Goal: Task Accomplishment & Management: Manage account settings

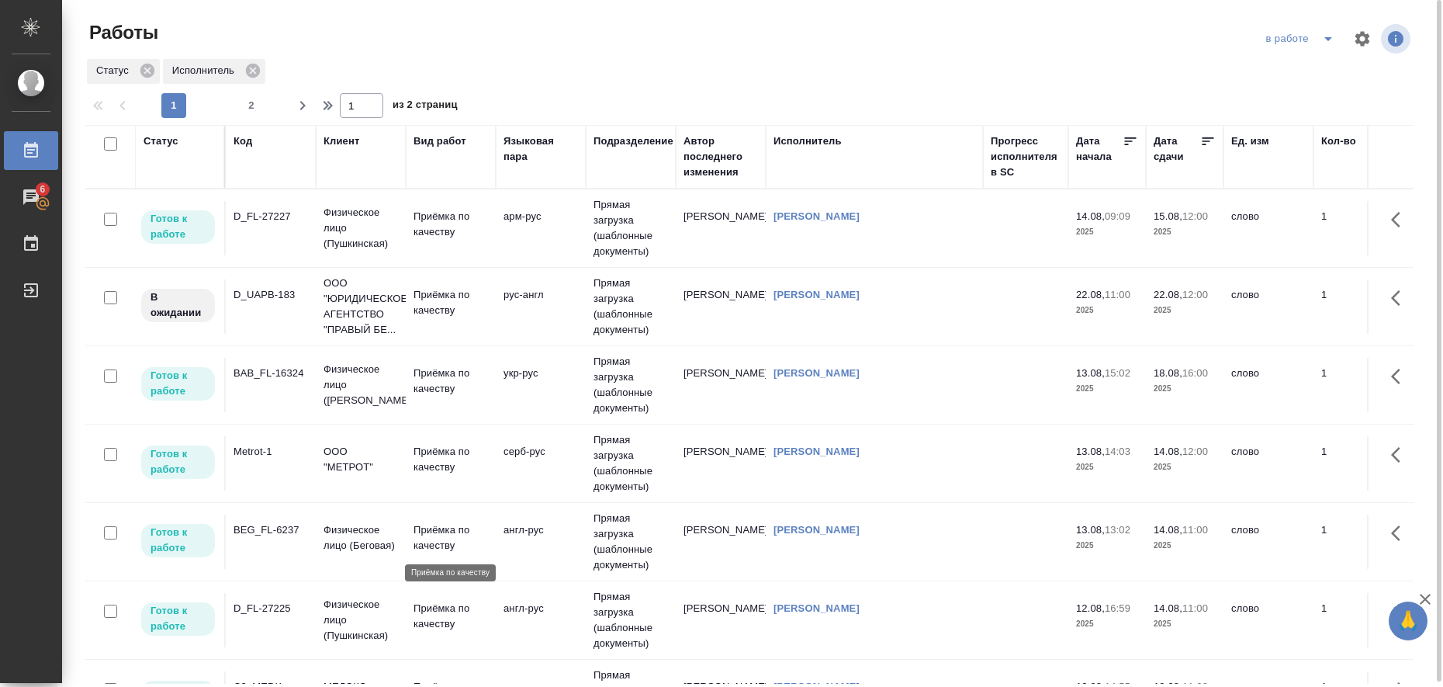
click at [437, 529] on p "Приёмка по качеству" at bounding box center [451, 537] width 74 height 31
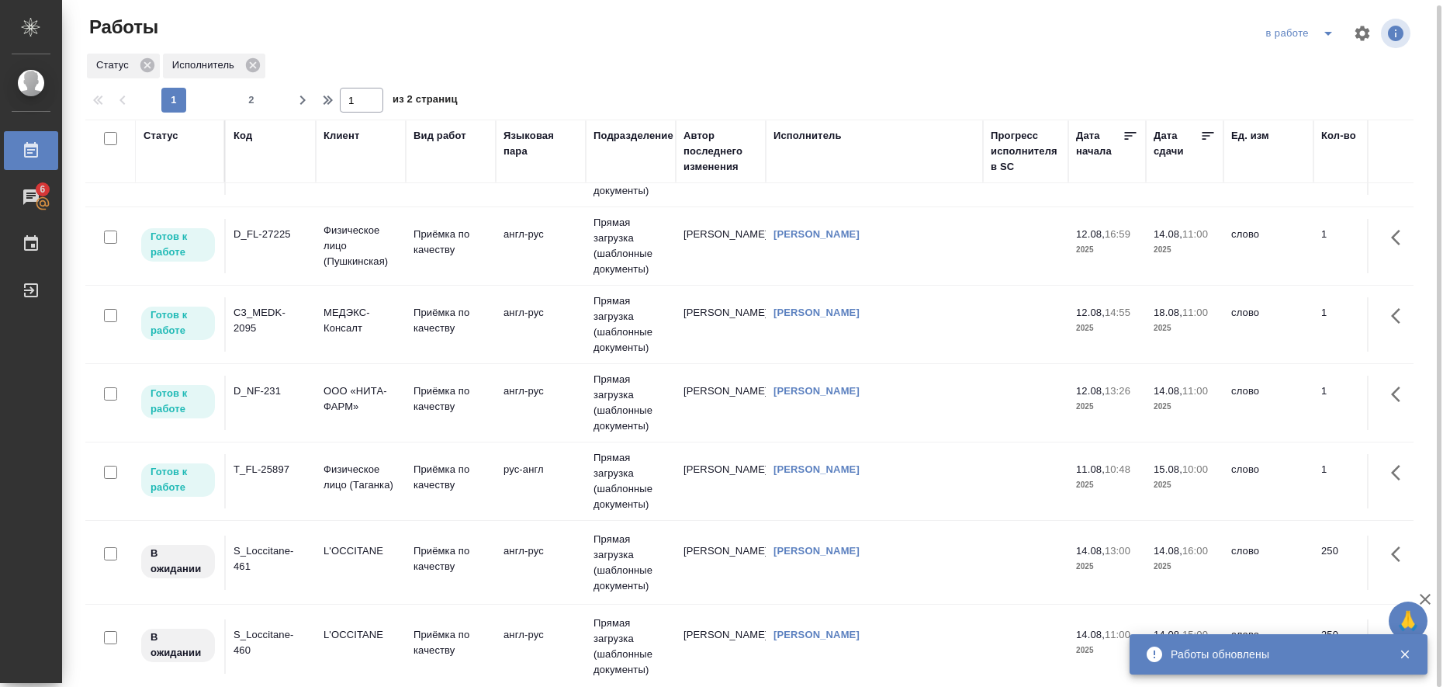
scroll to position [291, 0]
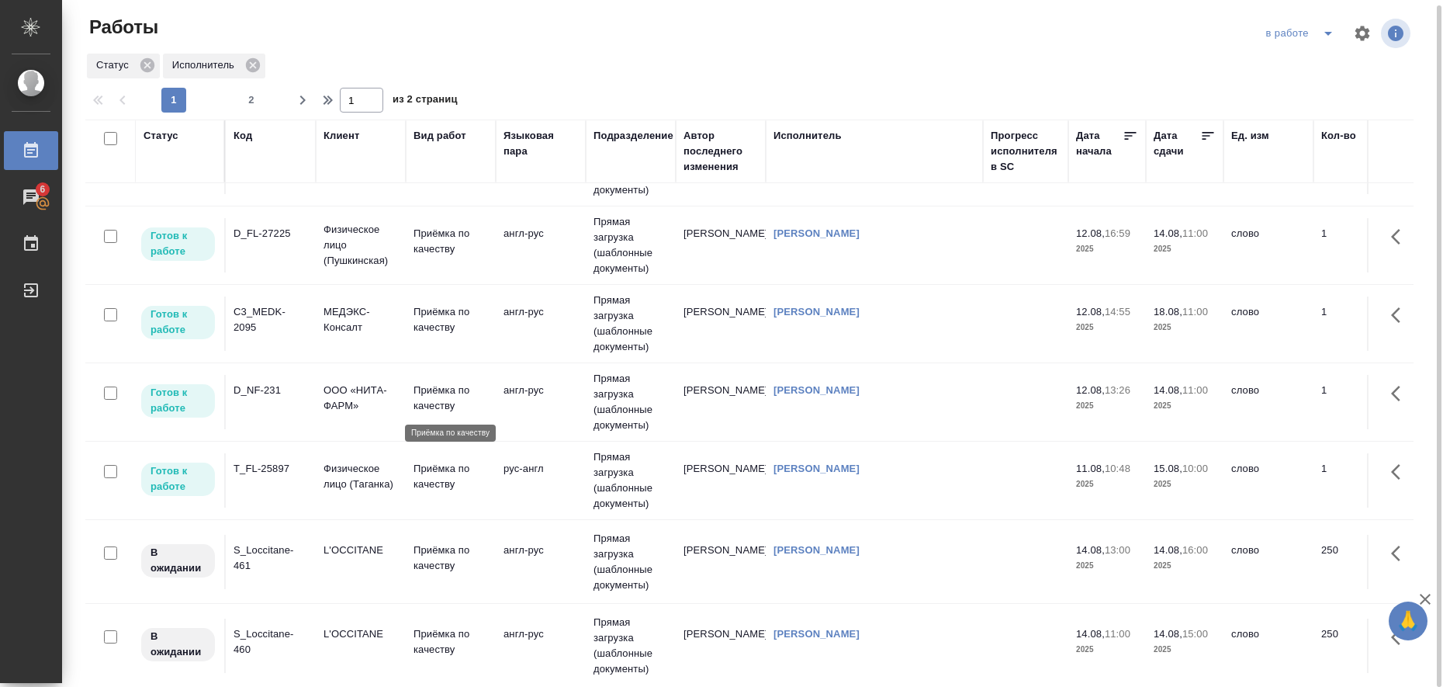
click at [439, 402] on p "Приёмка по качеству" at bounding box center [451, 397] width 74 height 31
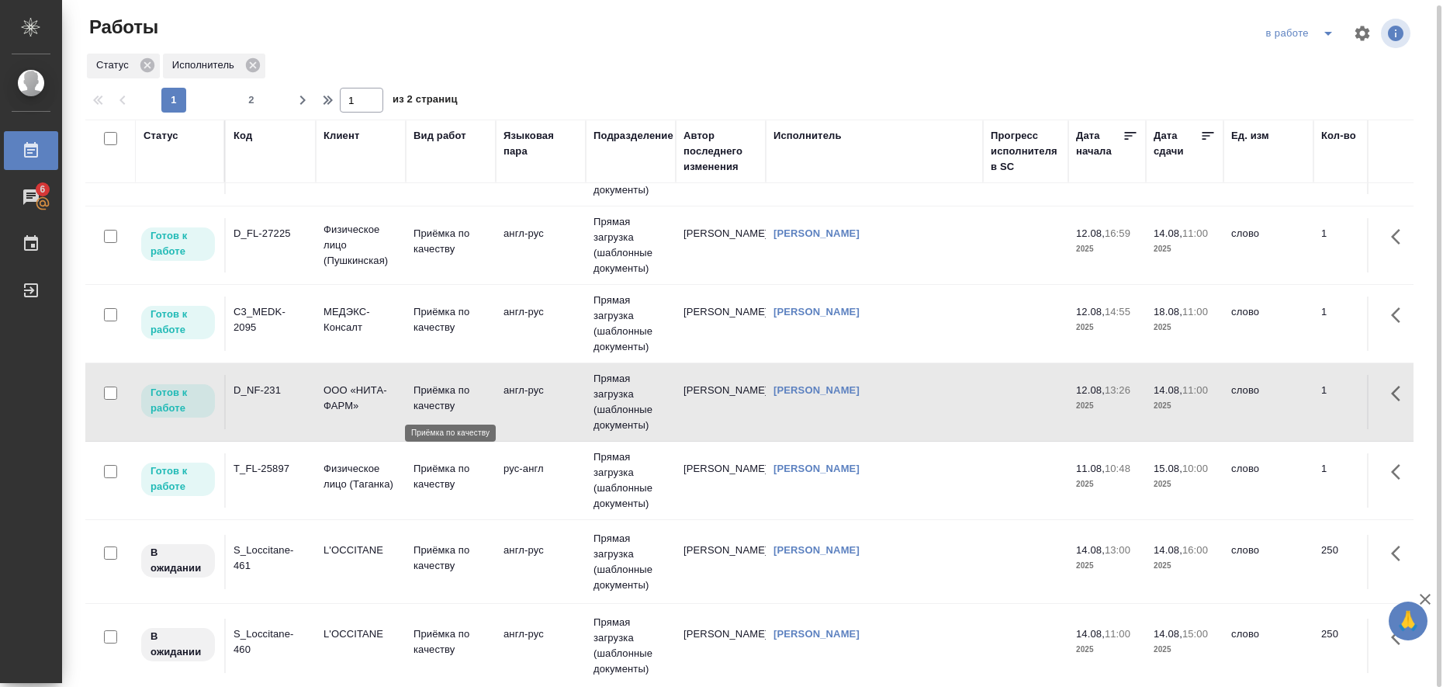
click at [439, 402] on p "Приёмка по качеству" at bounding box center [451, 397] width 74 height 31
click at [1333, 39] on icon "split button" at bounding box center [1328, 33] width 19 height 19
click at [1321, 61] on li "Стандартные настройки" at bounding box center [1302, 59] width 149 height 25
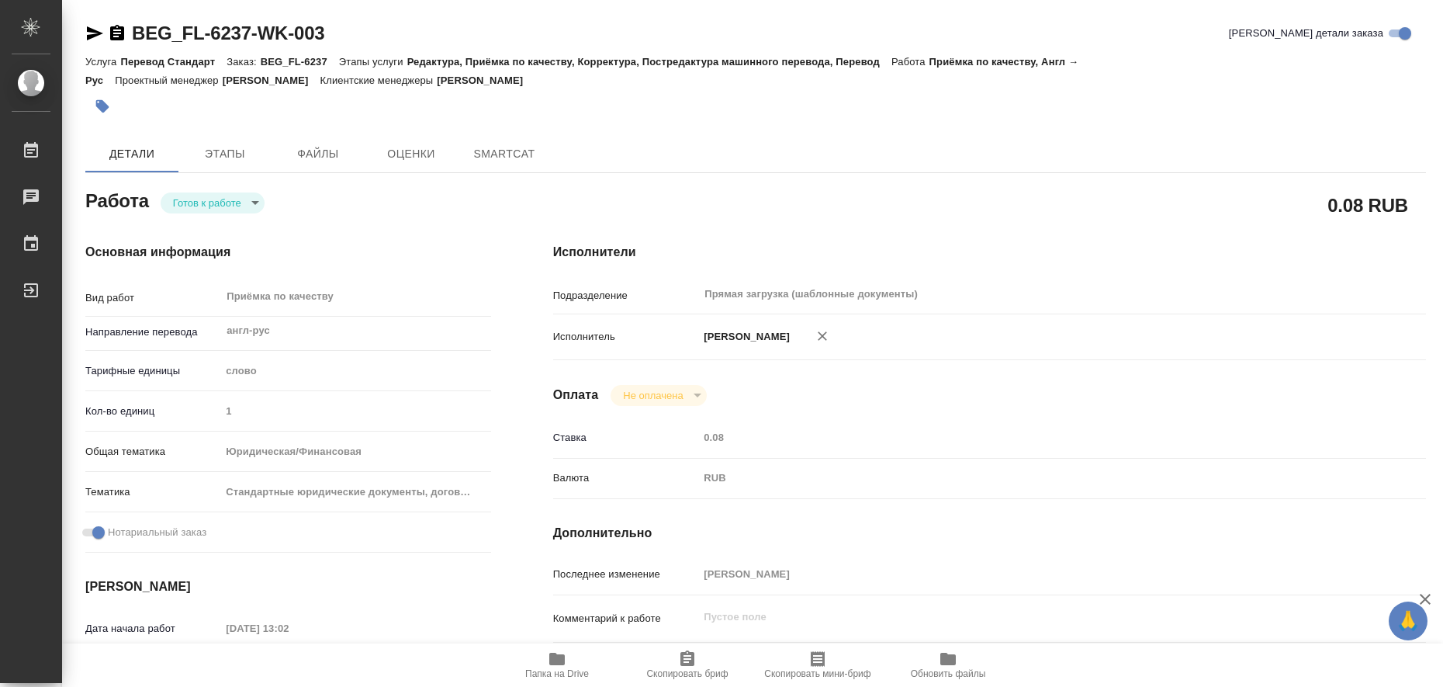
type textarea "x"
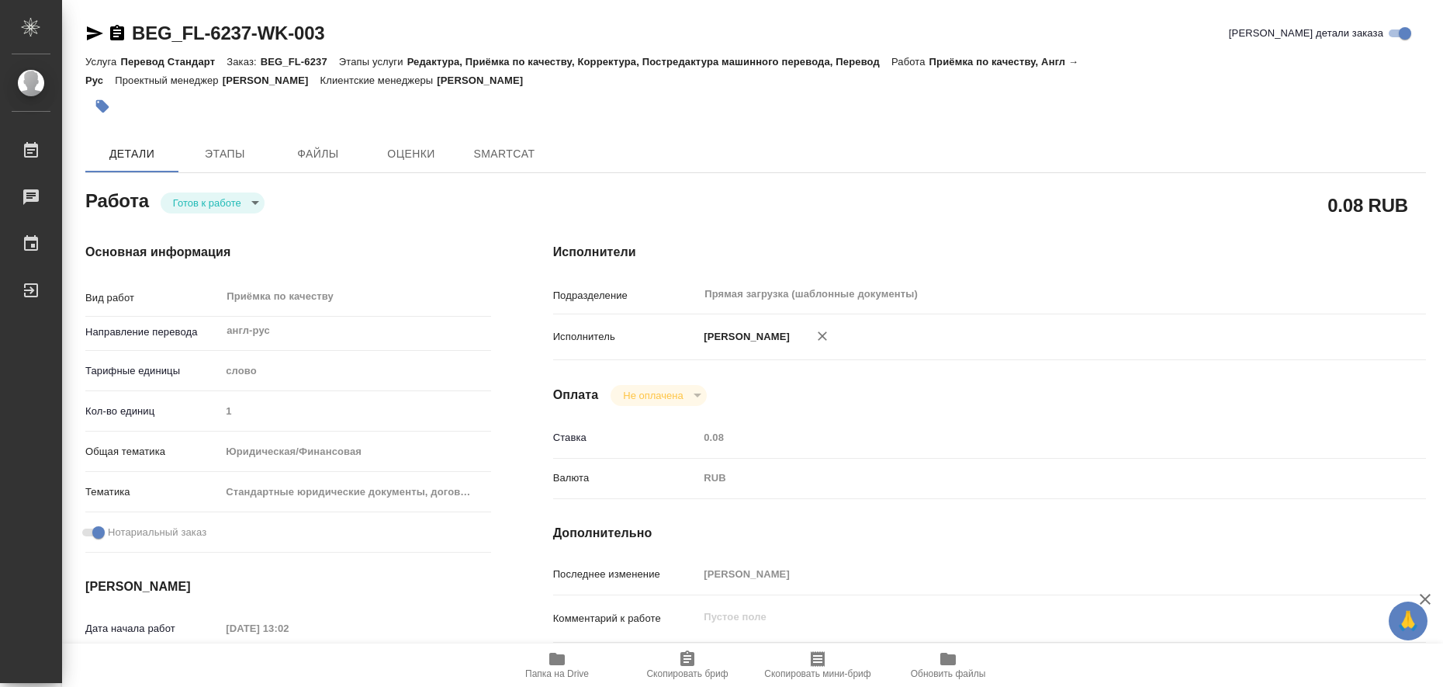
type textarea "x"
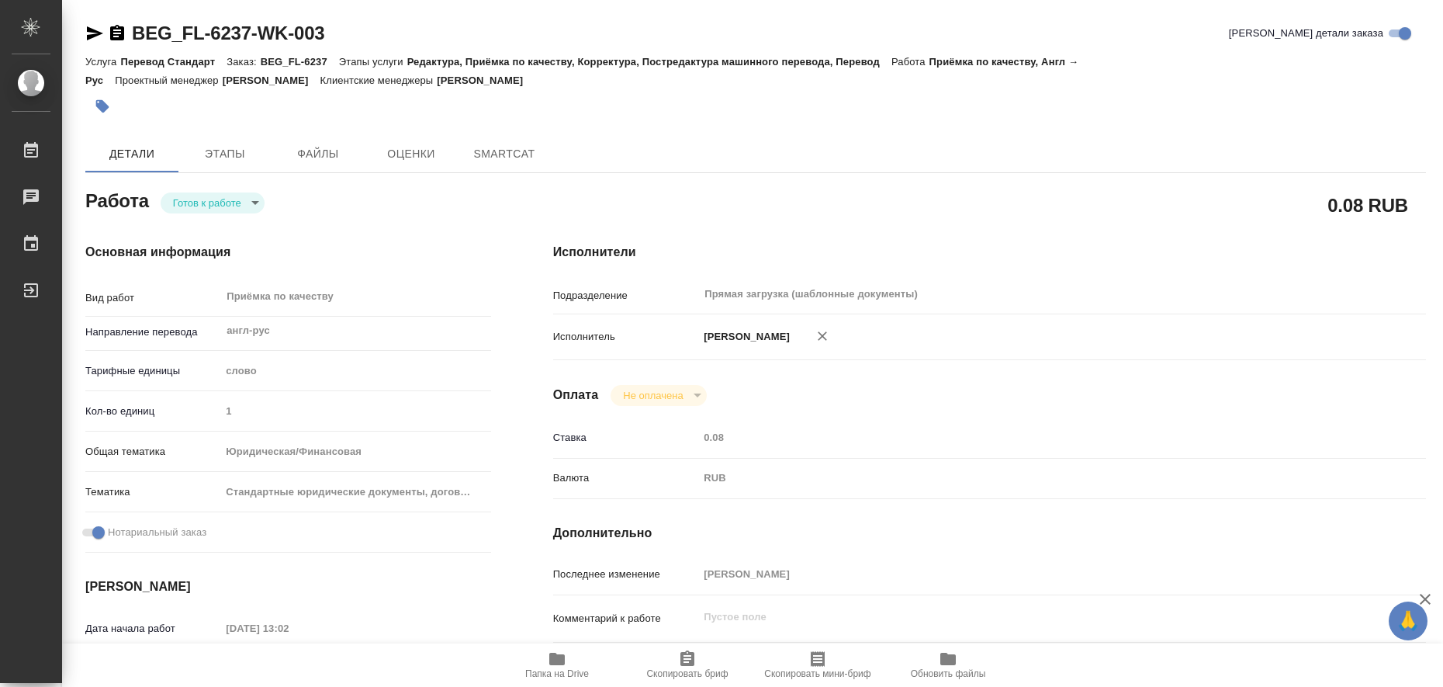
type textarea "x"
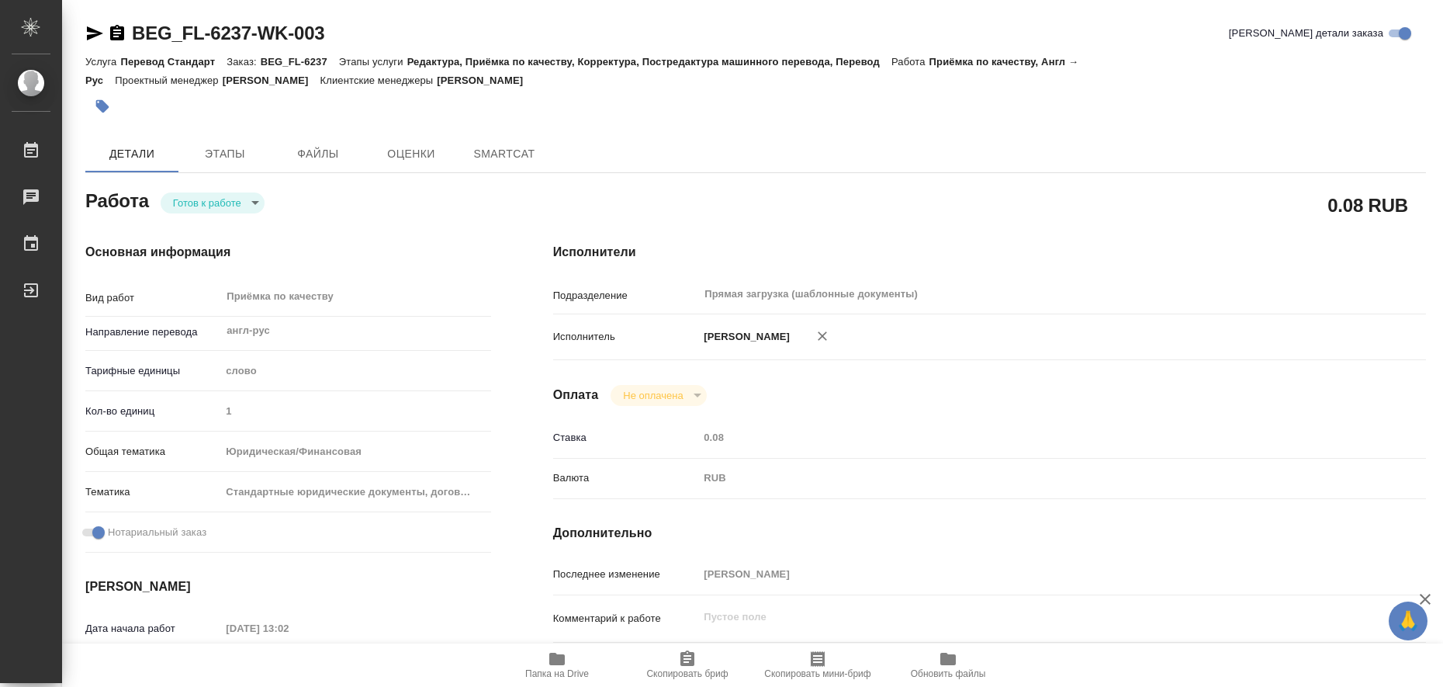
type textarea "x"
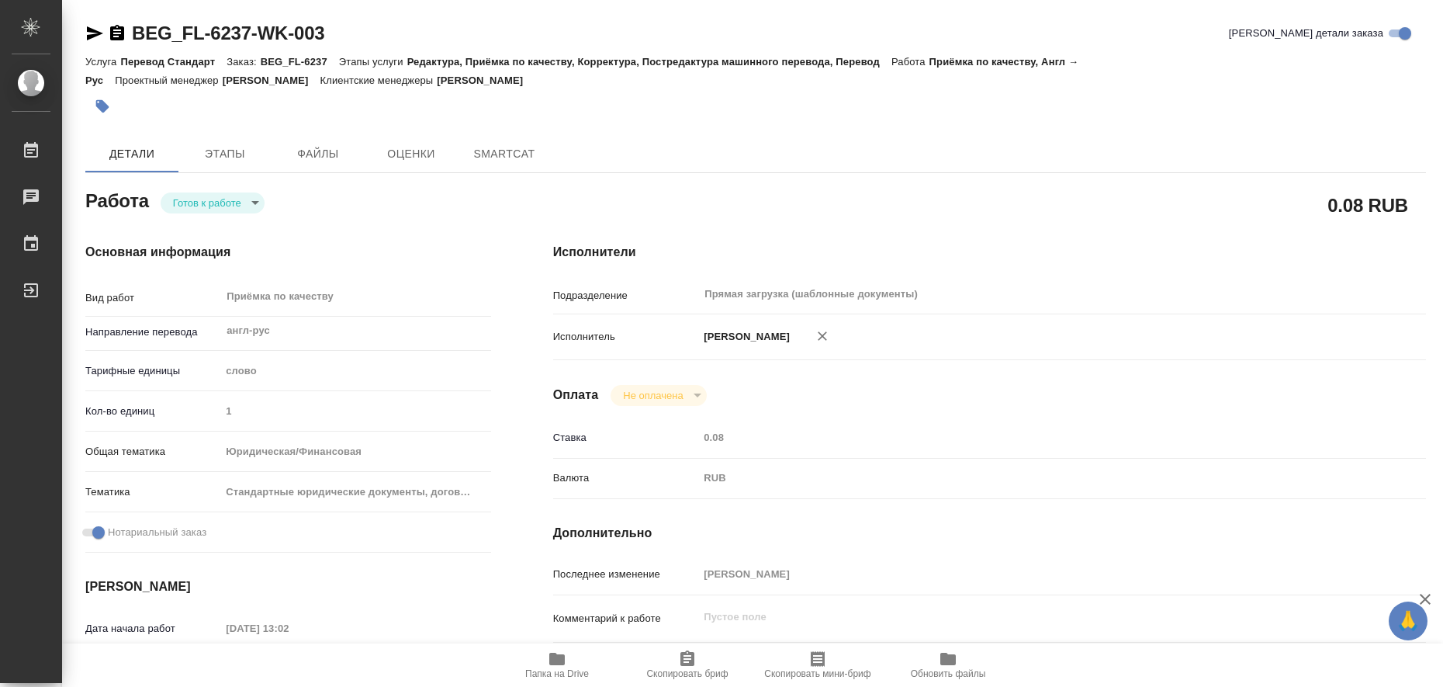
type textarea "x"
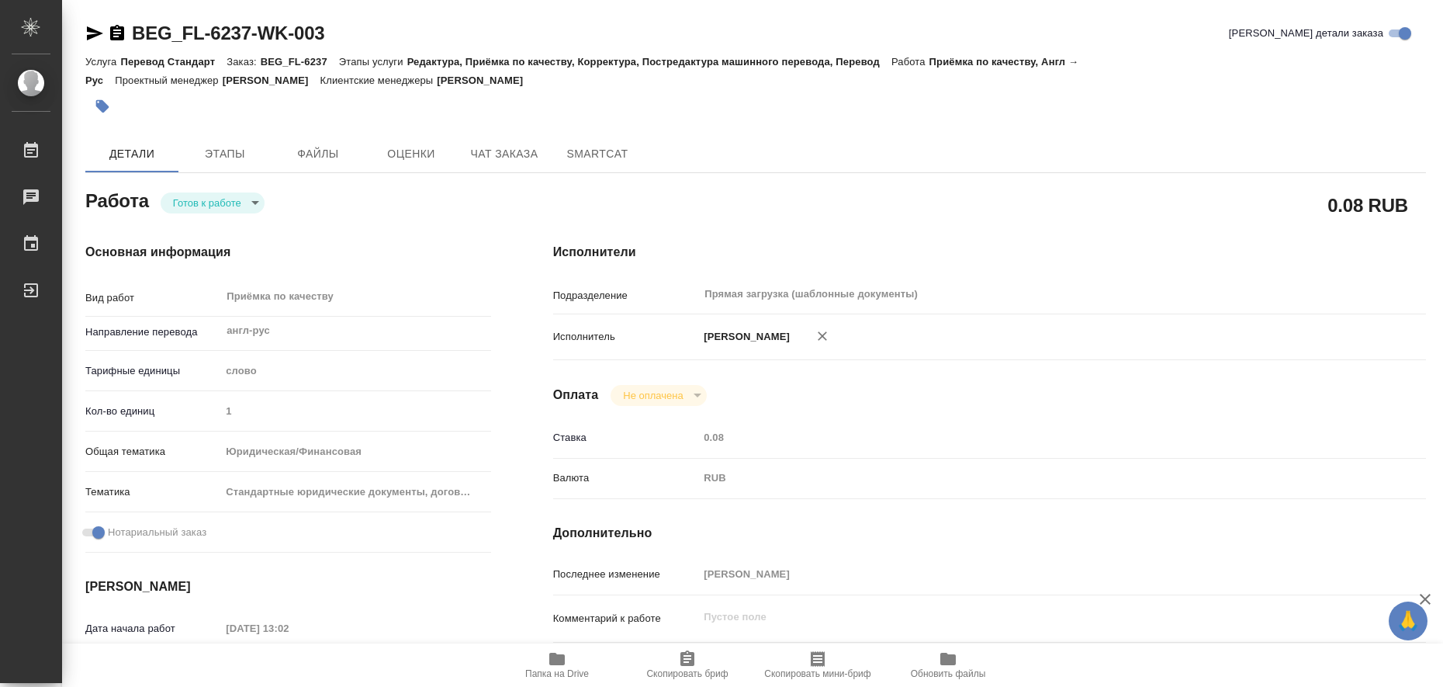
type textarea "x"
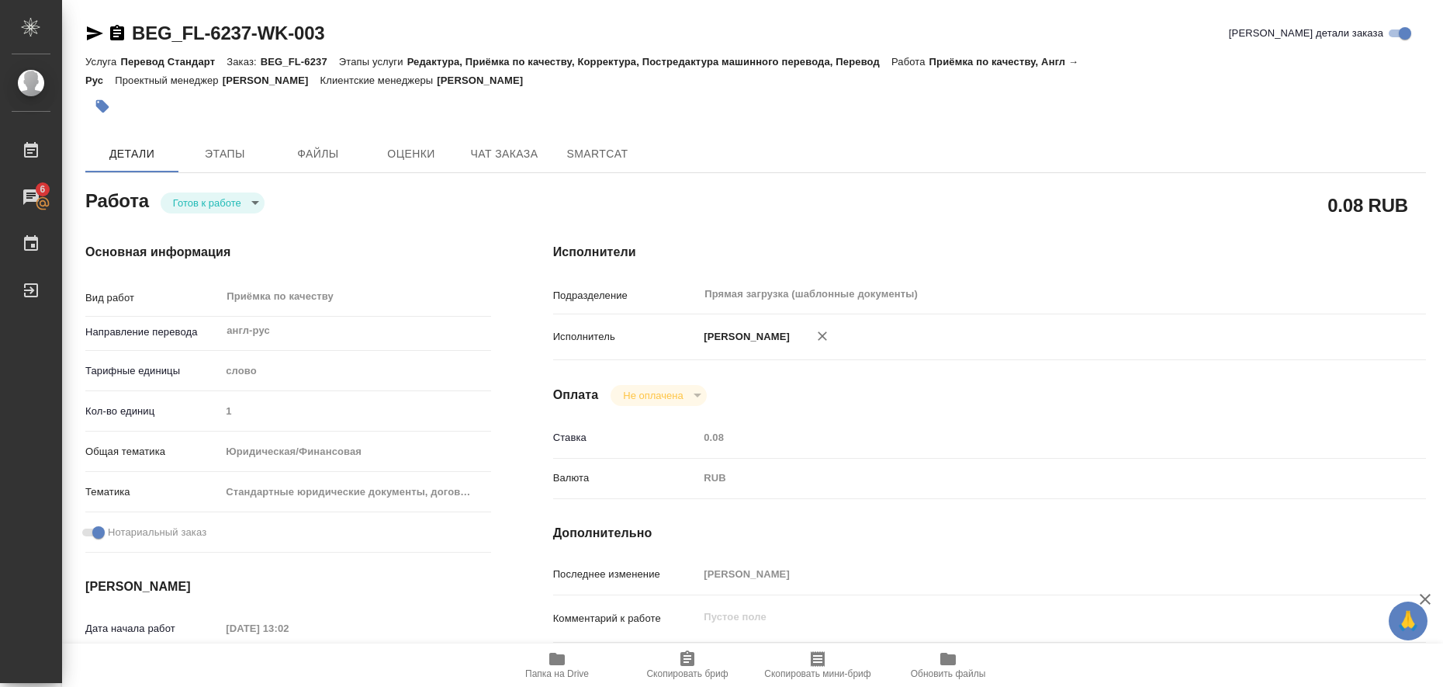
click at [552, 656] on icon "button" at bounding box center [557, 658] width 16 height 12
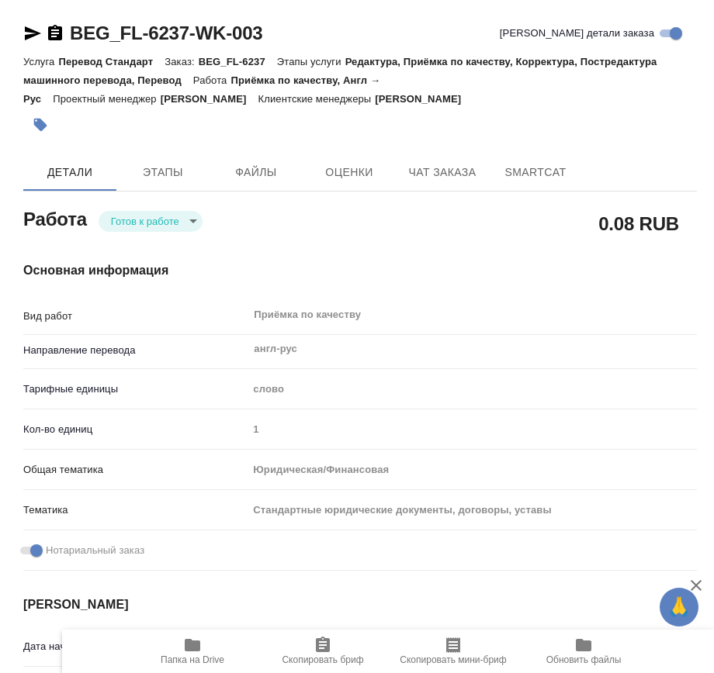
type textarea "x"
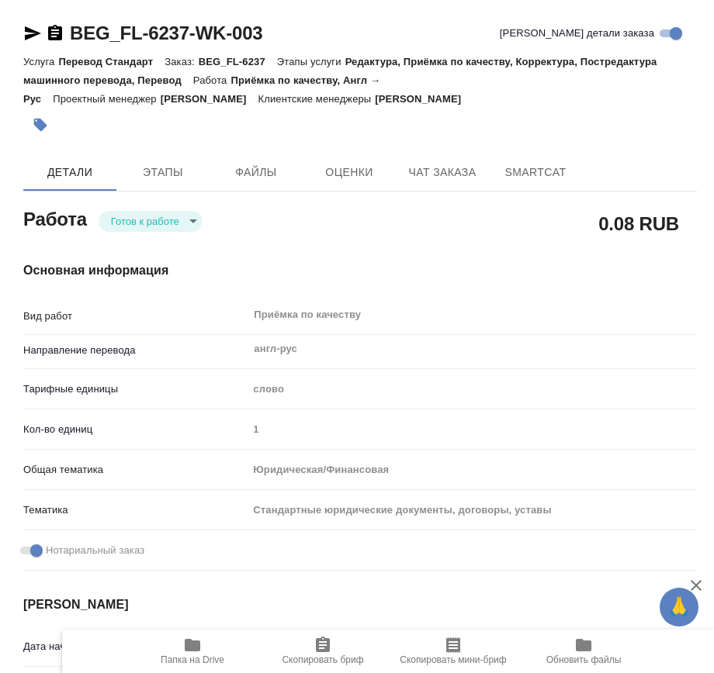
type textarea "x"
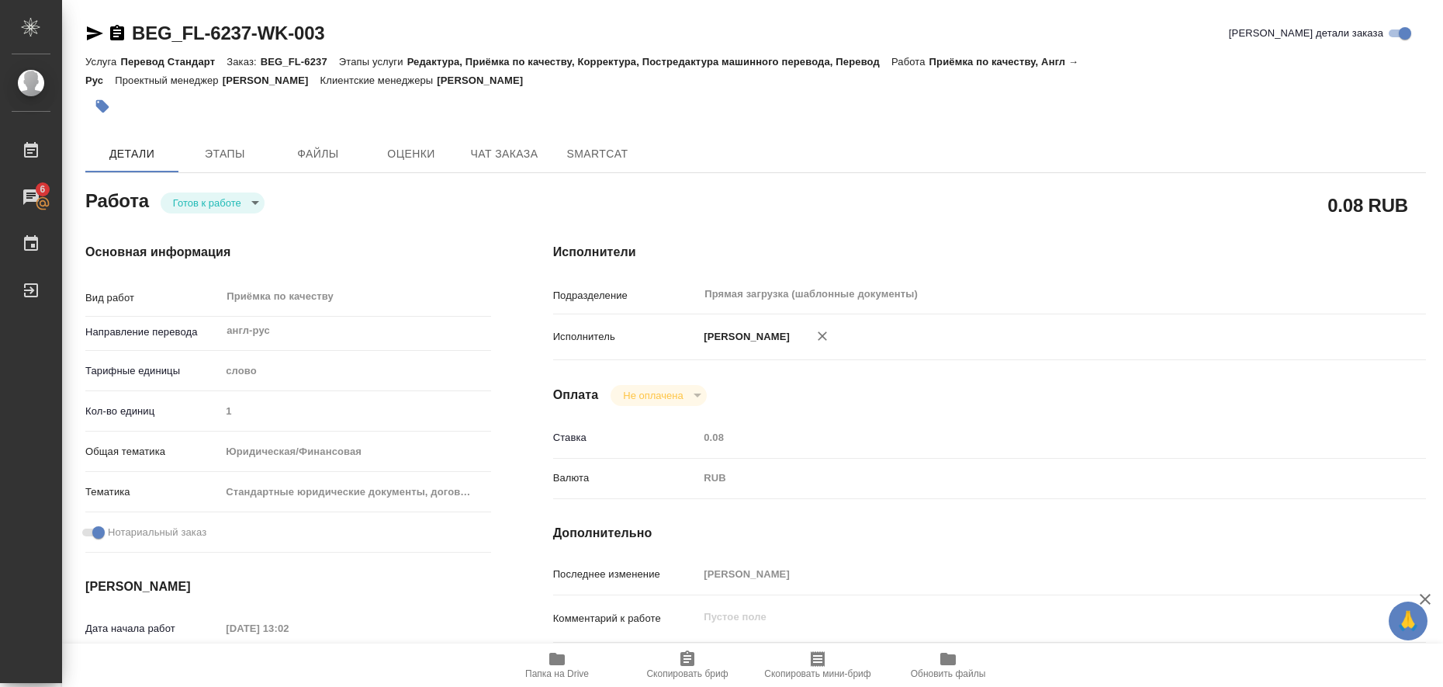
type textarea "x"
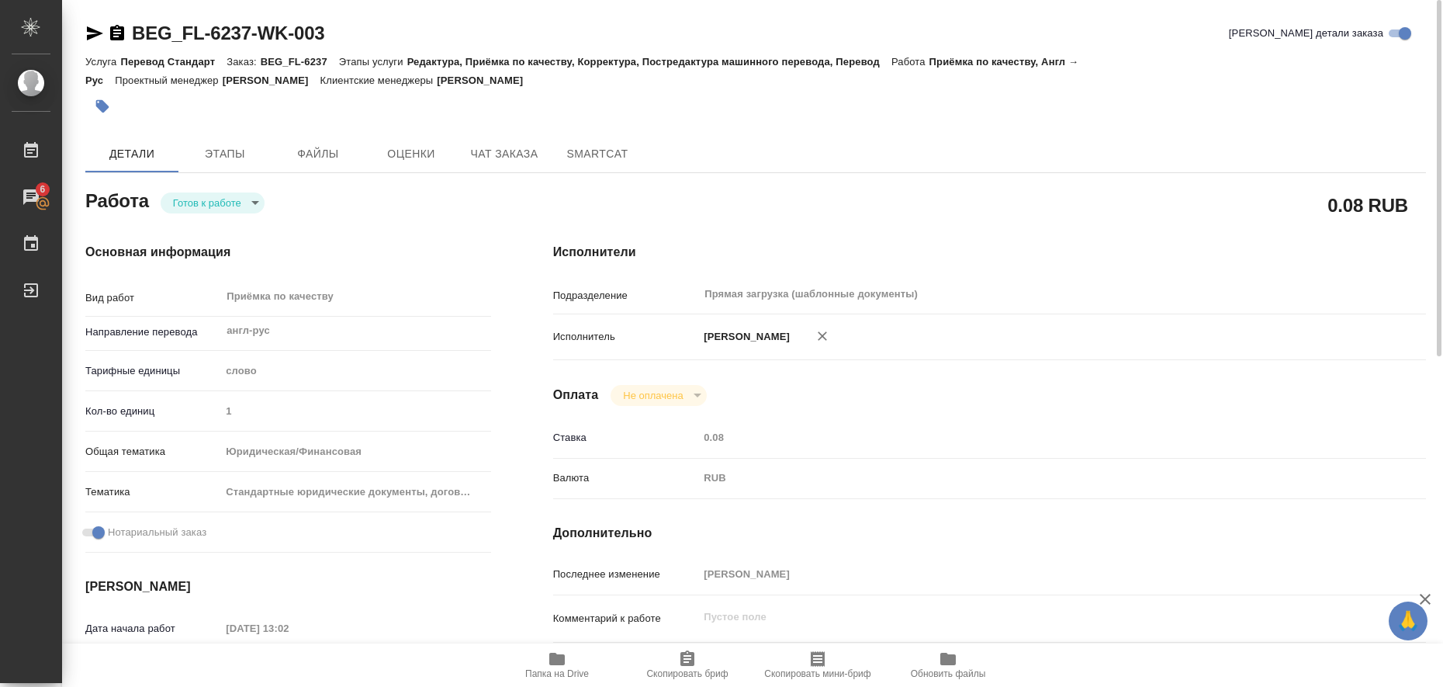
click at [93, 37] on icon "button" at bounding box center [95, 33] width 16 height 14
click at [102, 112] on icon "button" at bounding box center [102, 106] width 13 height 13
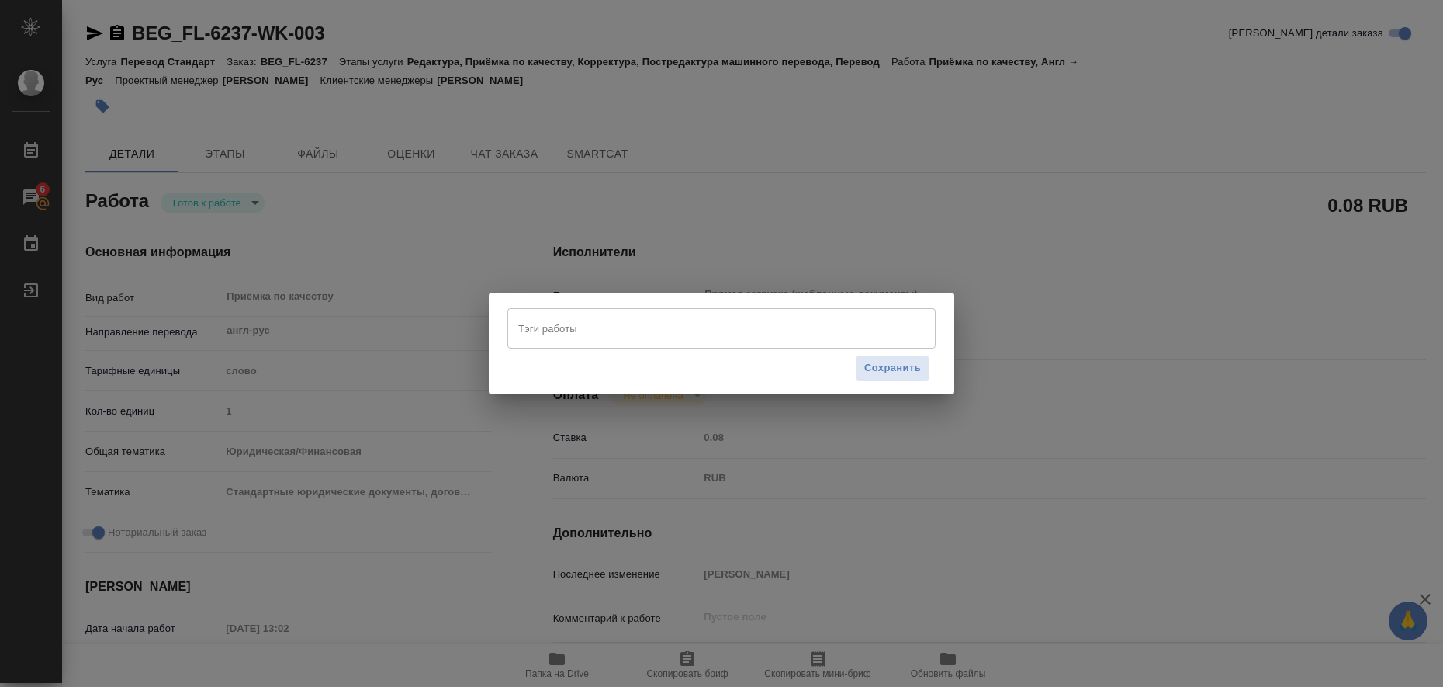
click at [516, 323] on input "Тэги работы" at bounding box center [706, 328] width 385 height 26
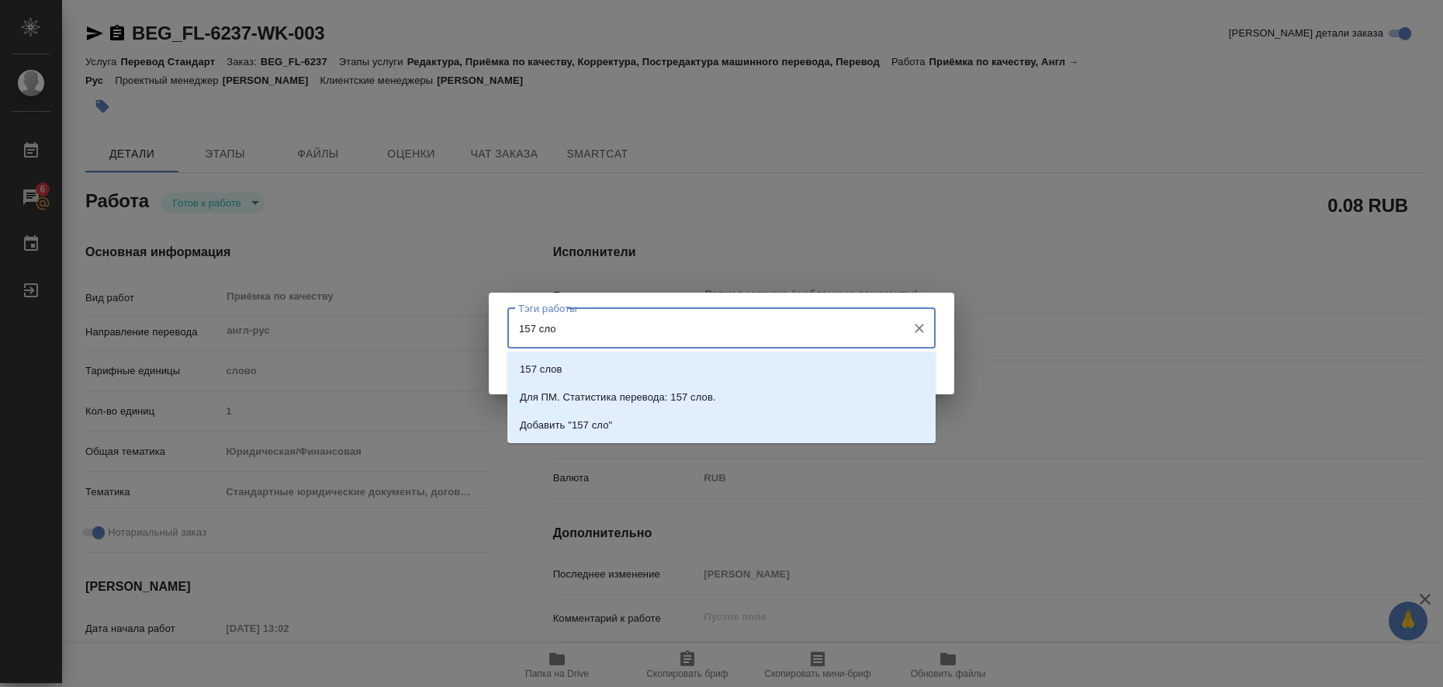
type input "157 слов"
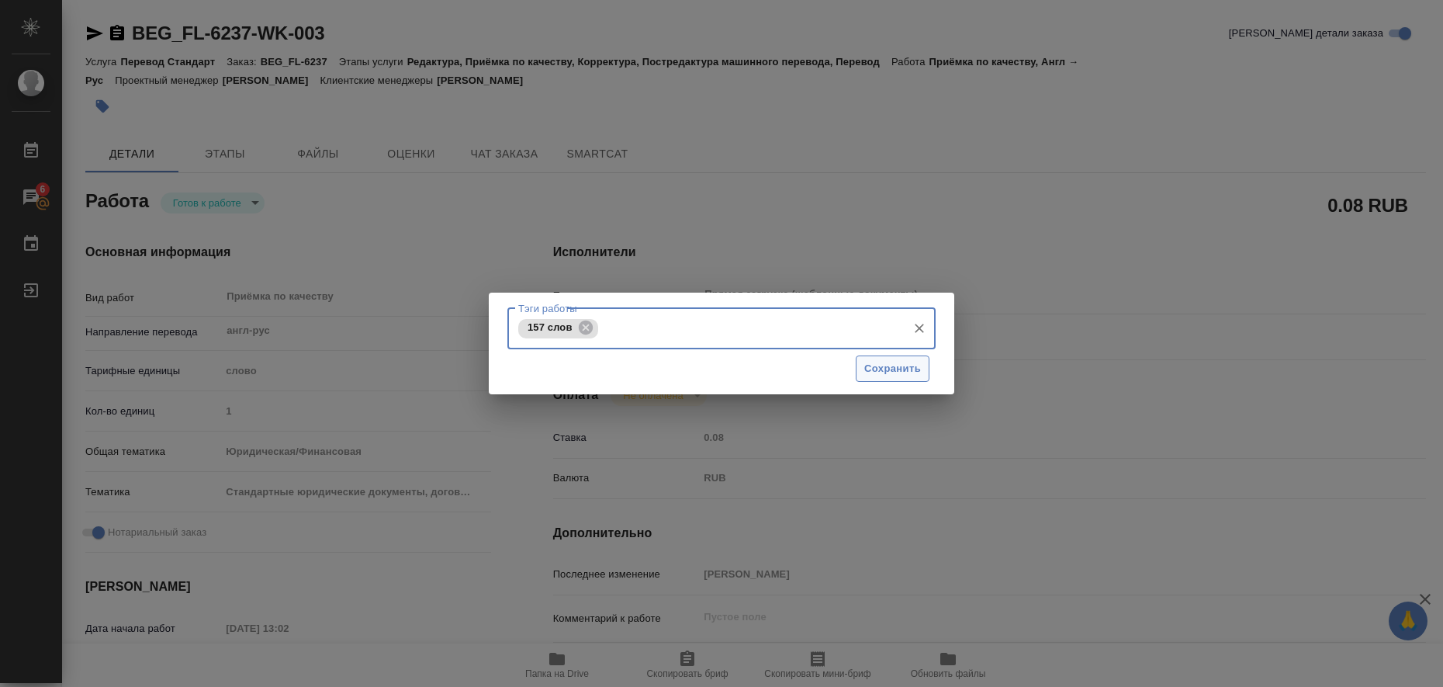
click at [884, 371] on span "Сохранить" at bounding box center [892, 369] width 57 height 18
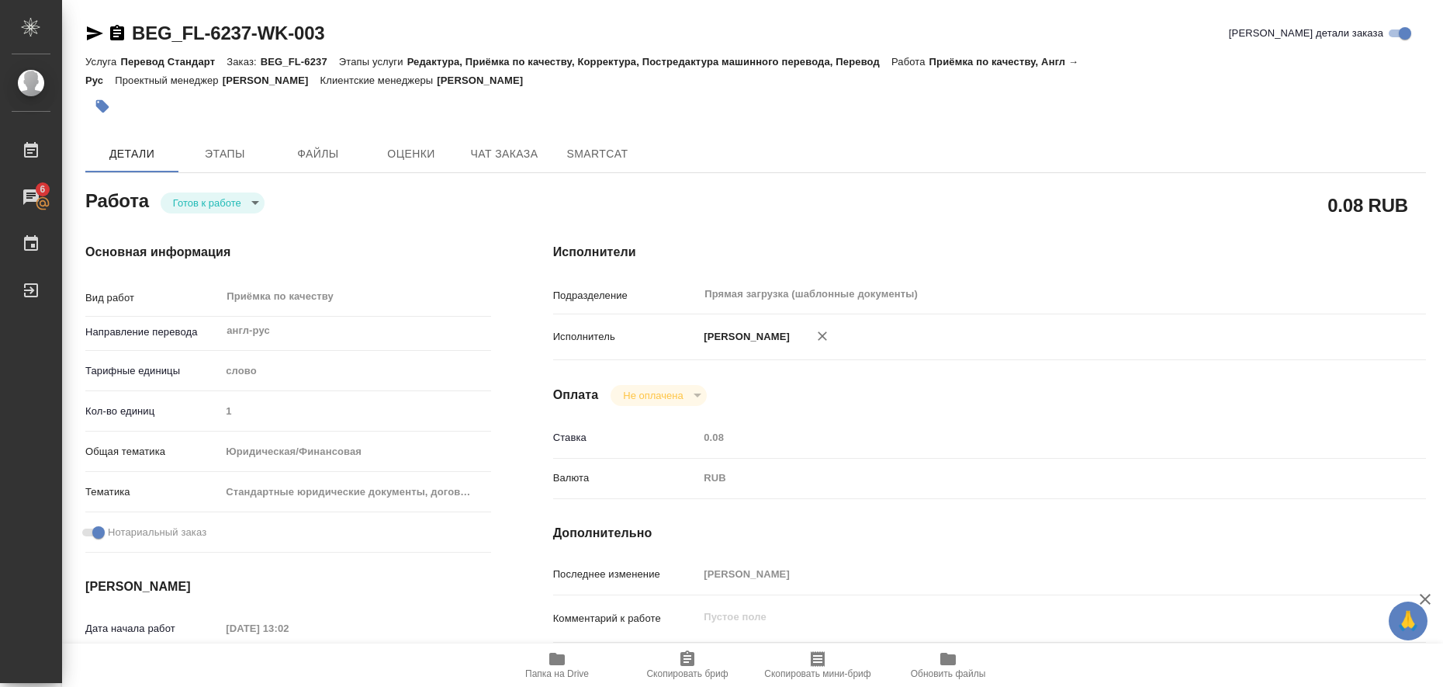
type input "readyForWork"
type textarea "Приёмка по качеству"
type textarea "x"
type input "англ-рус"
type input "5a8b1489cc6b4906c91bfd90"
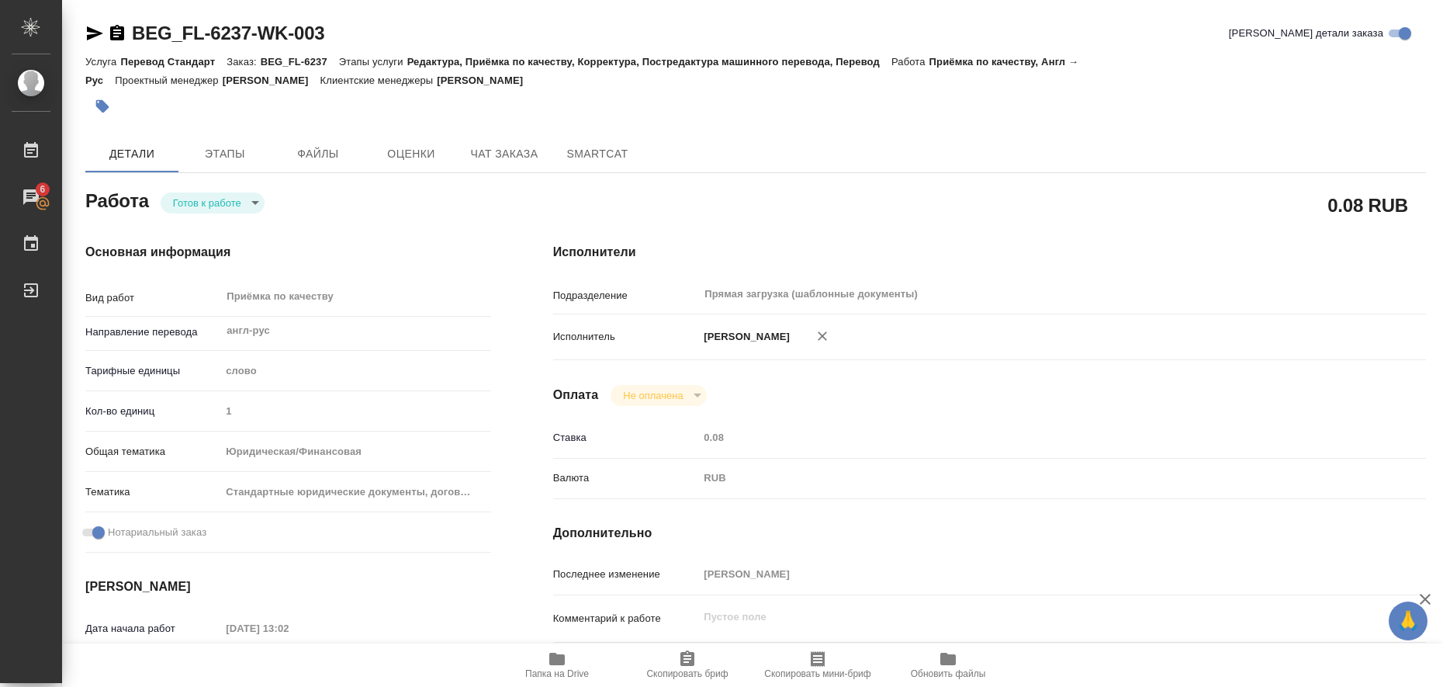
type input "1"
type input "yr-fn"
type input "5f647205b73bc97568ca66bf"
checkbox input "true"
type input "13.08.2025 13:02"
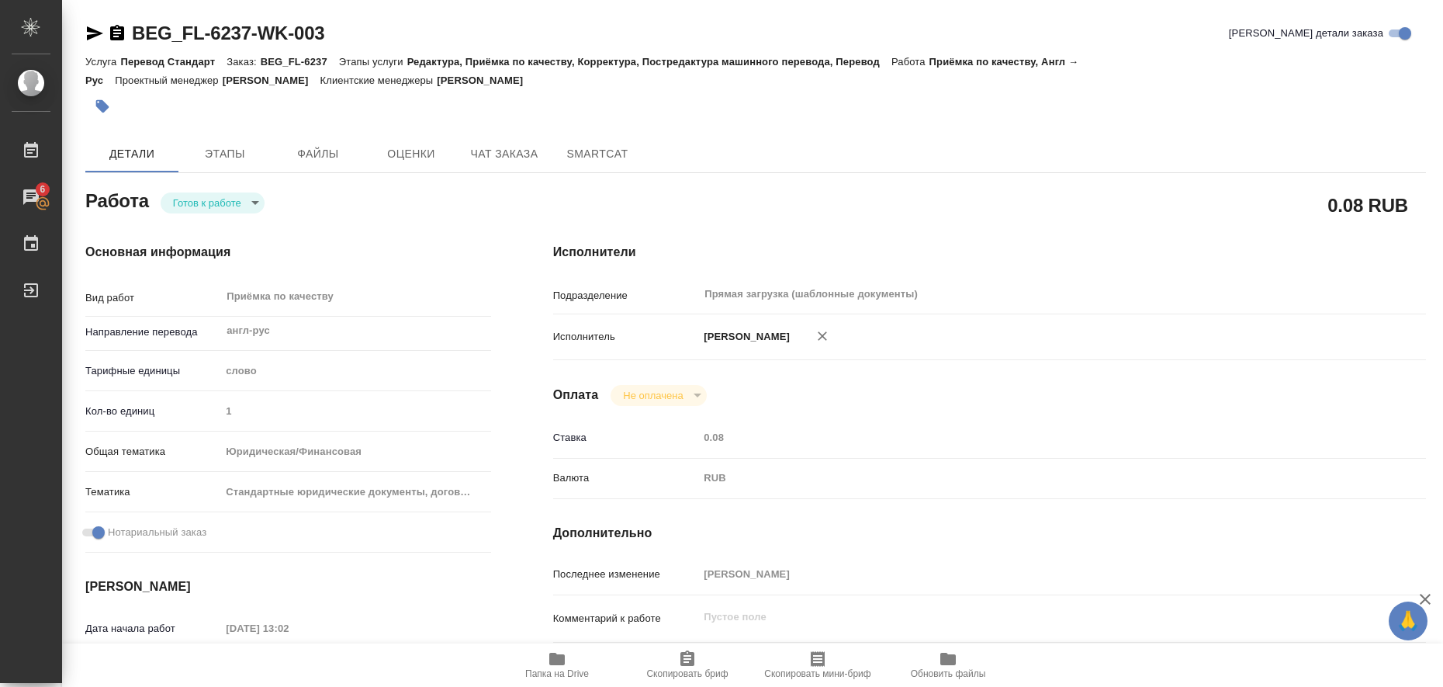
type input "14.08.2025 11:00"
type input "Прямая загрузка (шаблонные документы)"
type input "notPayed"
type input "0.08"
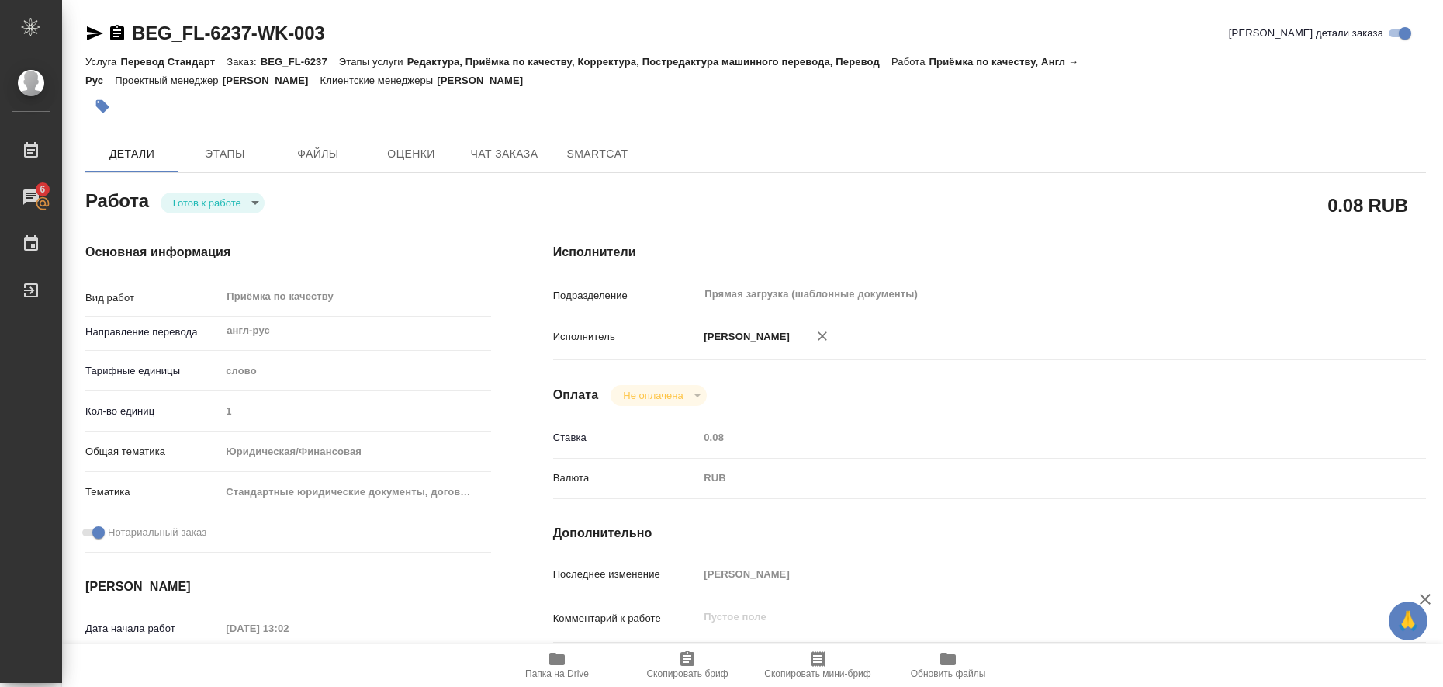
type input "RUB"
type input "Любицкая Ольга"
type textarea "x"
type textarea "/Clients/FL_BEG/Orders/BEG_FL-6237/Corrected/BEG_FL-6237-WK-003"
type textarea "x"
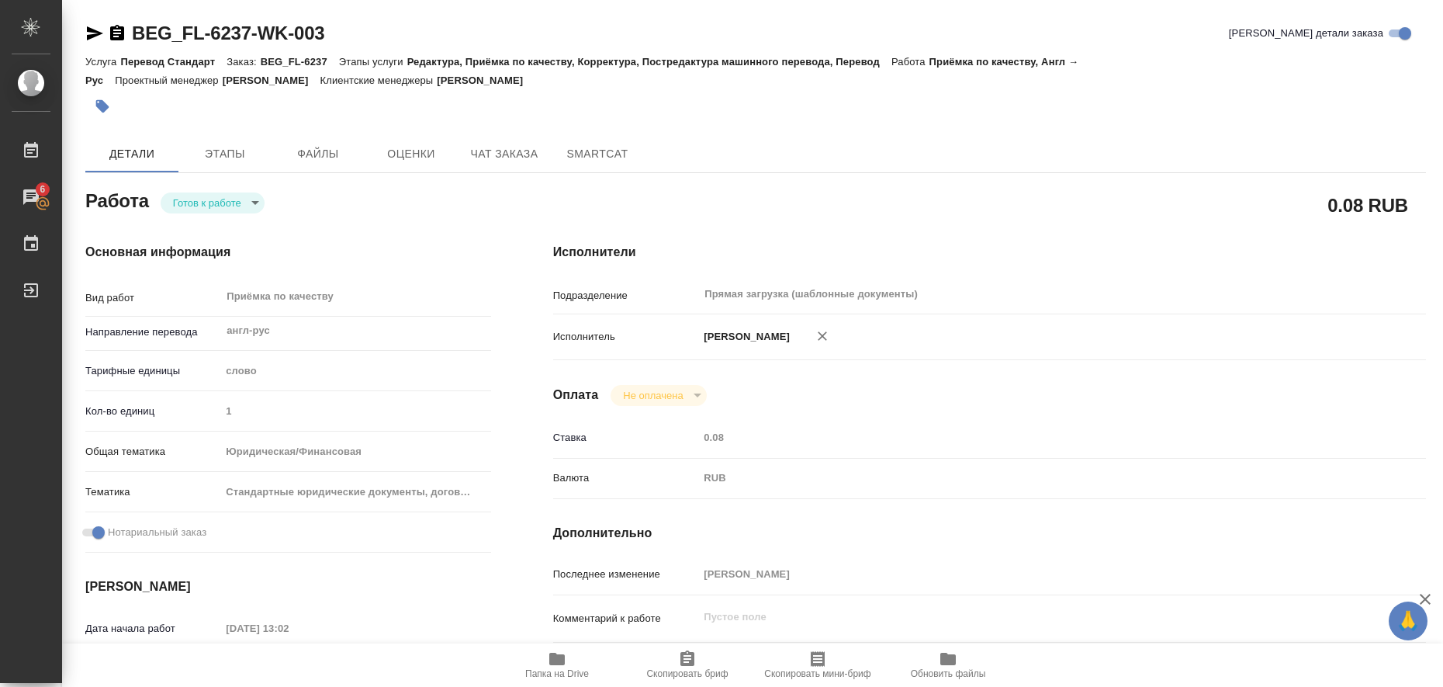
type input "BEG_FL-6237"
type input "Перевод Стандарт"
type input "Редактура, Приёмка по качеству, Корректура, Постредактура машинного перевода, П…"
type input "Antonova Kristina"
type input "[PERSON_NAME]"
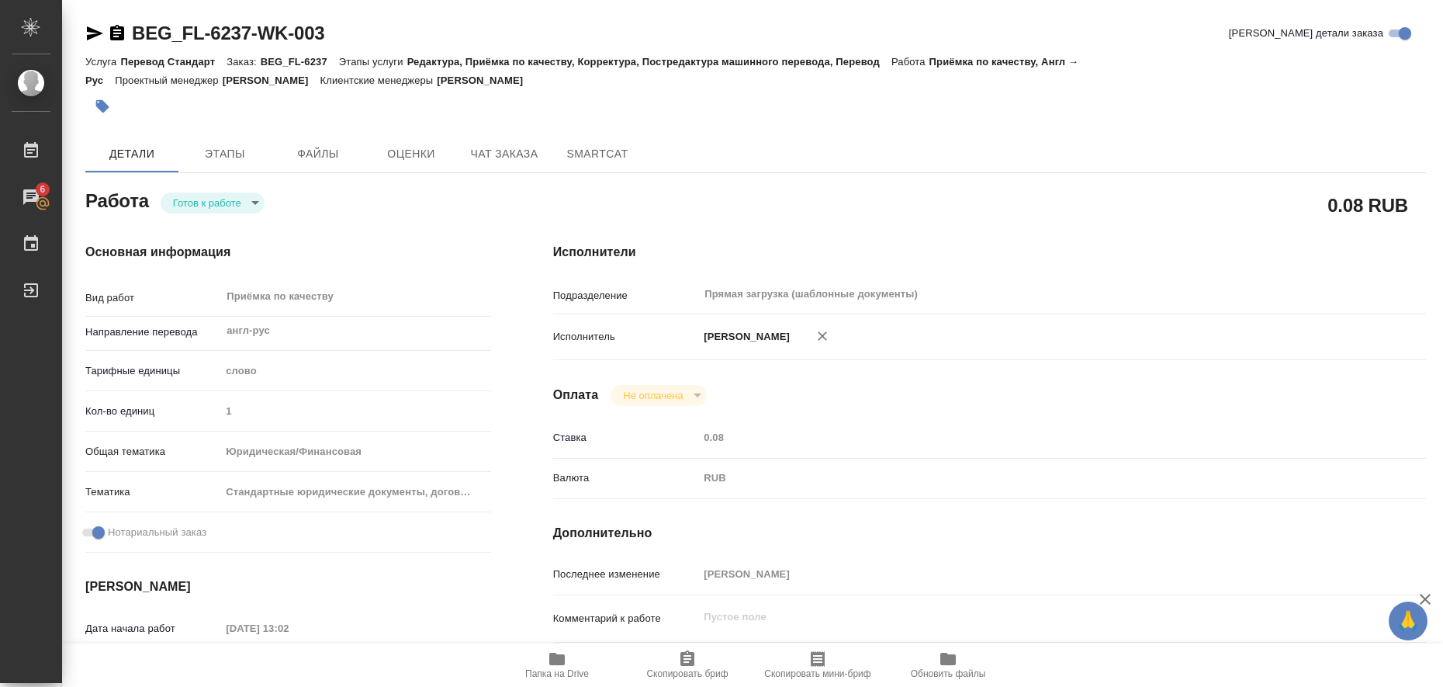
type input "/Clients/FL_BEG/Orders/BEG_FL-6237"
type textarea "ОСТЕР ЛИМИТЕД"
type textarea "x"
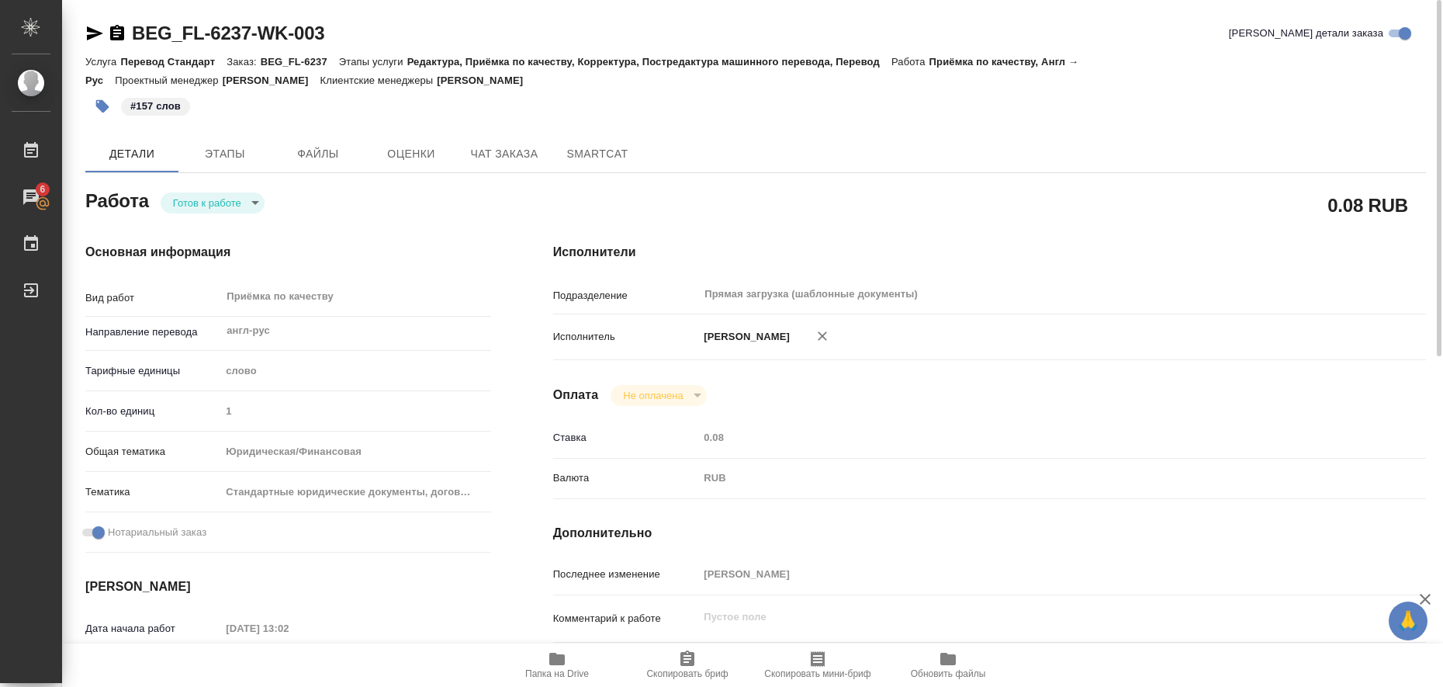
type textarea "x"
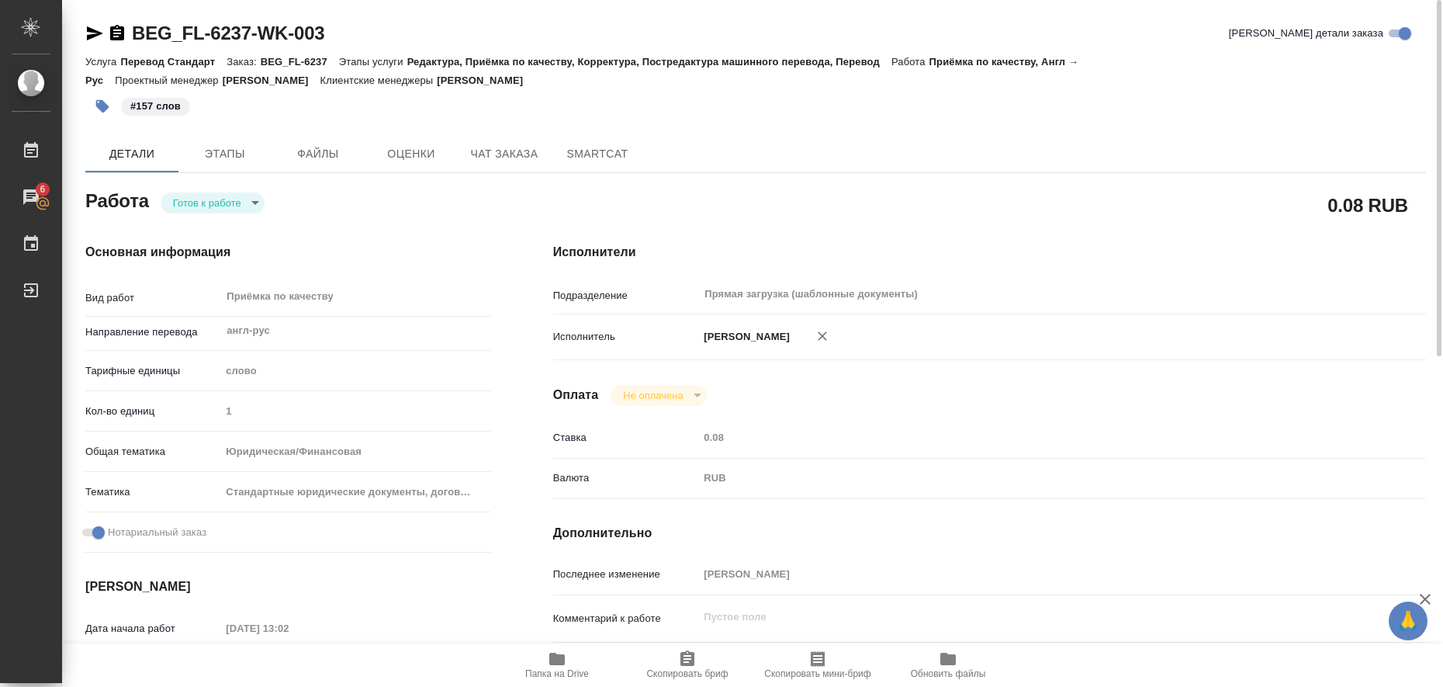
type textarea "x"
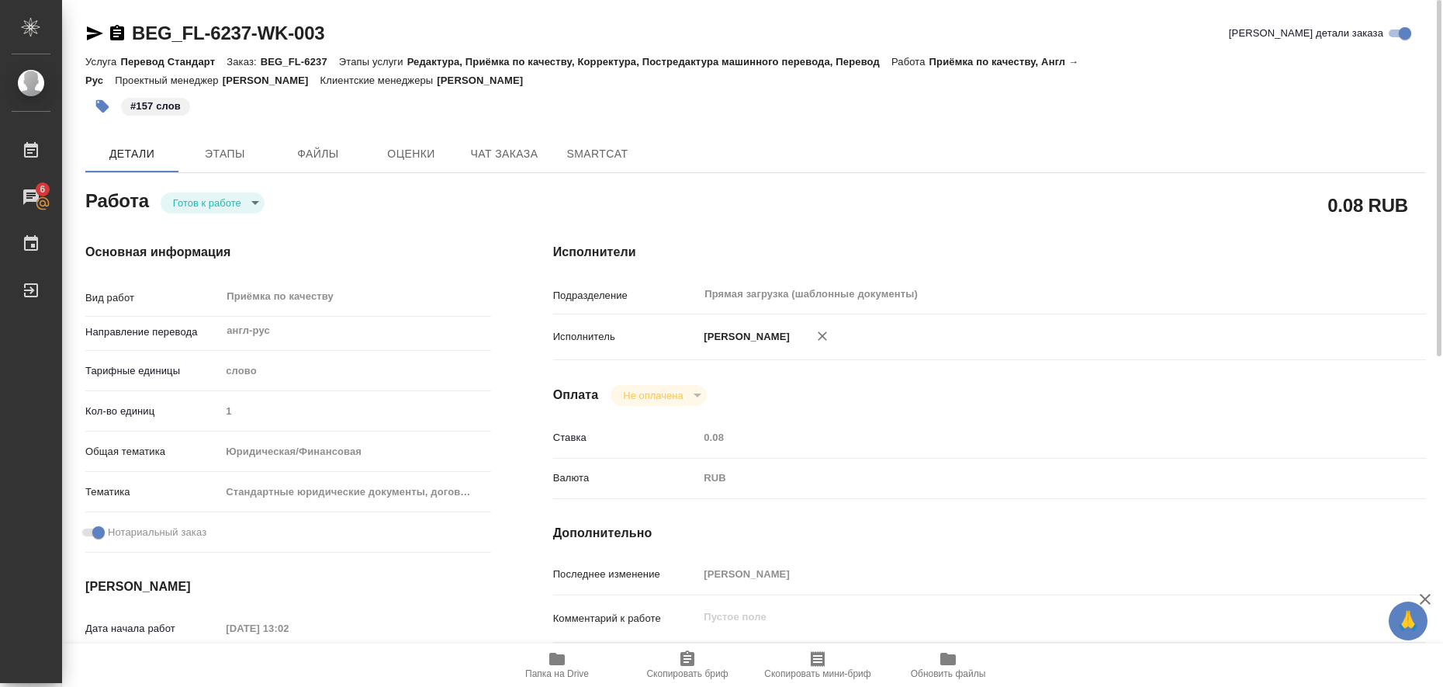
type textarea "x"
click at [254, 209] on body "🙏 .cls-1 fill:#fff; AWATERA Liubitskaia Olga Работы 6 Чаты График Выйти BEG_FL-…" at bounding box center [721, 343] width 1443 height 687
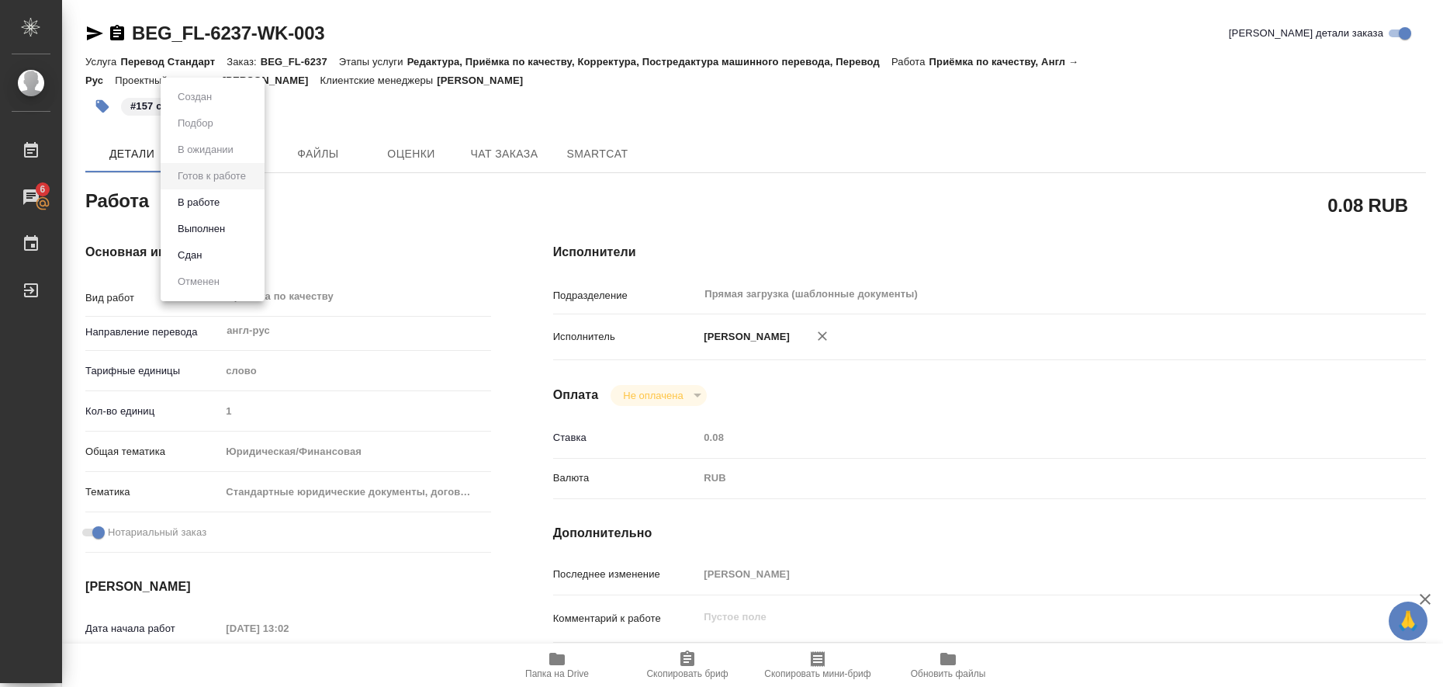
click at [236, 225] on li "Выполнен" at bounding box center [213, 229] width 104 height 26
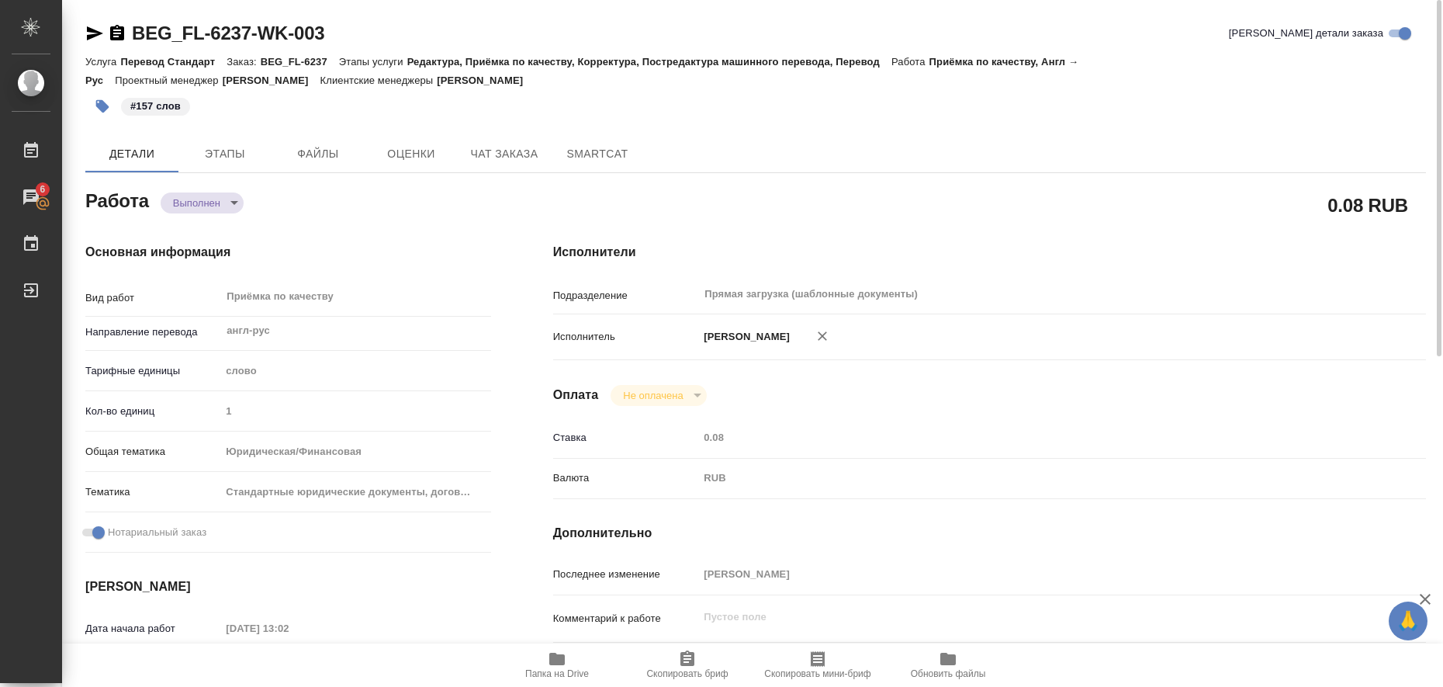
type textarea "x"
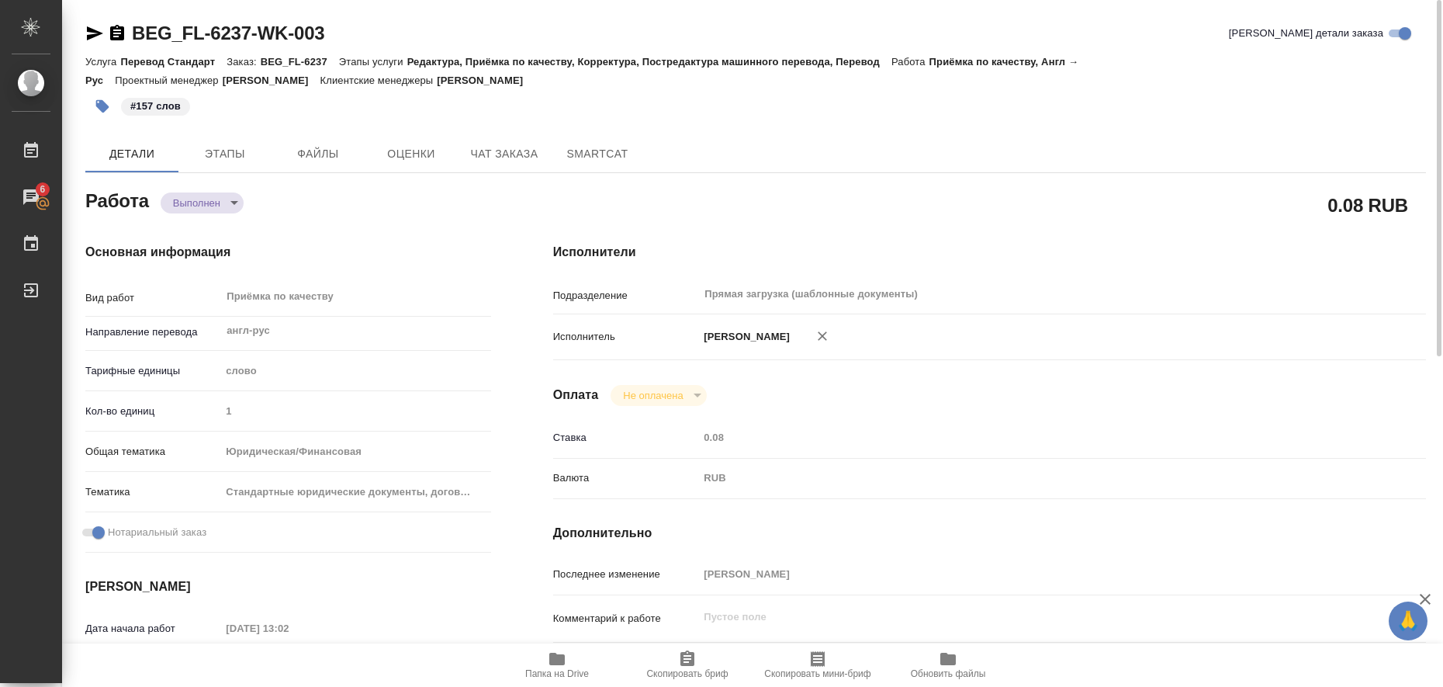
type textarea "x"
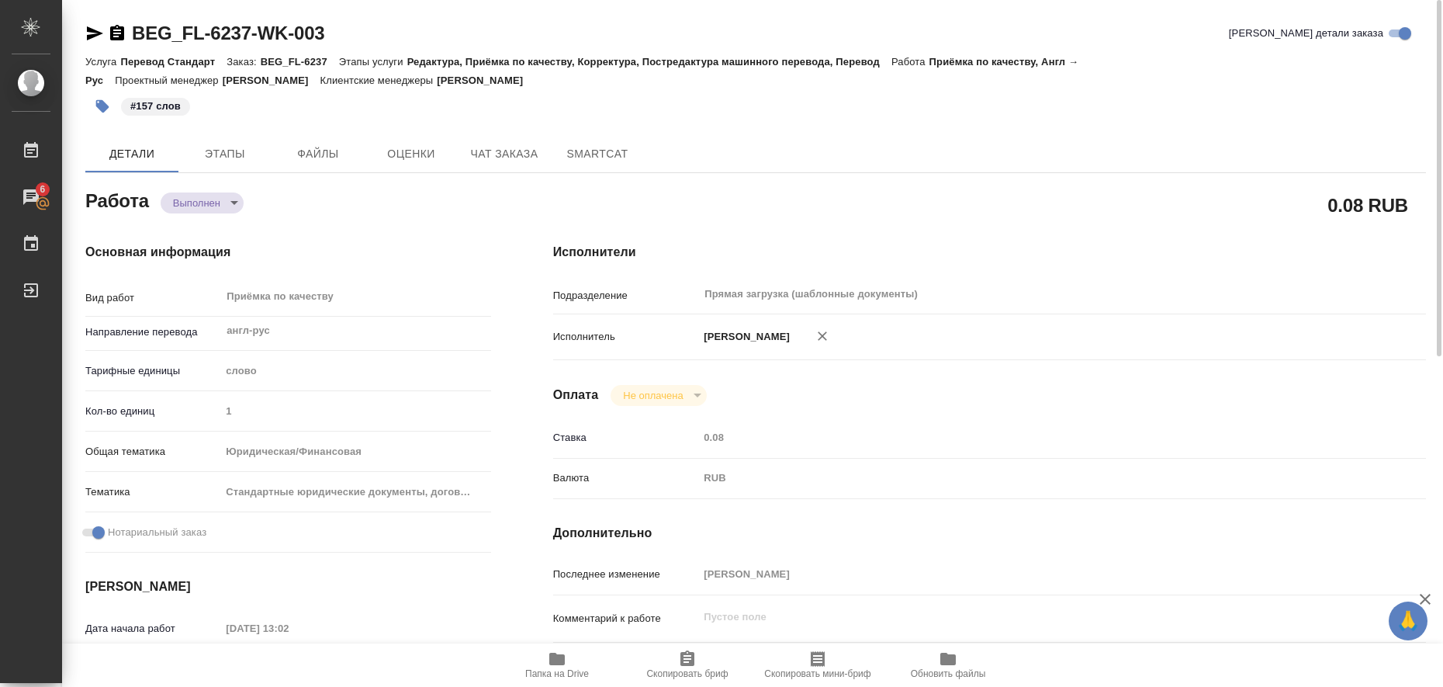
type textarea "x"
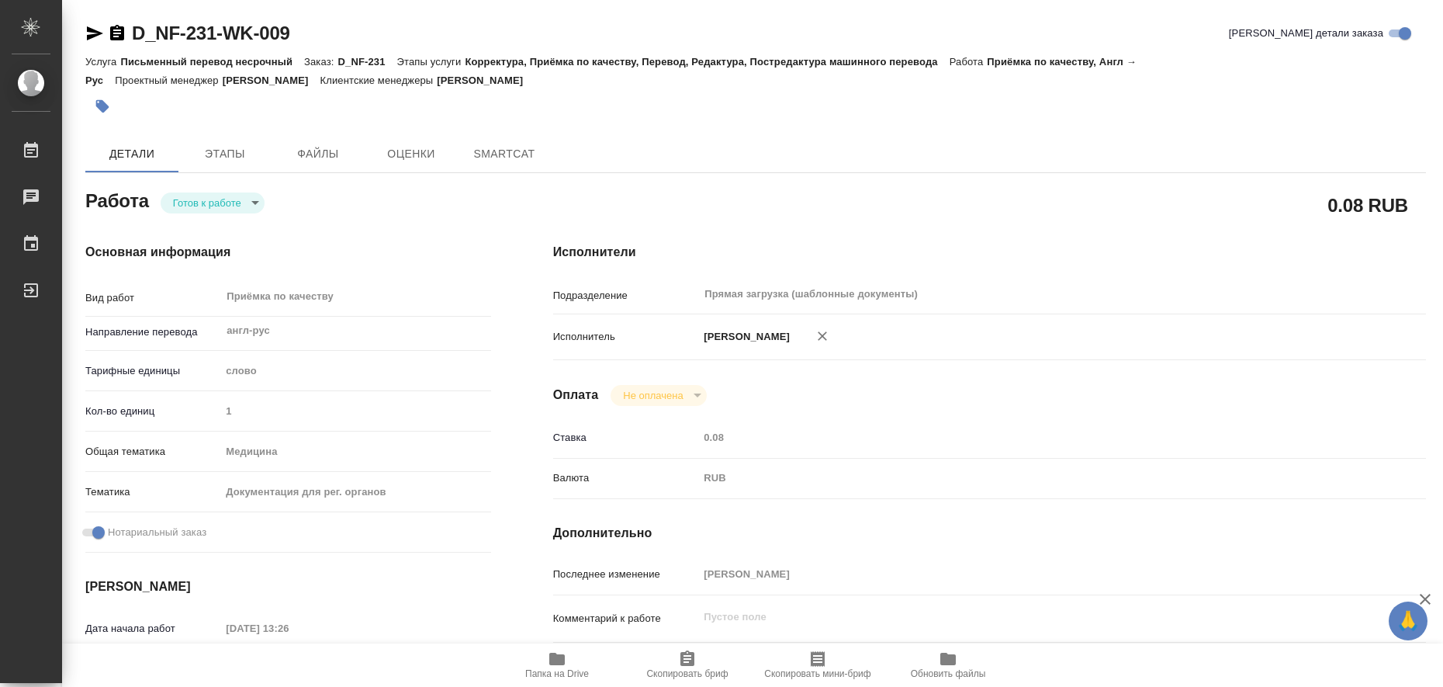
type textarea "x"
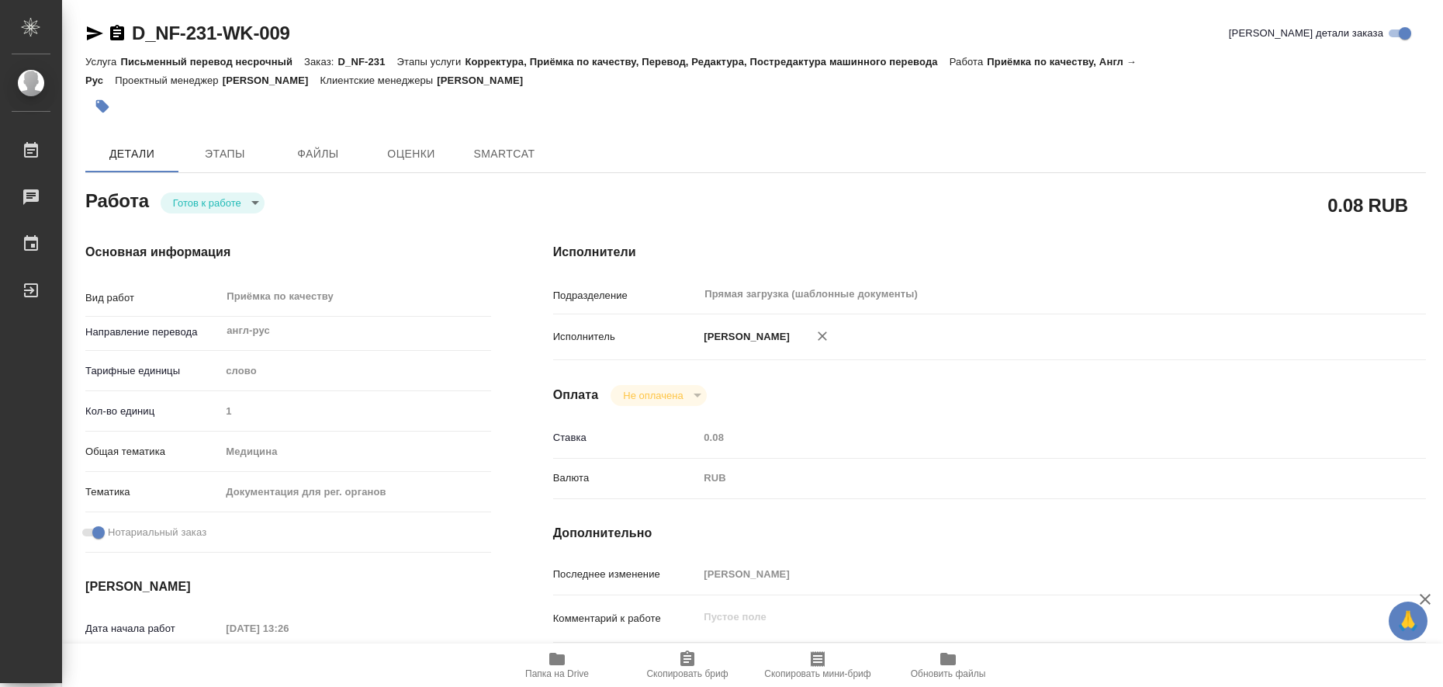
type textarea "x"
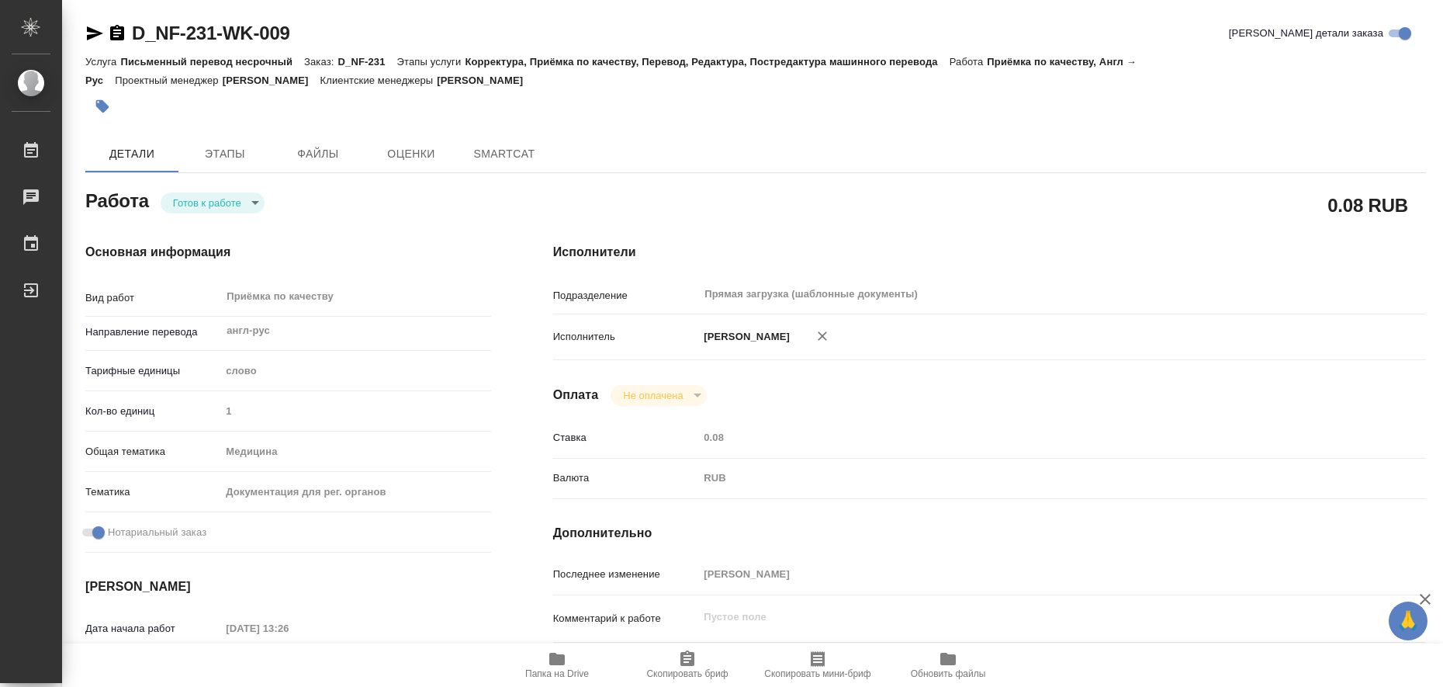
type textarea "x"
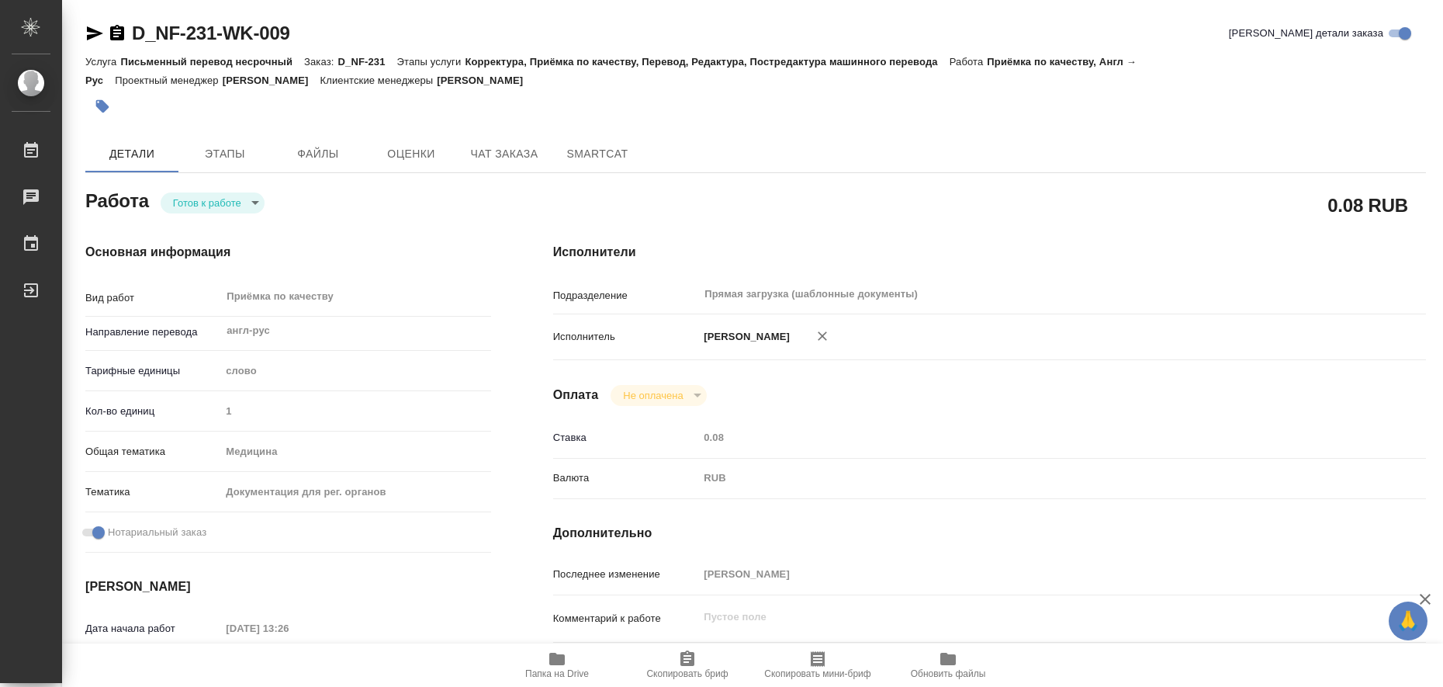
type textarea "x"
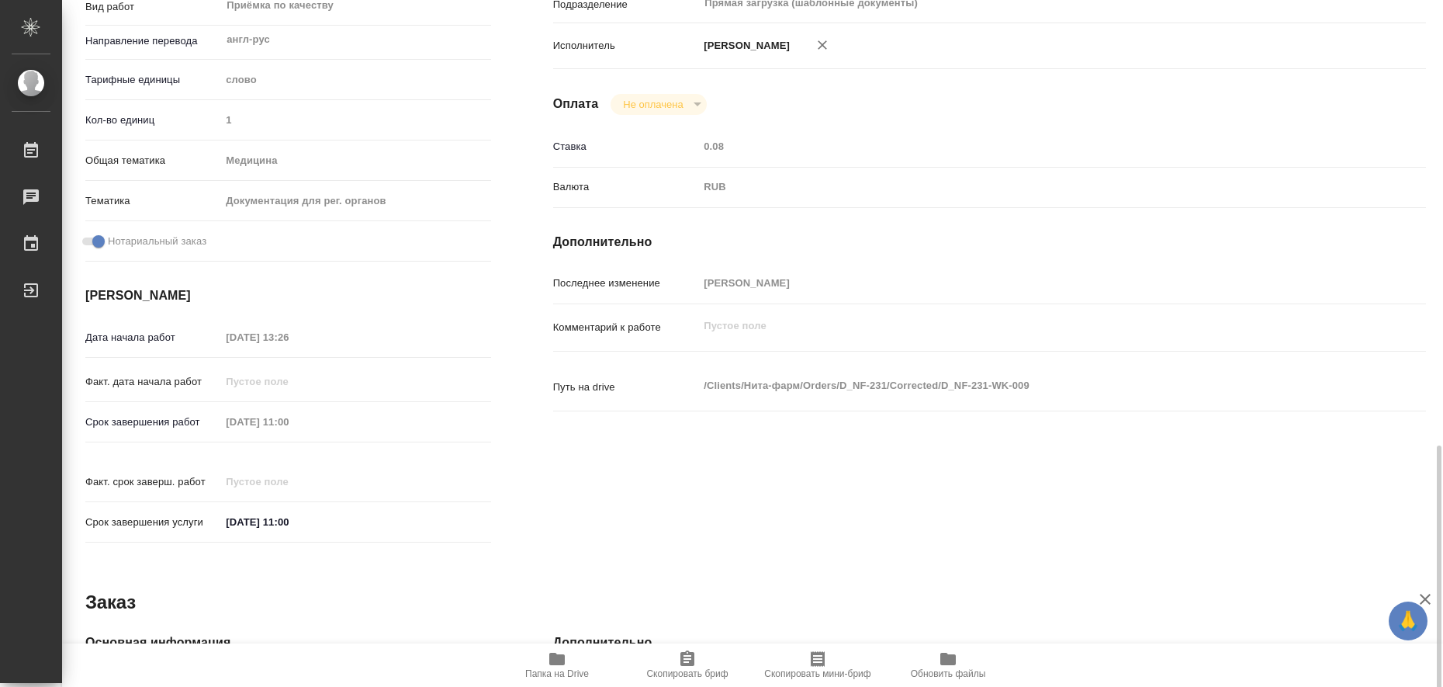
scroll to position [485, 0]
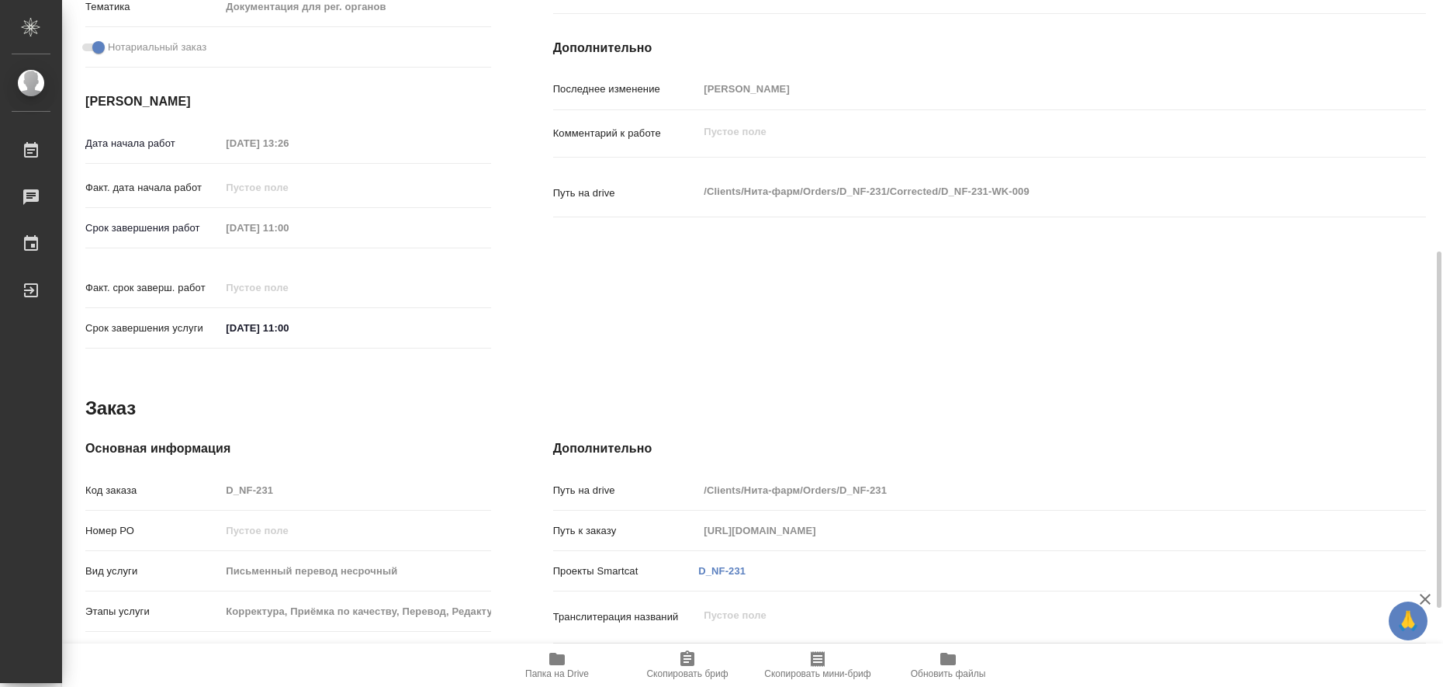
type textarea "x"
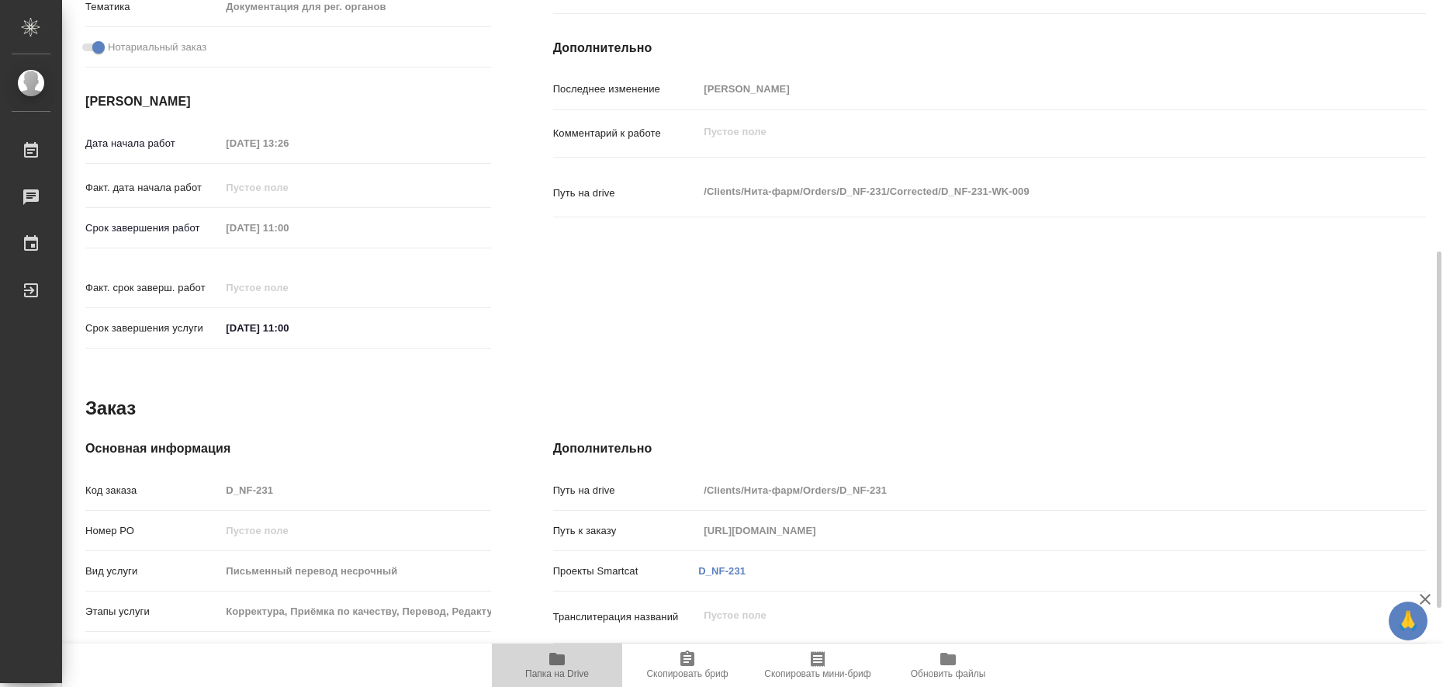
click at [549, 659] on icon "button" at bounding box center [557, 658] width 19 height 19
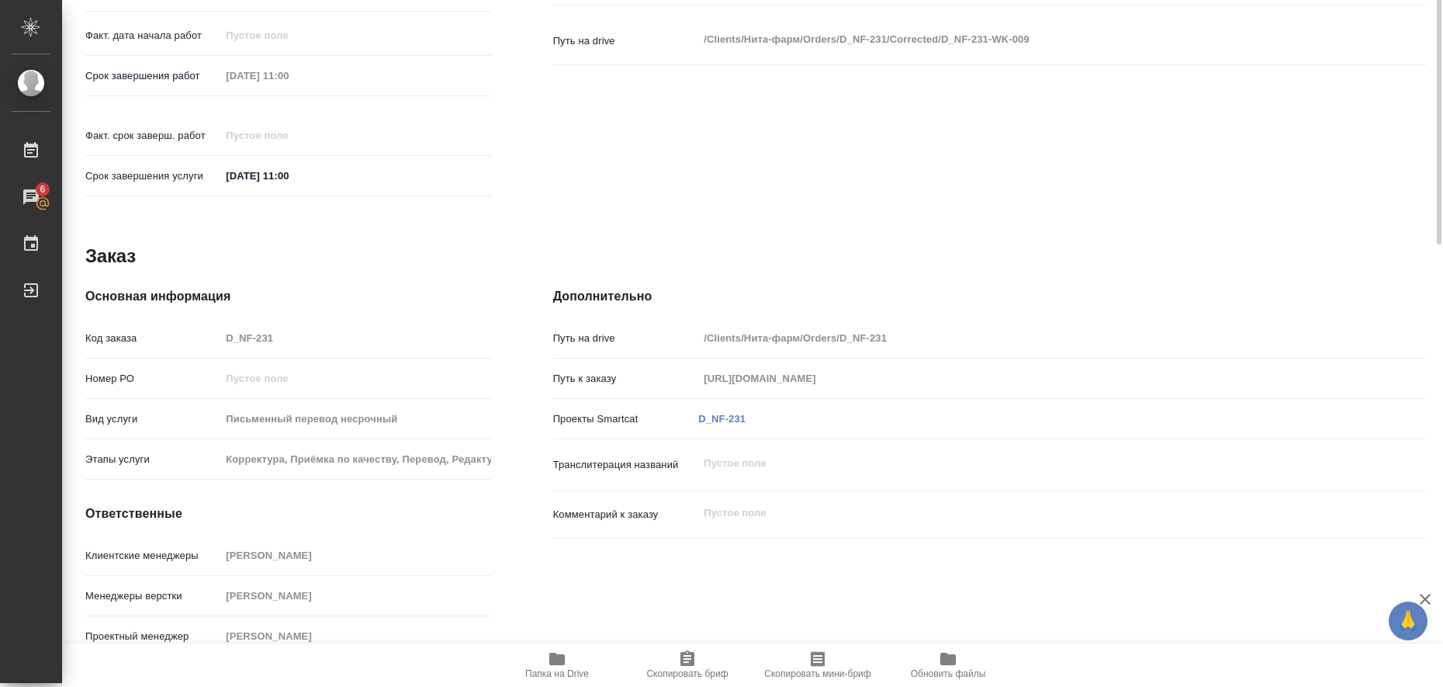
scroll to position [0, 0]
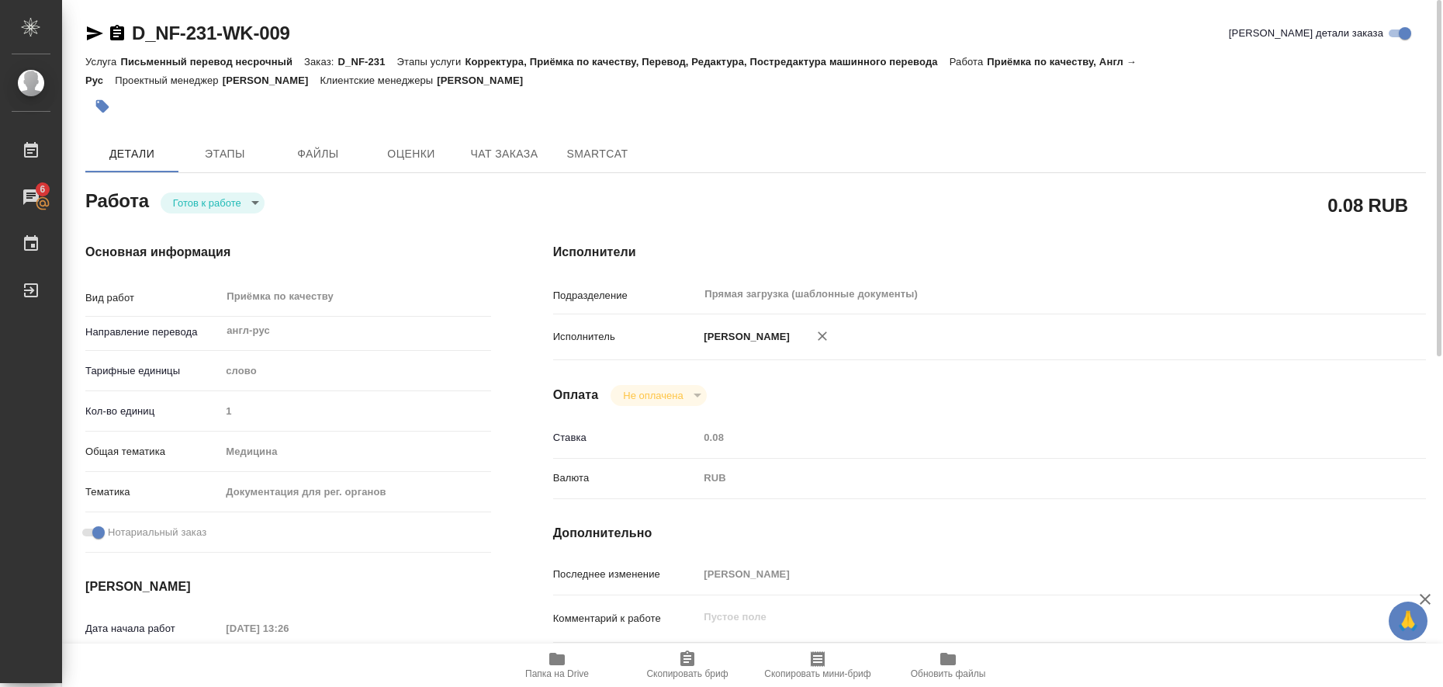
type textarea "x"
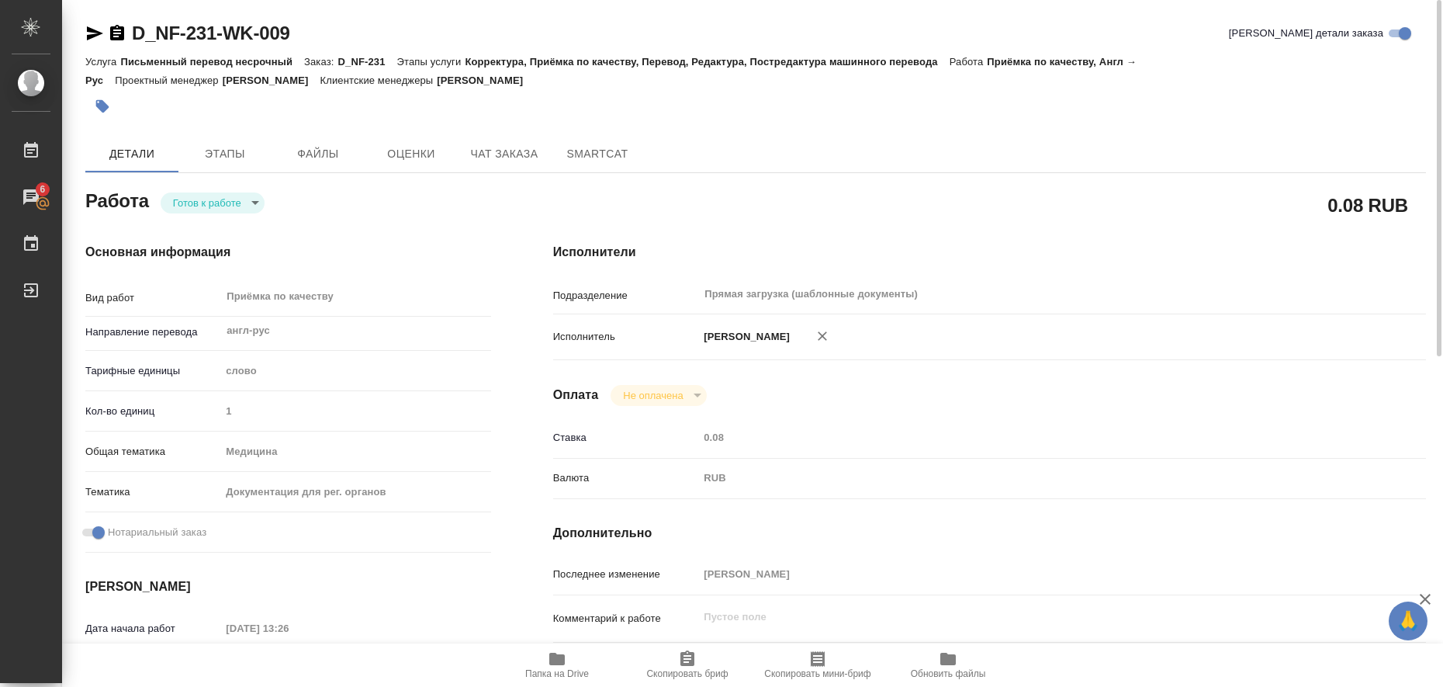
type textarea "x"
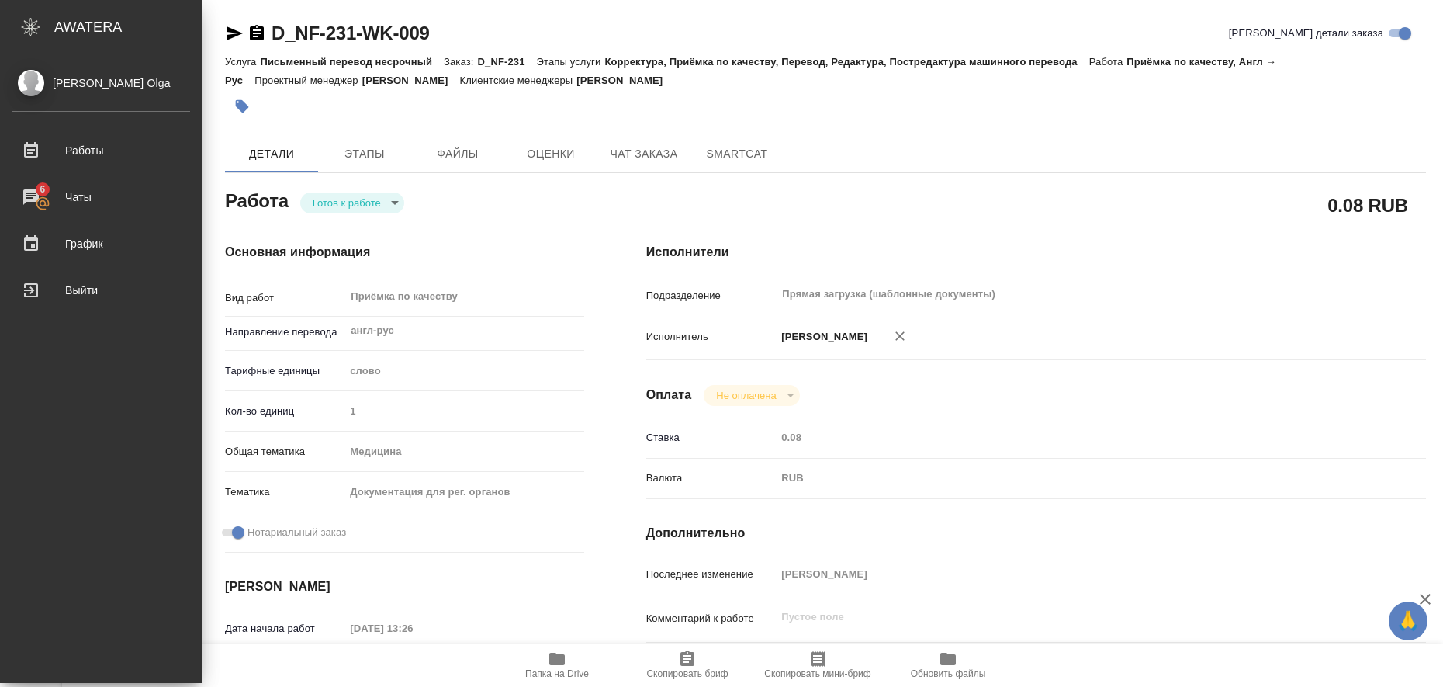
type textarea "x"
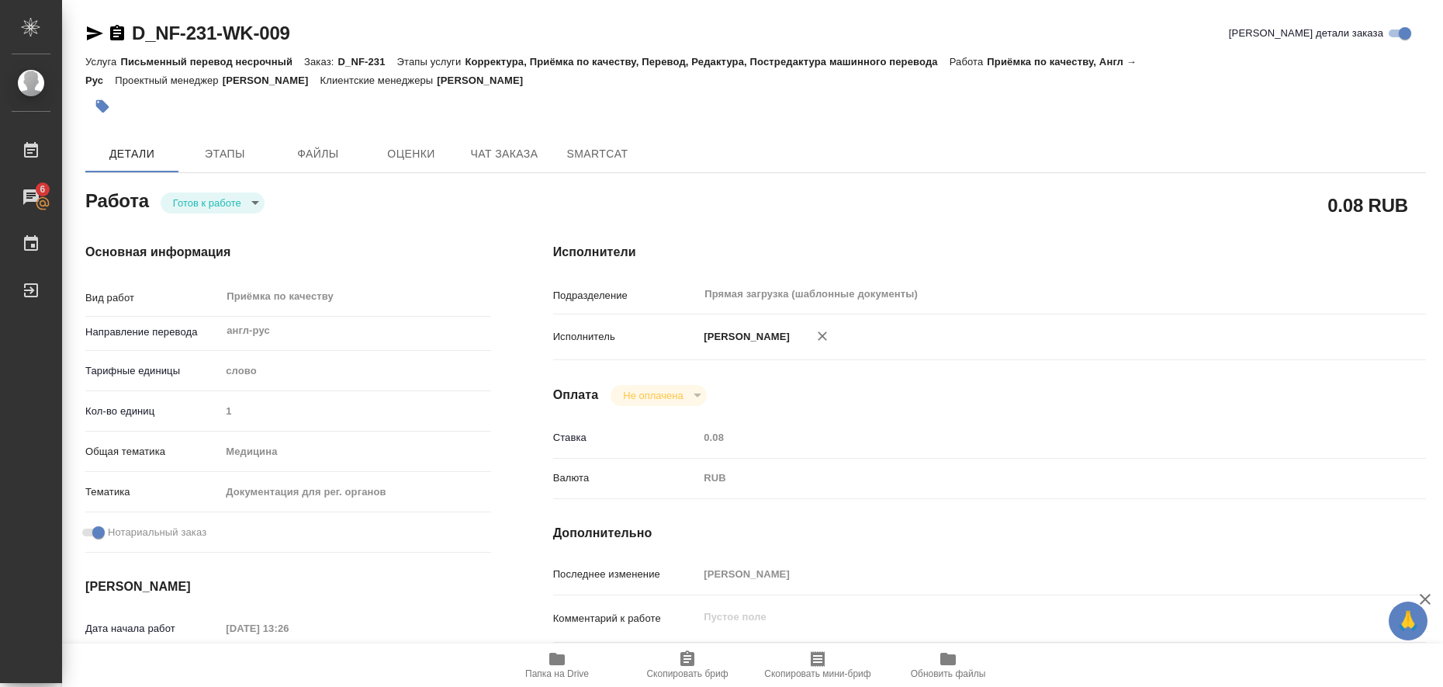
click at [88, 33] on icon "button" at bounding box center [94, 33] width 19 height 19
click at [99, 108] on icon "button" at bounding box center [102, 106] width 13 height 13
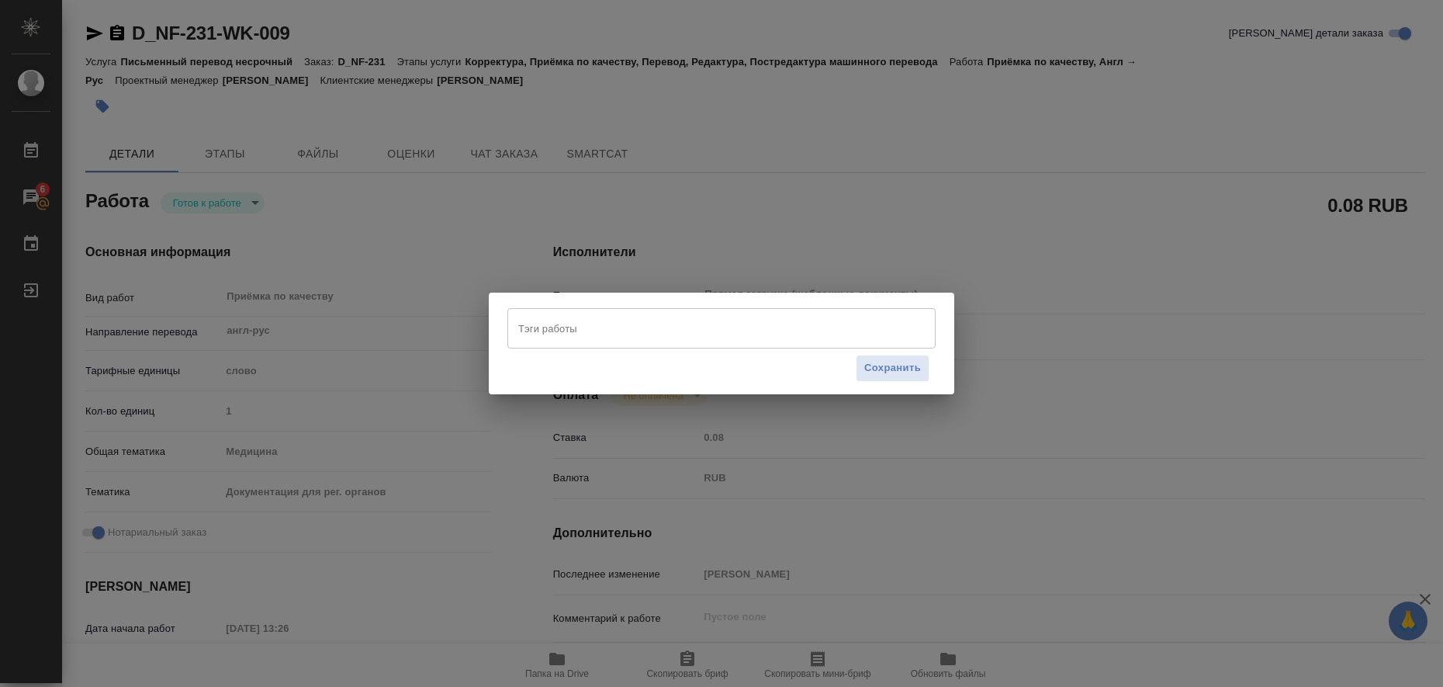
click at [625, 328] on input "Тэги работы" at bounding box center [706, 328] width 385 height 26
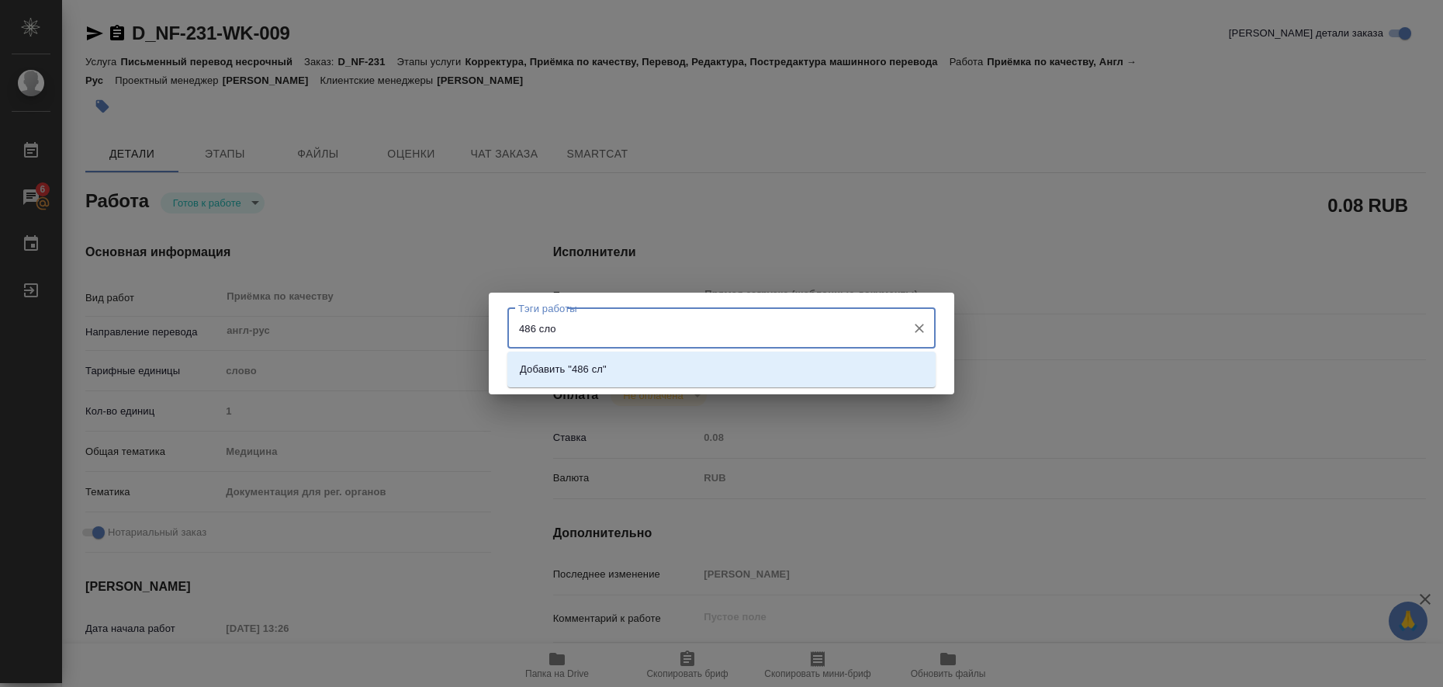
type input "486 слов"
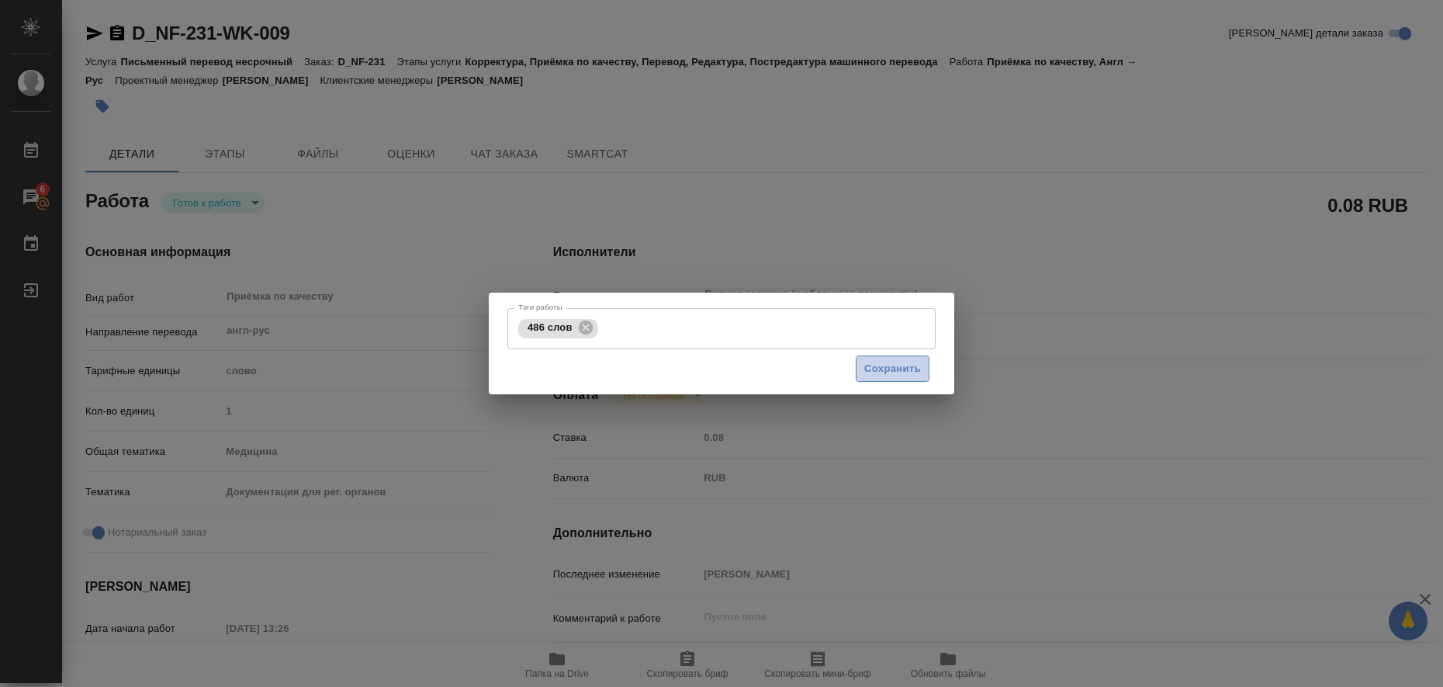
click at [884, 361] on span "Сохранить" at bounding box center [892, 369] width 57 height 18
type input "readyForWork"
type textarea "Приёмка по качеству"
type textarea "x"
type input "англ-рус"
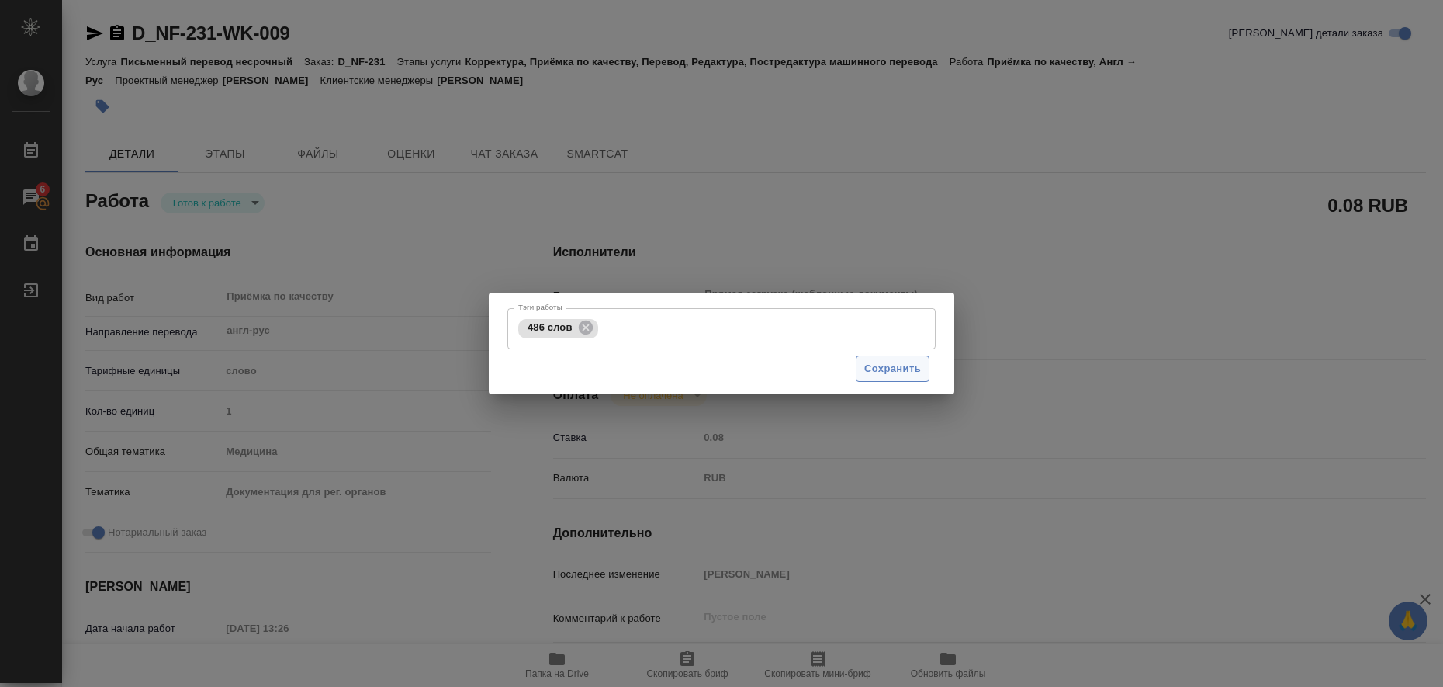
type input "5a8b1489cc6b4906c91bfd90"
type input "1"
type input "med"
type input "5f647205b73bc97568ca66c6"
checkbox input "true"
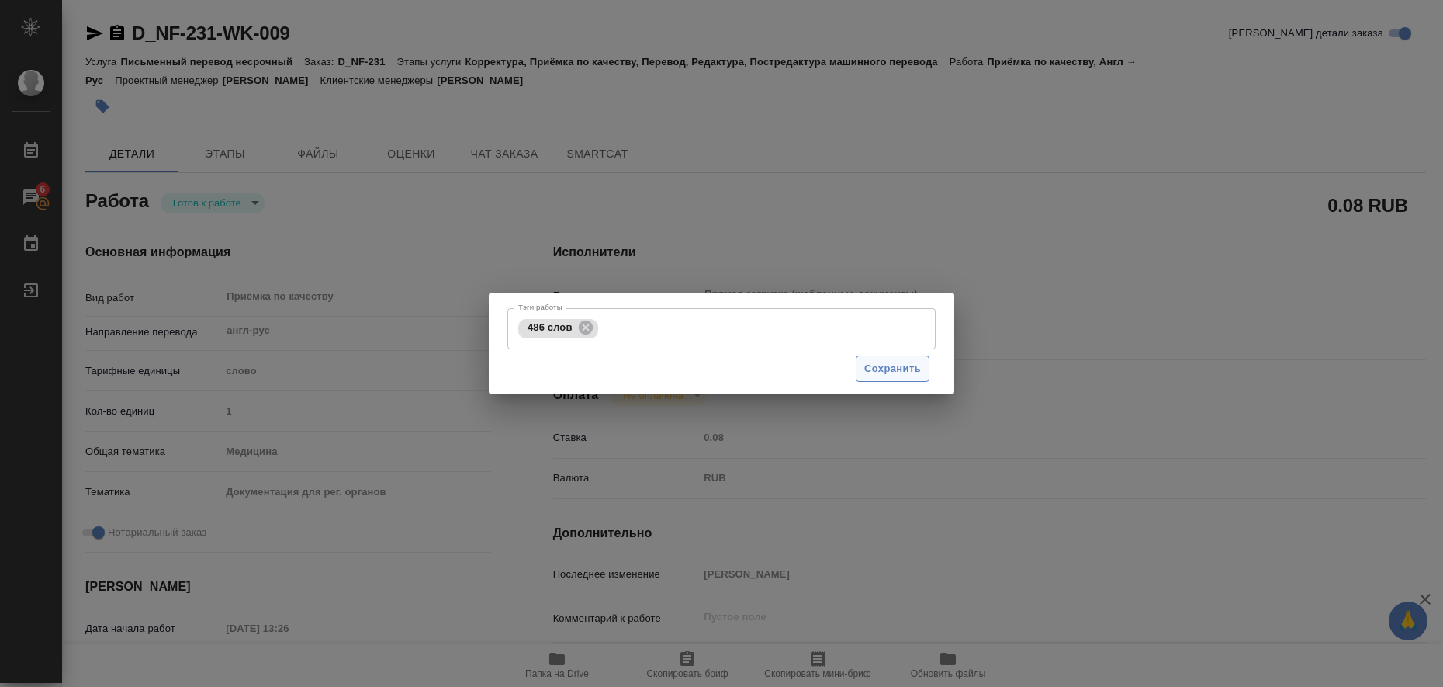
type input "12.08.2025 13:26"
type input "14.08.2025 11:00"
type input "Прямая загрузка (шаблонные документы)"
type input "notPayed"
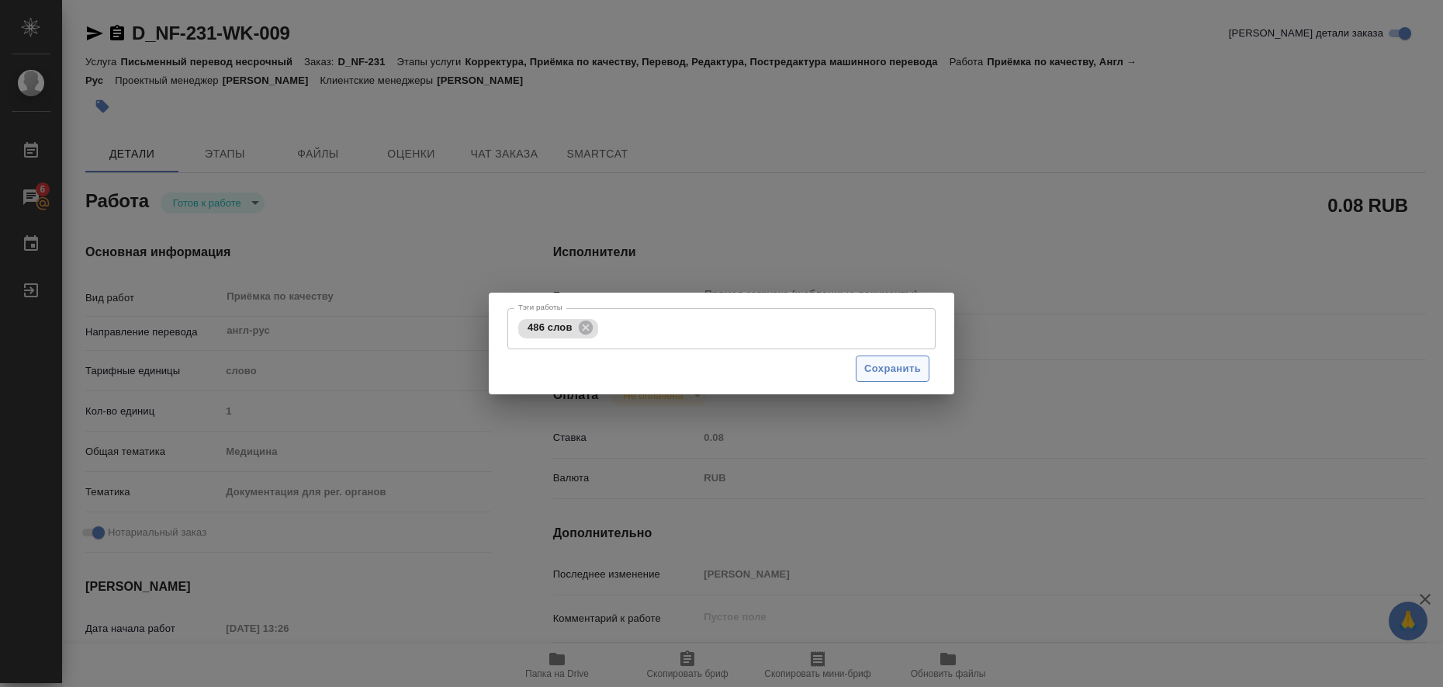
type input "0.08"
type input "RUB"
type input "[PERSON_NAME]"
type textarea "x"
type textarea "/Clients/Нита-фарм/Orders/D_NF-231/Corrected/D_NF-231-WK-009"
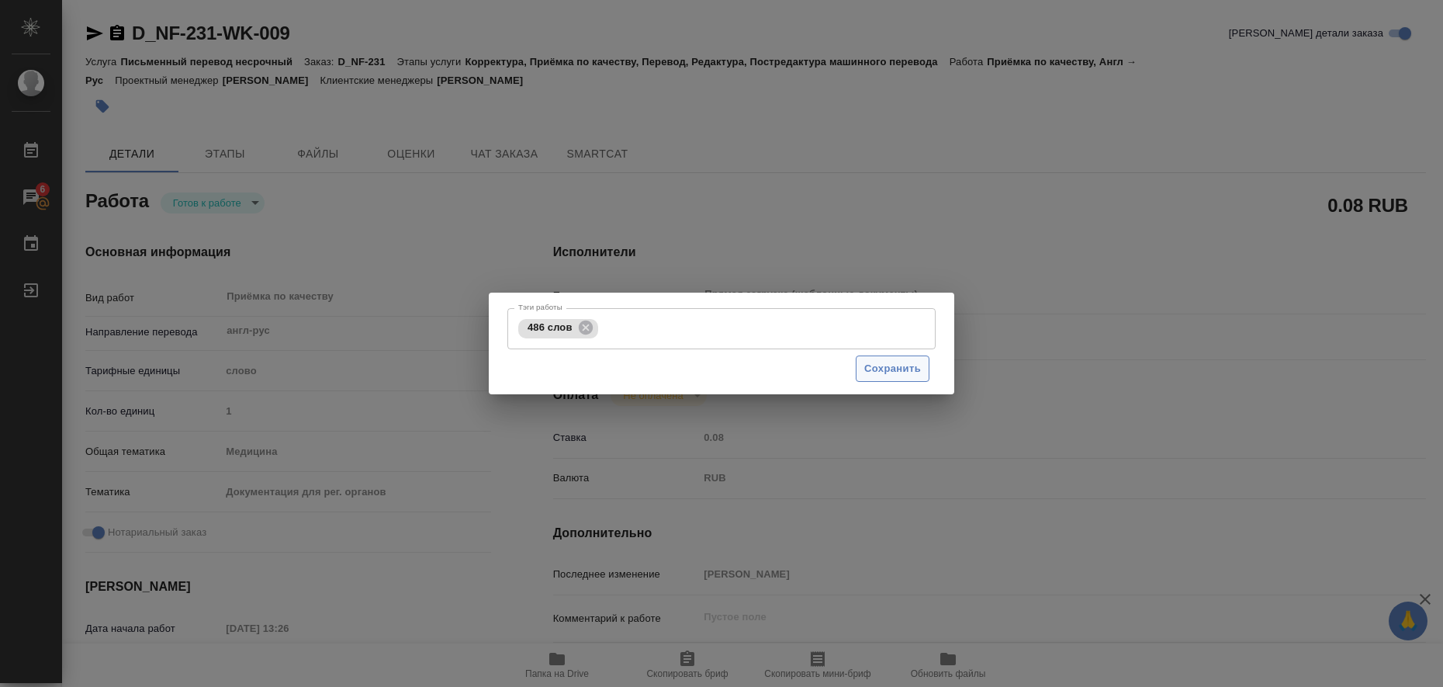
type textarea "x"
type input "D_NF-231"
type input "Письменный перевод несрочный"
type input "Корректура, Приёмка по качеству, Перевод, Редактура, Постредактура машинного пе…"
type input "Давыдова Елена"
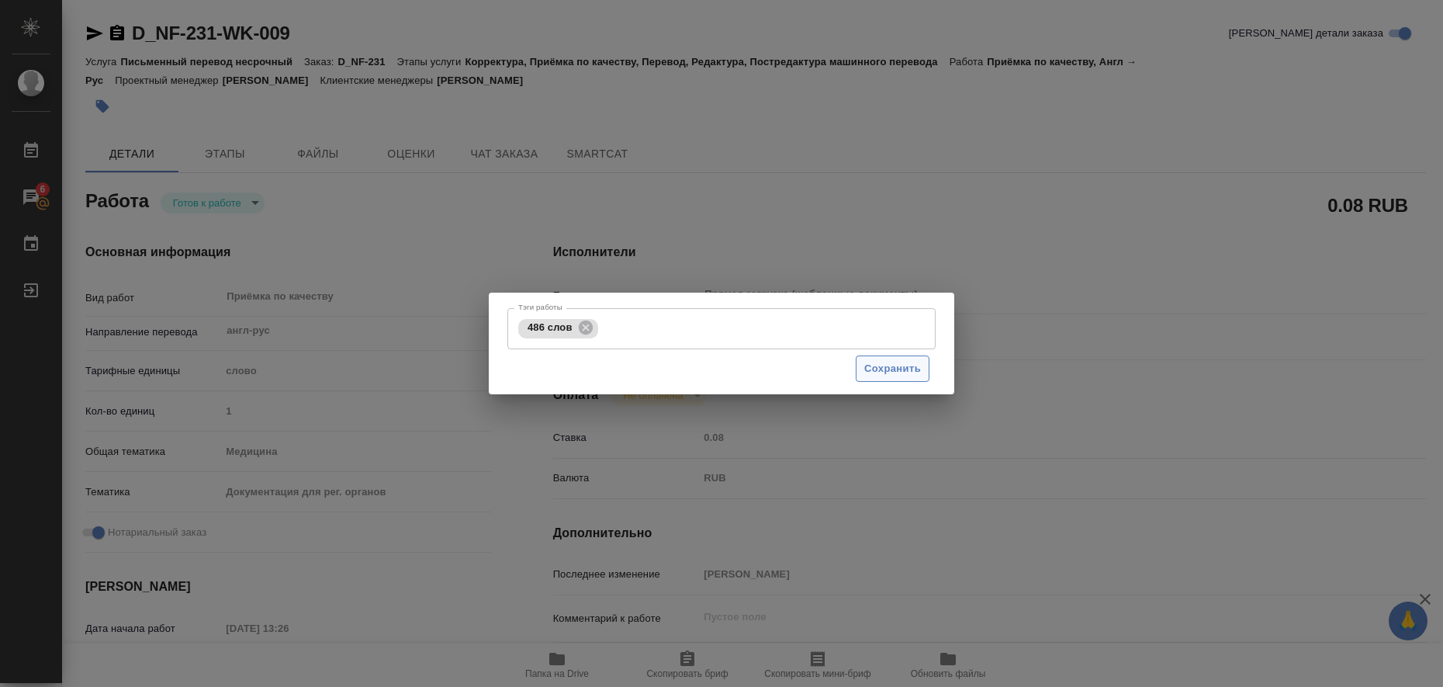
type input "Арсеньева Вера"
type input "/Clients/Нита-фарм/Orders/D_NF-231"
type input "https://drive.awatera.com/s/y2XKrF325nwsyqK"
type textarea "x"
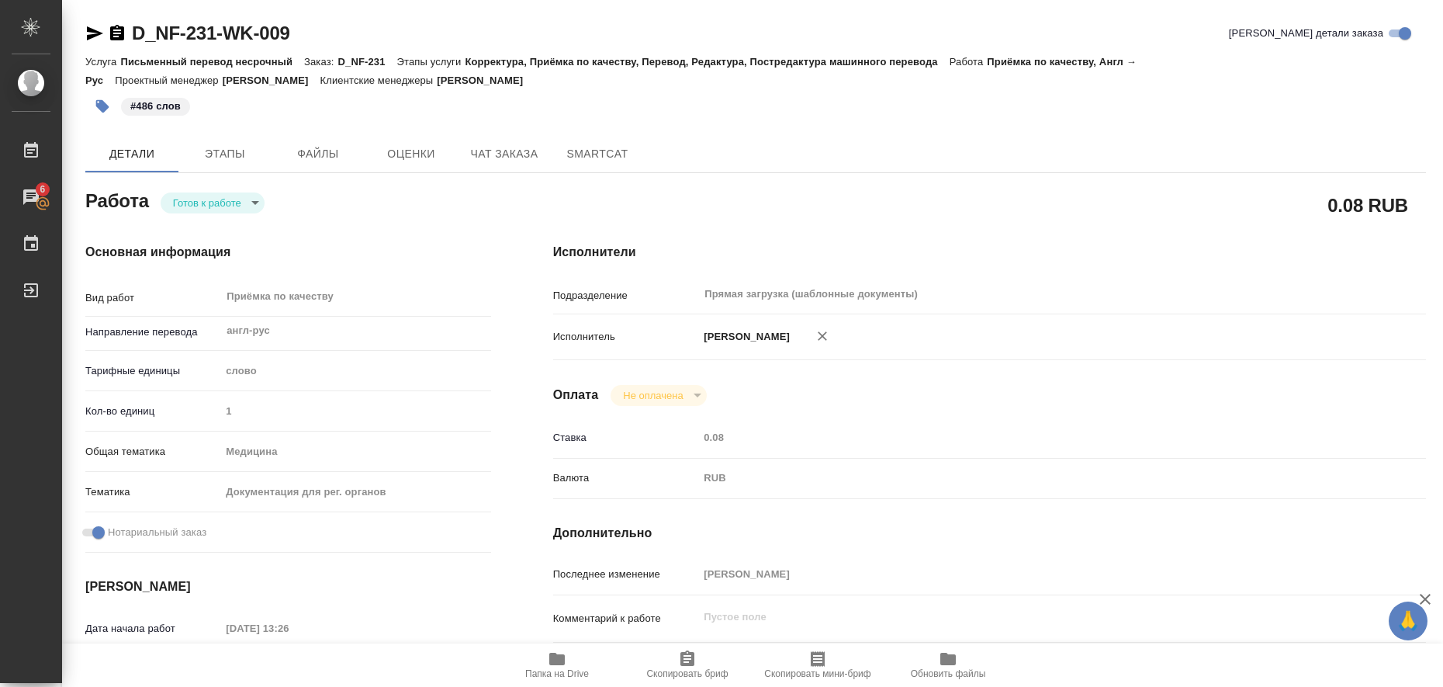
type textarea "x"
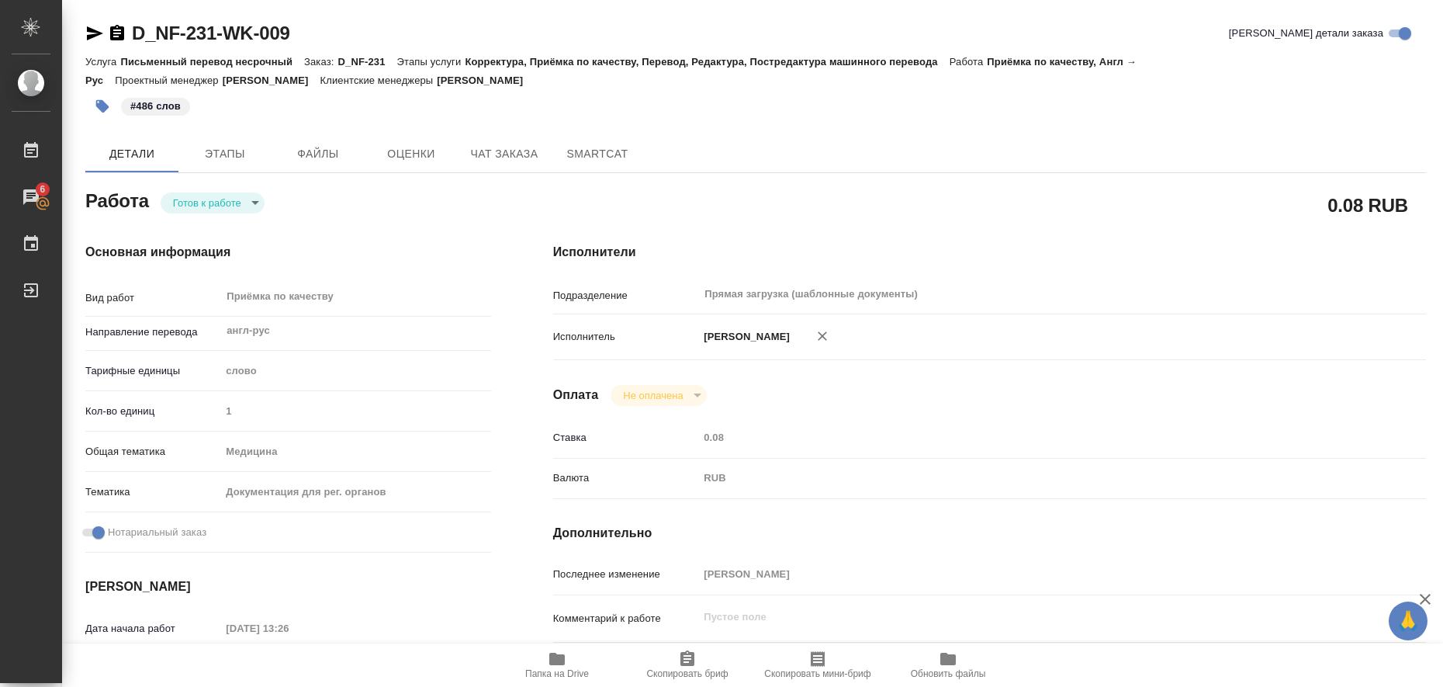
type textarea "x"
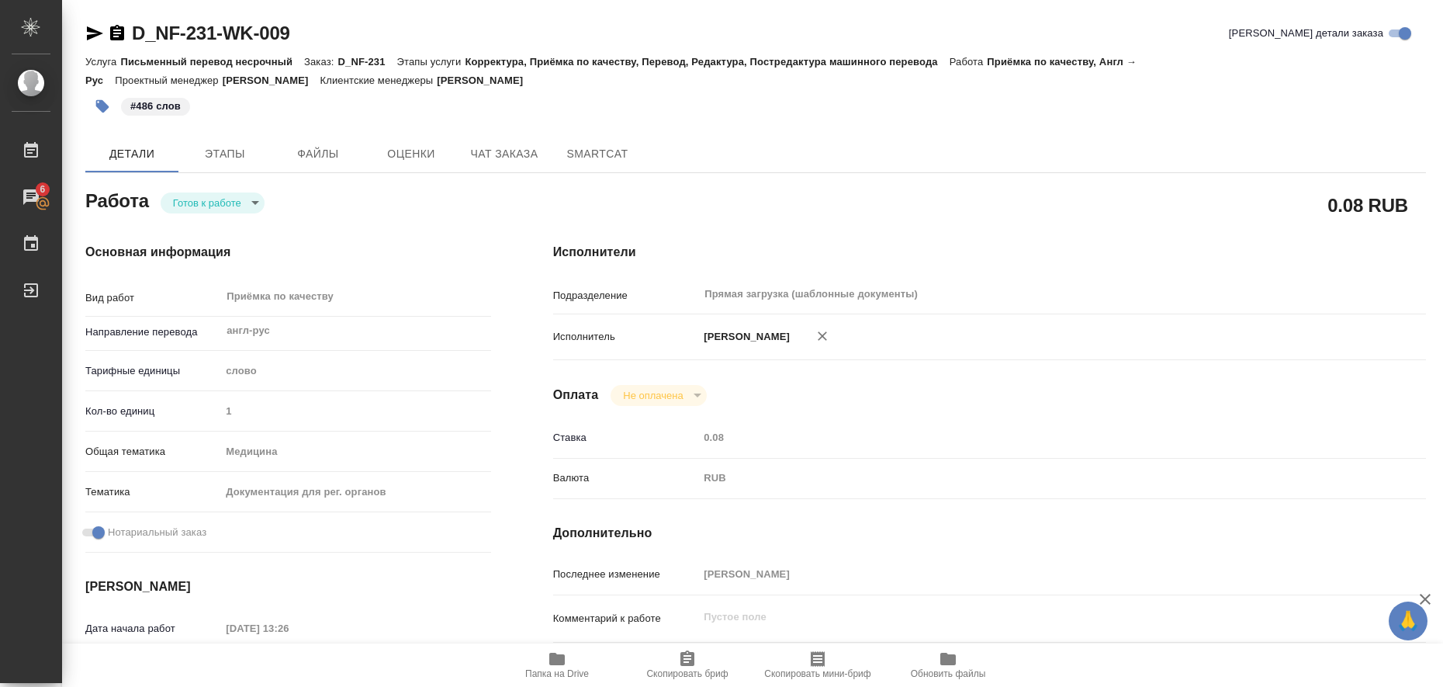
type textarea "x"
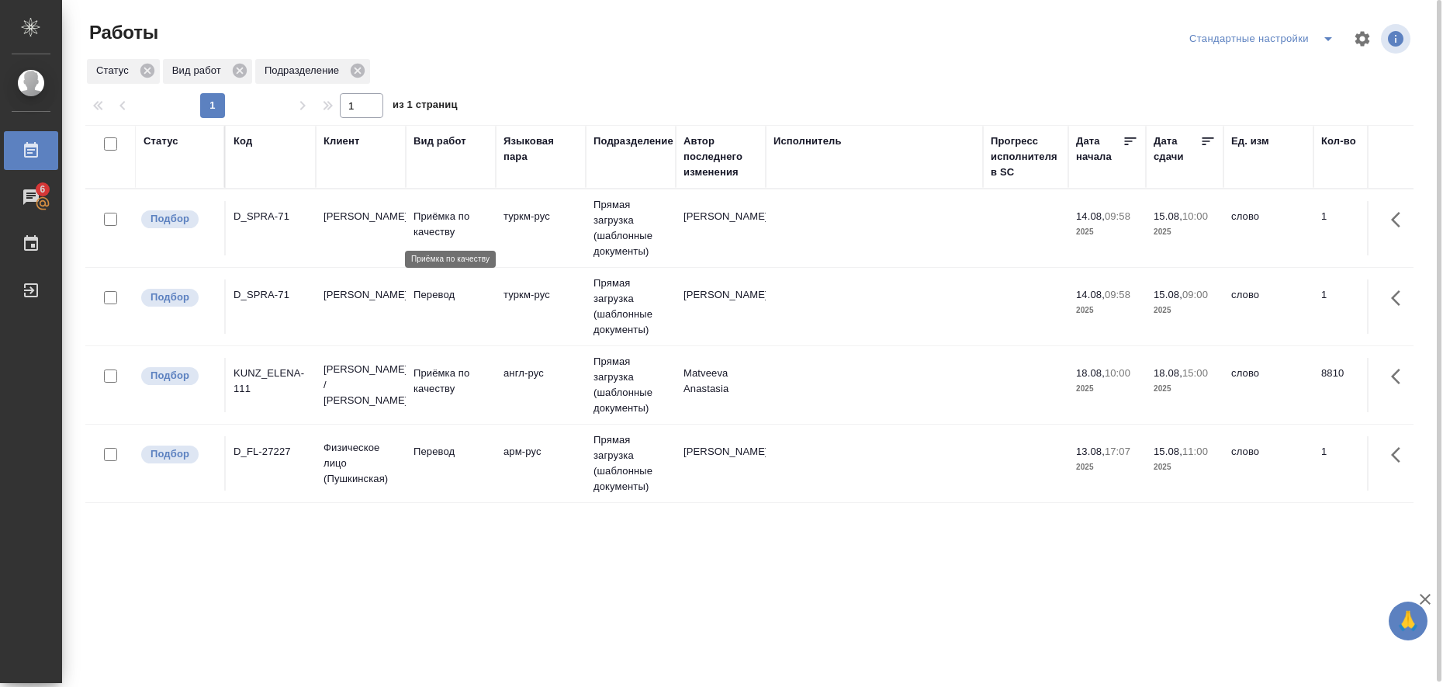
click at [427, 220] on p "Приёмка по качеству" at bounding box center [451, 224] width 74 height 31
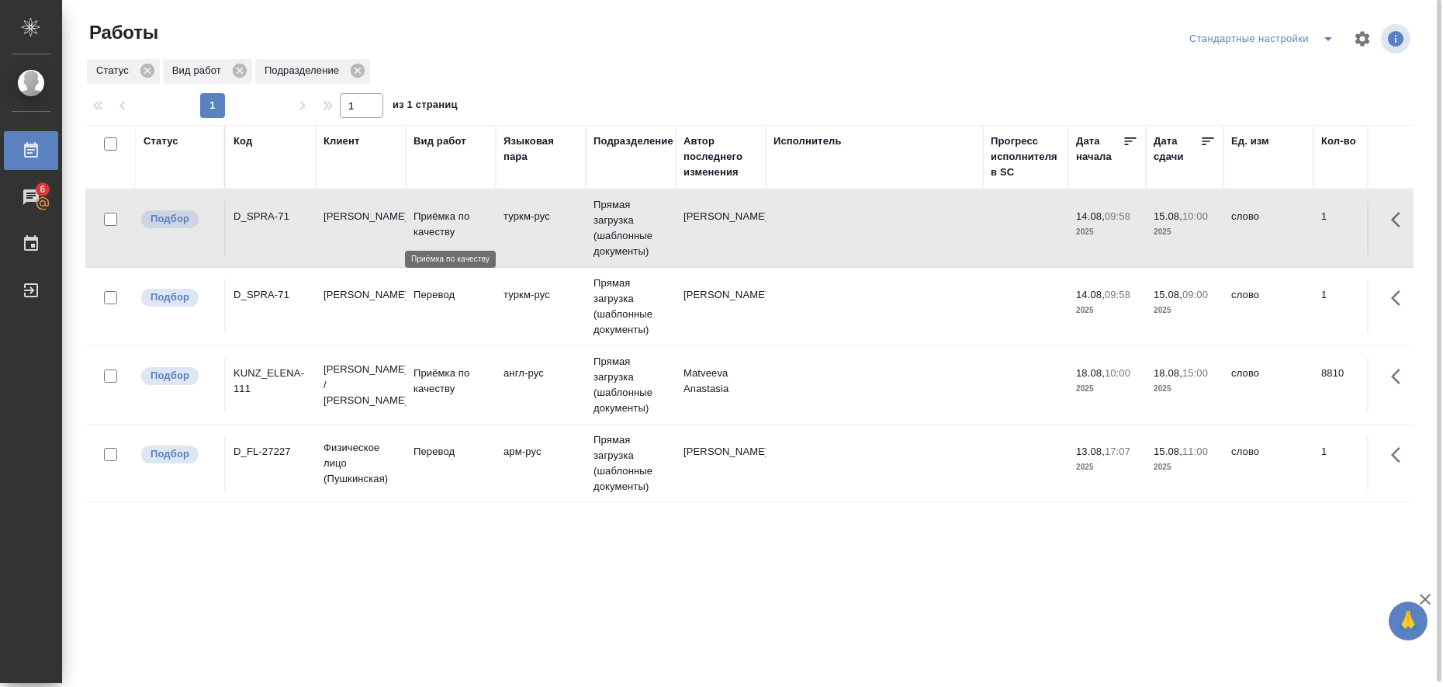
click at [427, 220] on p "Приёмка по качеству" at bounding box center [451, 224] width 74 height 31
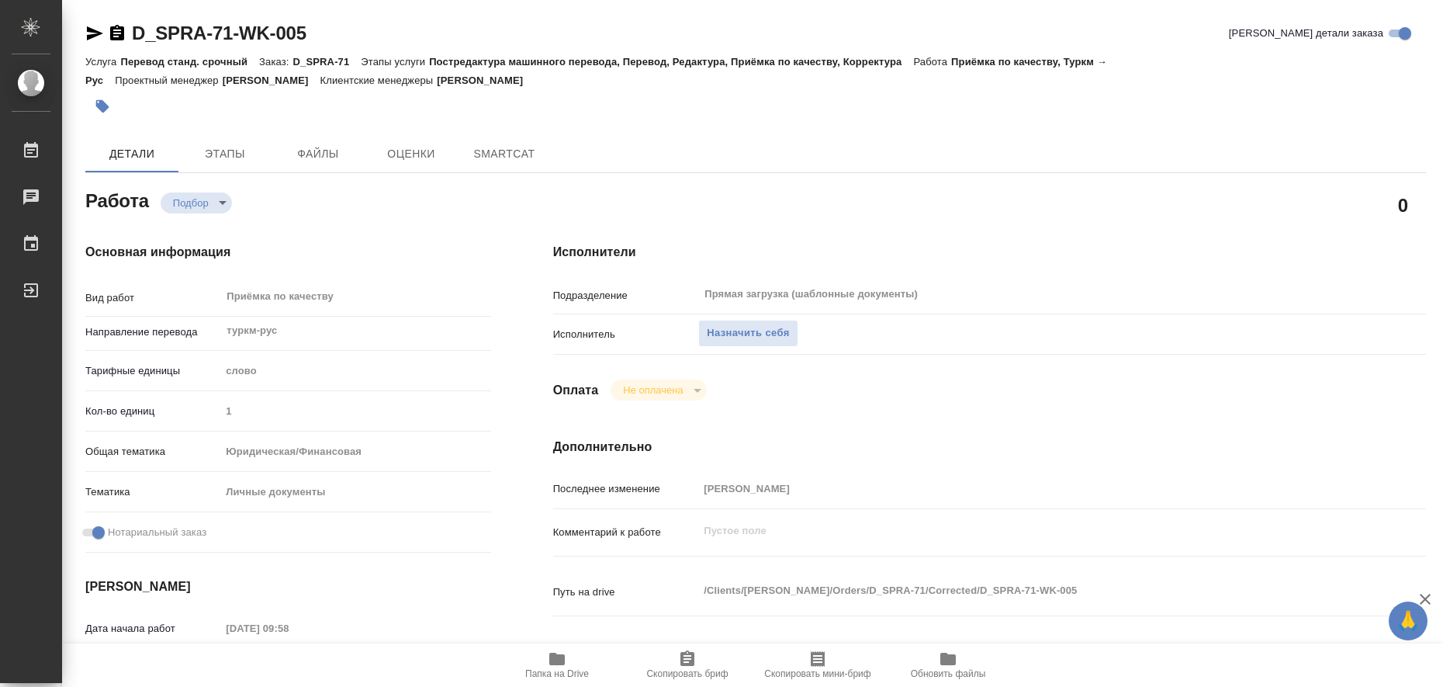
type textarea "x"
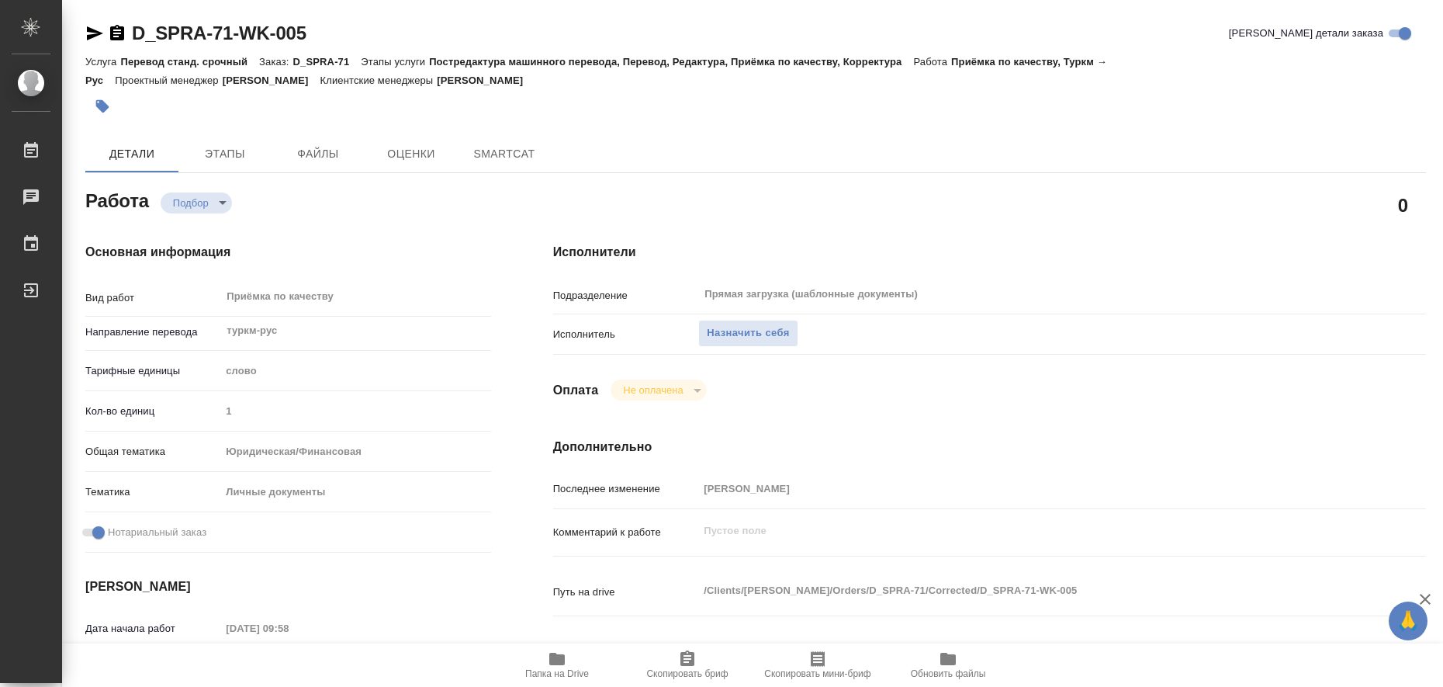
type textarea "x"
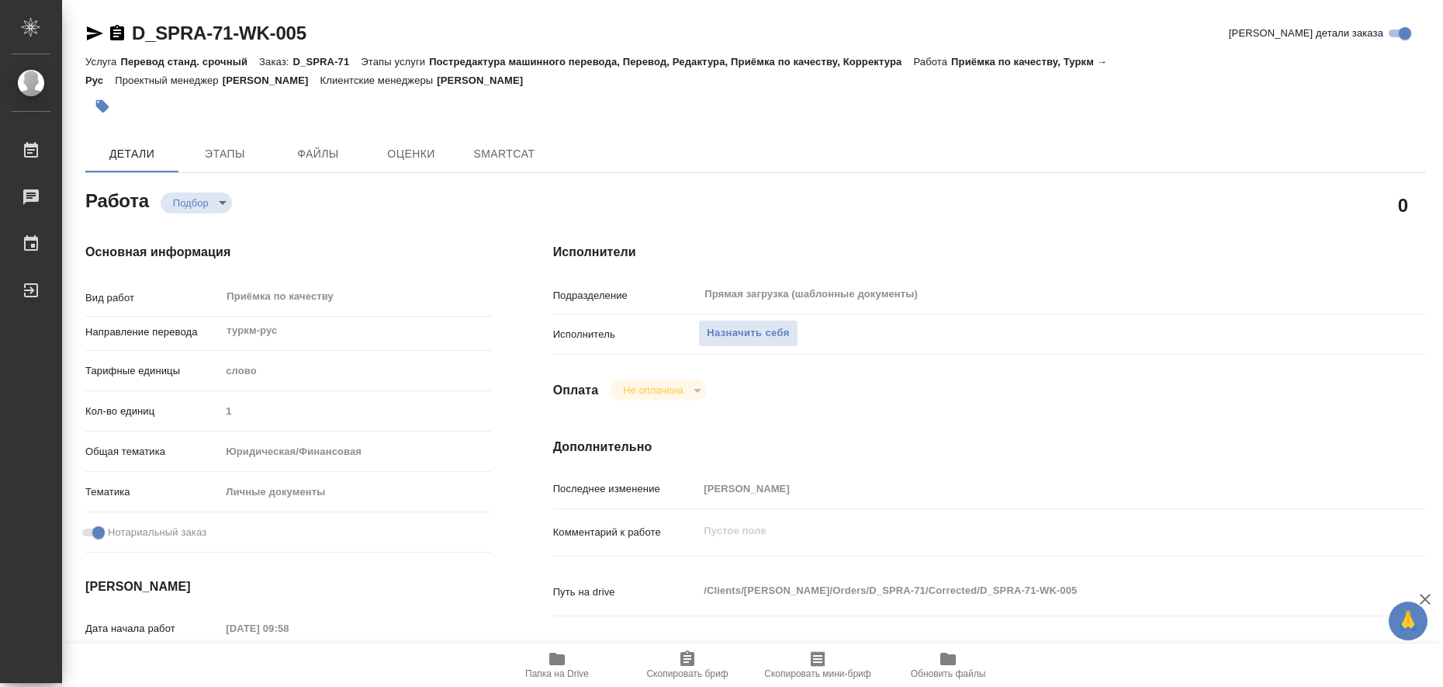
type textarea "x"
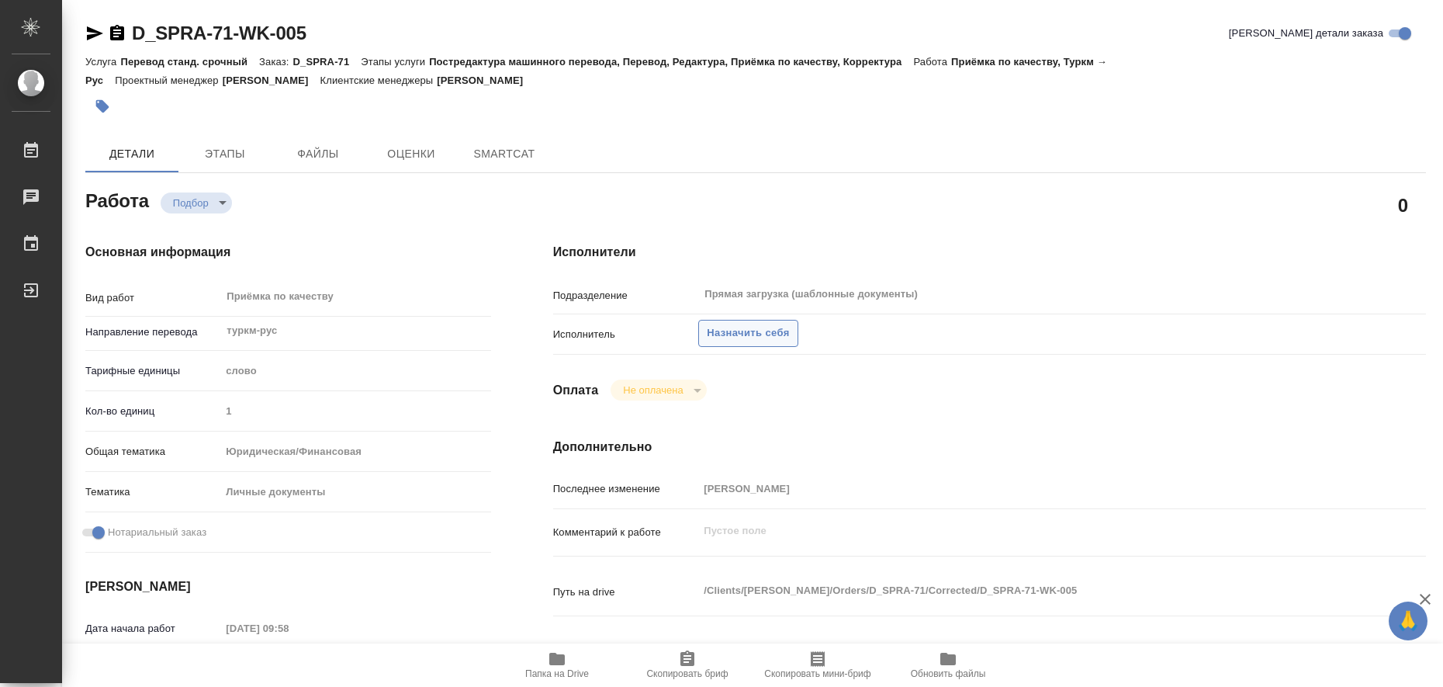
type textarea "x"
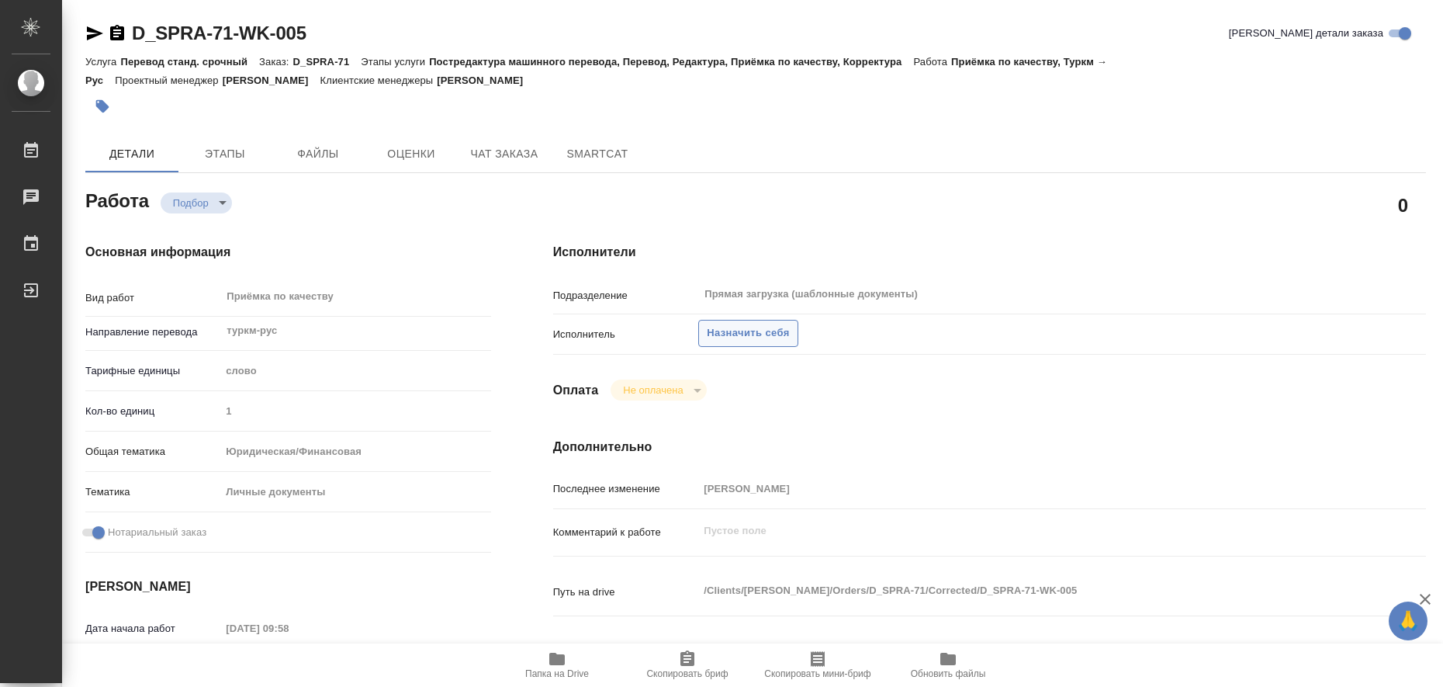
click at [715, 326] on span "Назначить себя" at bounding box center [748, 333] width 82 height 18
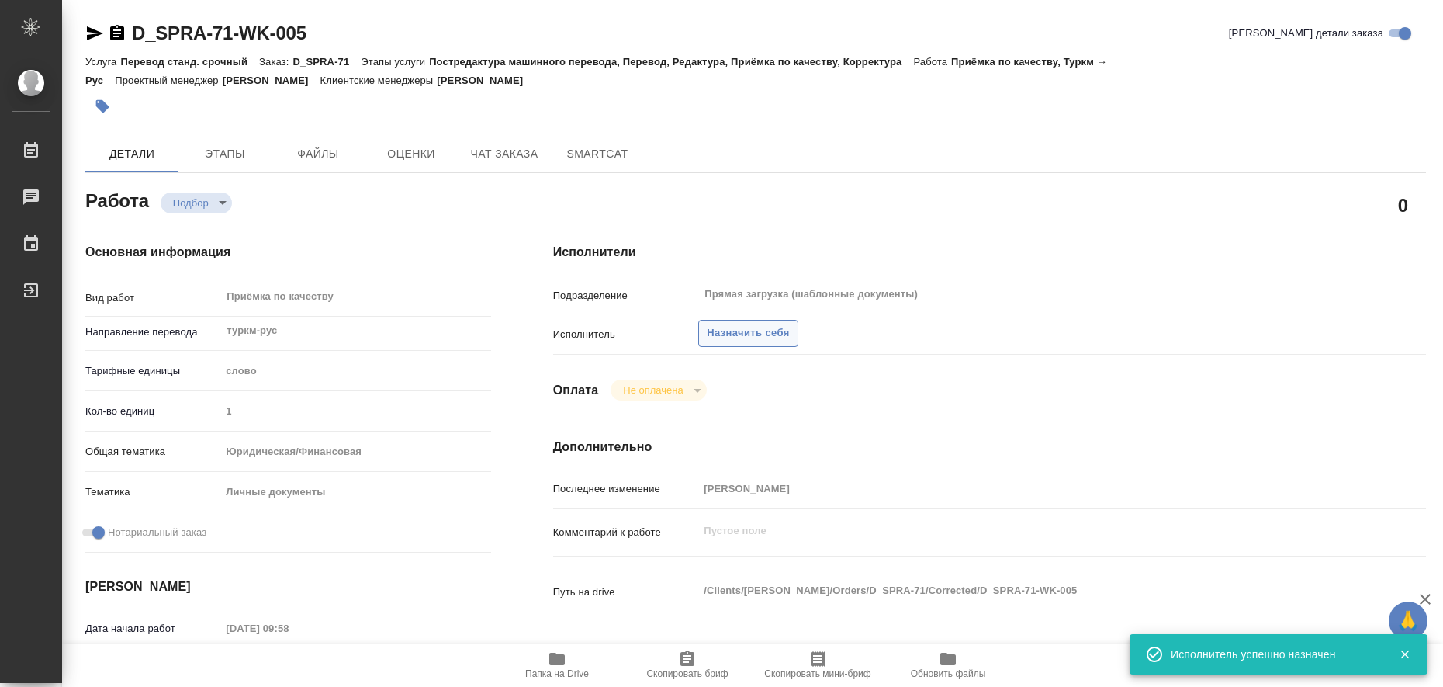
type textarea "x"
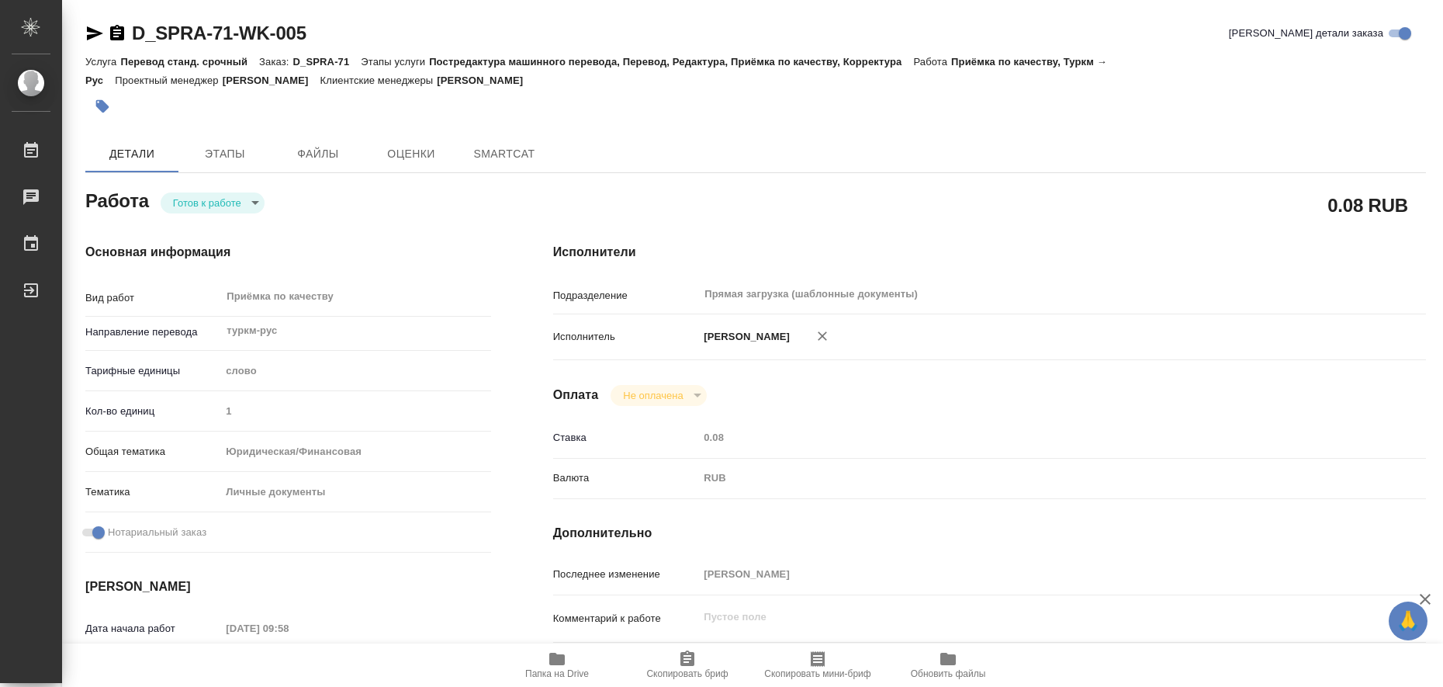
type textarea "x"
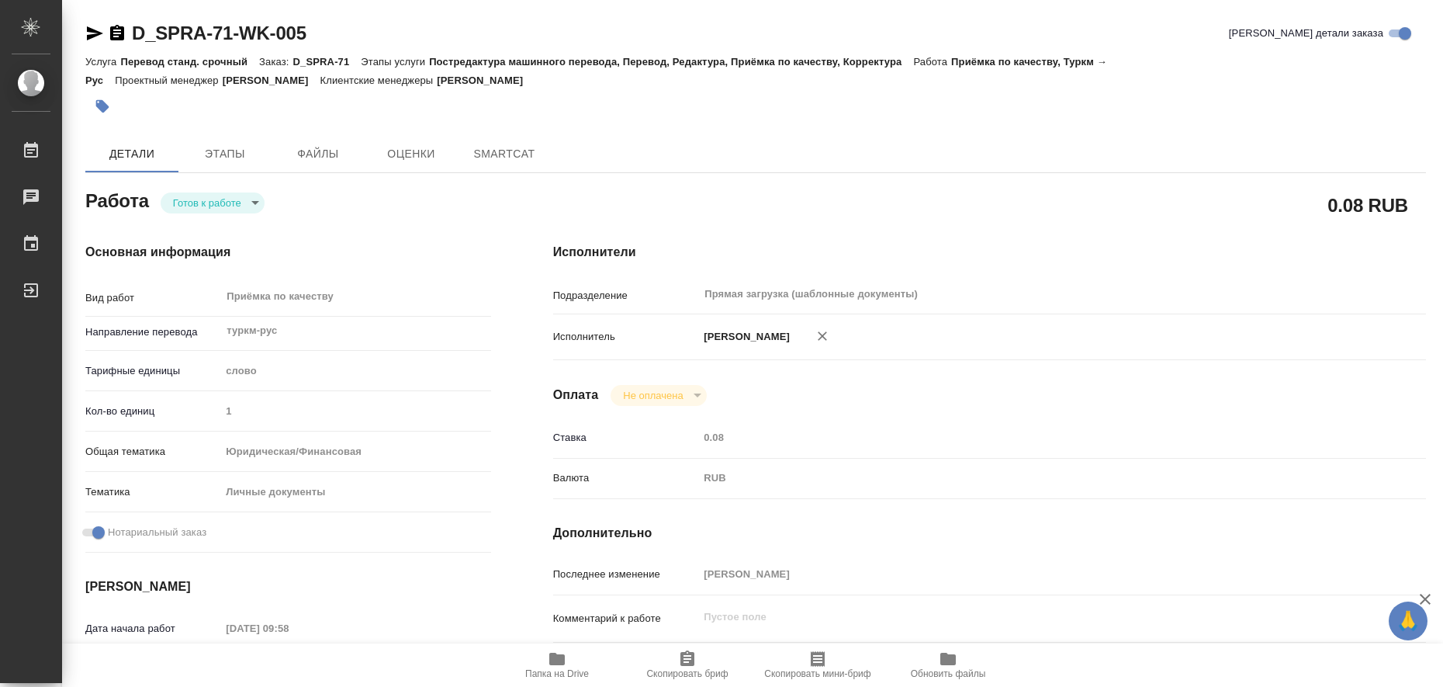
type textarea "x"
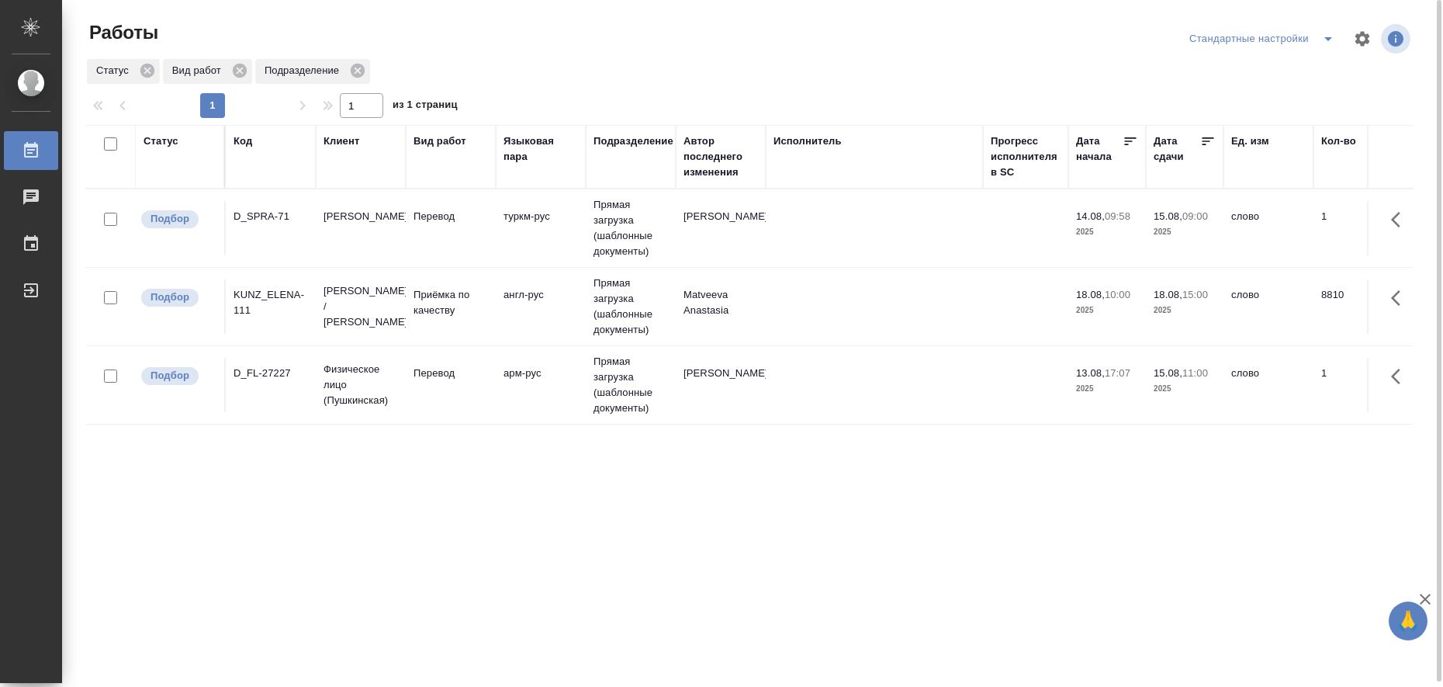
click at [1328, 40] on icon "split button" at bounding box center [1328, 39] width 8 height 4
click at [1279, 64] on li "в работе" at bounding box center [1264, 69] width 158 height 25
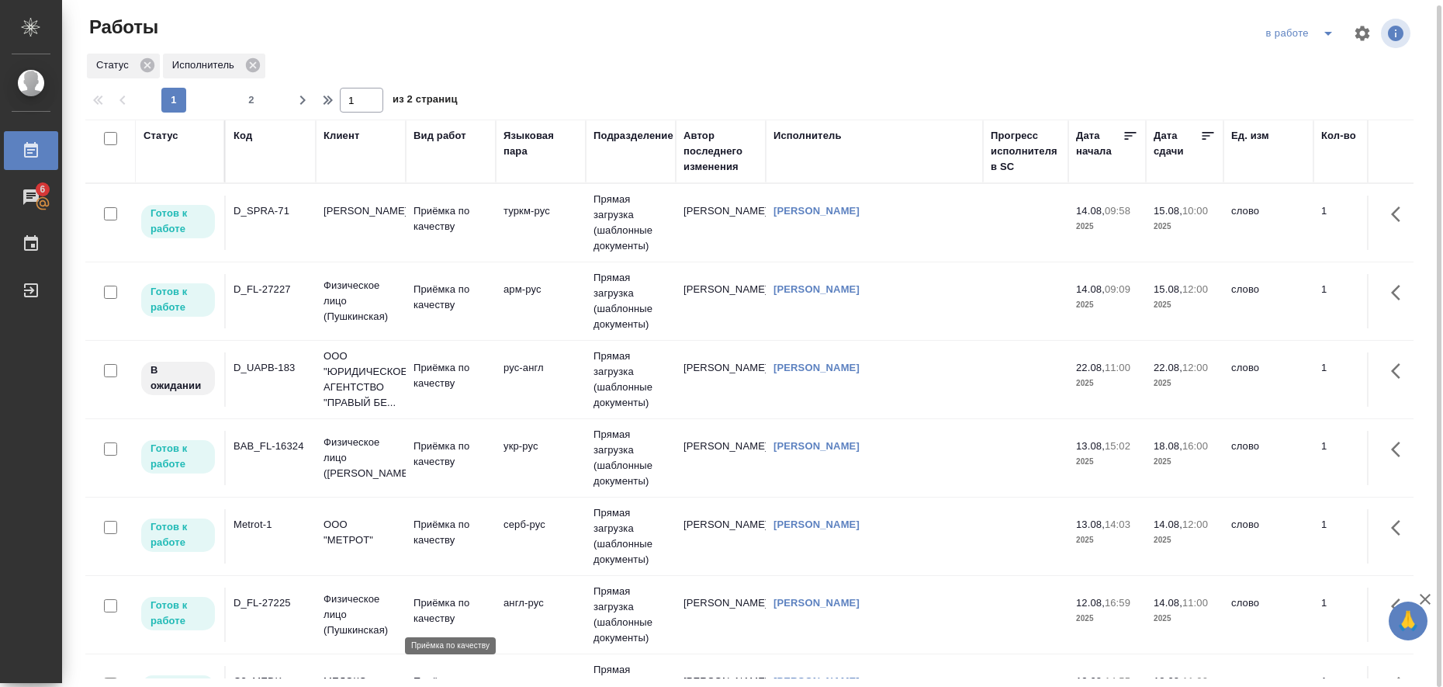
click at [430, 605] on p "Приёмка по качеству" at bounding box center [451, 610] width 74 height 31
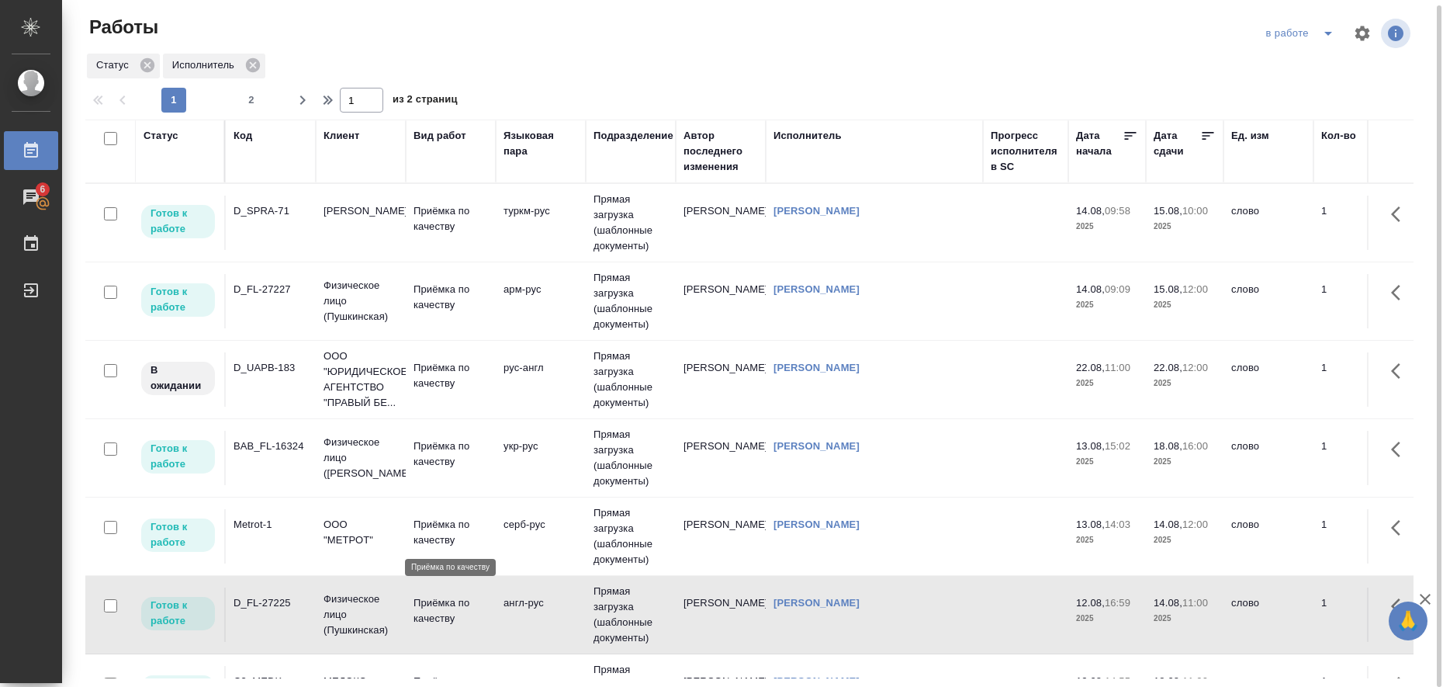
click at [426, 528] on p "Приёмка по качеству" at bounding box center [451, 532] width 74 height 31
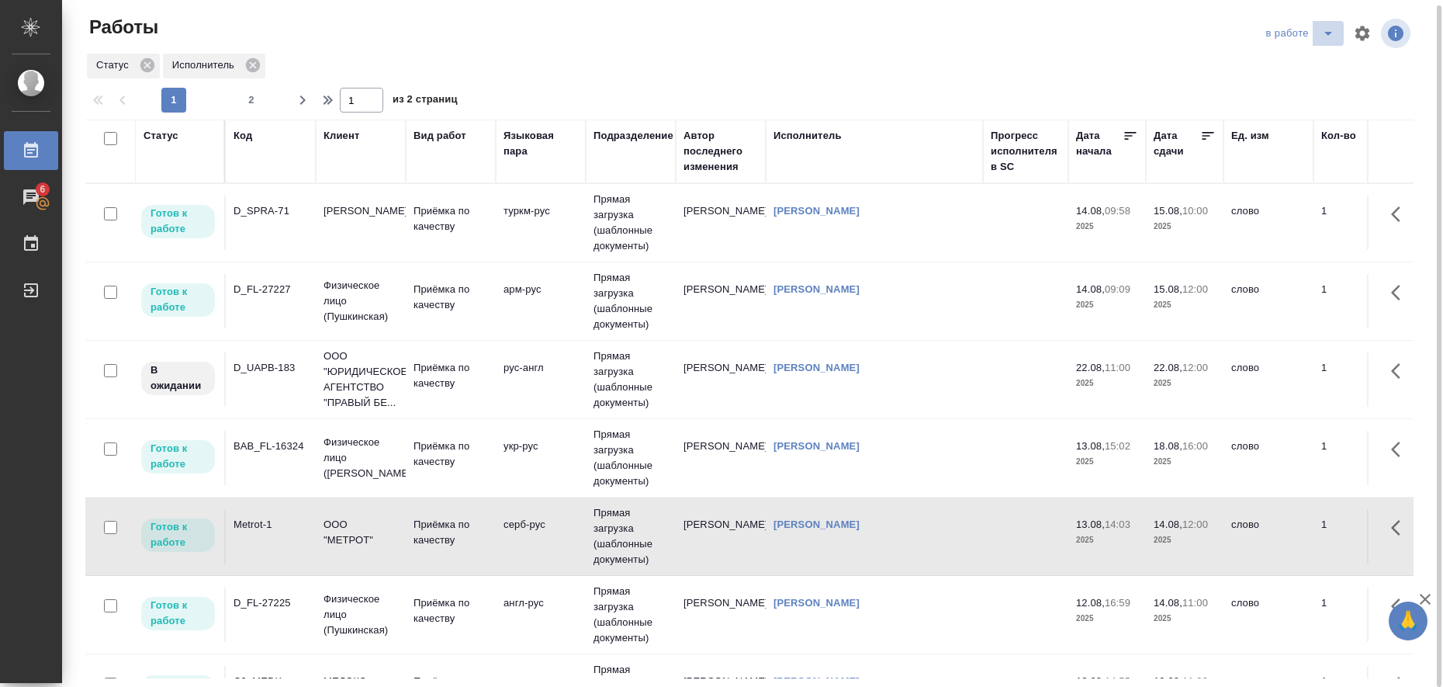
click at [1327, 41] on icon "split button" at bounding box center [1328, 33] width 19 height 19
click at [1308, 60] on li "Стандартные настройки" at bounding box center [1302, 59] width 149 height 25
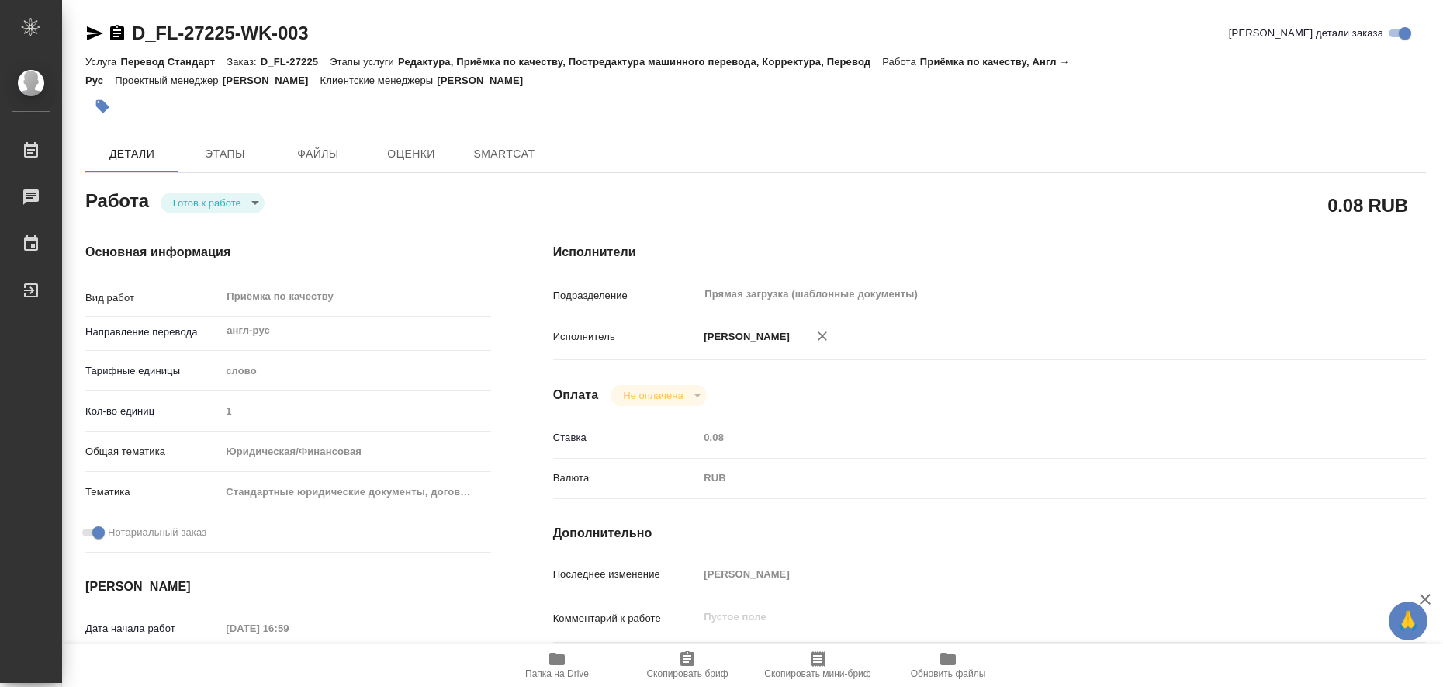
type textarea "x"
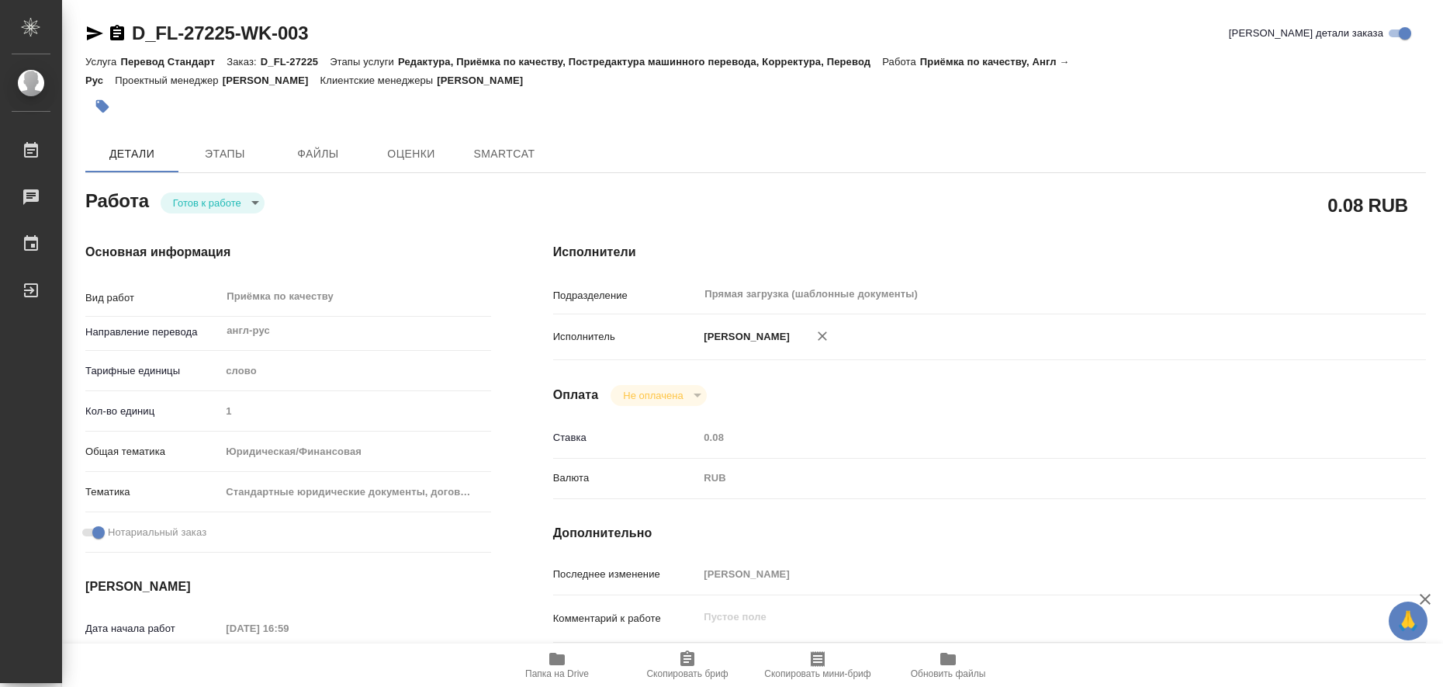
type textarea "x"
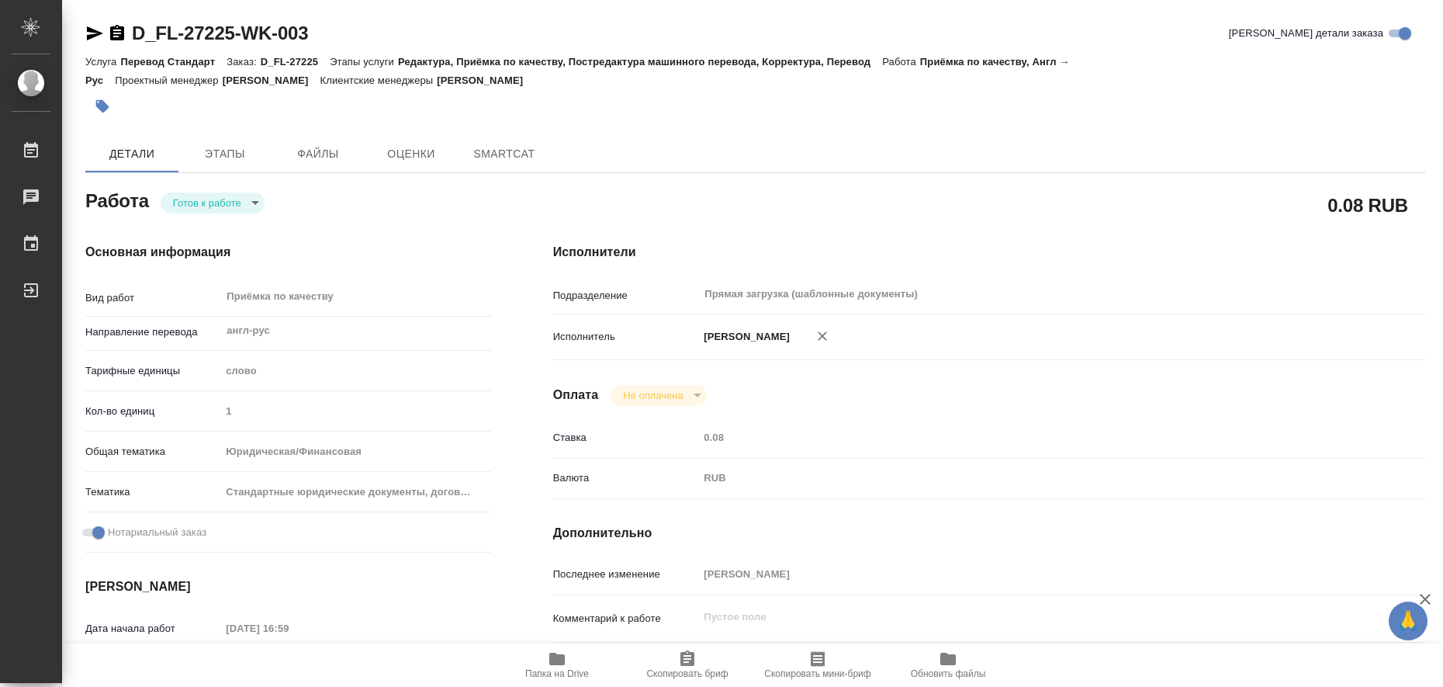
type textarea "x"
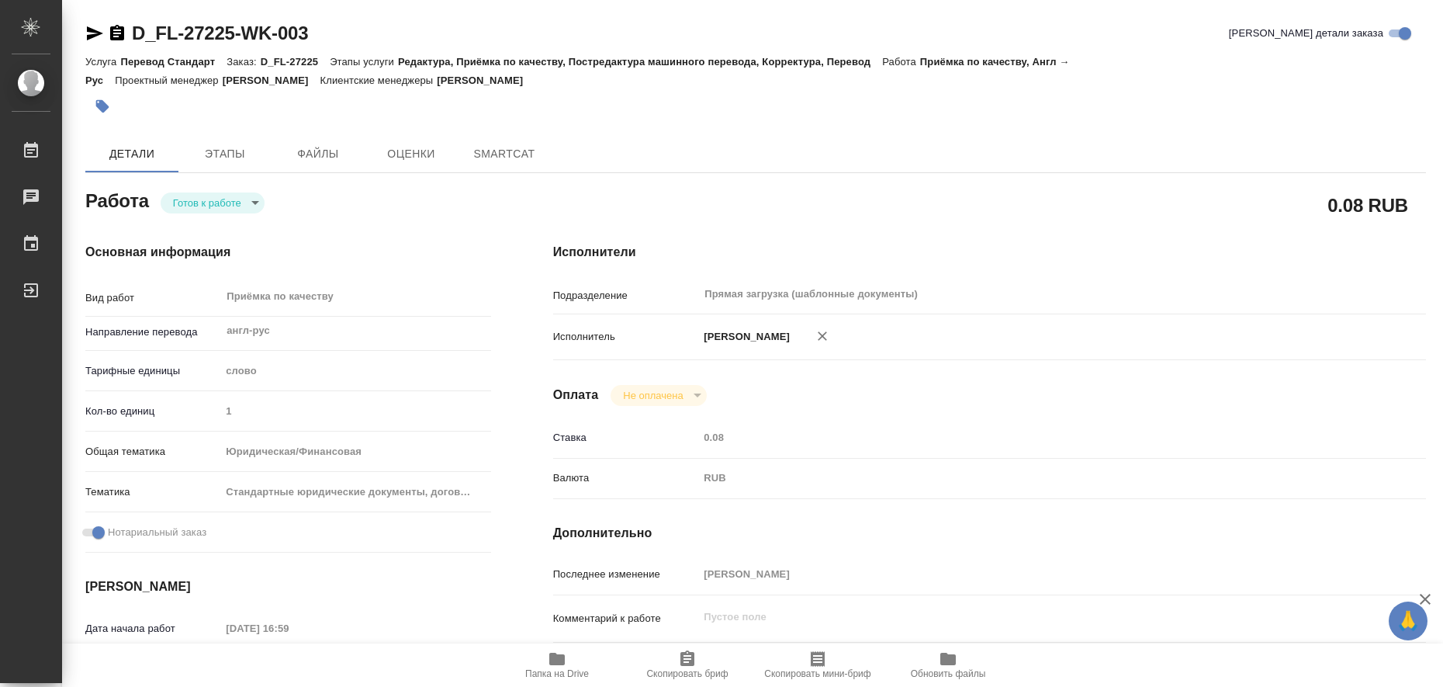
type textarea "x"
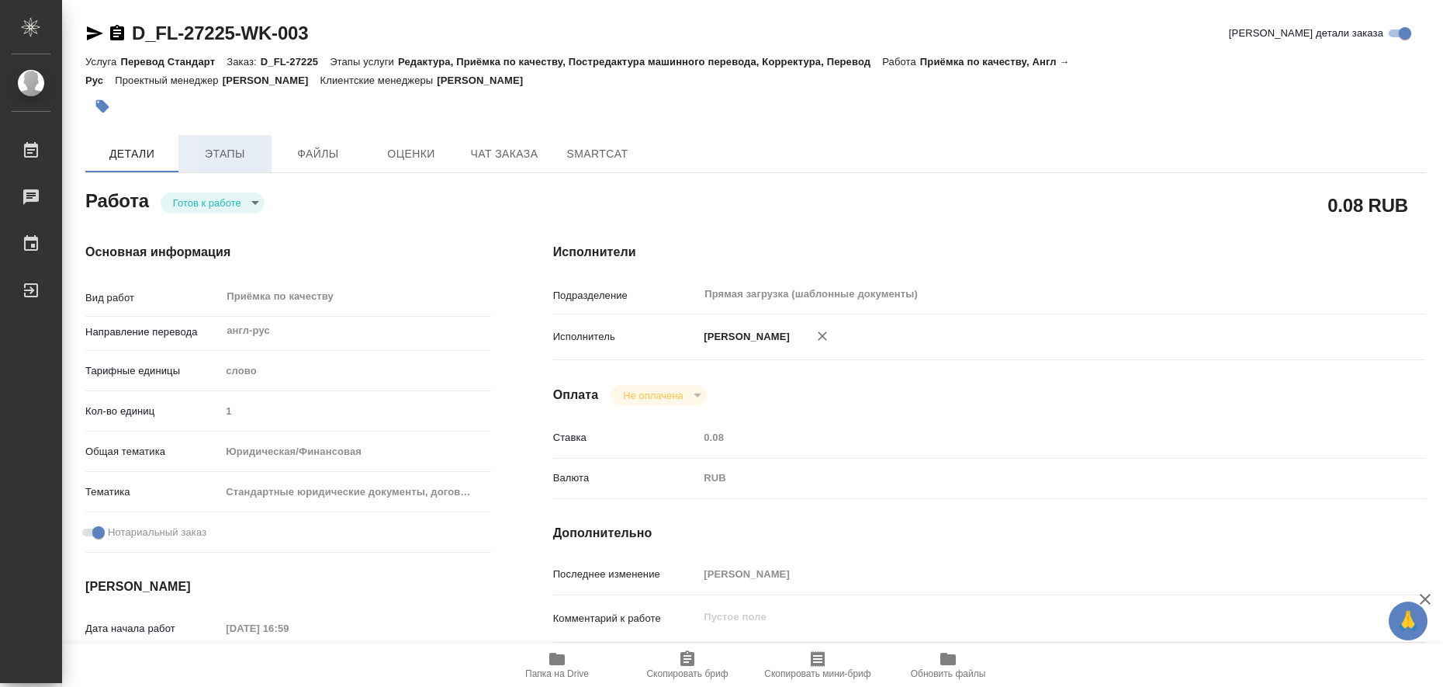
click at [220, 149] on span "Этапы" at bounding box center [225, 153] width 74 height 19
type textarea "x"
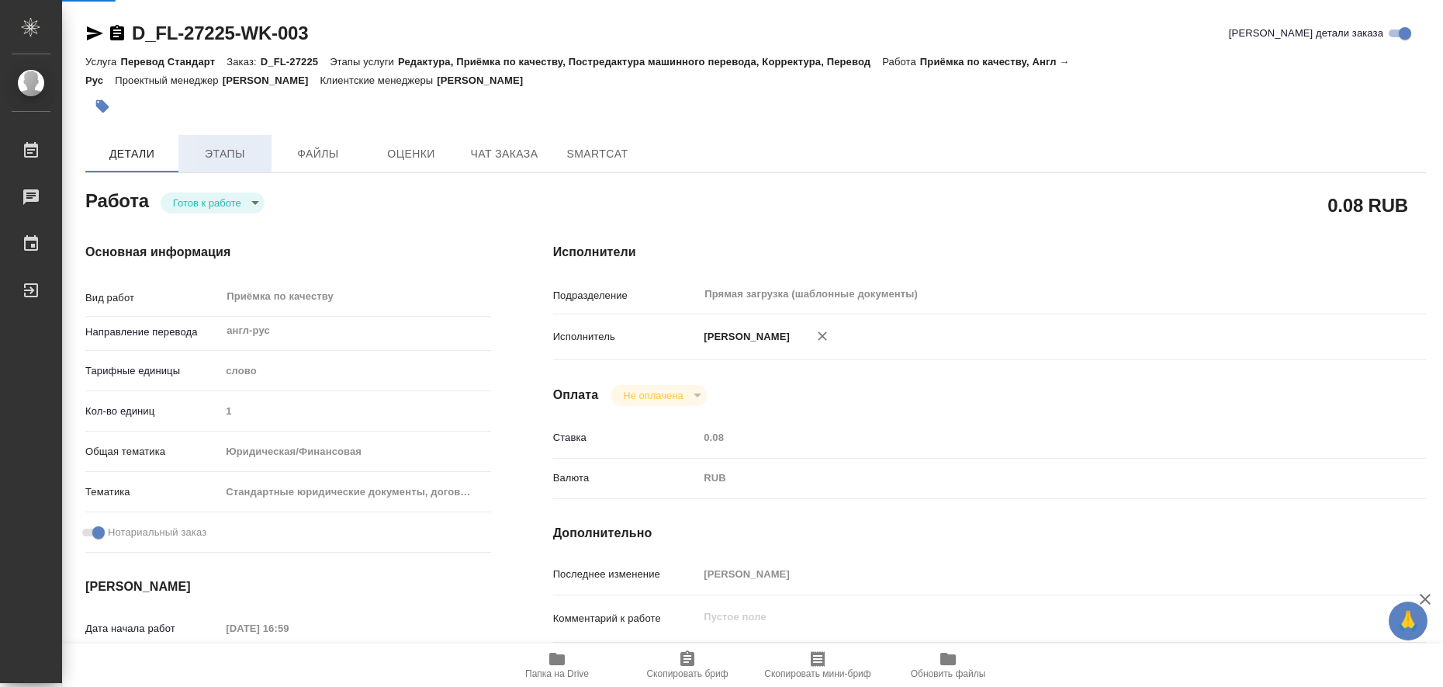
type textarea "x"
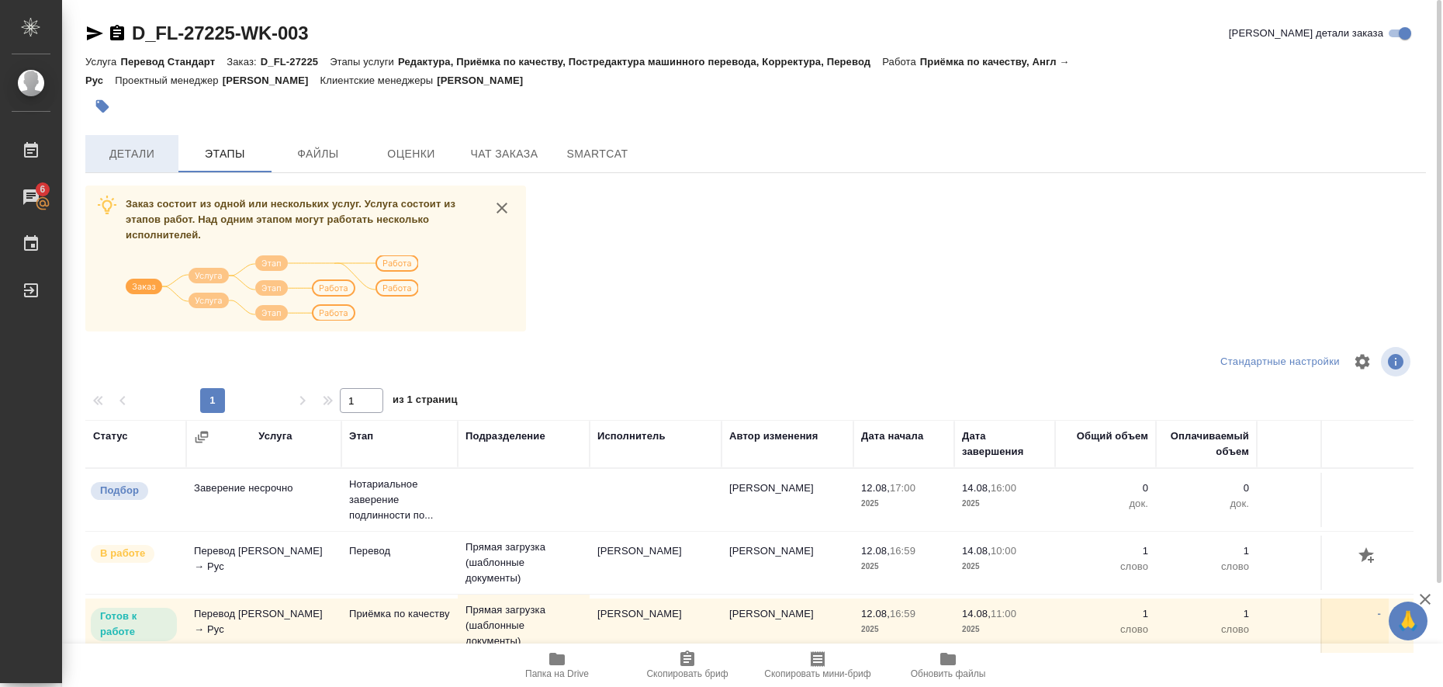
click at [122, 162] on span "Детали" at bounding box center [132, 153] width 74 height 19
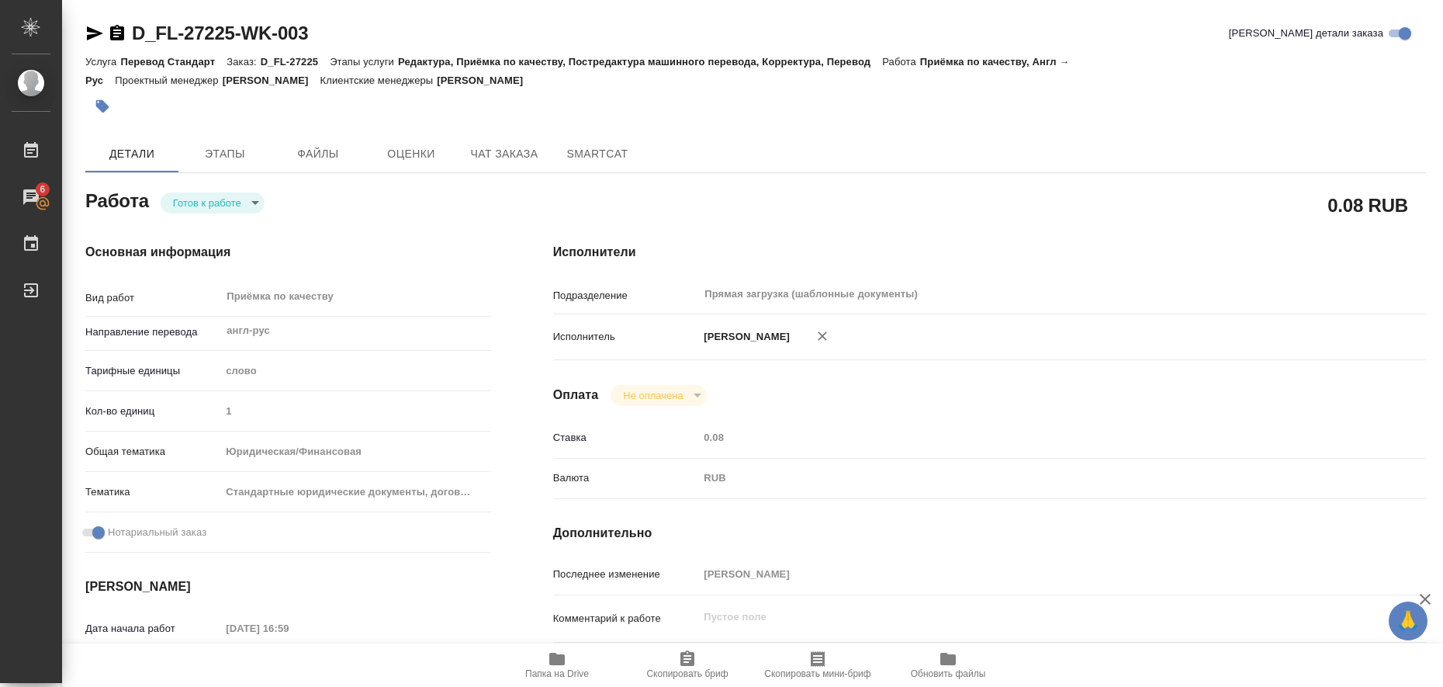
type textarea "x"
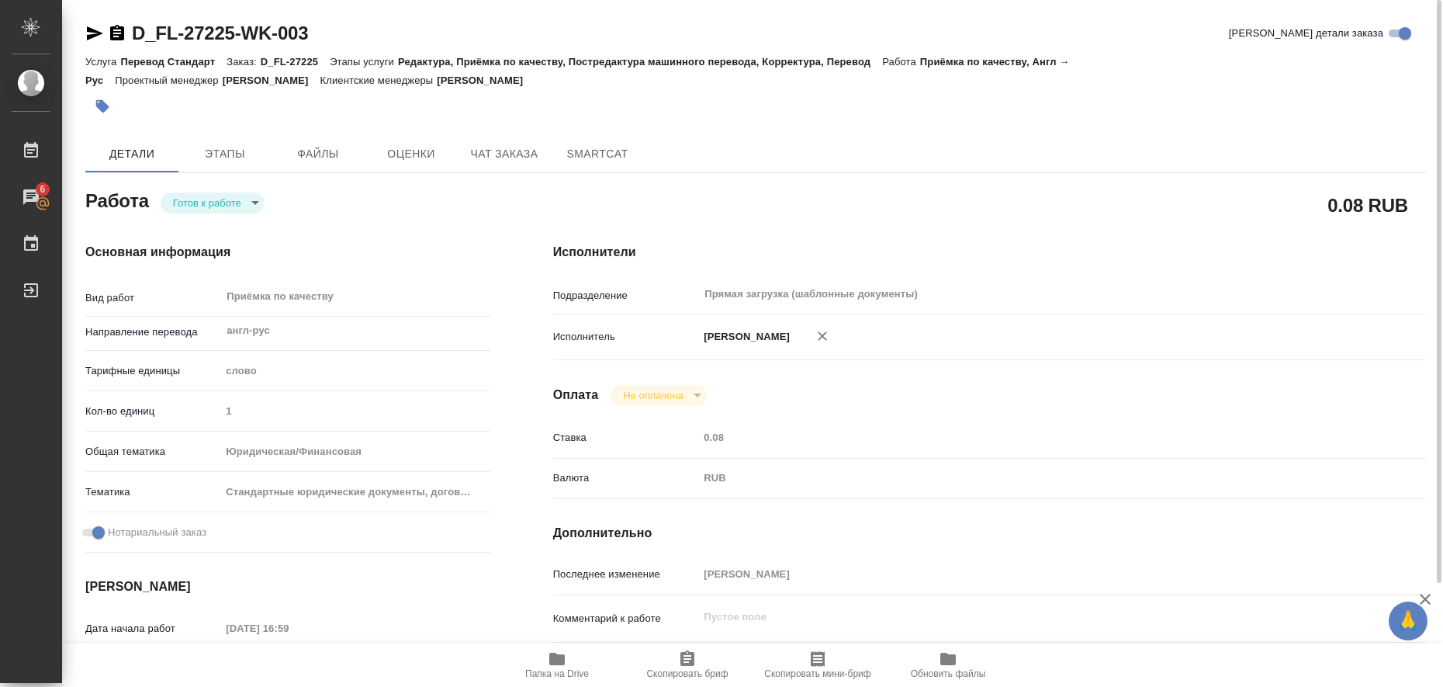
type textarea "x"
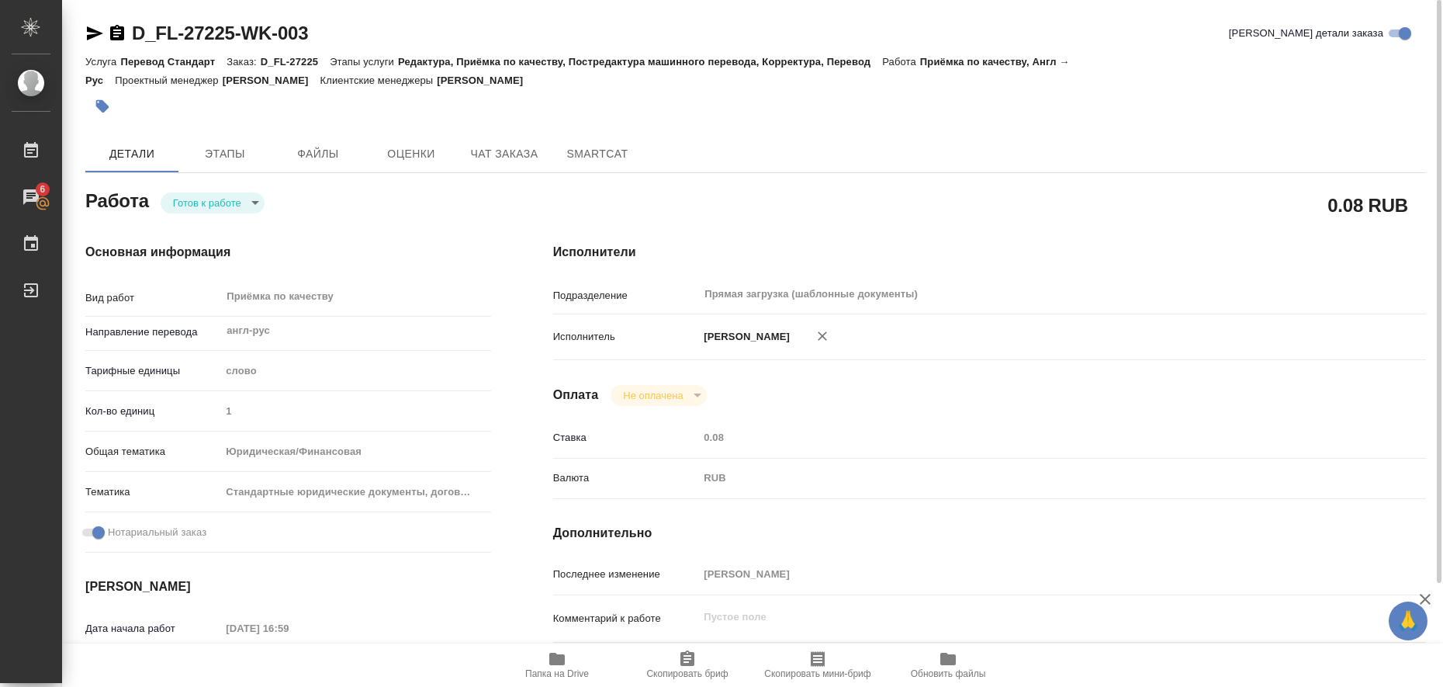
click at [559, 659] on icon "button" at bounding box center [557, 658] width 16 height 12
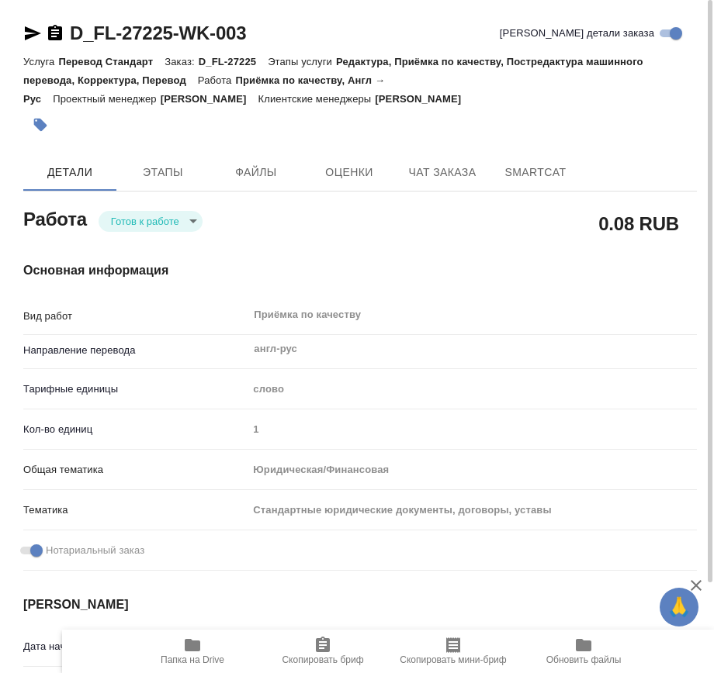
type textarea "x"
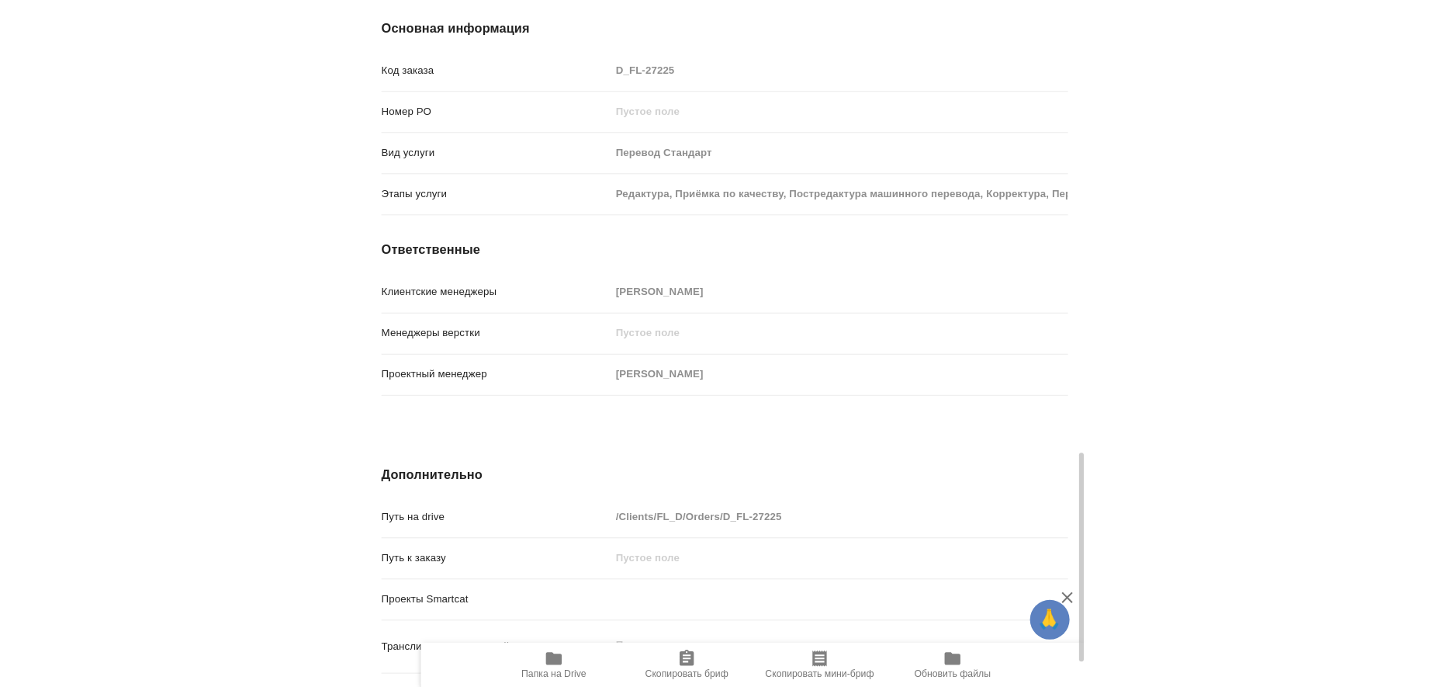
scroll to position [1535, 0]
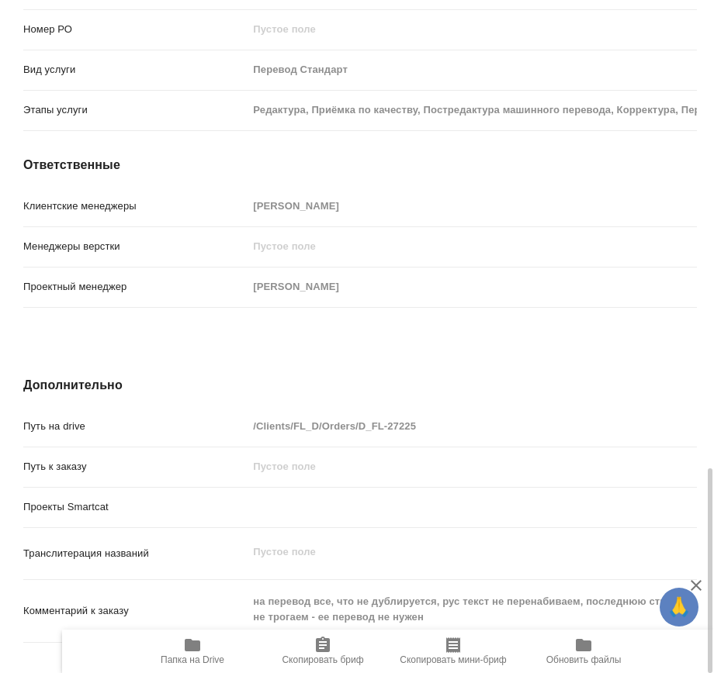
type textarea "x"
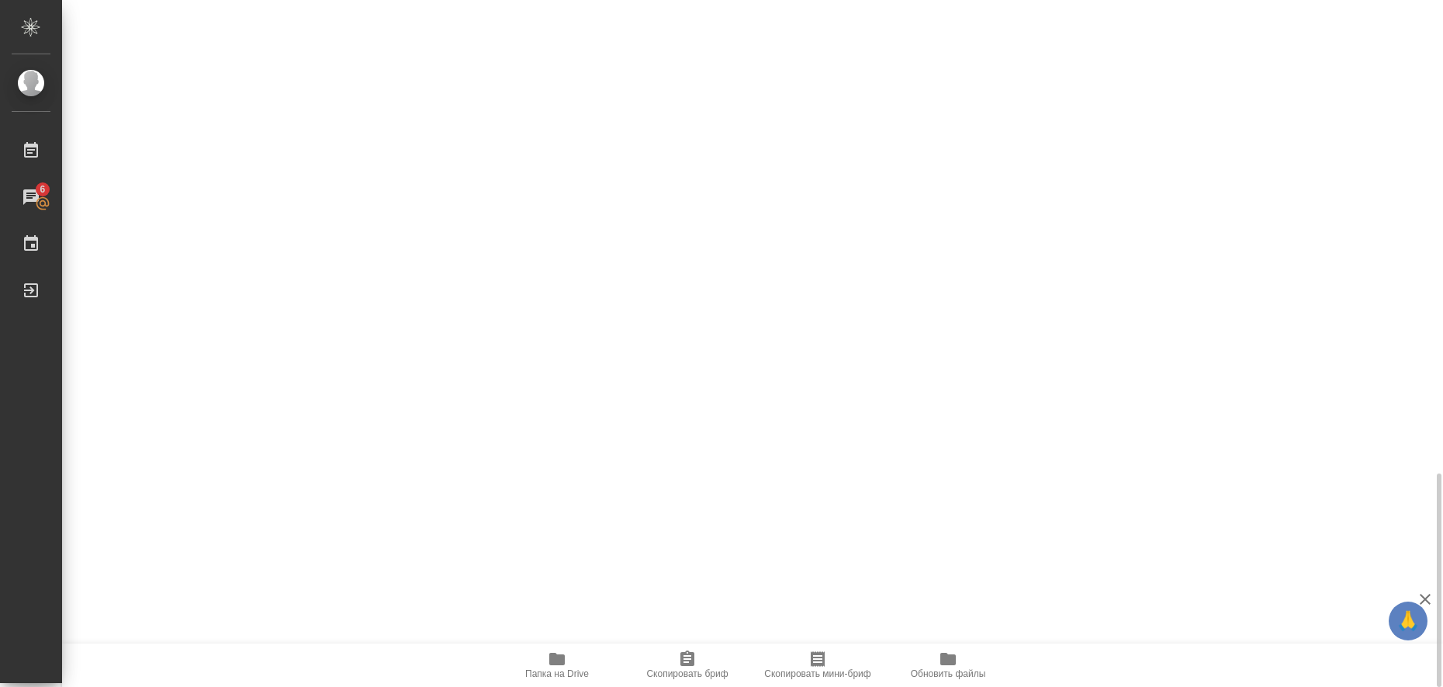
scroll to position [1521, 0]
type textarea "x"
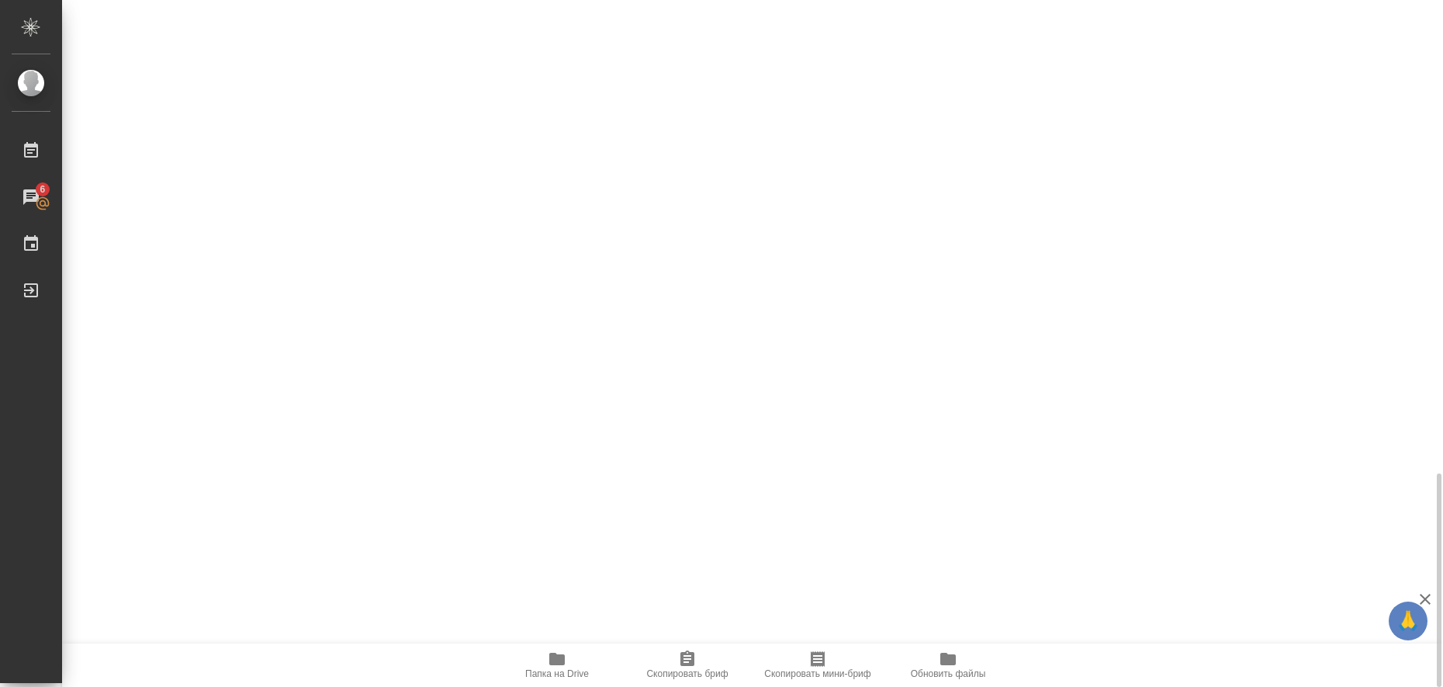
type textarea "x"
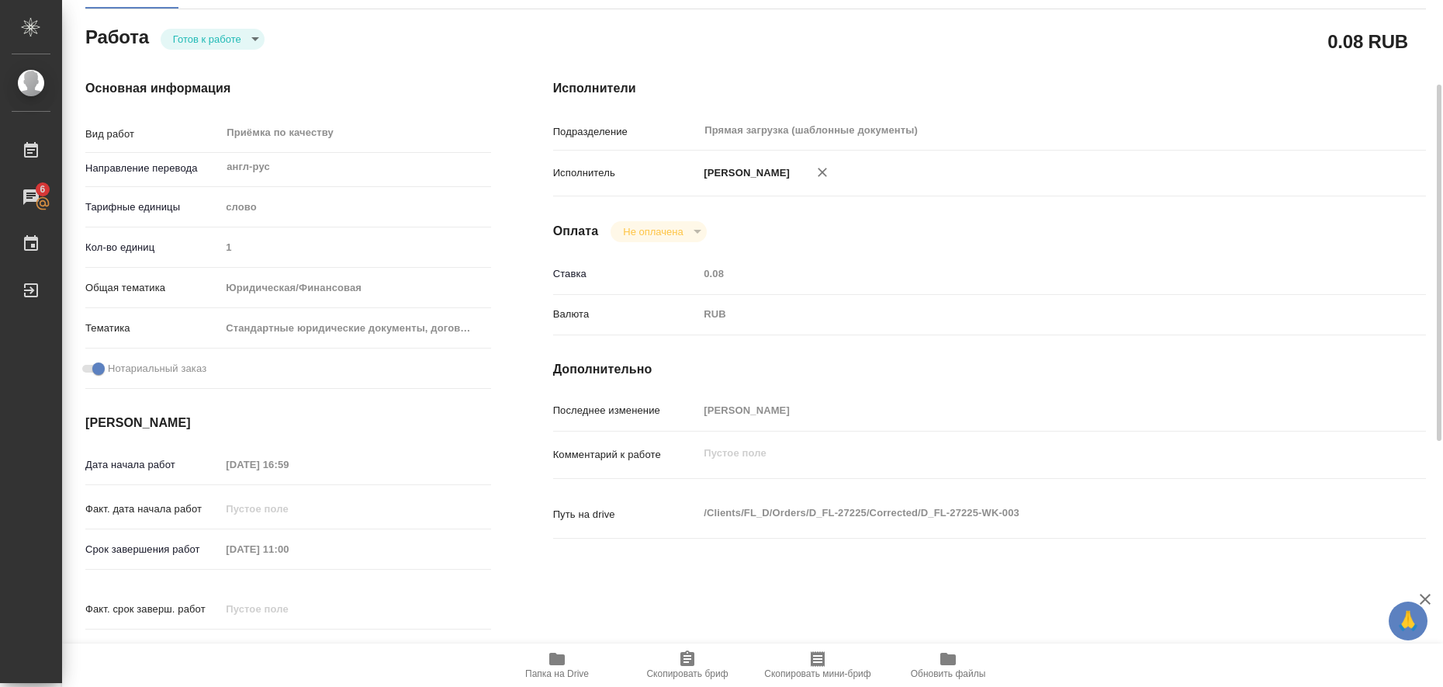
scroll to position [0, 0]
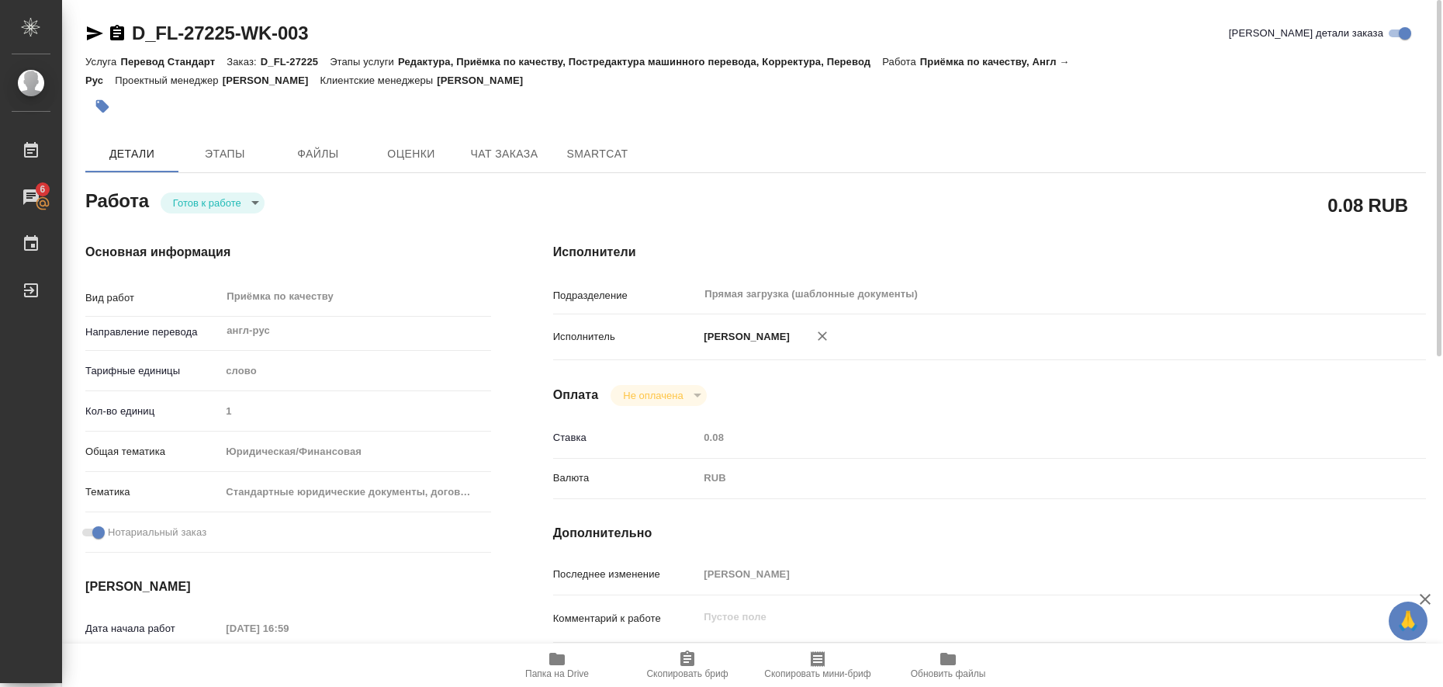
click at [90, 33] on icon "button" at bounding box center [94, 33] width 19 height 19
click at [251, 200] on body "🙏 .cls-1 fill:#fff; AWATERA Liubitskaia Olga Работы 6 Чаты График Выйти D_FL-27…" at bounding box center [721, 343] width 1443 height 687
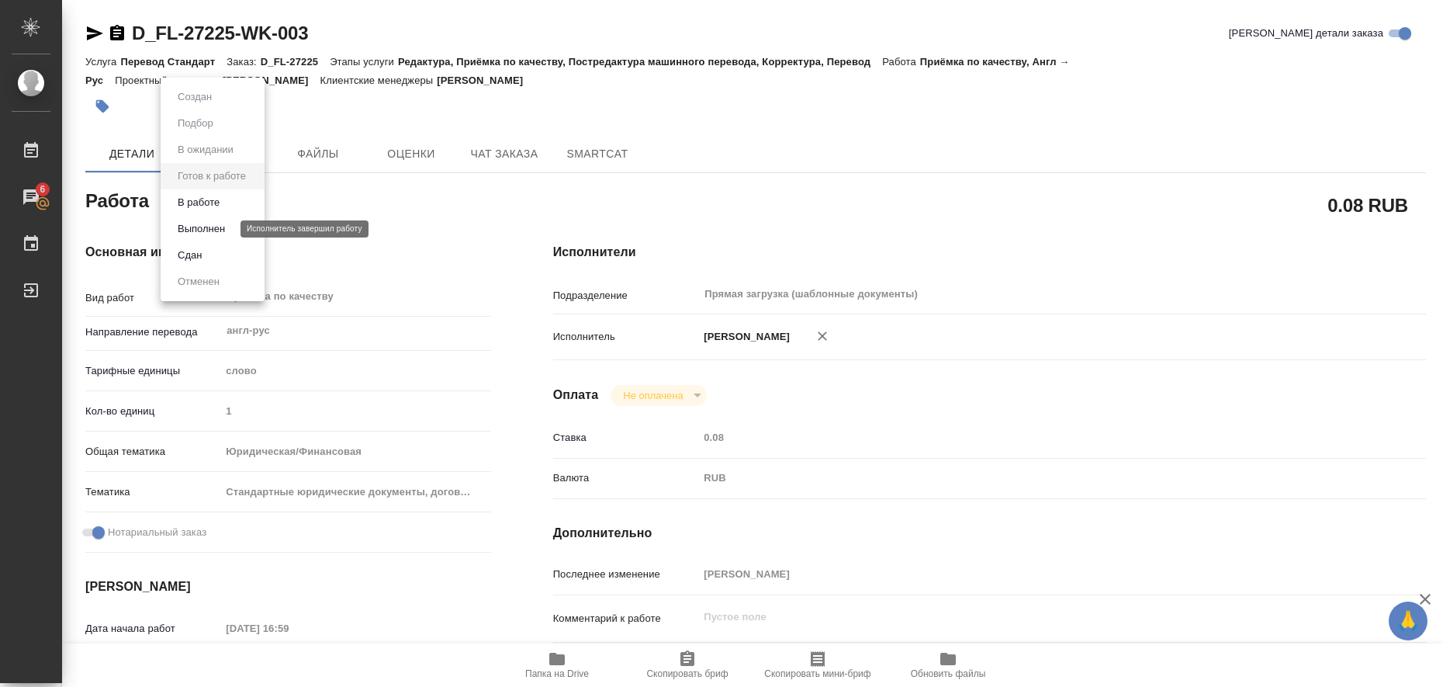
click at [230, 227] on button "Выполнен" at bounding box center [201, 228] width 57 height 17
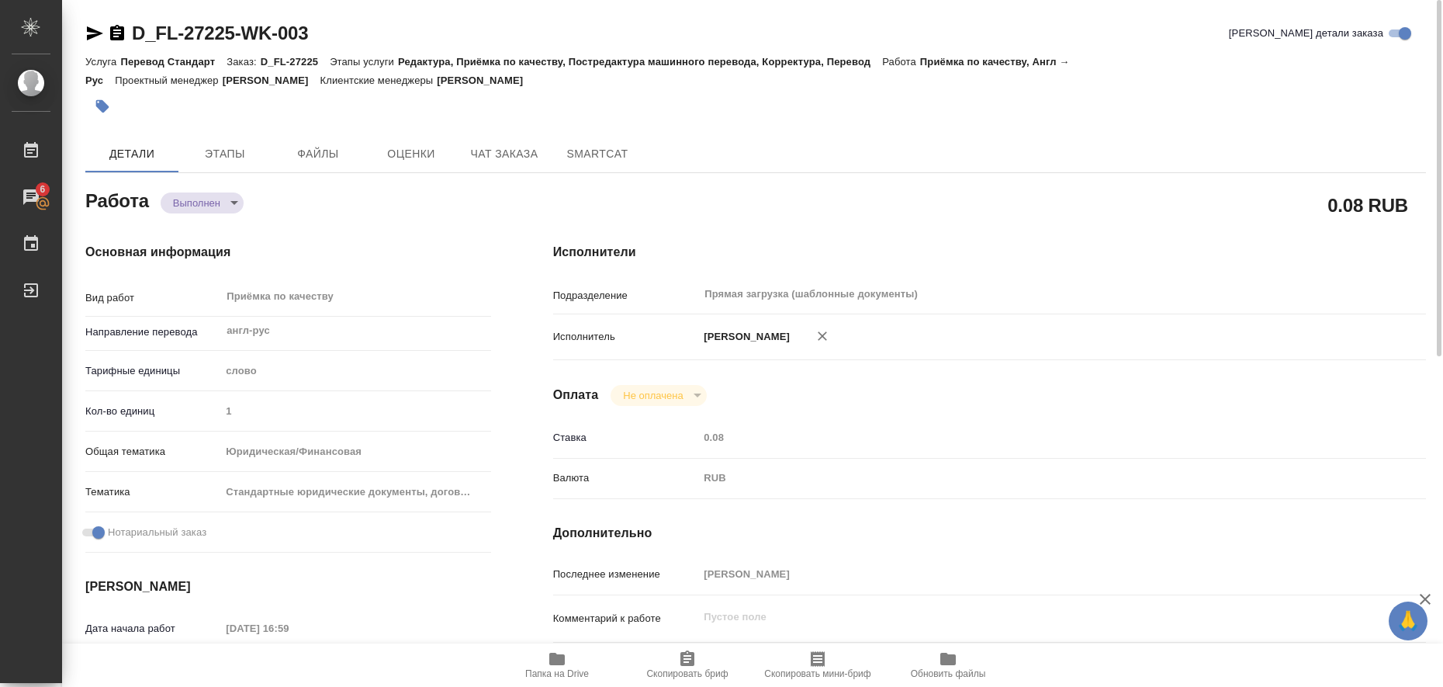
click at [106, 109] on icon "button" at bounding box center [102, 106] width 13 height 13
type textarea "x"
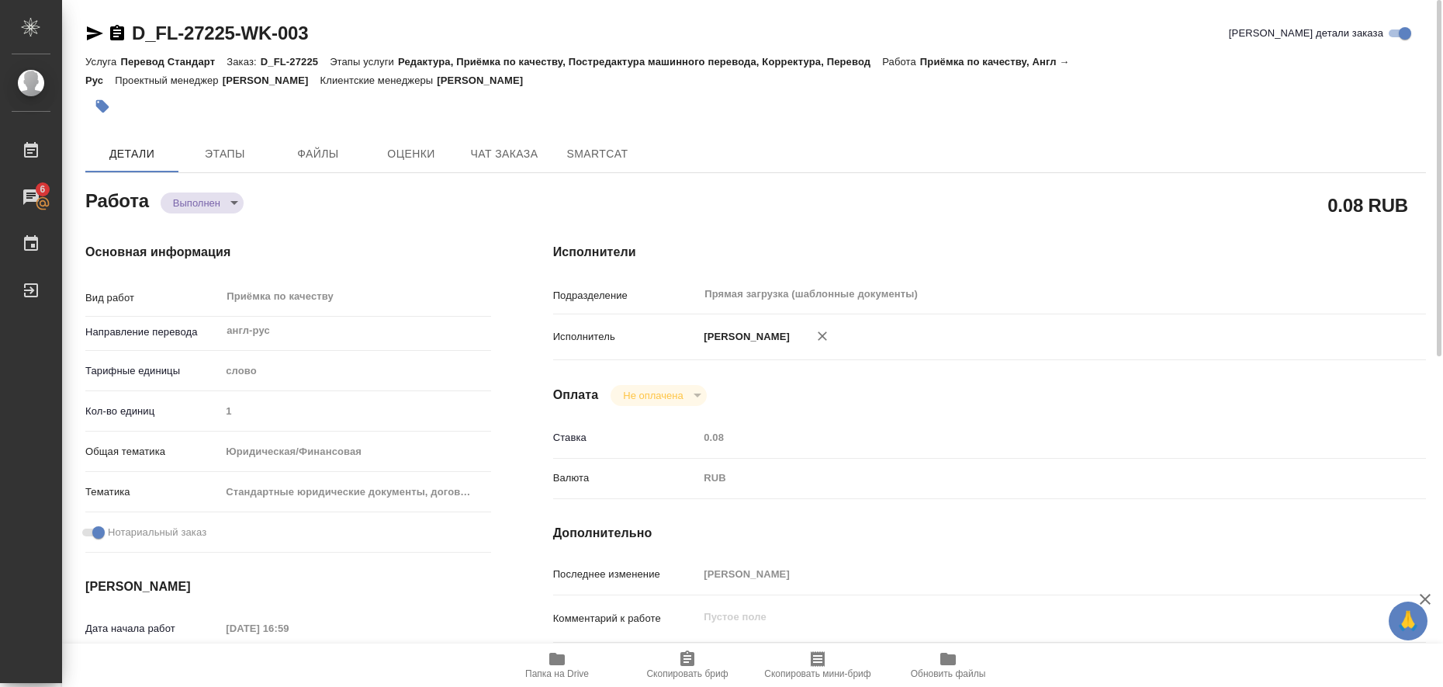
type textarea "x"
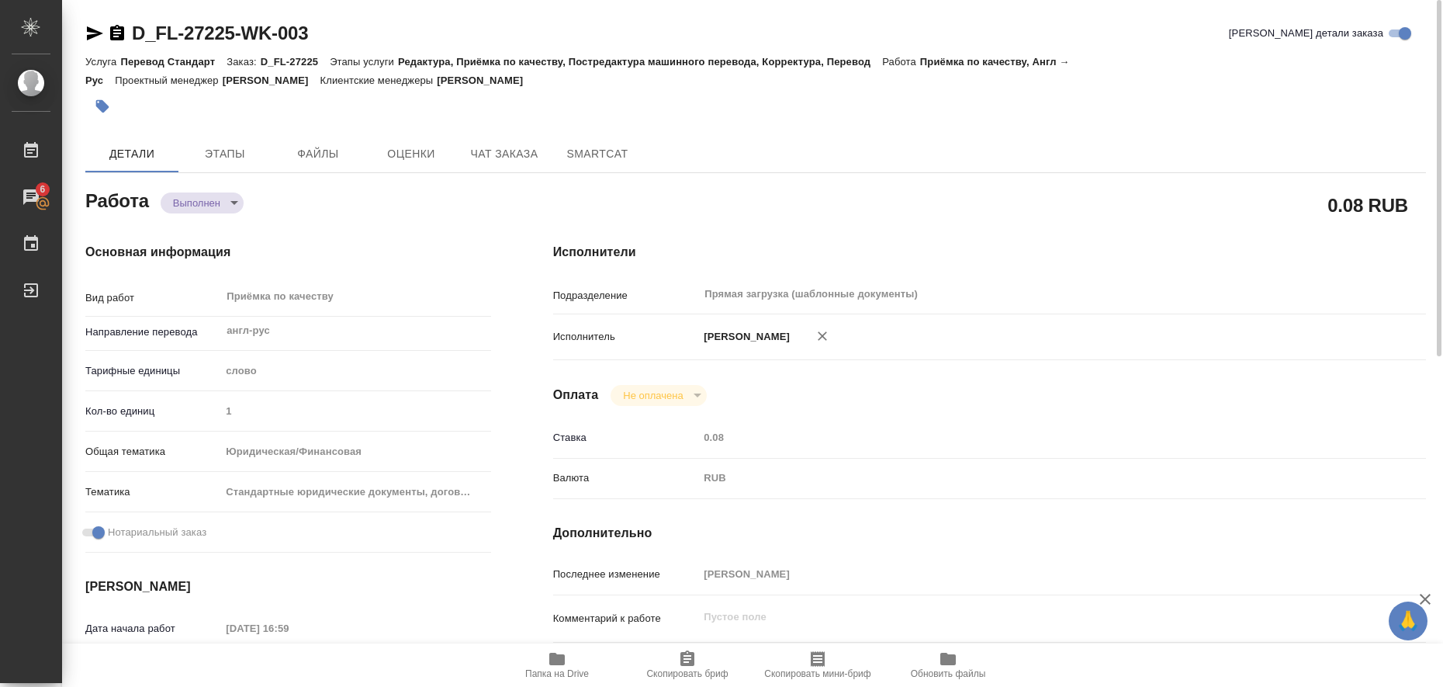
type textarea "x"
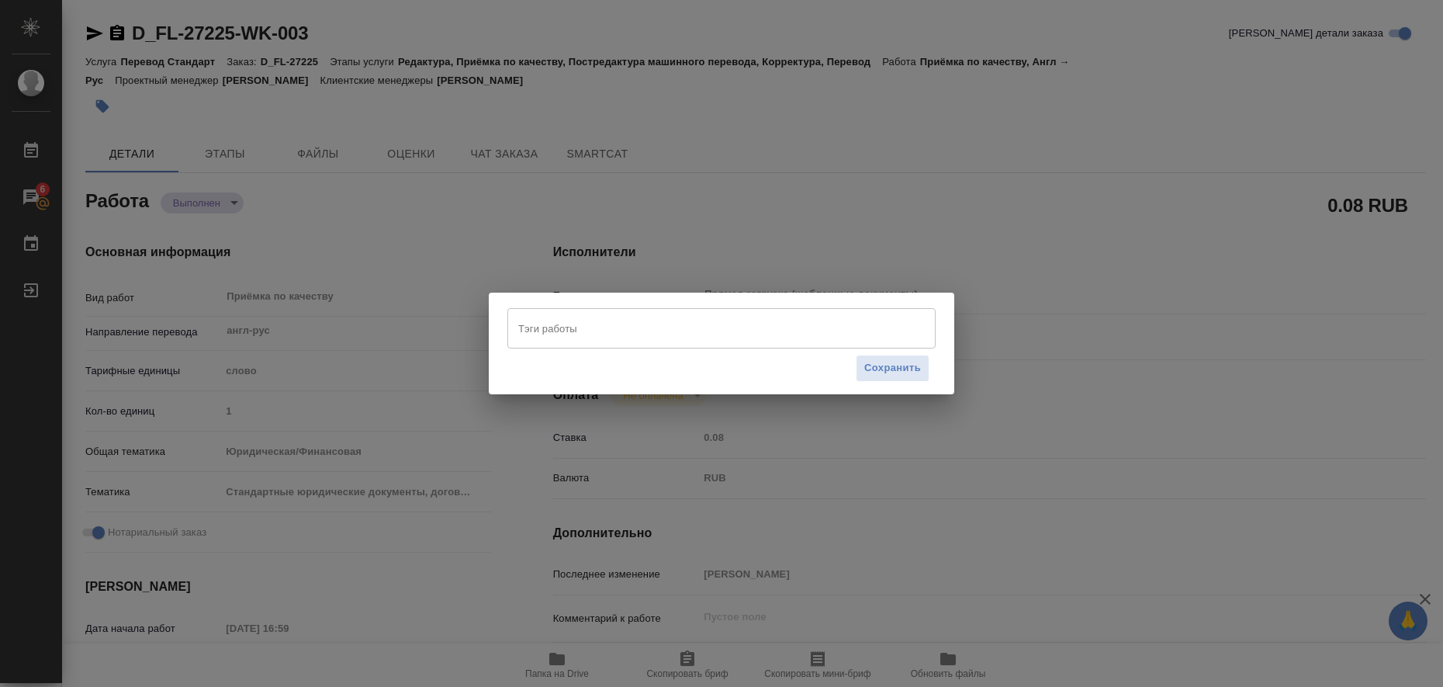
type textarea "x"
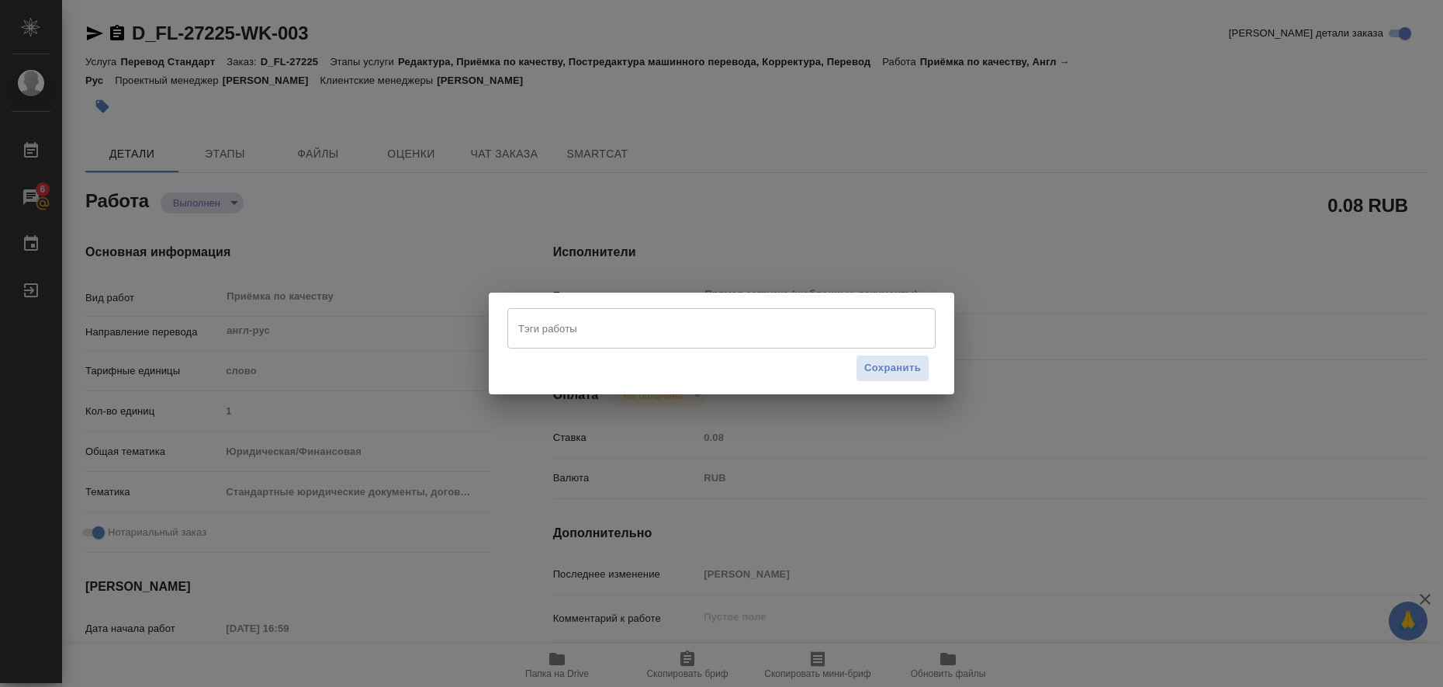
click at [552, 330] on input "Тэги работы" at bounding box center [706, 328] width 385 height 26
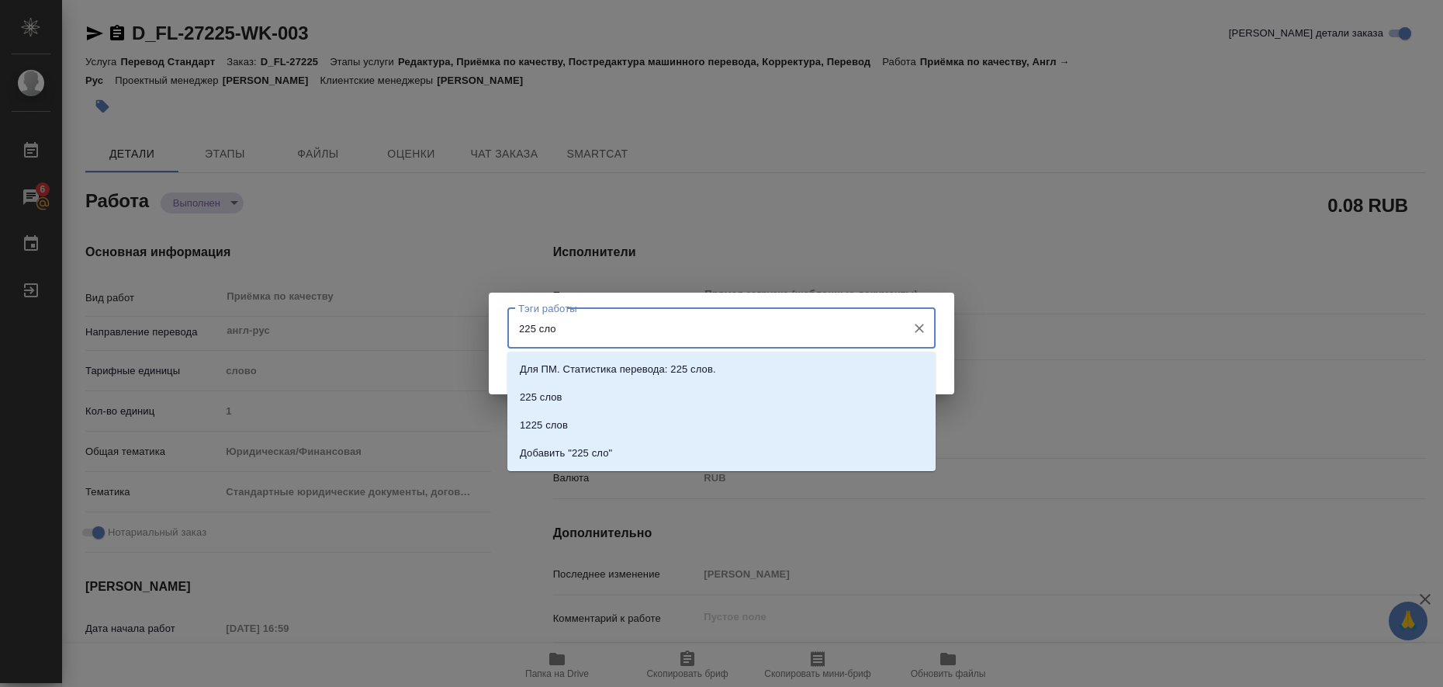
type input "225 слов"
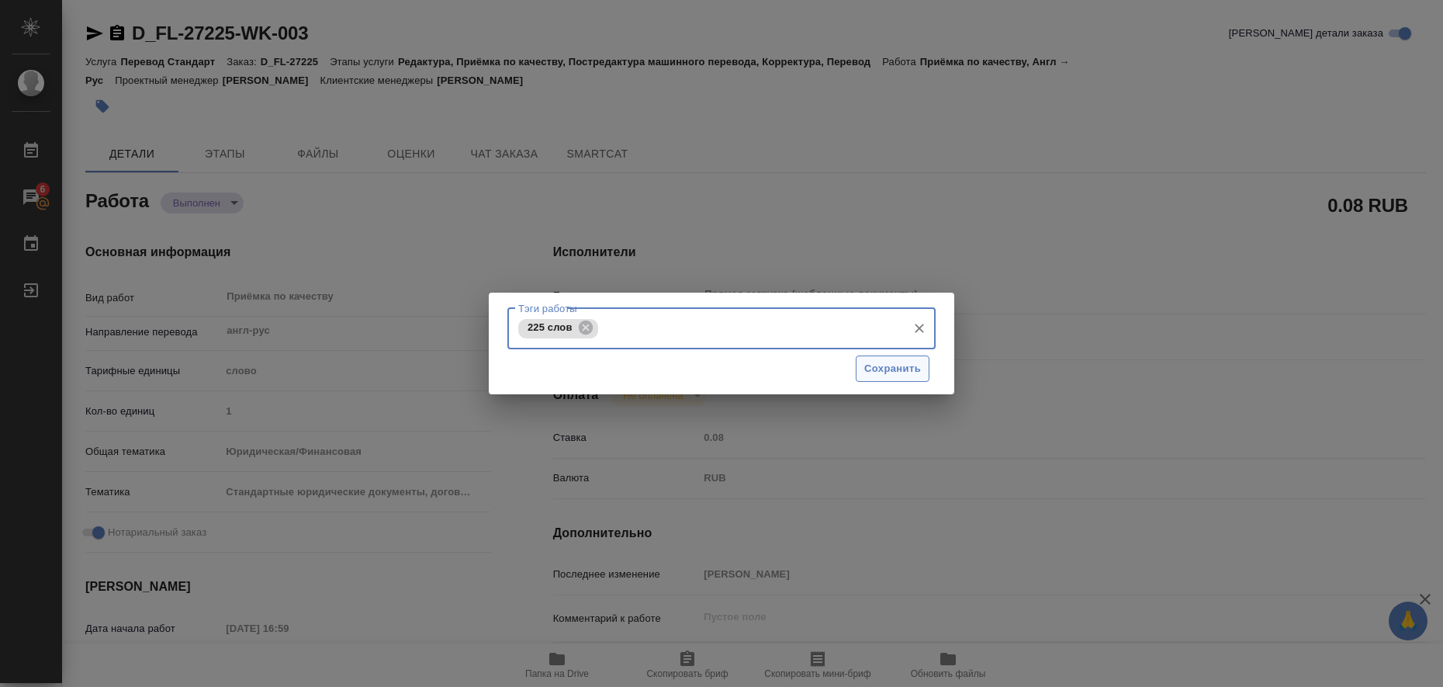
click at [895, 371] on span "Сохранить" at bounding box center [892, 369] width 57 height 18
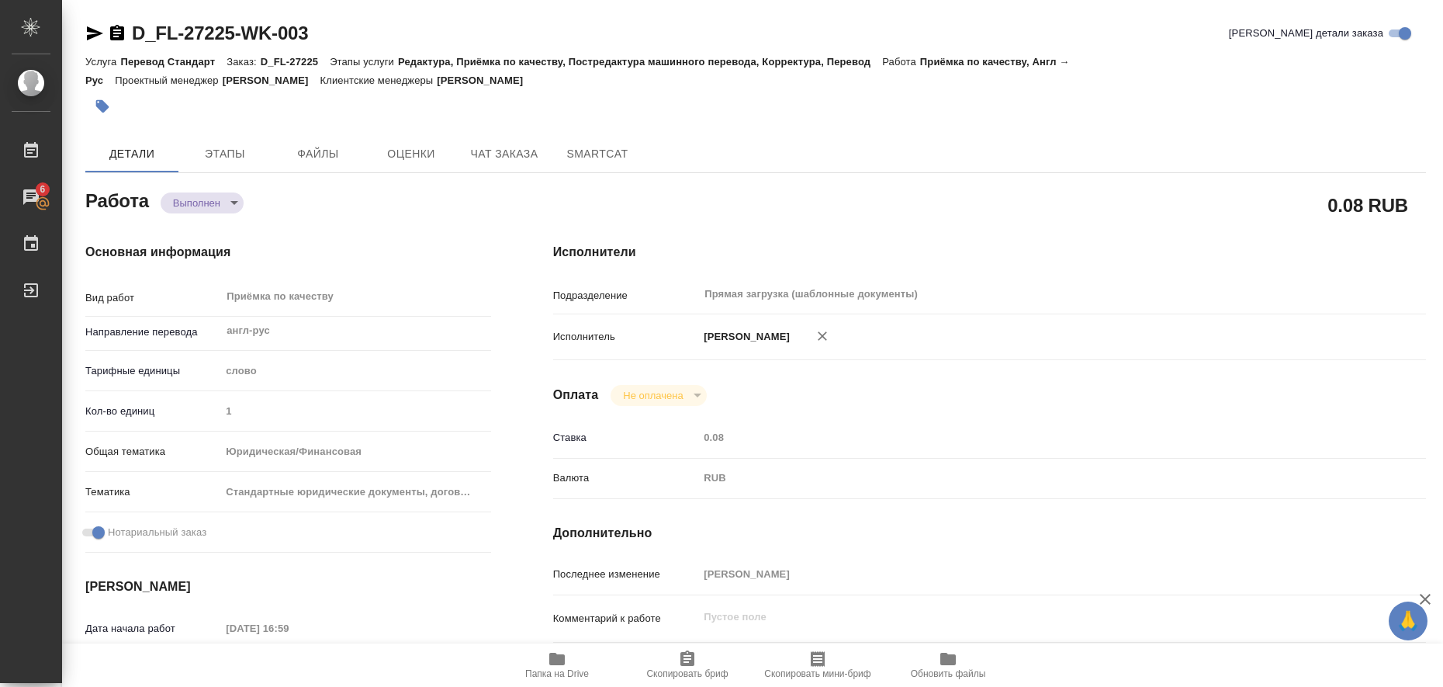
type input "completed"
type textarea "Приёмка по качеству"
type textarea "x"
type input "англ-рус"
type input "5a8b1489cc6b4906c91bfd90"
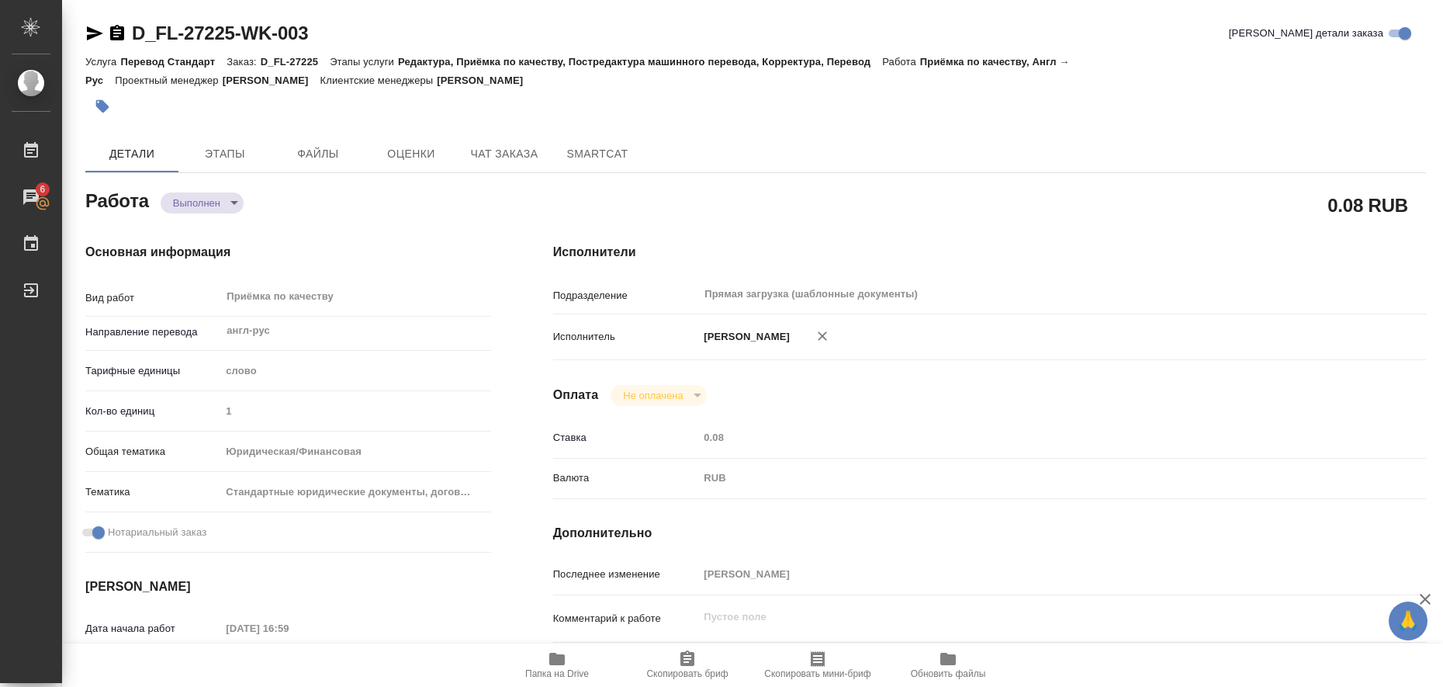
type input "1"
type input "yr-fn"
type input "5f647205b73bc97568ca66bf"
checkbox input "true"
type input "12.08.2025 16:59"
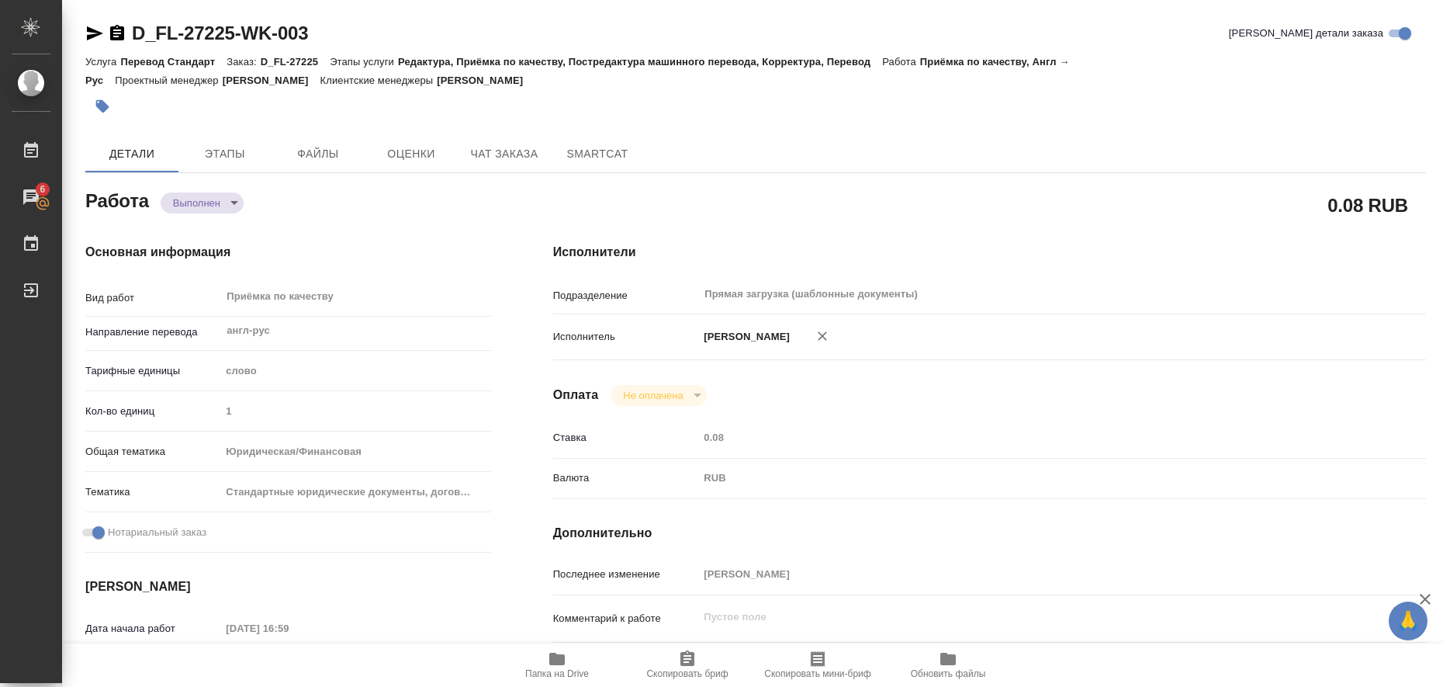
type input "14.08.2025 11:00"
type input "14.08.2025 10:41"
type input "14.08.2025 11:00"
type input "Прямая загрузка (шаблонные документы)"
type input "notPayed"
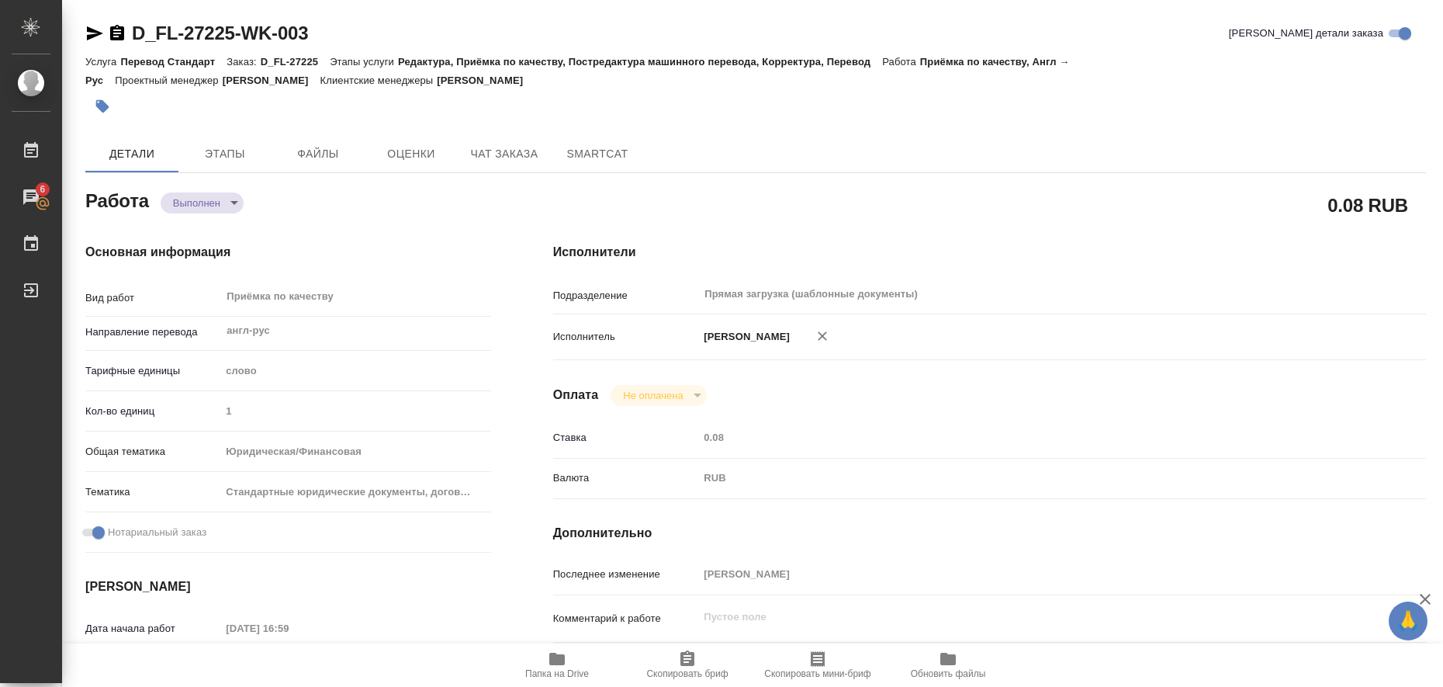
type input "0.08"
type input "RUB"
type input "[PERSON_NAME]"
type textarea "x"
type textarea "/Clients/FL_D/Orders/D_FL-27225/Corrected/D_FL-27225-WK-003"
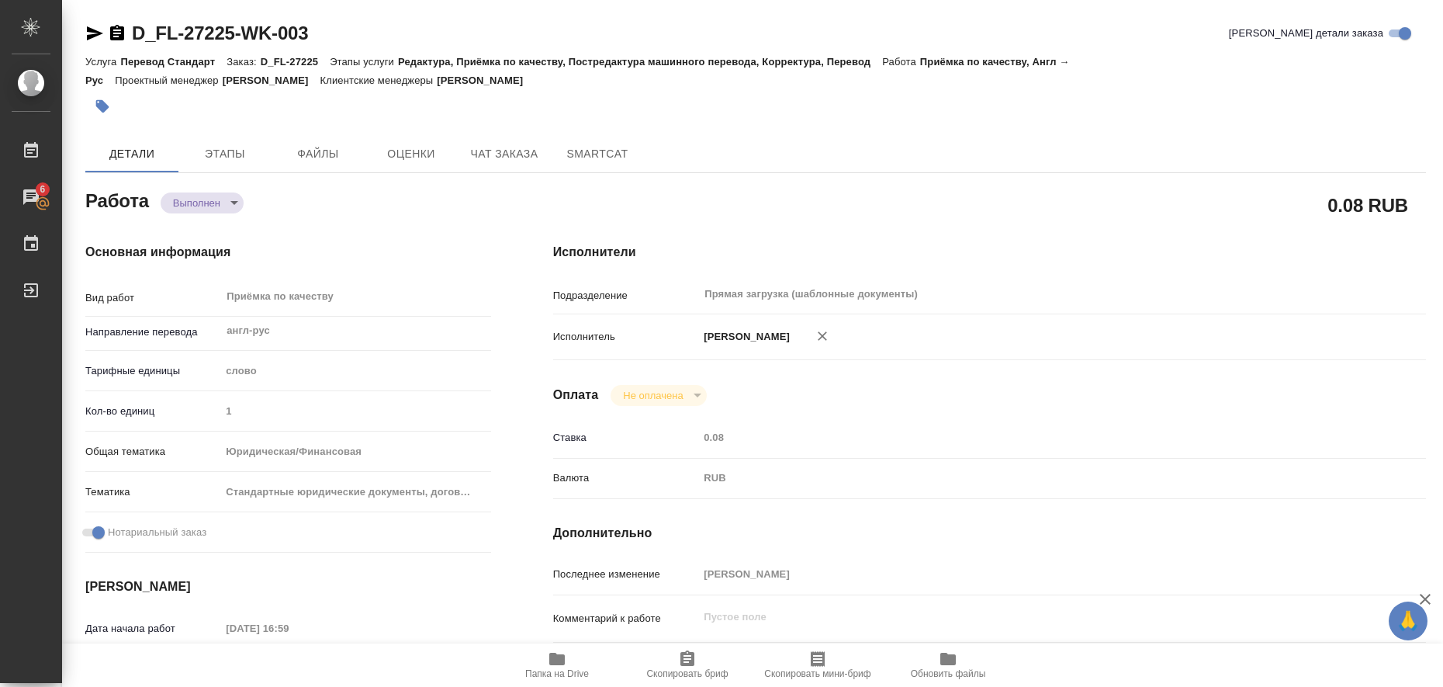
type textarea "x"
type input "D_FL-27225"
type input "Перевод Стандарт"
type input "Редактура, Приёмка по качеству, Постредактура машинного перевода, Корректура, П…"
type input "Булахова Елена"
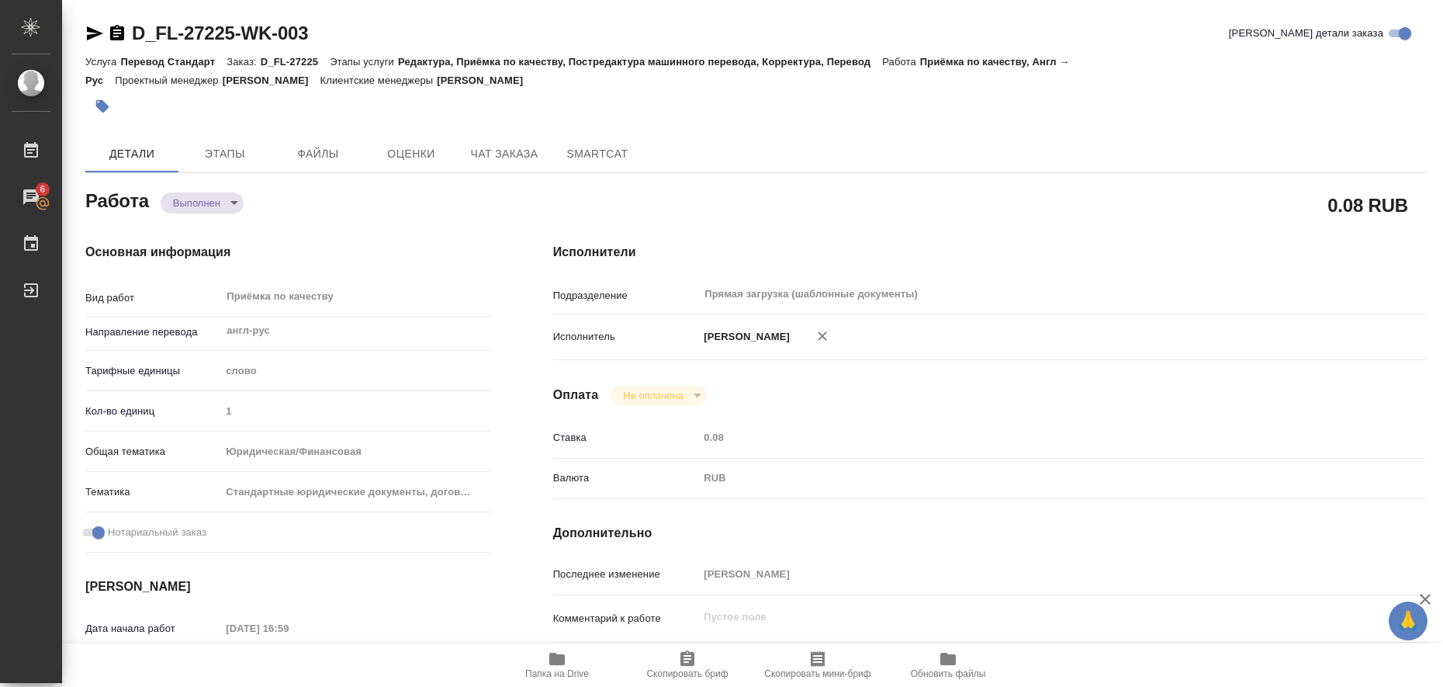
type input "/Clients/FL_D/Orders/D_FL-27225"
type textarea "x"
type textarea "на перевод все, что не дублируется, рус текст не перенабиваем, последнюю страни…"
type textarea "x"
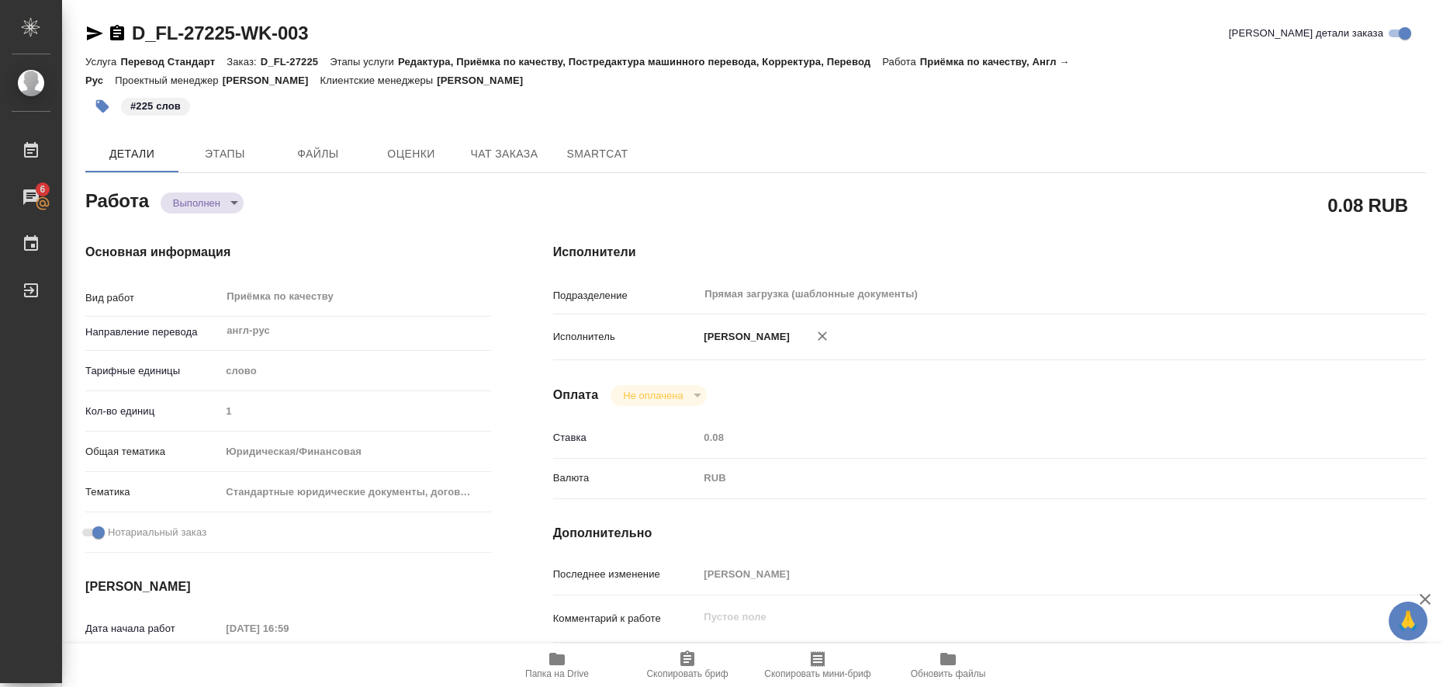
type textarea "x"
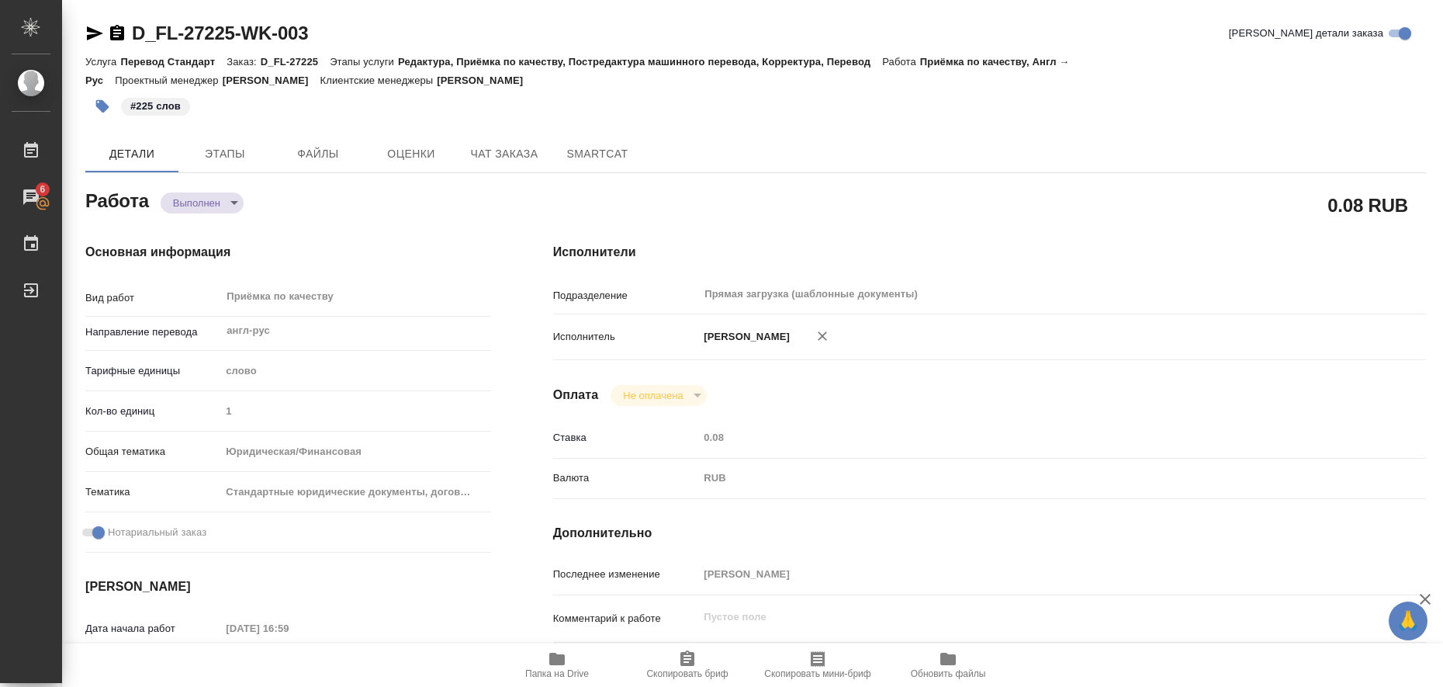
type textarea "x"
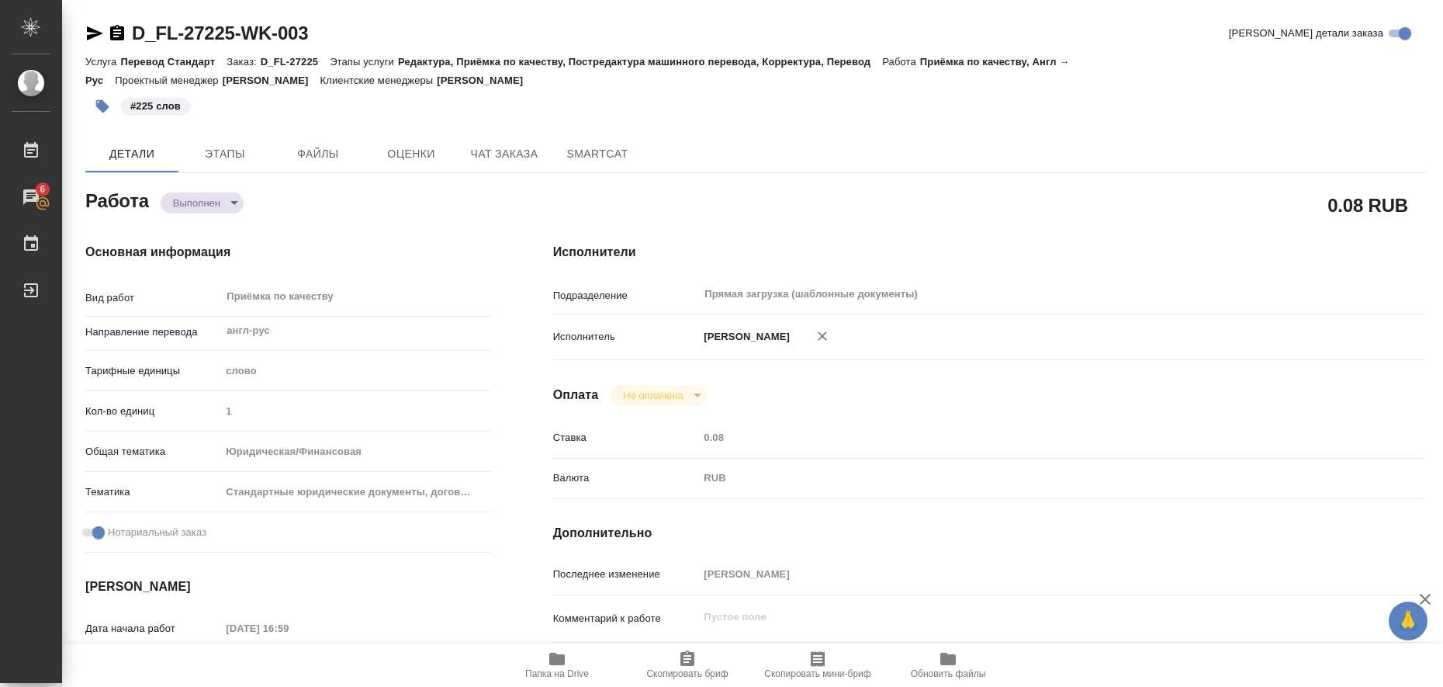
type textarea "x"
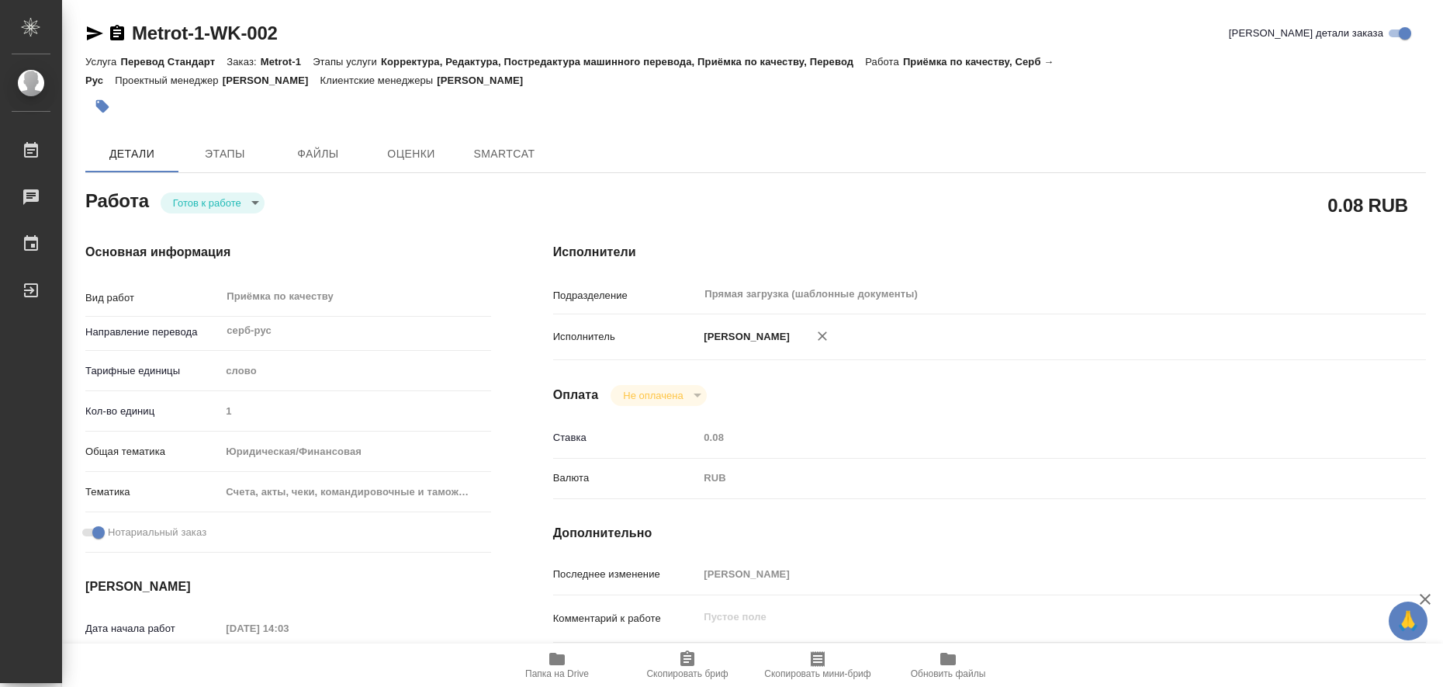
type textarea "x"
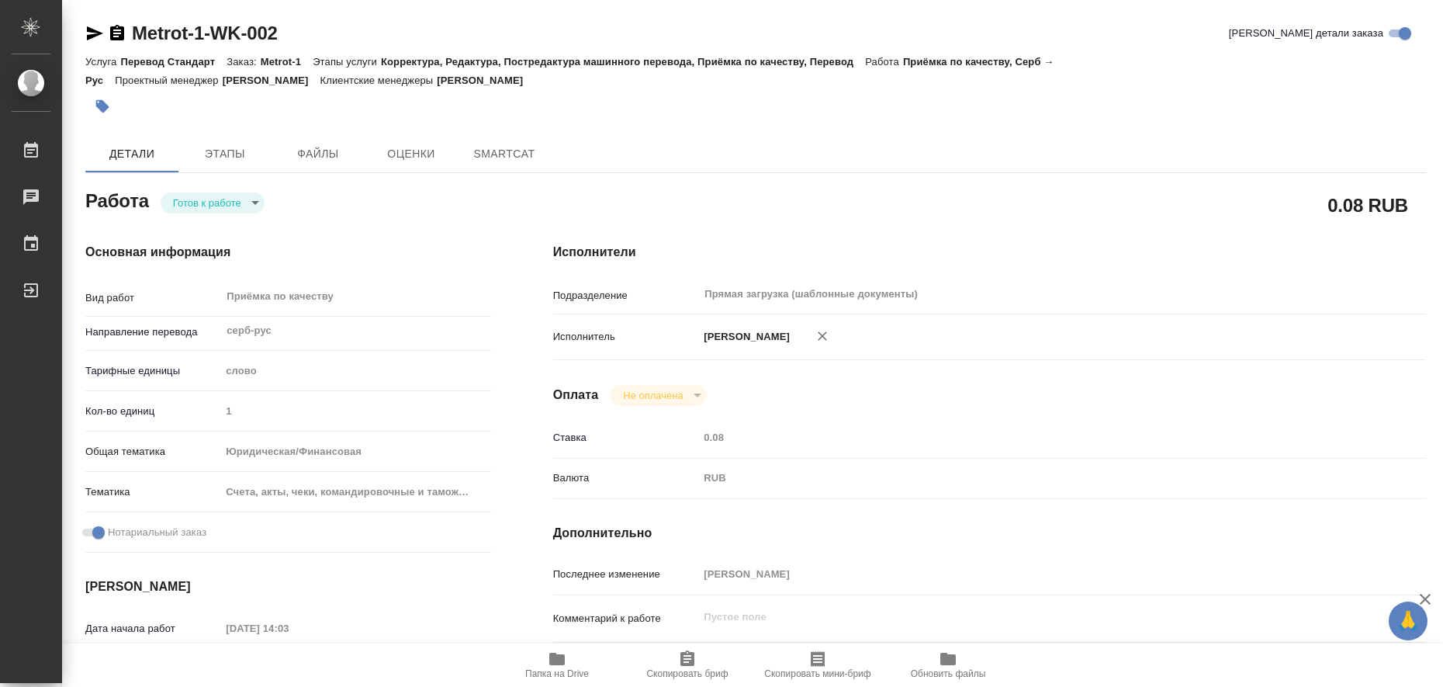
type textarea "x"
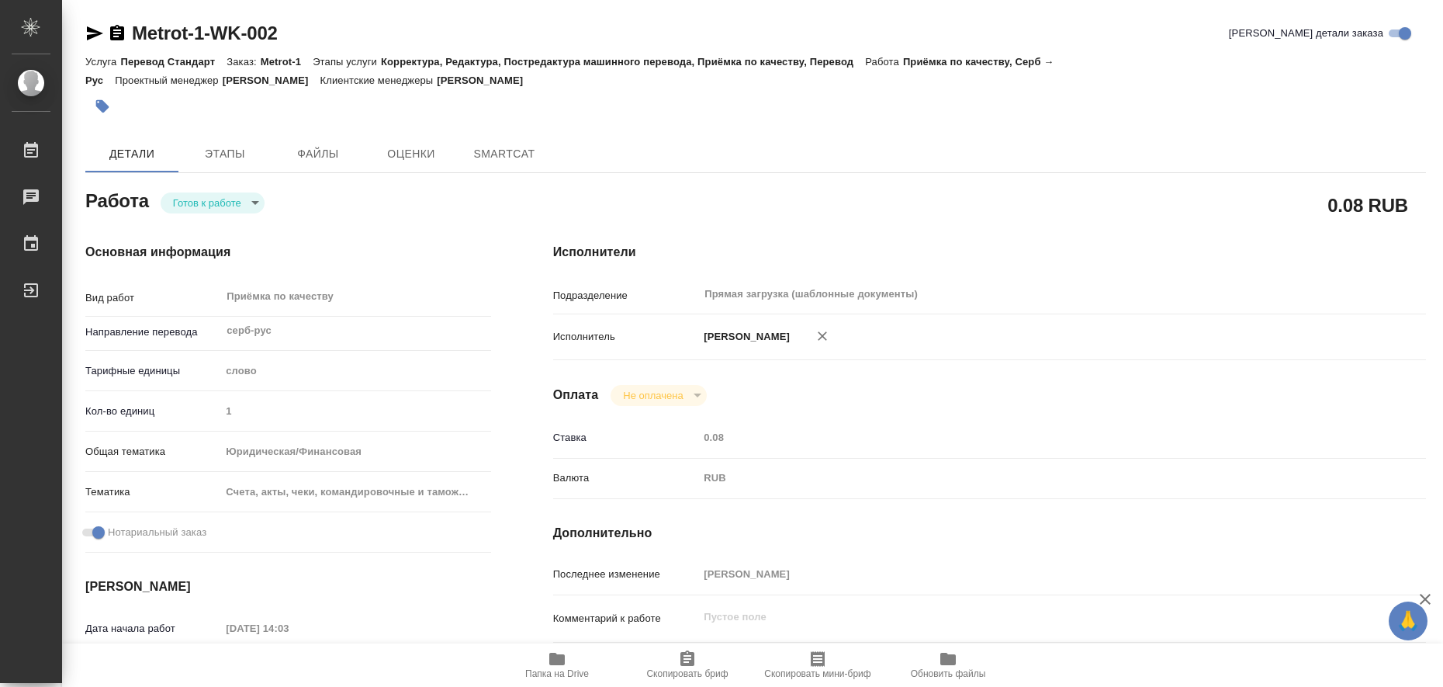
type textarea "x"
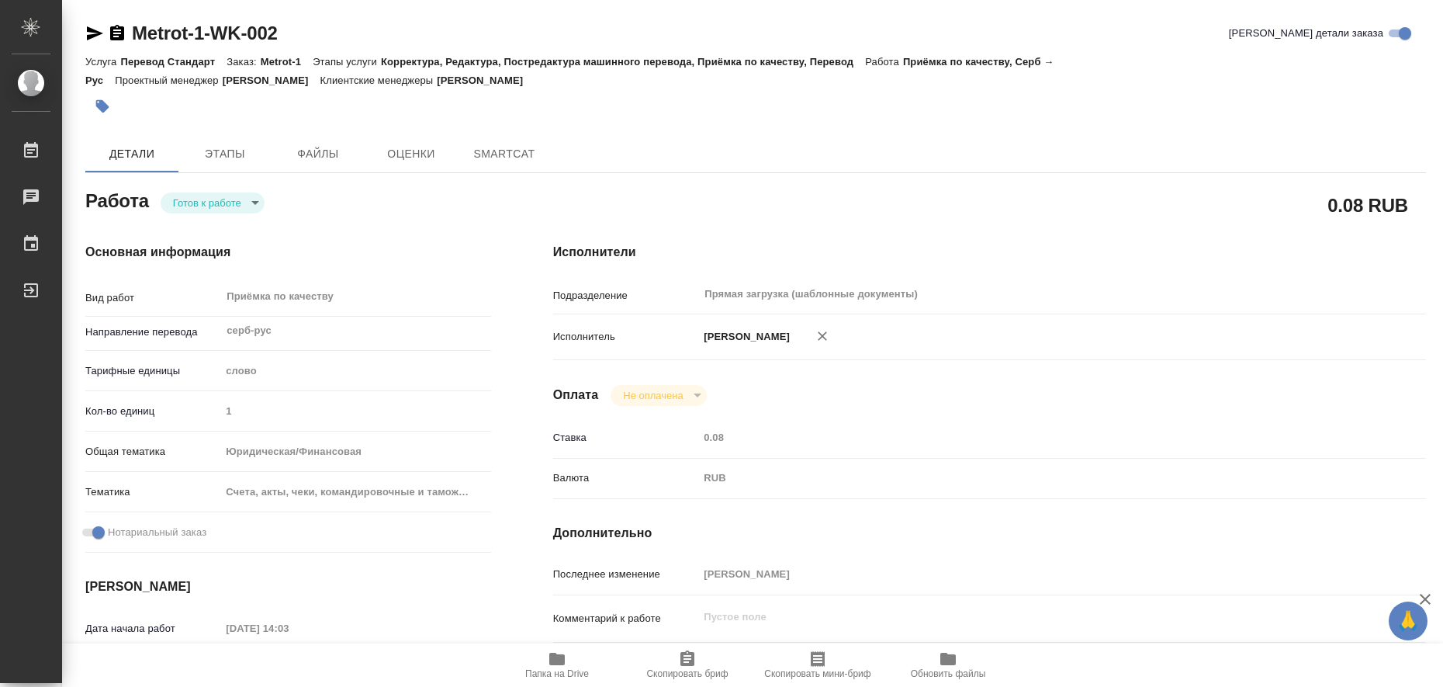
type textarea "x"
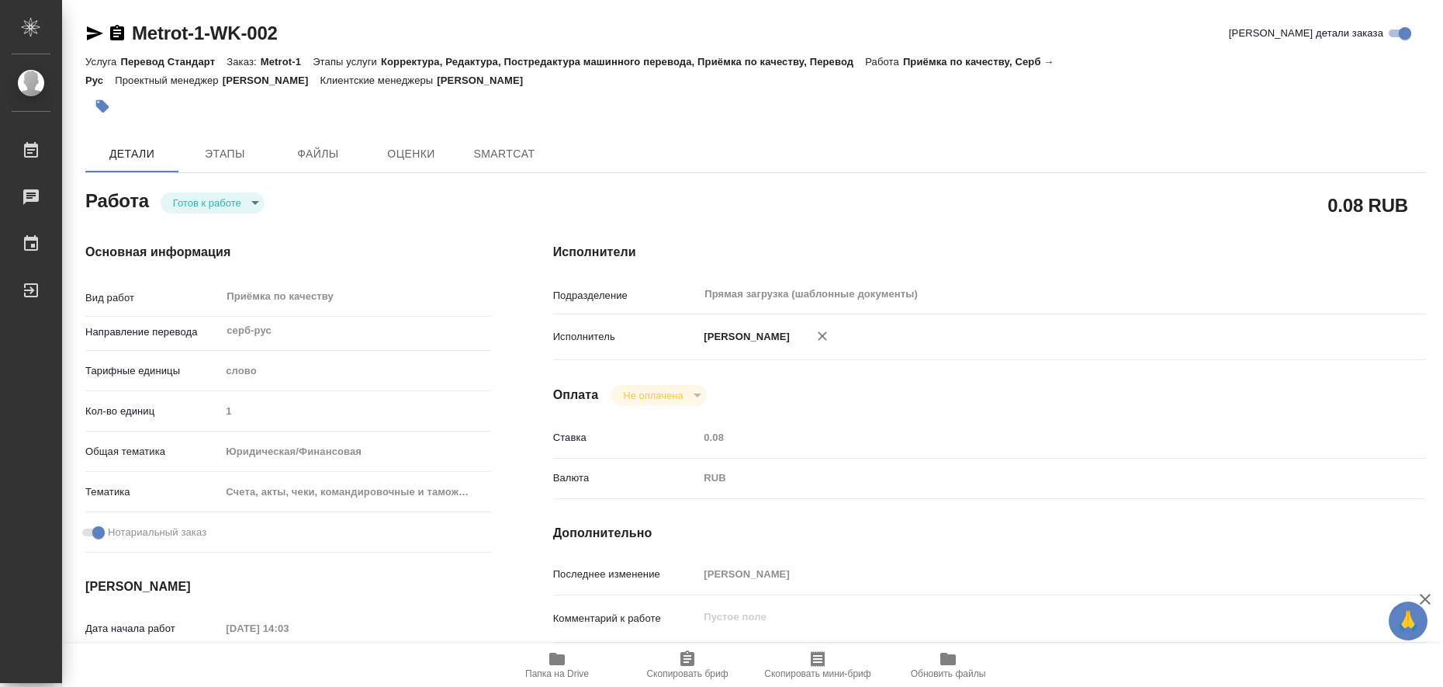
type textarea "x"
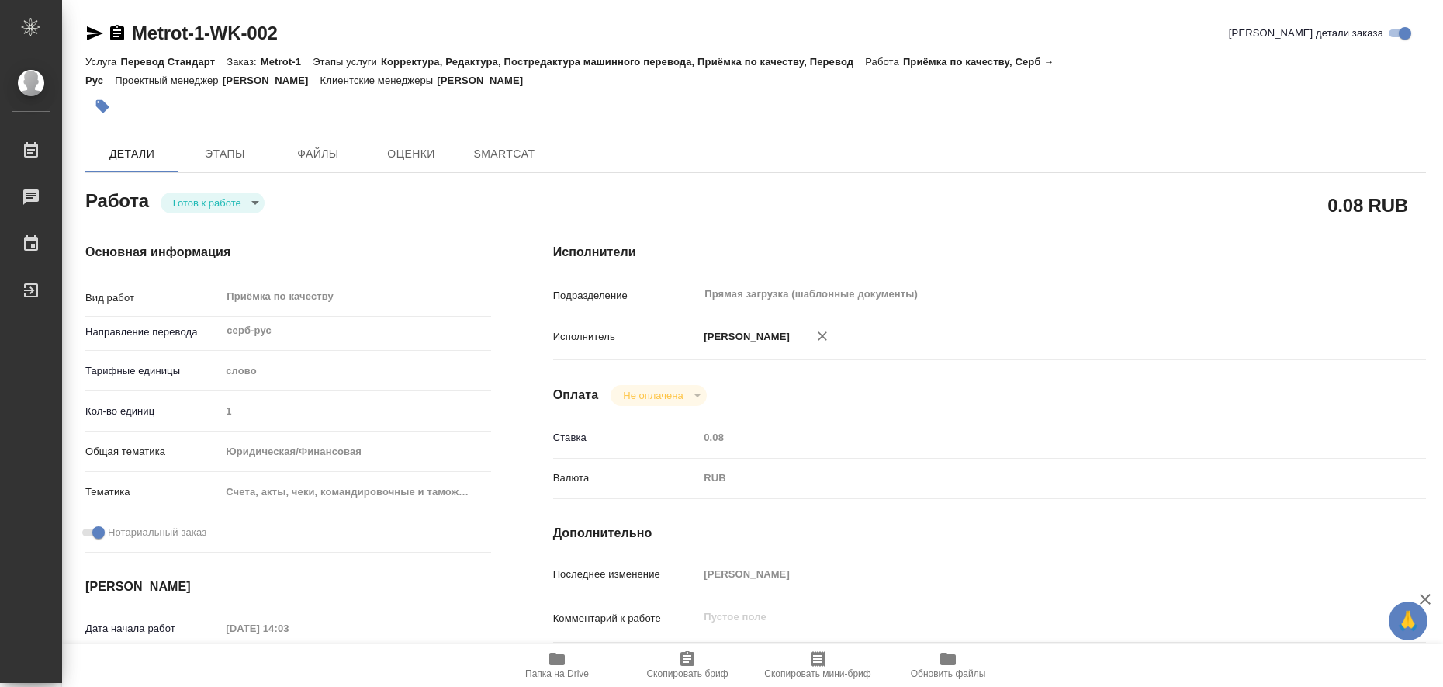
type textarea "x"
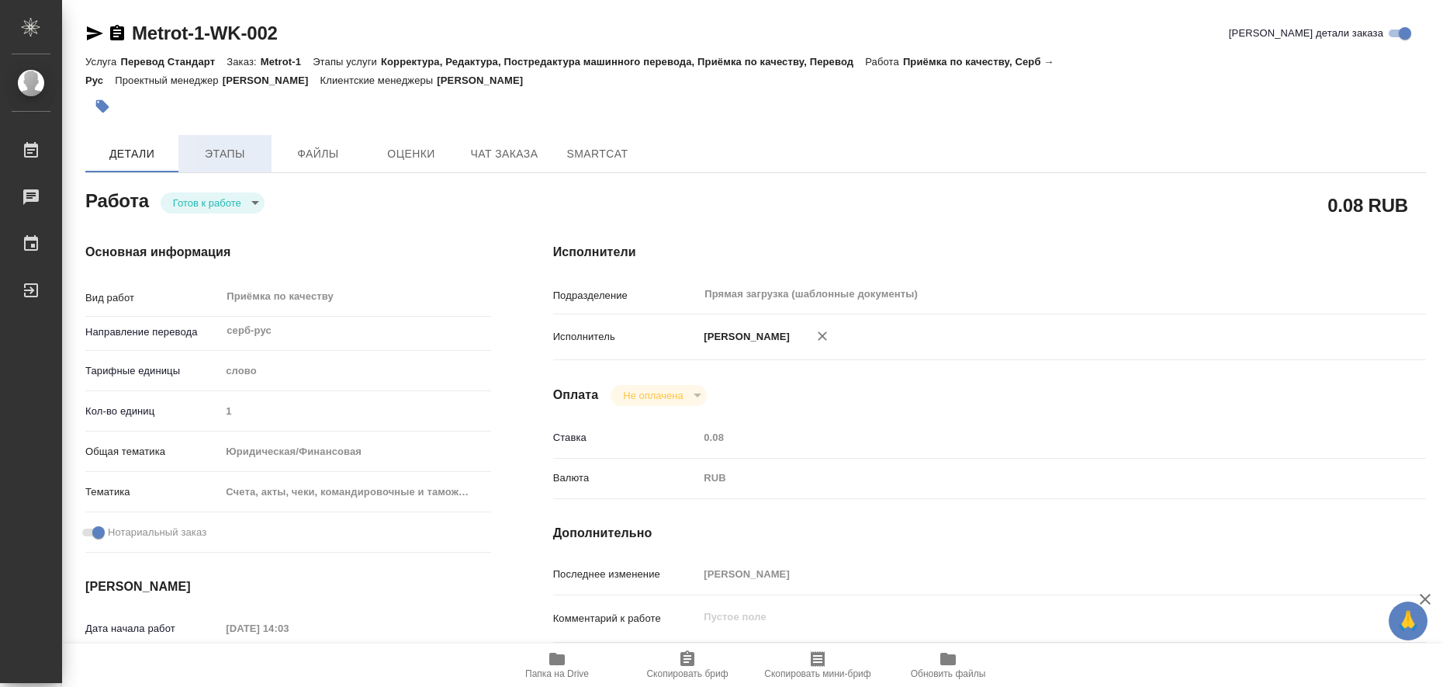
type textarea "x"
click at [235, 163] on span "Этапы" at bounding box center [225, 153] width 74 height 19
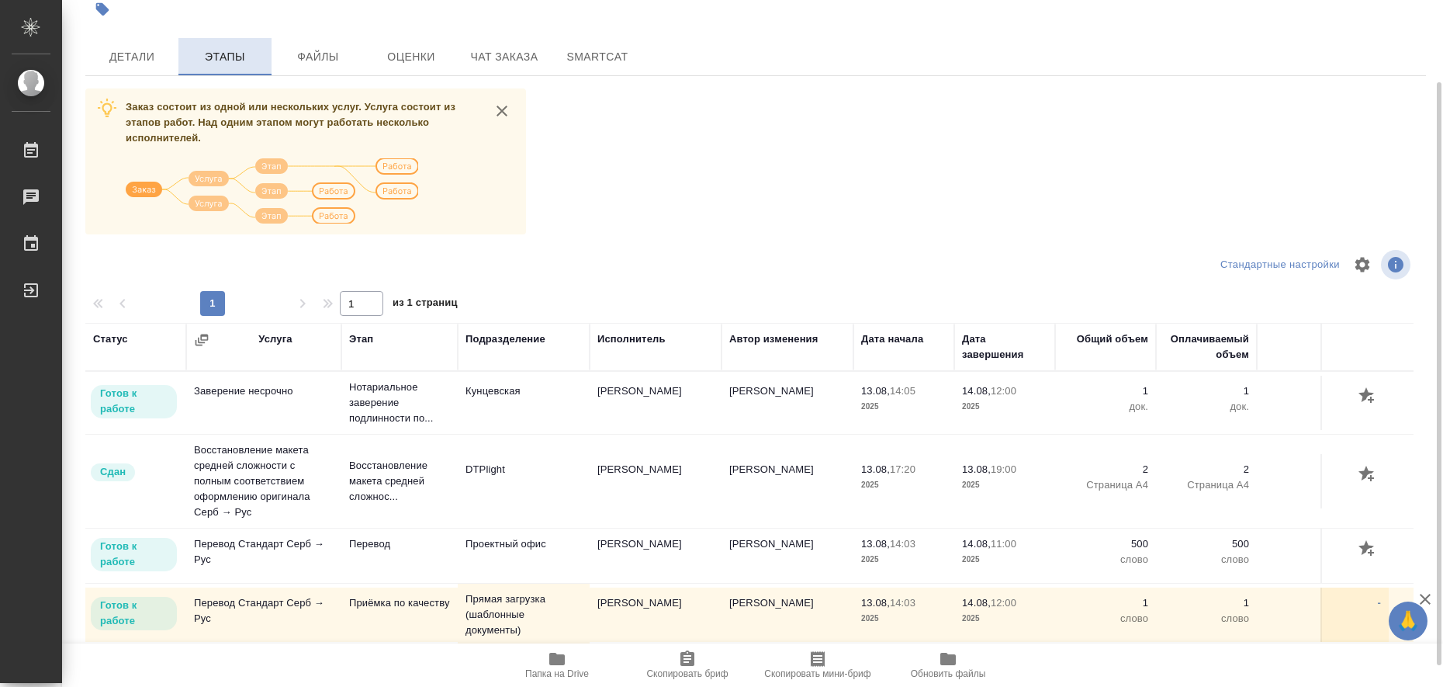
scroll to position [122, 0]
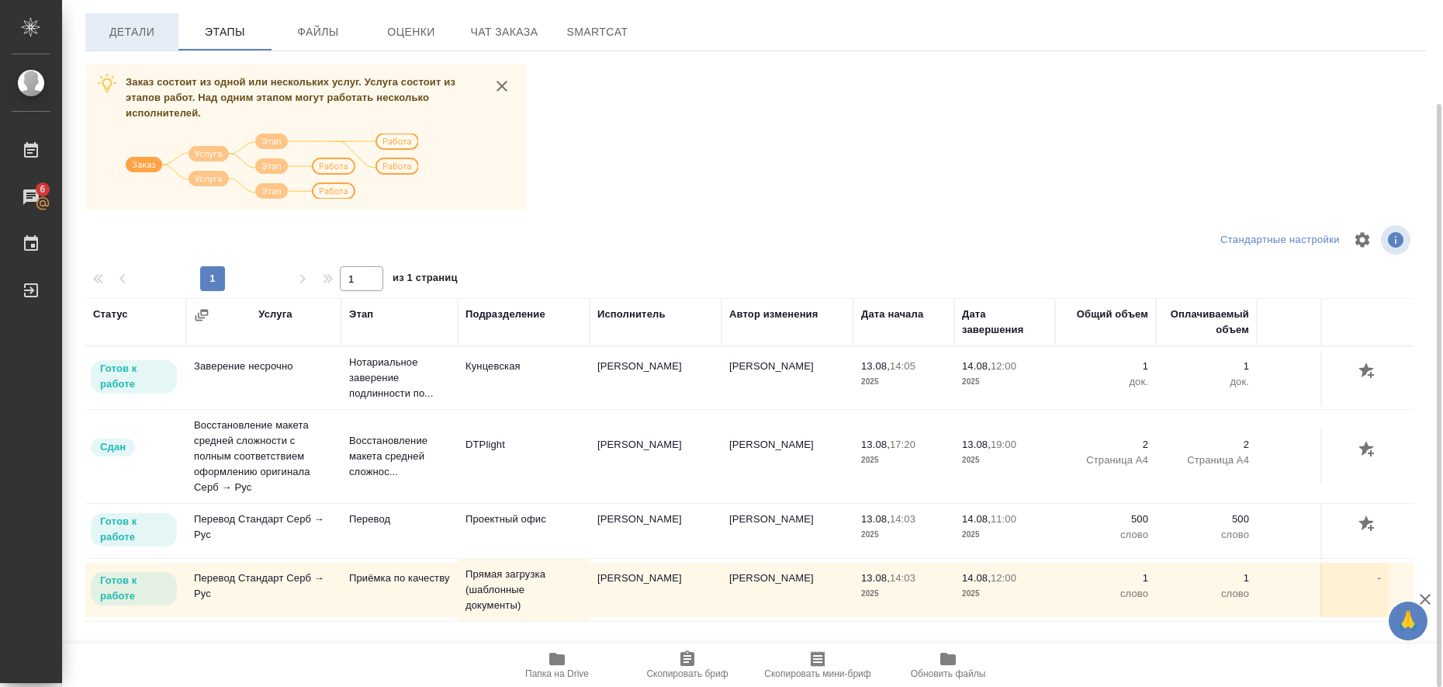
click at [108, 23] on span "Детали" at bounding box center [132, 31] width 74 height 19
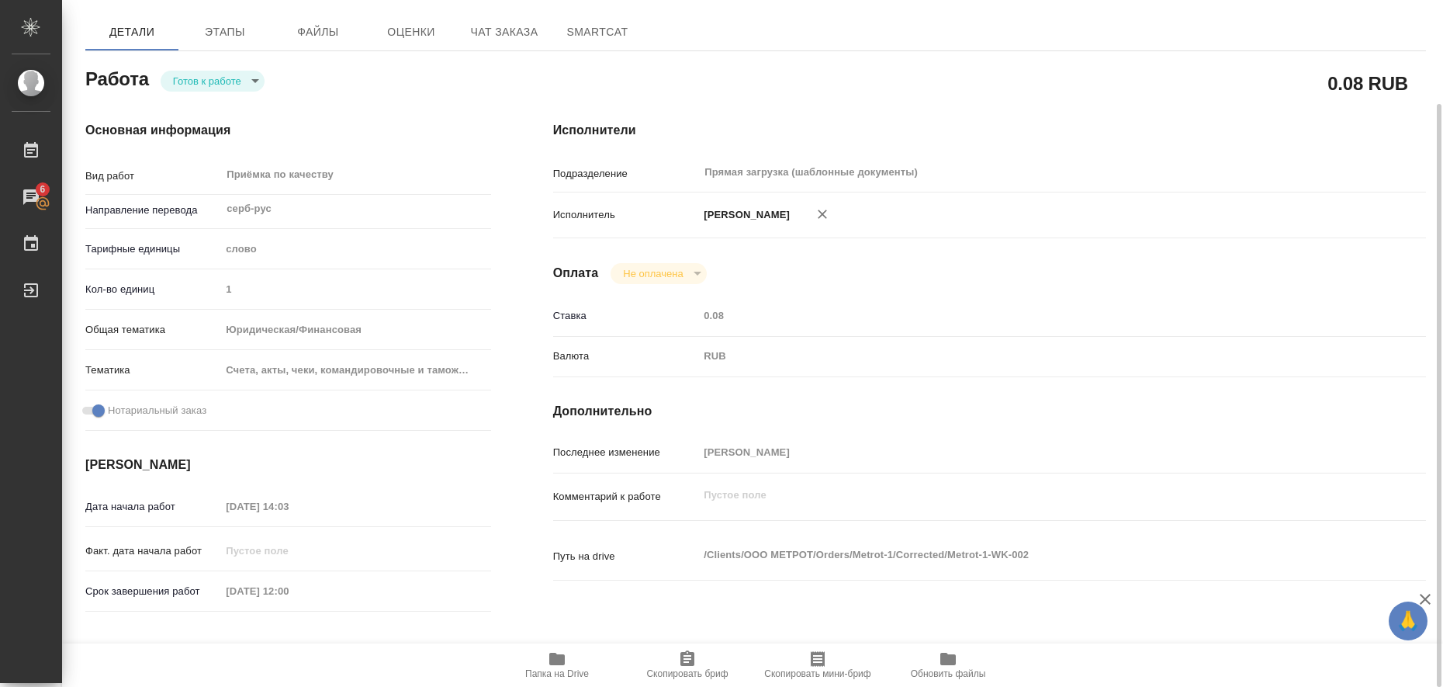
type textarea "x"
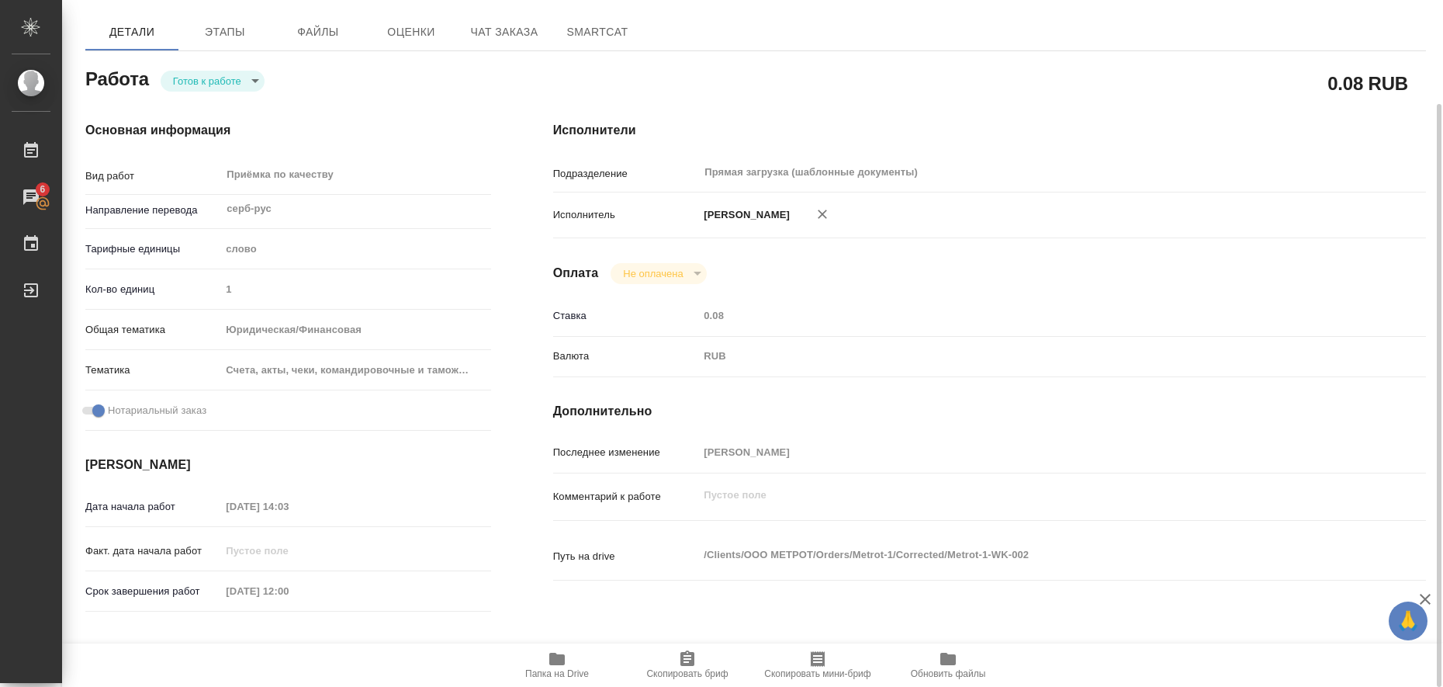
type textarea "x"
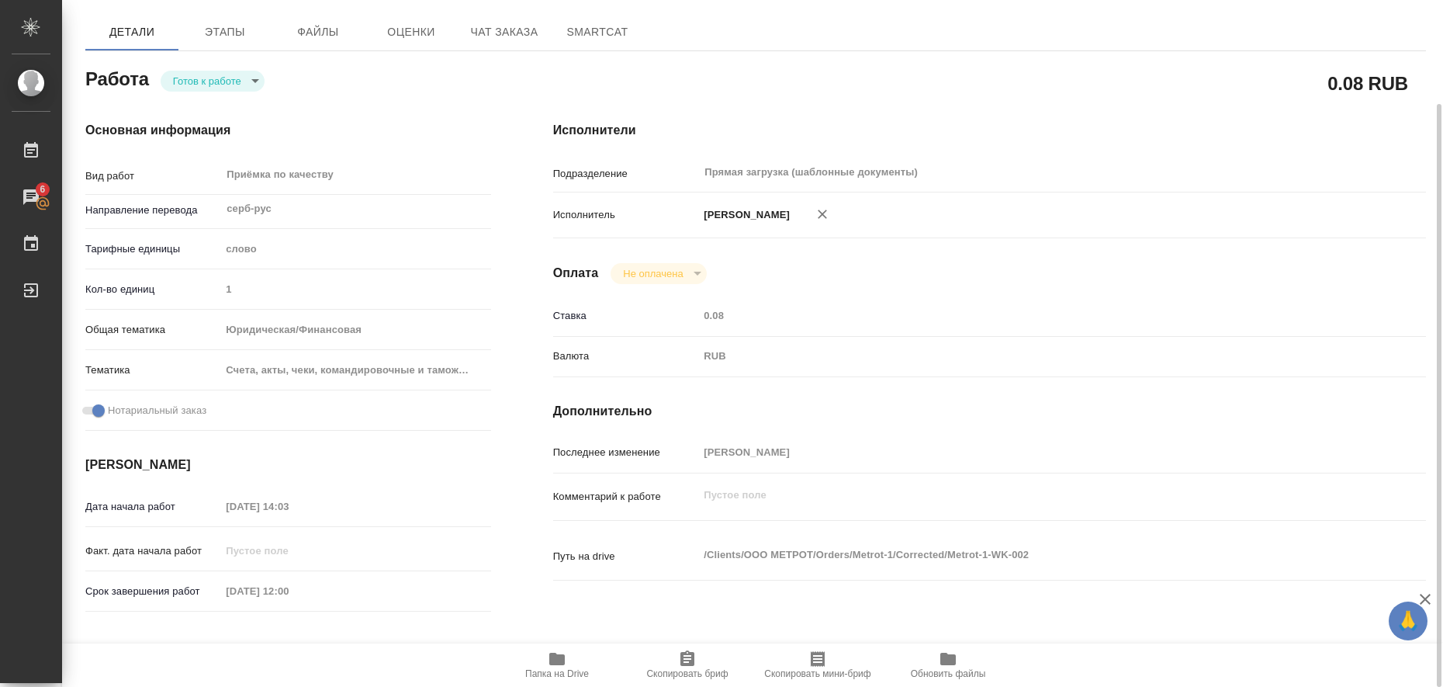
type textarea "x"
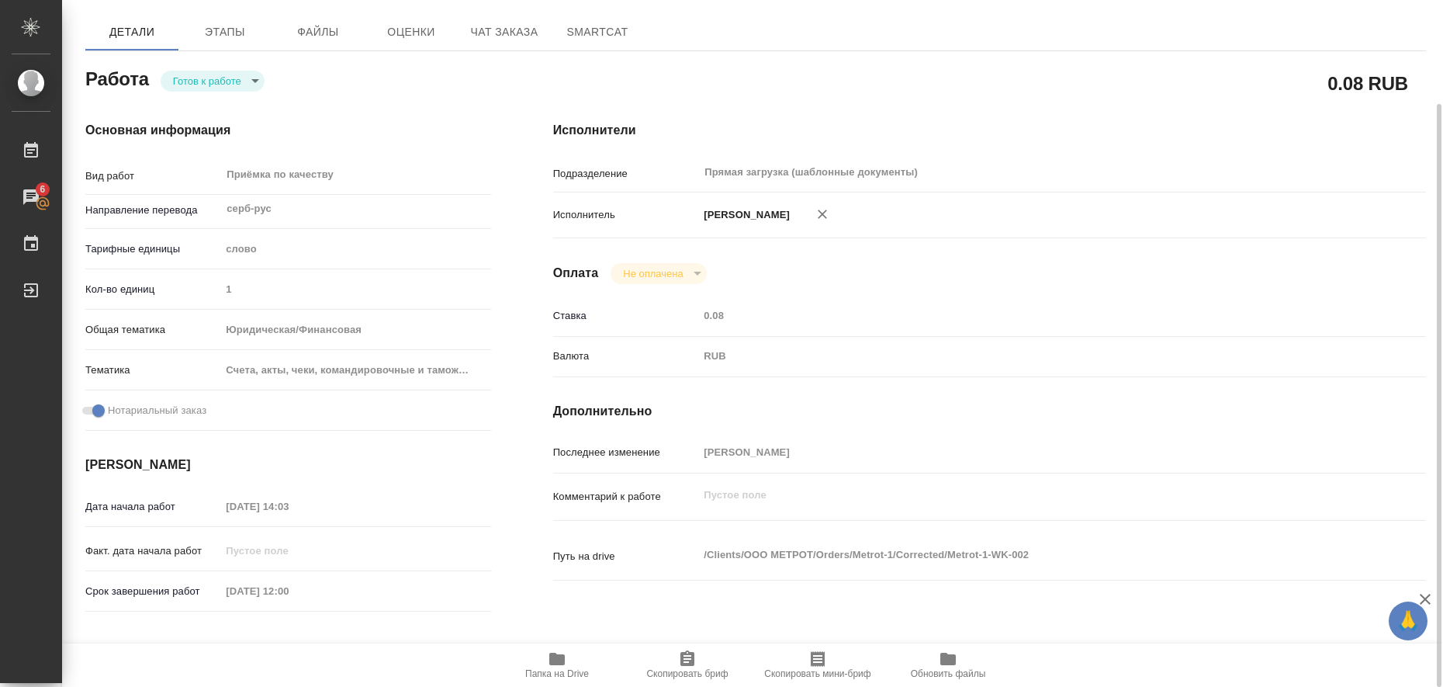
type textarea "x"
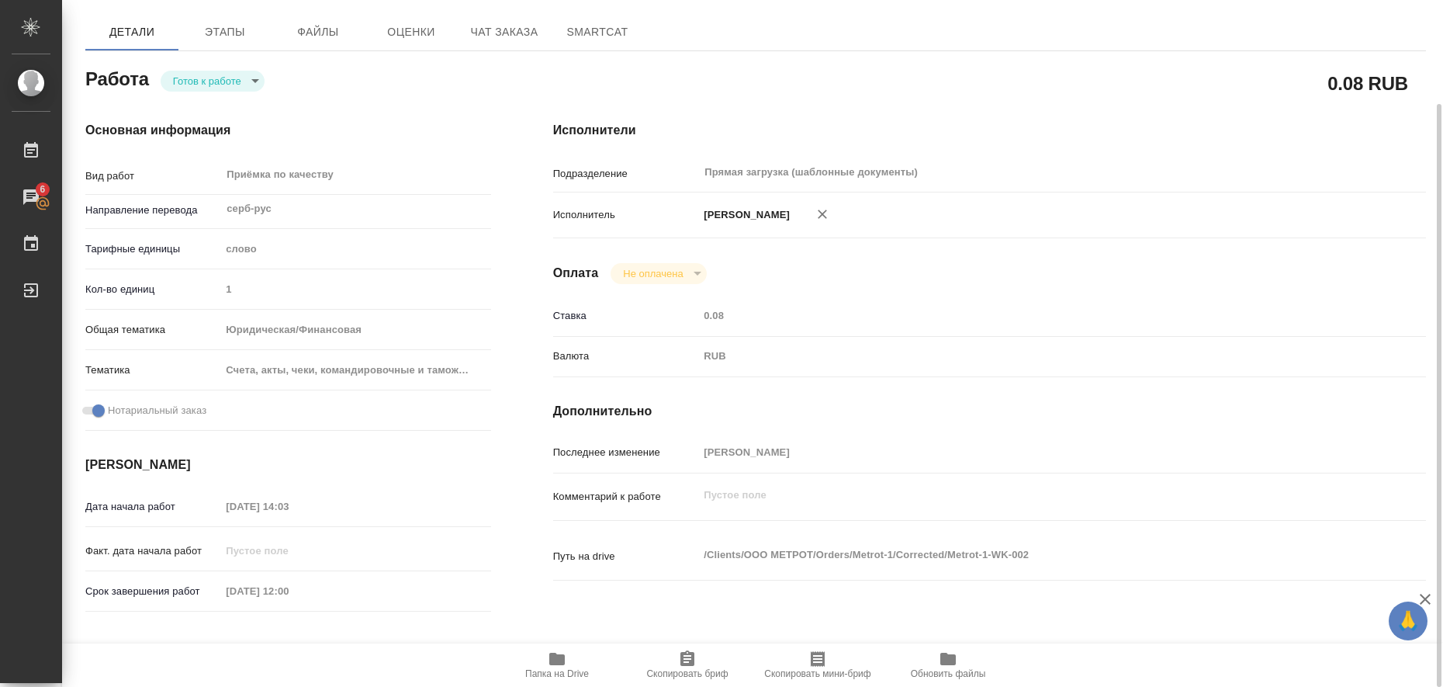
click at [564, 664] on icon "button" at bounding box center [557, 658] width 16 height 12
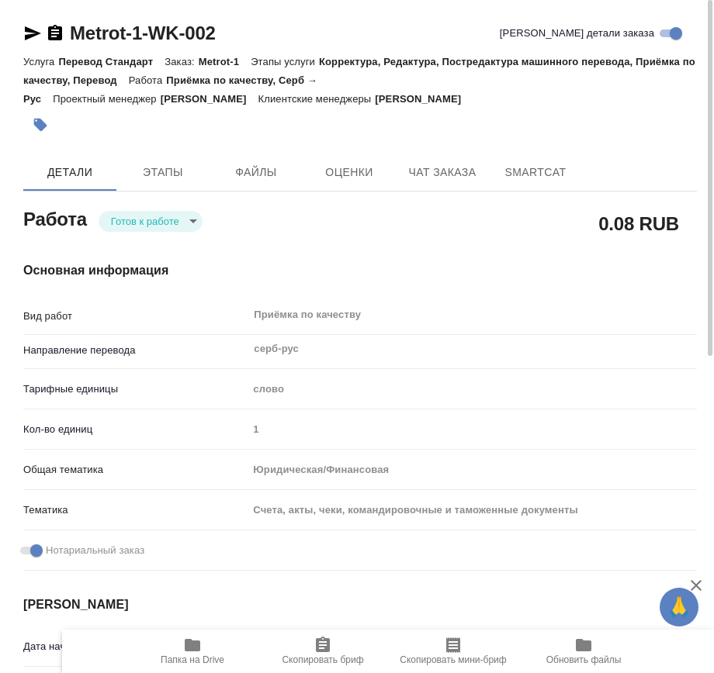
type textarea "x"
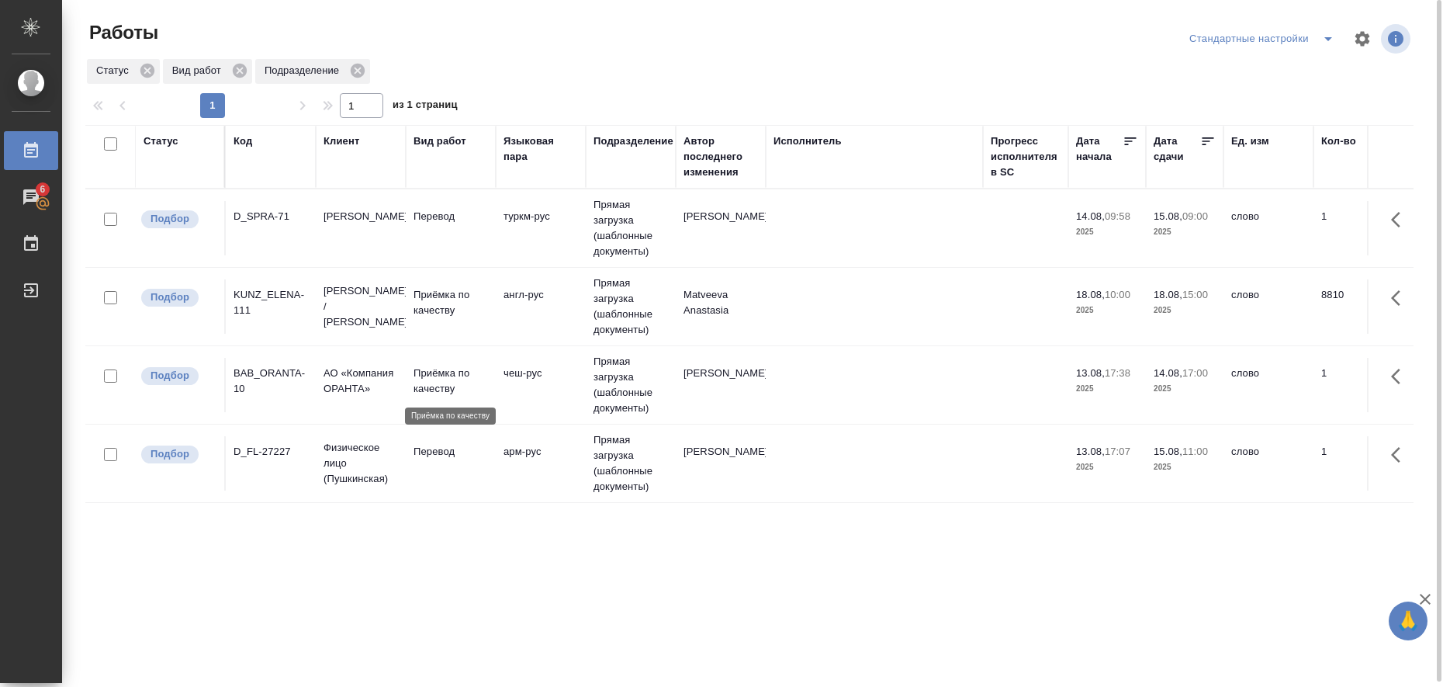
click at [445, 375] on p "Приёмка по качеству" at bounding box center [451, 380] width 74 height 31
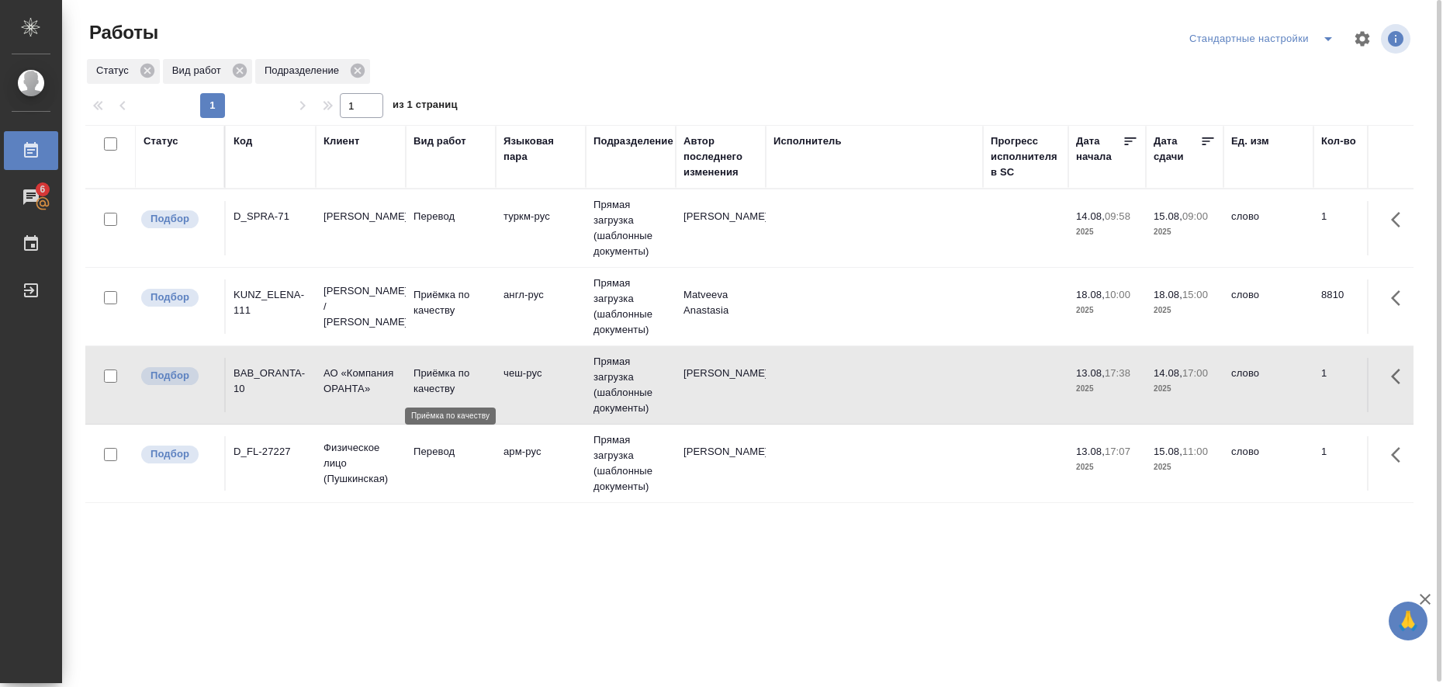
click at [445, 375] on p "Приёмка по качеству" at bounding box center [451, 380] width 74 height 31
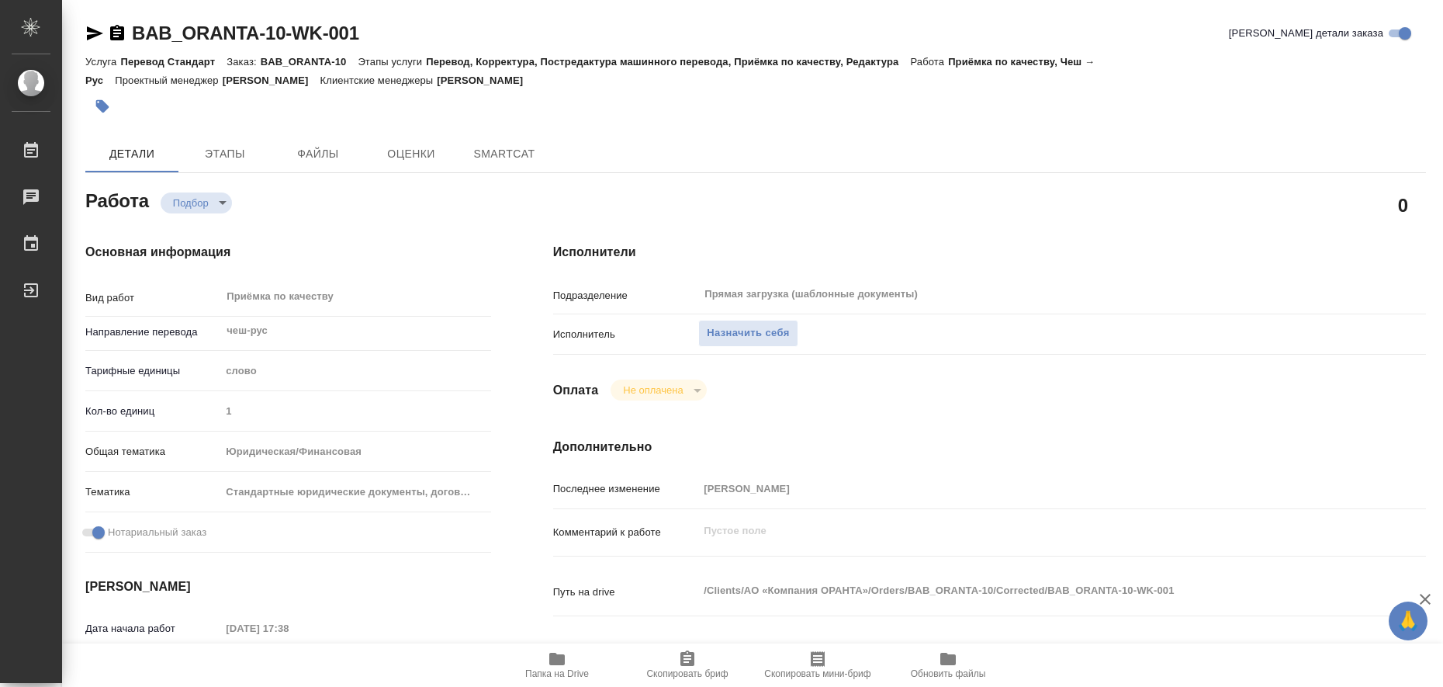
type textarea "x"
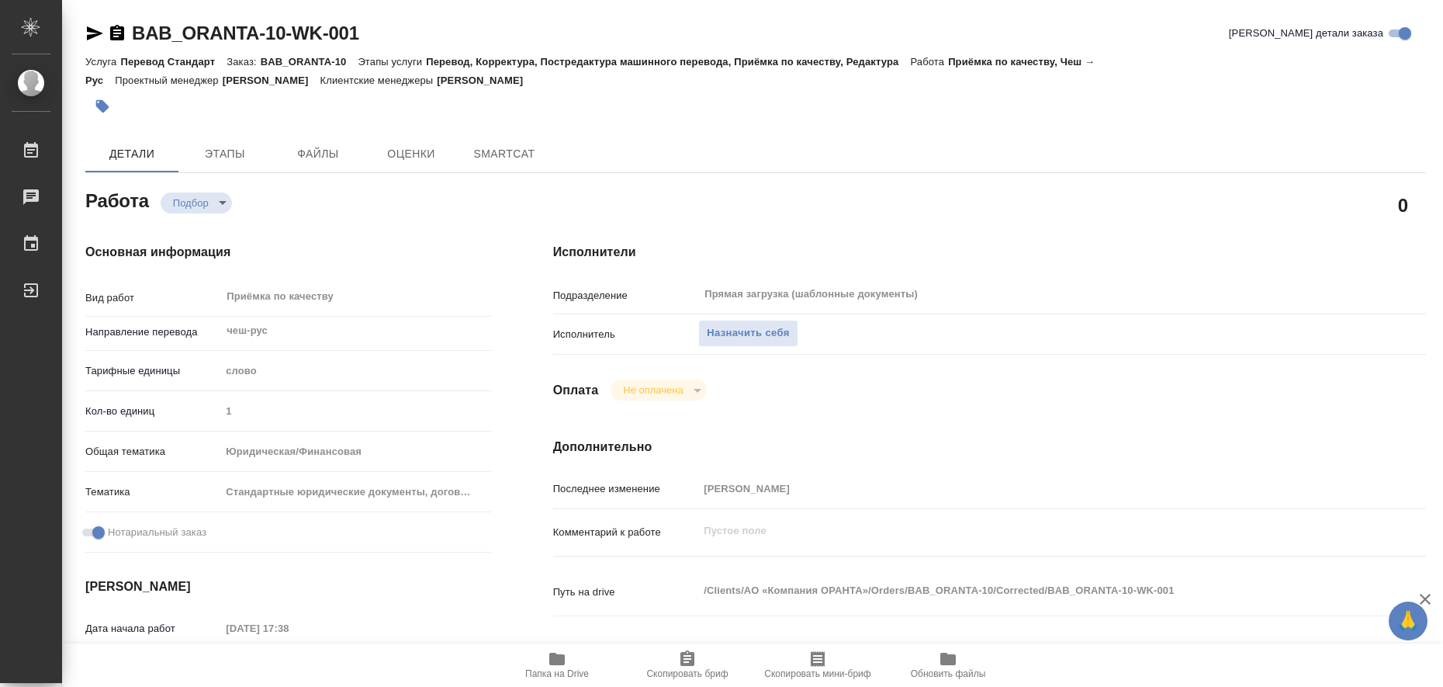
type textarea "x"
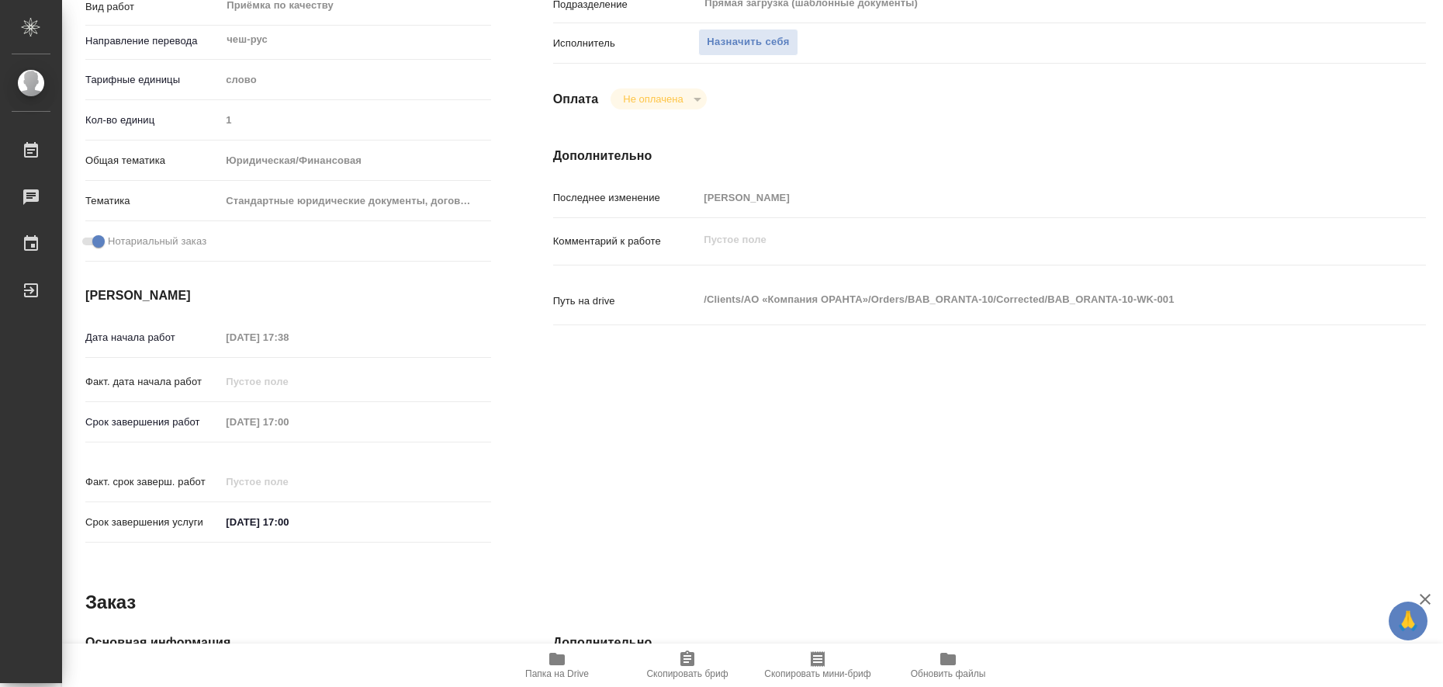
type textarea "x"
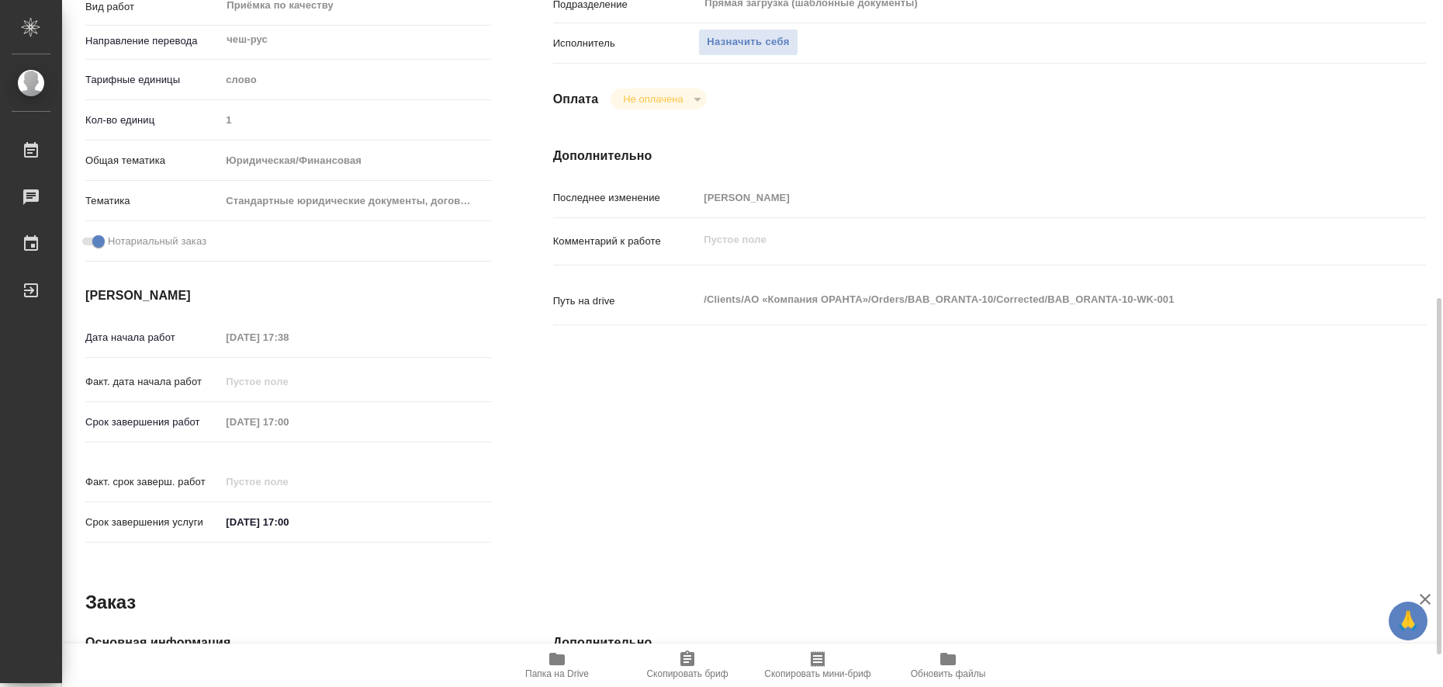
scroll to position [388, 0]
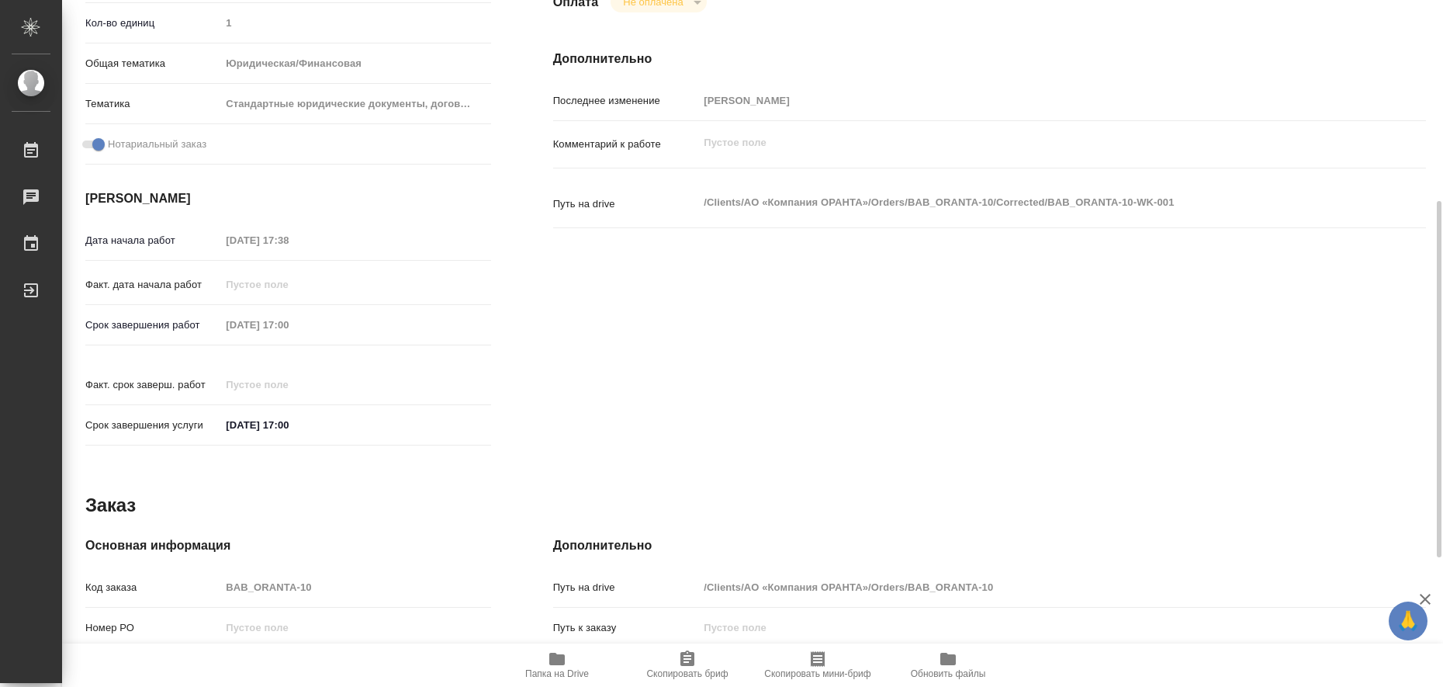
type textarea "x"
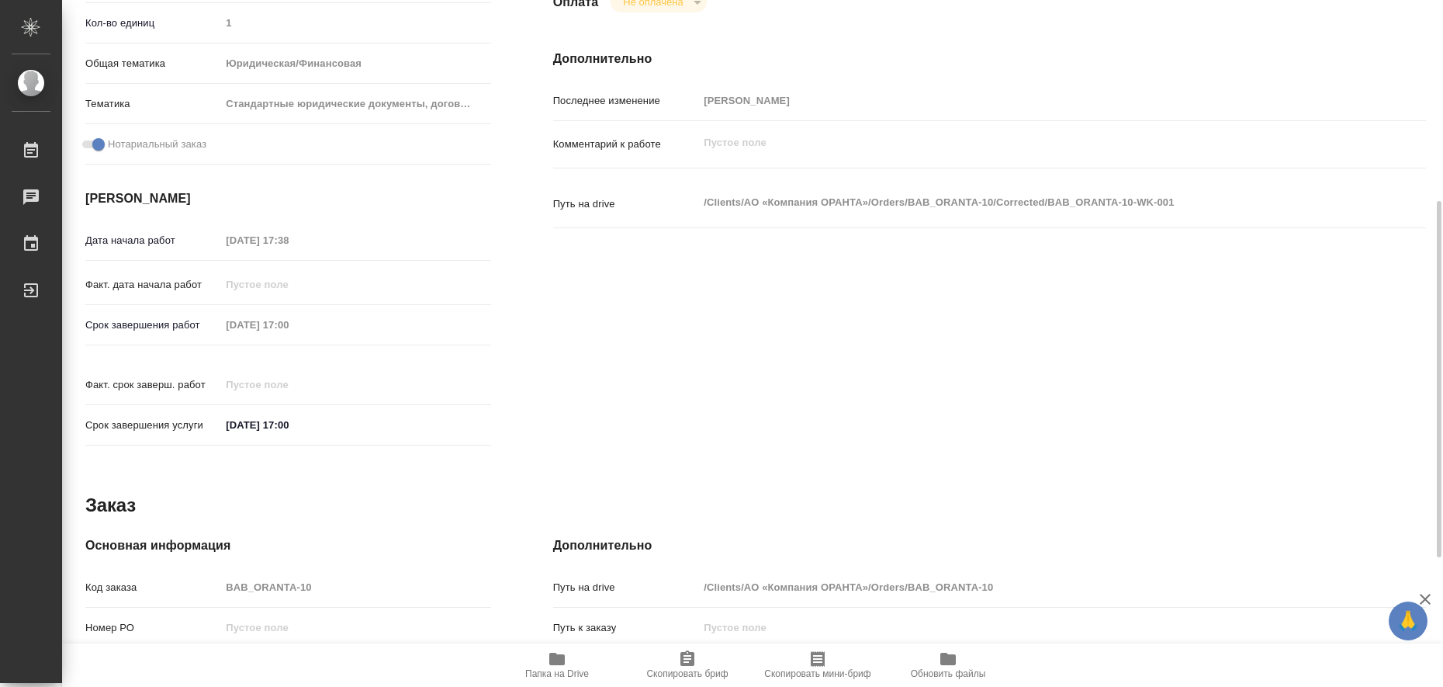
scroll to position [0, 0]
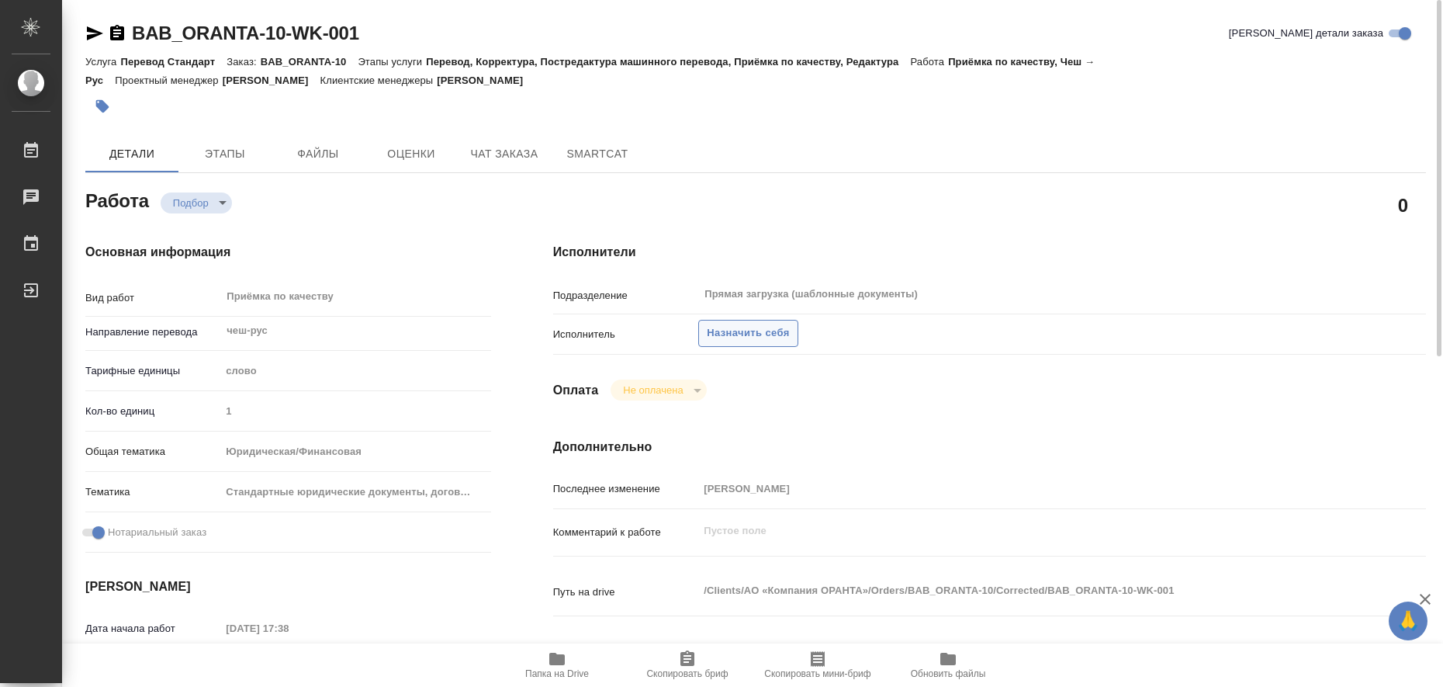
type textarea "x"
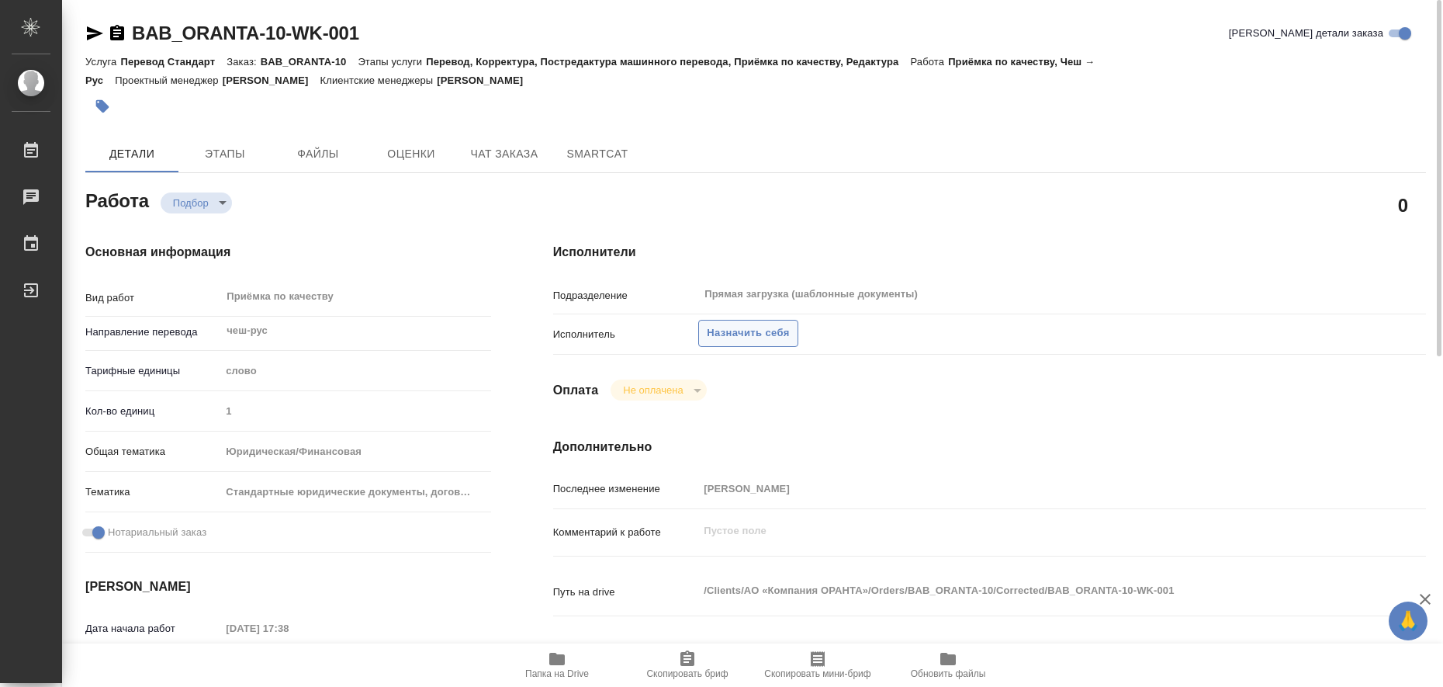
click at [777, 334] on span "Назначить себя" at bounding box center [748, 333] width 82 height 18
type textarea "x"
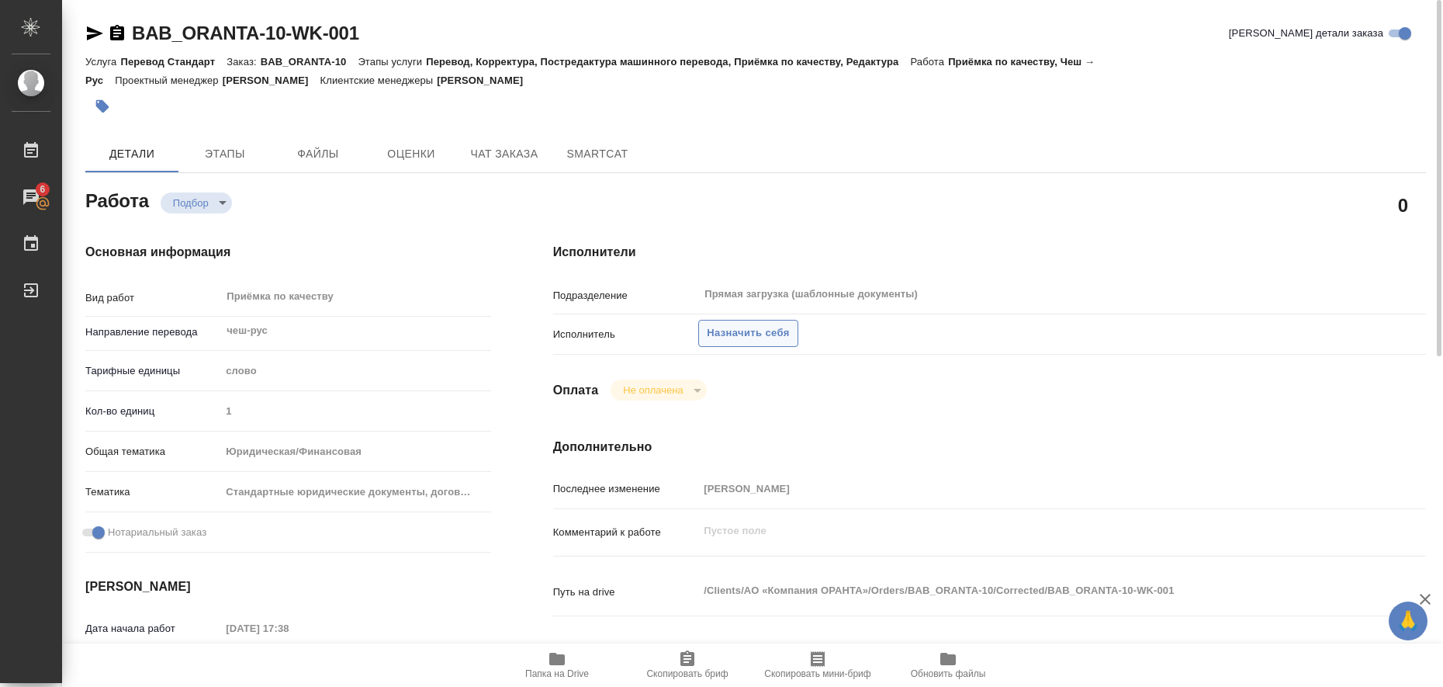
type textarea "x"
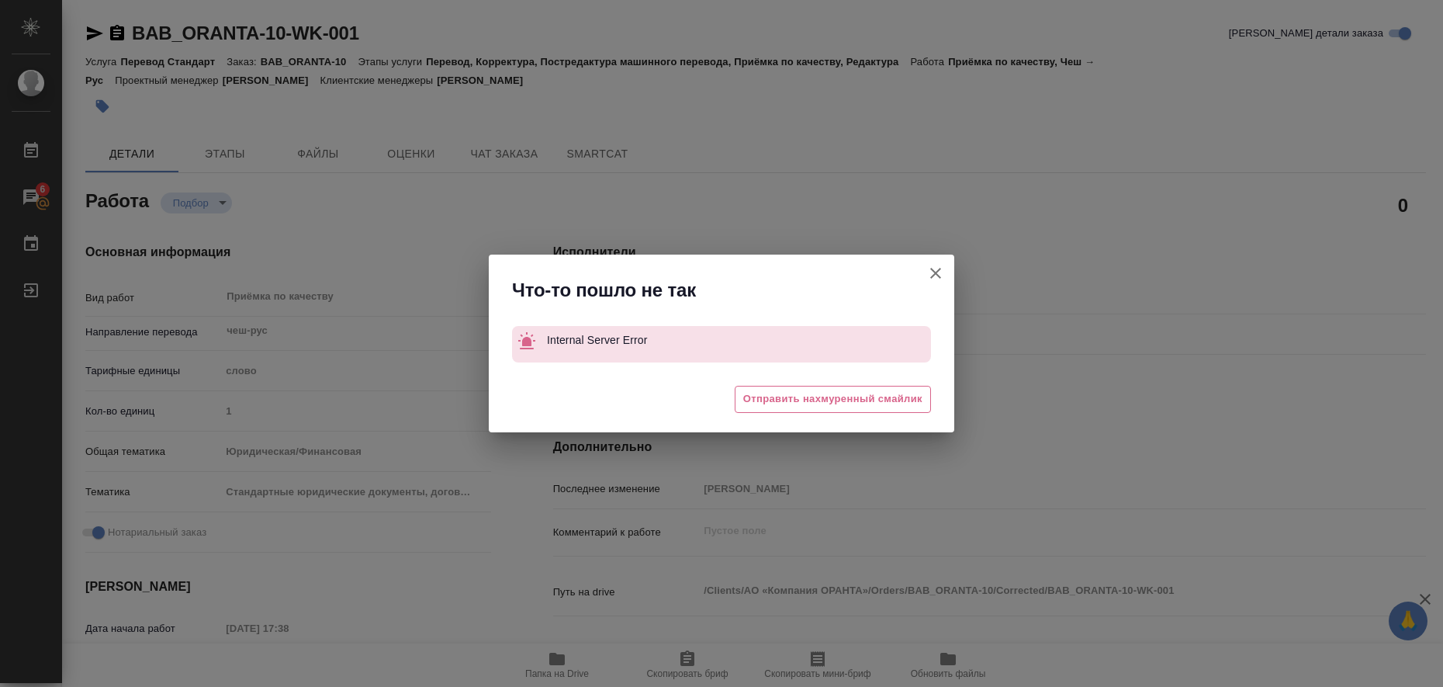
click at [940, 277] on icon "button" at bounding box center [935, 273] width 11 height 11
type textarea "x"
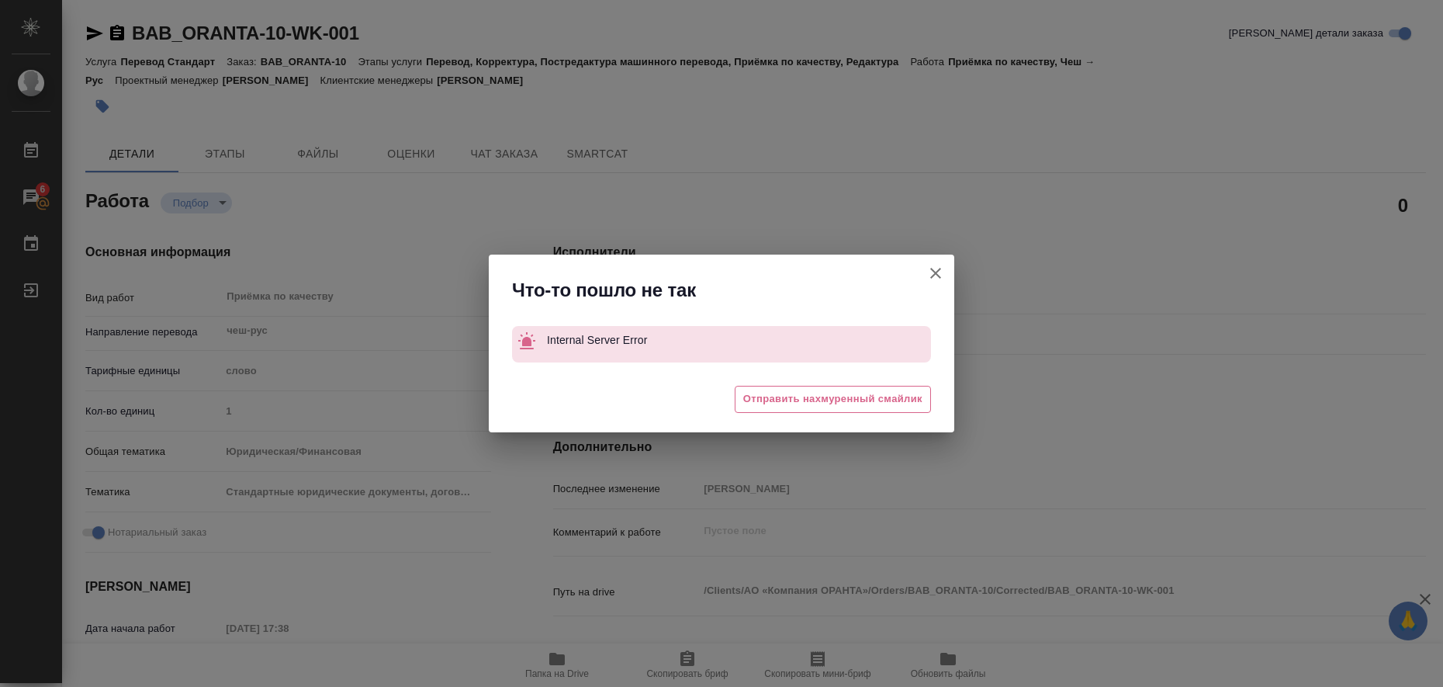
type textarea "x"
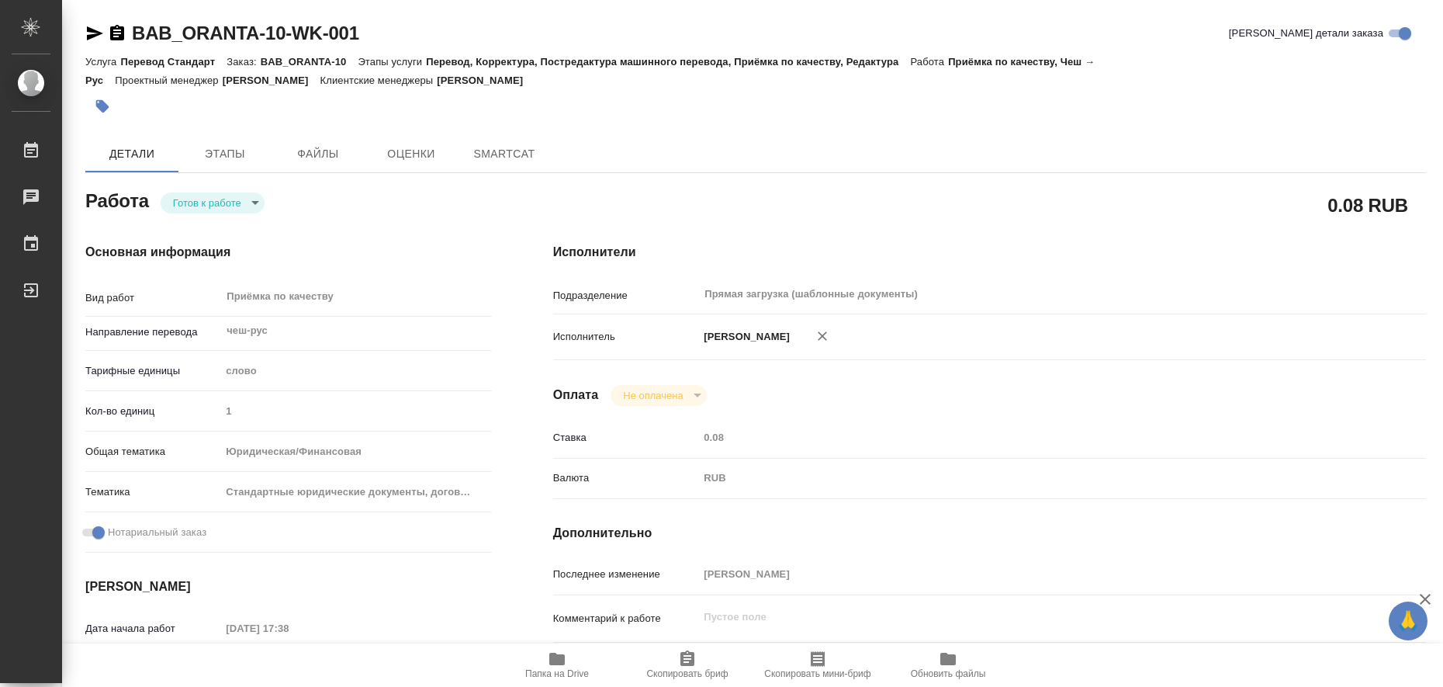
type textarea "x"
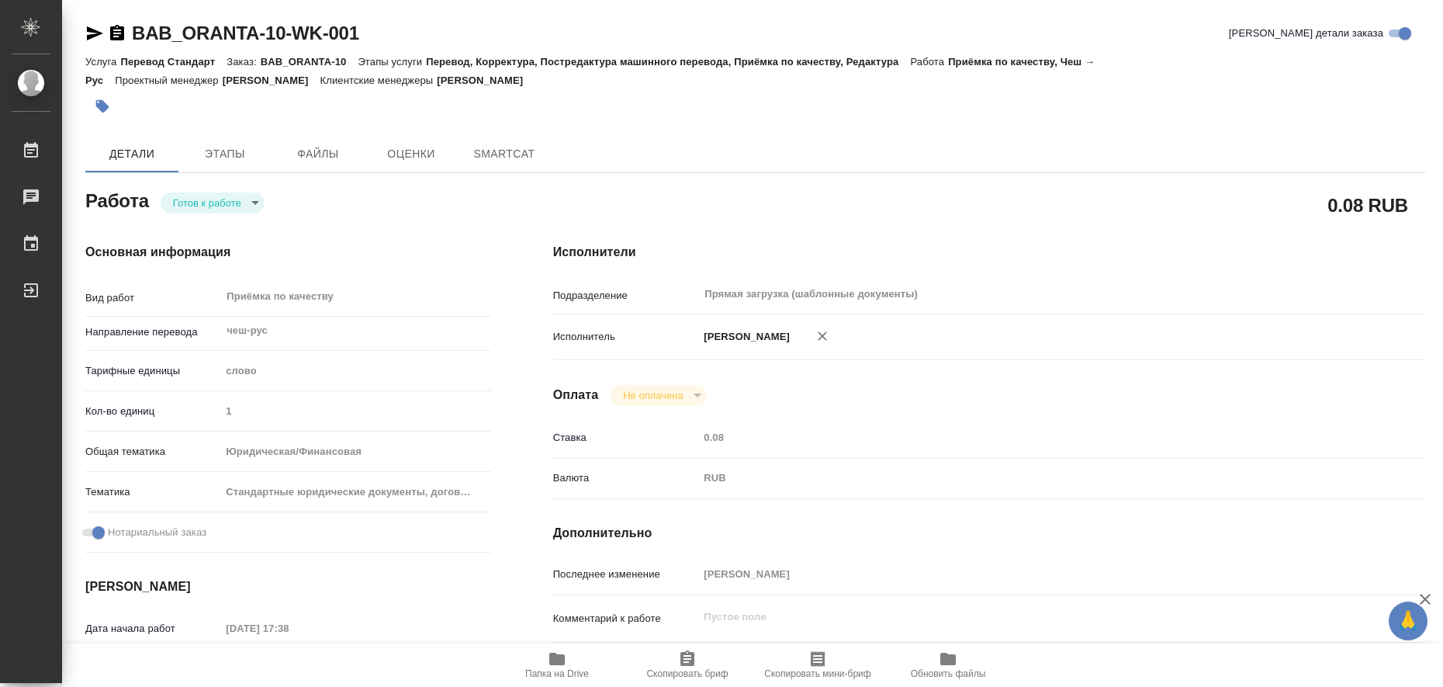
type textarea "x"
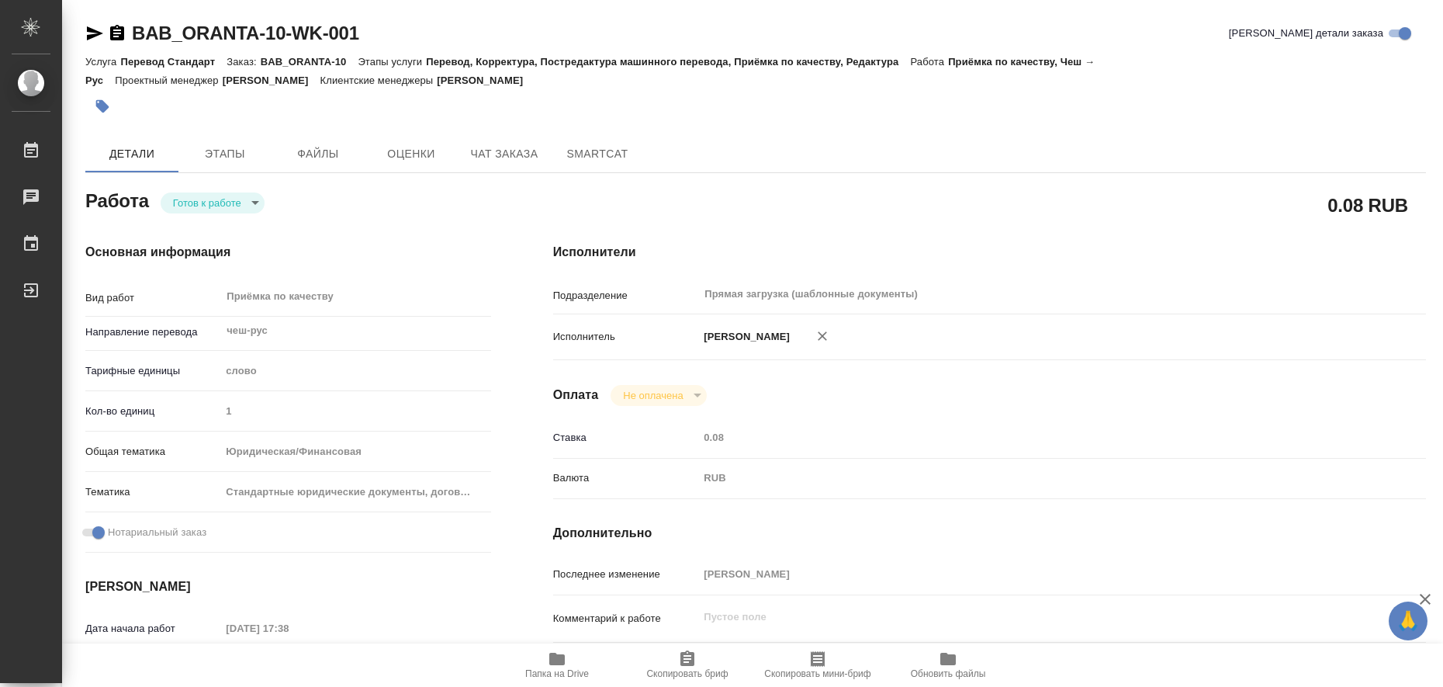
type textarea "x"
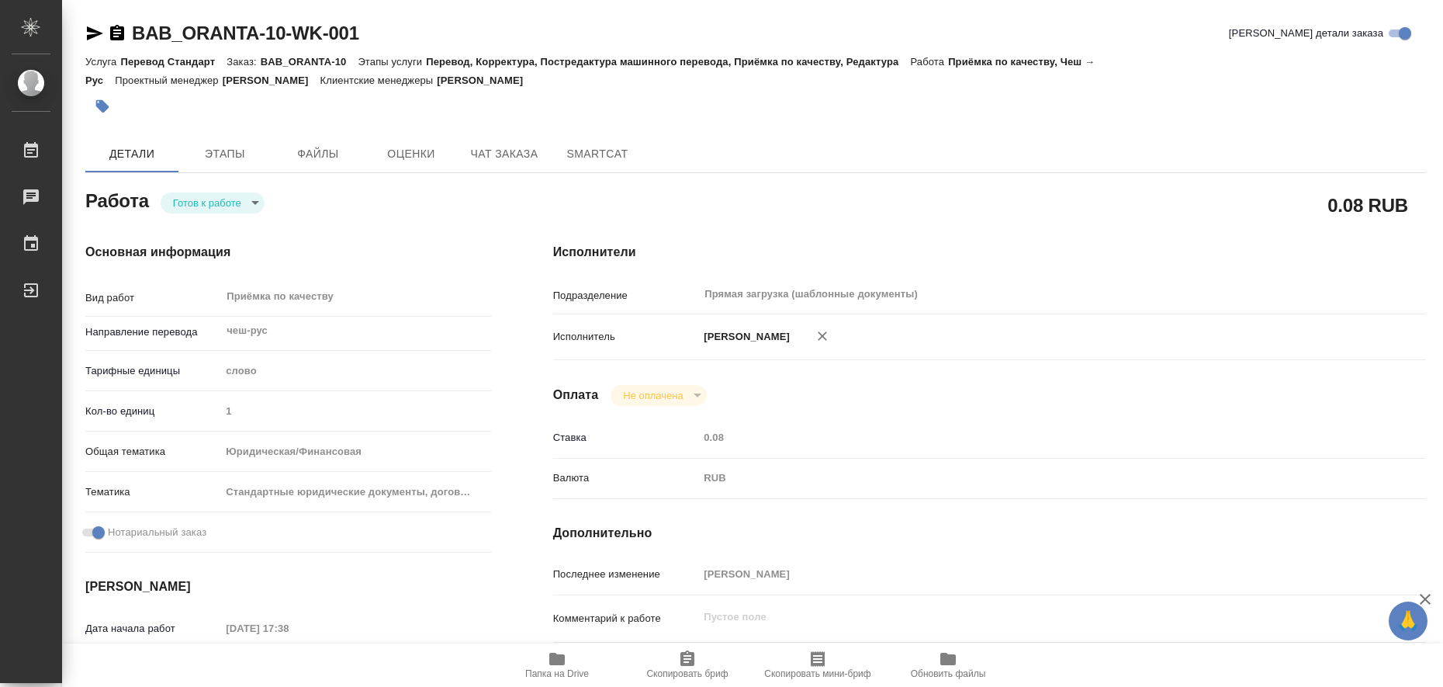
type textarea "x"
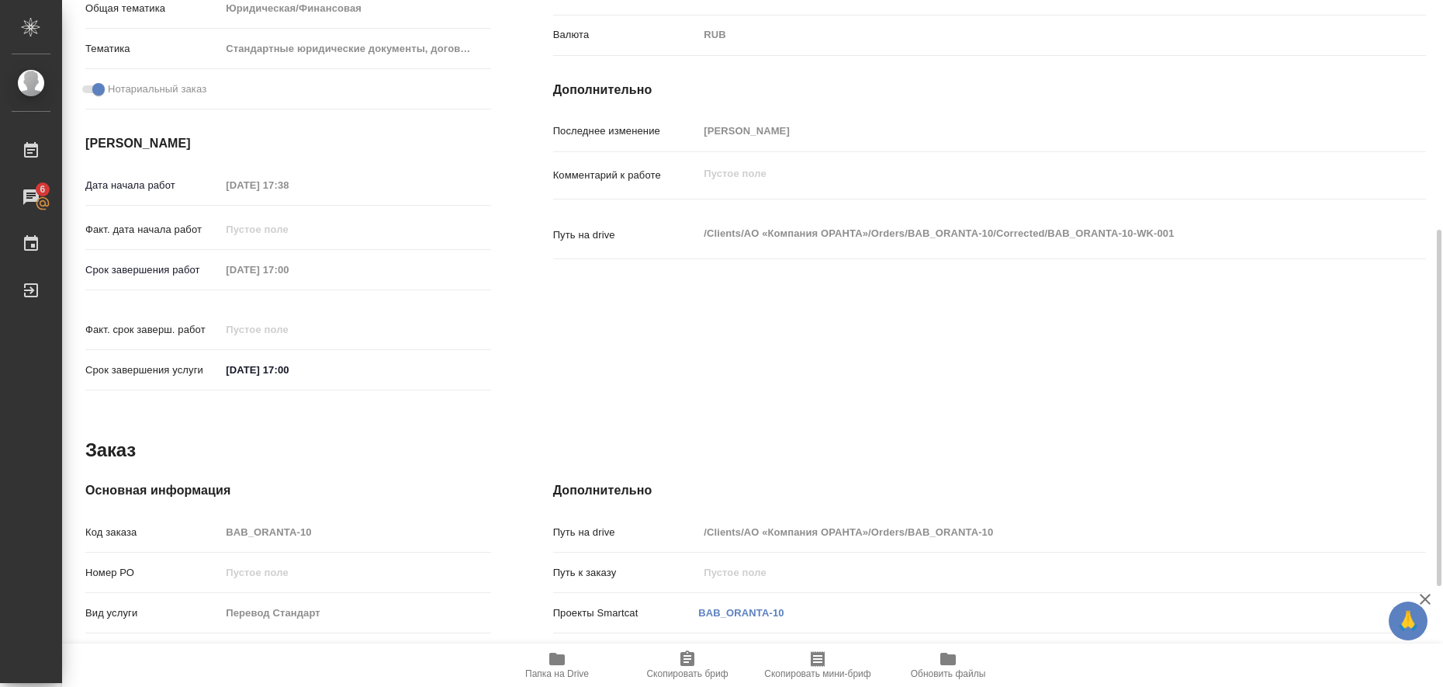
scroll to position [346, 0]
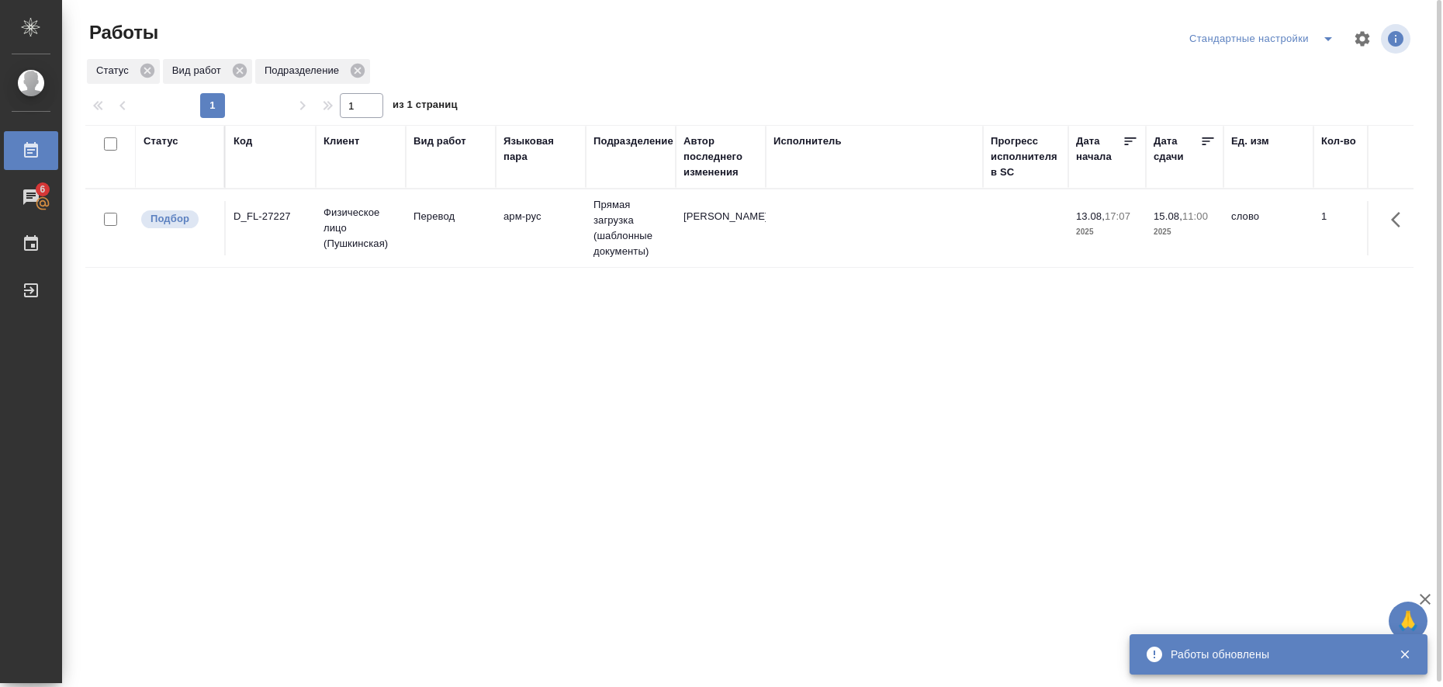
click at [1331, 47] on icon "split button" at bounding box center [1328, 38] width 19 height 19
click at [1265, 75] on li "в работе" at bounding box center [1264, 69] width 158 height 25
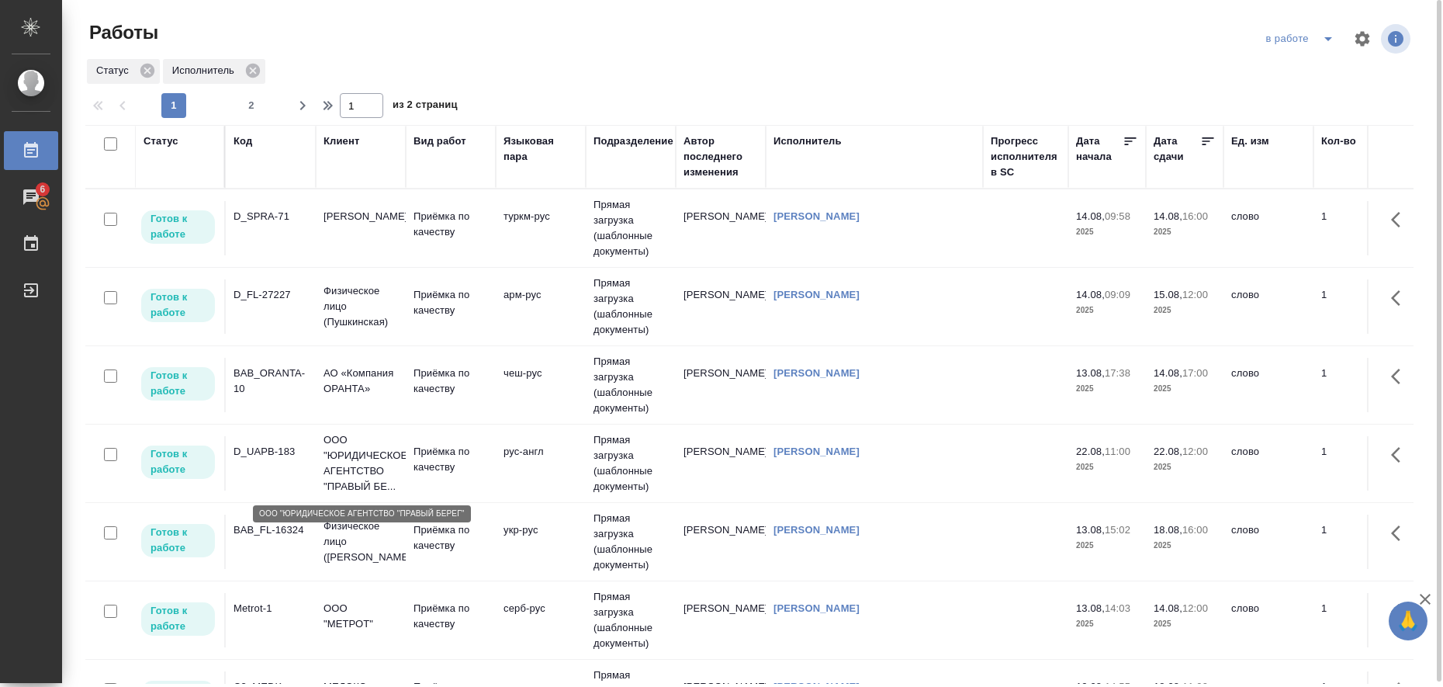
click at [348, 450] on p "ООО "ЮРИДИЧЕСКОЕ АГЕНТСТВО "ПРАВЫЙ БЕ..." at bounding box center [361, 463] width 74 height 62
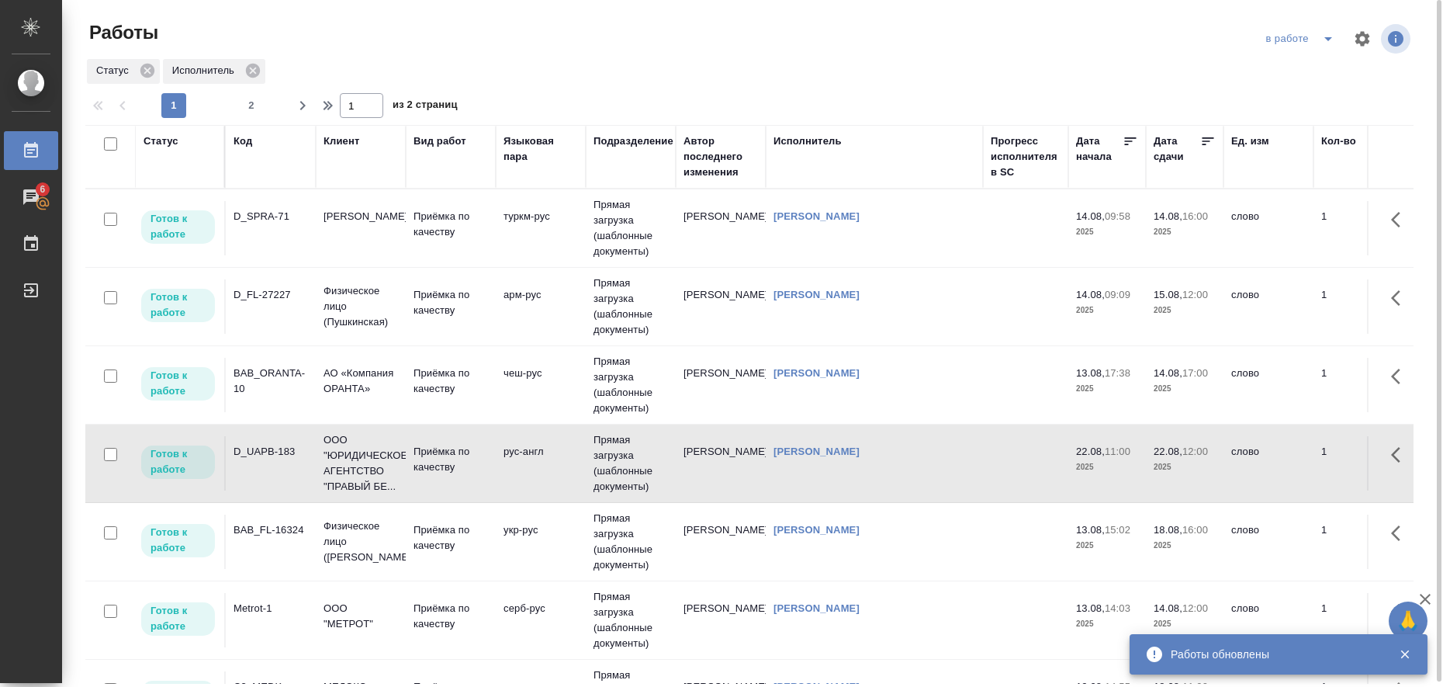
click at [1327, 41] on icon "split button" at bounding box center [1328, 38] width 19 height 19
click at [1313, 64] on li "Стандартные настройки" at bounding box center [1302, 69] width 149 height 25
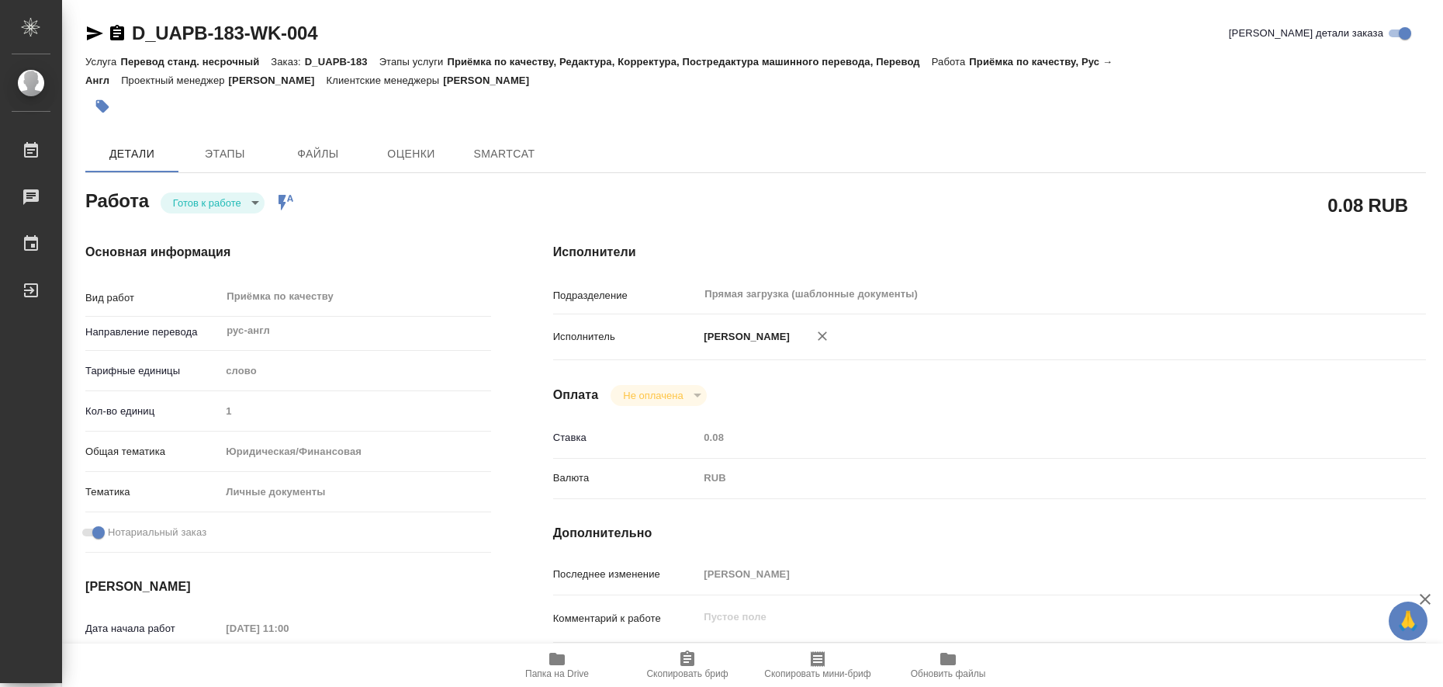
type textarea "x"
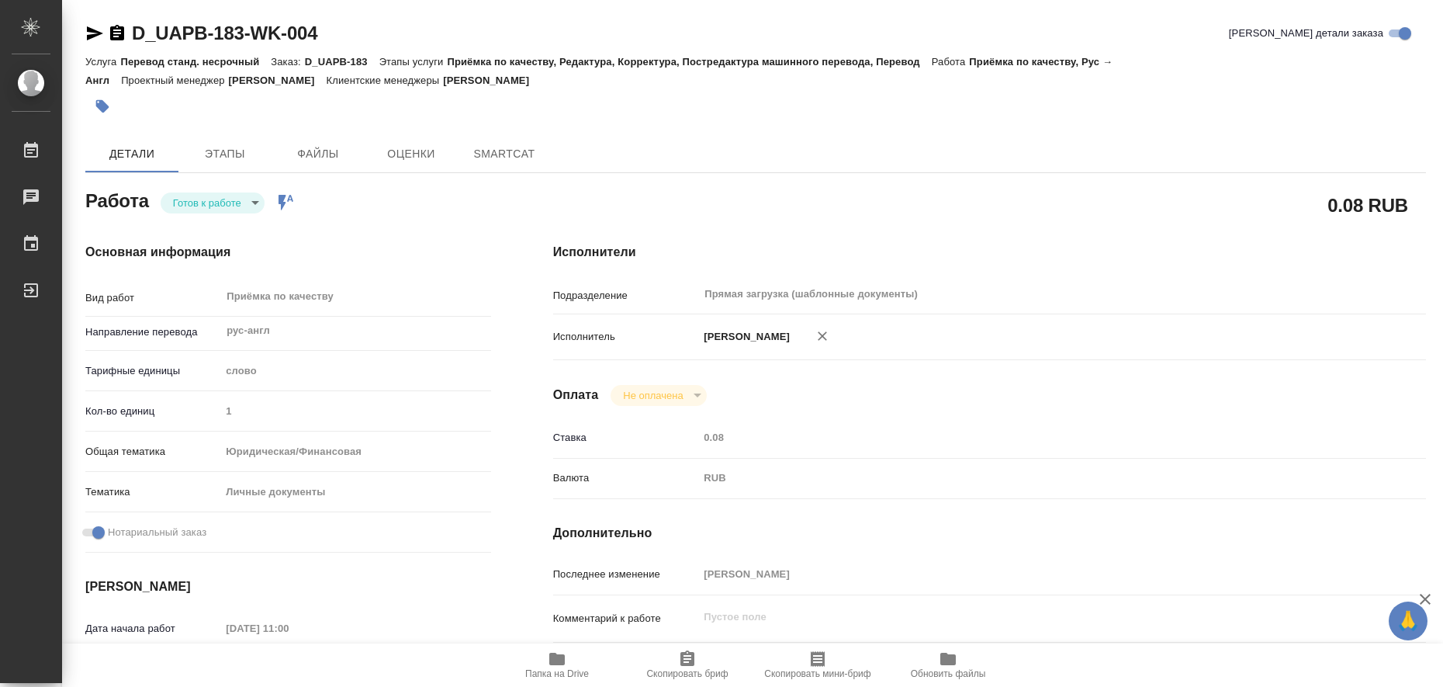
type textarea "x"
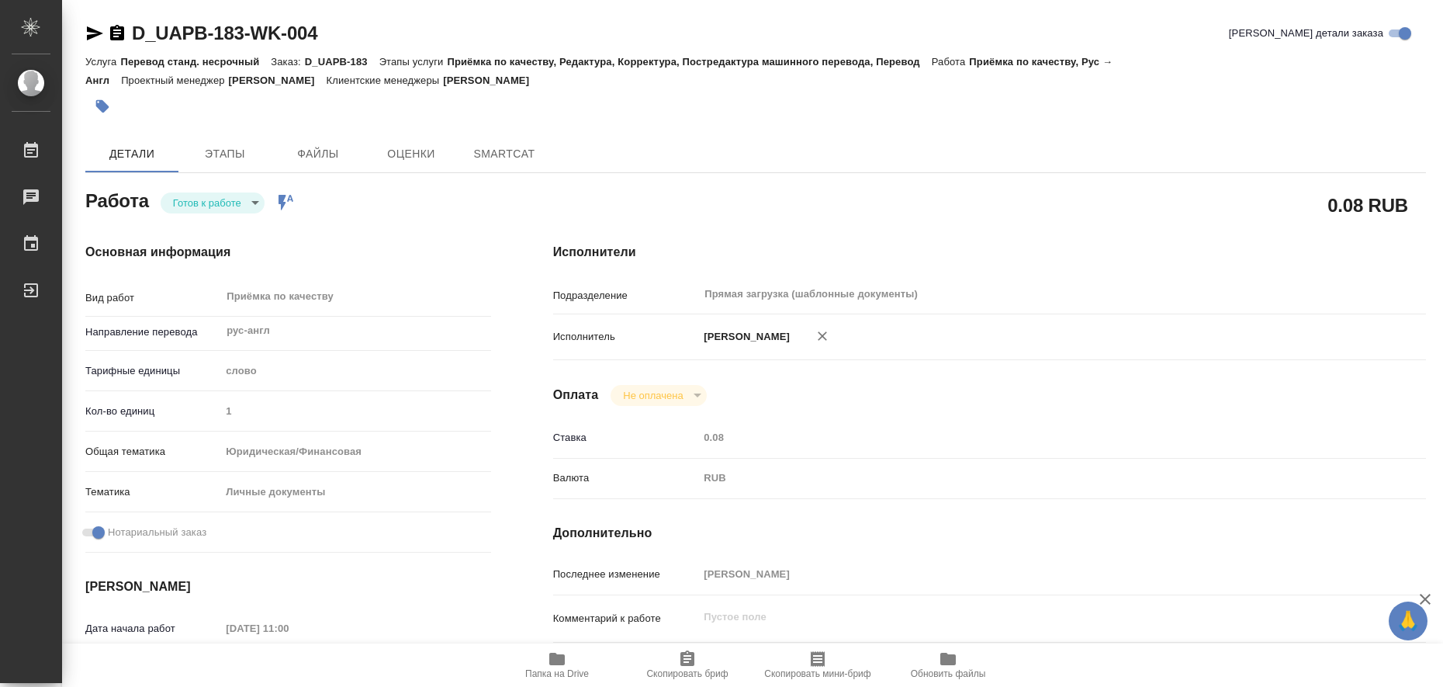
type textarea "x"
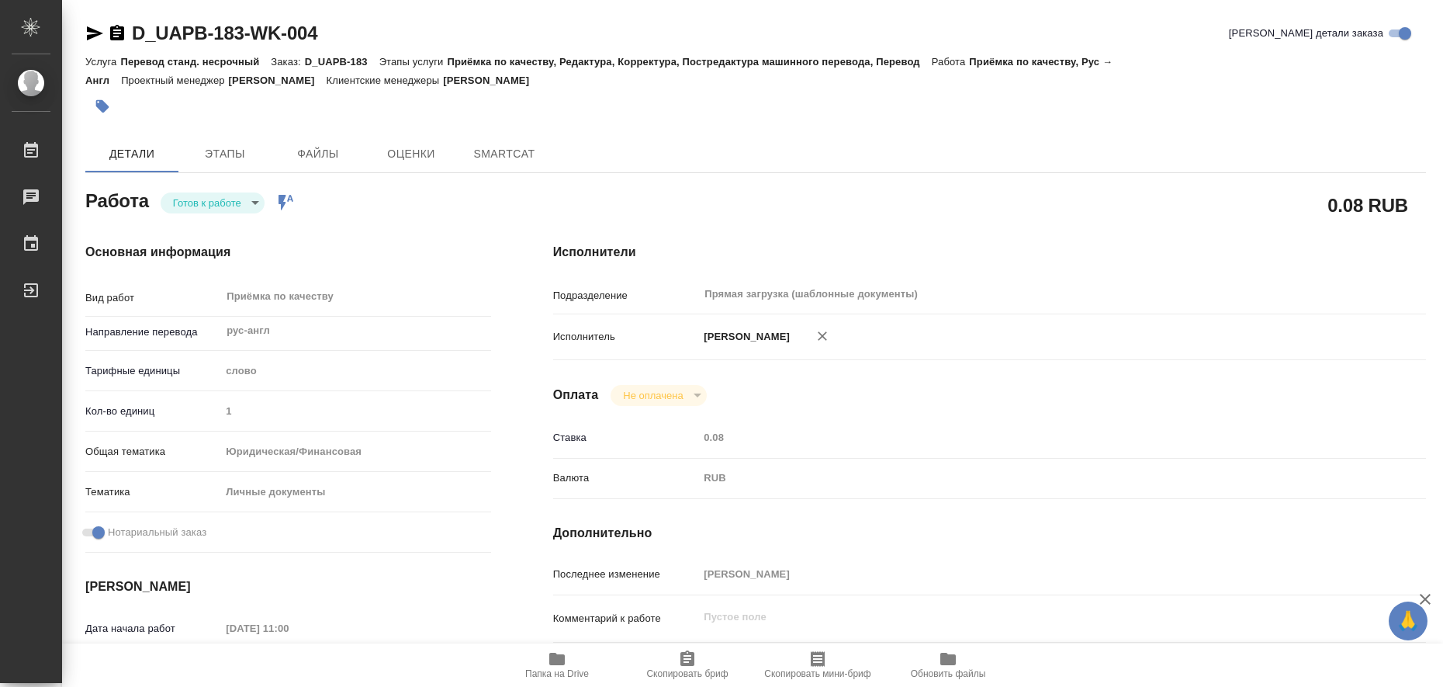
type textarea "x"
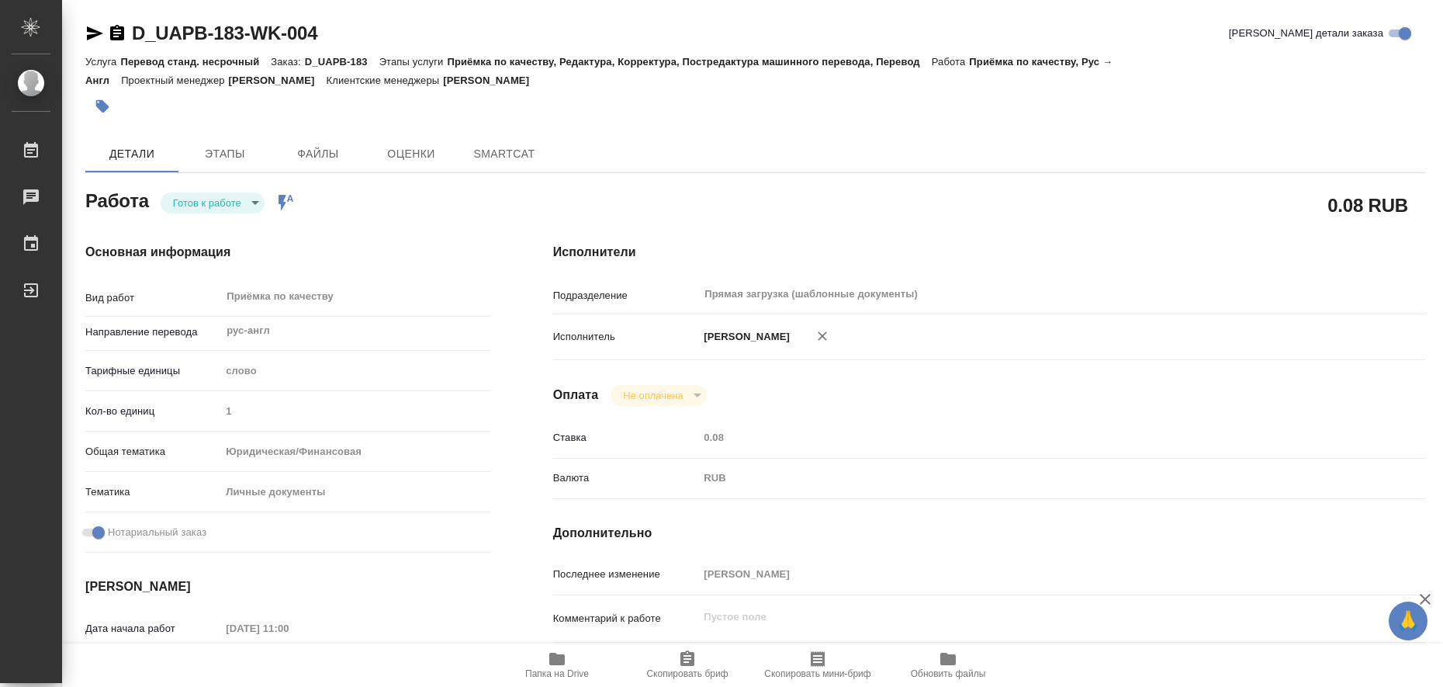
type textarea "x"
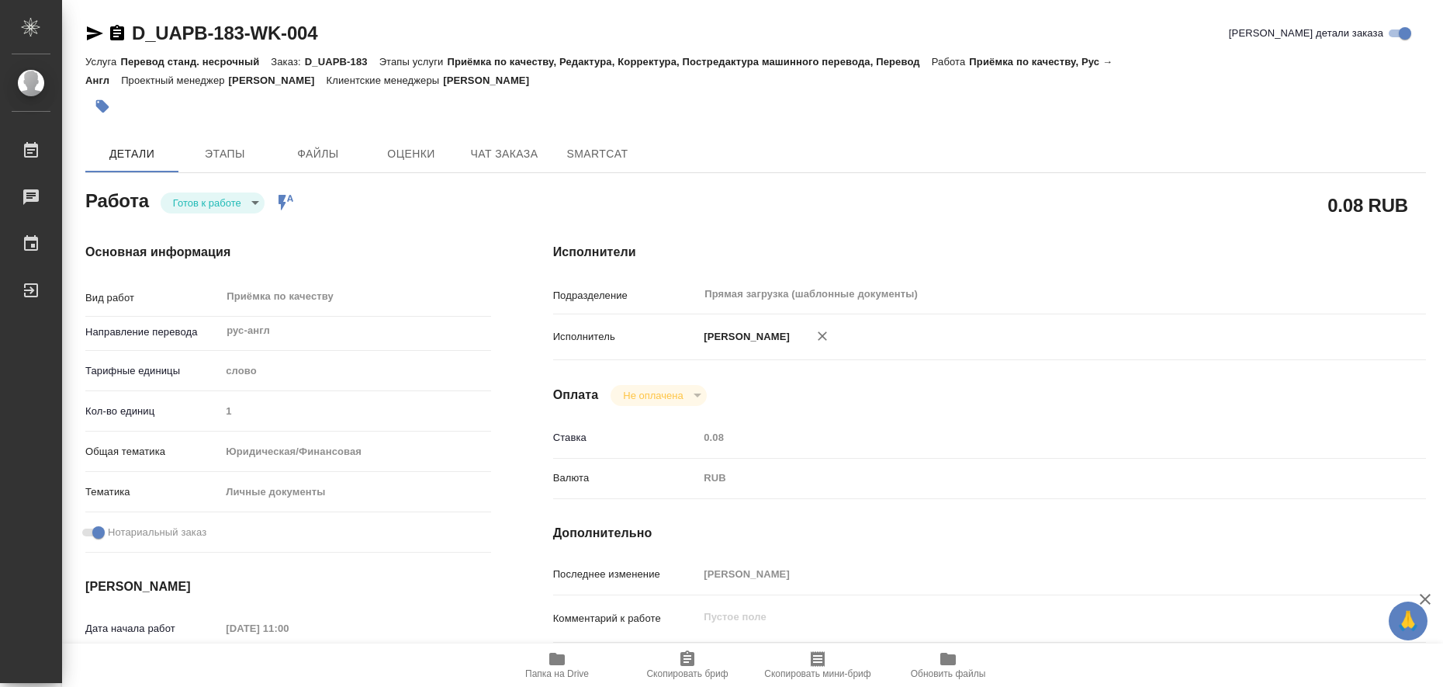
type textarea "x"
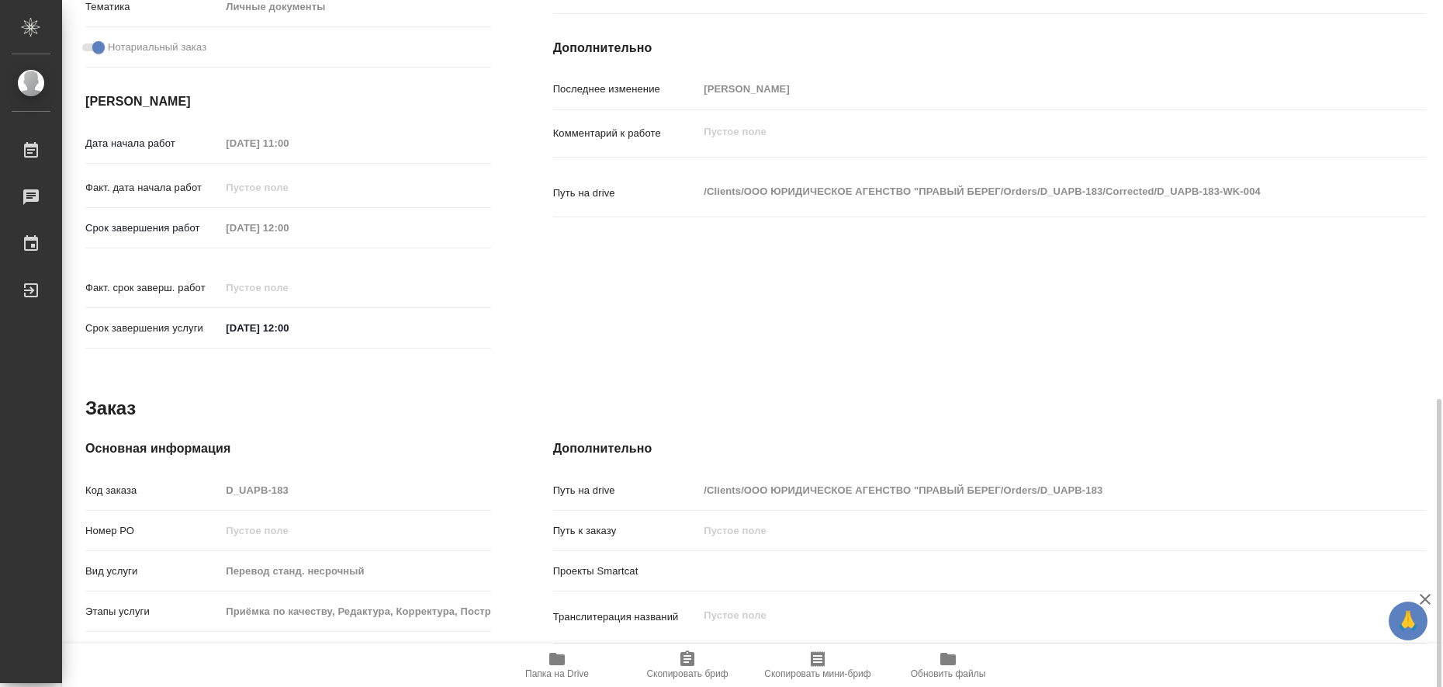
type textarea "x"
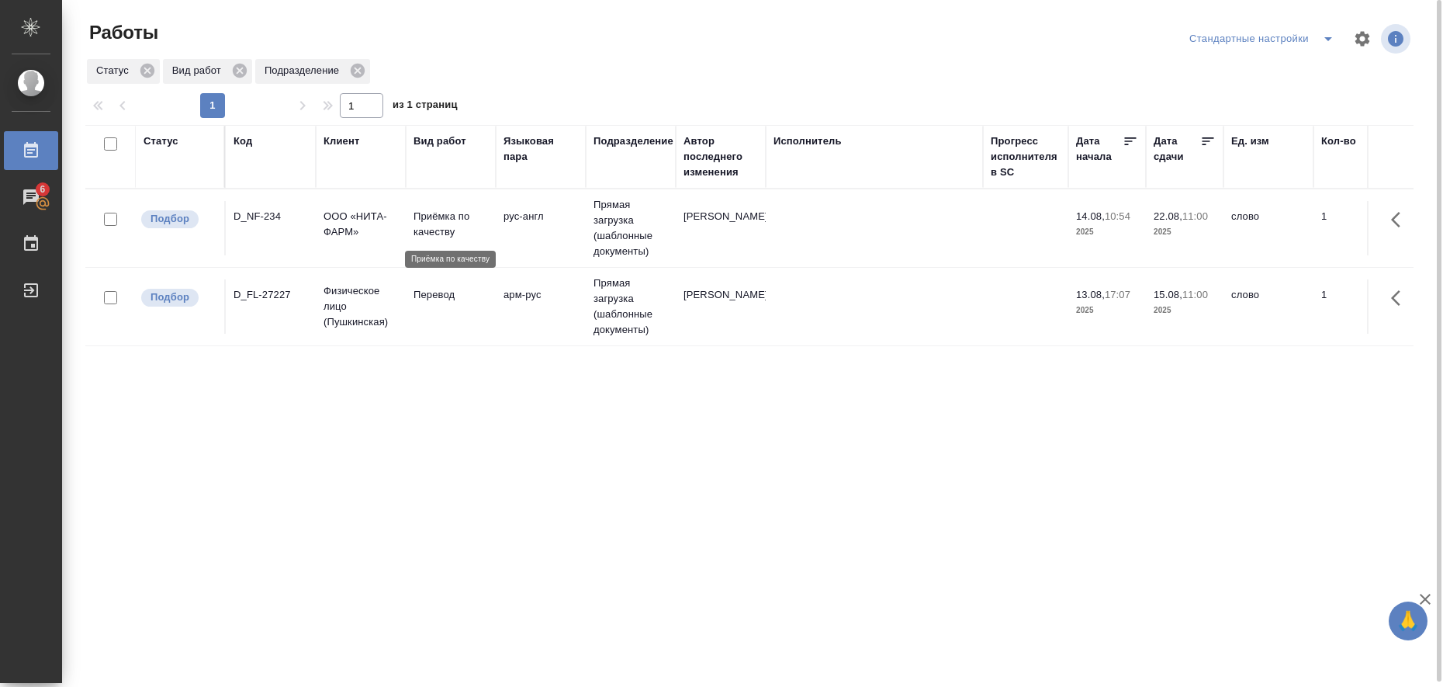
click at [452, 230] on p "Приёмка по качеству" at bounding box center [451, 224] width 74 height 31
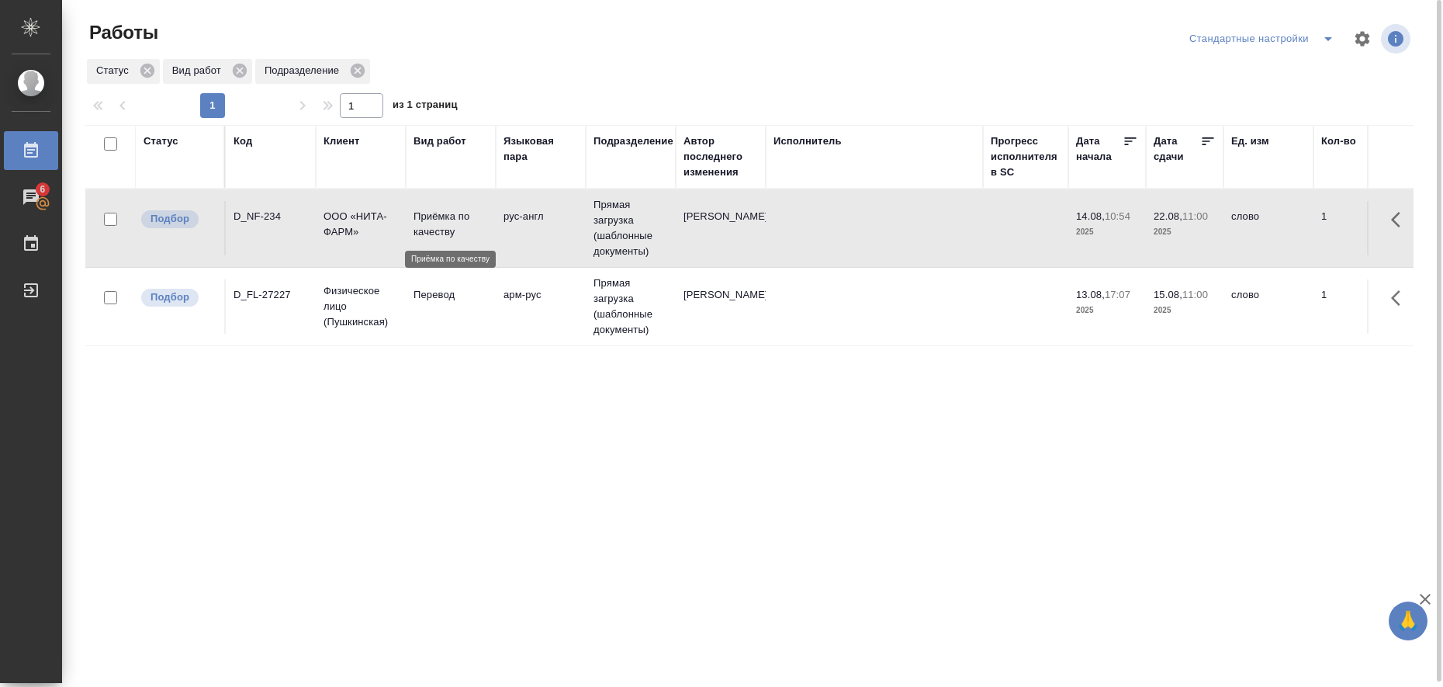
click at [452, 230] on p "Приёмка по качеству" at bounding box center [451, 224] width 74 height 31
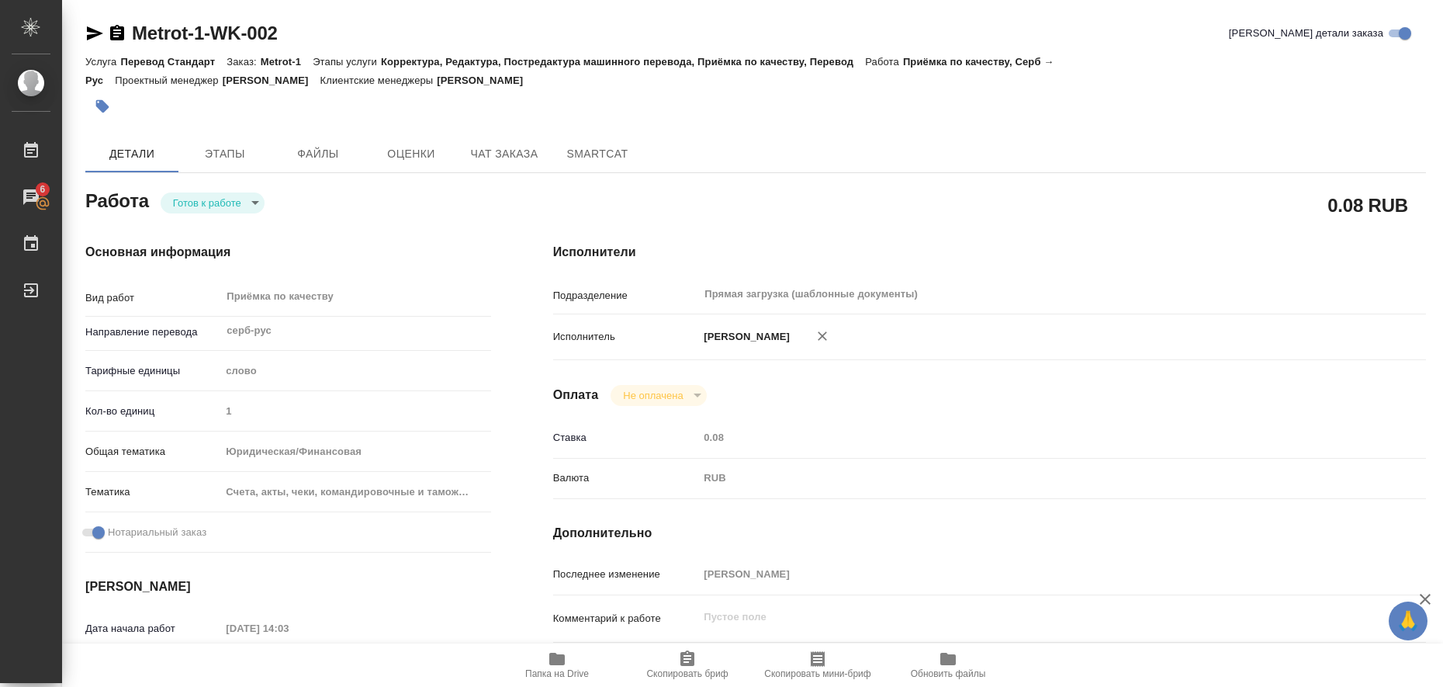
click at [90, 36] on icon "button" at bounding box center [95, 33] width 16 height 14
click at [107, 109] on icon "button" at bounding box center [102, 106] width 13 height 13
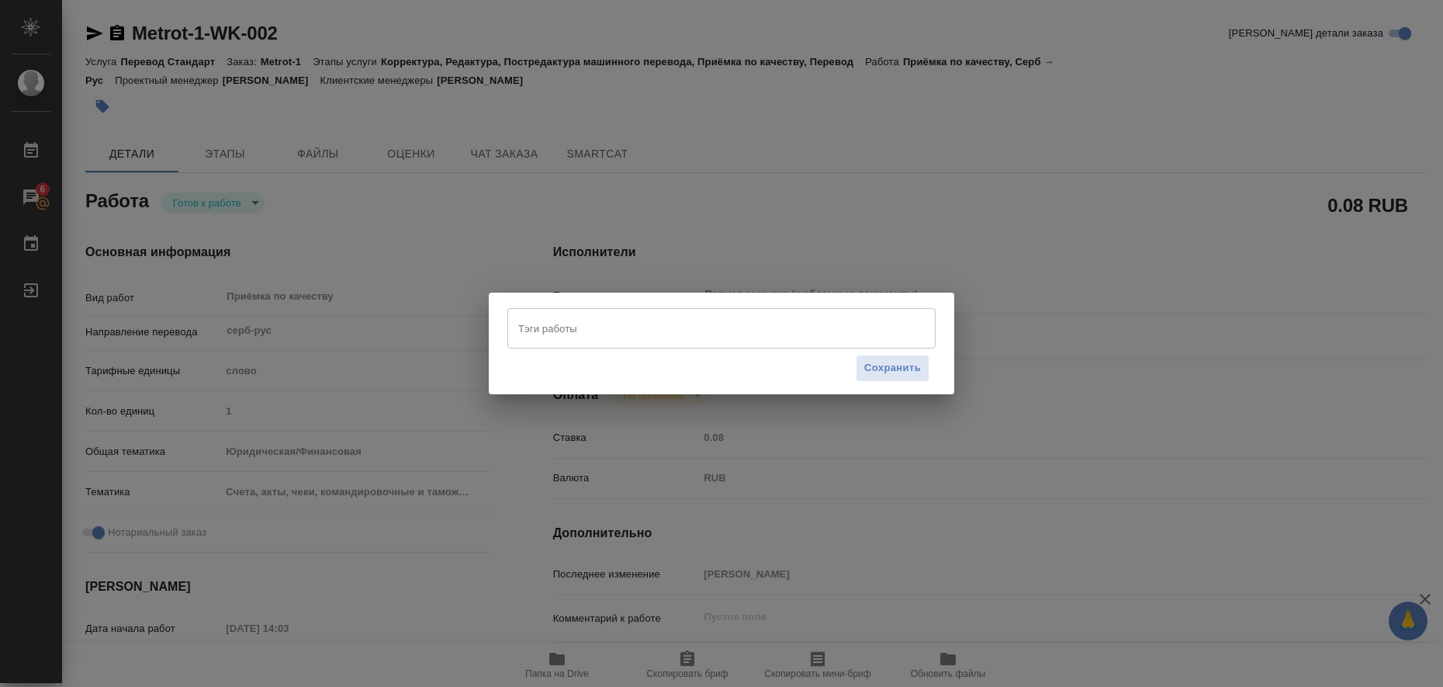
click at [524, 322] on input "Тэги работы" at bounding box center [706, 328] width 385 height 26
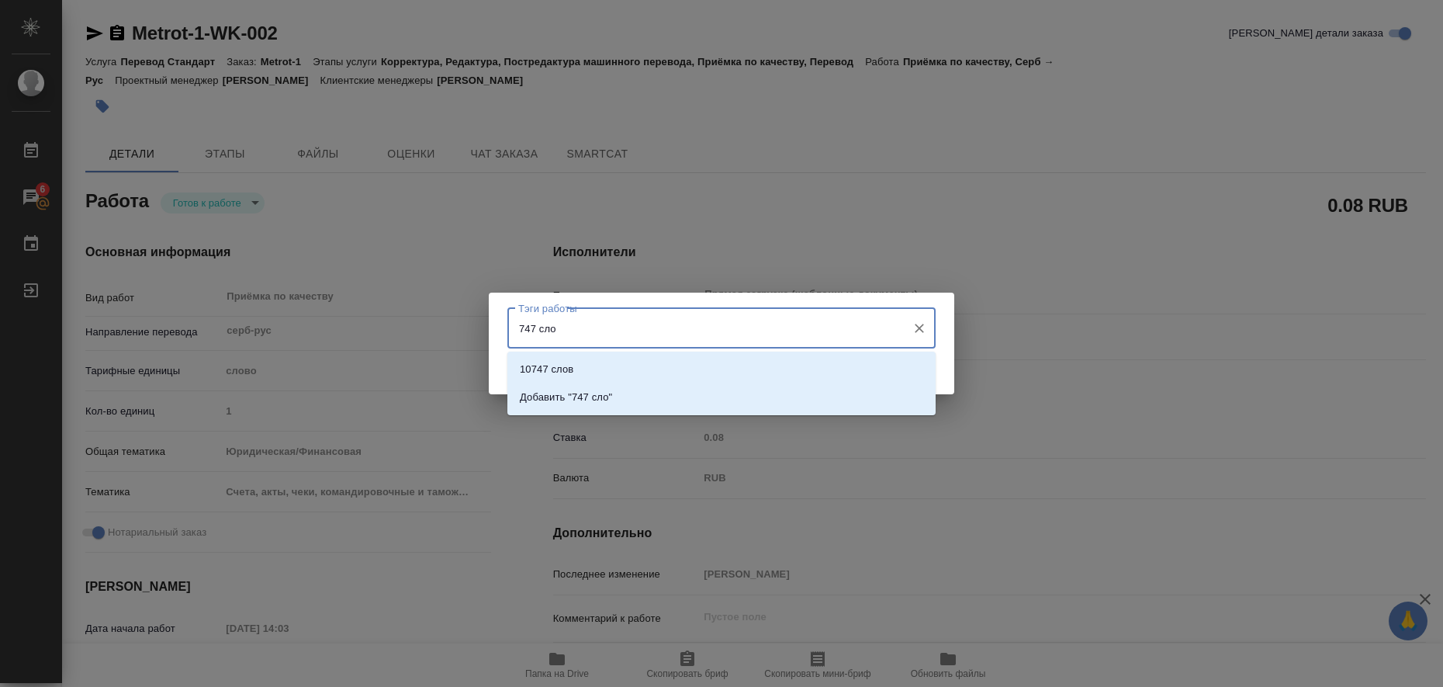
type input "747 слов"
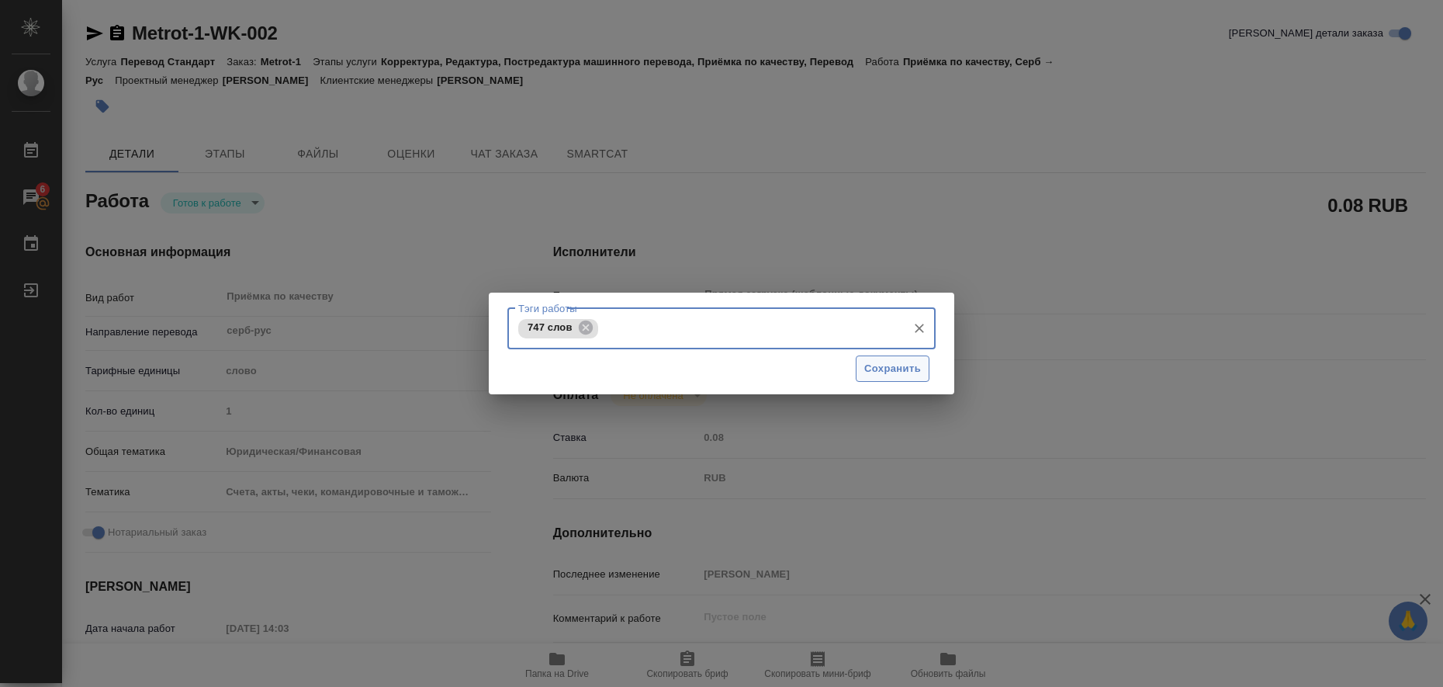
click at [885, 370] on span "Сохранить" at bounding box center [892, 369] width 57 height 18
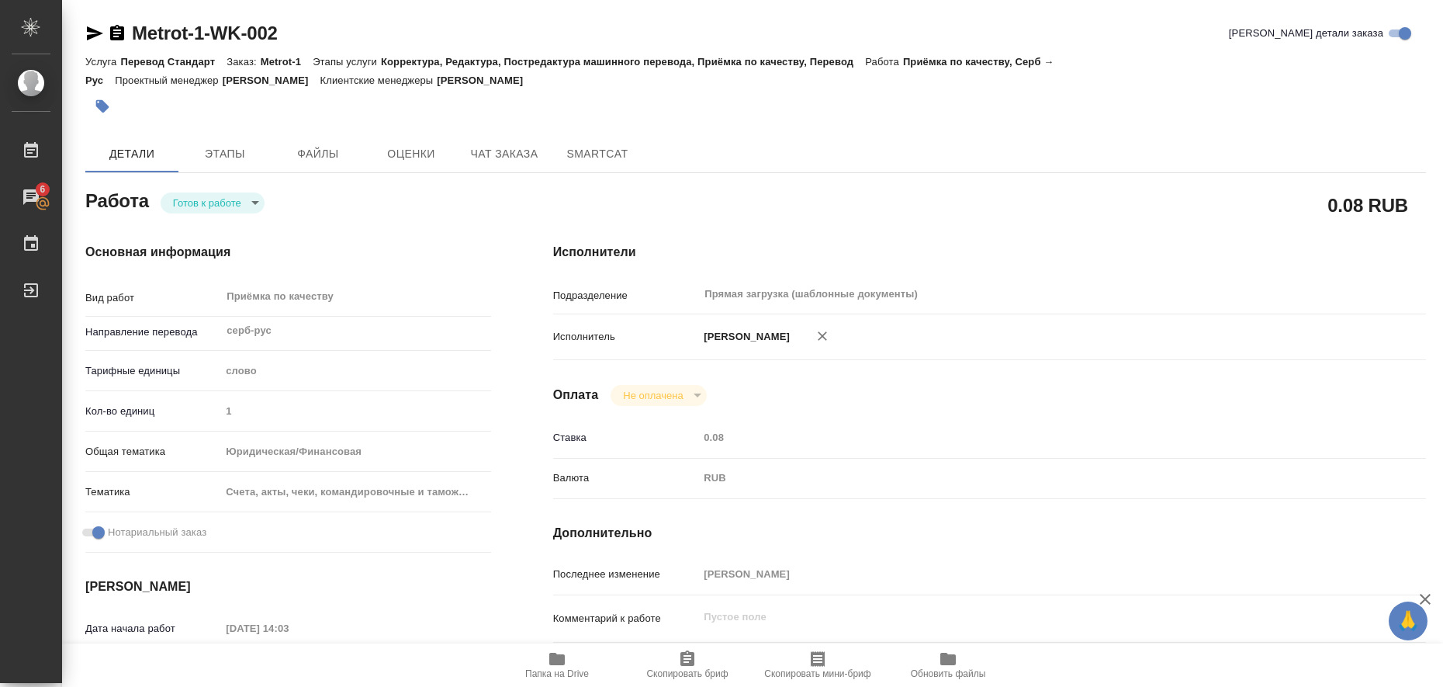
type input "readyForWork"
type input "серб-рус"
type input "5a8b1489cc6b4906c91bfd90"
type input "1"
type input "yr-fn"
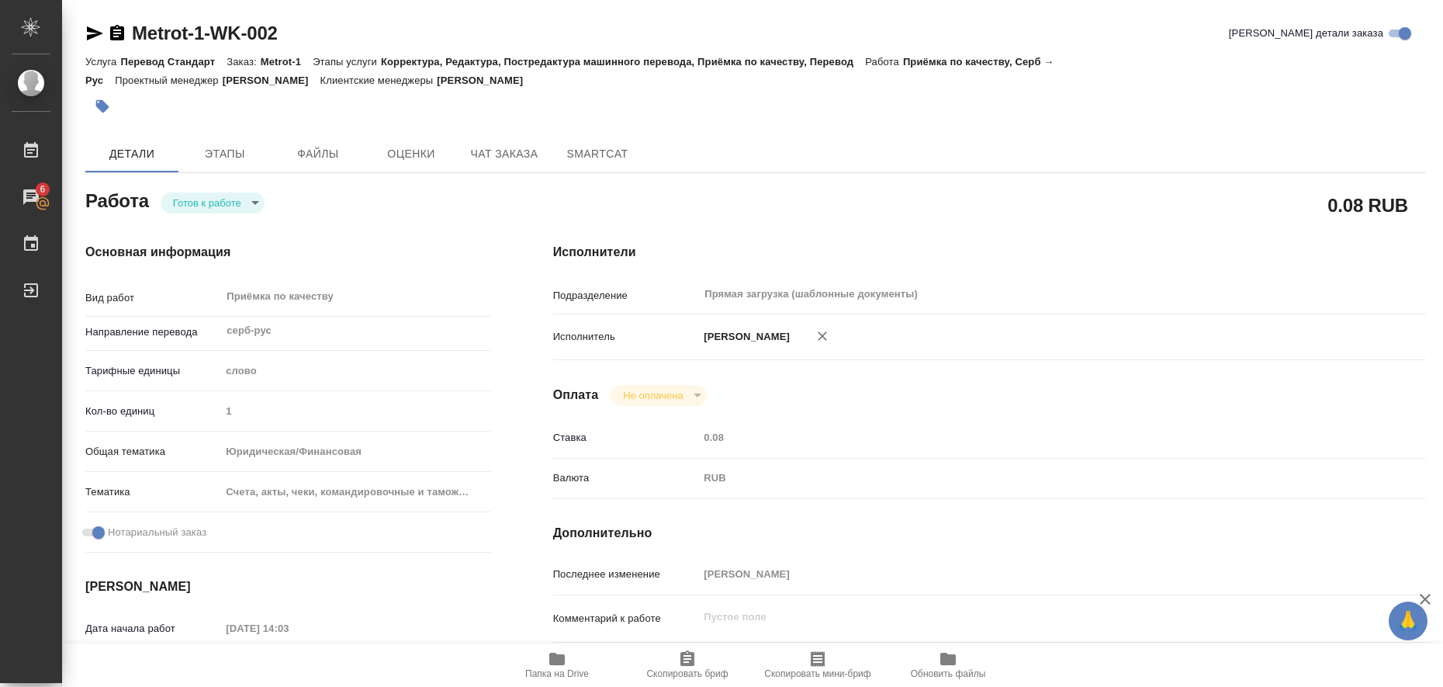
type input "5f647205b73bc97568ca66c0"
checkbox input "true"
type input "13.08.2025 14:03"
type input "14.08.2025 12:00"
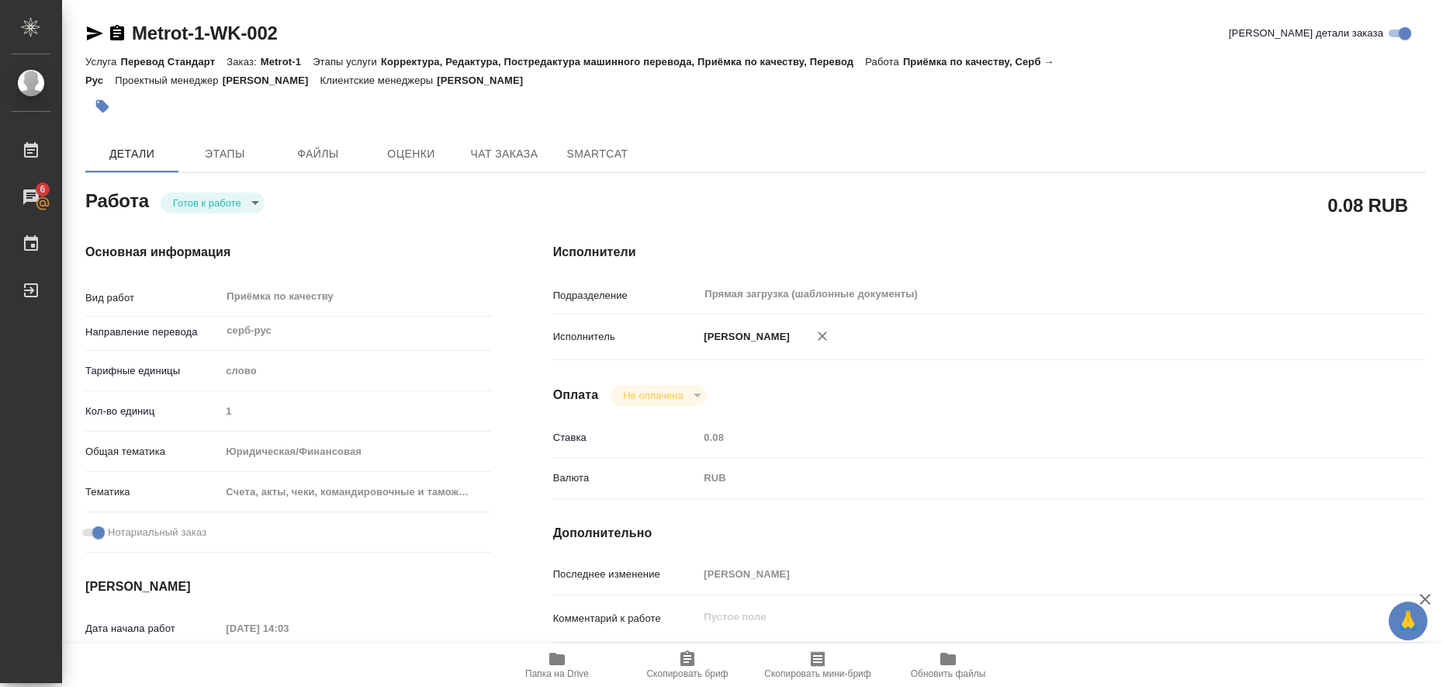
type input "Прямая загрузка (шаблонные документы)"
type input "notPayed"
type input "0.08"
type input "RUB"
type input "Любицкая Ольга"
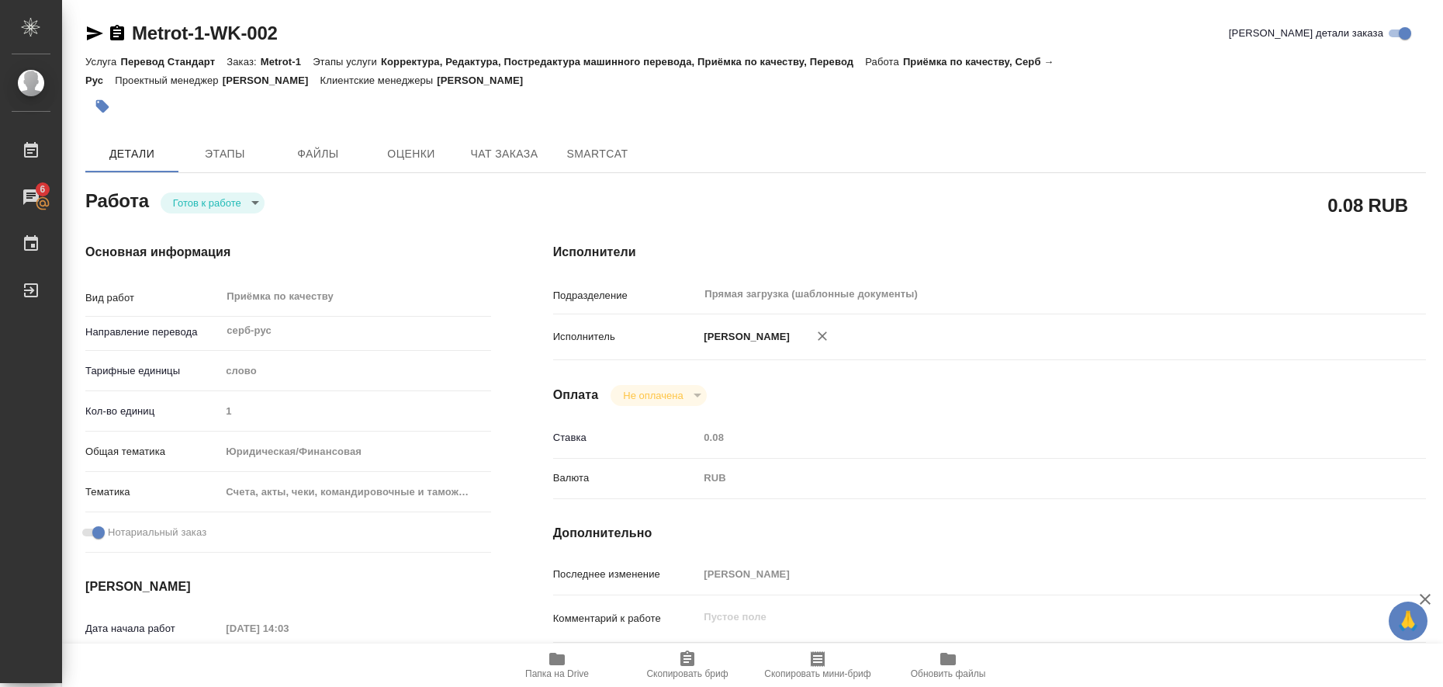
type input "Metrot-1"
type input "Перевод Стандарт"
type input "Корректура, Редактура, Постредактура машинного перевода, Приёмка по качеству, П…"
type input "Касымов Тимур"
type input "[PERSON_NAME]"
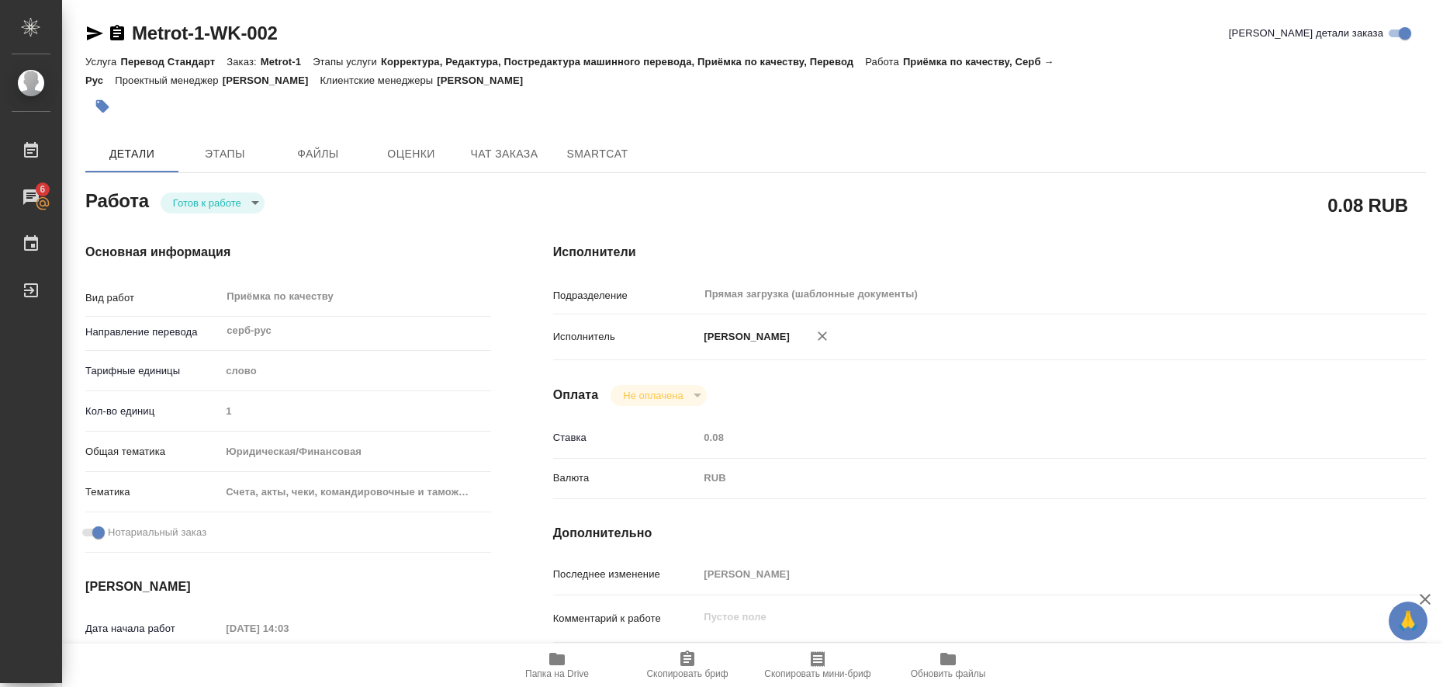
type input "/Clients/ООО МЕТРОТ/Orders/Metrot-1"
click at [258, 205] on body "🙏 .cls-1 fill:#fff; AWATERA Liubitskaia Olga Работы 6 Чаты График Выйти Metrot-…" at bounding box center [721, 343] width 1443 height 687
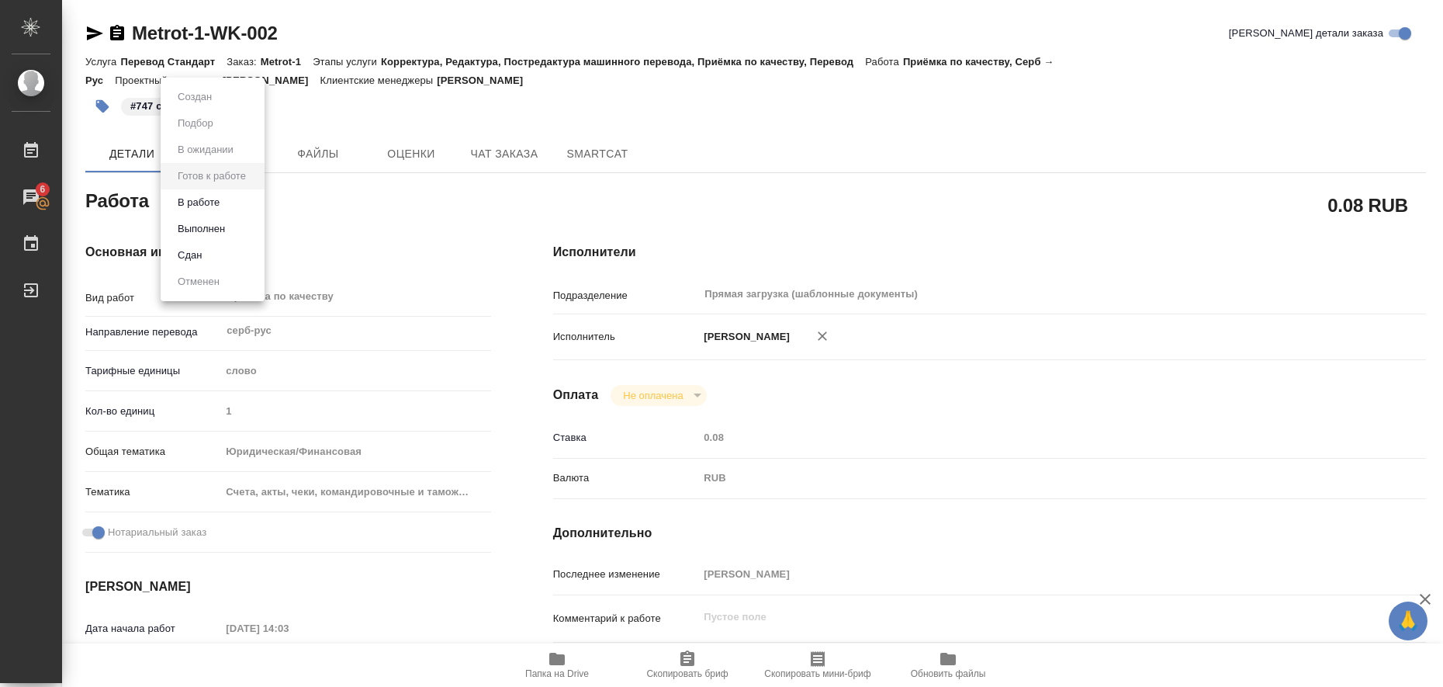
click at [216, 106] on button "Выполнен" at bounding box center [194, 96] width 43 height 17
type textarea "x"
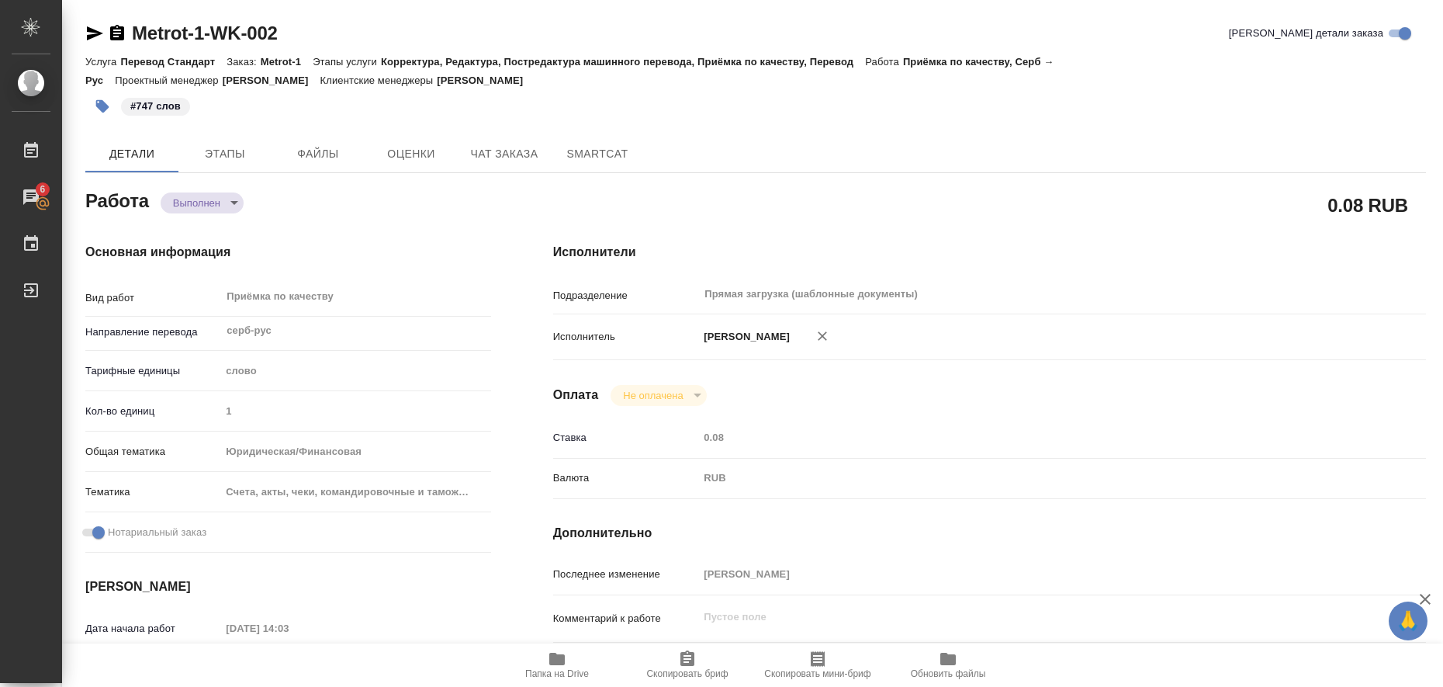
type textarea "x"
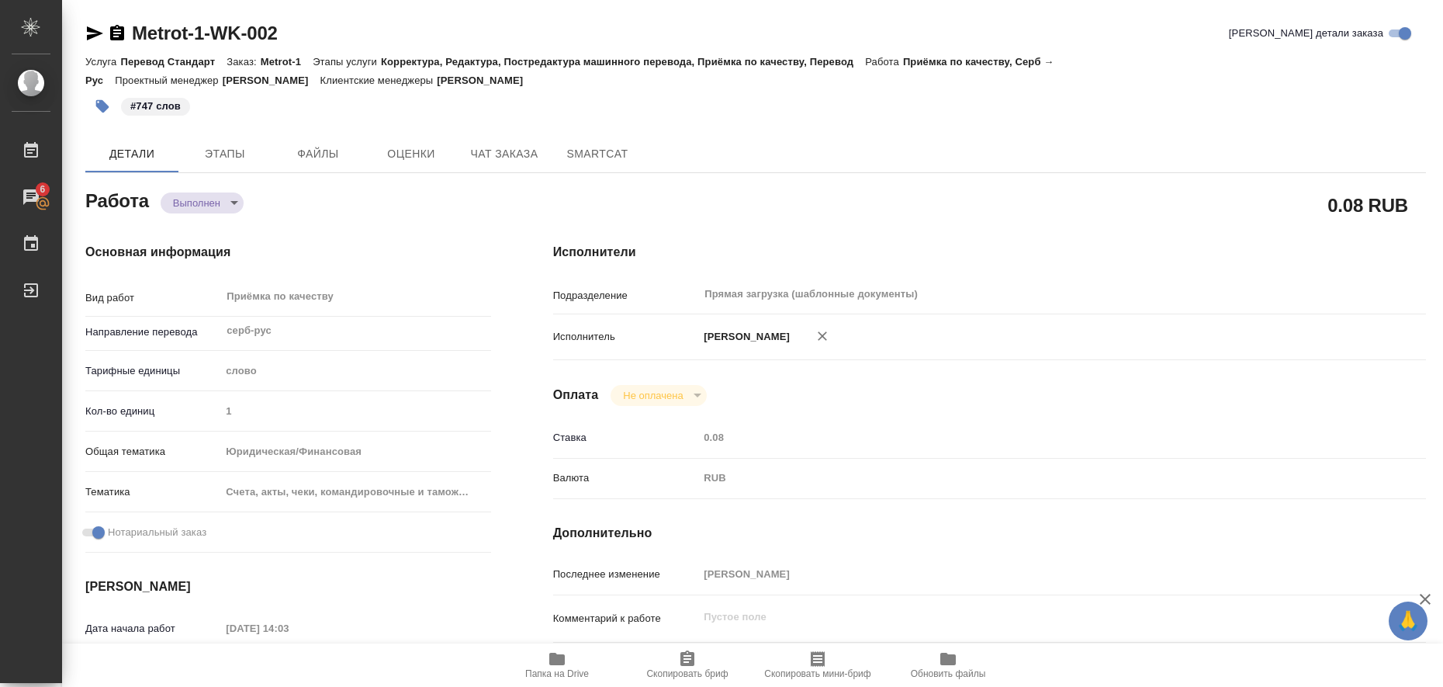
type textarea "x"
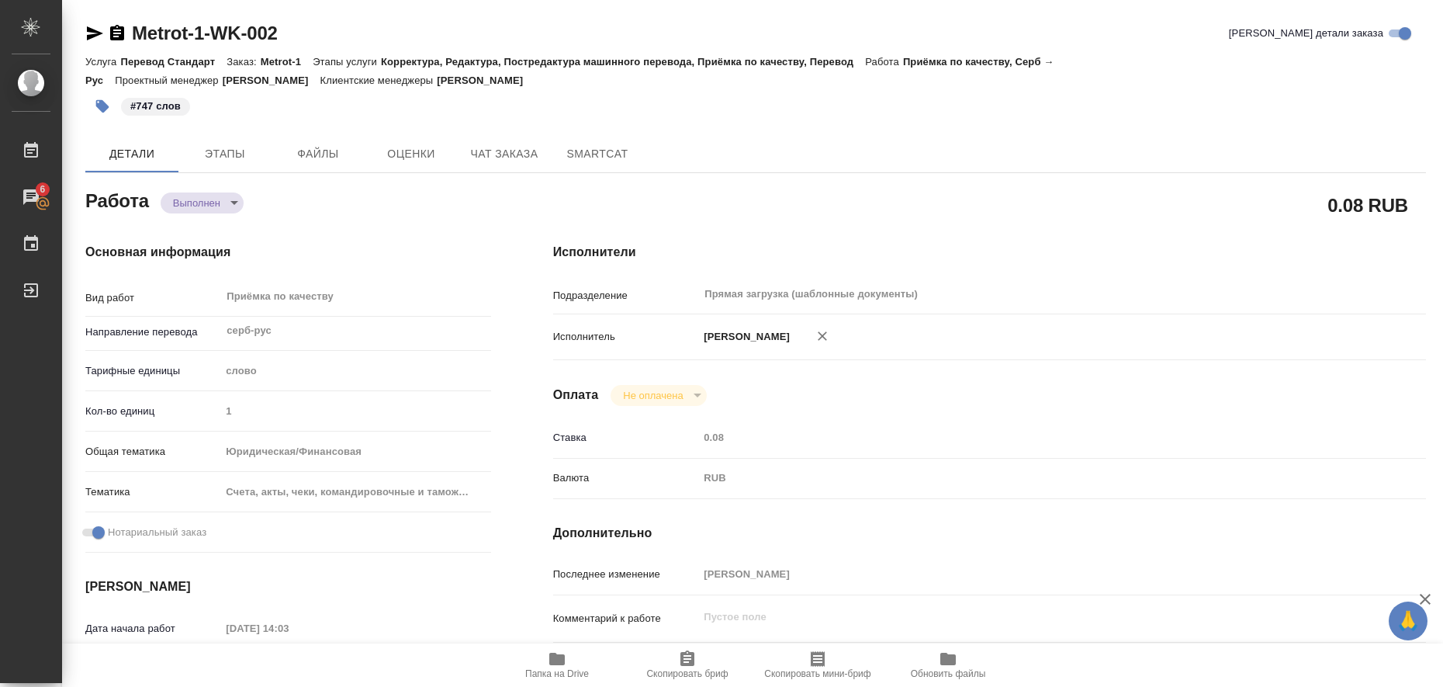
type textarea "x"
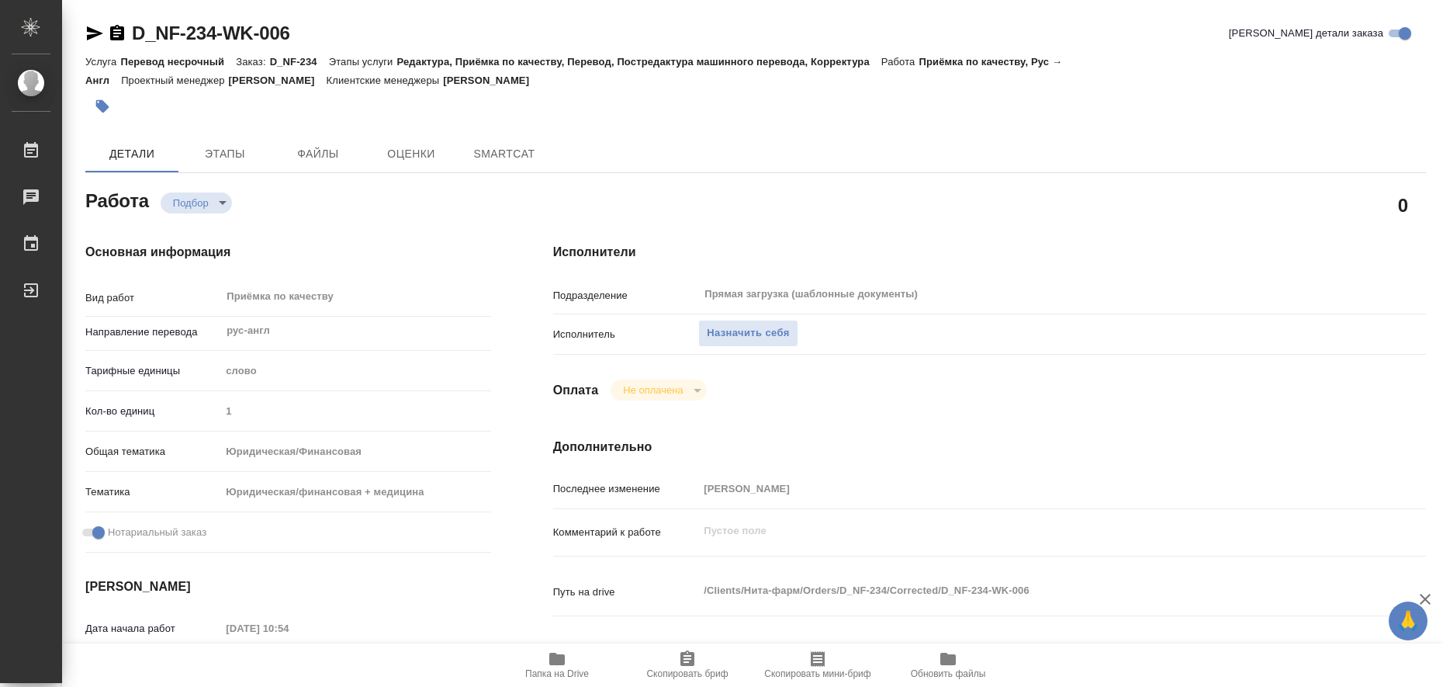
type textarea "x"
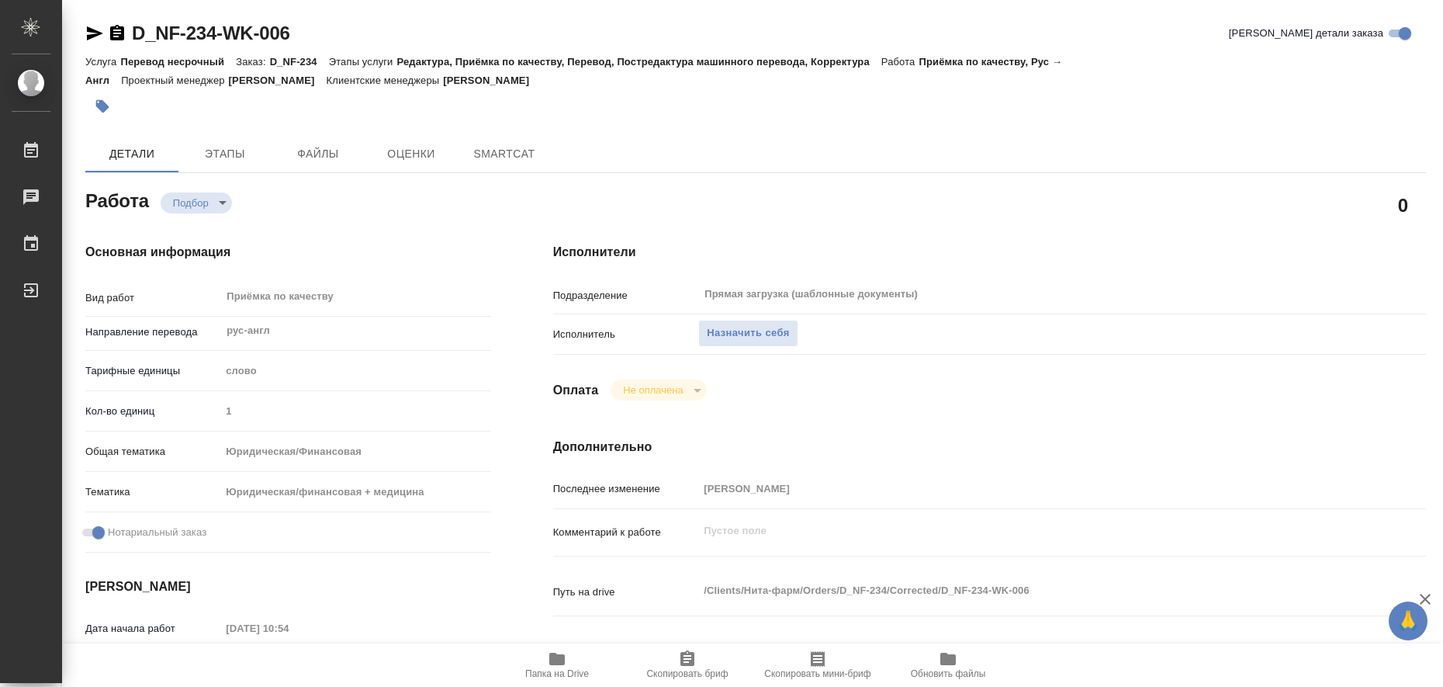
type textarea "x"
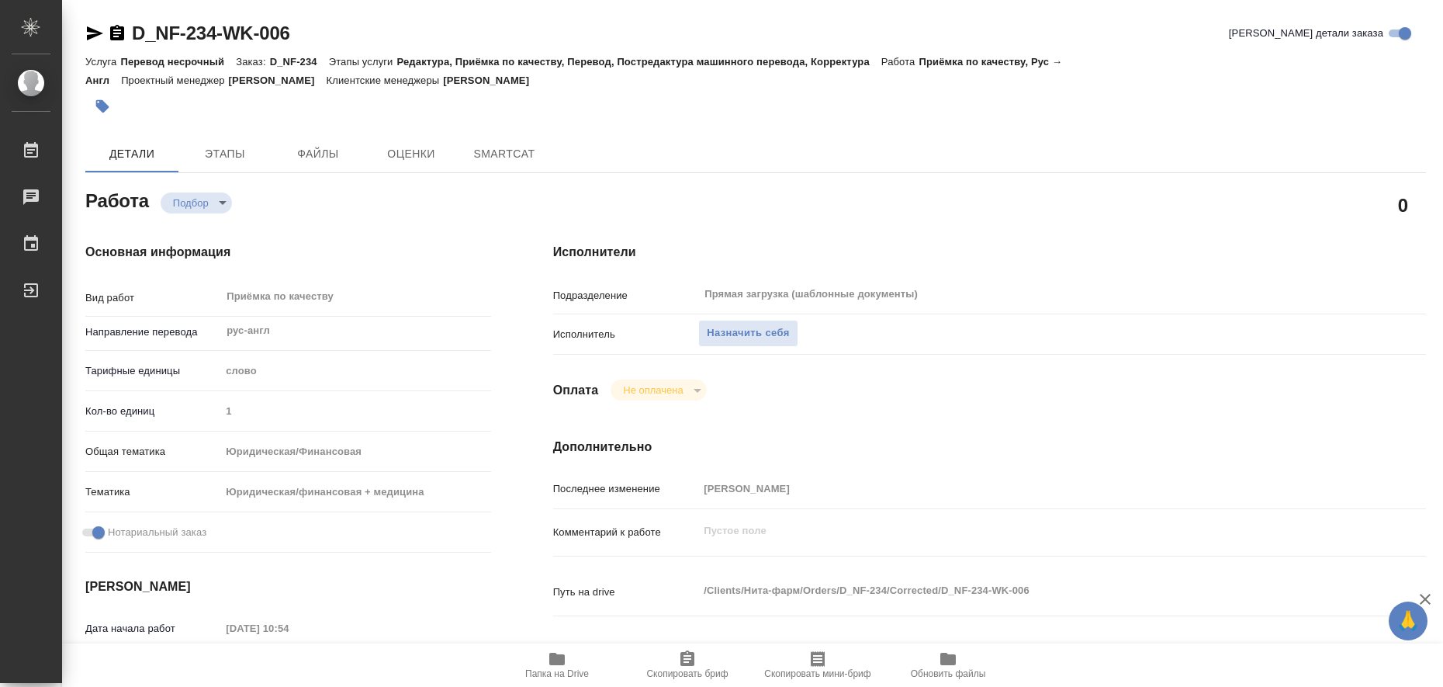
type textarea "x"
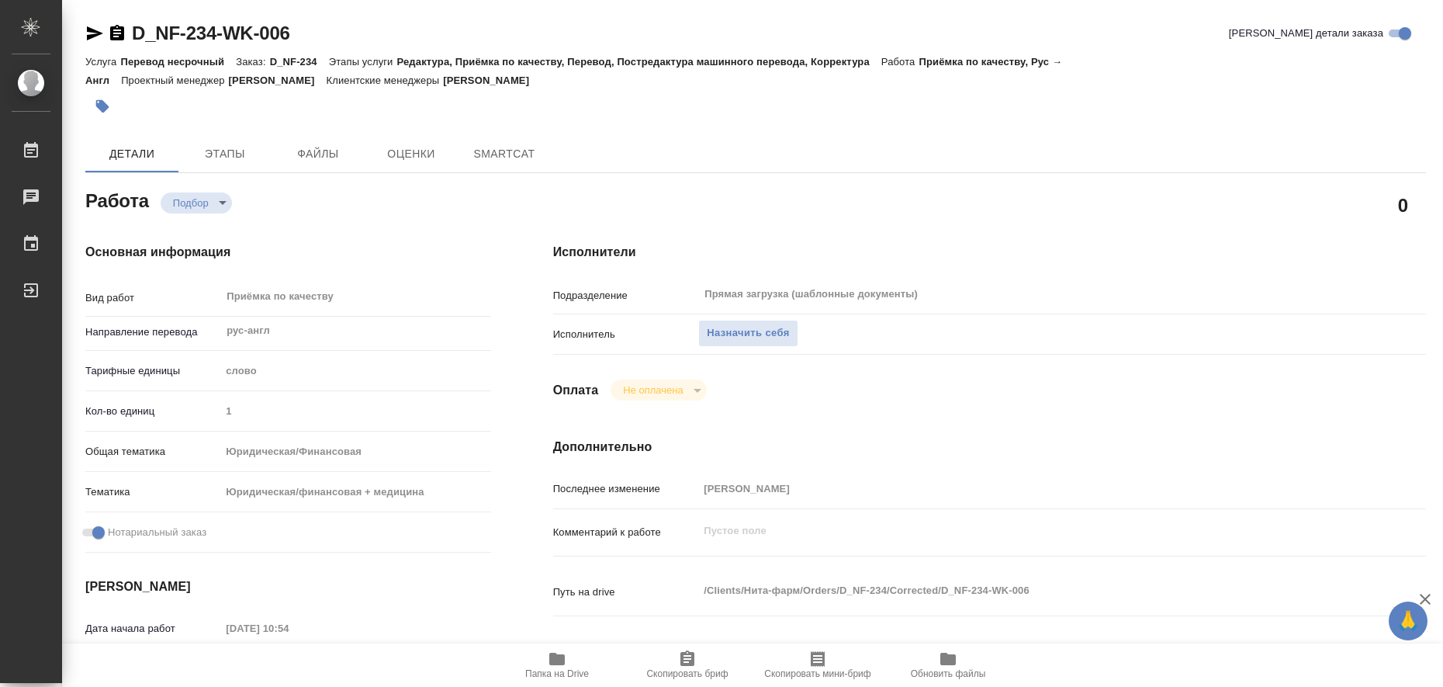
type textarea "x"
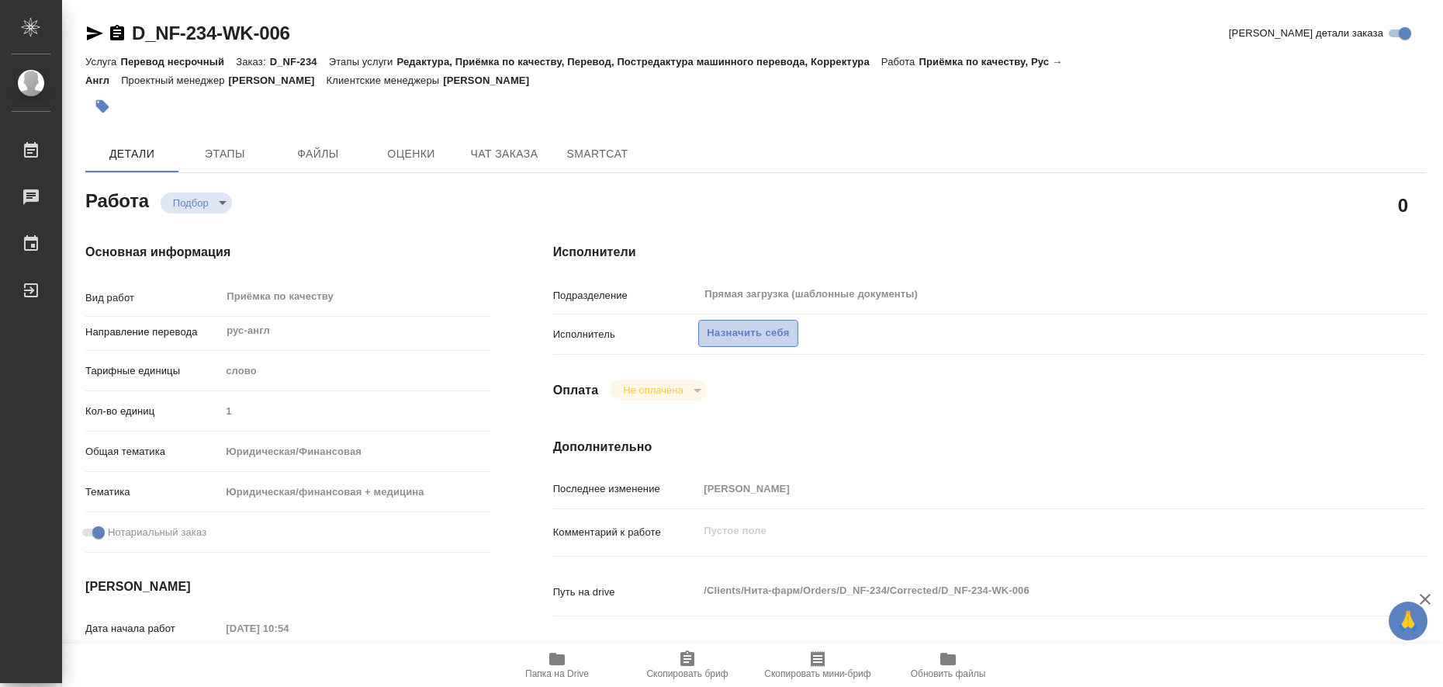
click at [717, 334] on span "Назначить себя" at bounding box center [748, 333] width 82 height 18
type textarea "x"
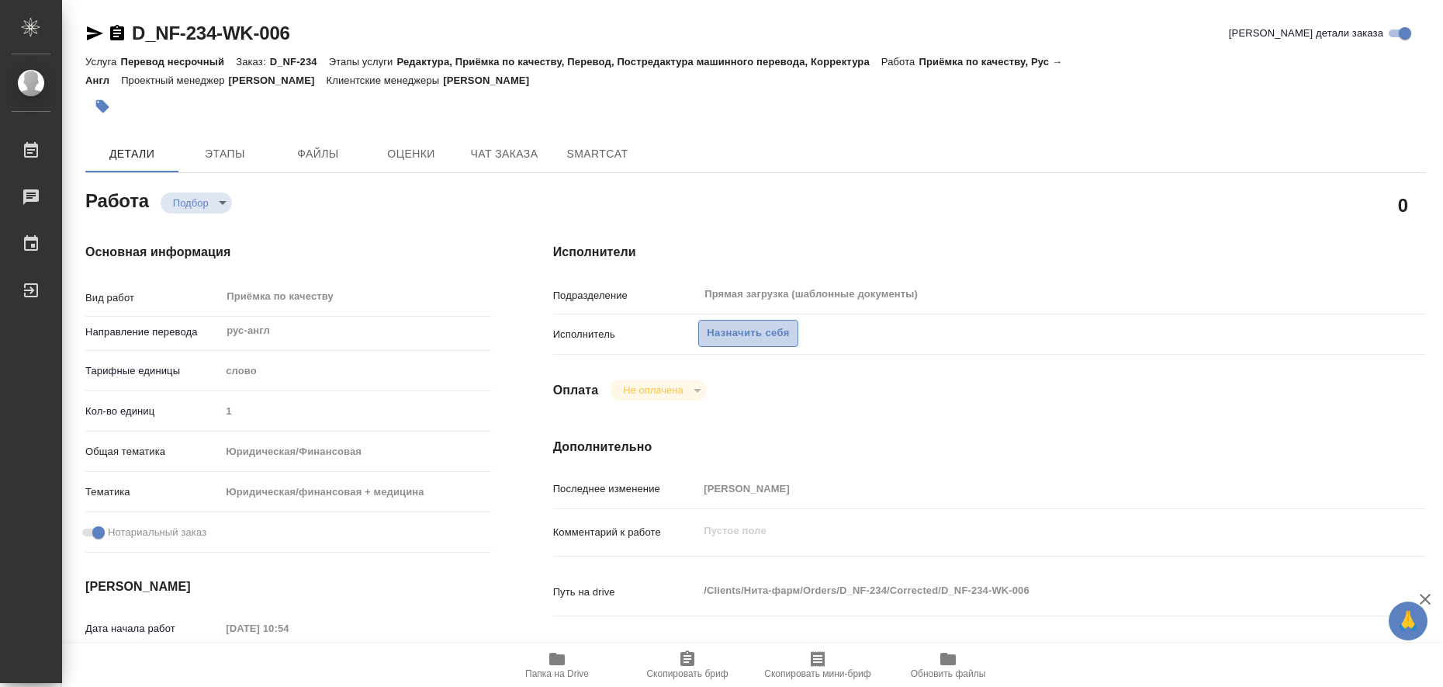
type textarea "x"
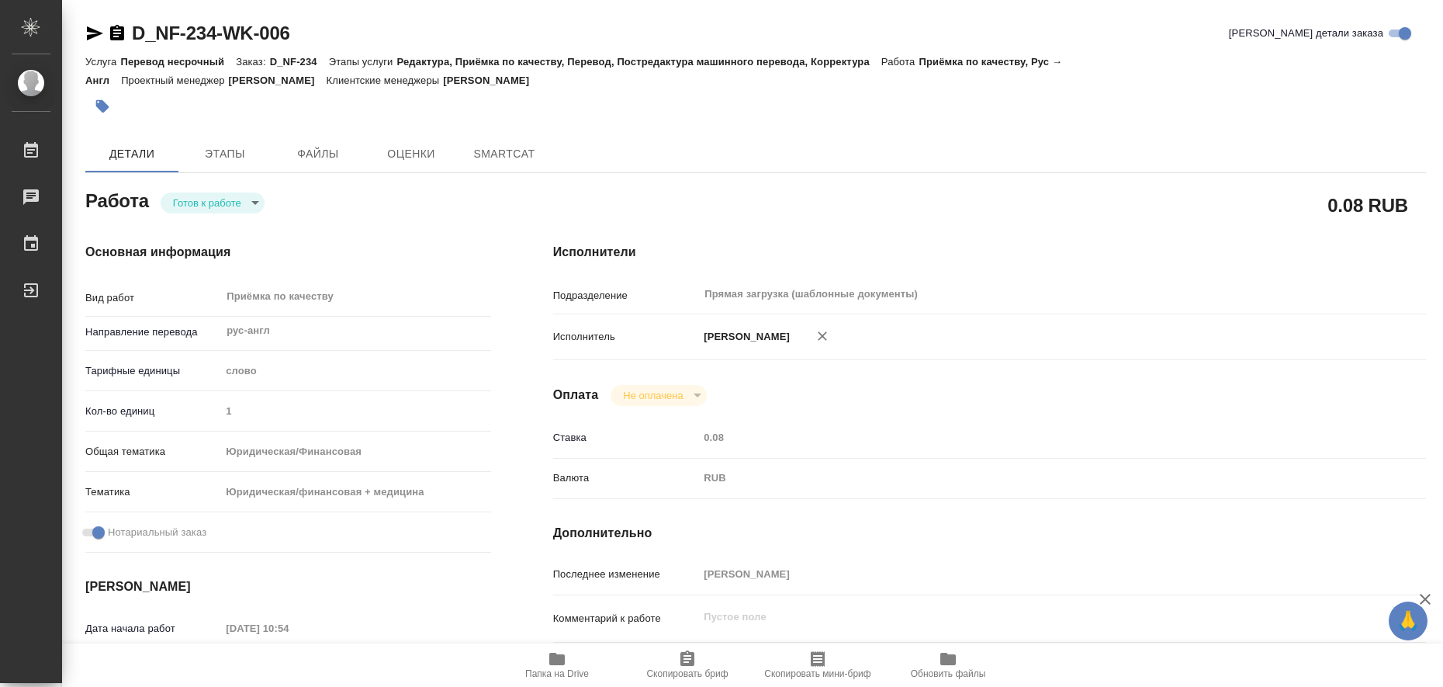
type textarea "x"
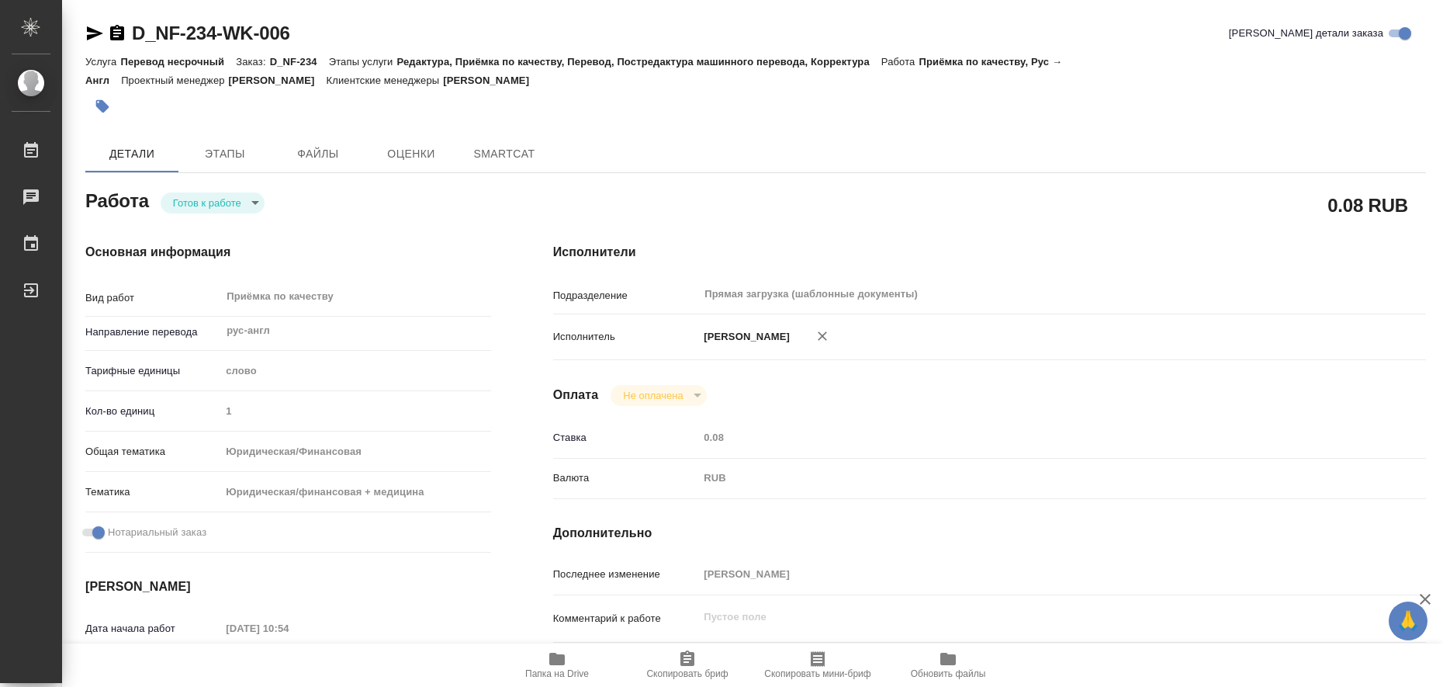
type textarea "x"
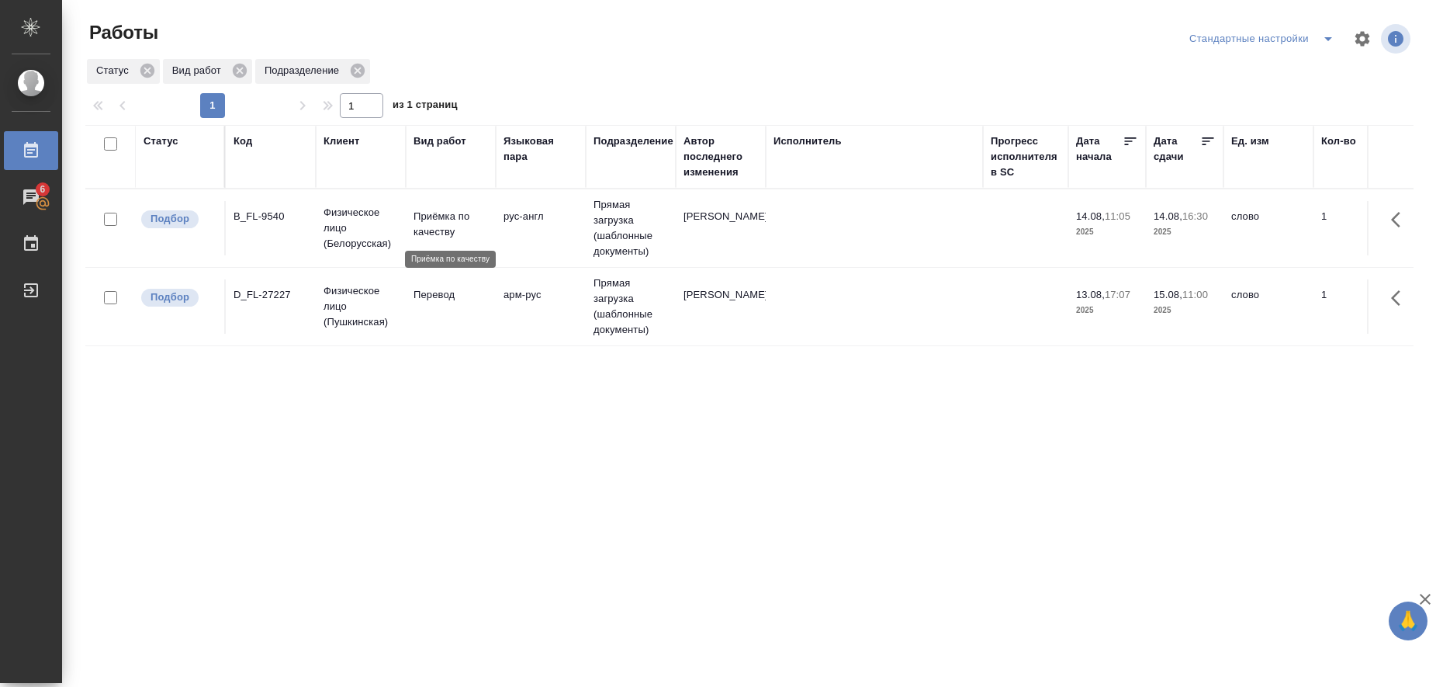
click at [444, 230] on p "Приёмка по качеству" at bounding box center [451, 224] width 74 height 31
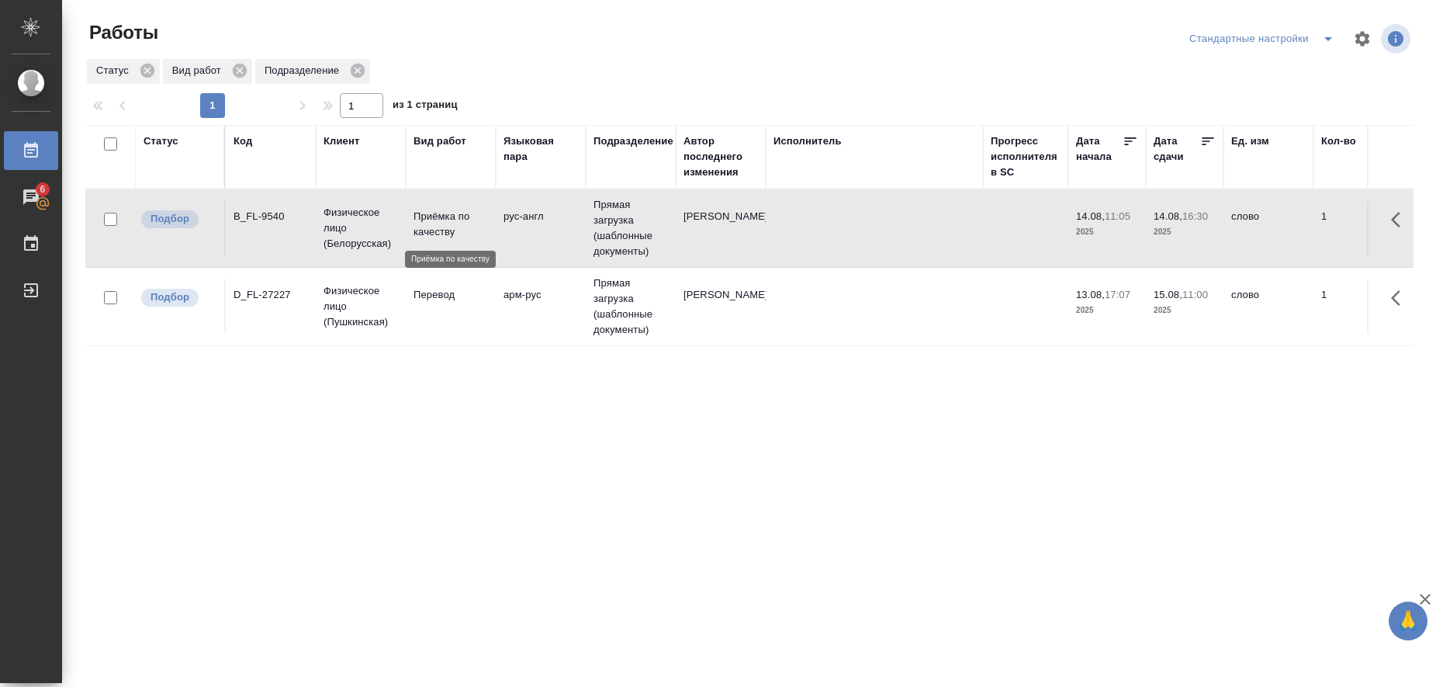
click at [444, 230] on p "Приёмка по качеству" at bounding box center [451, 224] width 74 height 31
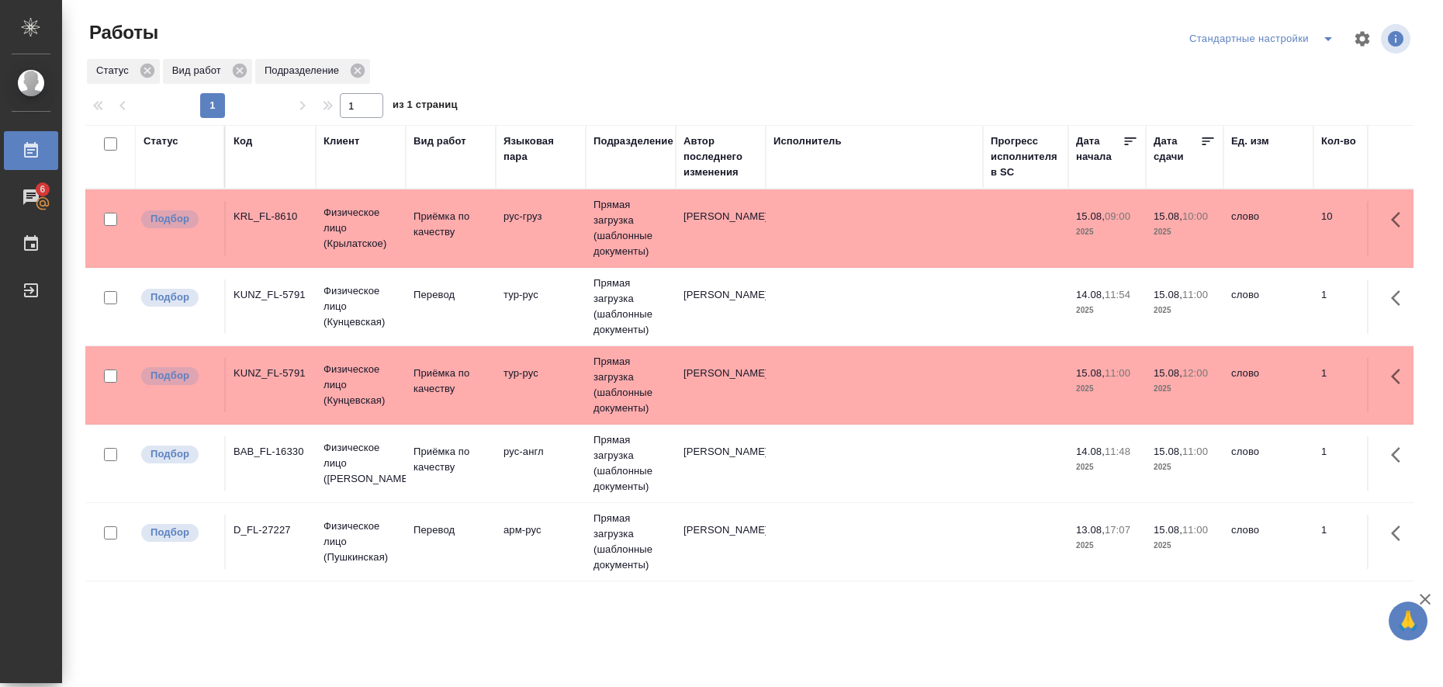
click at [538, 225] on td "рус-груз" at bounding box center [541, 228] width 90 height 54
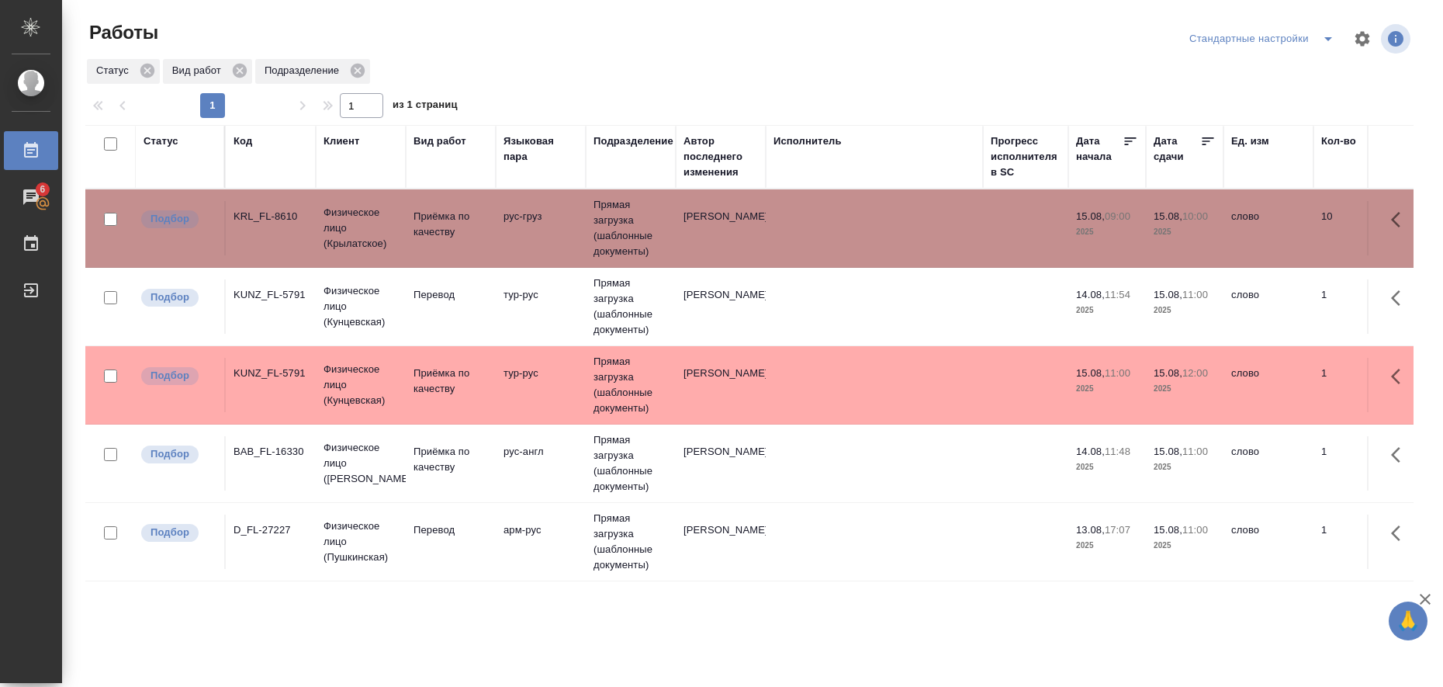
click at [538, 225] on td "рус-груз" at bounding box center [541, 228] width 90 height 54
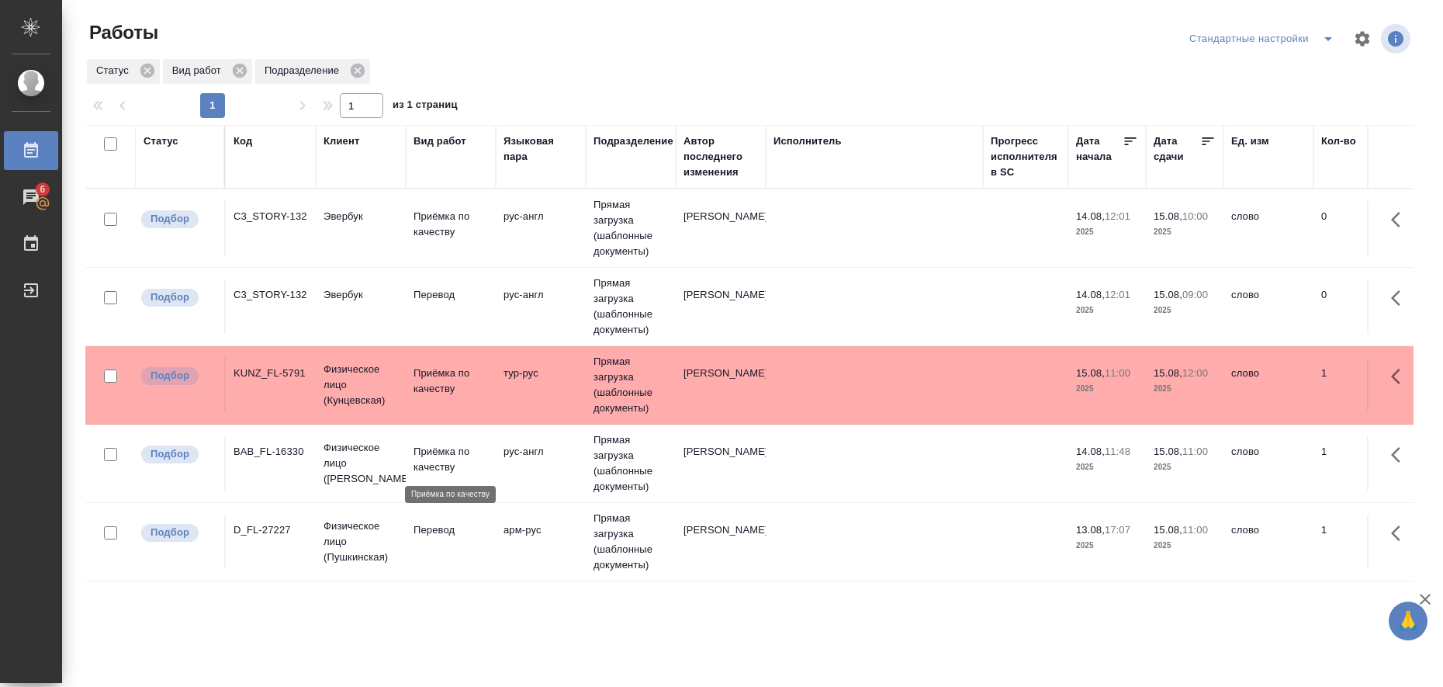
click at [448, 462] on p "Приёмка по качеству" at bounding box center [451, 459] width 74 height 31
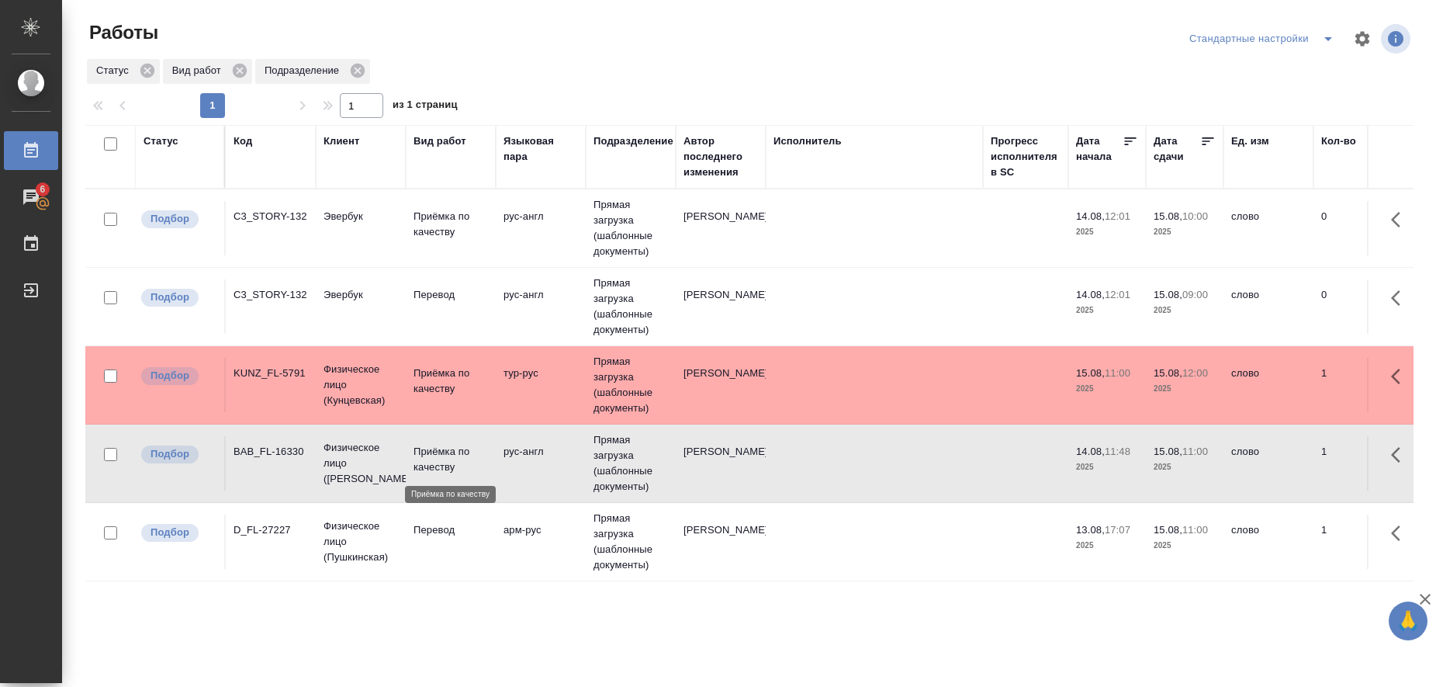
click at [448, 462] on p "Приёмка по качеству" at bounding box center [451, 459] width 74 height 31
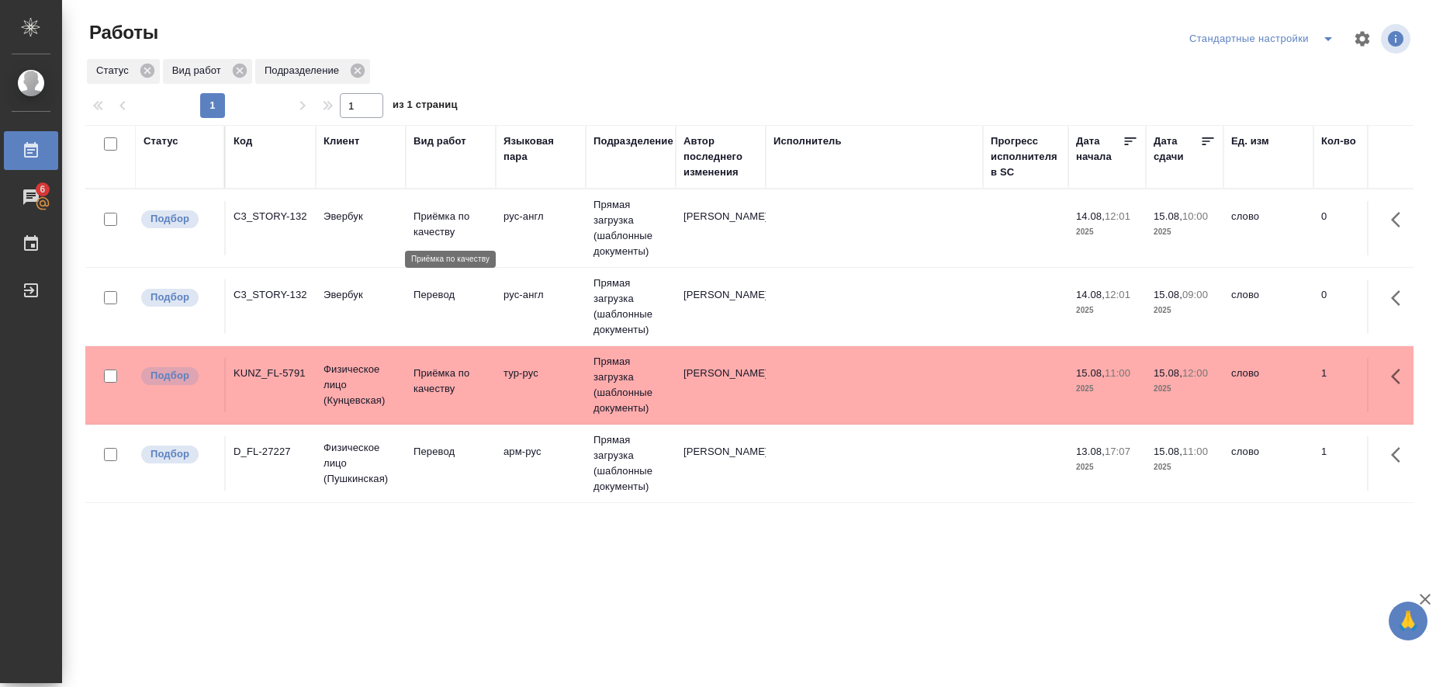
click at [434, 217] on p "Приёмка по качеству" at bounding box center [451, 224] width 74 height 31
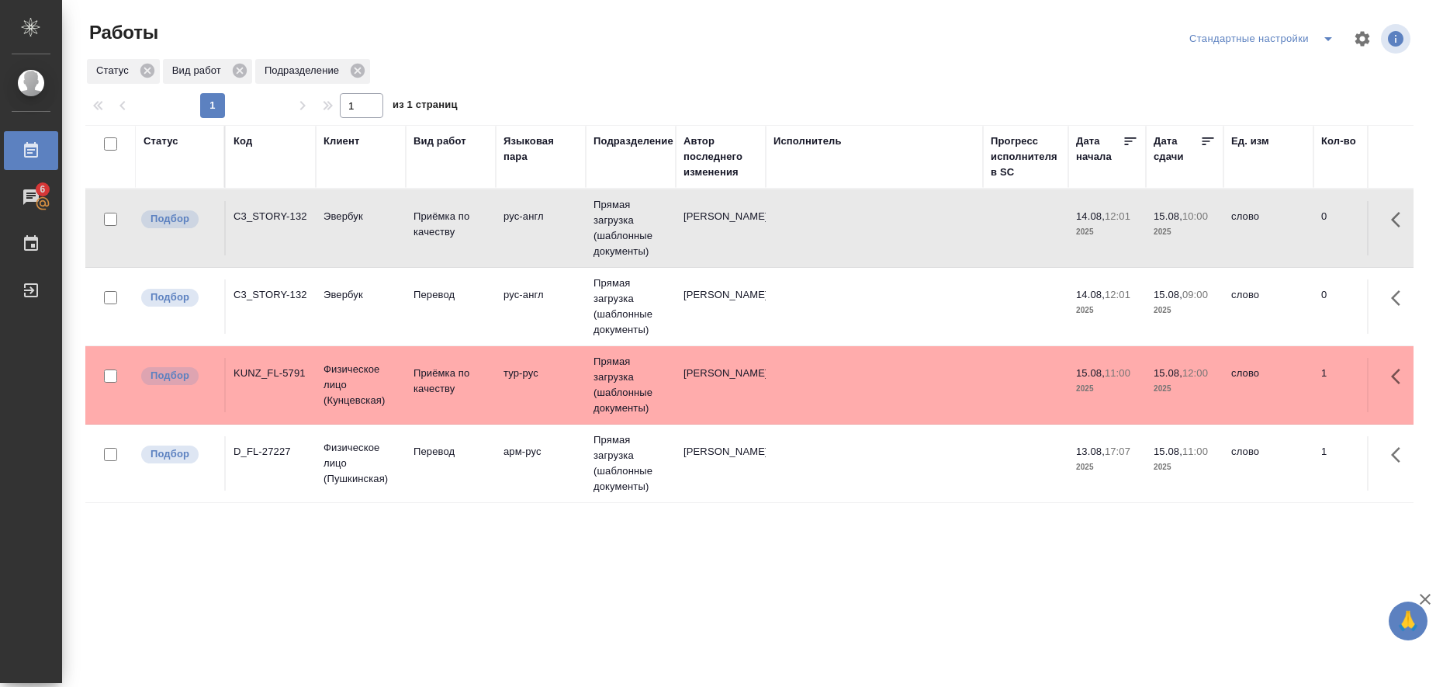
click at [1319, 37] on icon "split button" at bounding box center [1328, 38] width 19 height 19
click at [1265, 74] on li "в работе" at bounding box center [1250, 69] width 158 height 25
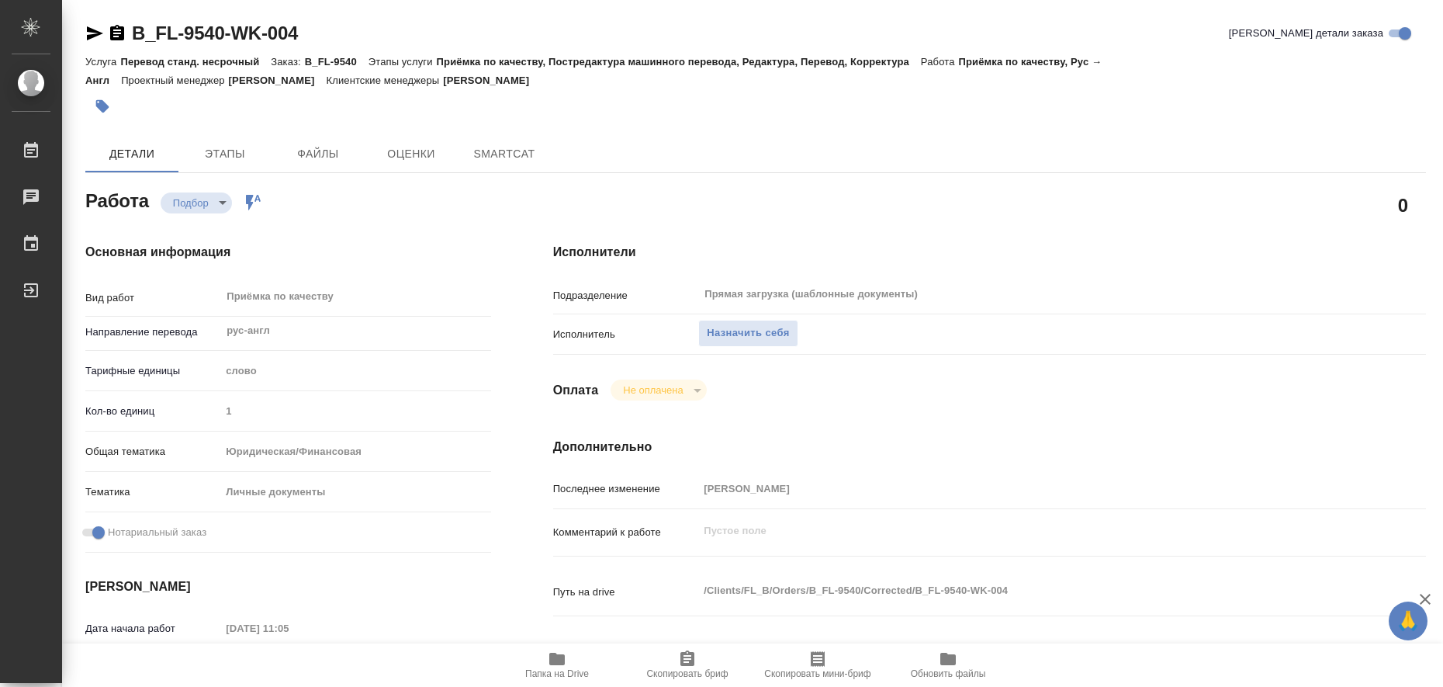
type textarea "x"
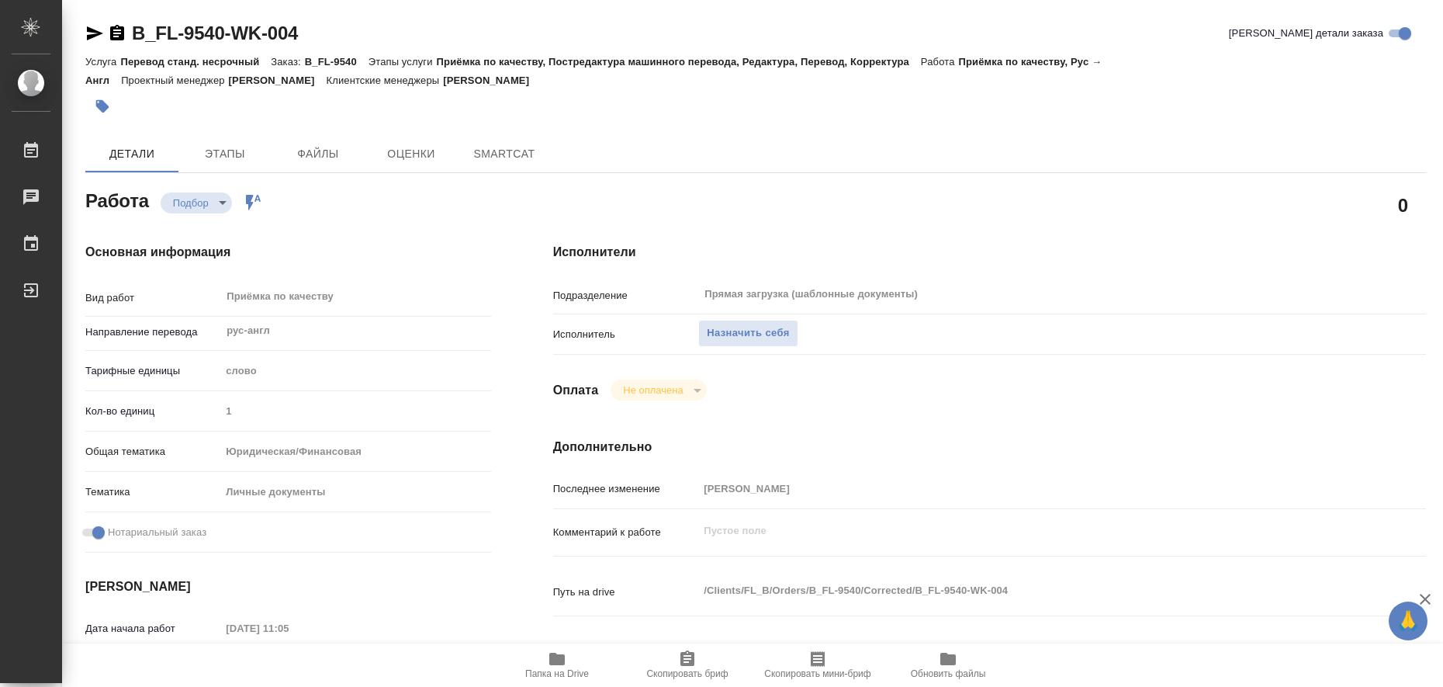
type textarea "x"
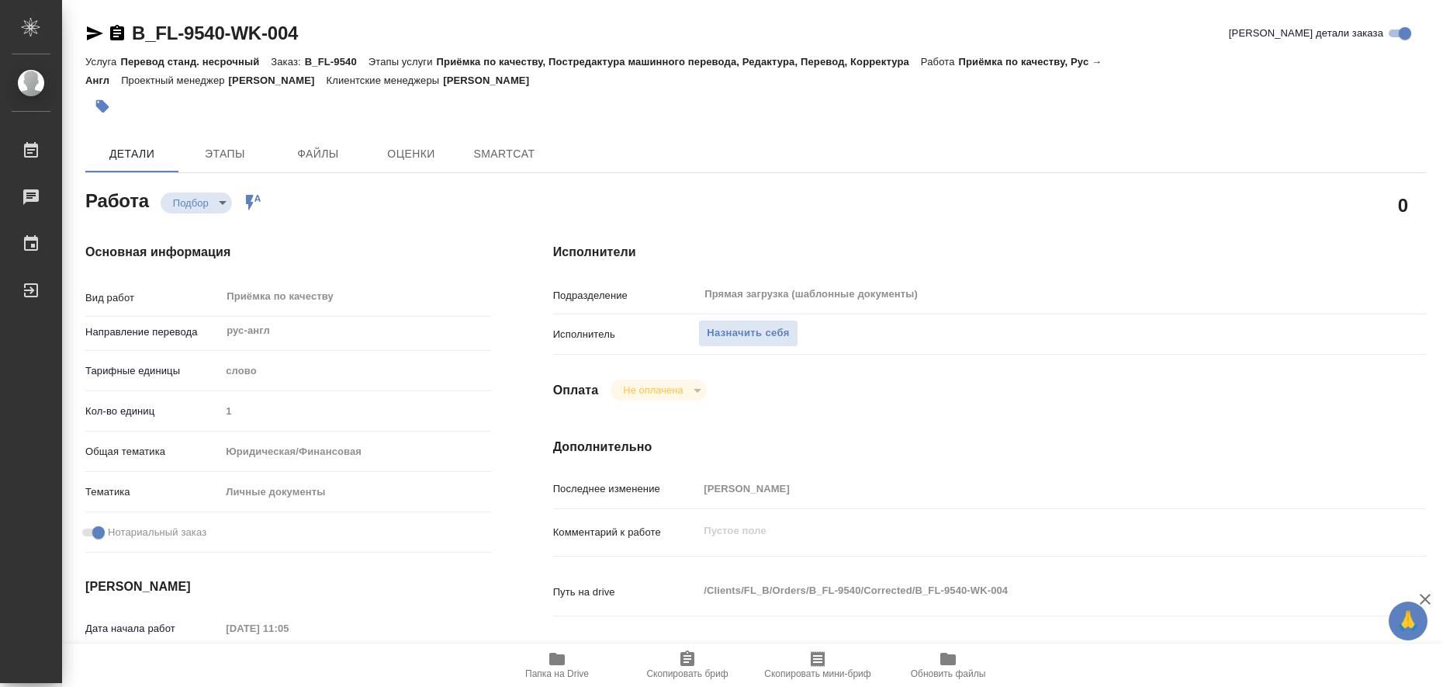
type textarea "x"
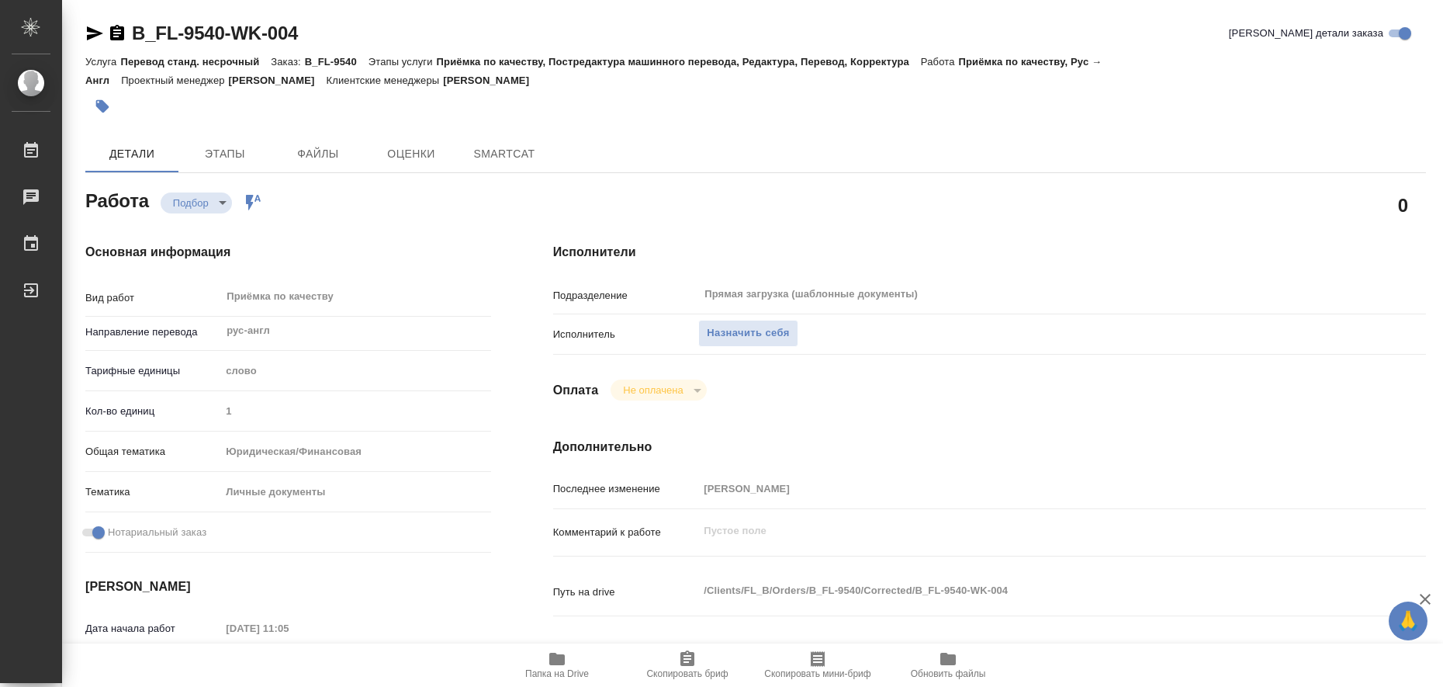
type textarea "x"
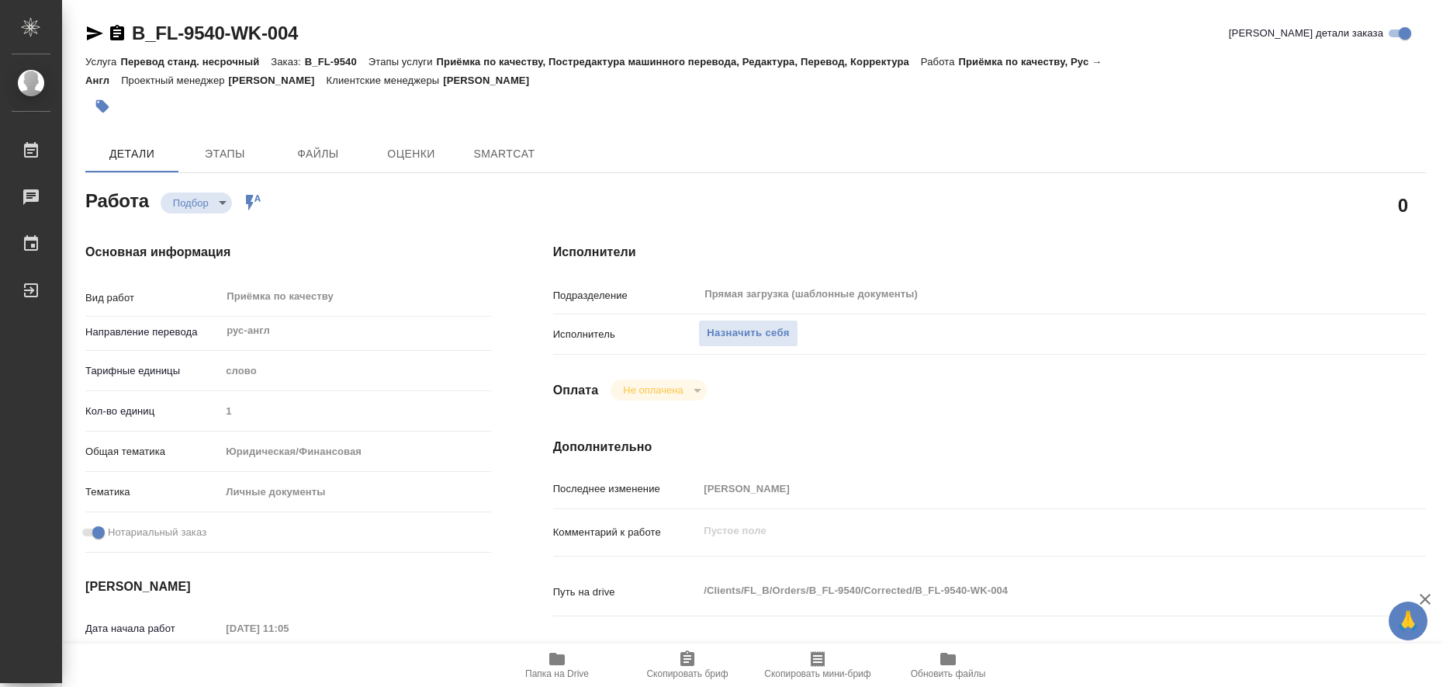
type textarea "x"
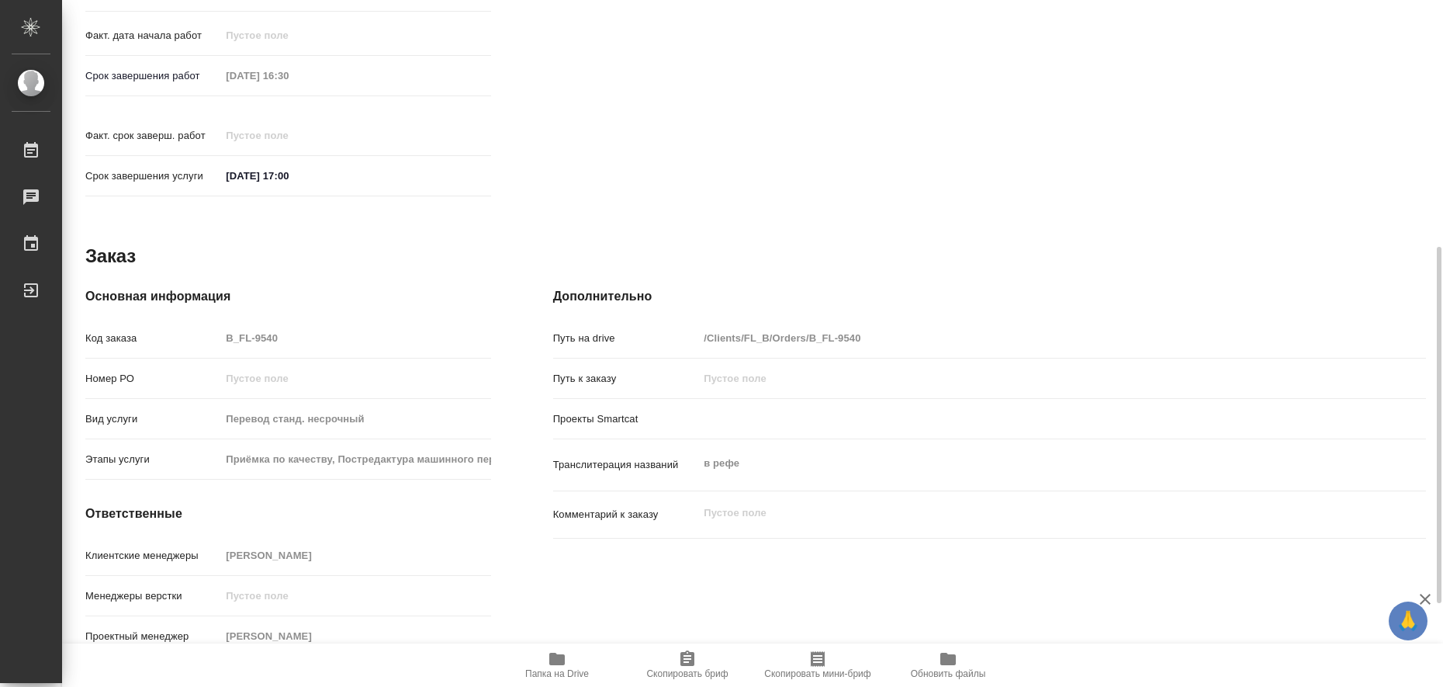
type textarea "x"
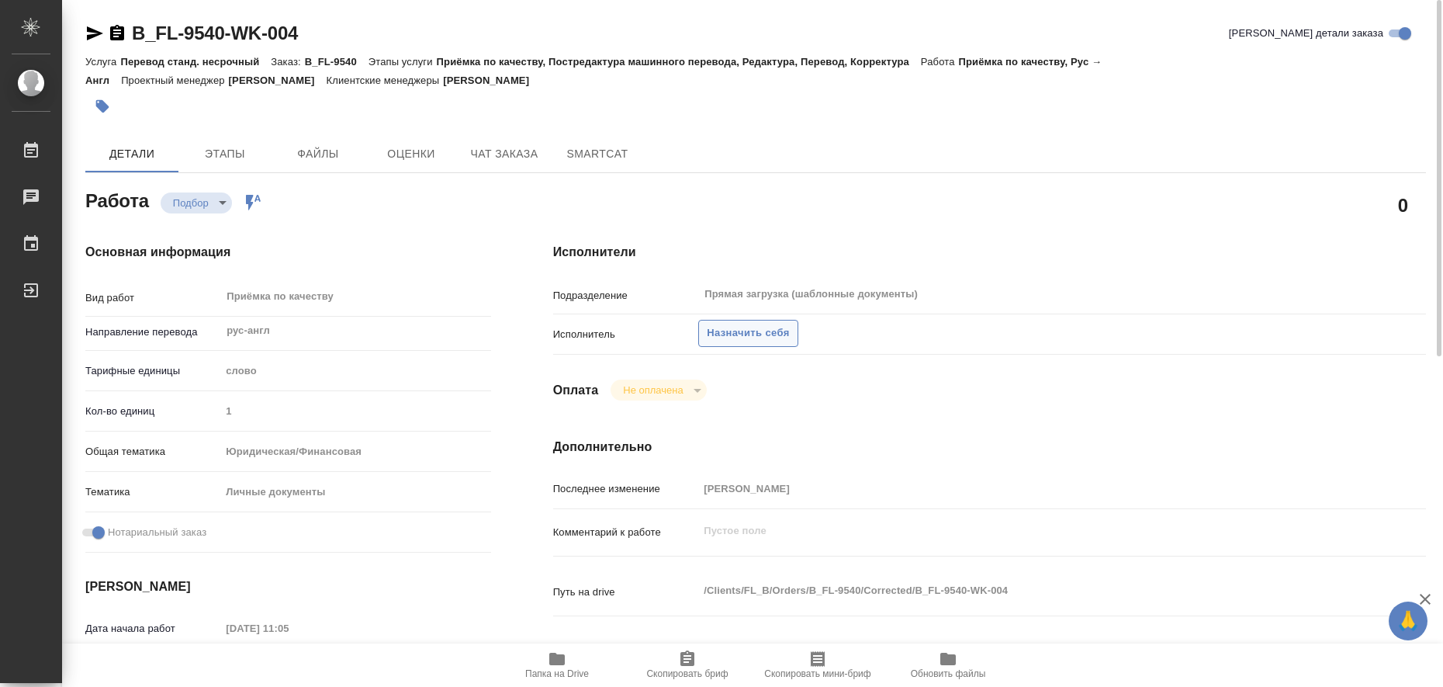
type textarea "x"
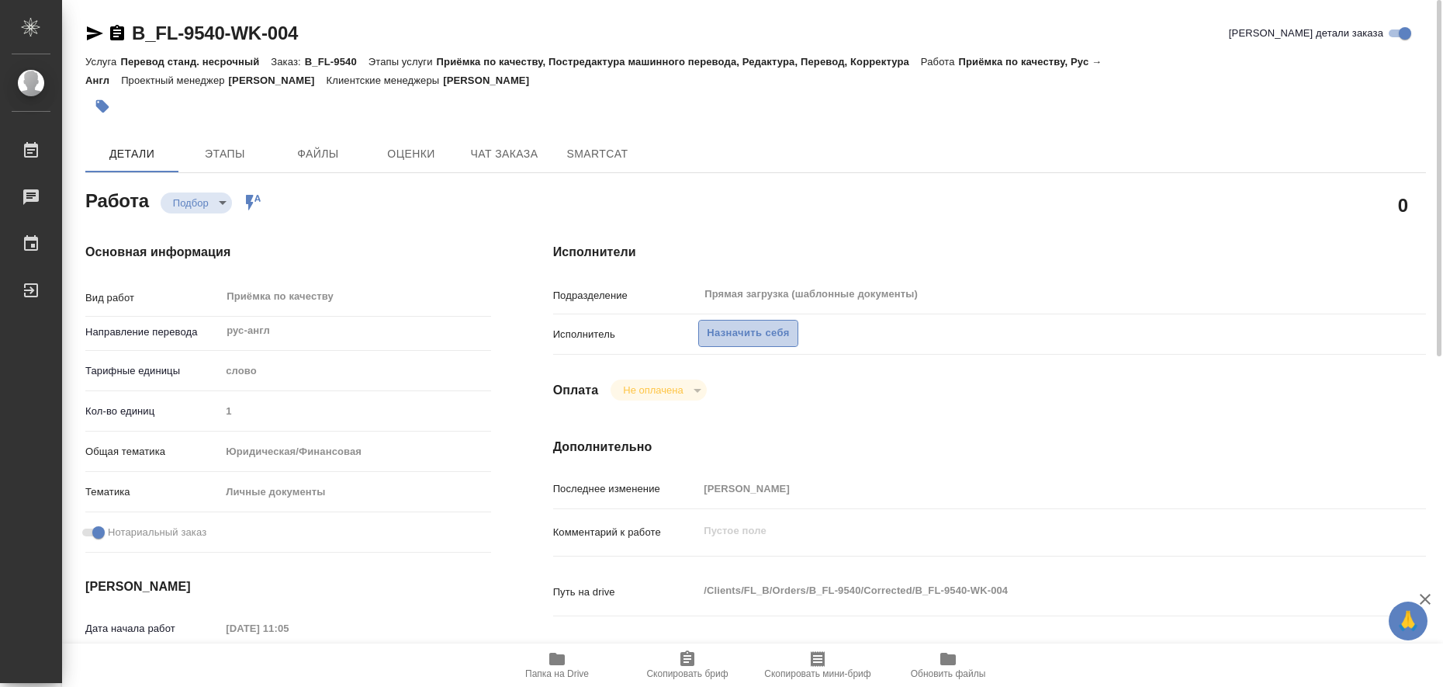
click at [777, 334] on span "Назначить себя" at bounding box center [748, 333] width 82 height 18
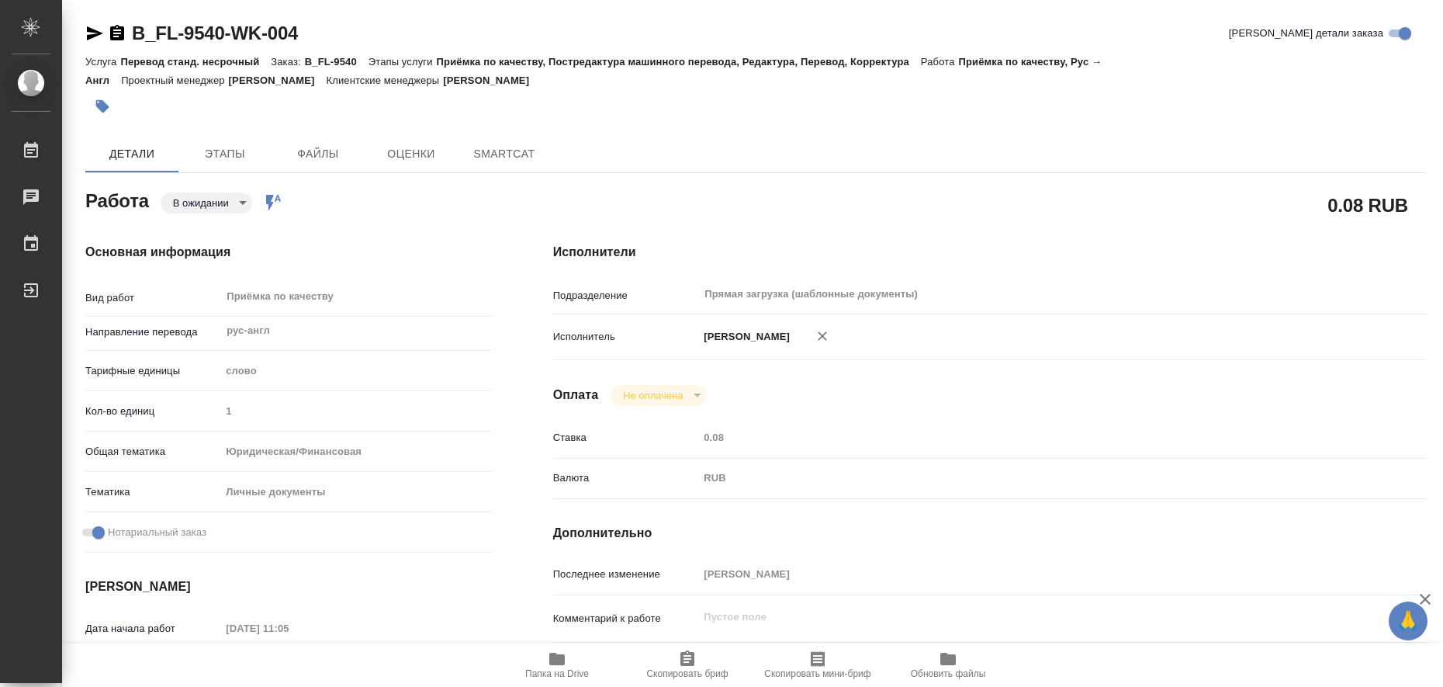
type textarea "x"
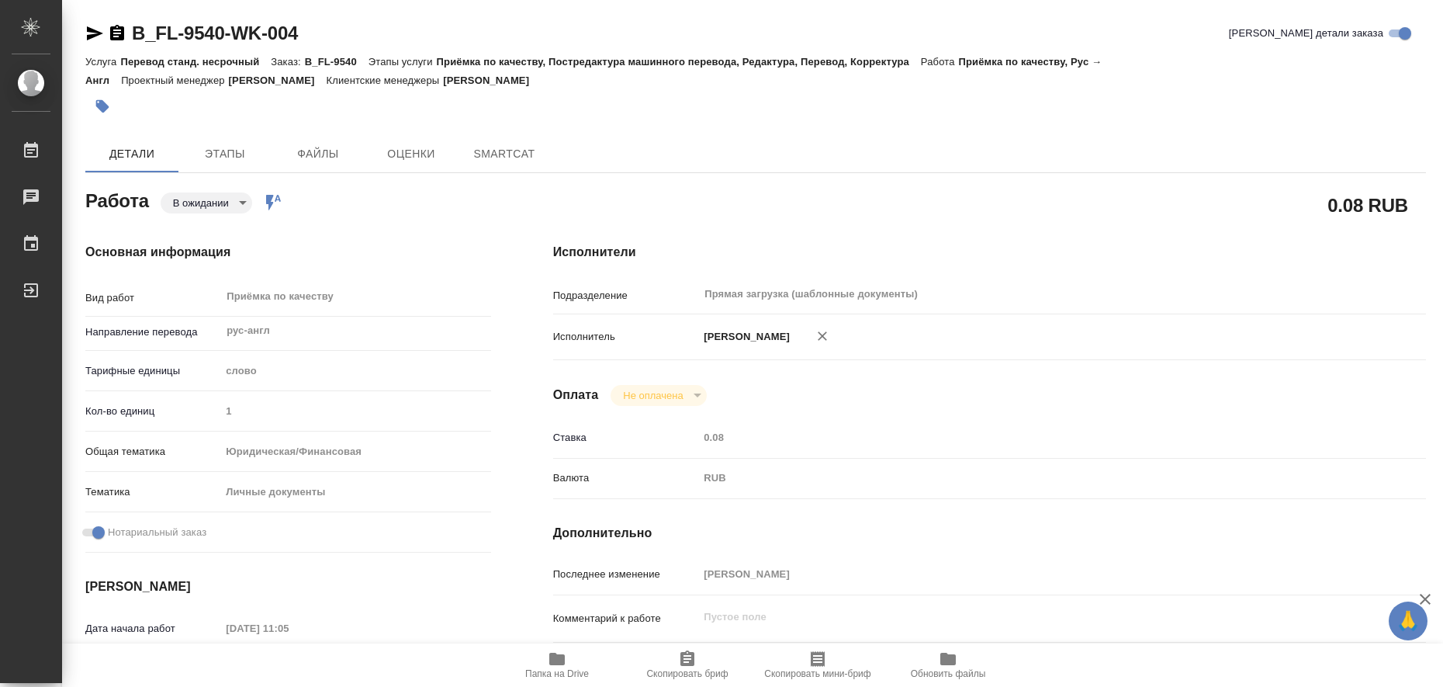
type textarea "x"
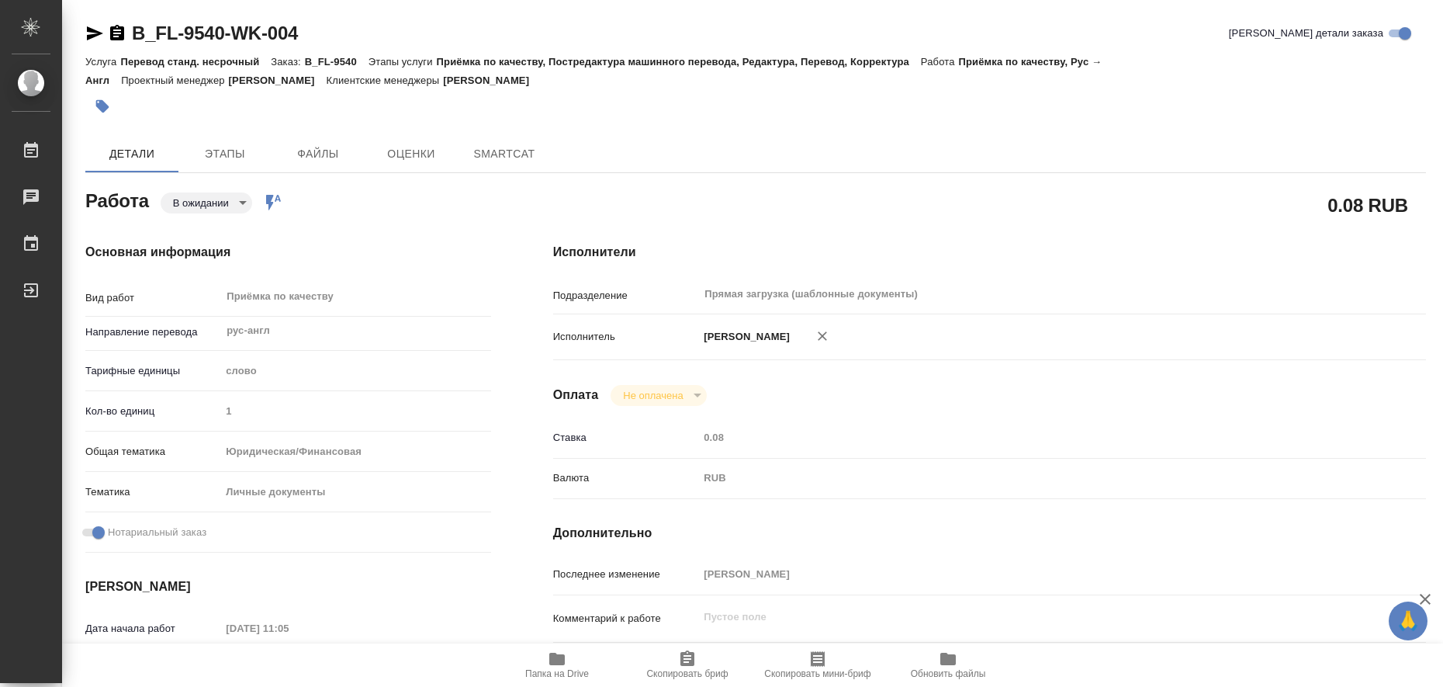
type textarea "x"
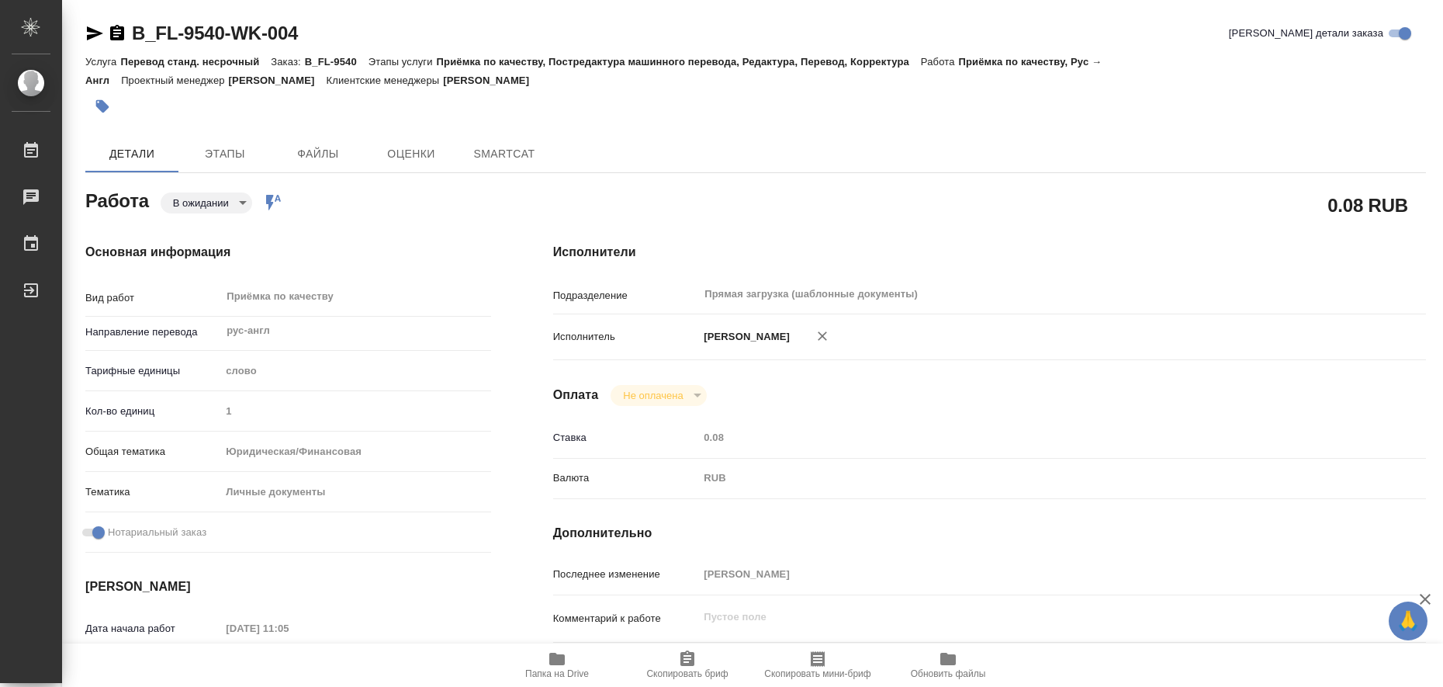
type textarea "x"
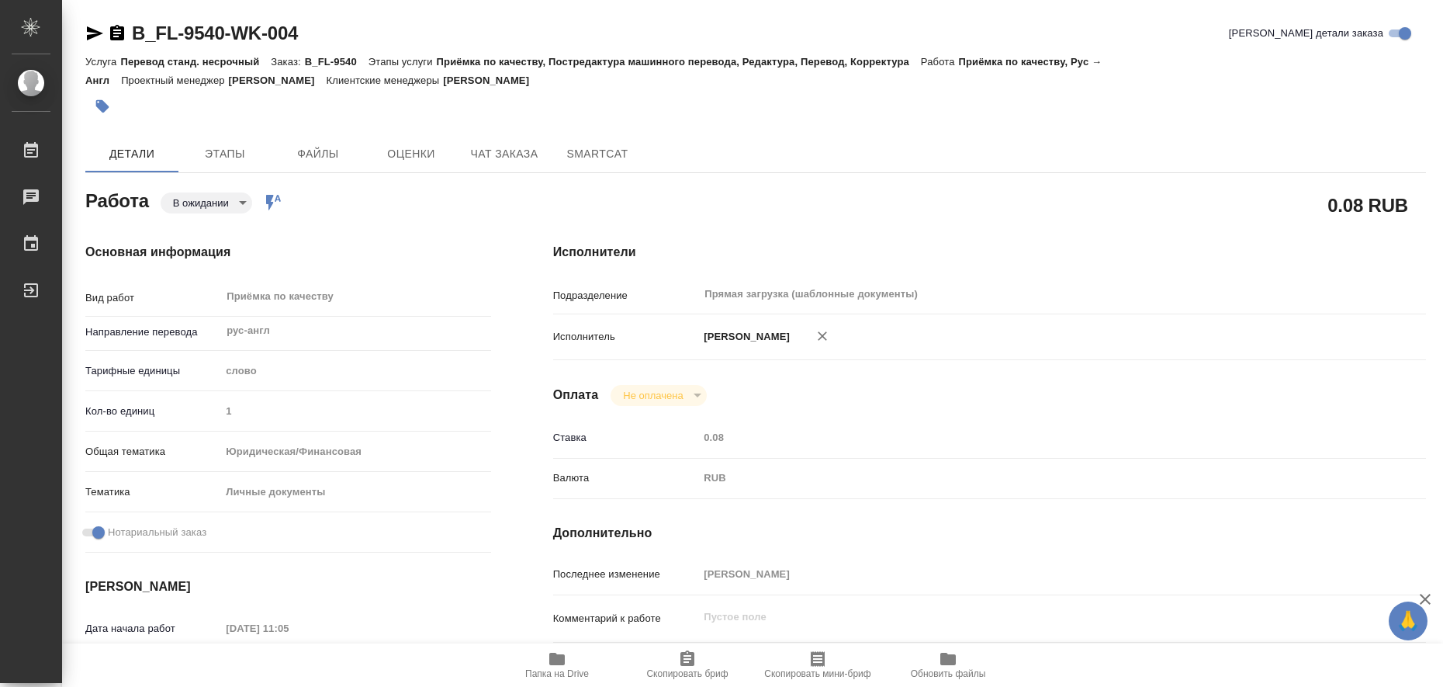
type textarea "x"
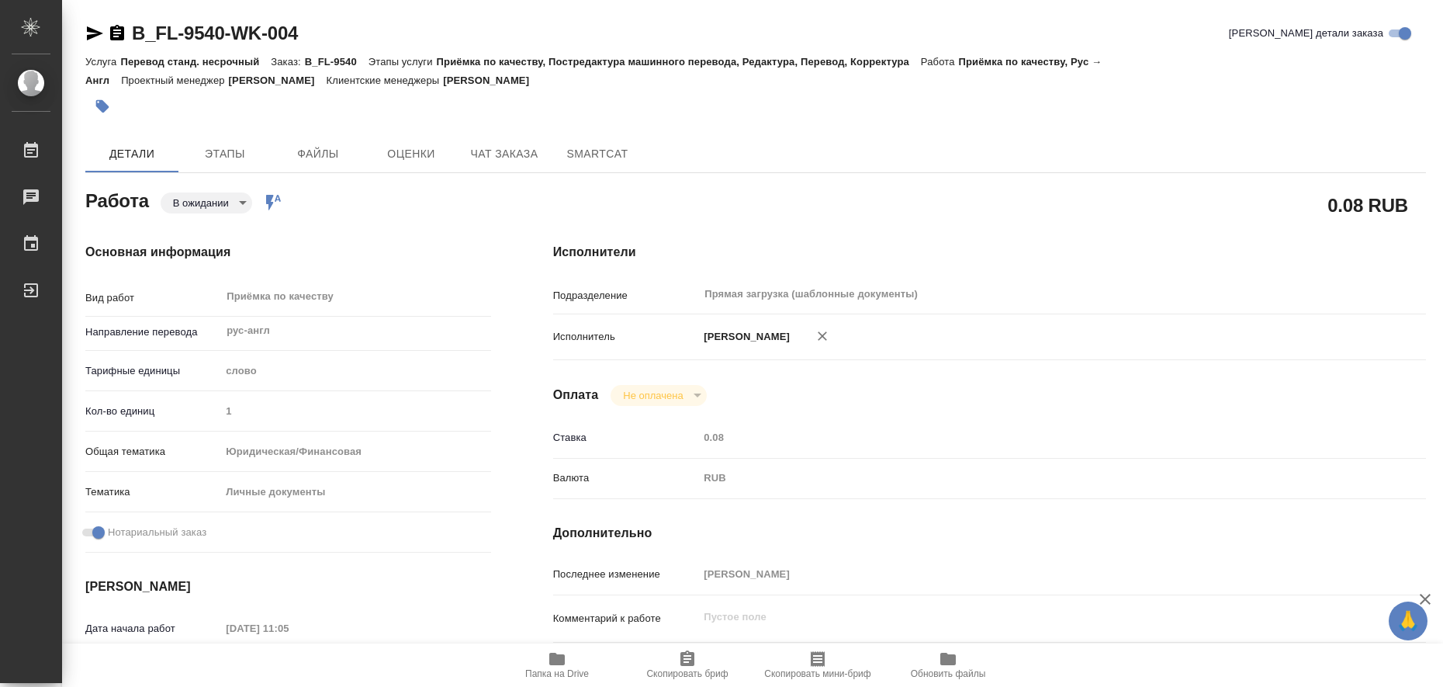
type textarea "x"
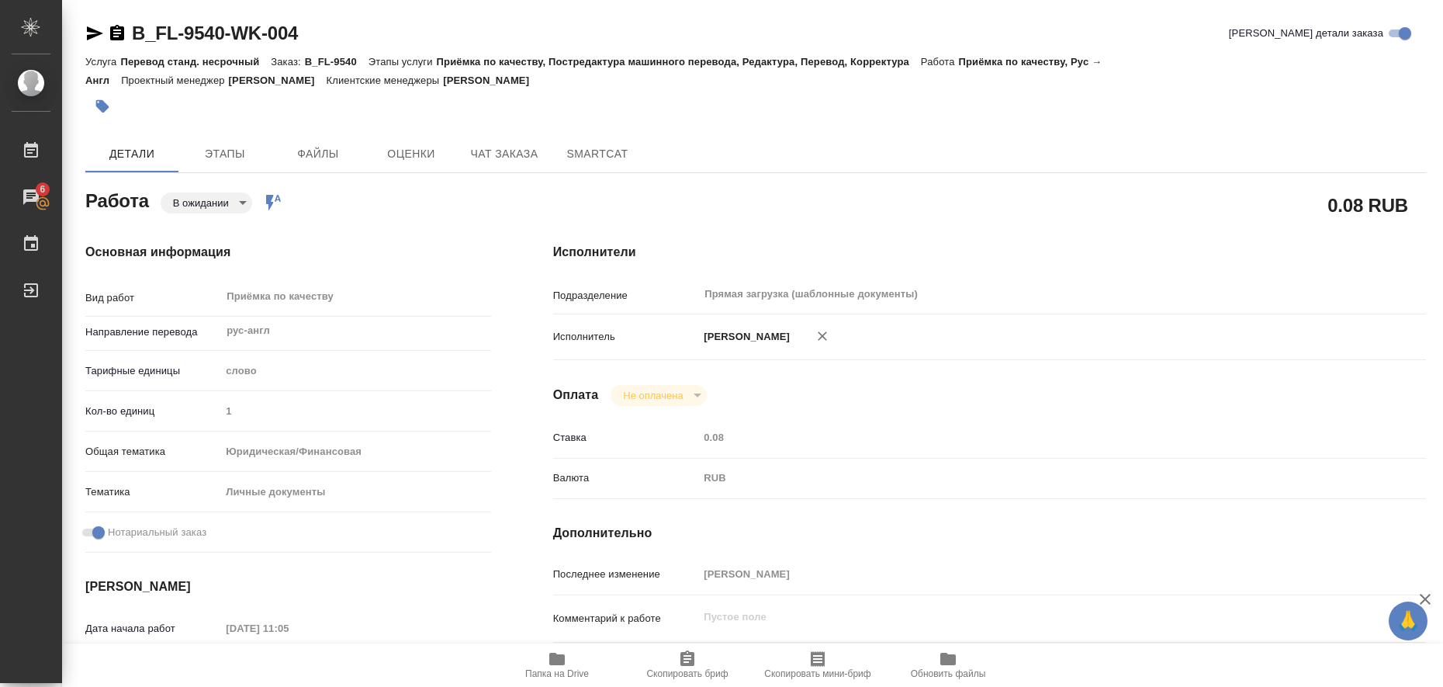
scroll to position [388, 0]
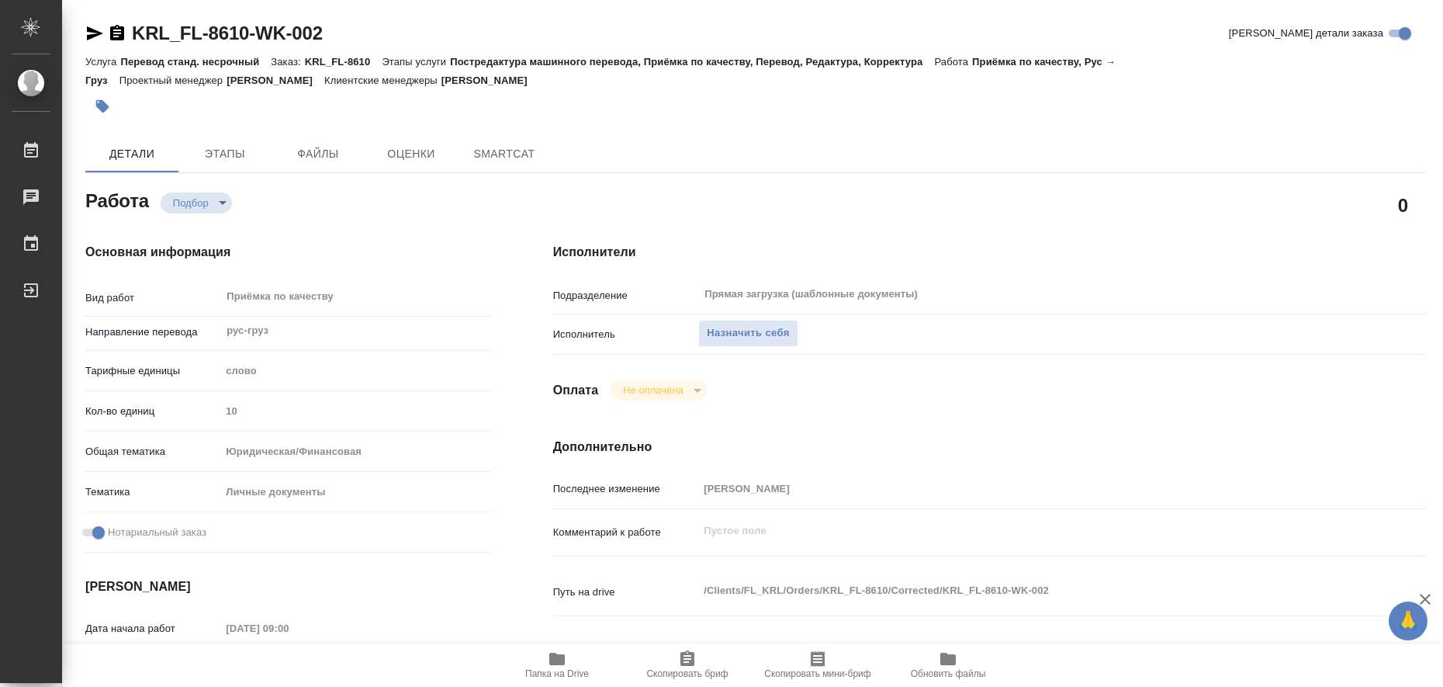
type textarea "x"
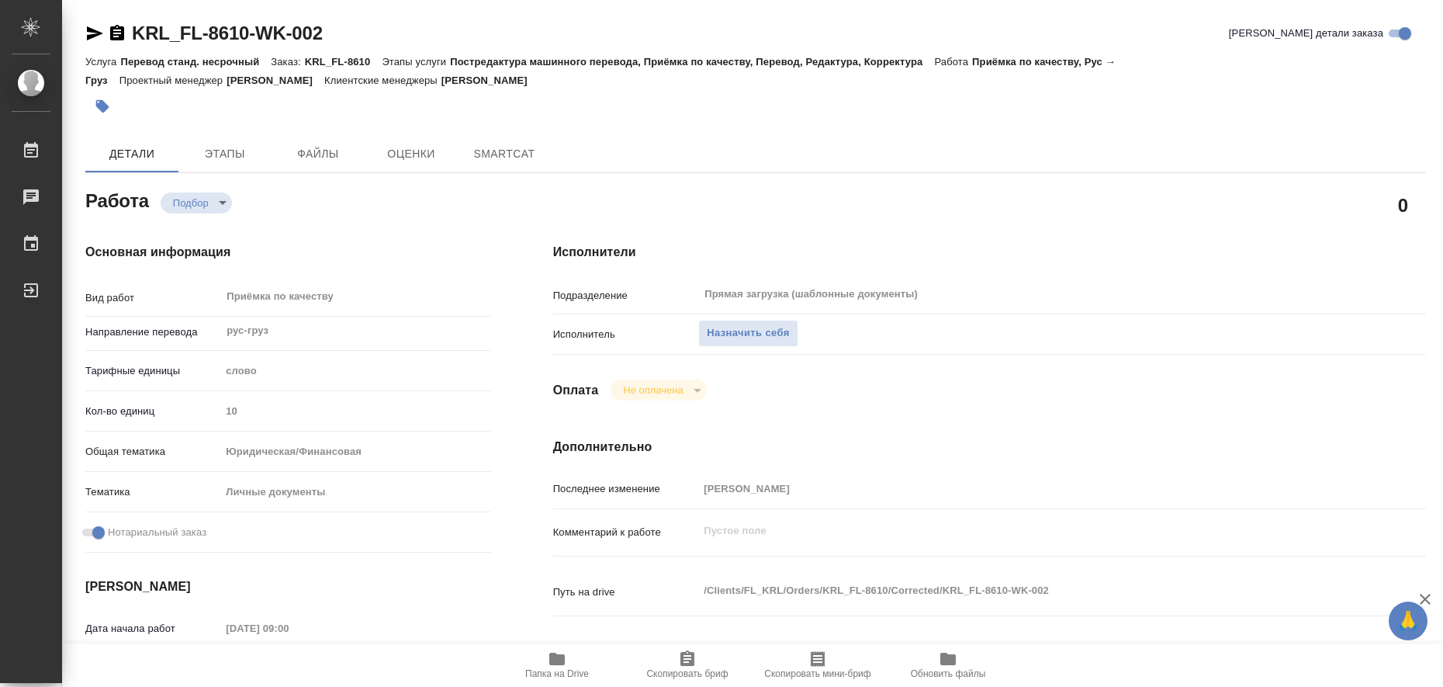
type textarea "x"
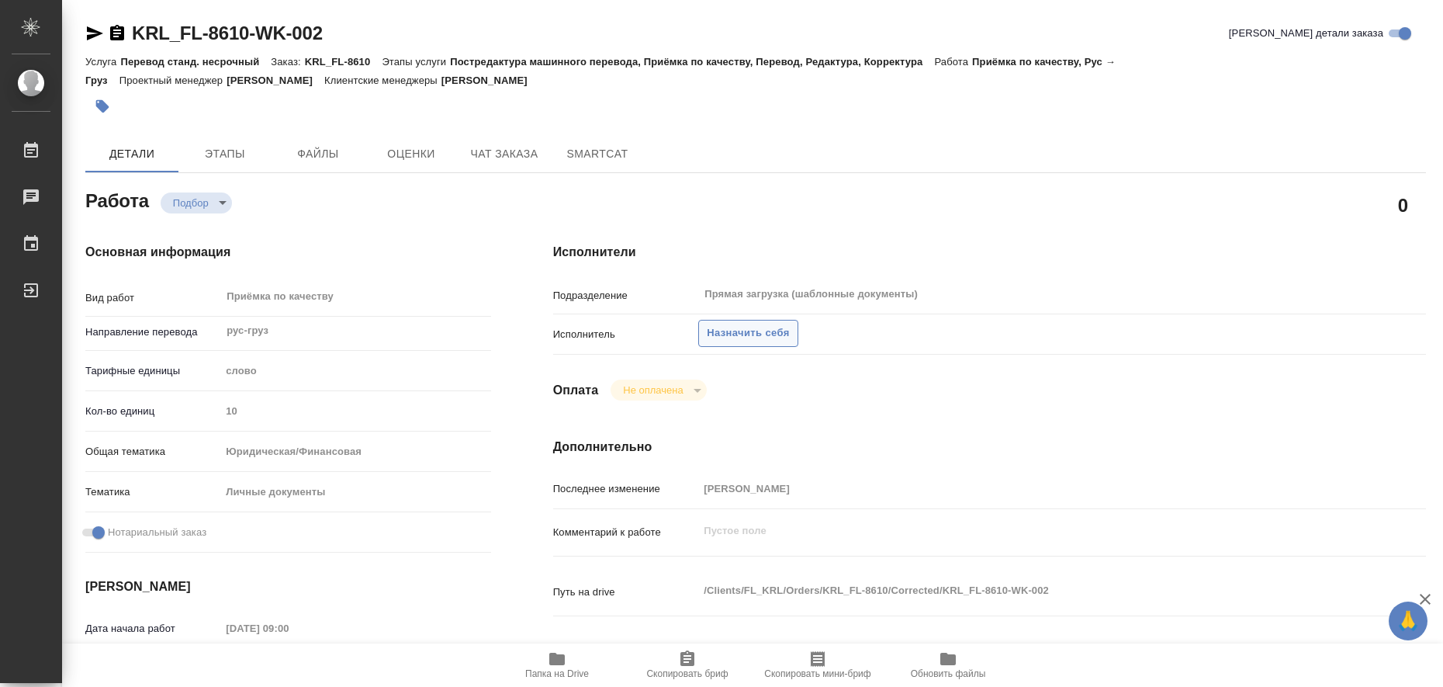
click at [767, 320] on button "Назначить себя" at bounding box center [747, 333] width 99 height 27
type textarea "x"
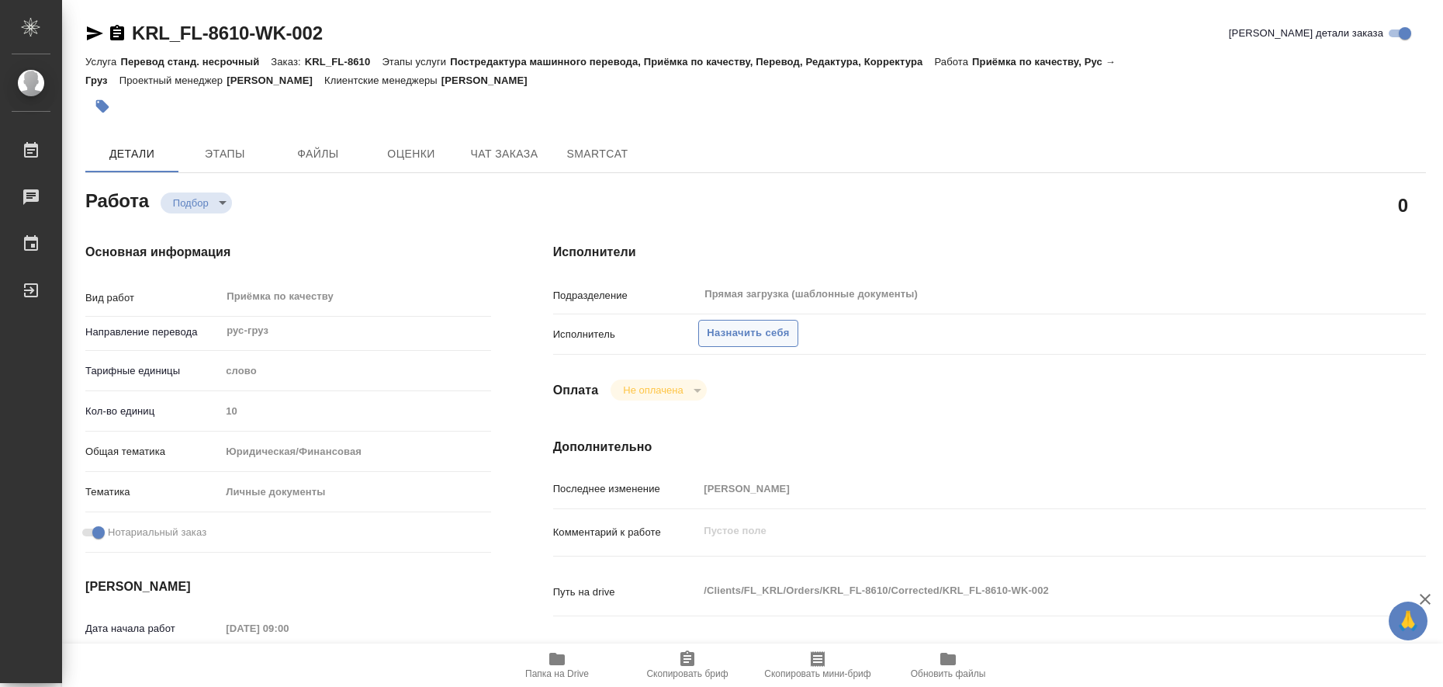
type textarea "x"
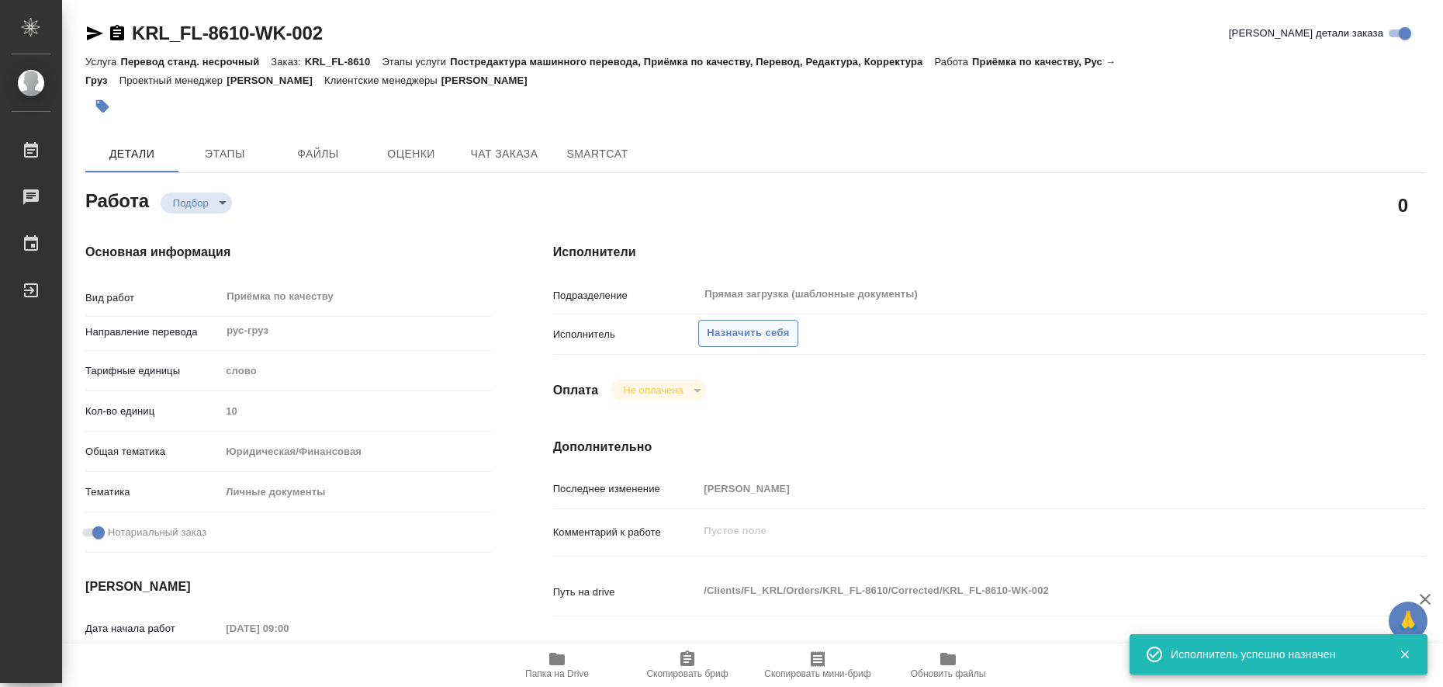
type textarea "x"
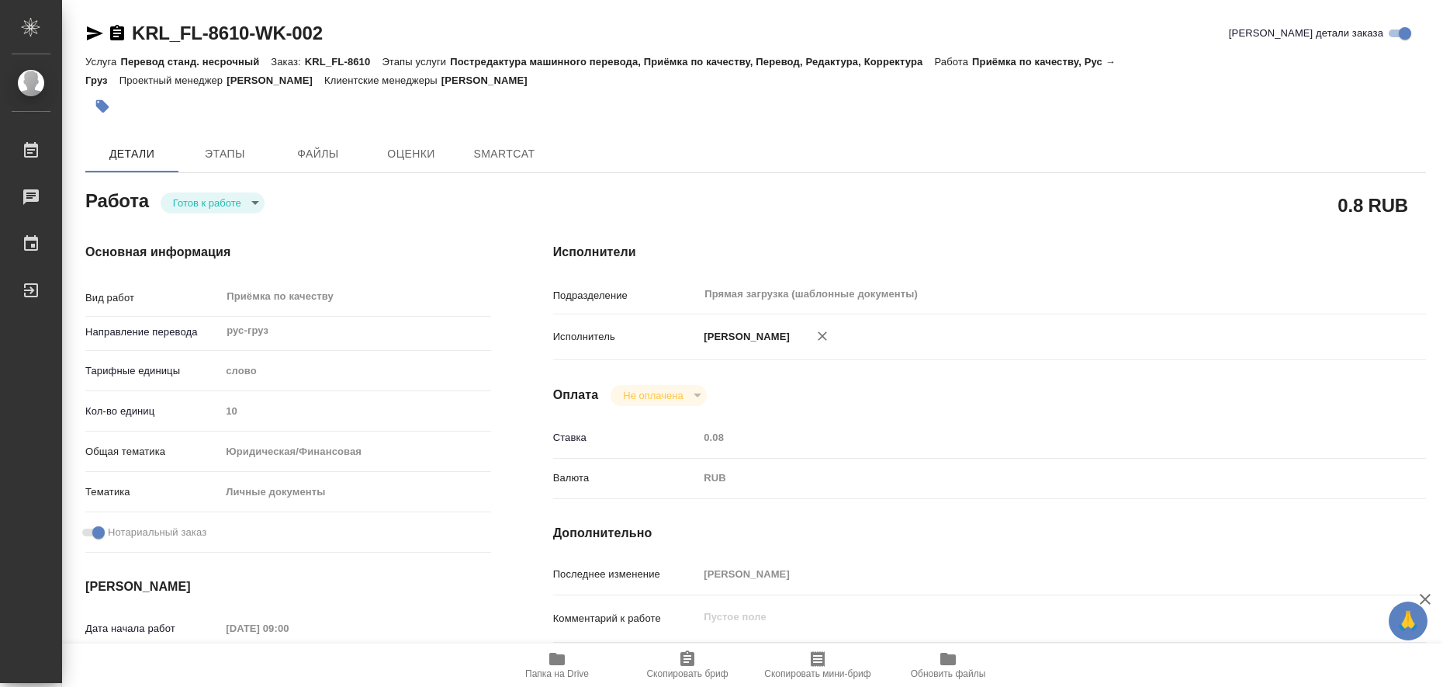
type textarea "x"
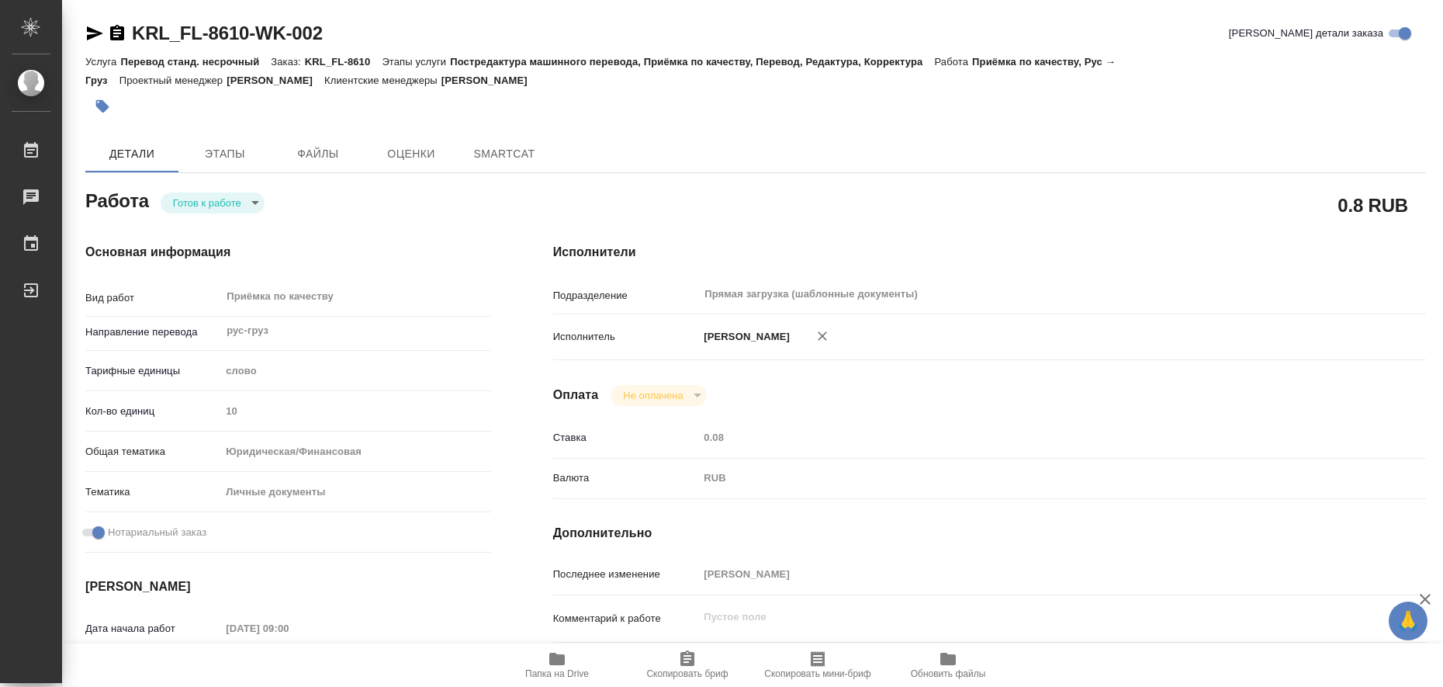
type textarea "x"
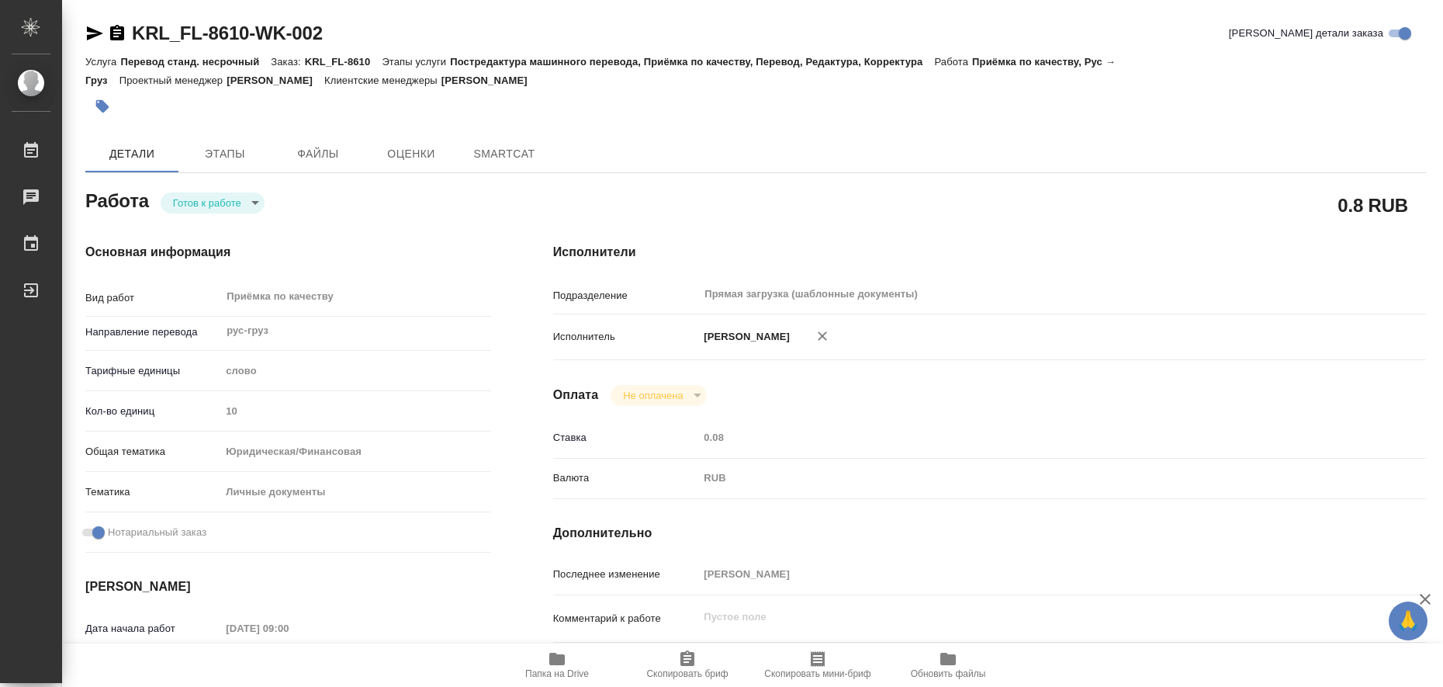
type textarea "x"
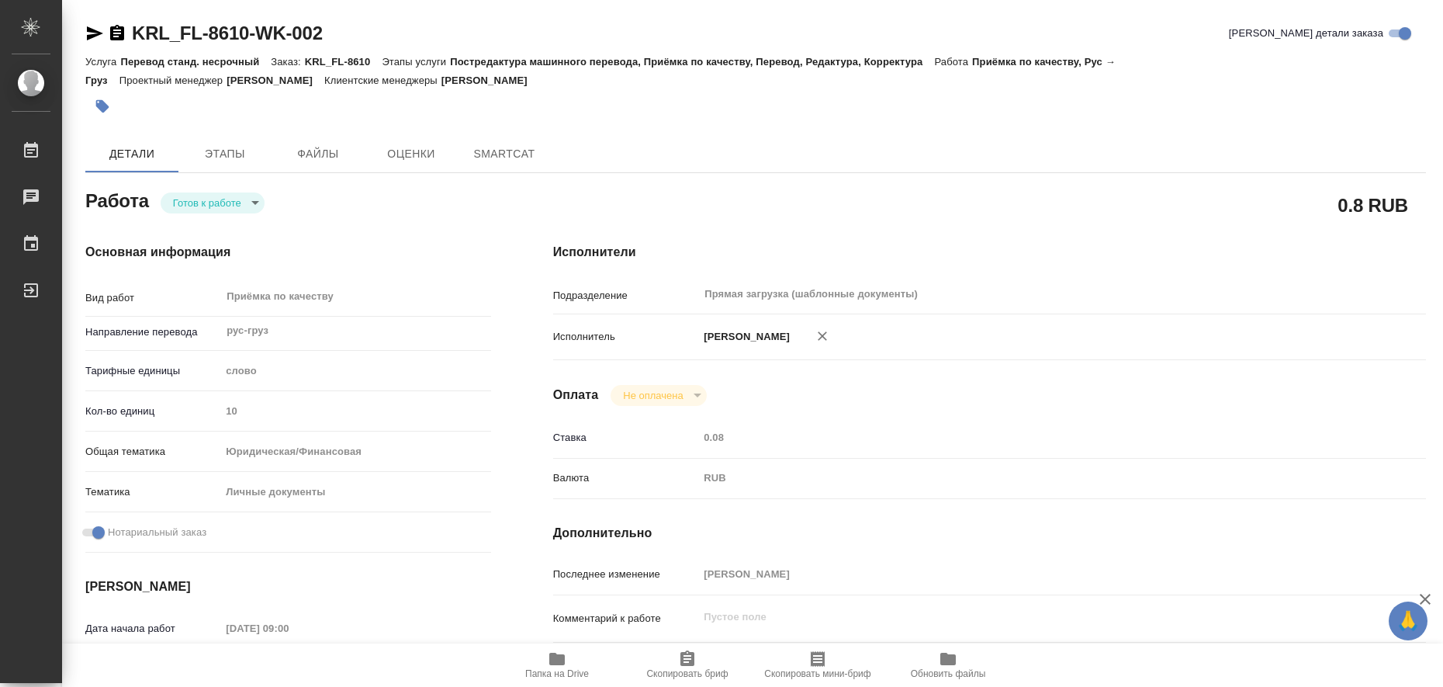
type textarea "x"
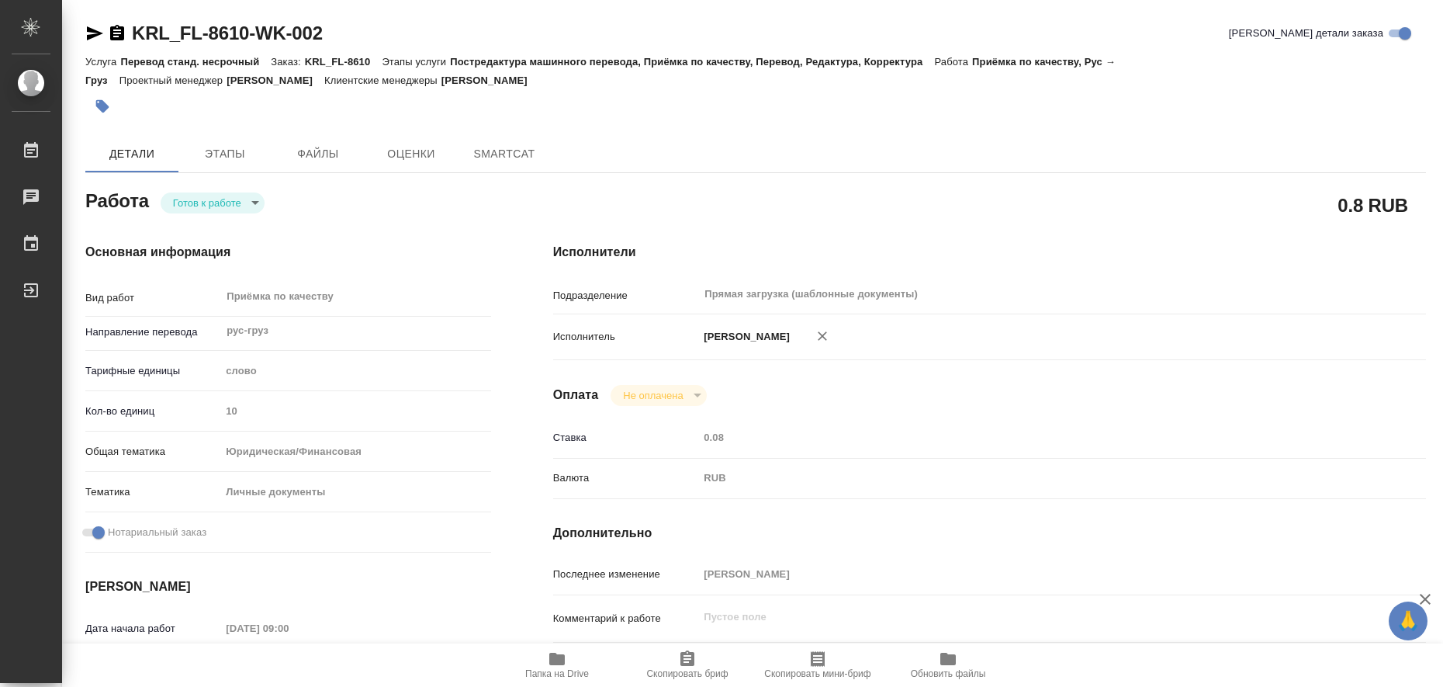
type textarea "x"
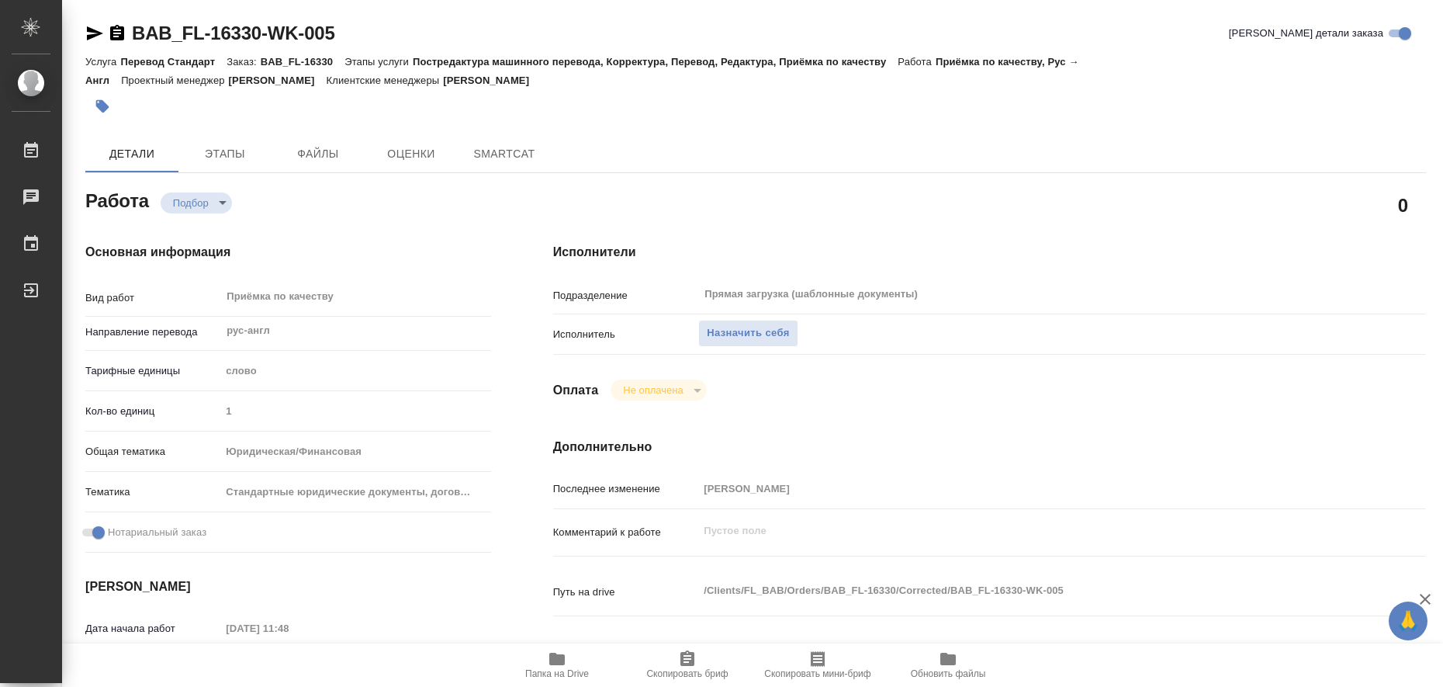
type textarea "x"
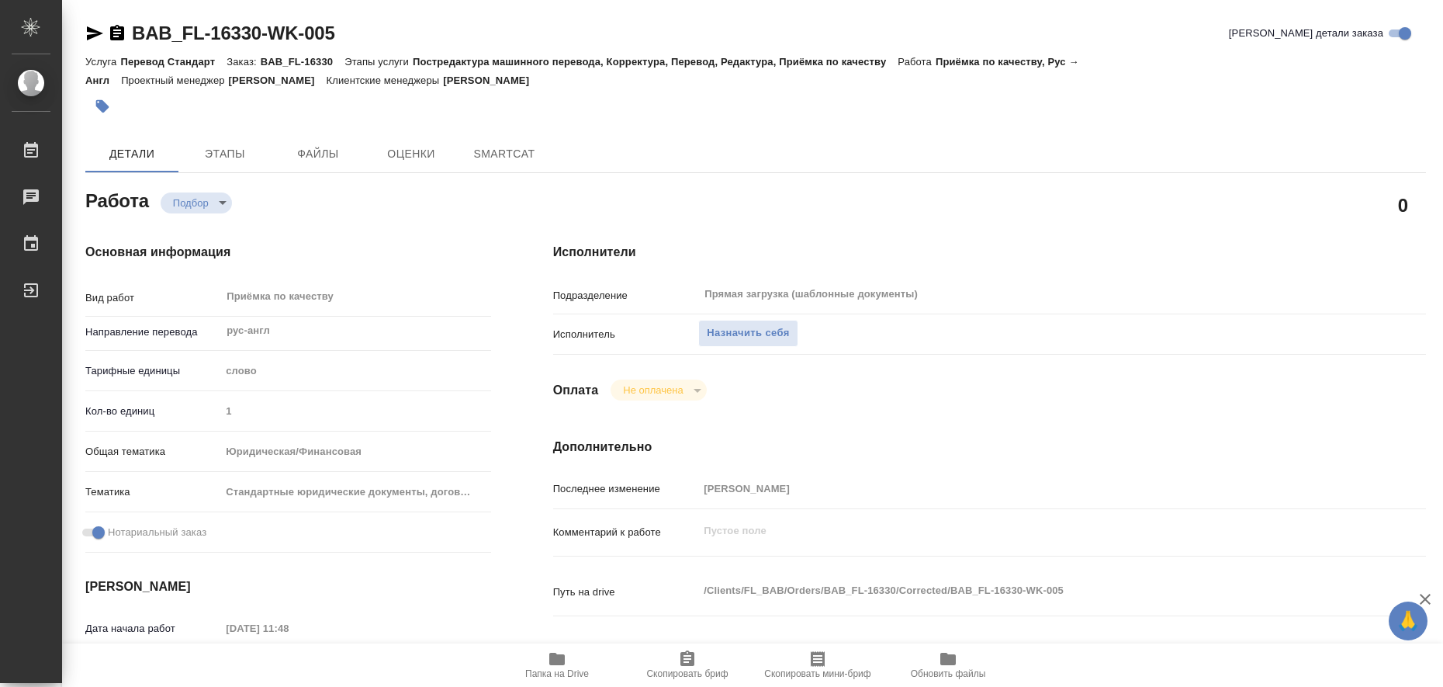
type textarea "x"
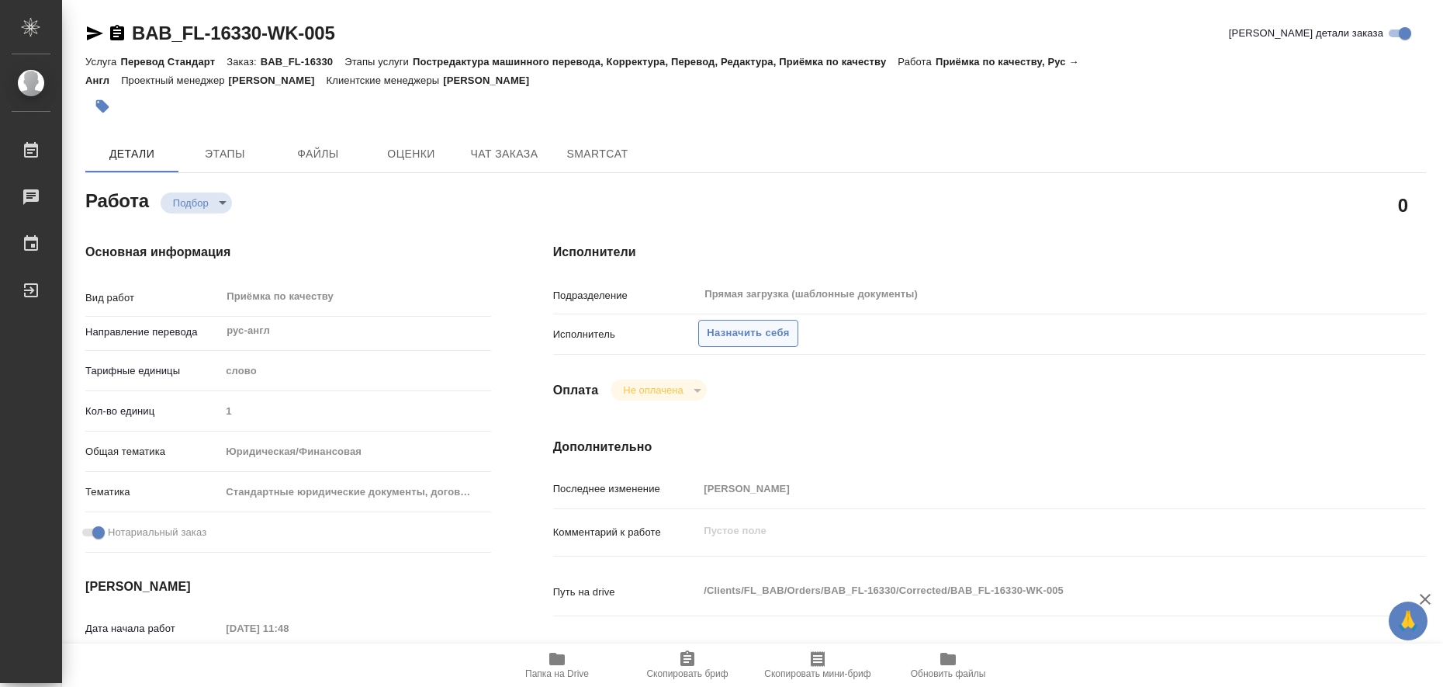
click at [748, 338] on span "Назначить себя" at bounding box center [748, 333] width 82 height 18
type textarea "x"
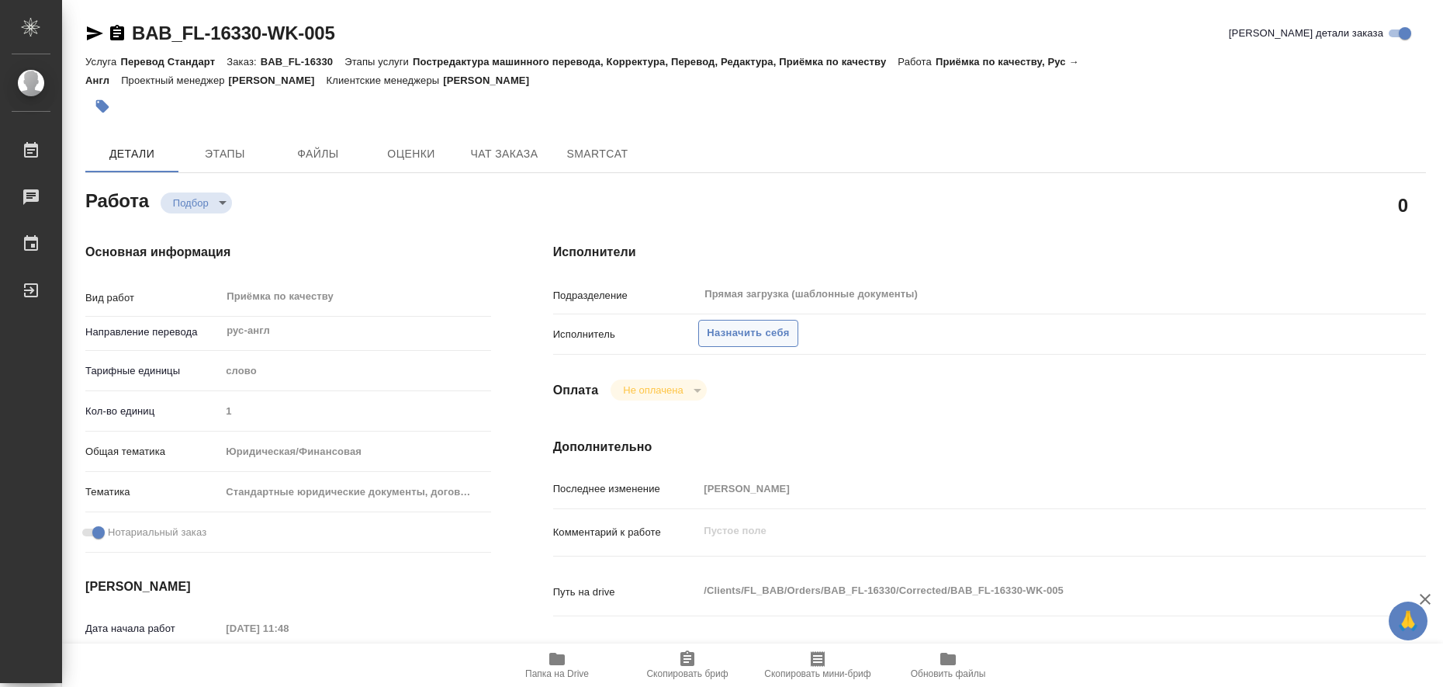
type textarea "x"
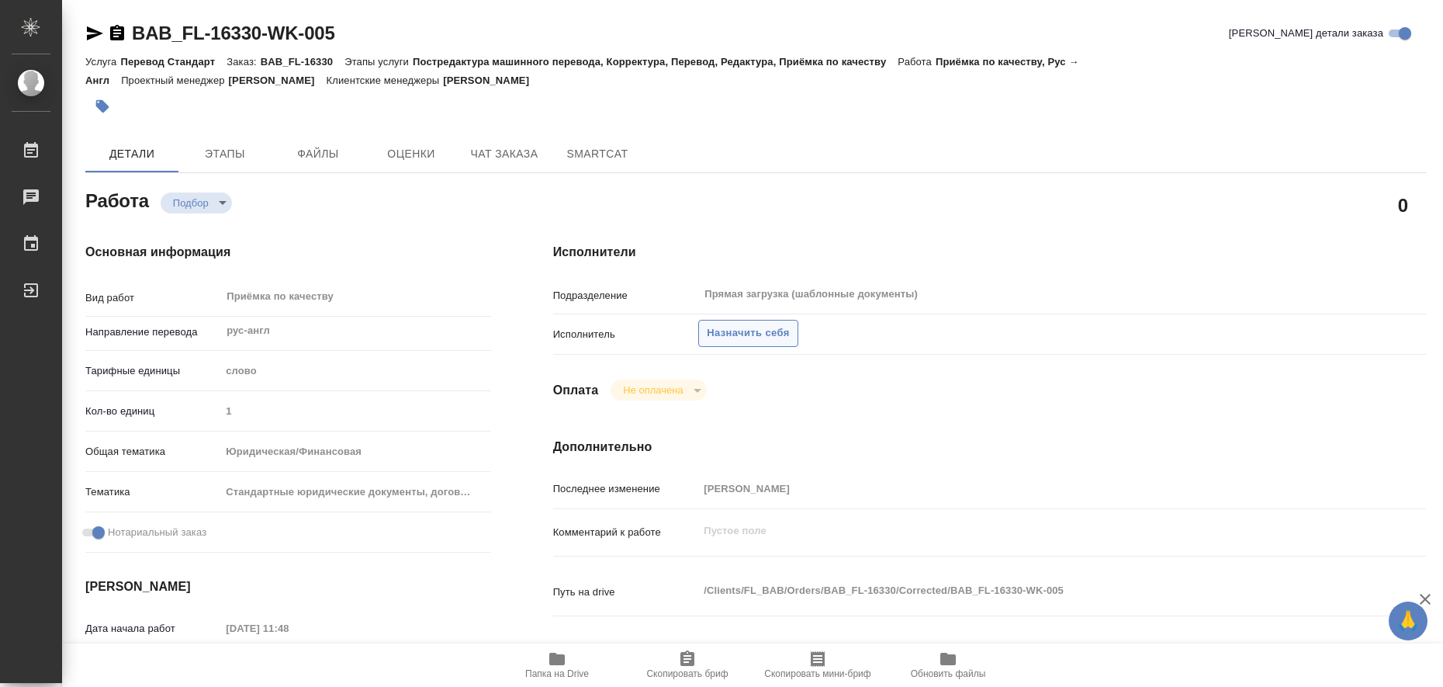
type textarea "x"
click at [763, 328] on span "Назначить себя" at bounding box center [748, 333] width 82 height 18
type textarea "x"
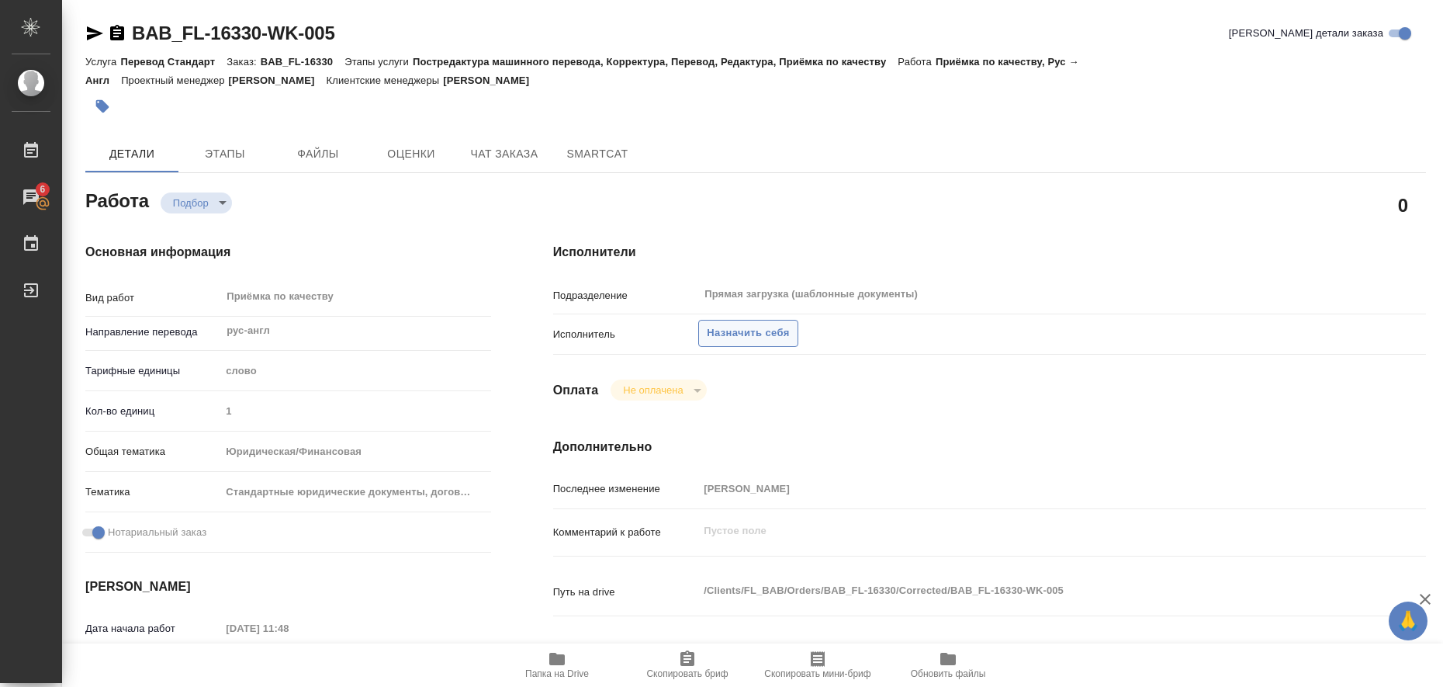
type textarea "x"
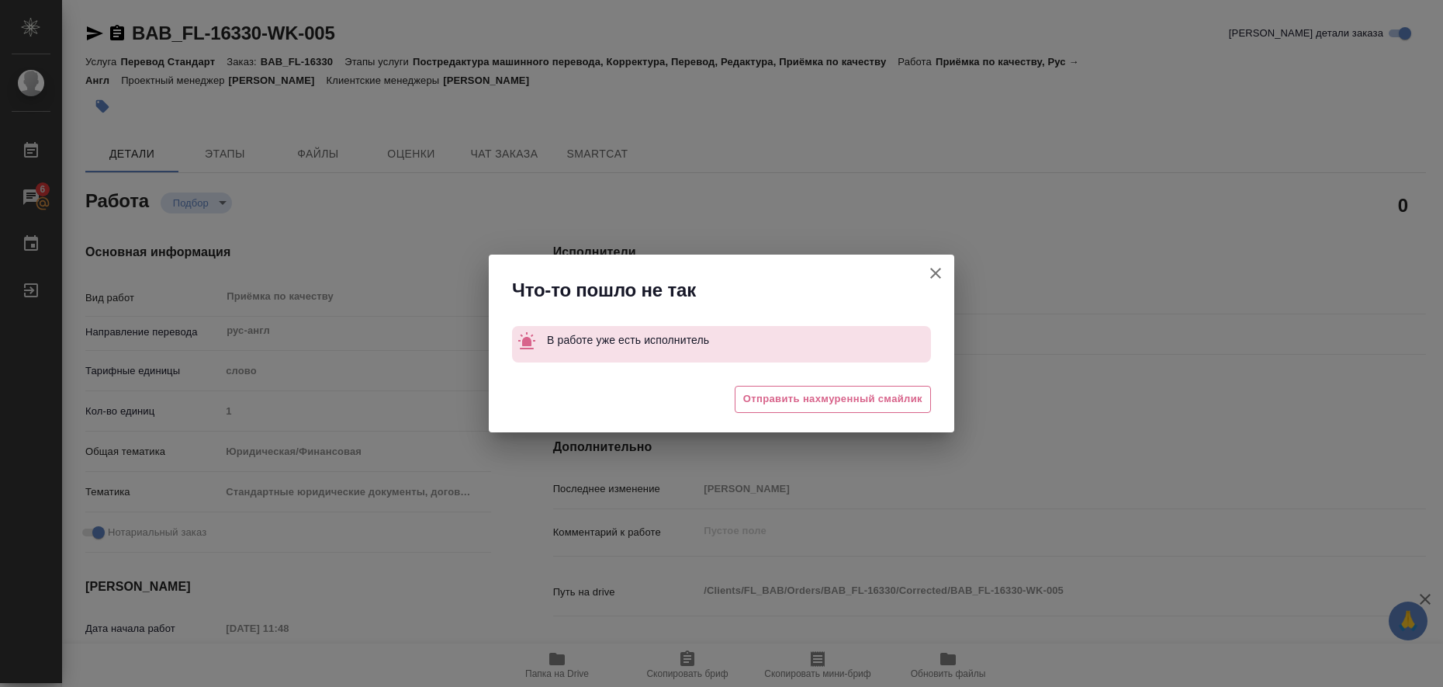
type textarea "x"
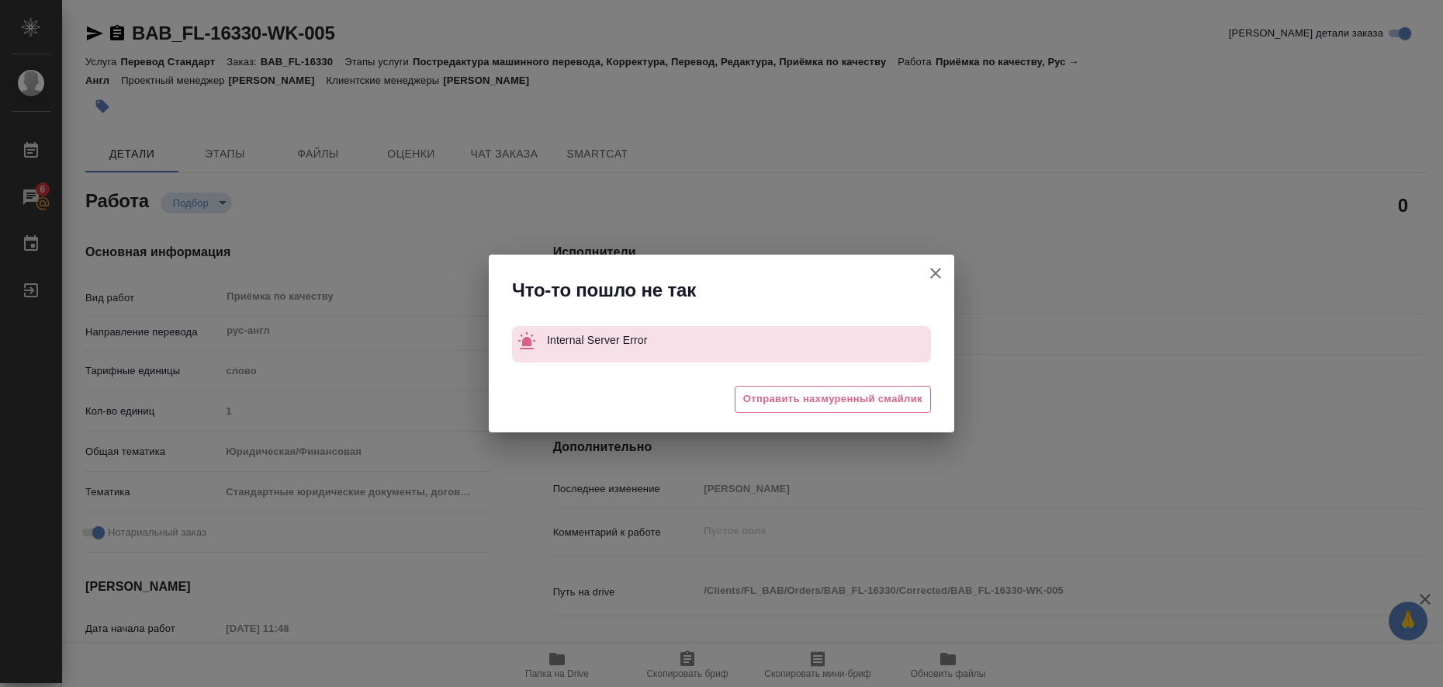
click at [934, 277] on icon "button" at bounding box center [935, 273] width 19 height 19
type textarea "x"
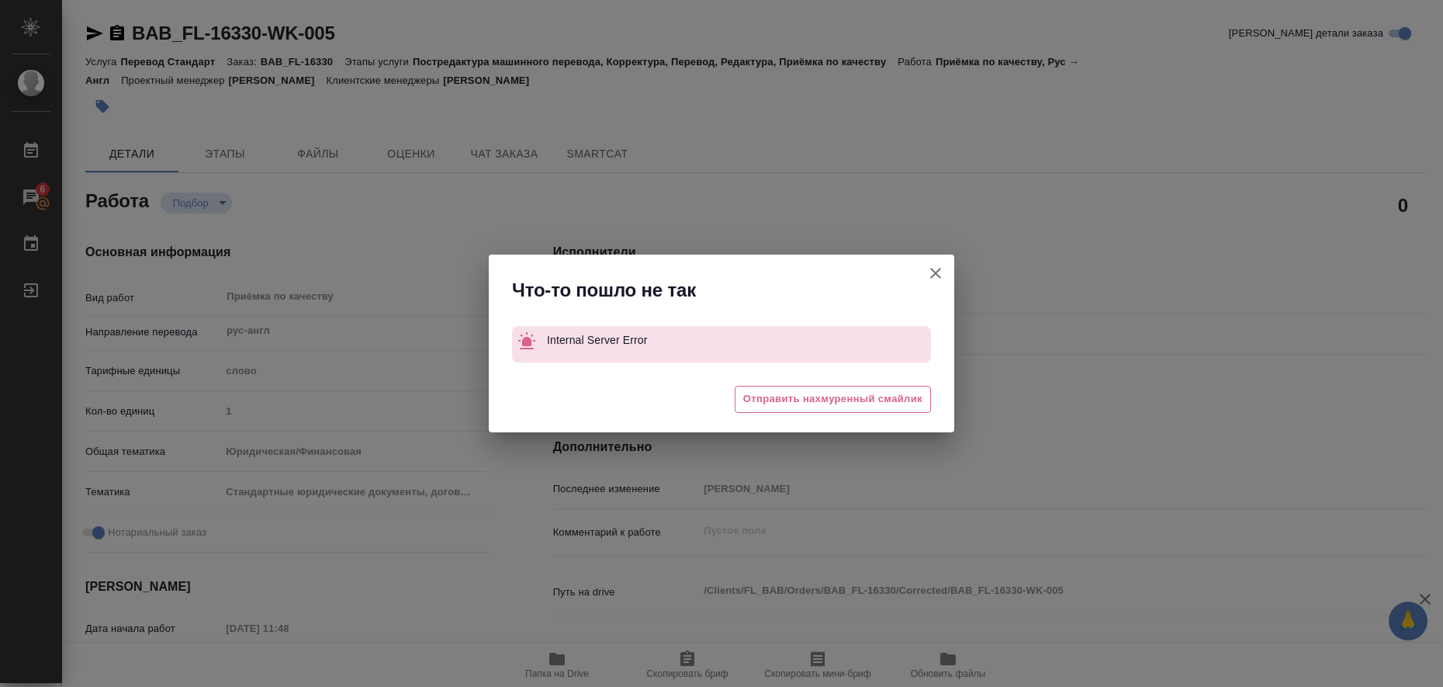
type textarea "x"
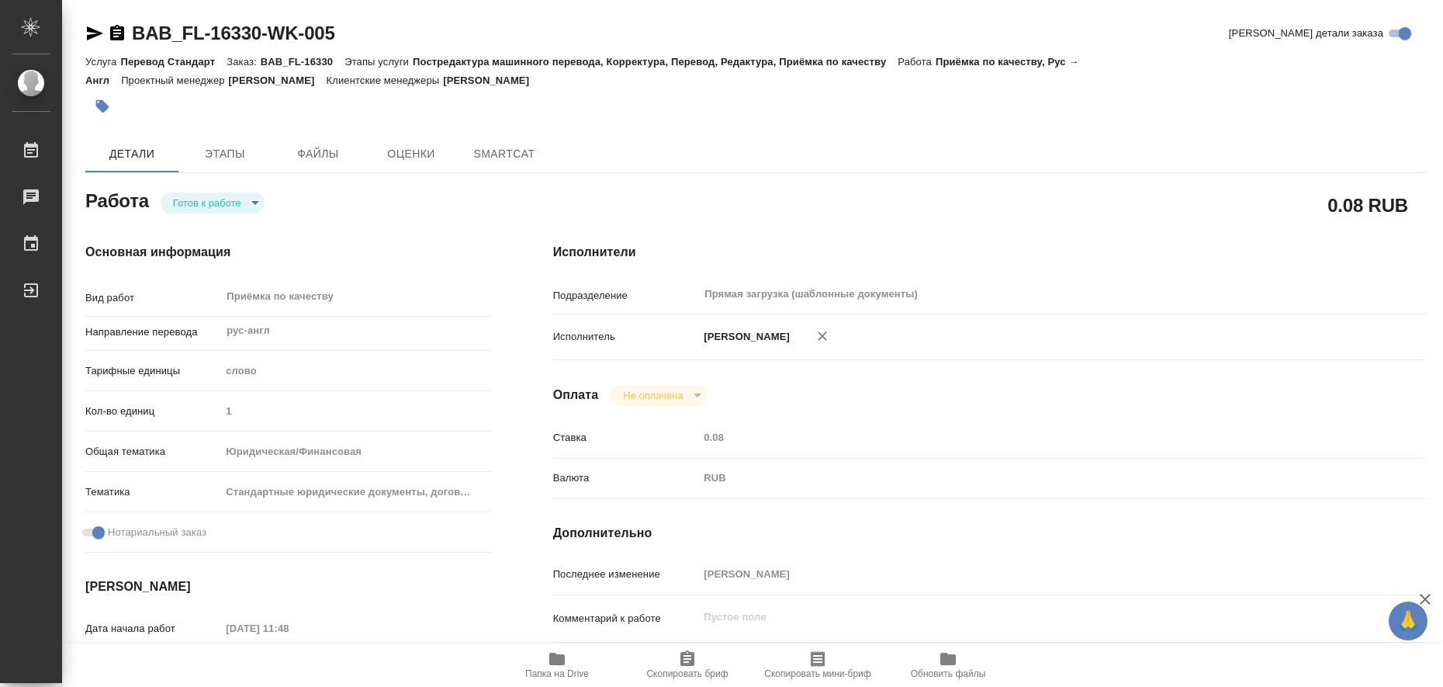
type textarea "x"
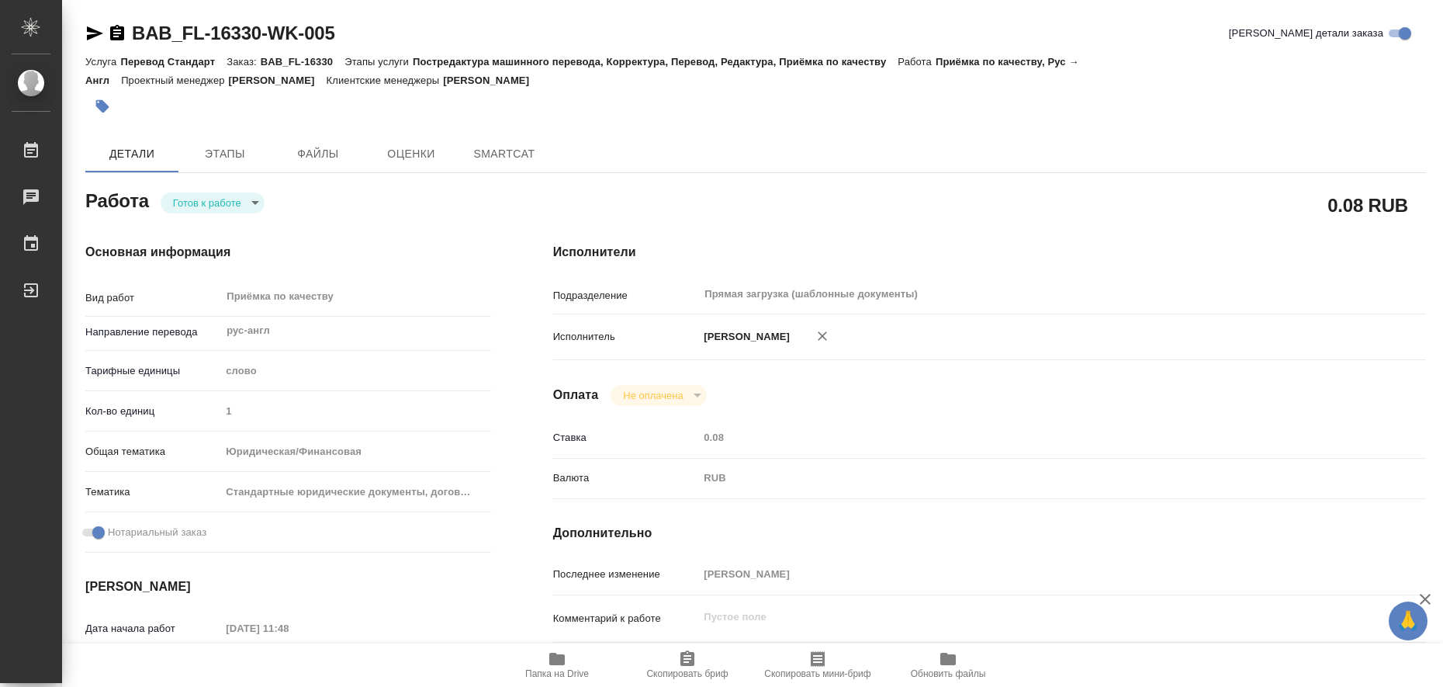
type textarea "x"
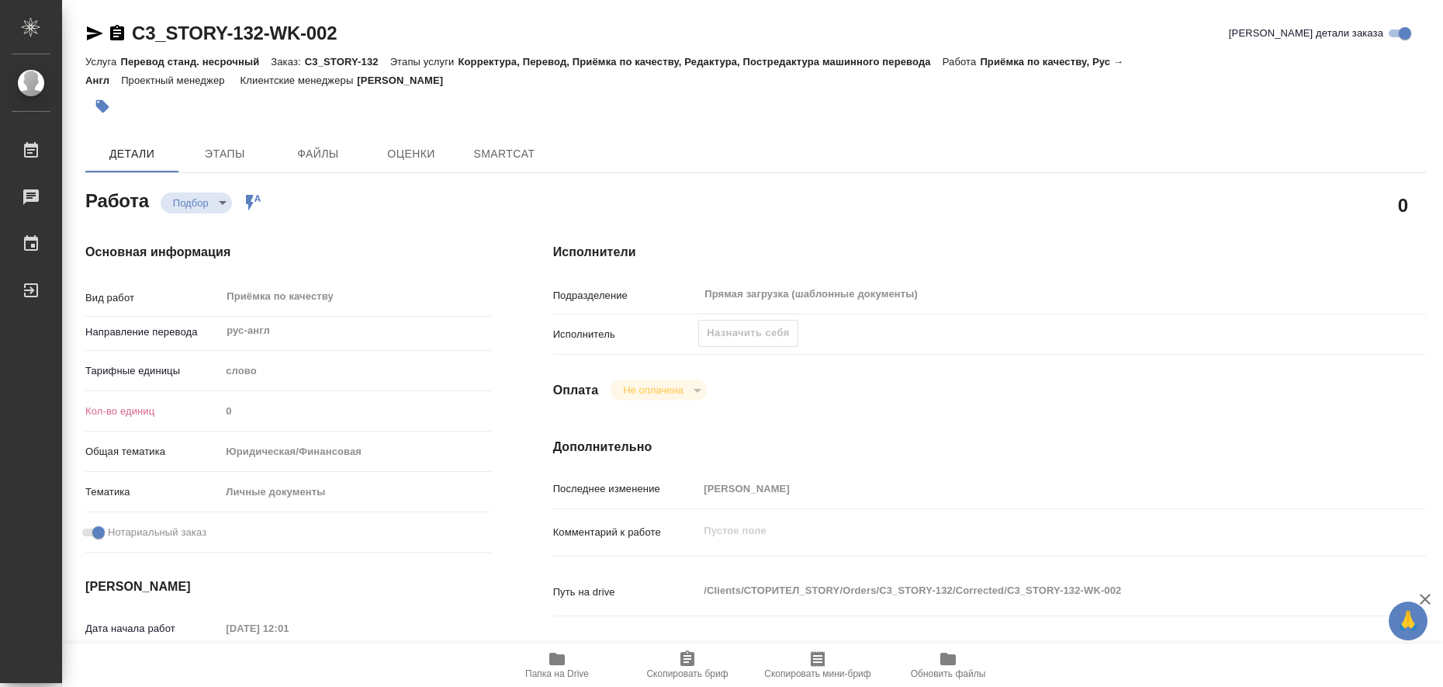
type textarea "x"
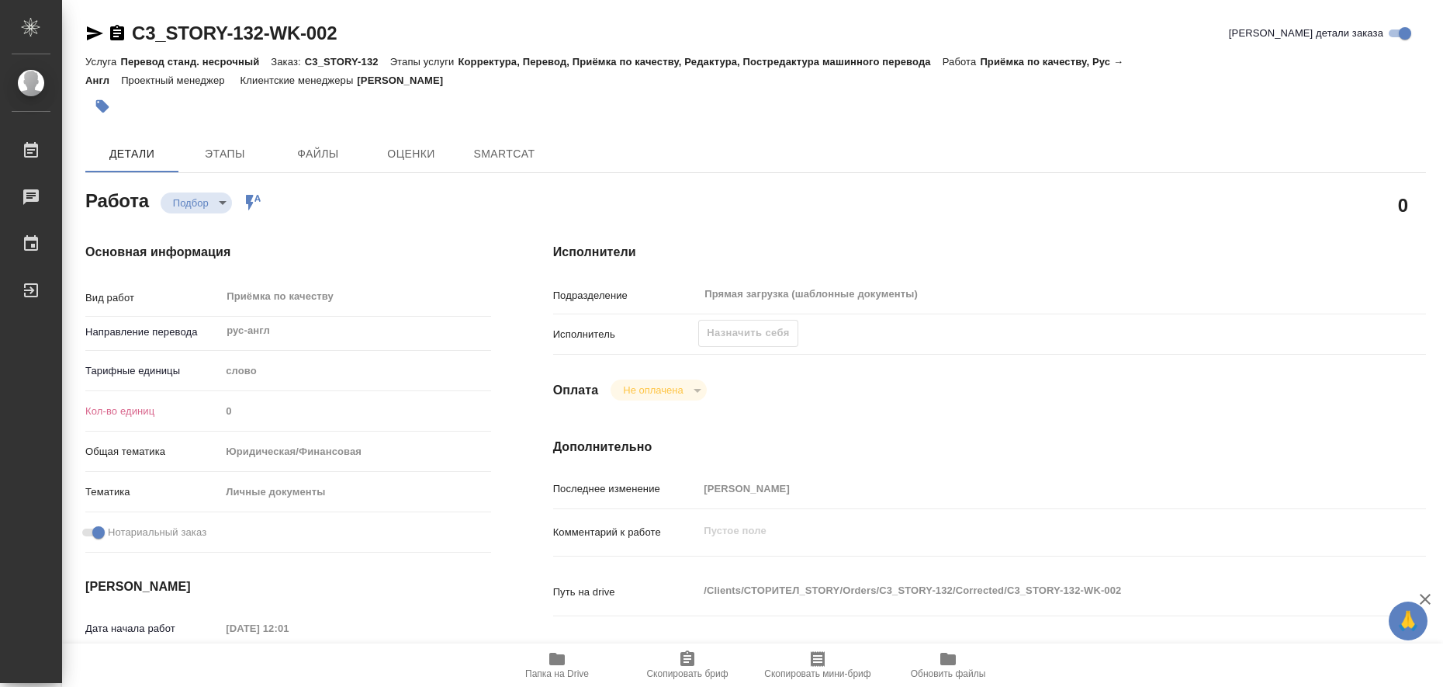
type textarea "x"
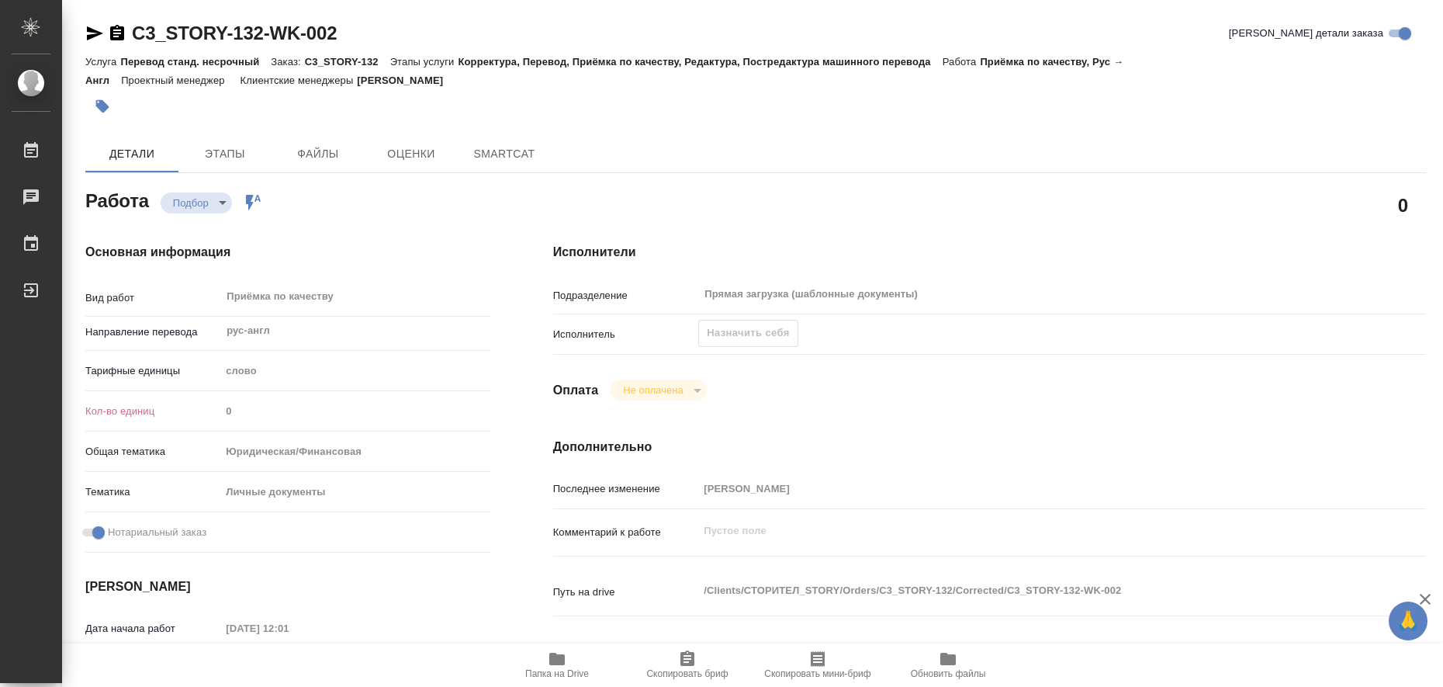
type textarea "x"
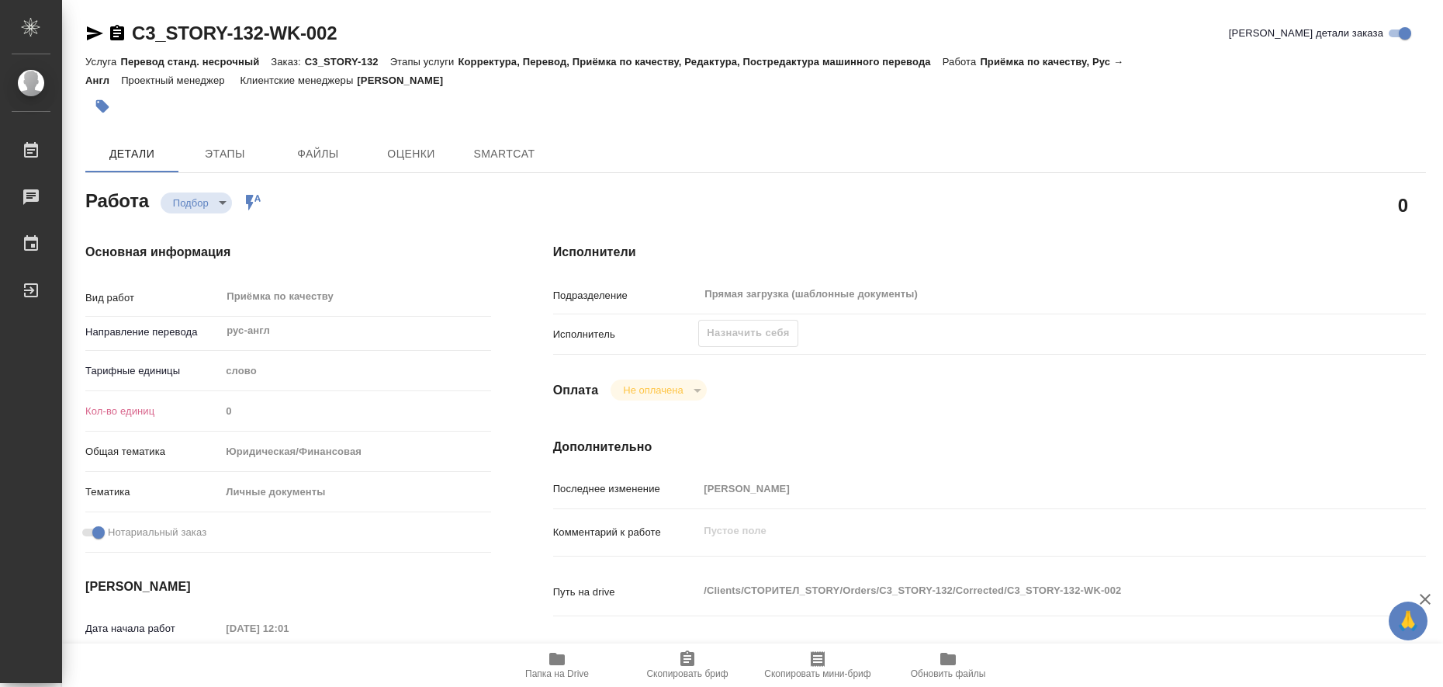
type textarea "x"
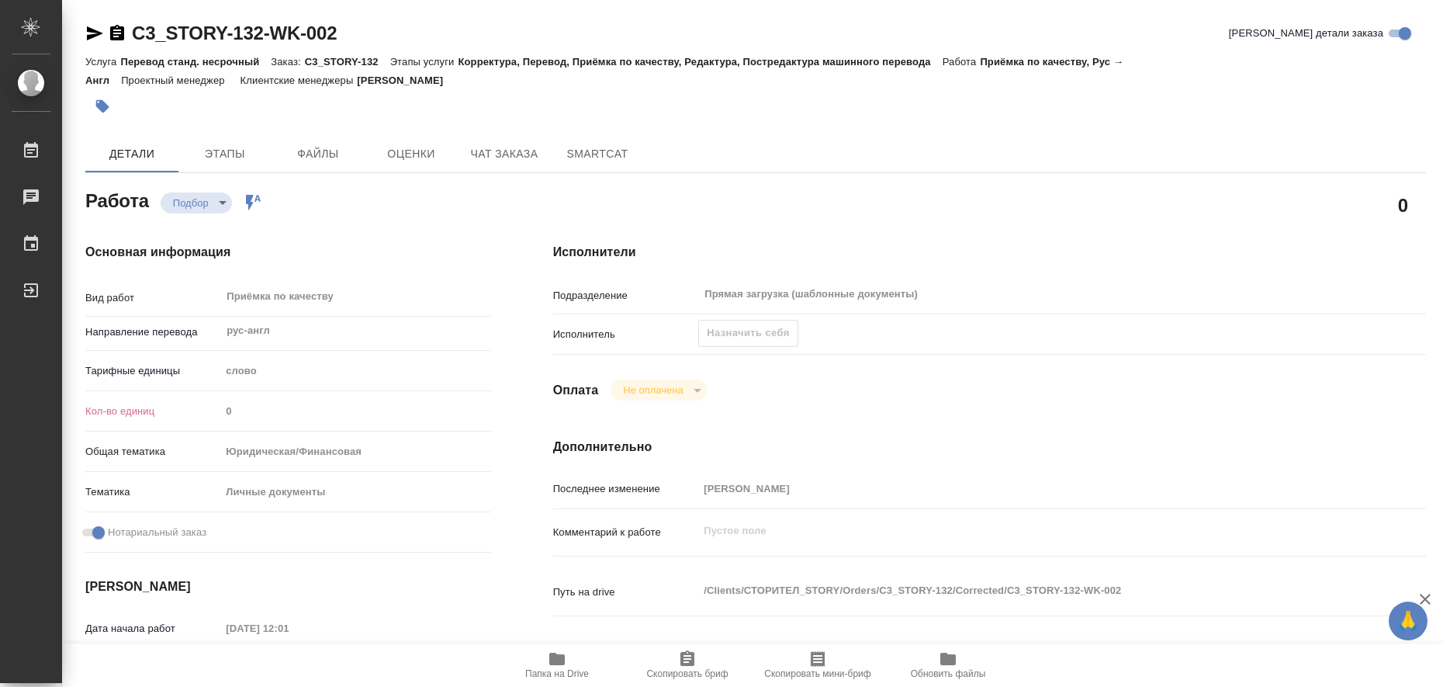
type textarea "x"
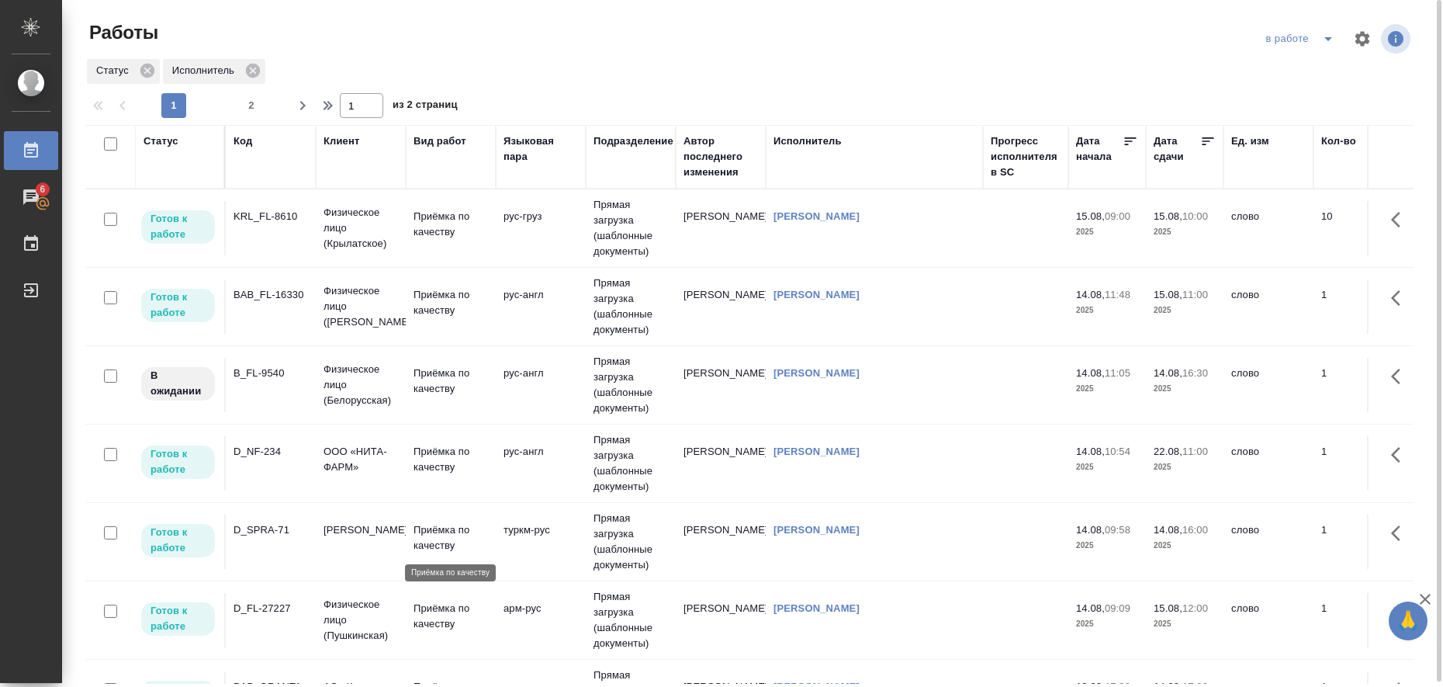
click at [441, 532] on p "Приёмка по качеству" at bounding box center [451, 537] width 74 height 31
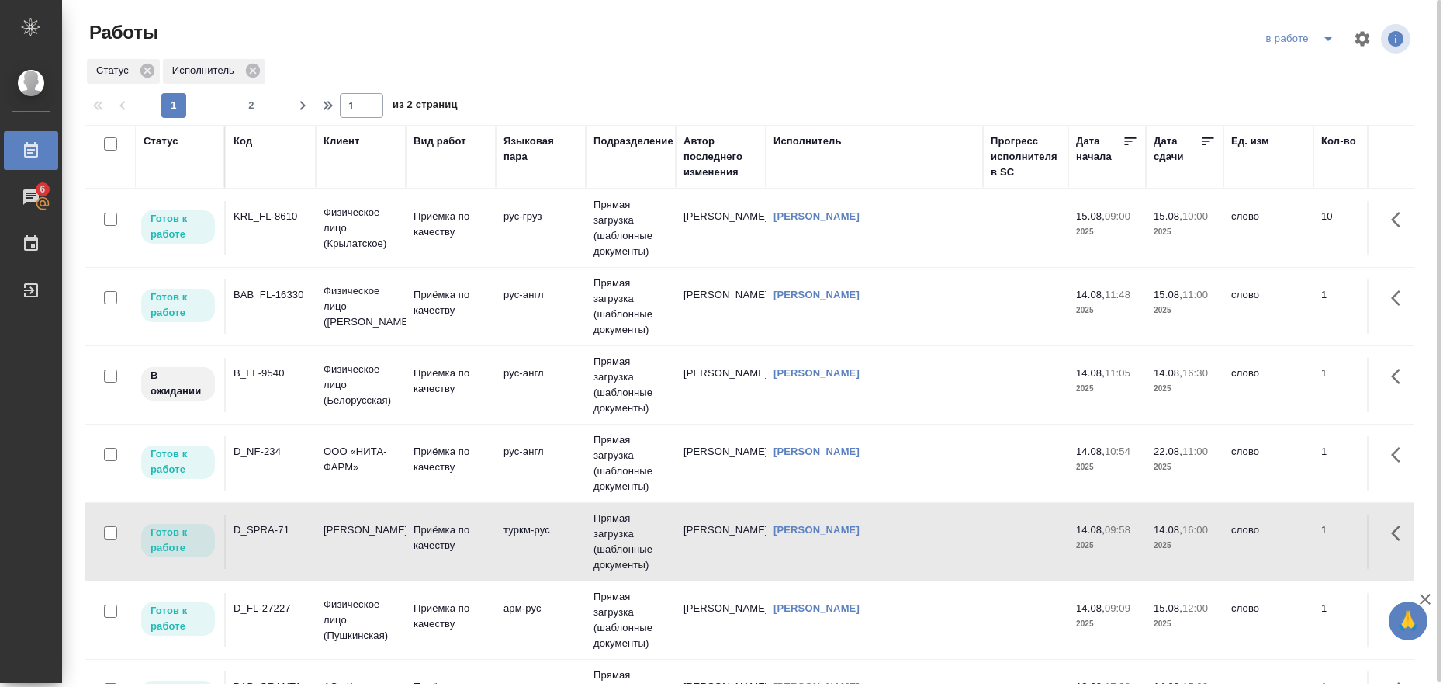
click at [1327, 37] on icon "split button" at bounding box center [1328, 39] width 8 height 4
click at [1303, 65] on li "Стандартные настройки" at bounding box center [1302, 69] width 149 height 25
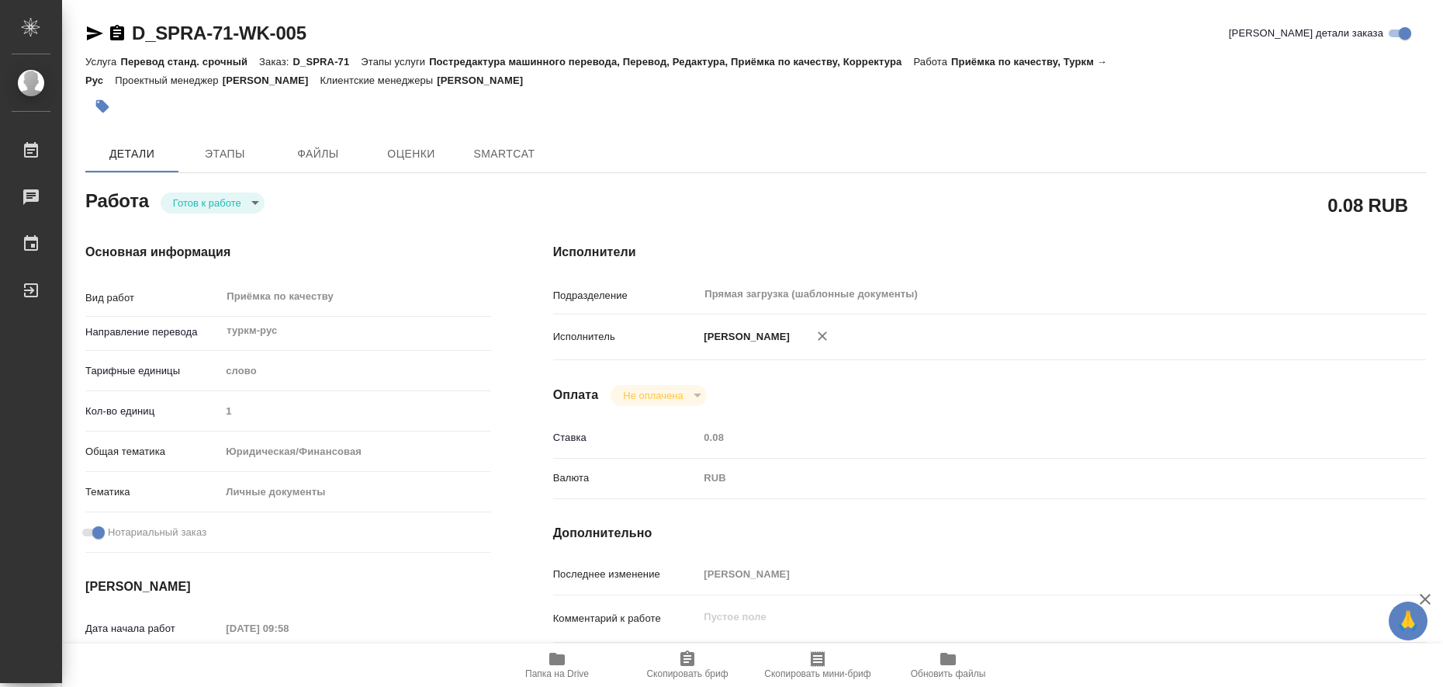
type textarea "x"
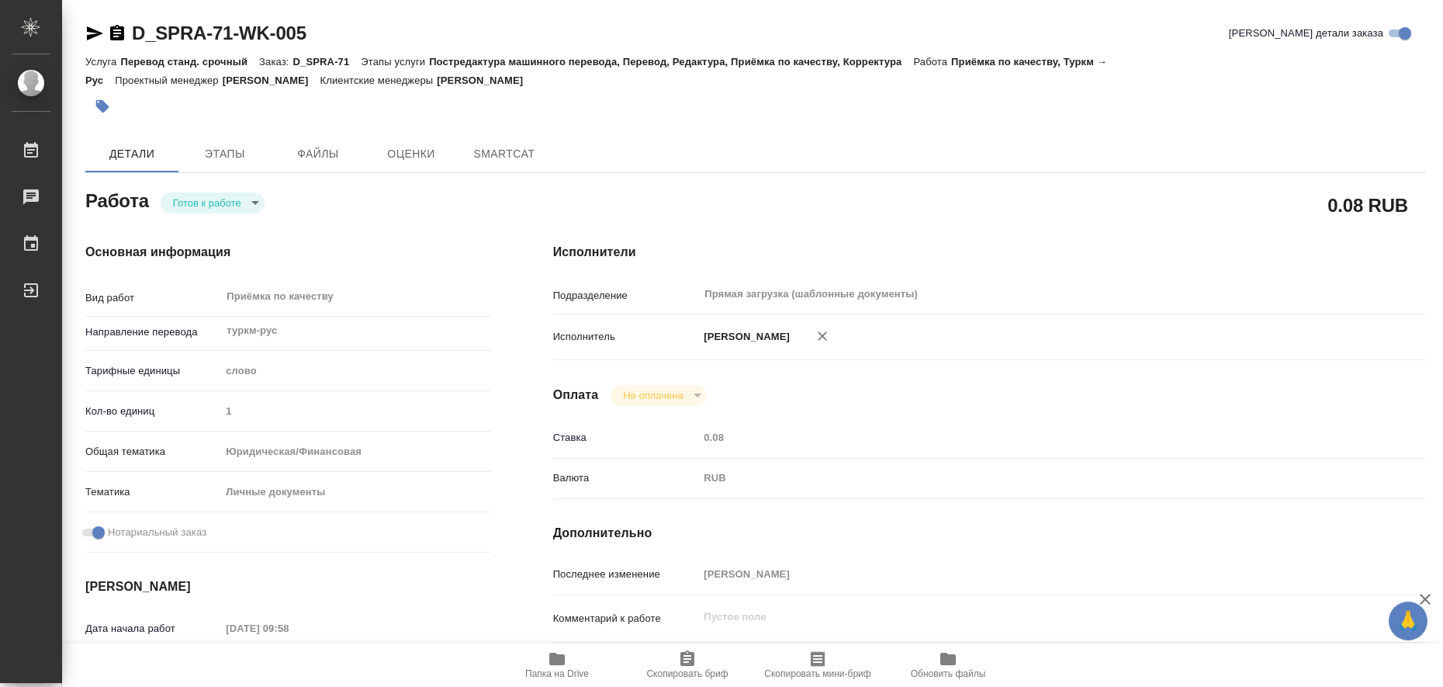
type textarea "x"
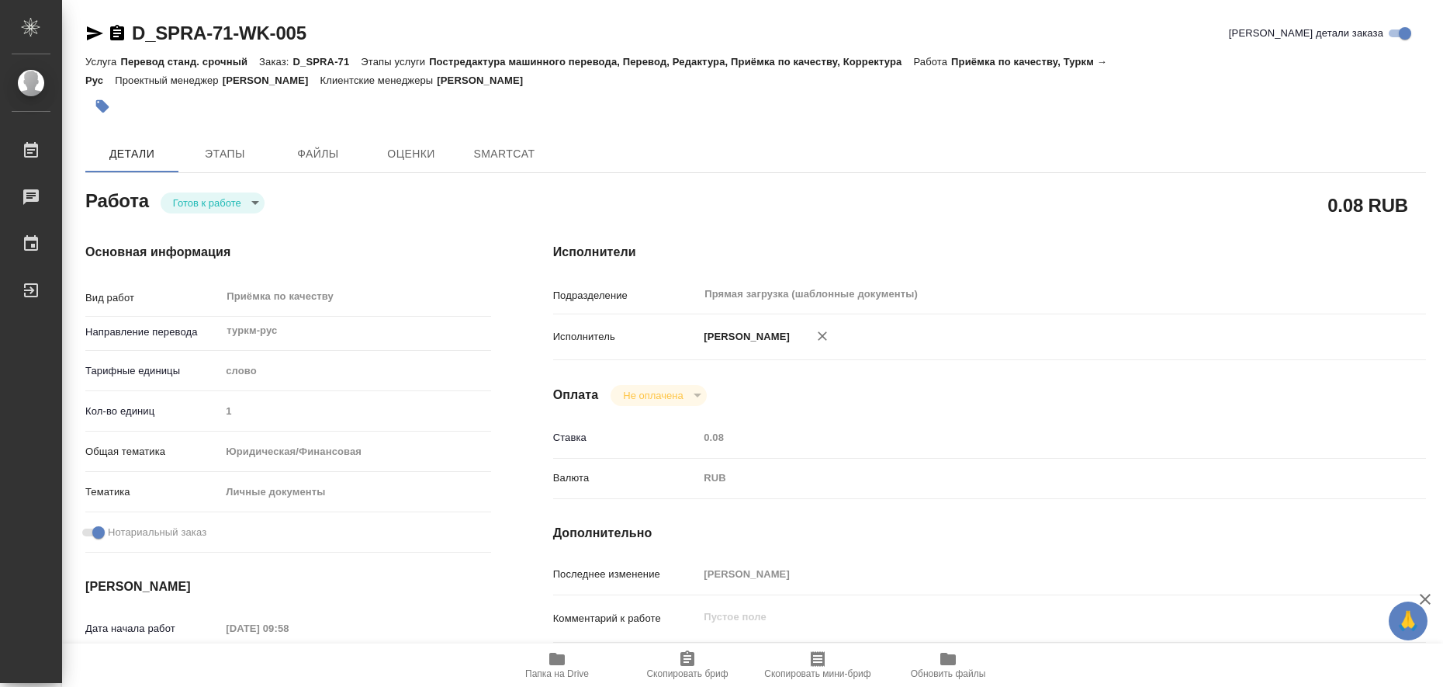
type textarea "x"
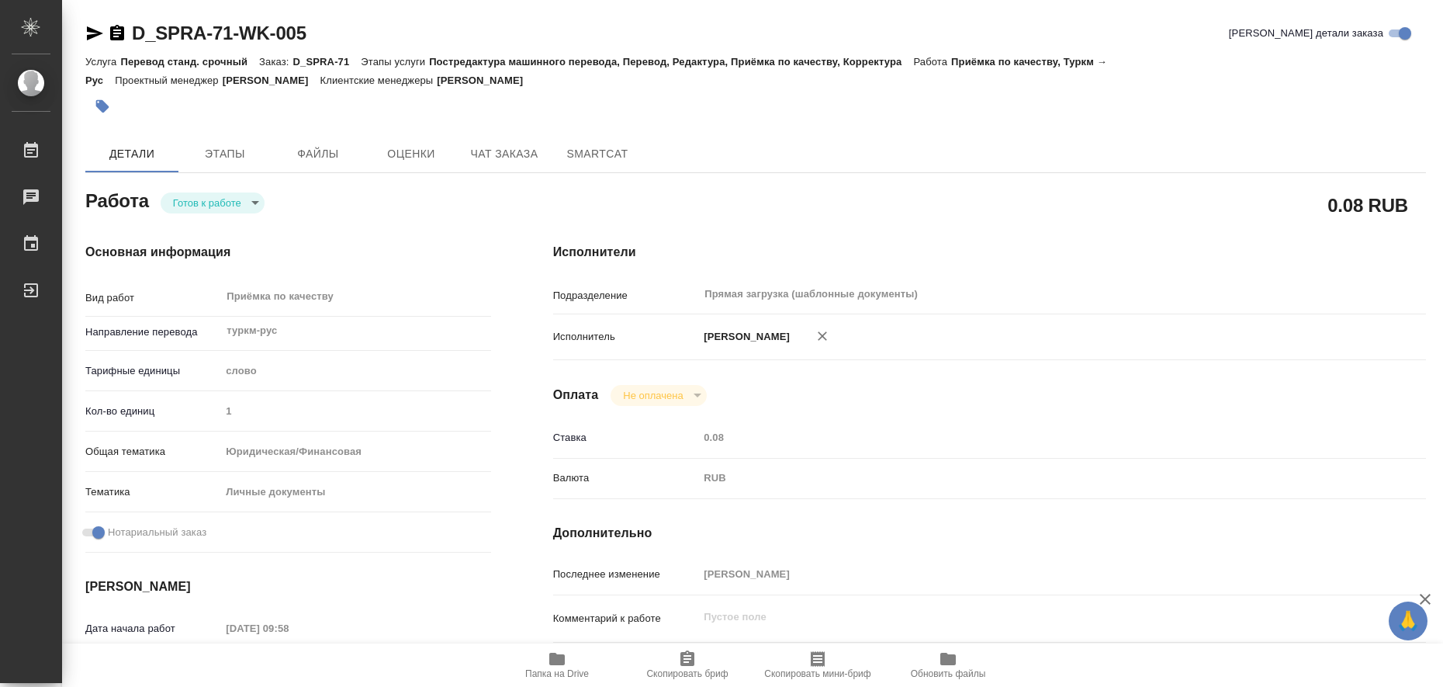
type textarea "x"
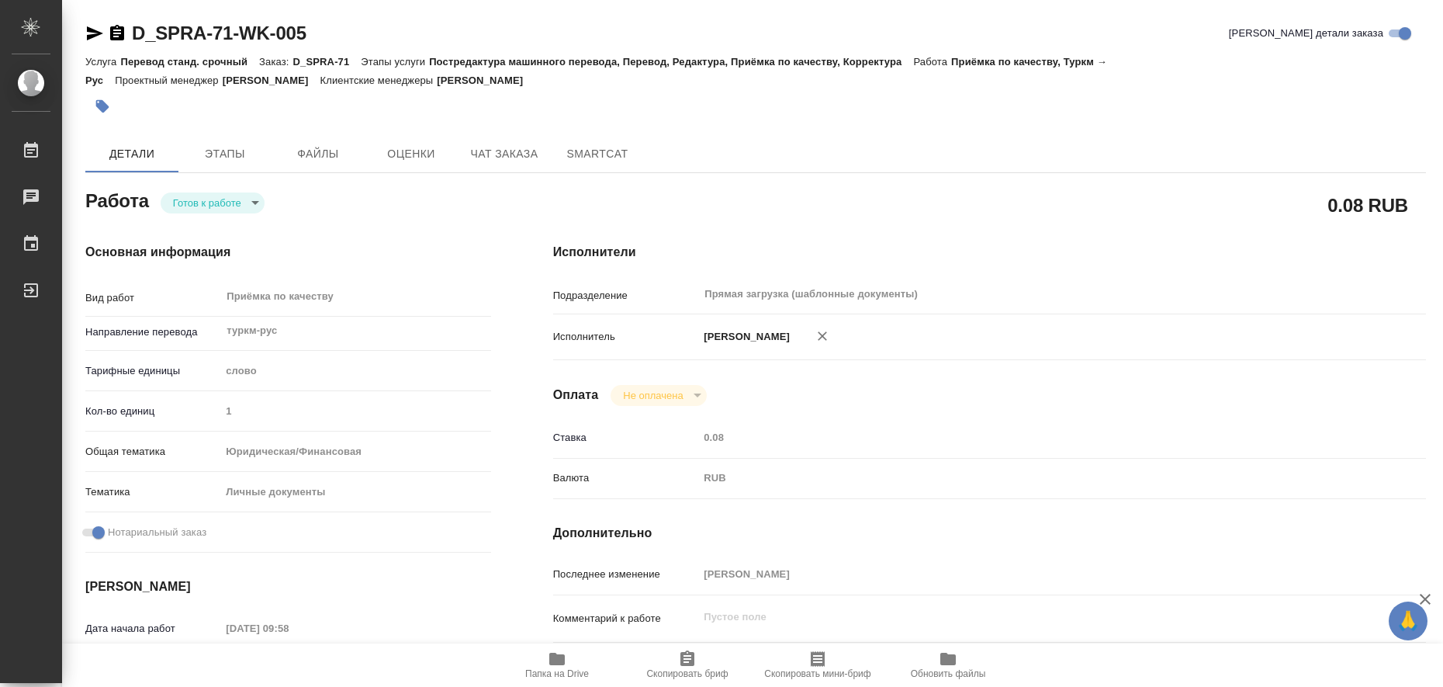
type textarea "x"
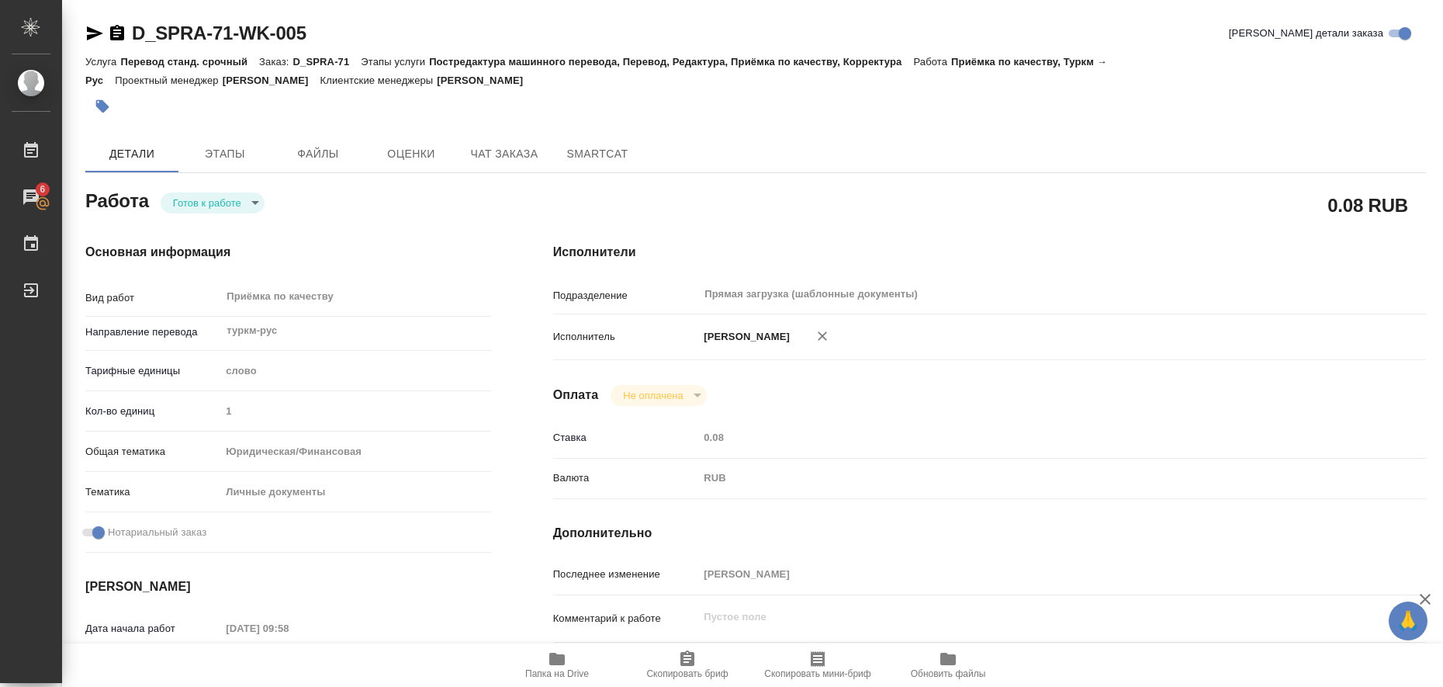
type textarea "x"
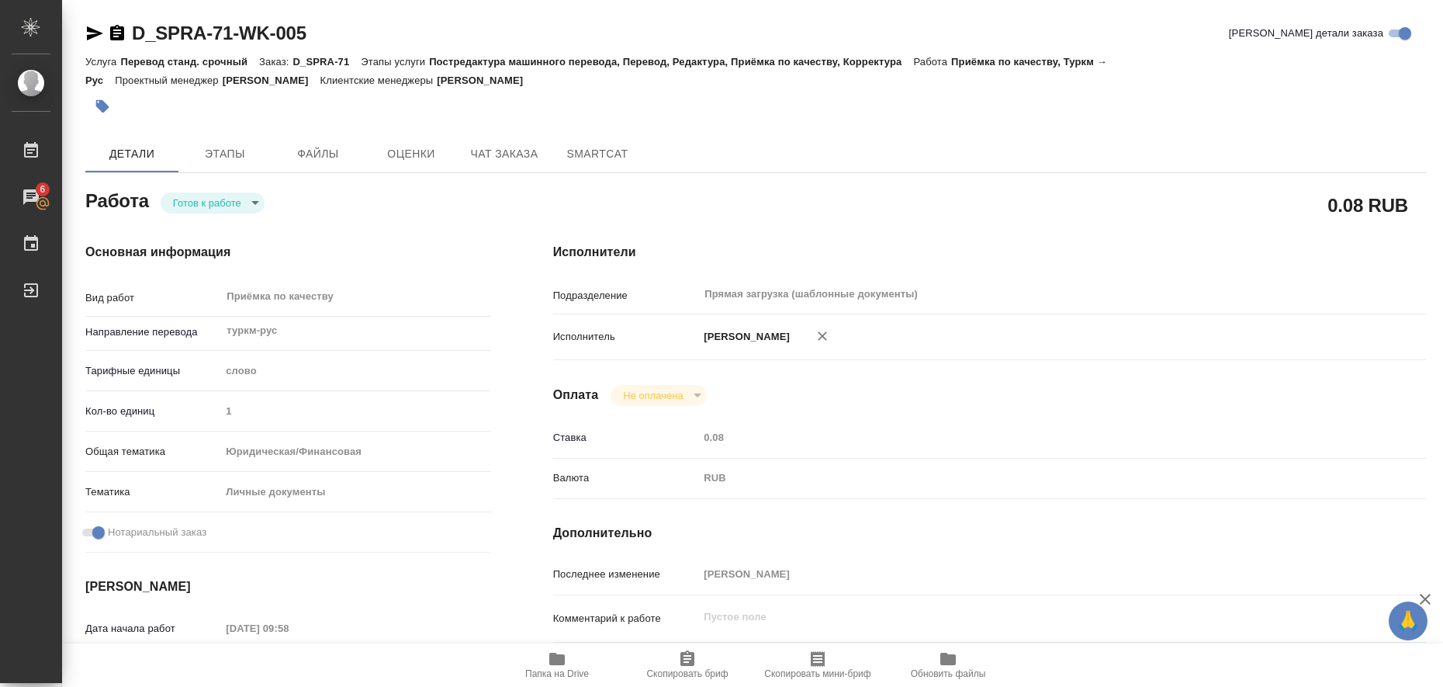
click at [556, 658] on icon "button" at bounding box center [557, 658] width 16 height 12
click at [85, 33] on icon "button" at bounding box center [94, 33] width 19 height 19
type textarea "x"
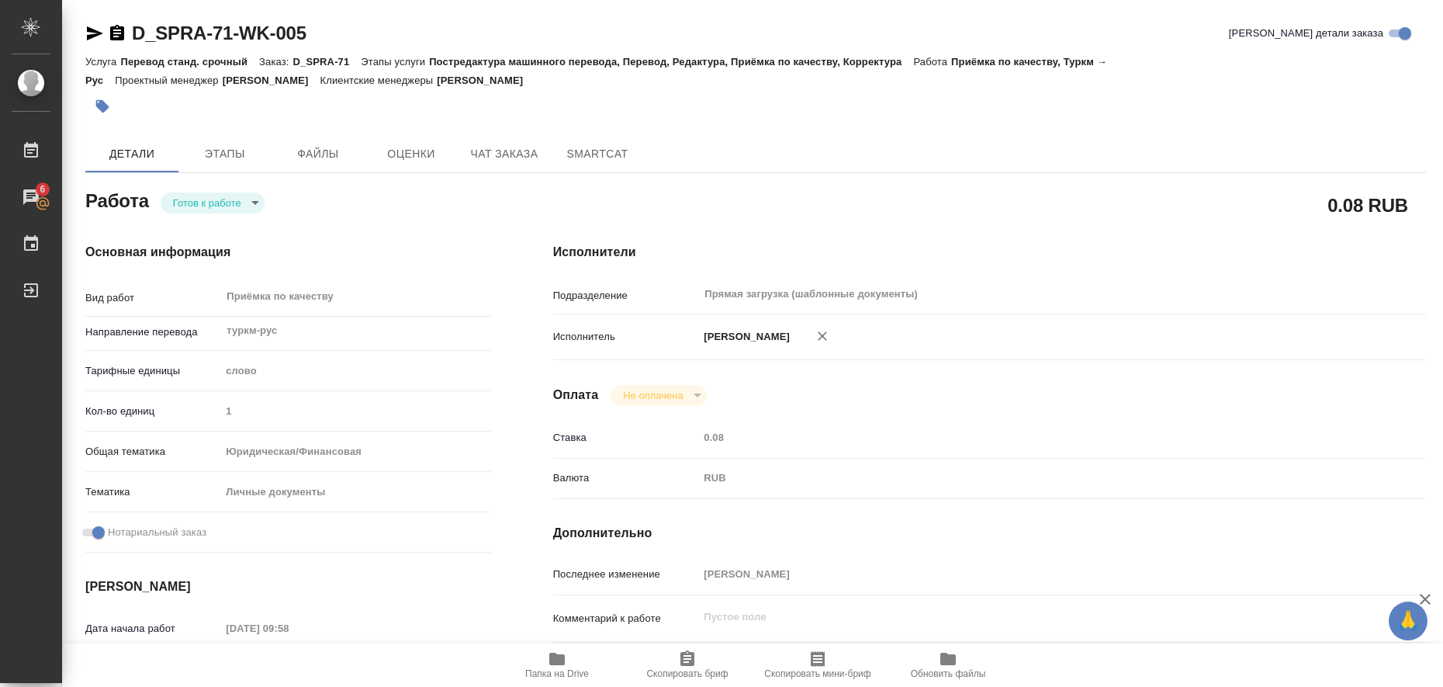
type textarea "x"
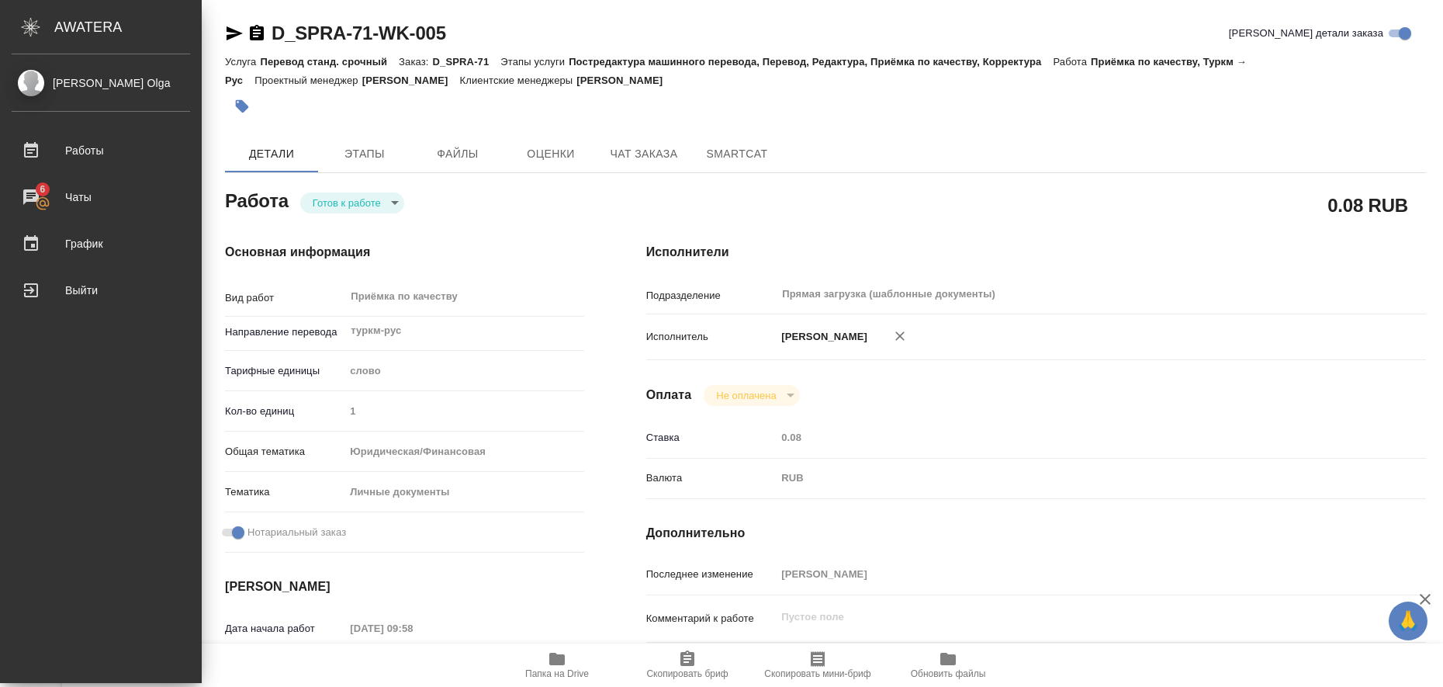
type textarea "x"
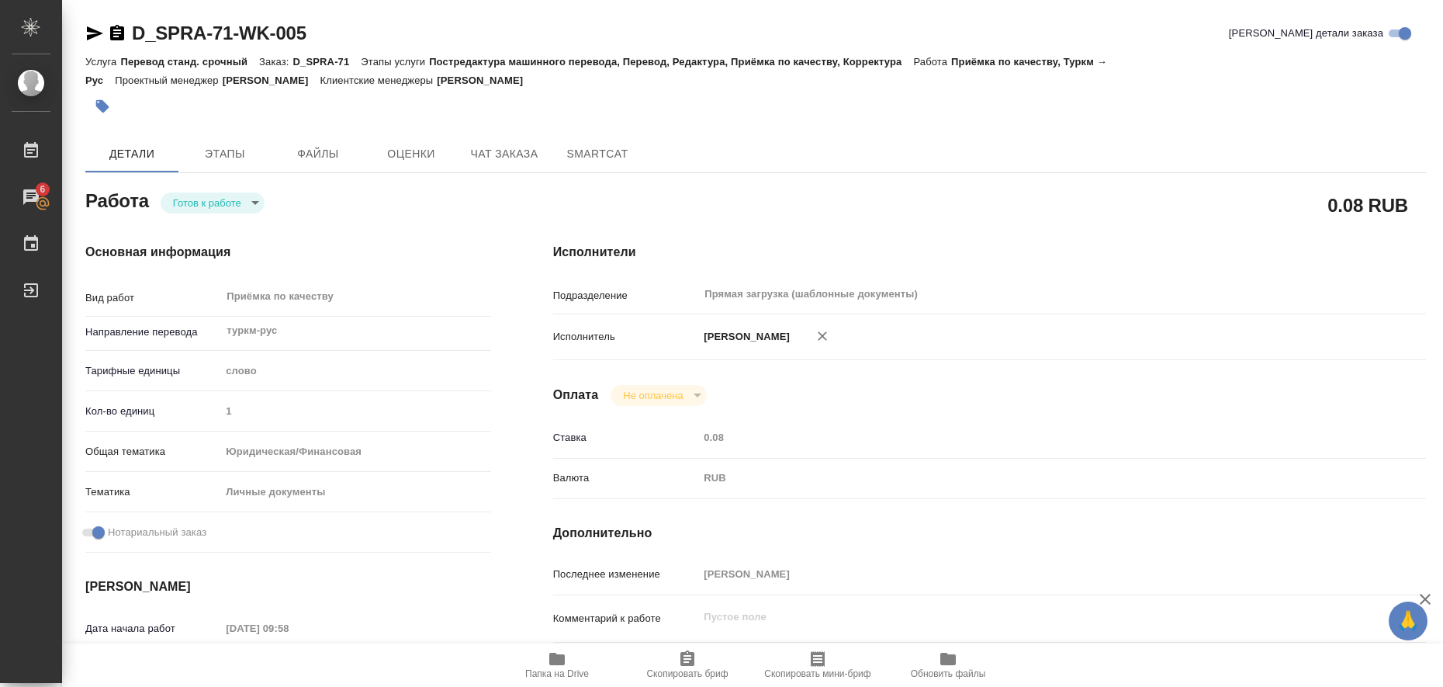
click at [106, 107] on icon "button" at bounding box center [102, 106] width 13 height 13
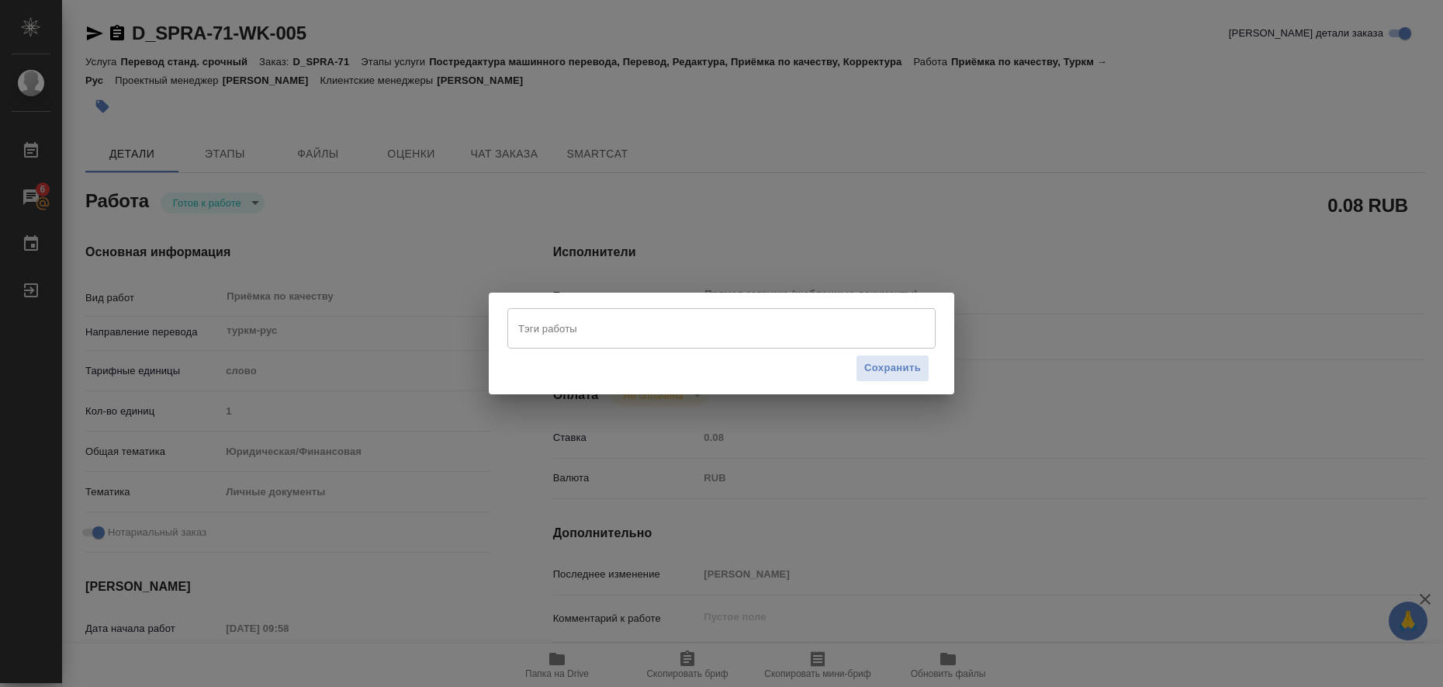
click at [676, 330] on input "Тэги работы" at bounding box center [706, 328] width 385 height 26
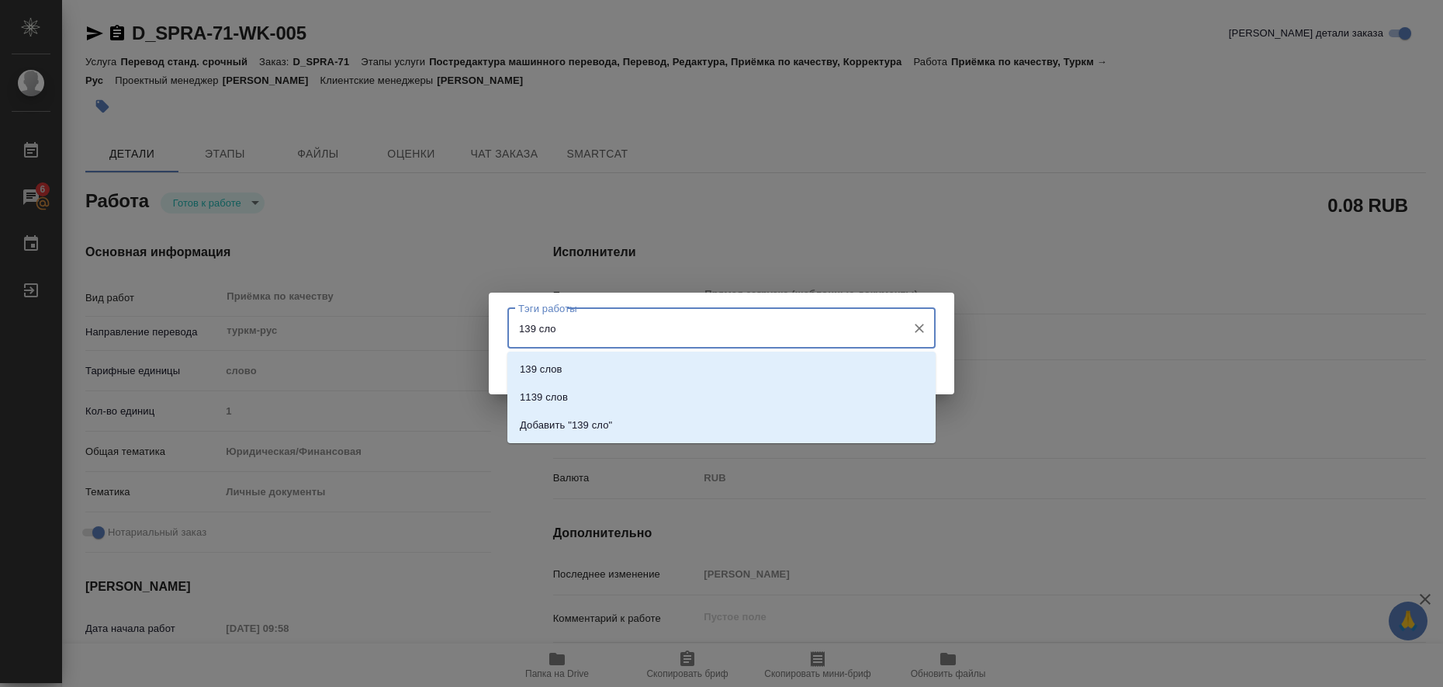
type input "139 слов"
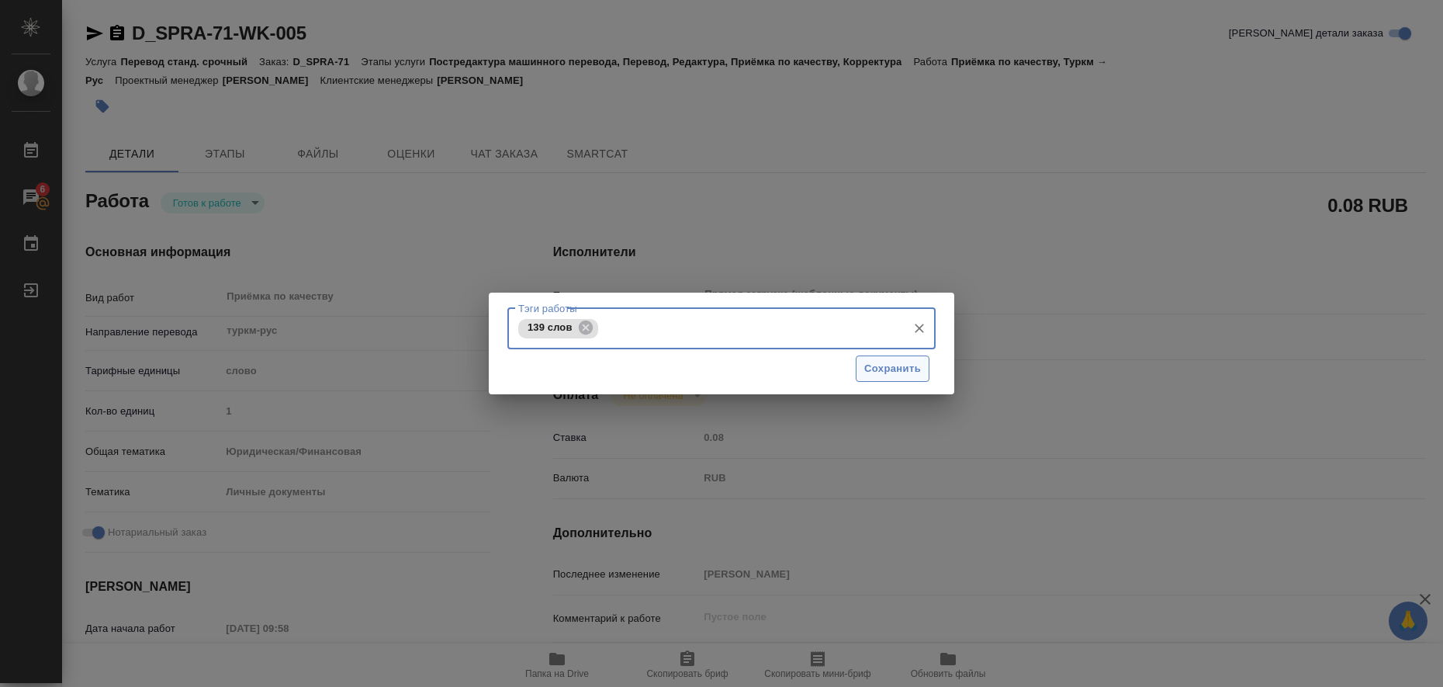
click at [863, 379] on button "Сохранить" at bounding box center [893, 368] width 74 height 27
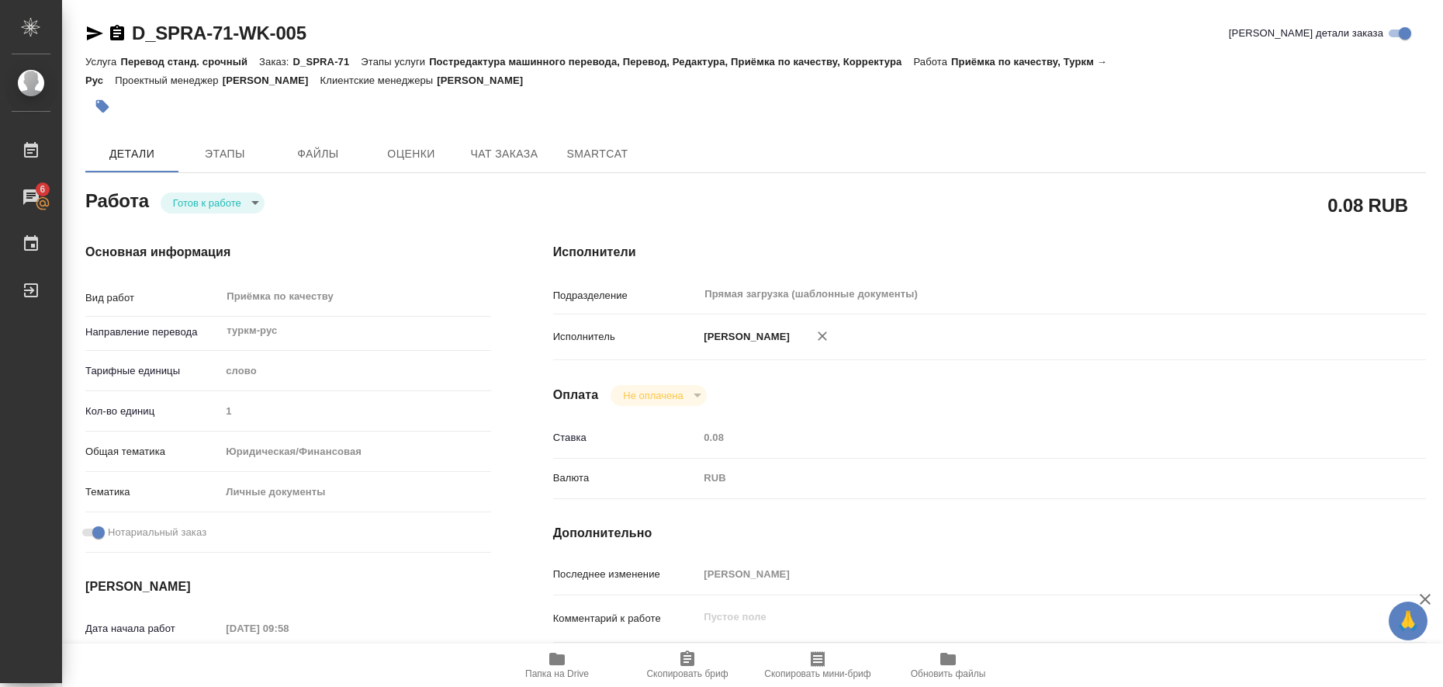
type input "readyForWork"
type textarea "Приёмка по качеству"
type textarea "x"
type input "туркм-рус"
type input "5a8b1489cc6b4906c91bfd90"
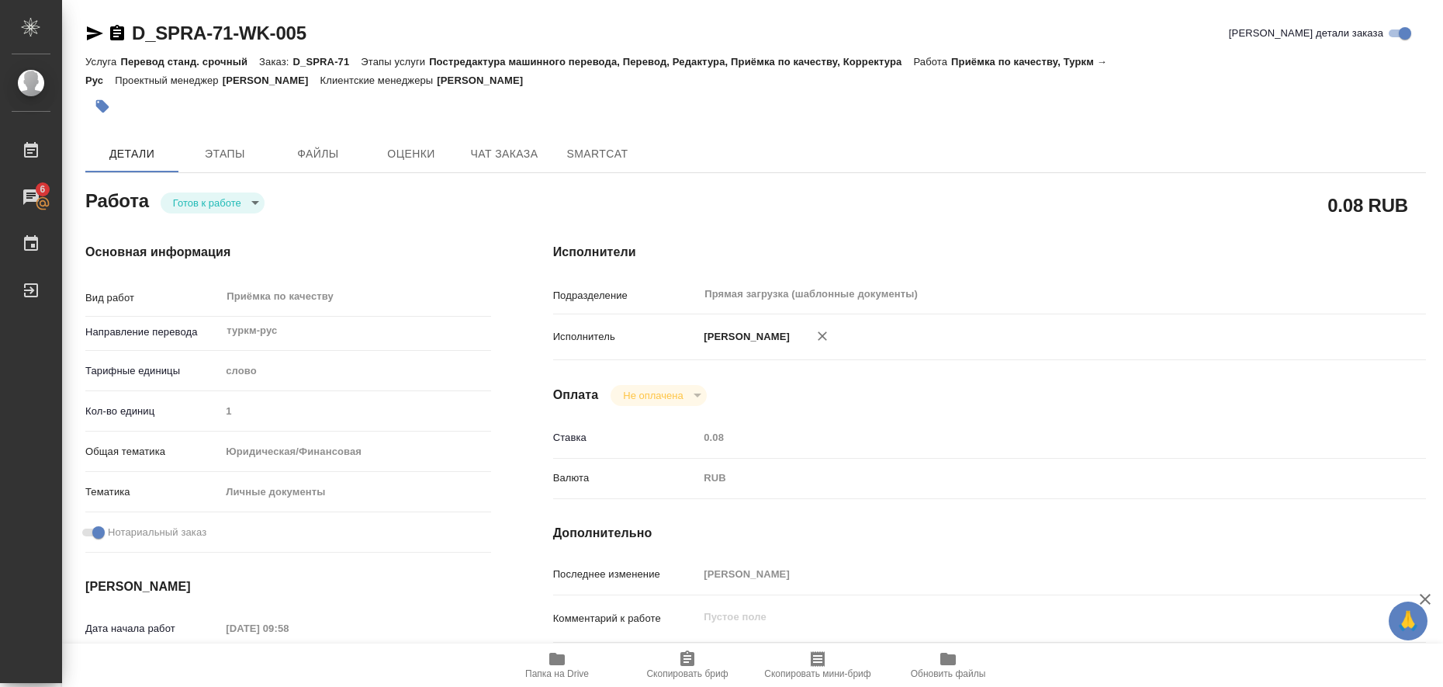
type input "1"
type input "yr-fn"
type input "5a8b8b956a9677013d343cfe"
checkbox input "true"
type input "14.08.2025 09:58"
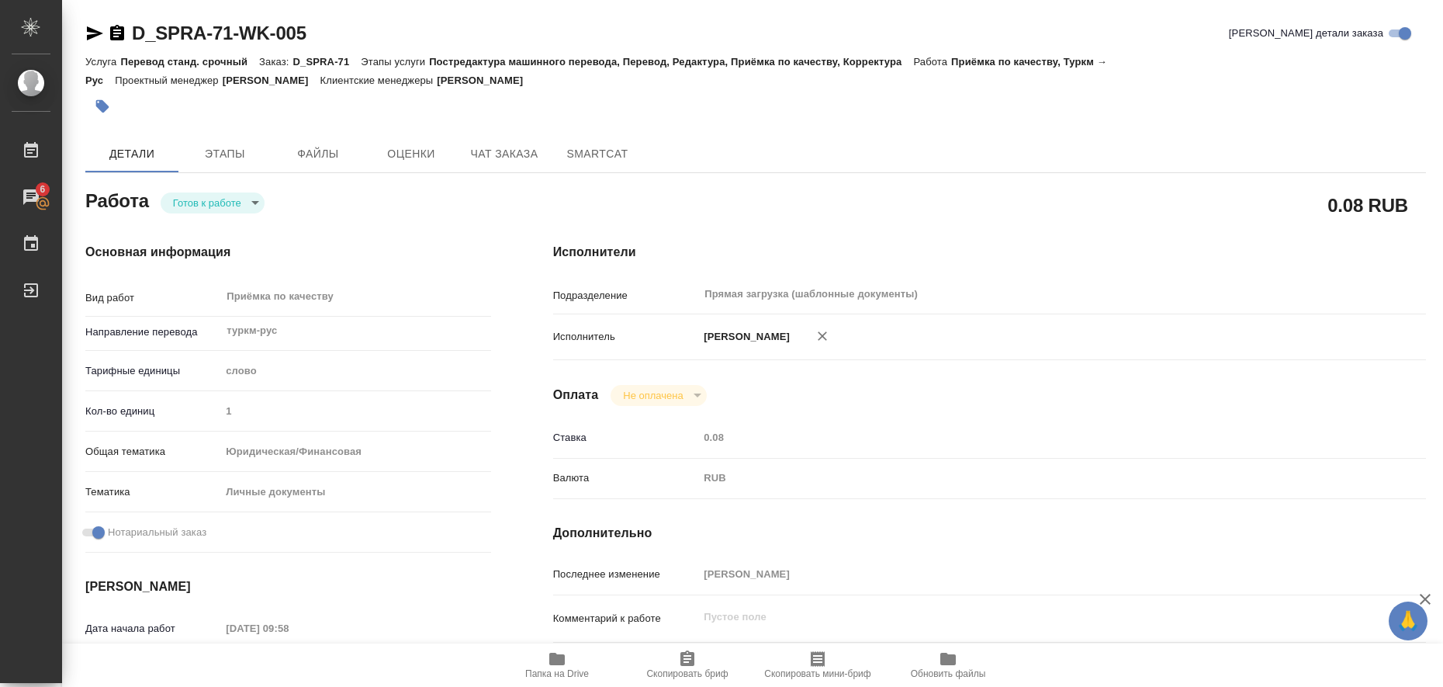
type input "14.08.2025 16:00"
type input "Прямая загрузка (шаблонные документы)"
type input "notPayed"
type input "0.08"
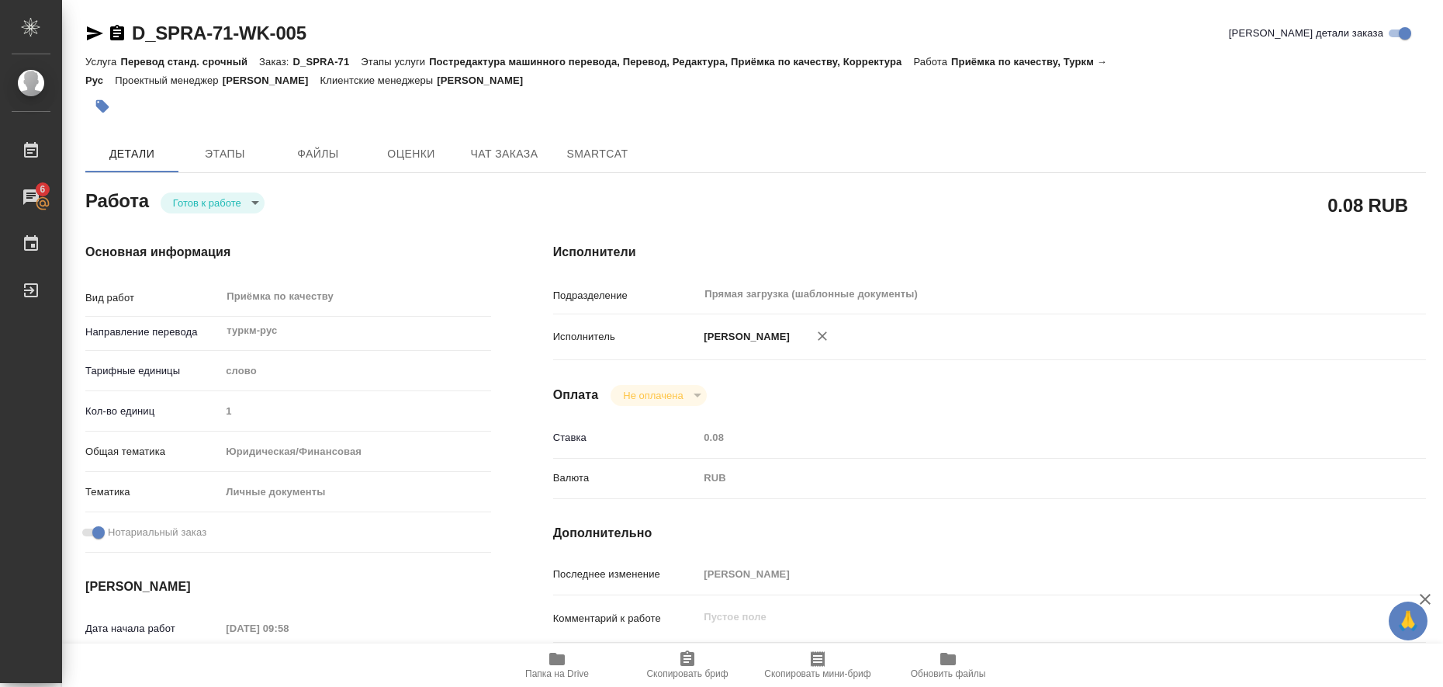
type input "RUB"
type input "[PERSON_NAME]"
type textarea "x"
type textarea "/Clients/Супрун Анна/Orders/D_SPRA-71/Corrected/D_SPRA-71-WK-005"
type textarea "x"
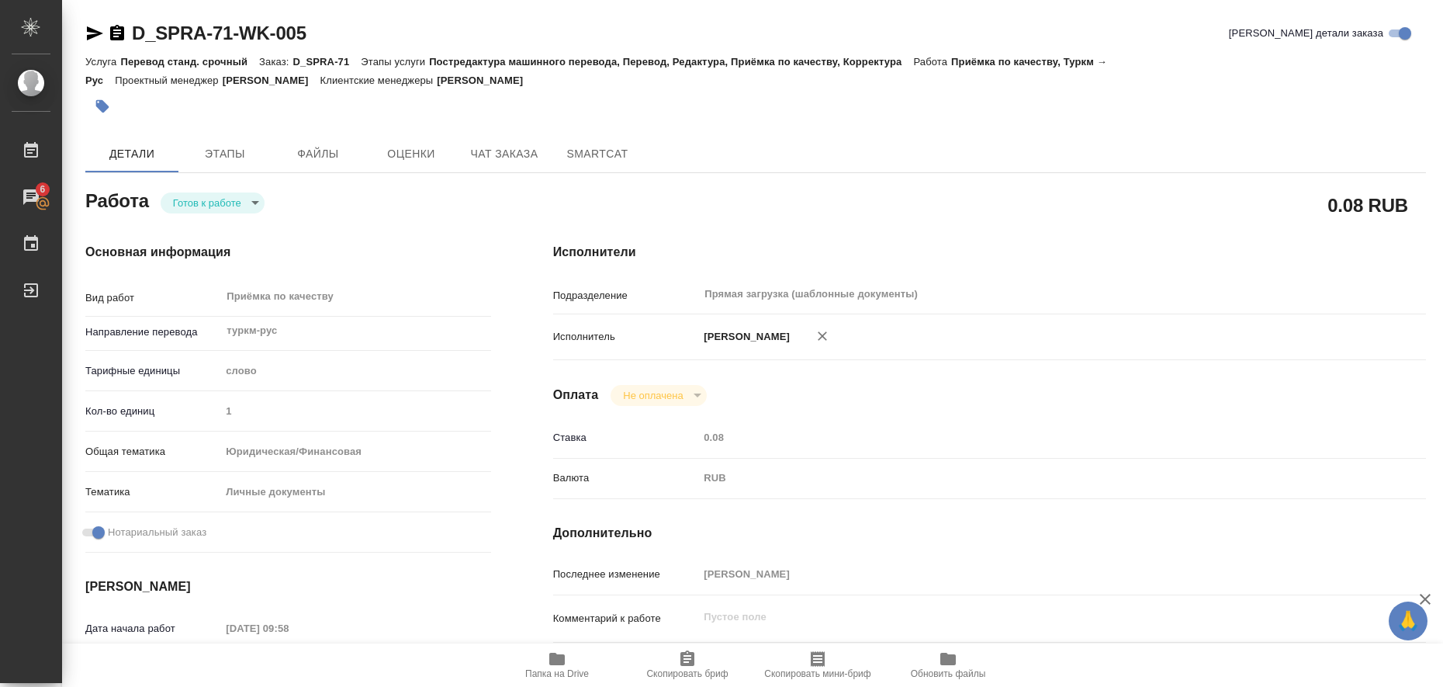
type input "D_SPRA-71"
type input "Перевод станд. срочный"
type input "Постредактура машинного перевода, Перевод, Редактура, Приёмка по качеству, Корр…"
type input "Булахова Елена"
type input "/Clients/Супрун Анна/Orders/D_SPRA-71"
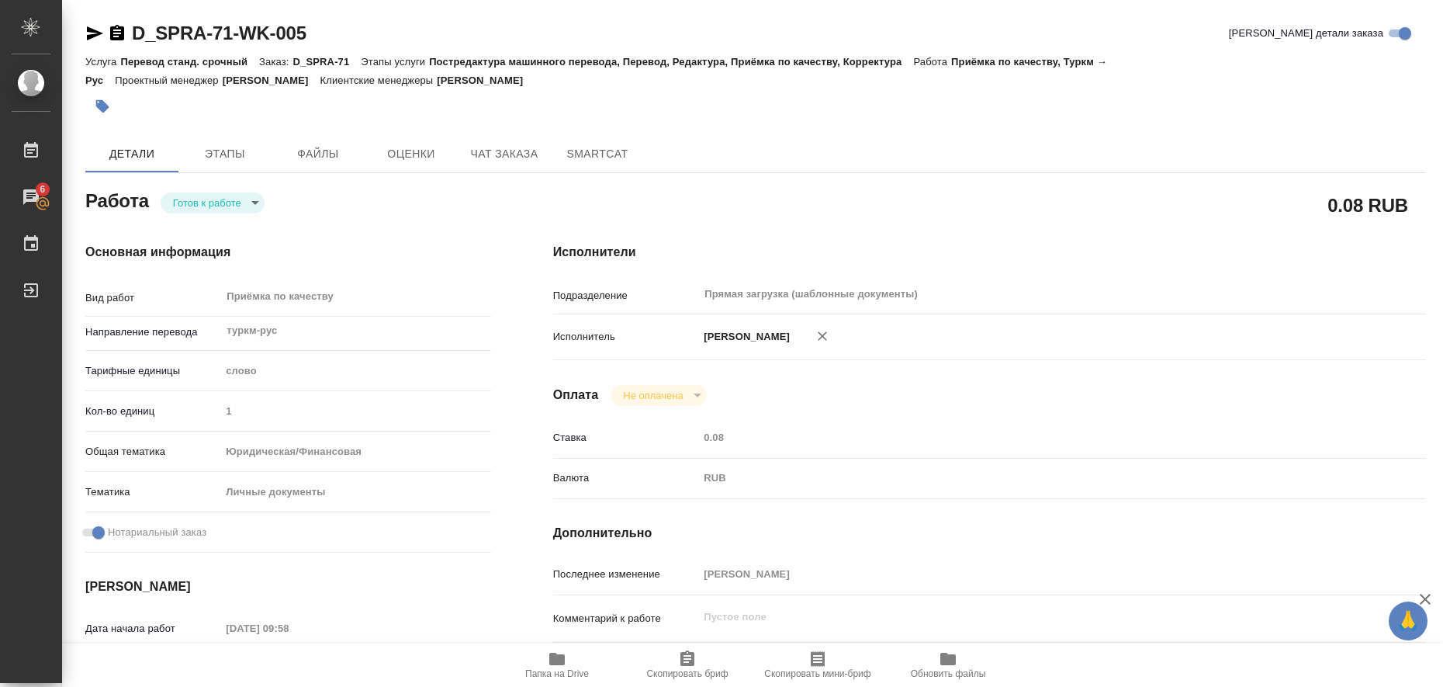
type textarea "x"
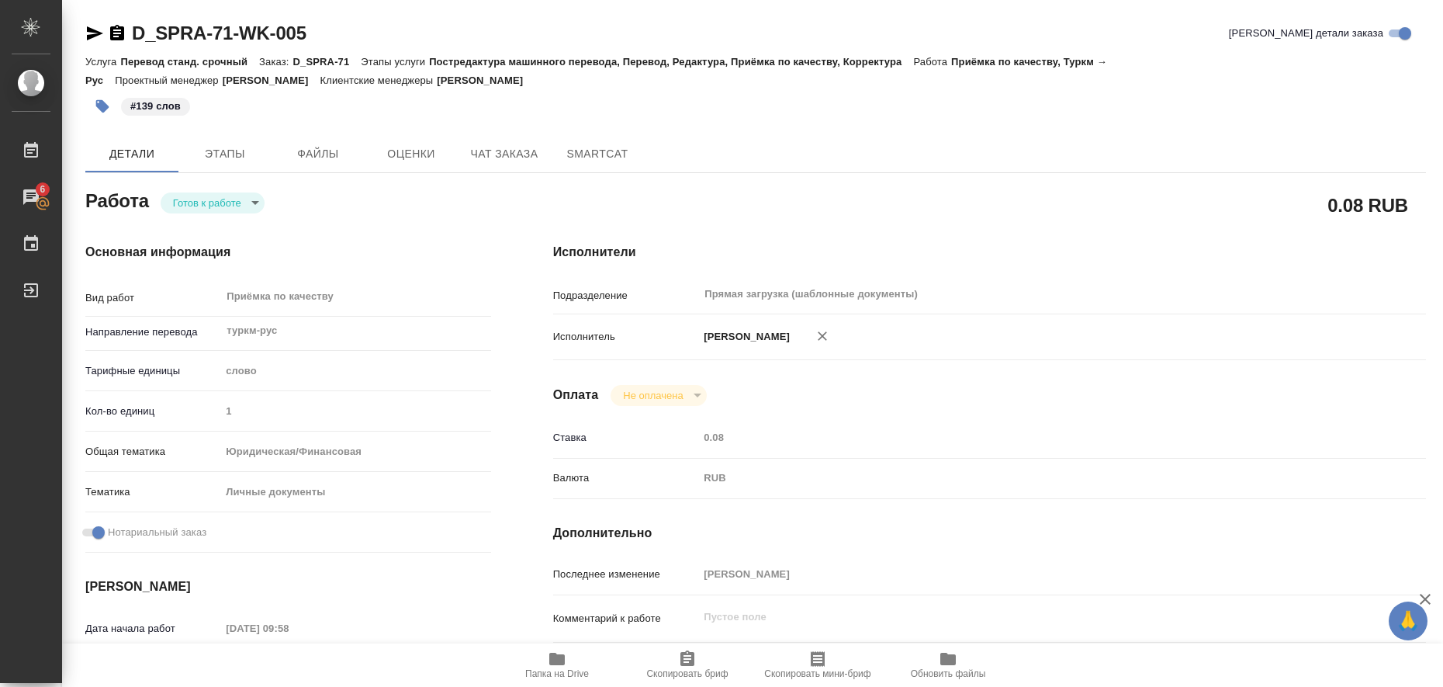
type textarea "x"
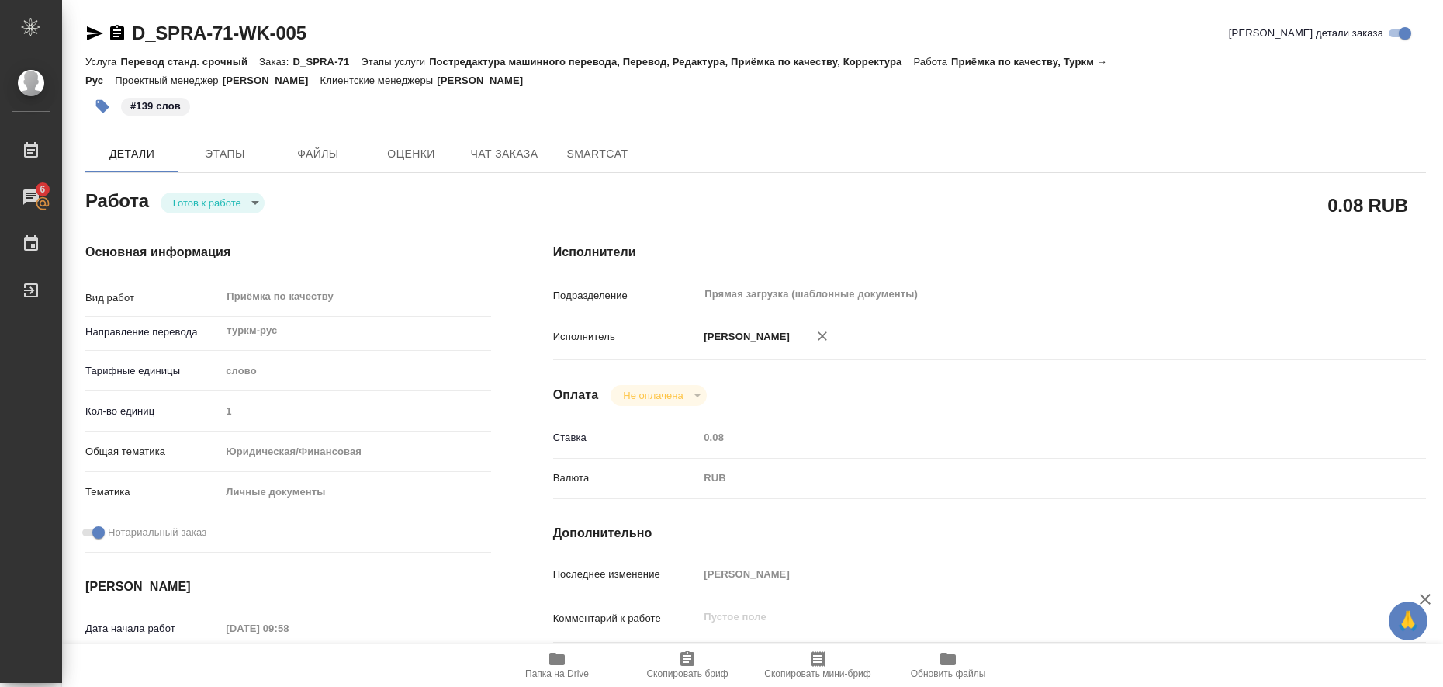
type textarea "x"
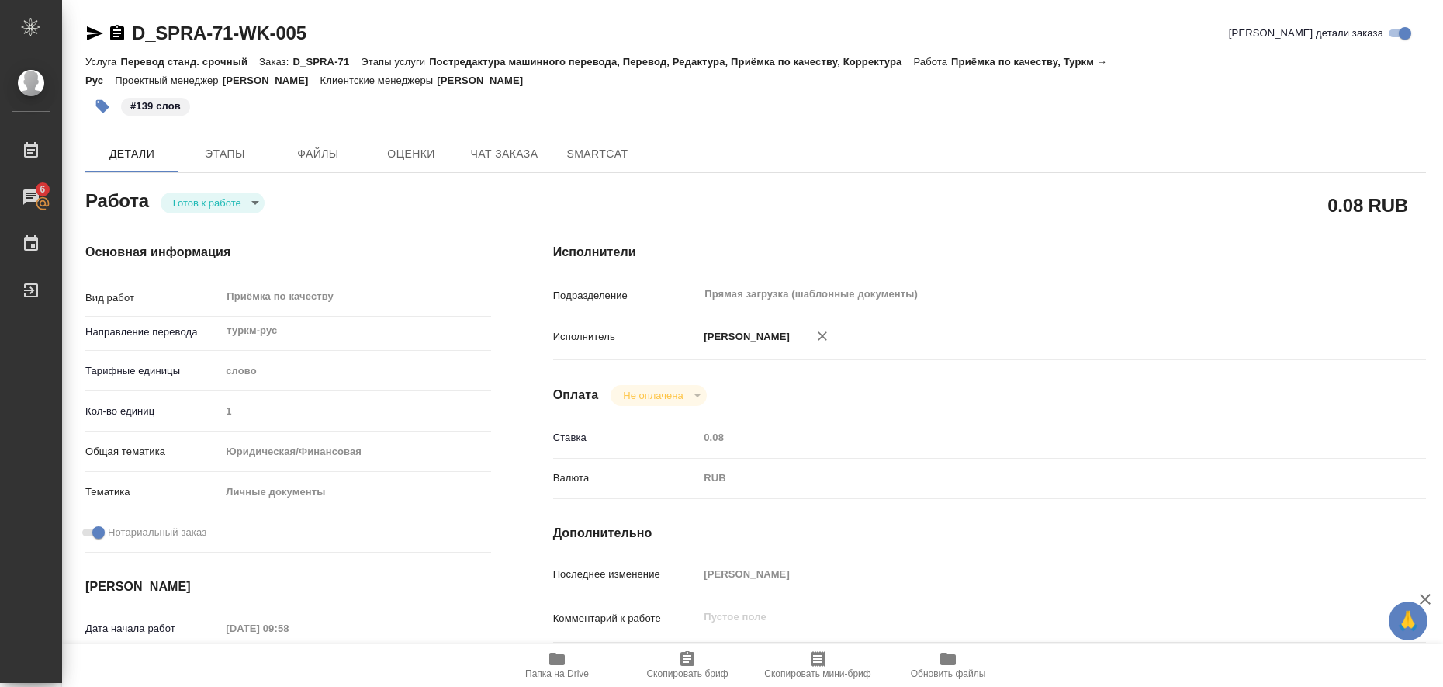
type textarea "x"
click at [236, 208] on body "🙏 .cls-1 fill:#fff; AWATERA Liubitskaia Olga Работы 6 Чаты График Выйти D_SPRA-…" at bounding box center [721, 343] width 1443 height 687
click at [231, 229] on li "Выполнен" at bounding box center [213, 229] width 104 height 26
type textarea "x"
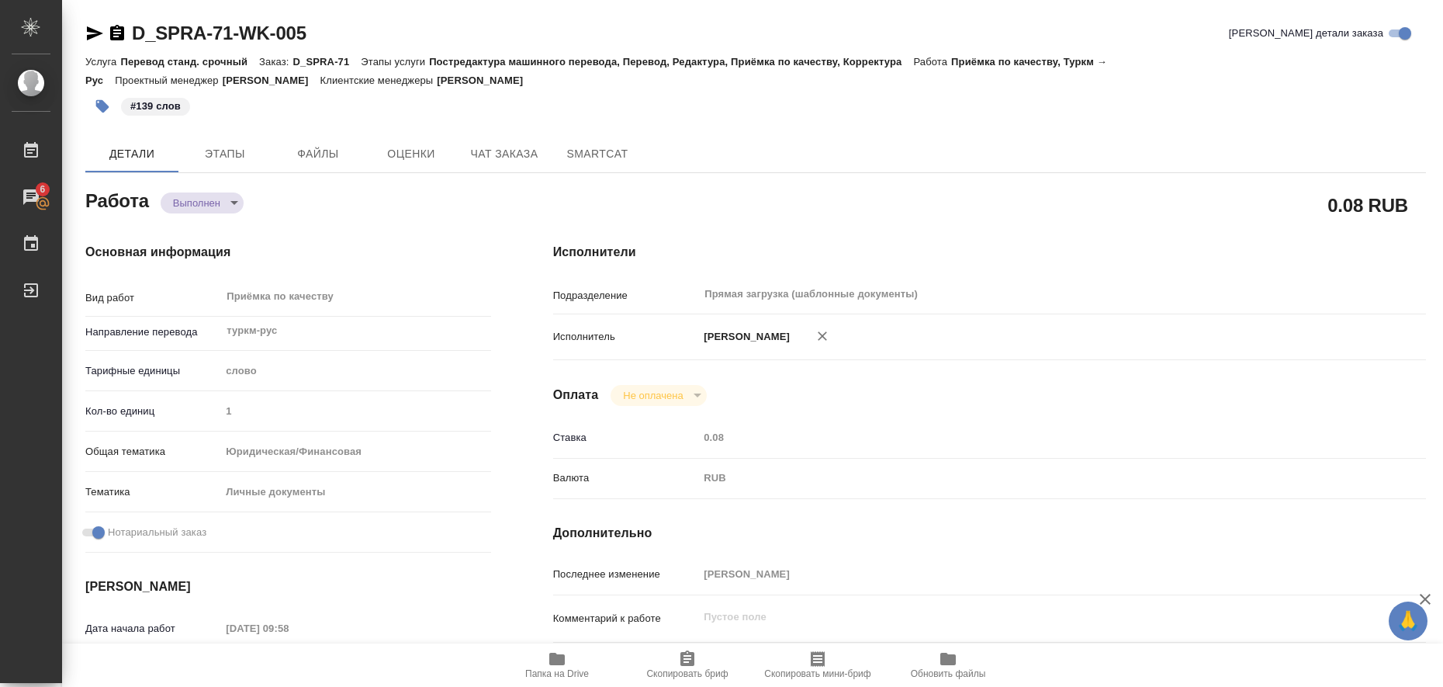
type textarea "x"
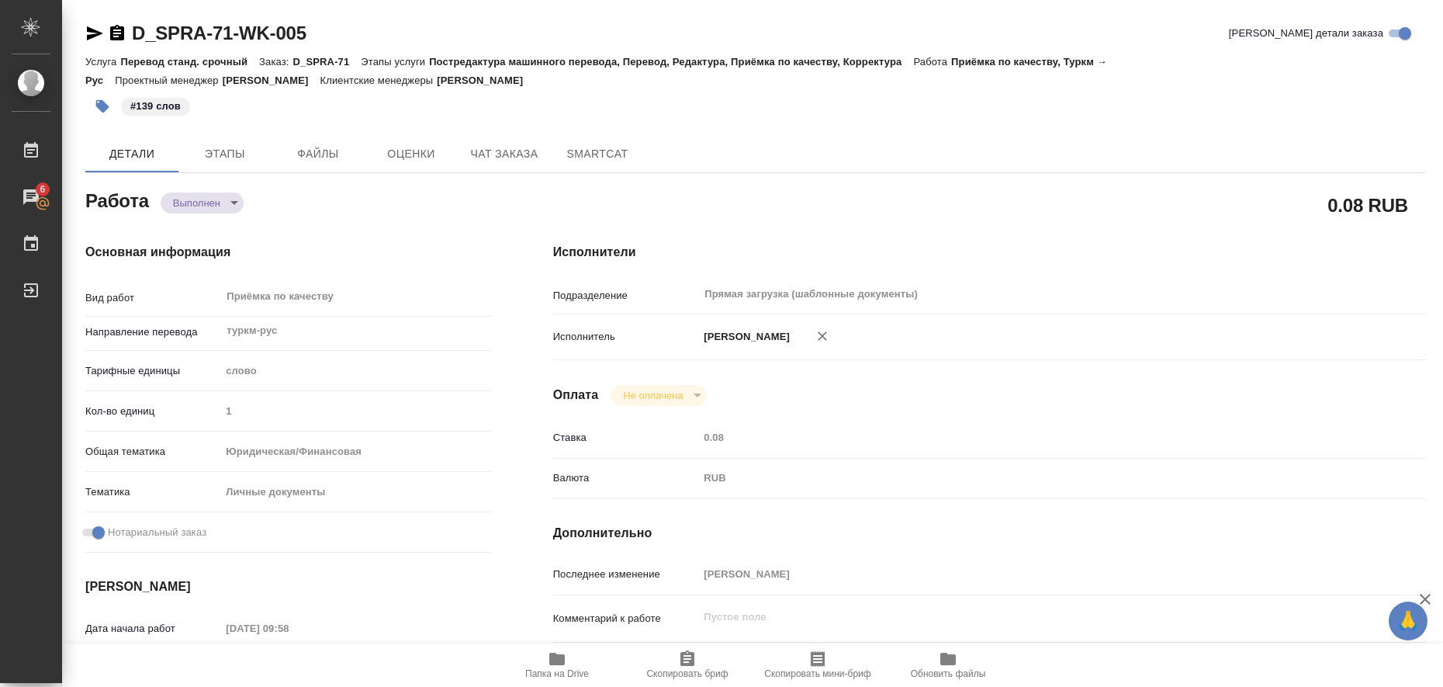
type textarea "x"
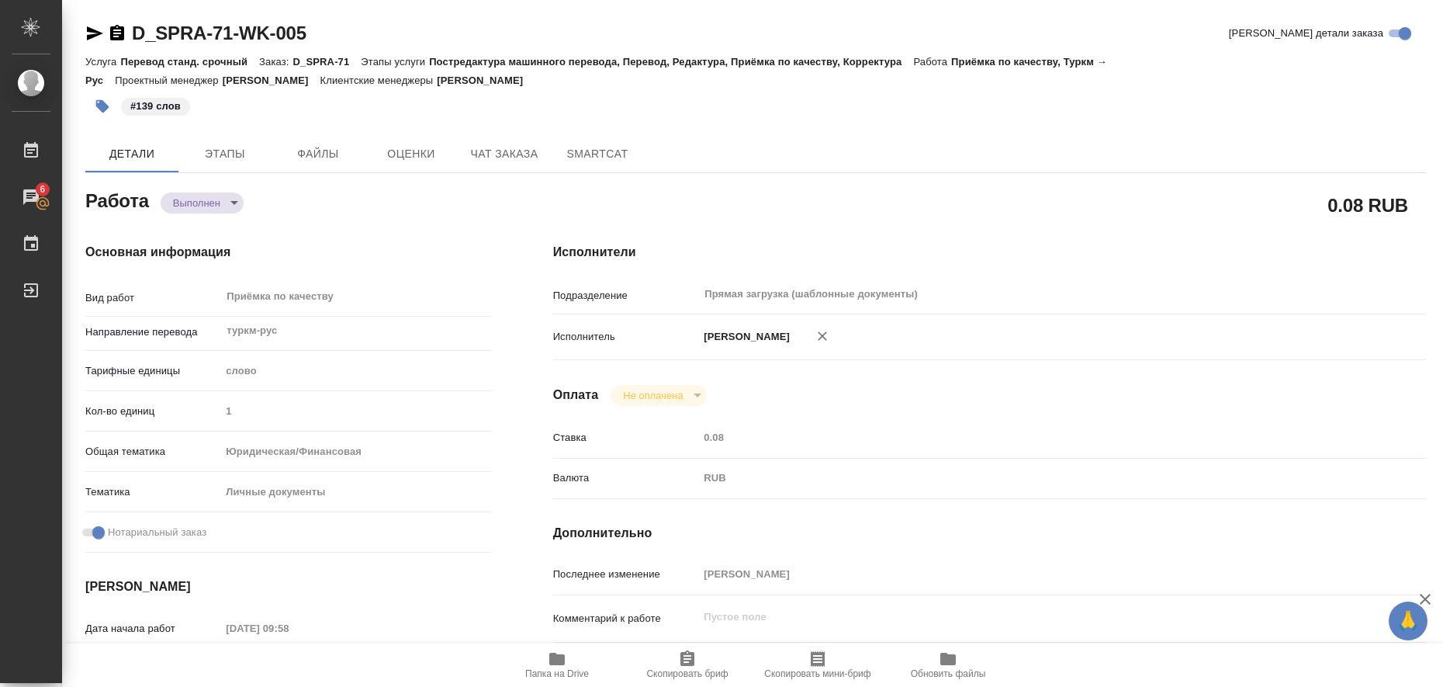
type textarea "x"
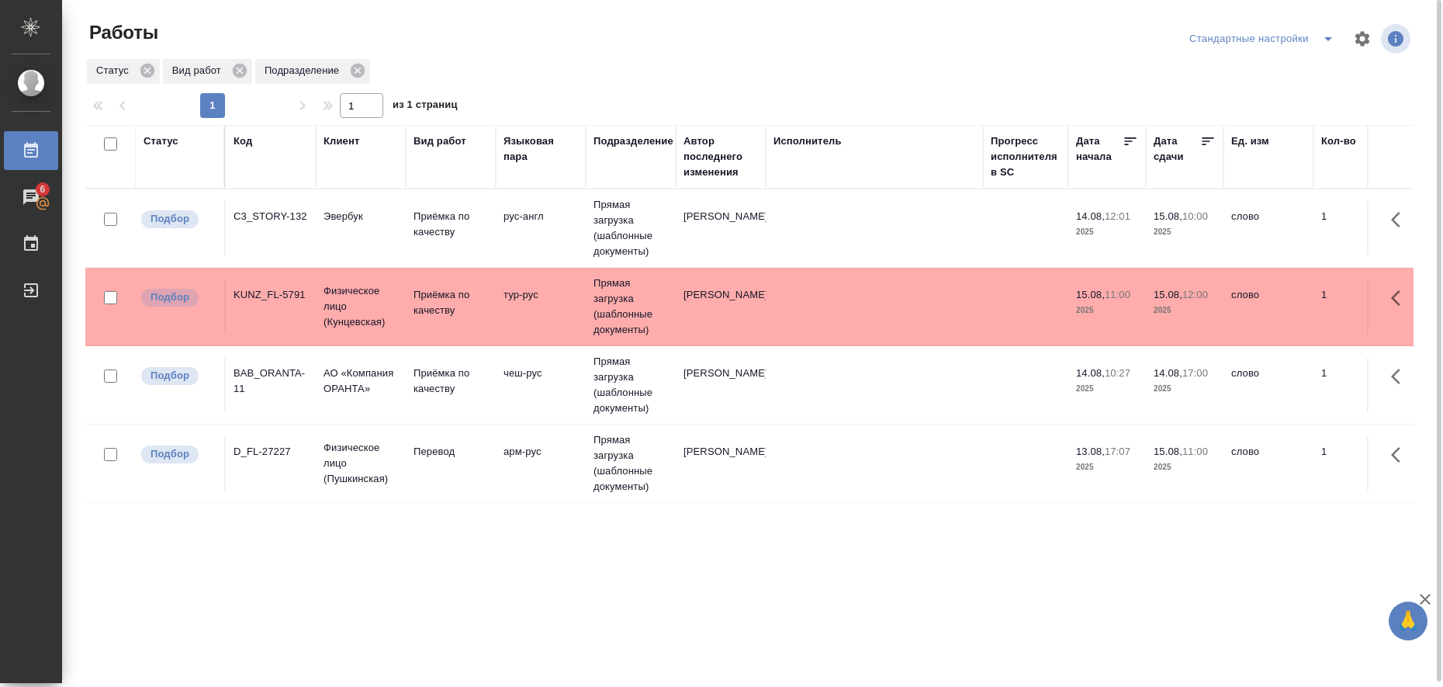
click at [652, 267] on td "Прямая загрузка (шаблонные документы)" at bounding box center [631, 228] width 90 height 78
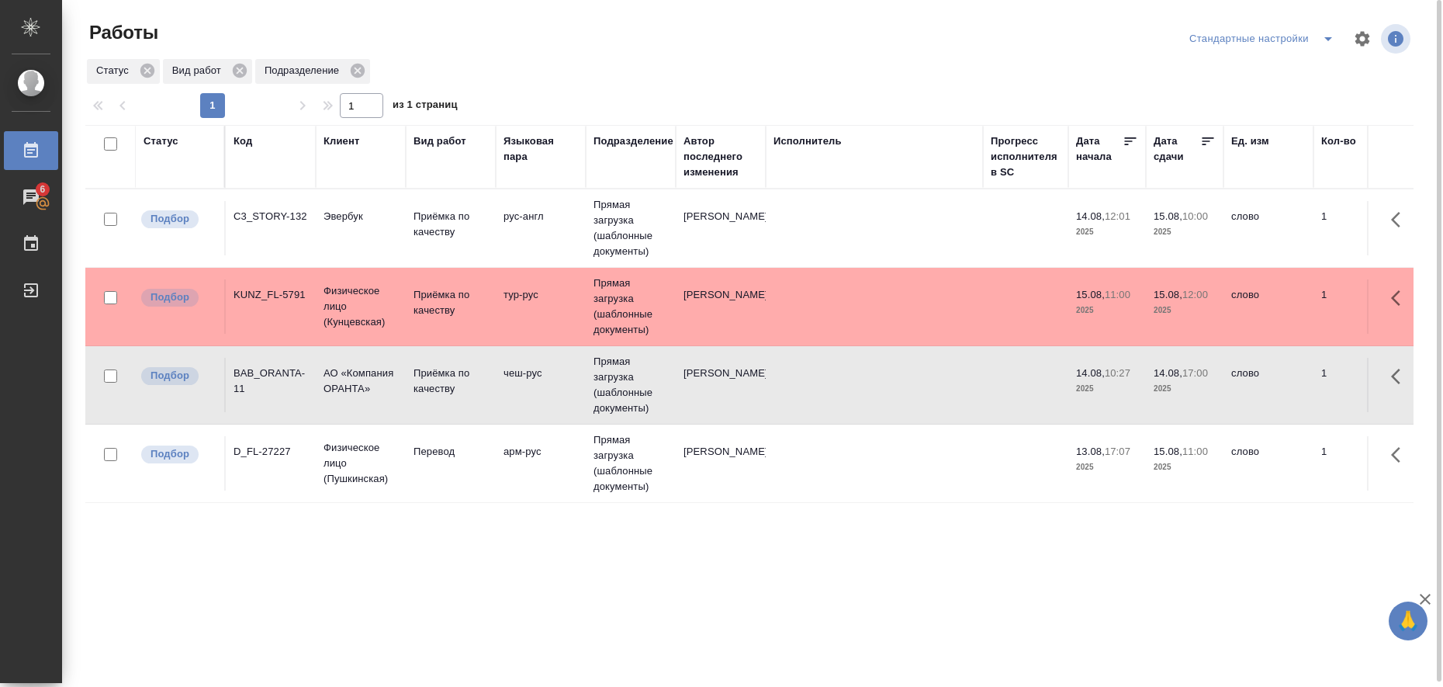
click at [652, 267] on td "Прямая загрузка (шаблонные документы)" at bounding box center [631, 228] width 90 height 78
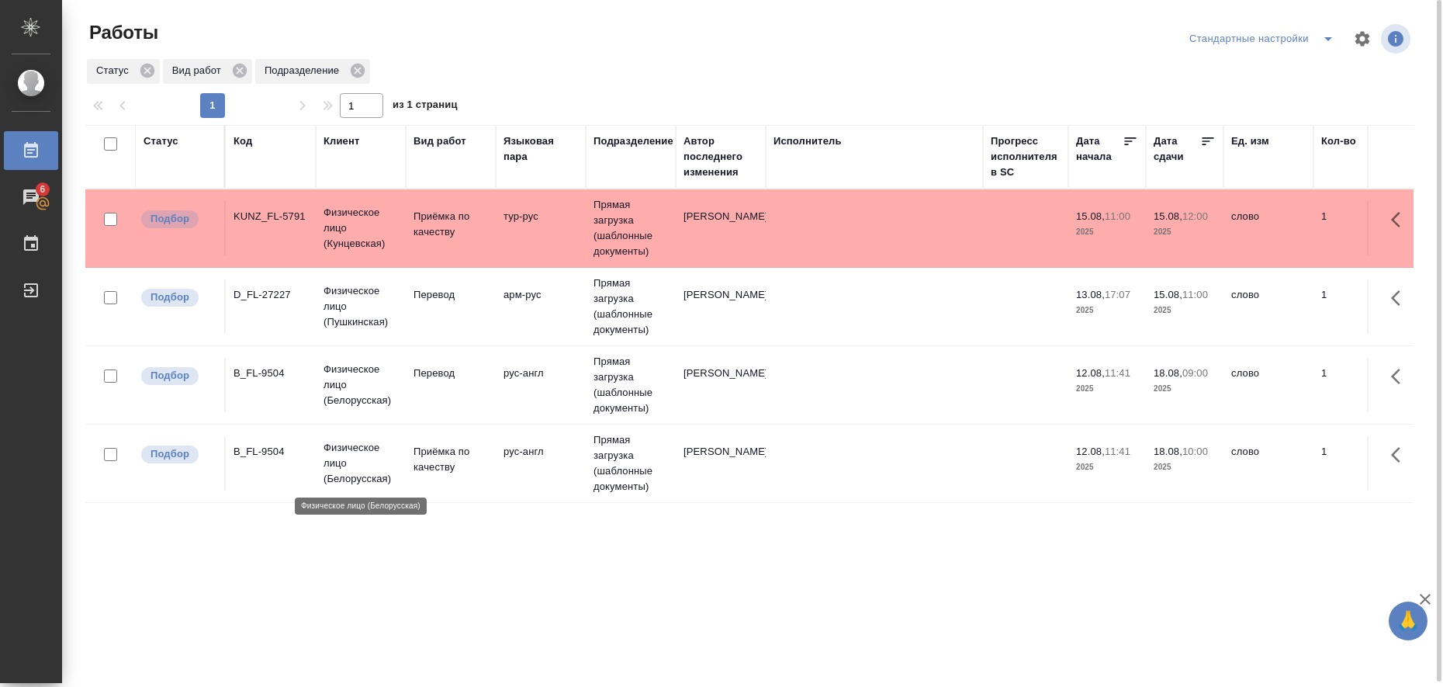
click at [358, 455] on p "Физическое лицо (Белорусская)" at bounding box center [361, 463] width 74 height 47
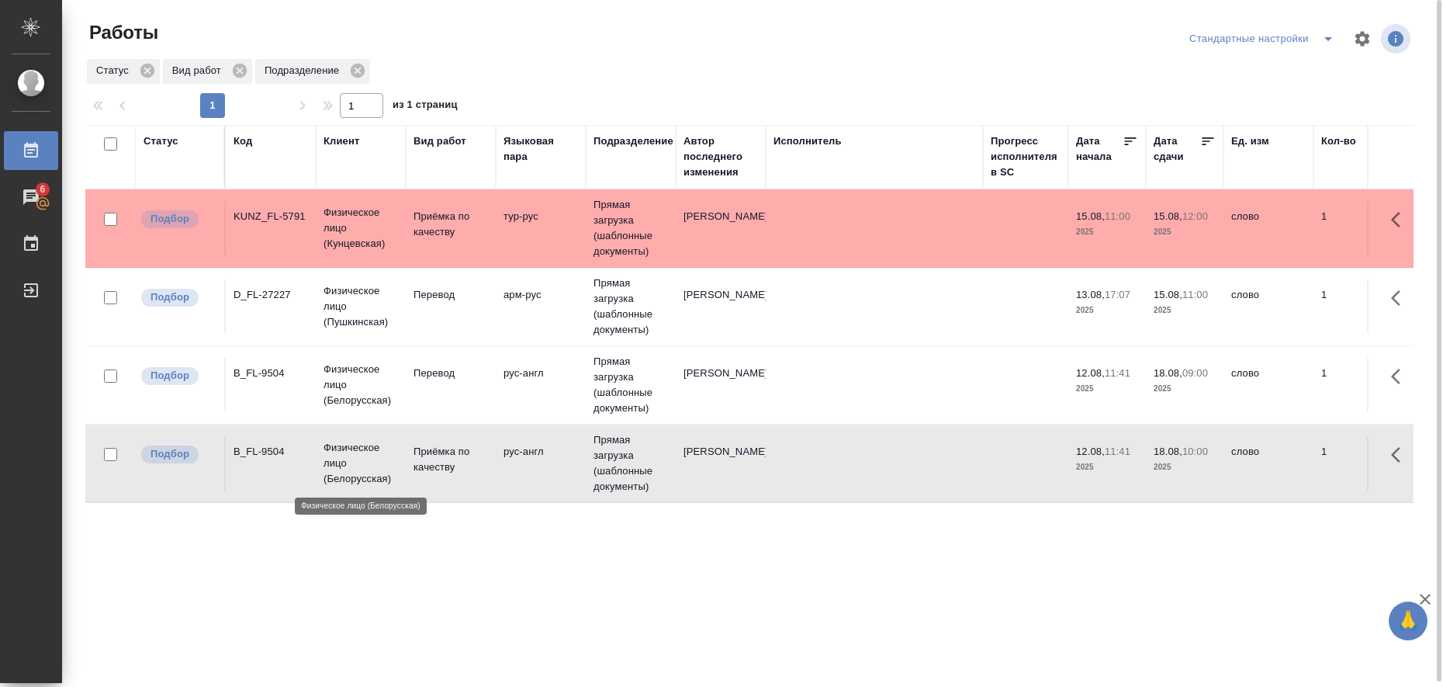
click at [358, 455] on p "Физическое лицо (Белорусская)" at bounding box center [361, 463] width 74 height 47
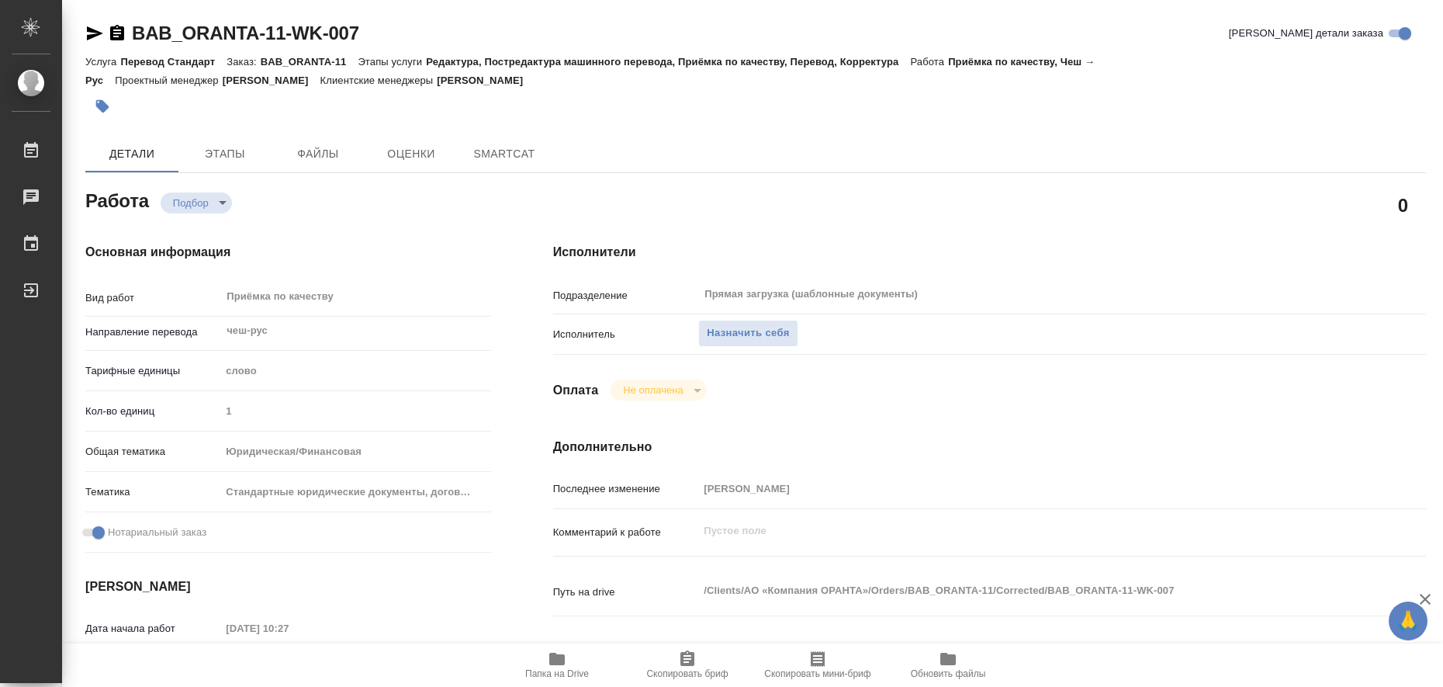
type textarea "x"
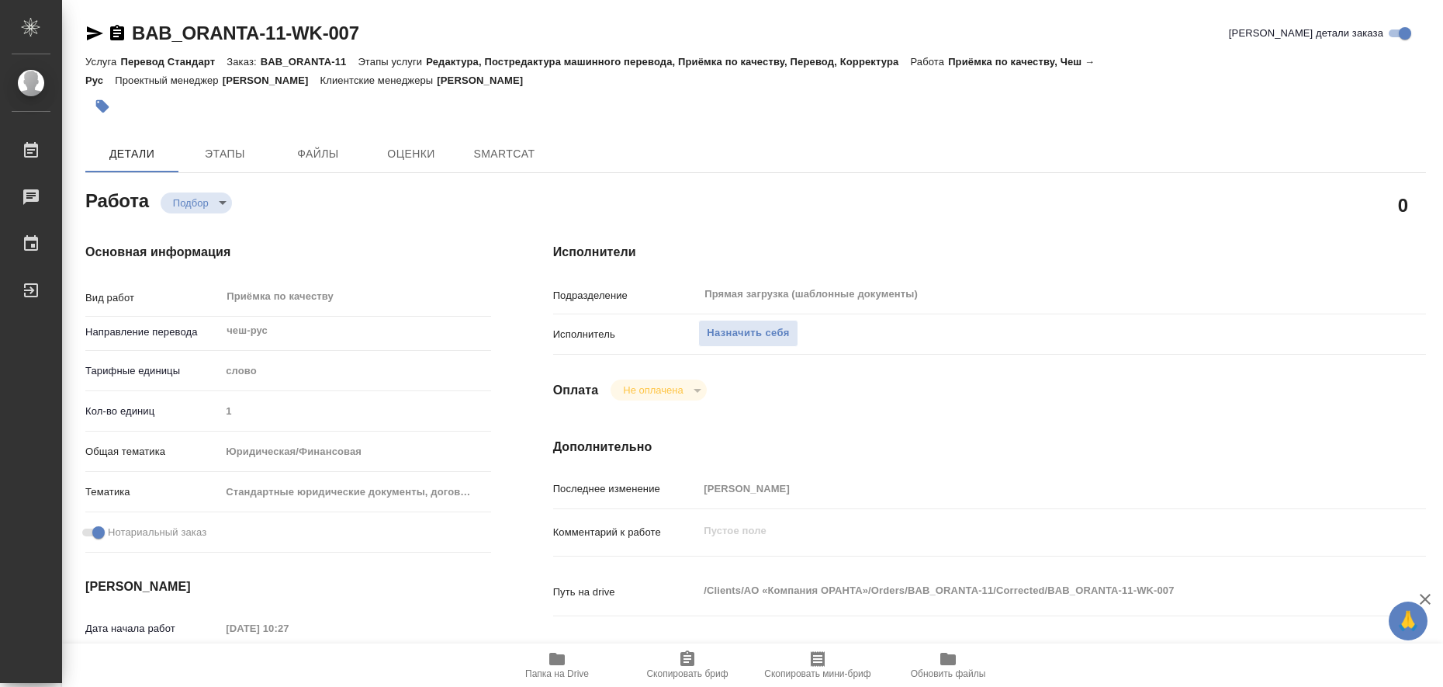
type textarea "x"
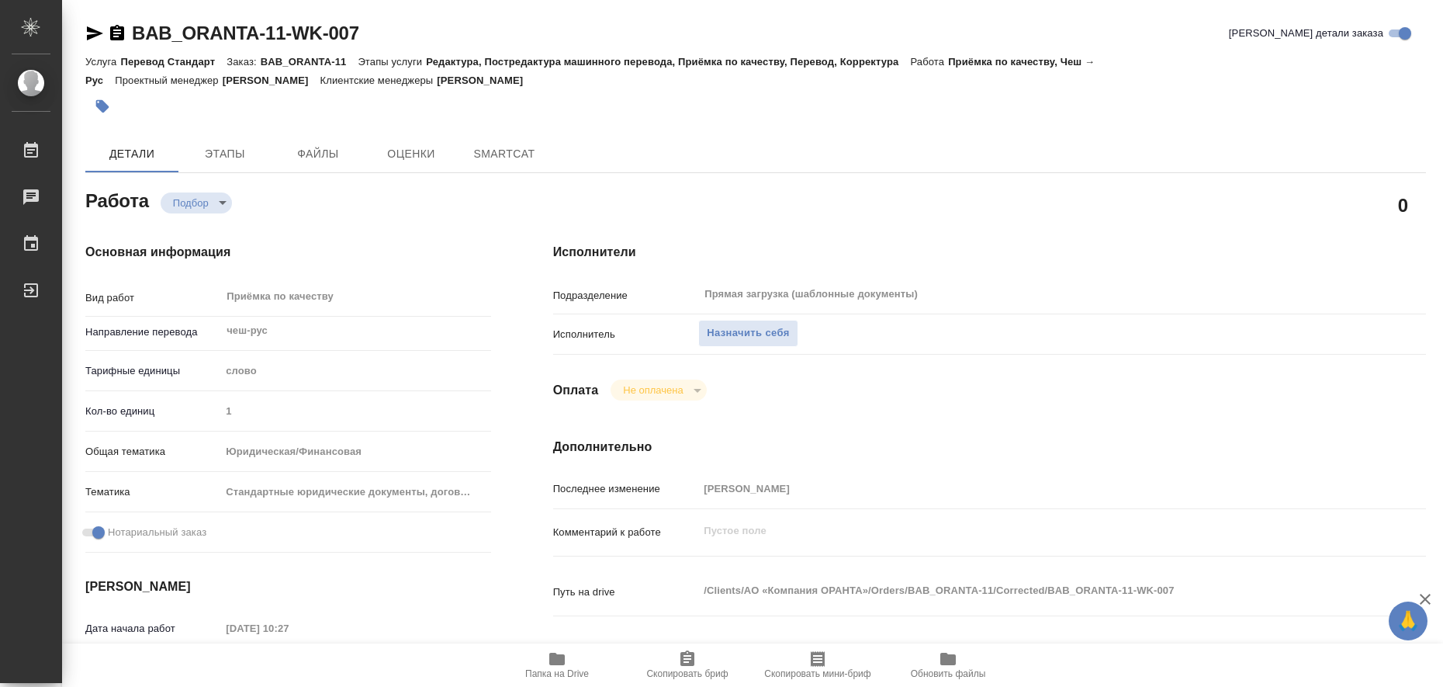
type textarea "x"
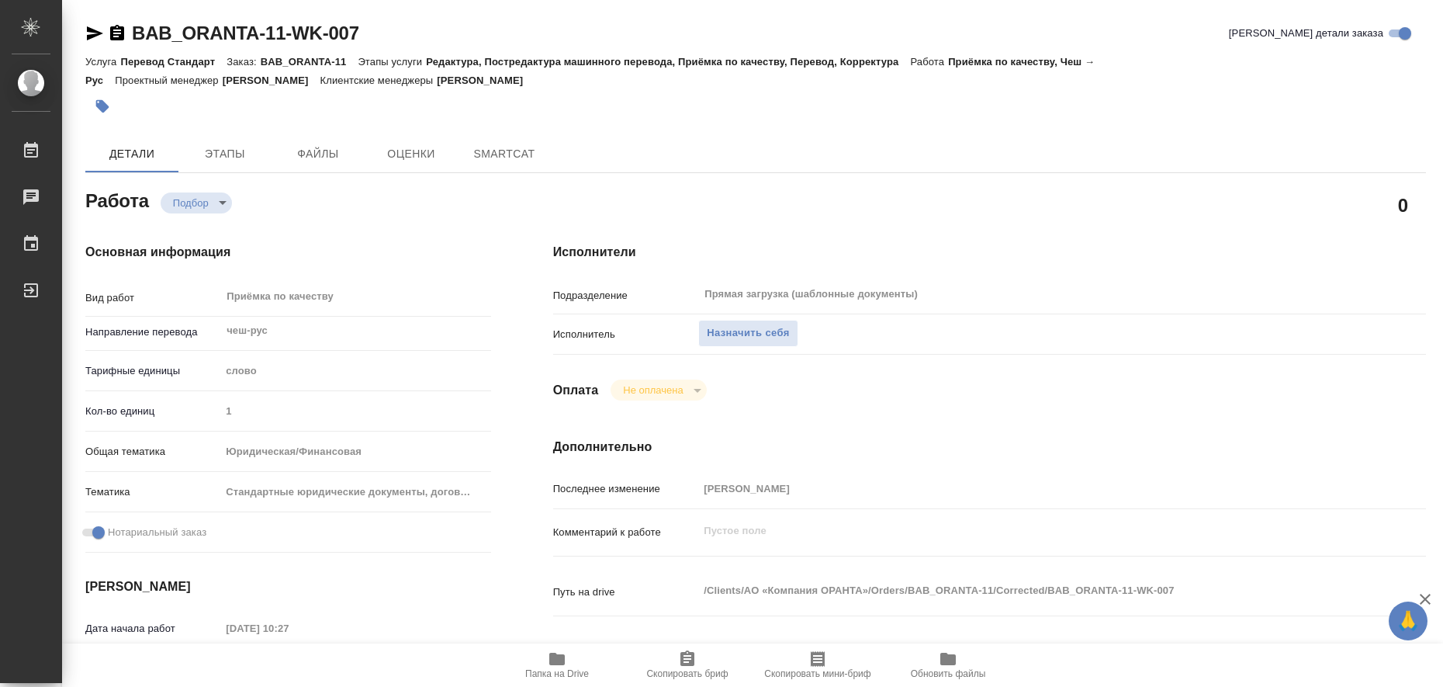
type textarea "x"
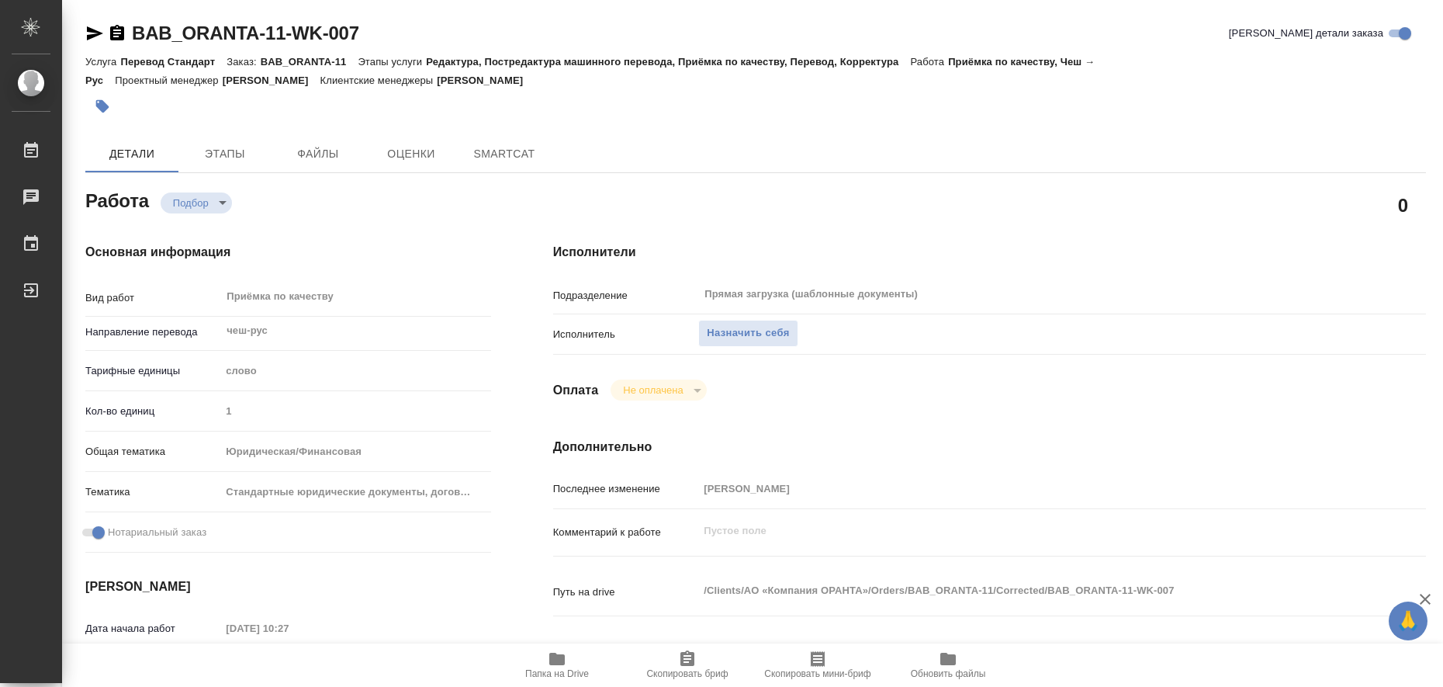
type textarea "x"
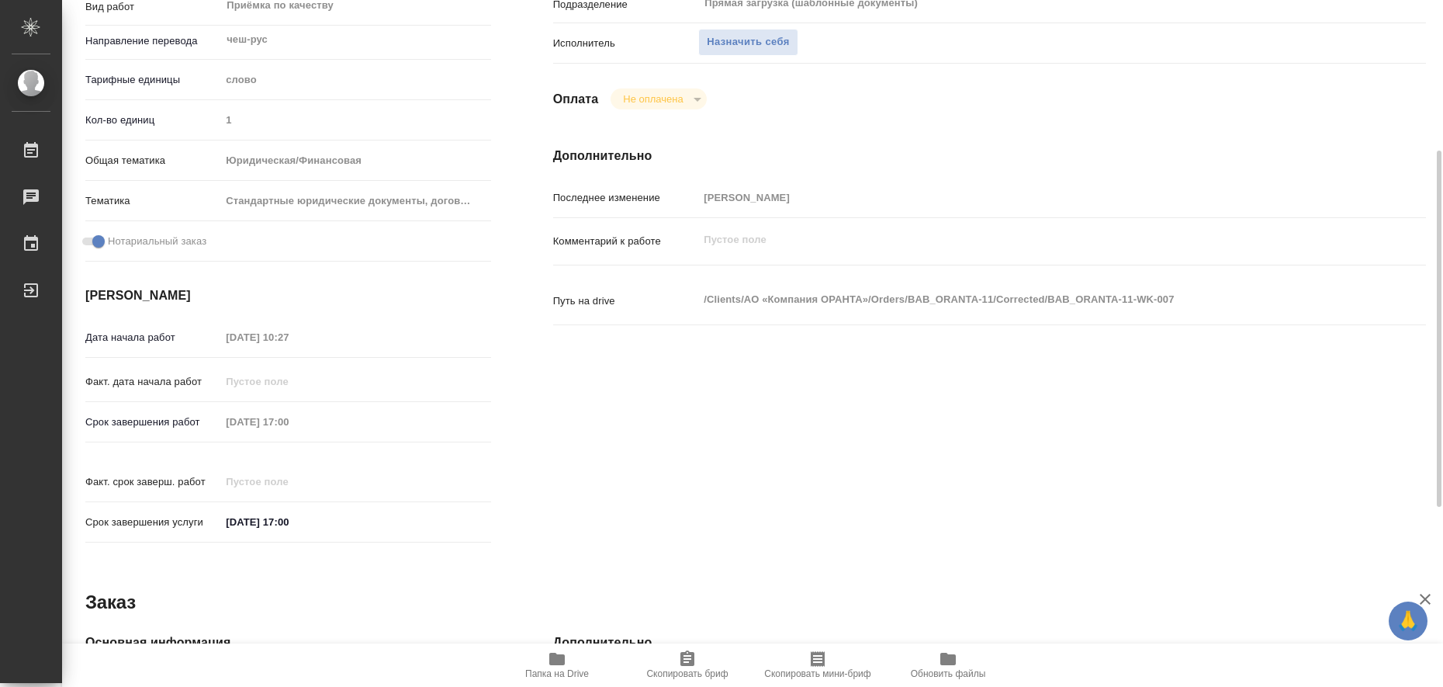
type textarea "x"
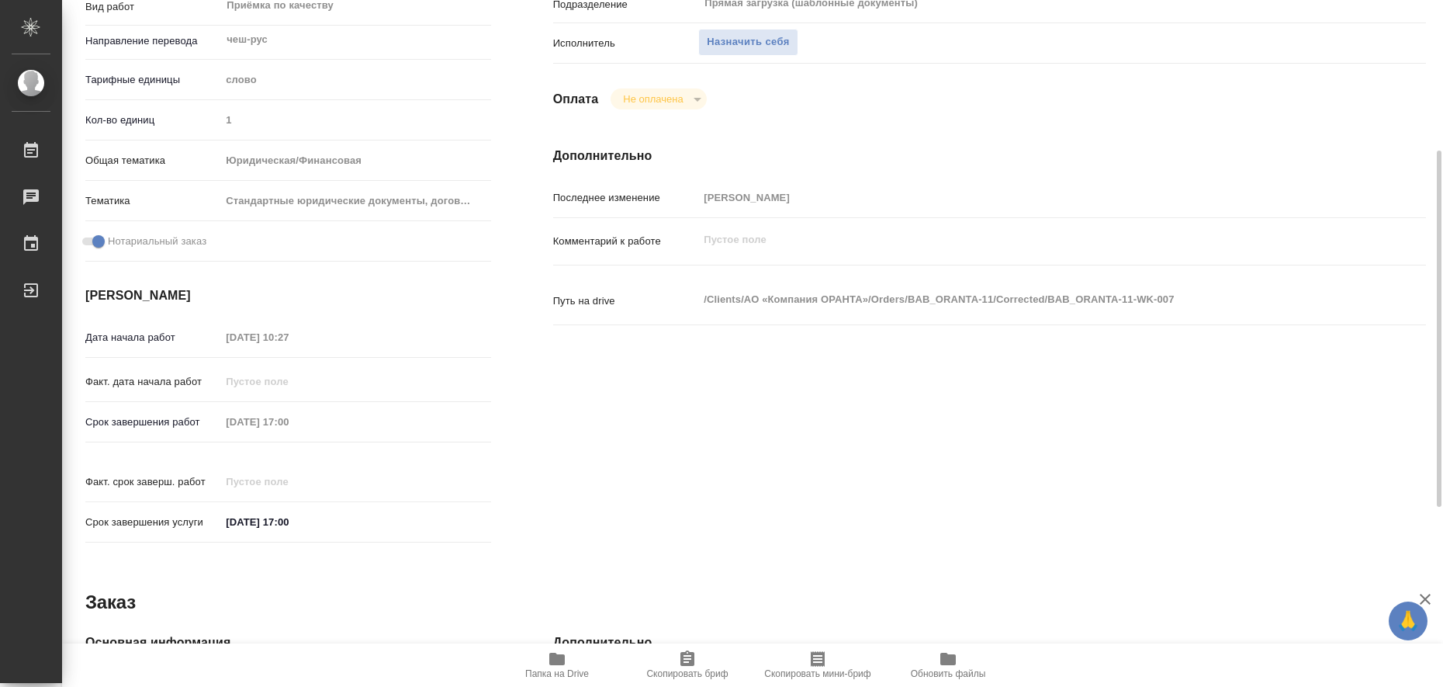
scroll to position [637, 0]
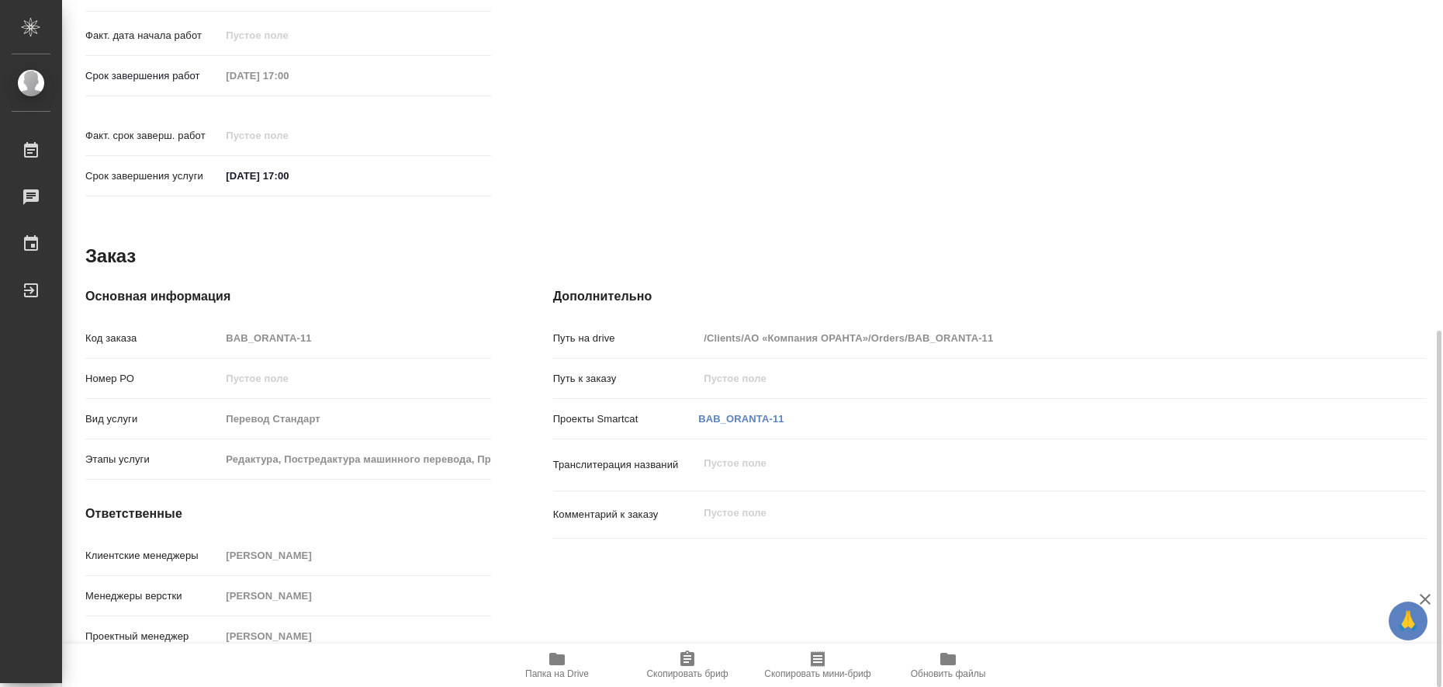
type textarea "x"
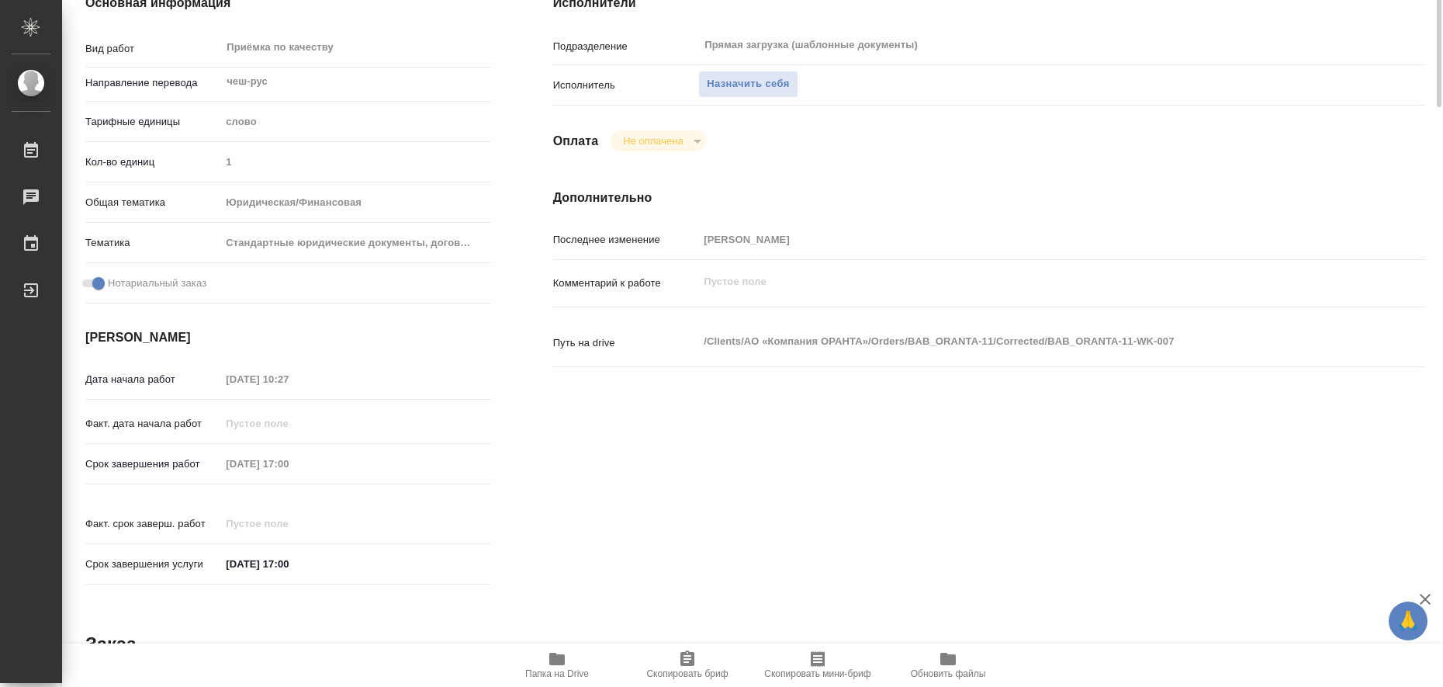
scroll to position [0, 0]
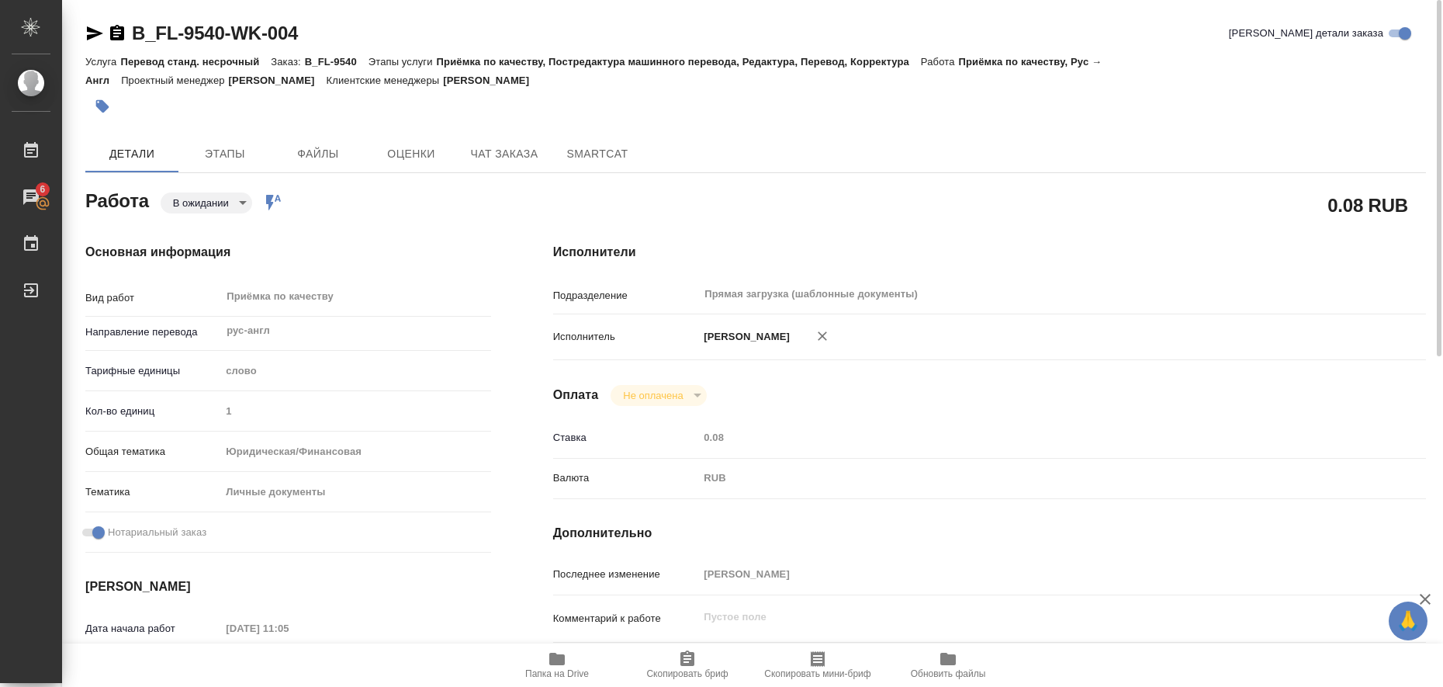
click at [554, 663] on icon "button" at bounding box center [557, 658] width 16 height 12
click at [95, 31] on icon "button" at bounding box center [95, 33] width 16 height 14
click at [100, 101] on icon "button" at bounding box center [102, 106] width 13 height 13
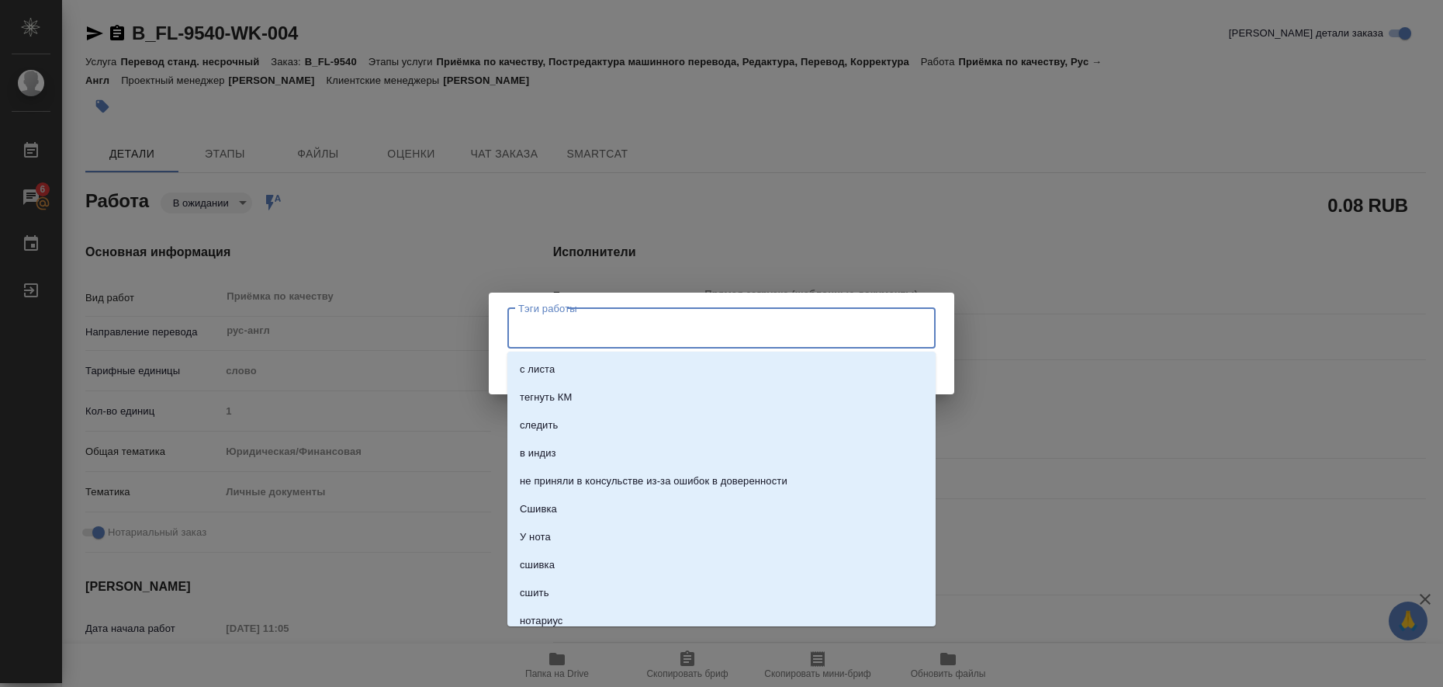
click at [561, 327] on input "Тэги работы" at bounding box center [706, 328] width 385 height 26
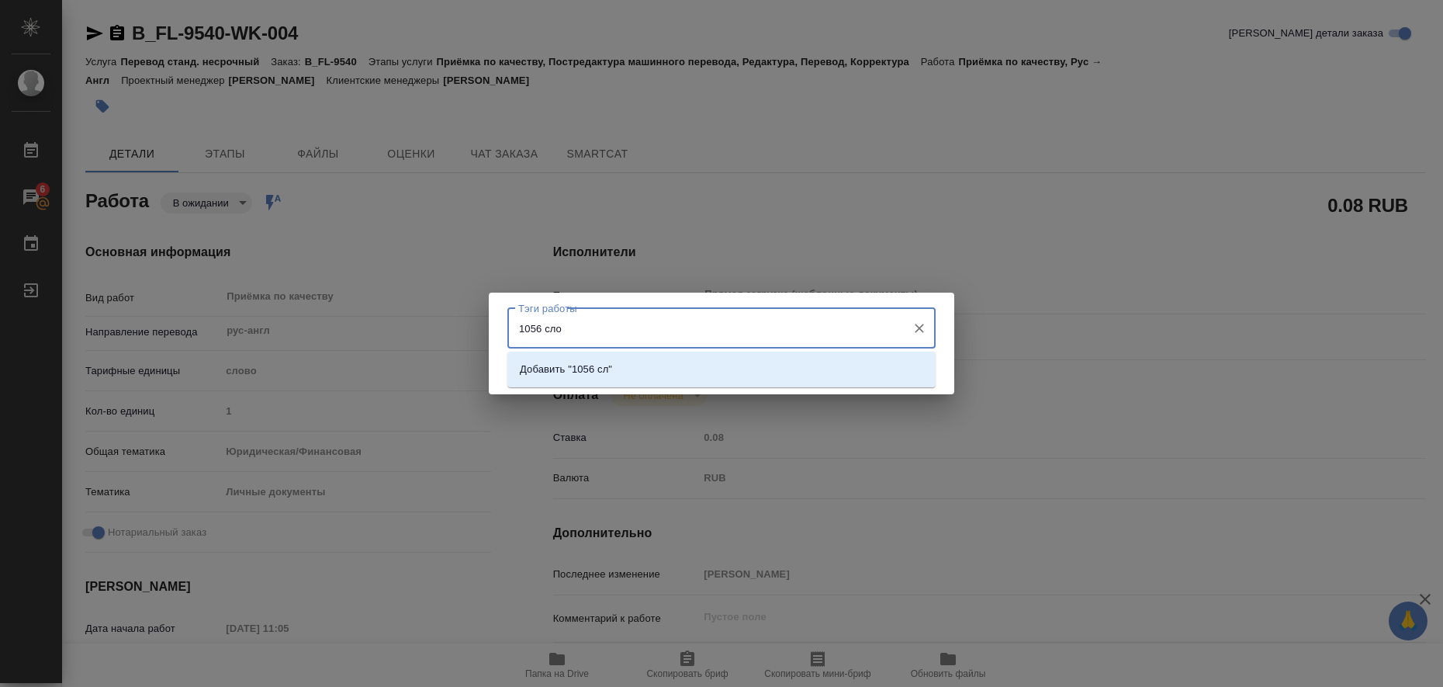
type input "1056 слов"
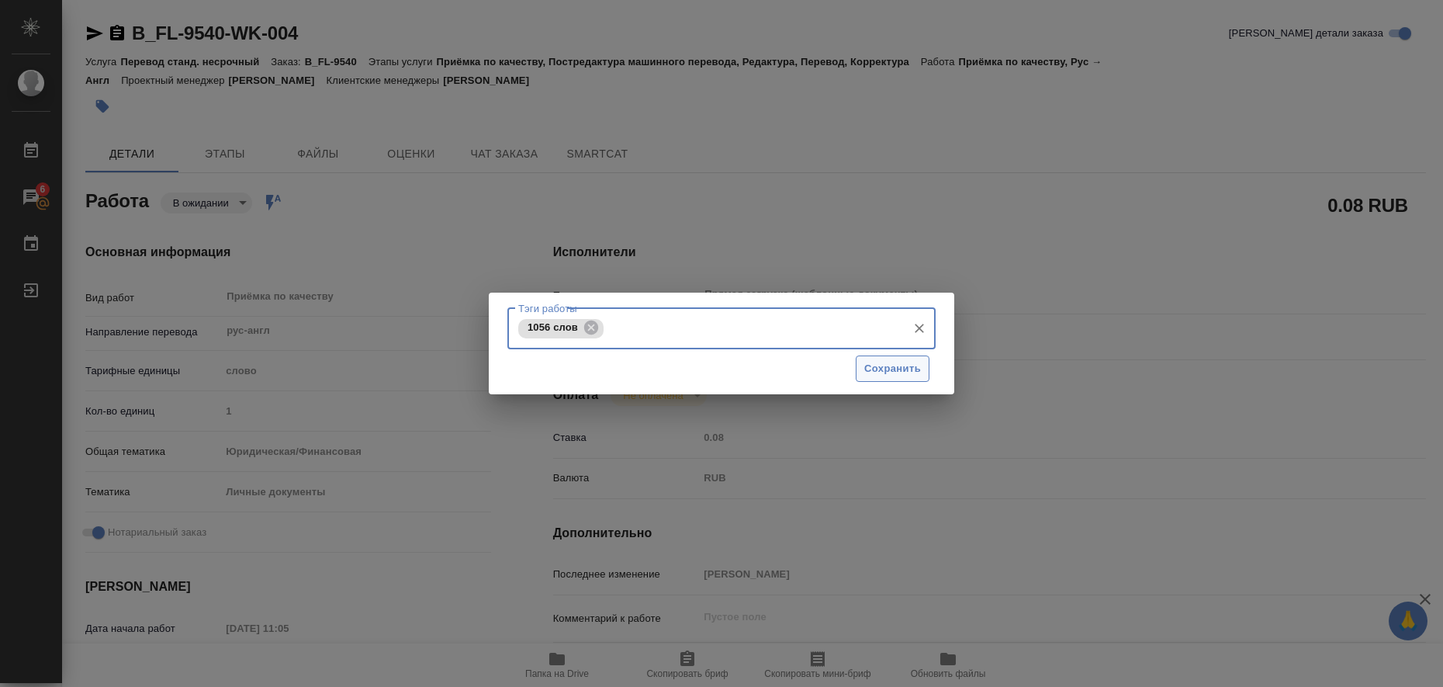
click at [926, 361] on button "Сохранить" at bounding box center [893, 368] width 74 height 27
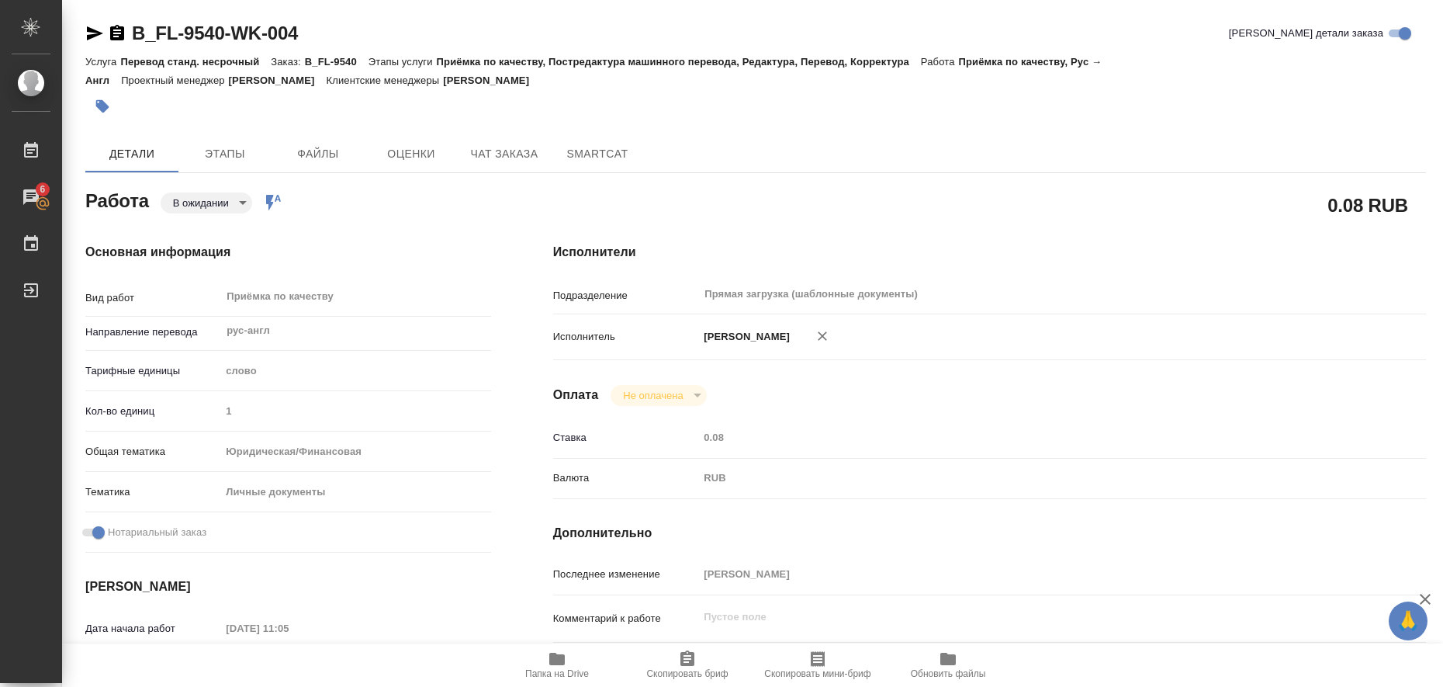
type input "readyForWork"
type input "рус-англ"
type input "5a8b1489cc6b4906c91bfd90"
type input "1"
type input "yr-fn"
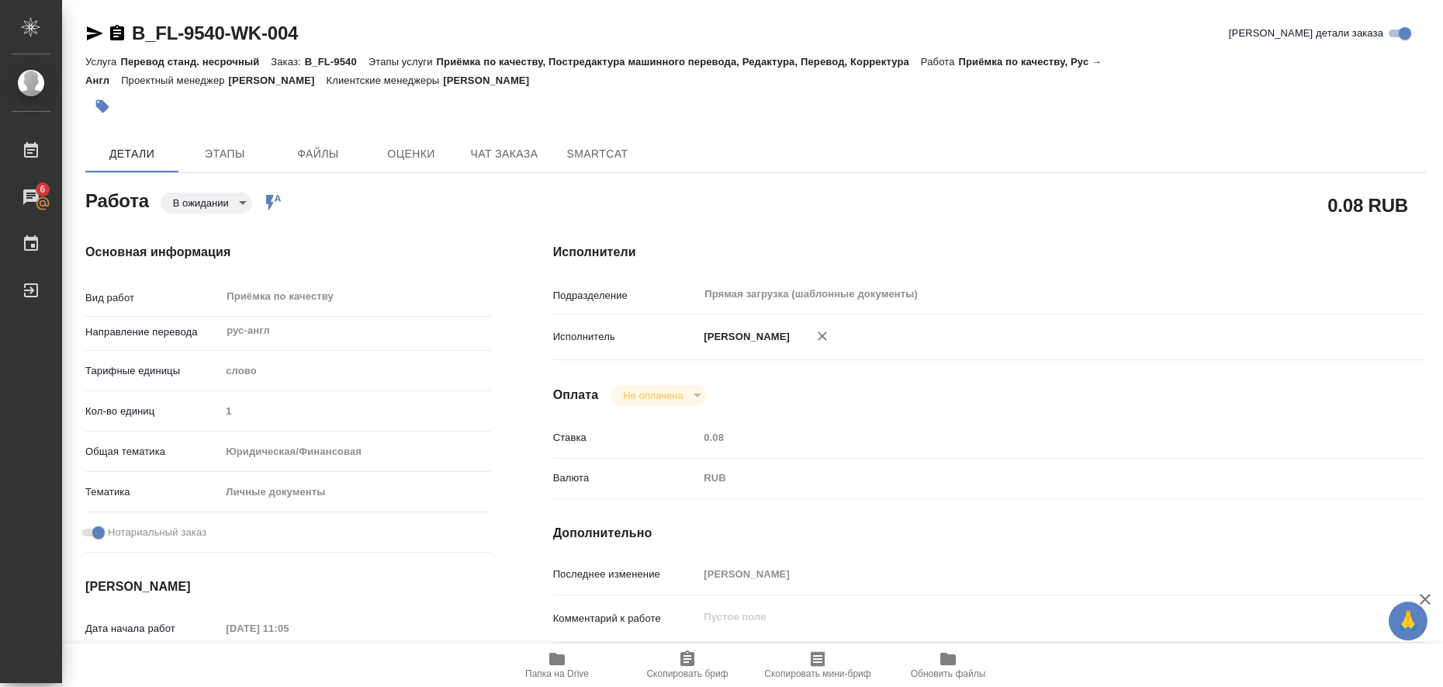
type input "5a8b8b956a9677013d343cfe"
checkbox input "true"
type input "14.08.2025 11:05"
type input "14.08.2025 16:30"
type input "14.08.2025 17:00"
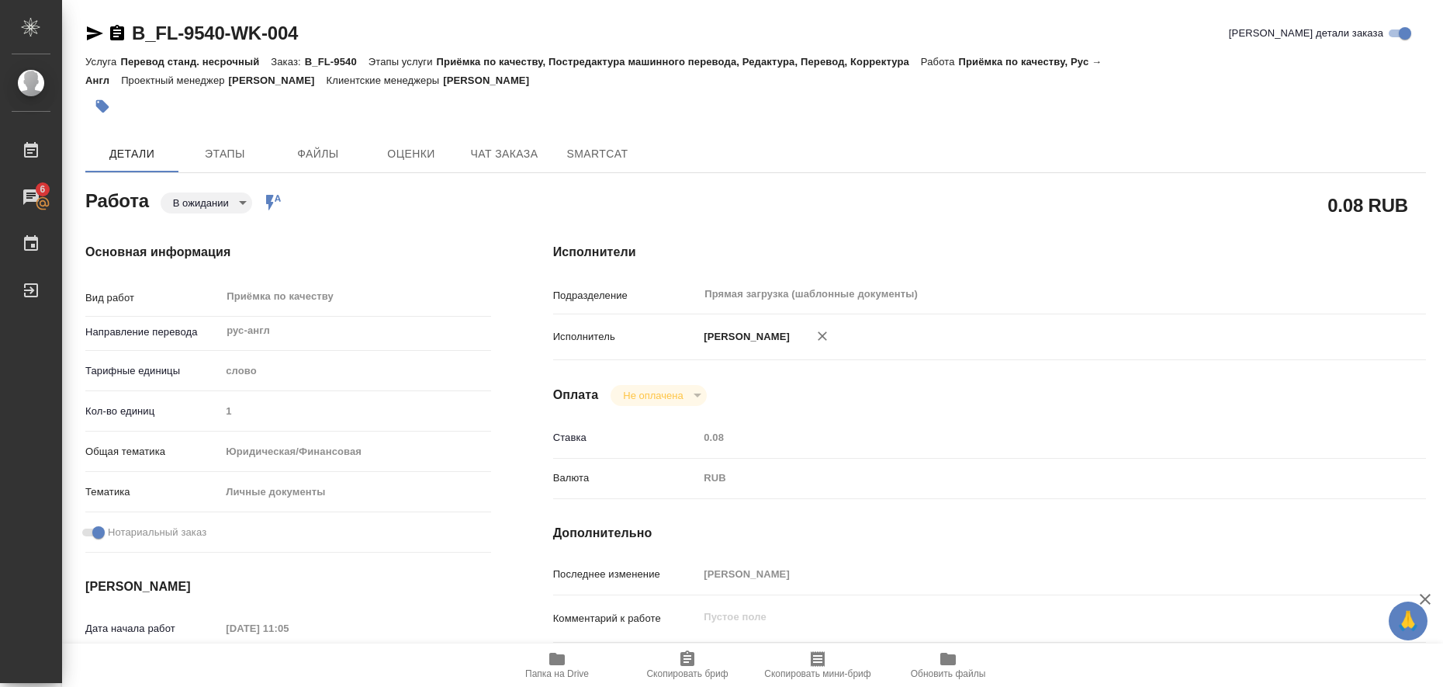
type input "Прямая загрузка (шаблонные документы)"
type input "notPayed"
type input "0.08"
type input "RUB"
type input "Любицкая Ольга"
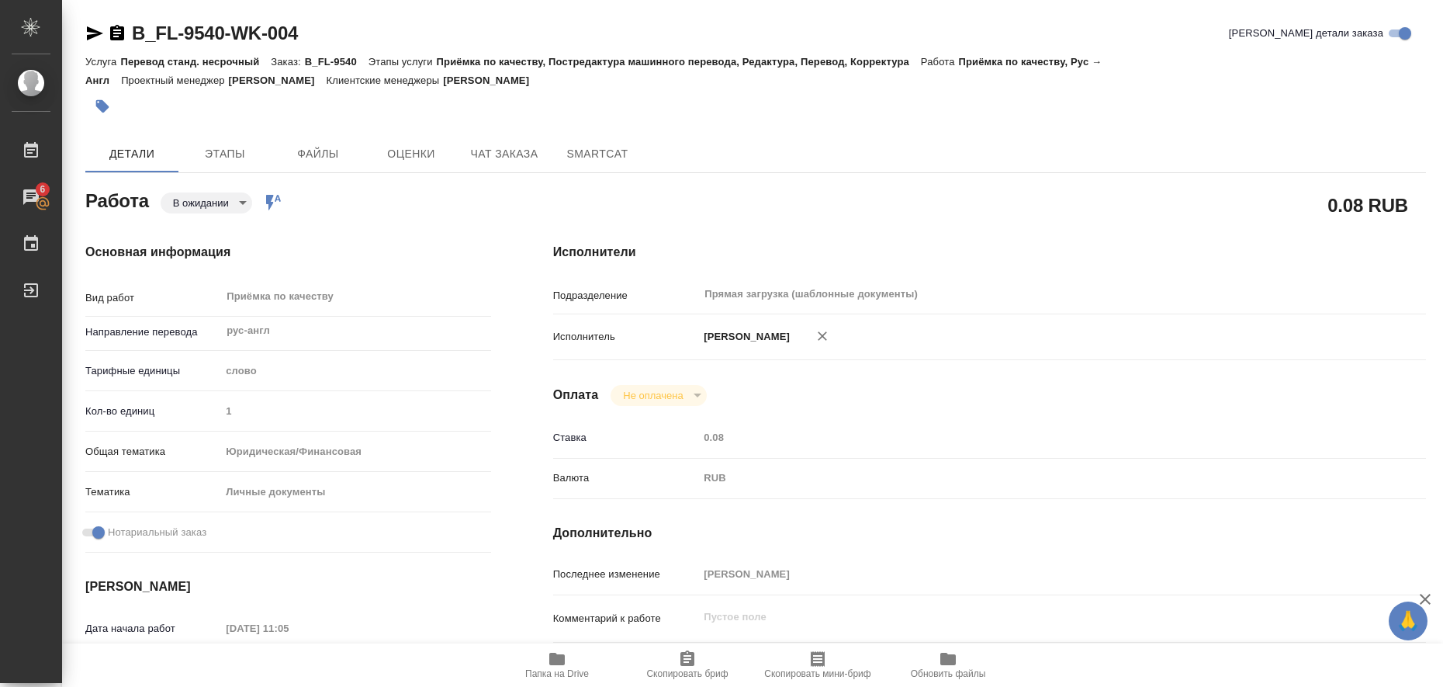
type input "B_FL-9540"
type input "Перевод станд. несрочный"
type input "Приёмка по качеству, Постредактура машинного перевода, Редактура, Перевод, Корр…"
type input "[PERSON_NAME]"
type input "/Clients/FL_B/Orders/B_FL-9540"
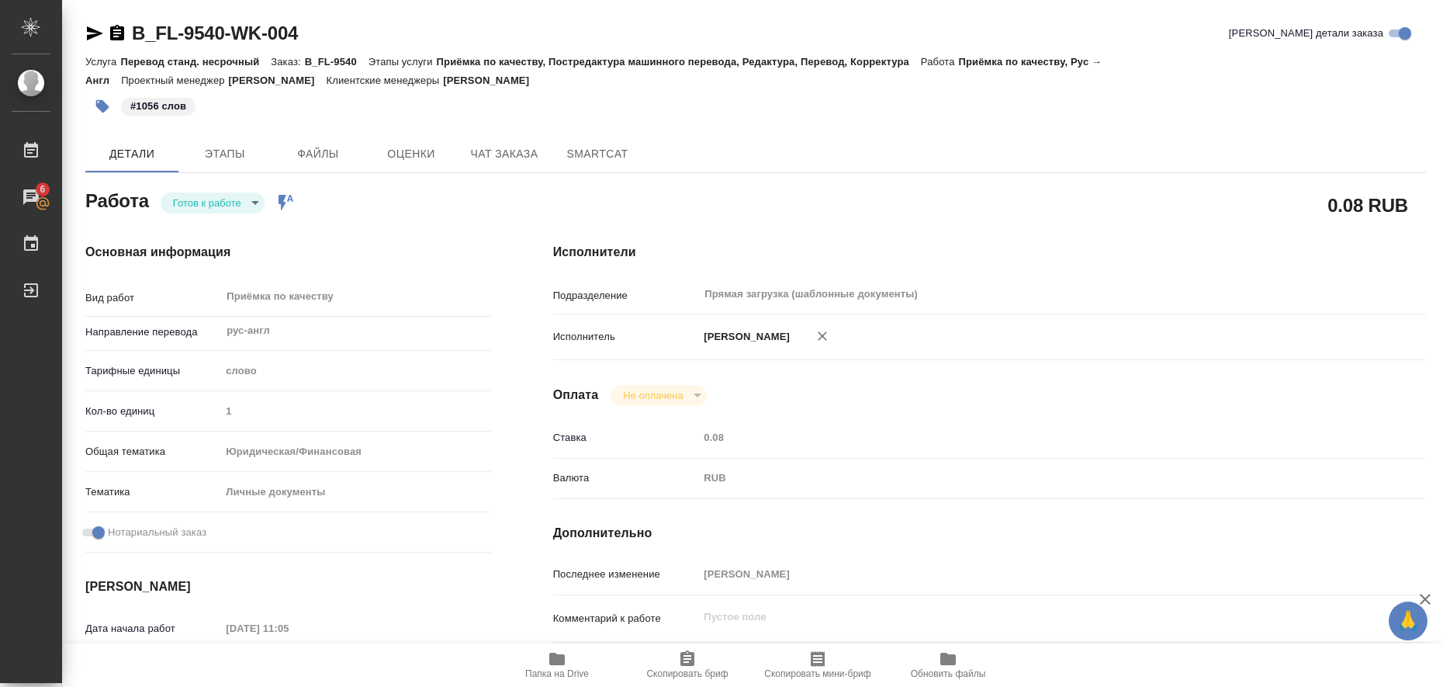
click at [251, 204] on body "🙏 .cls-1 fill:#fff; AWATERA Liubitskaia Olga Работы 6 Чаты График Выйти B_FL-95…" at bounding box center [721, 343] width 1443 height 687
click at [238, 230] on li "Выполнен" at bounding box center [213, 229] width 104 height 26
type textarea "x"
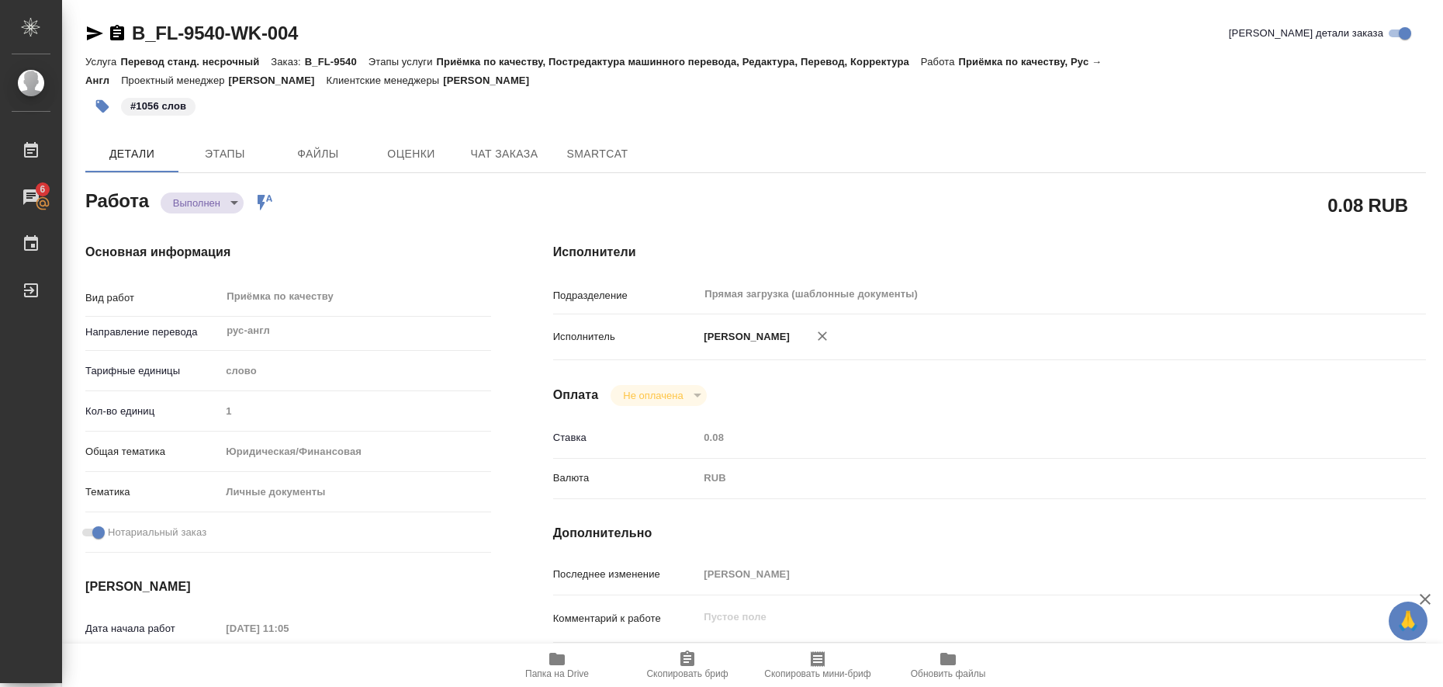
type textarea "x"
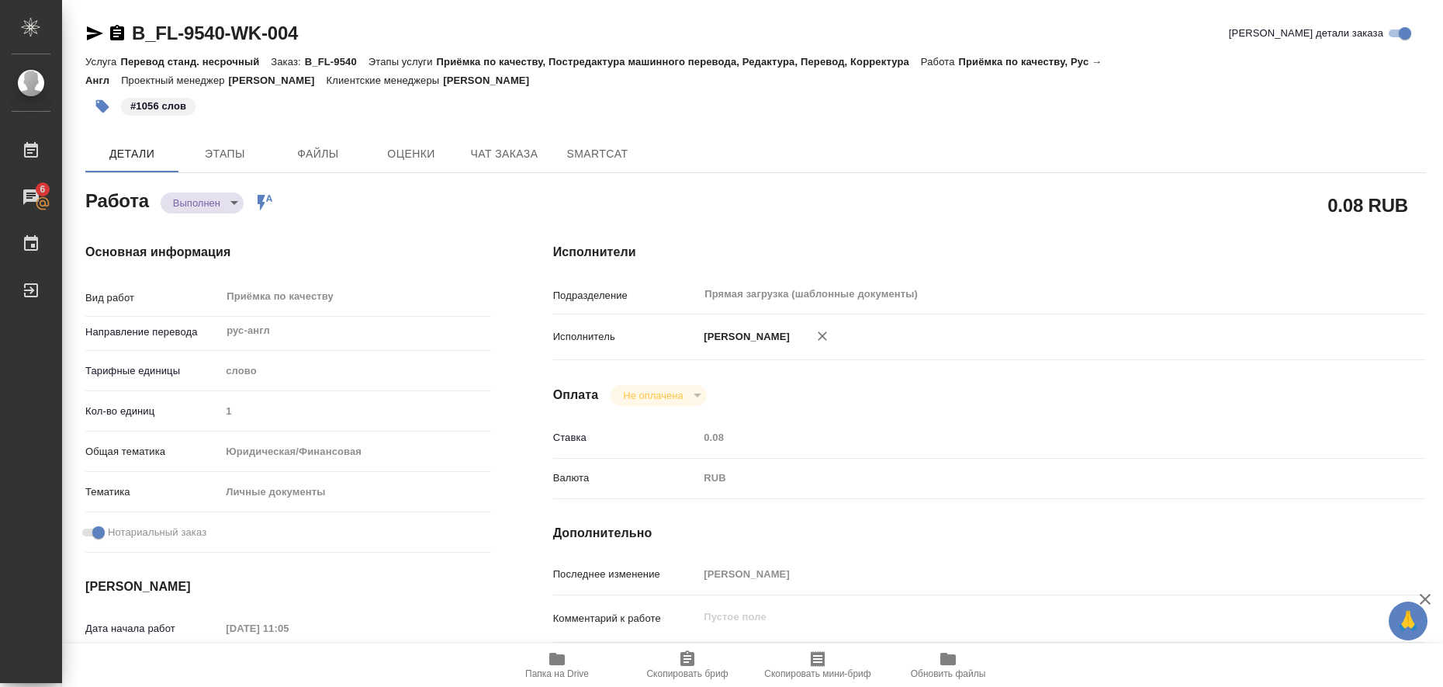
type textarea "x"
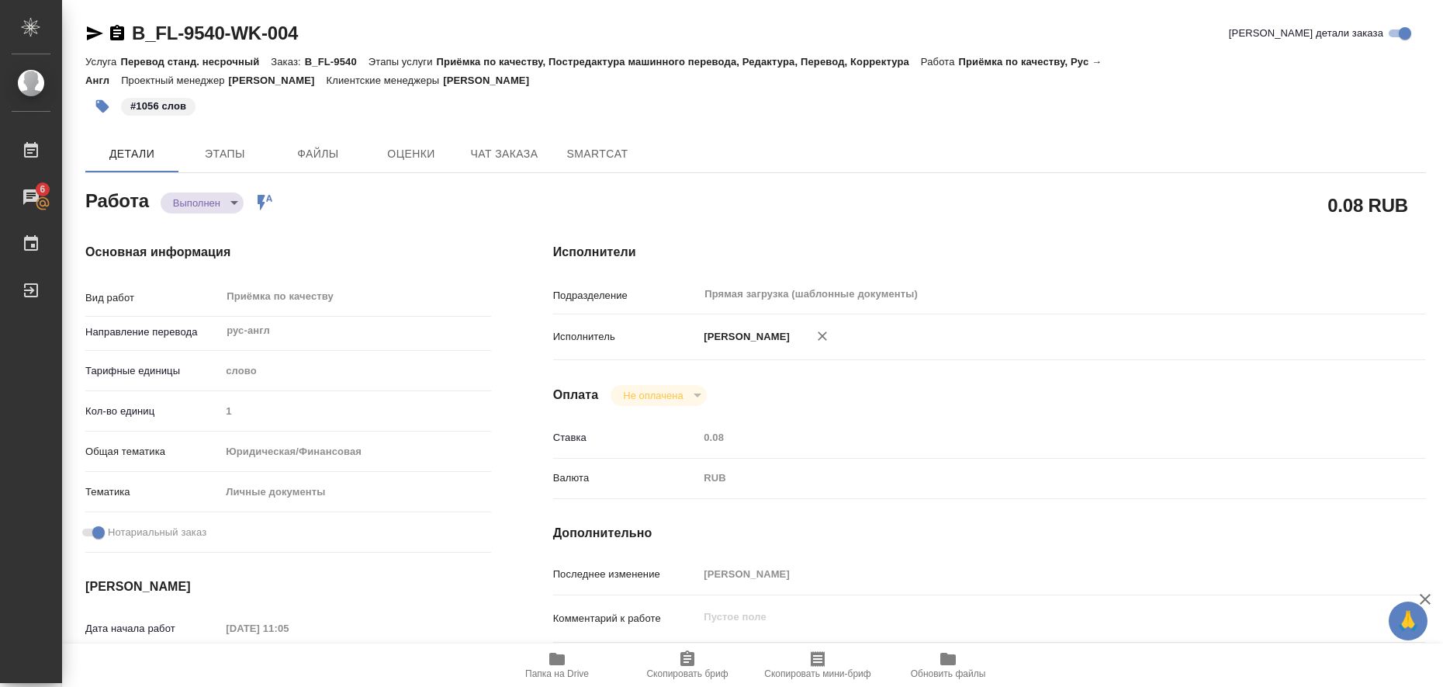
type textarea "x"
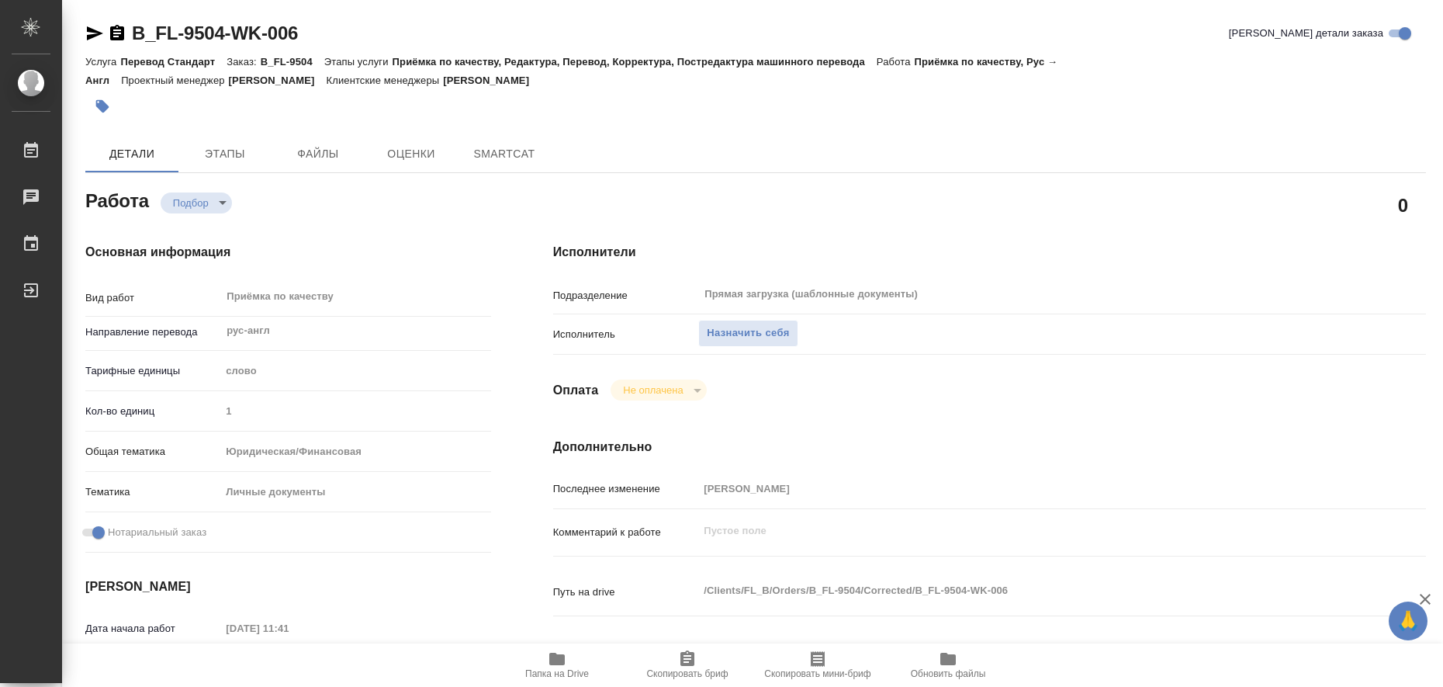
type textarea "x"
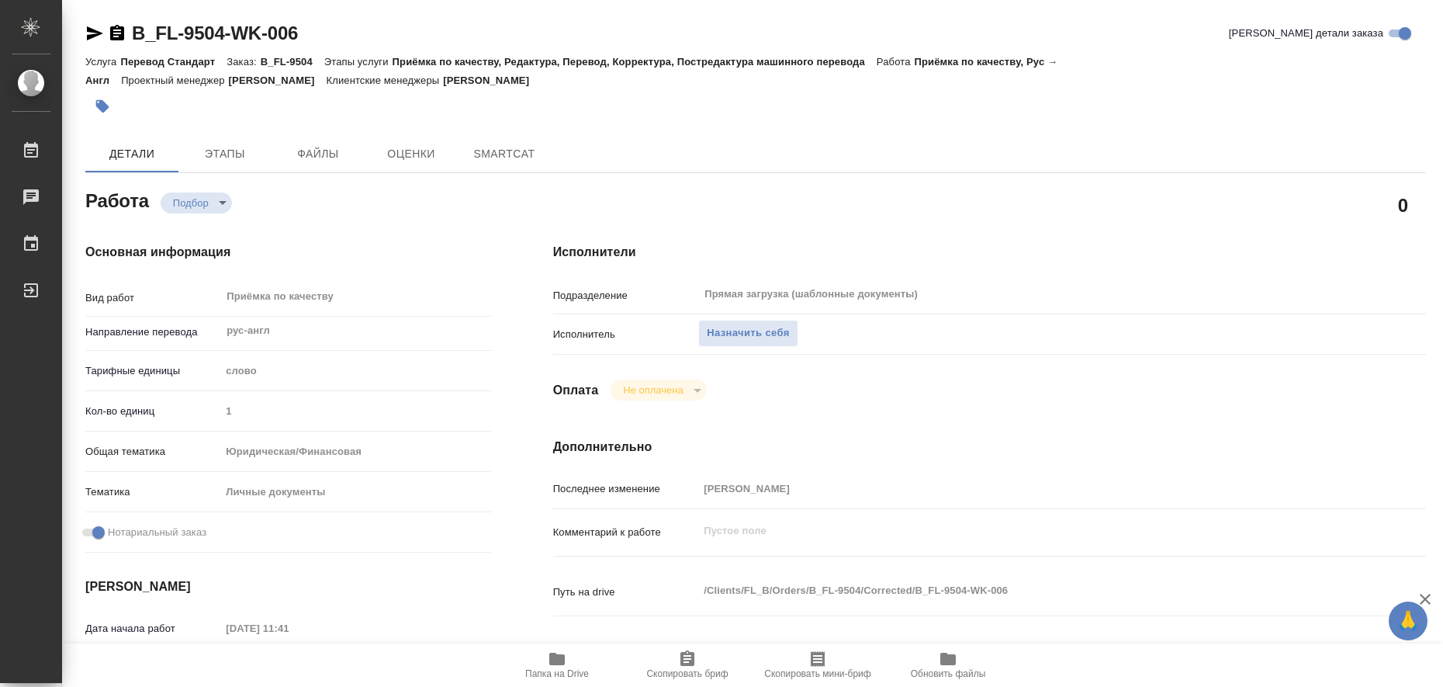
type textarea "x"
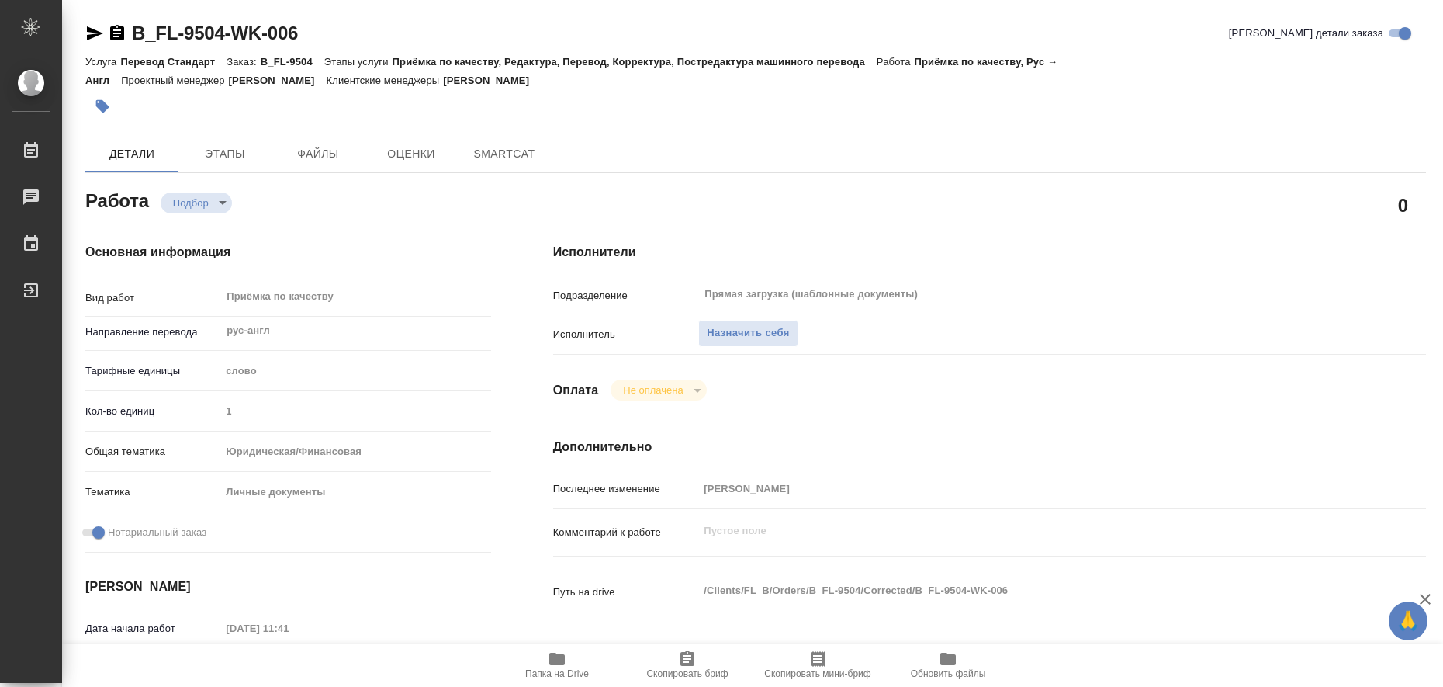
type textarea "x"
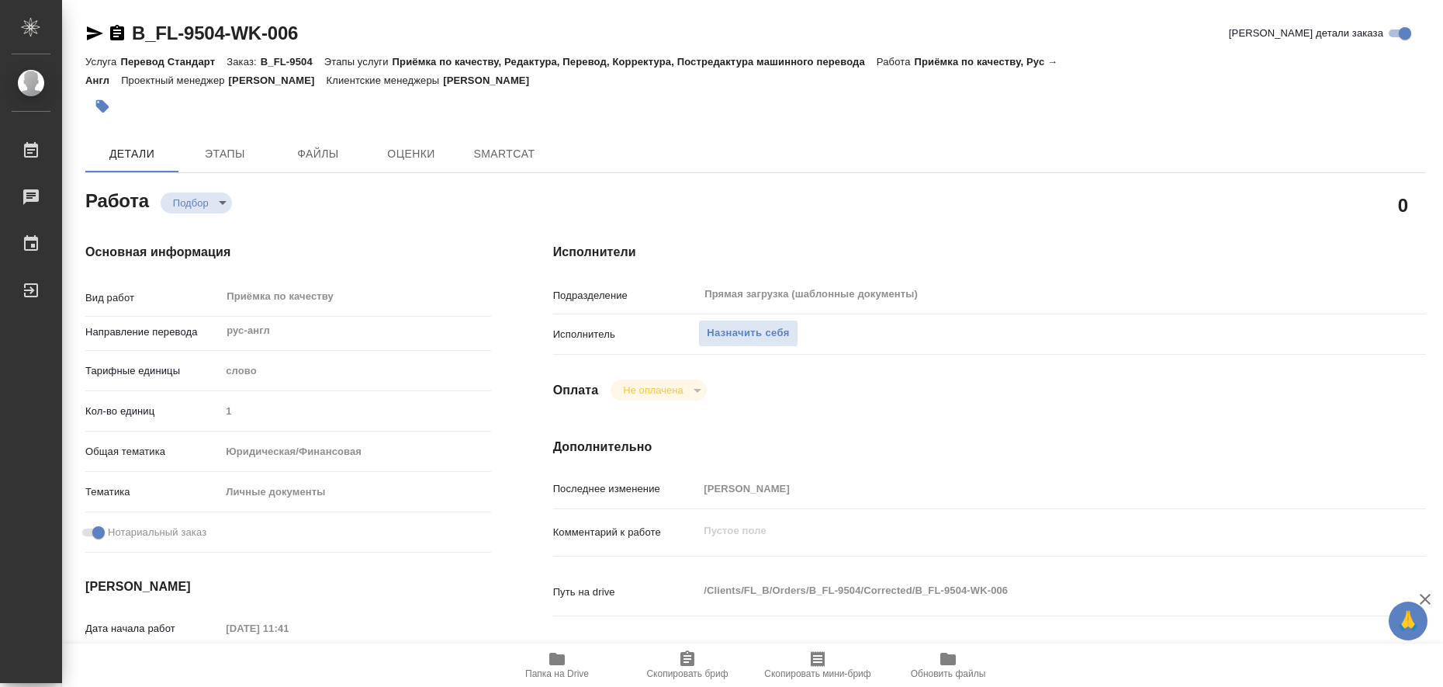
type textarea "x"
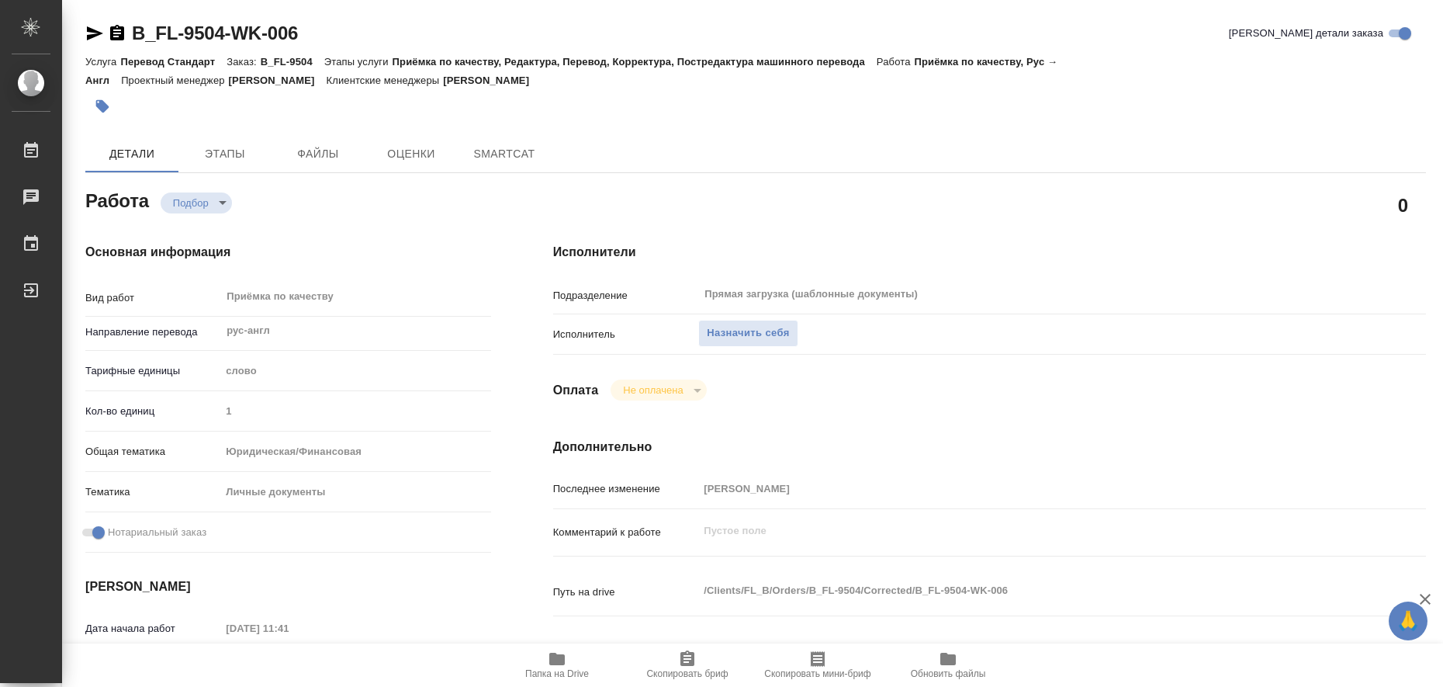
type textarea "x"
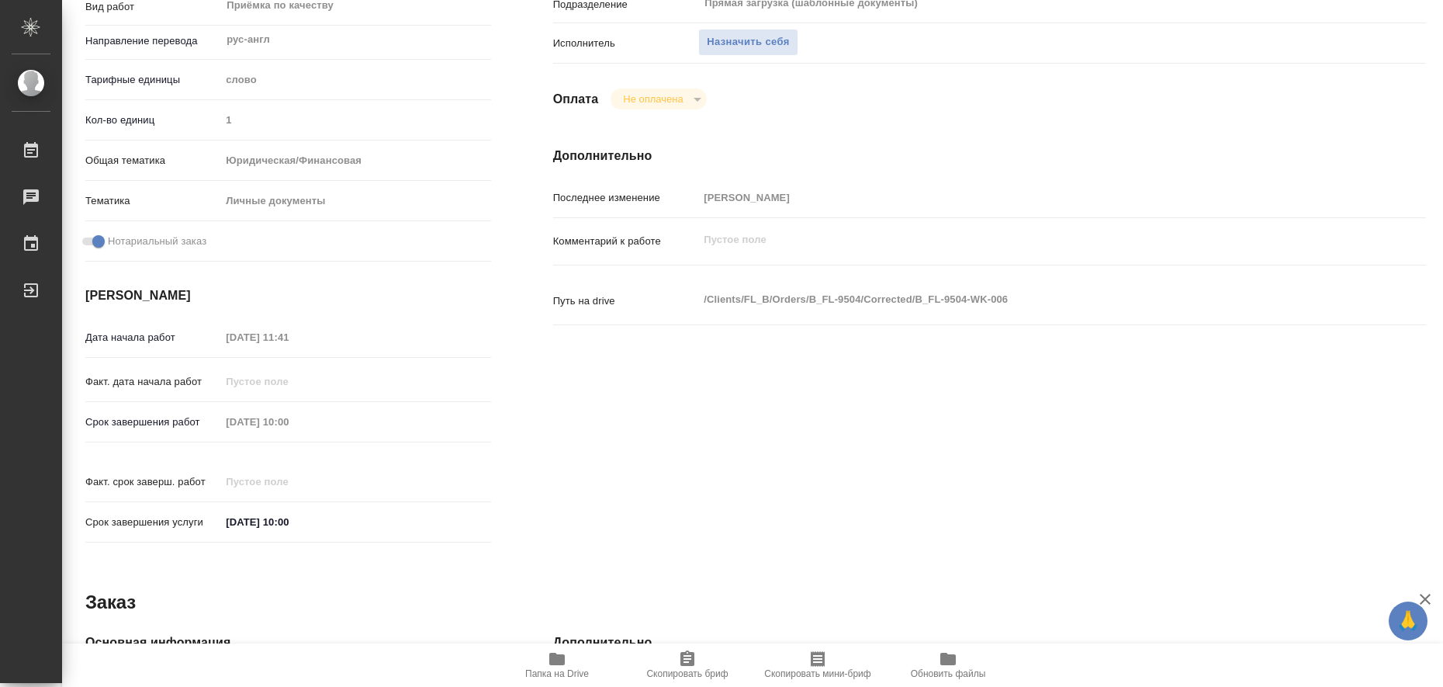
type textarea "x"
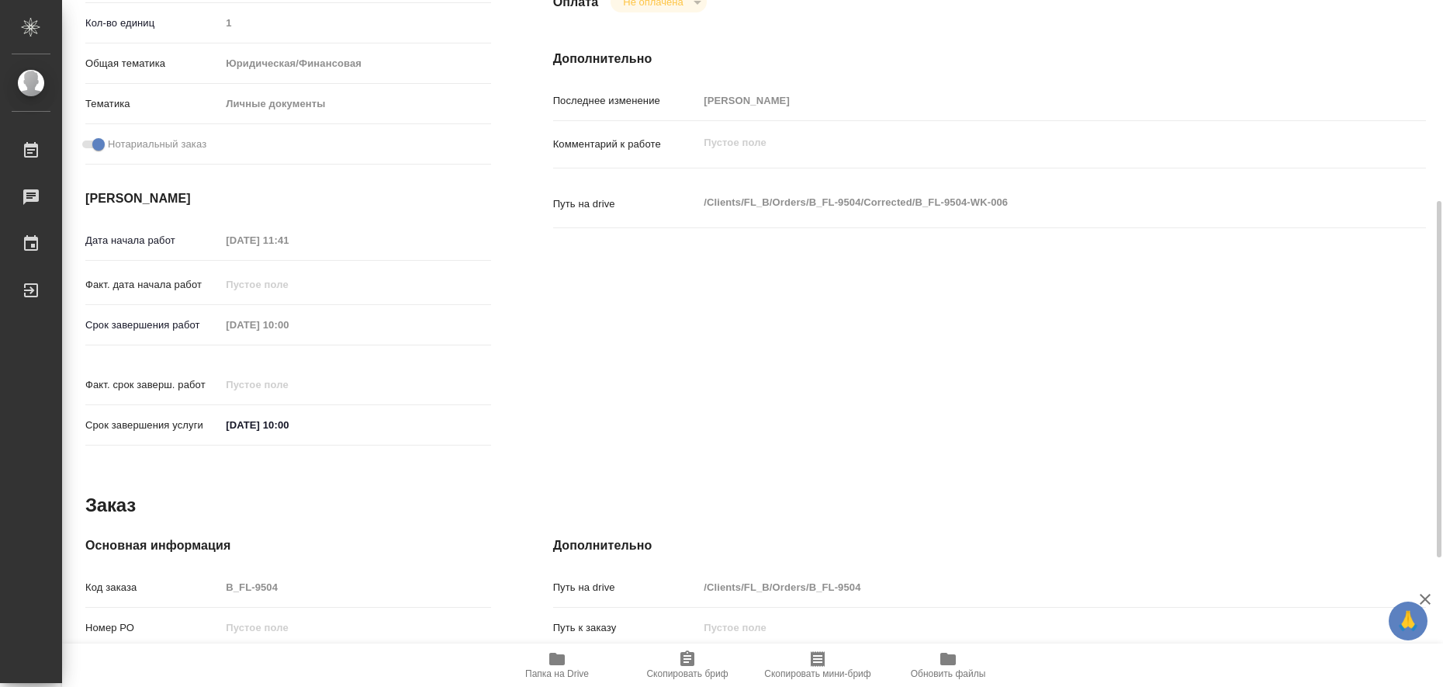
scroll to position [485, 0]
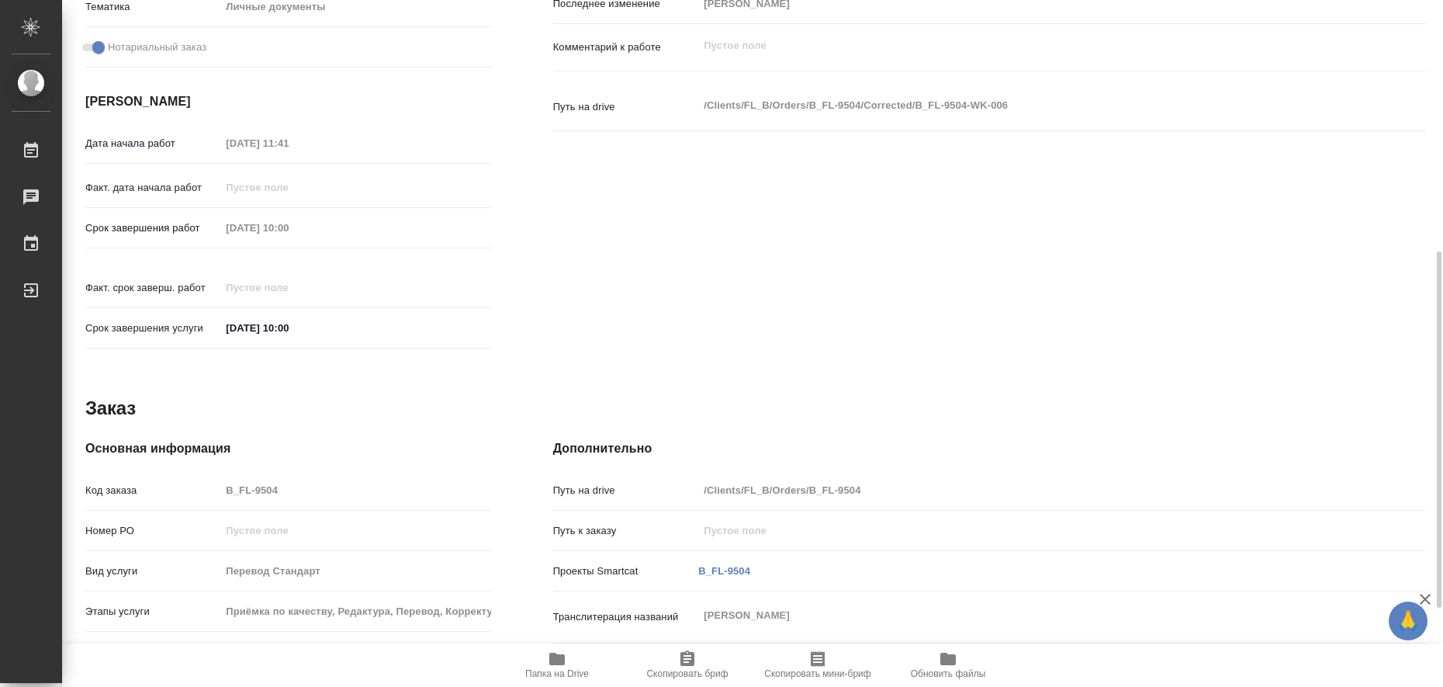
type textarea "x"
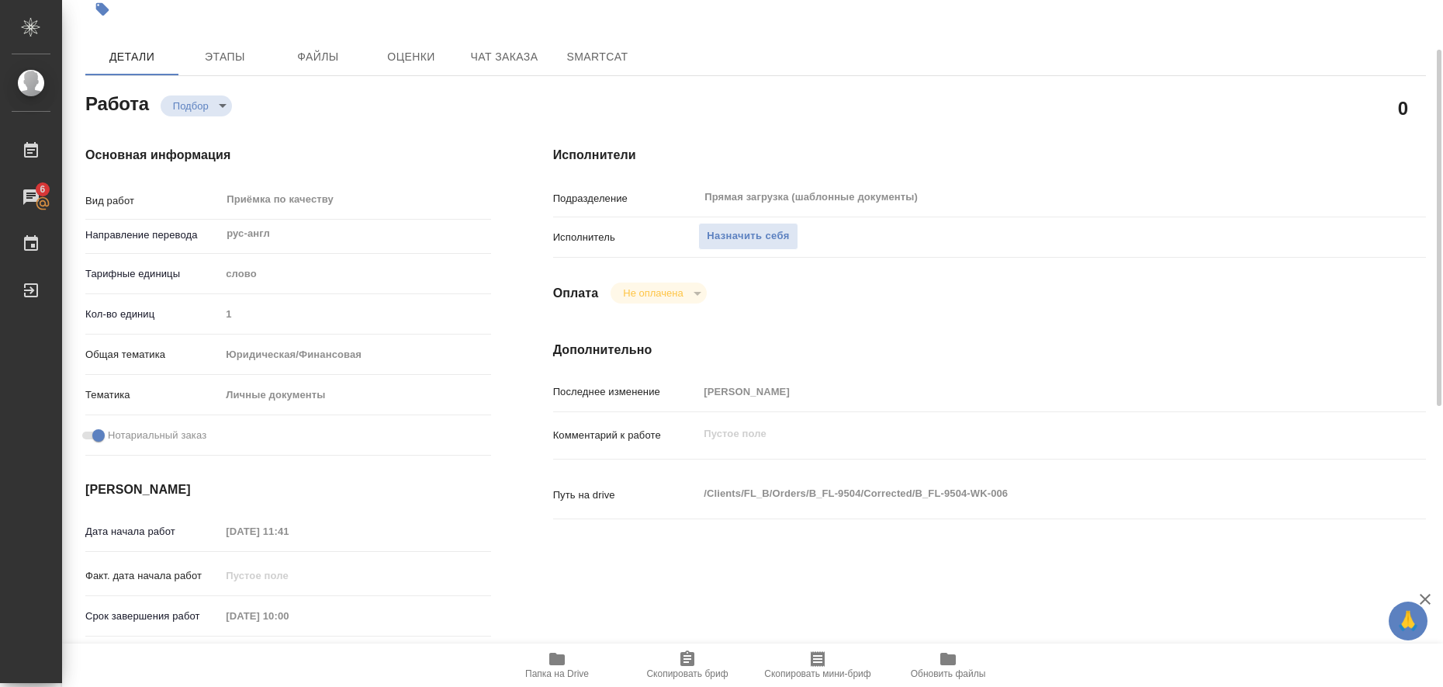
scroll to position [0, 0]
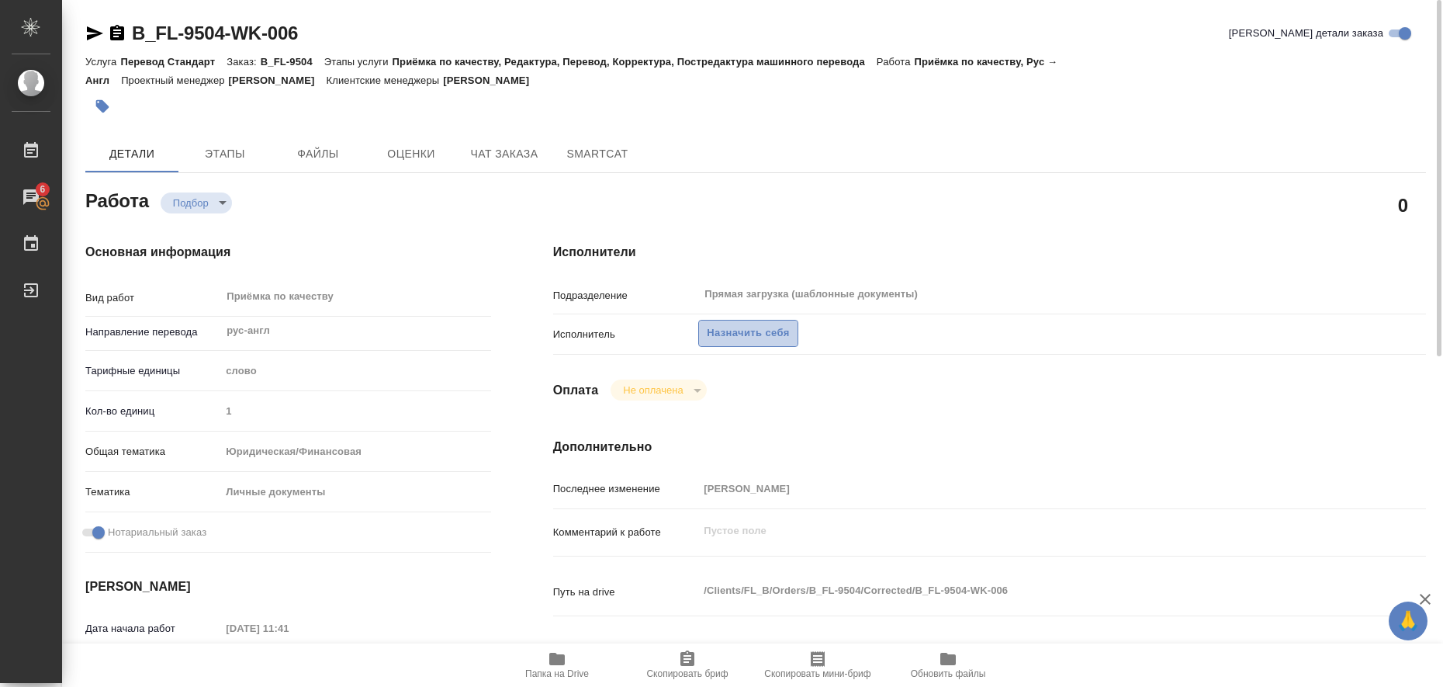
click at [776, 327] on span "Назначить себя" at bounding box center [748, 333] width 82 height 18
type textarea "x"
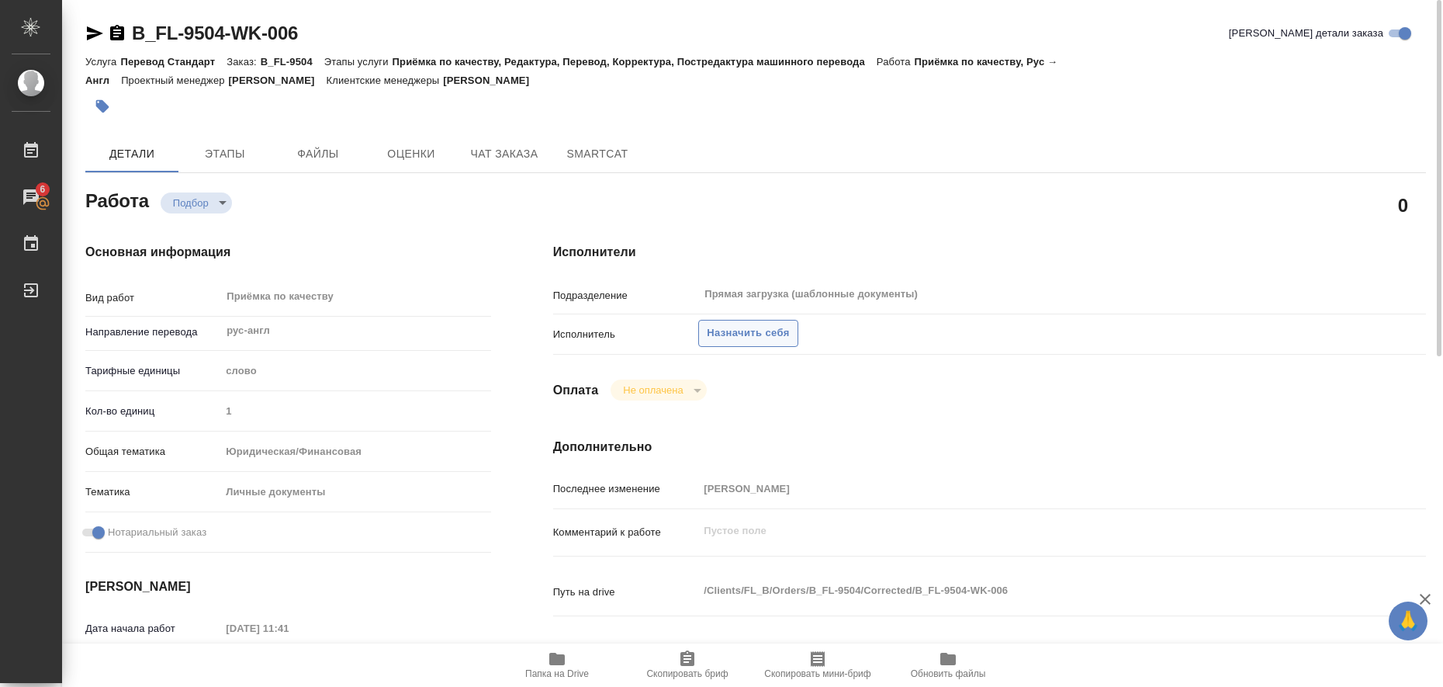
type textarea "x"
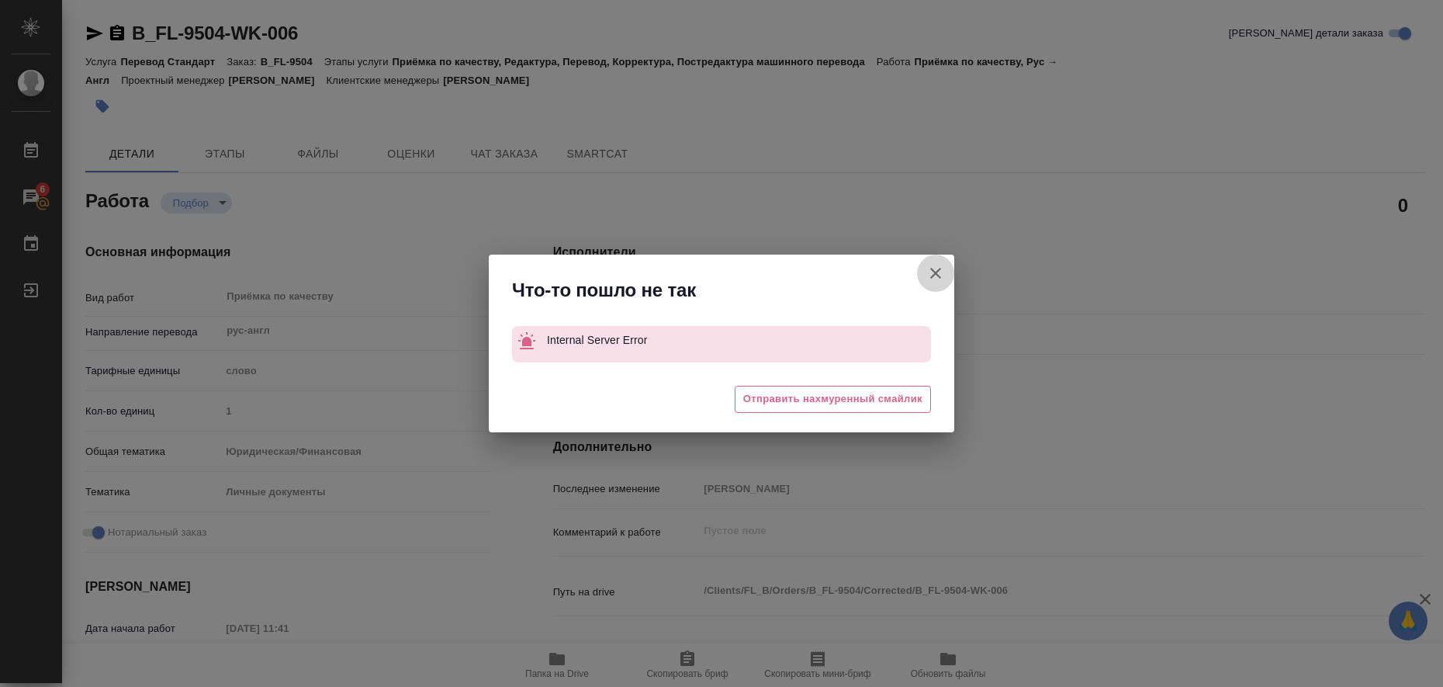
click at [931, 264] on icon "button" at bounding box center [935, 273] width 19 height 19
type textarea "x"
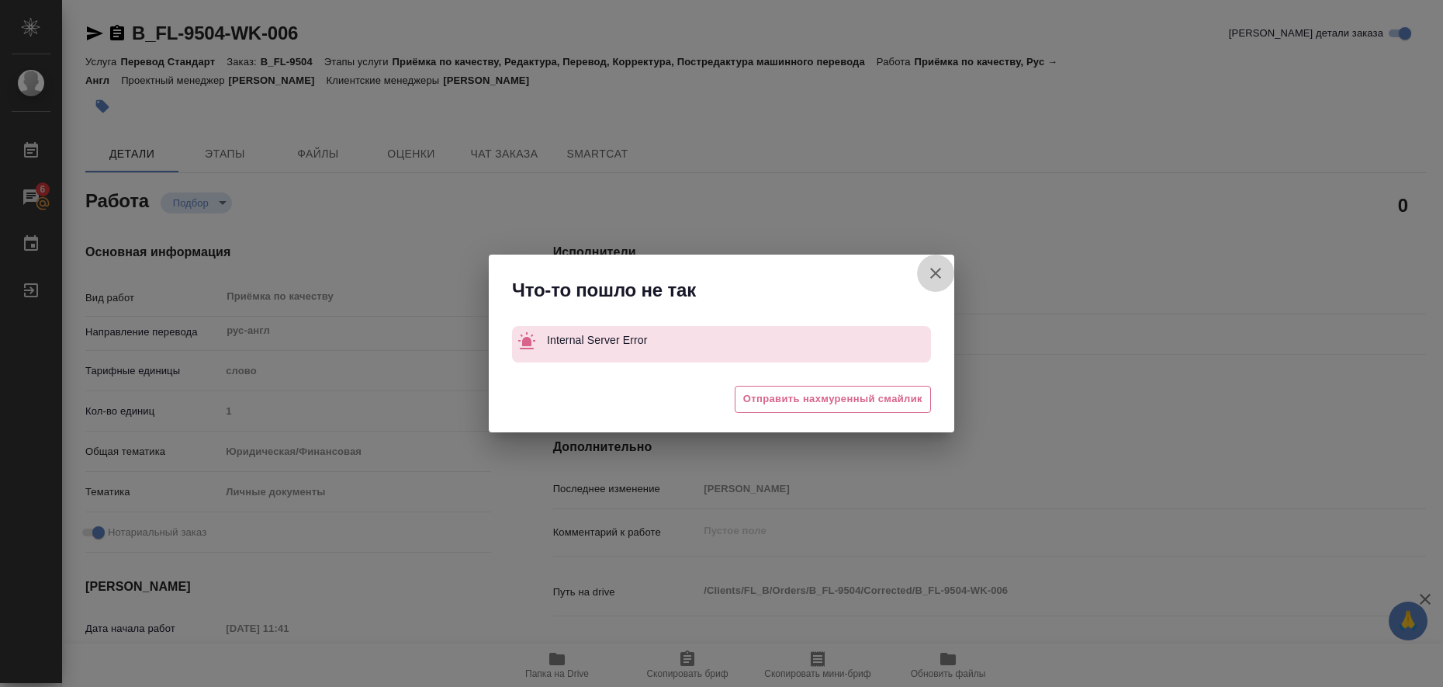
type textarea "x"
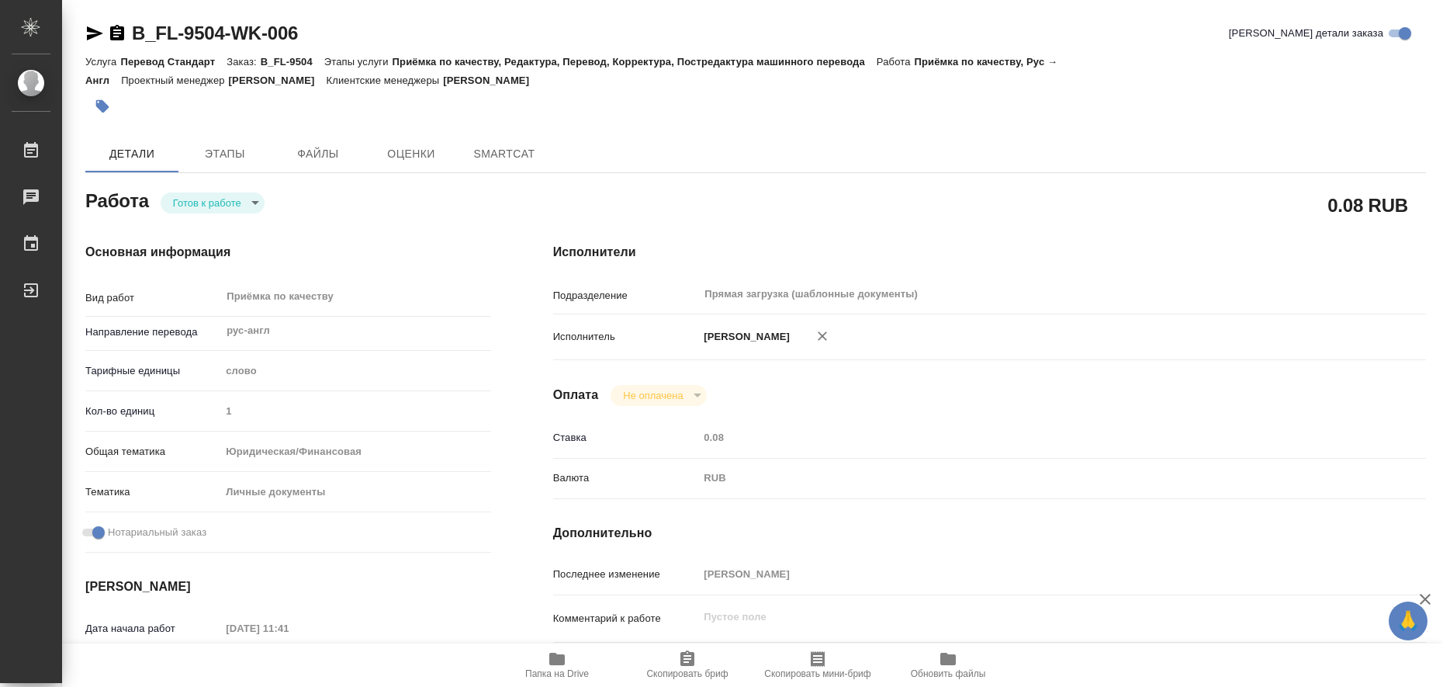
type textarea "x"
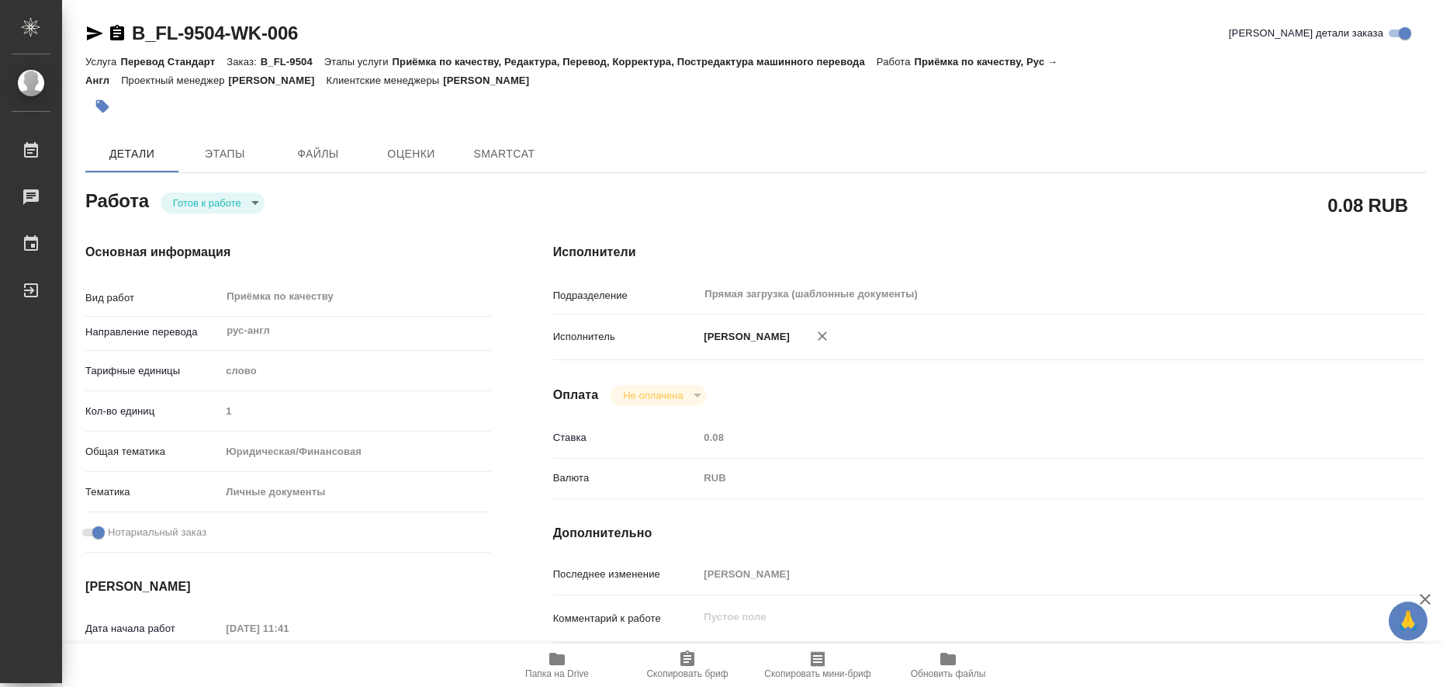
type textarea "x"
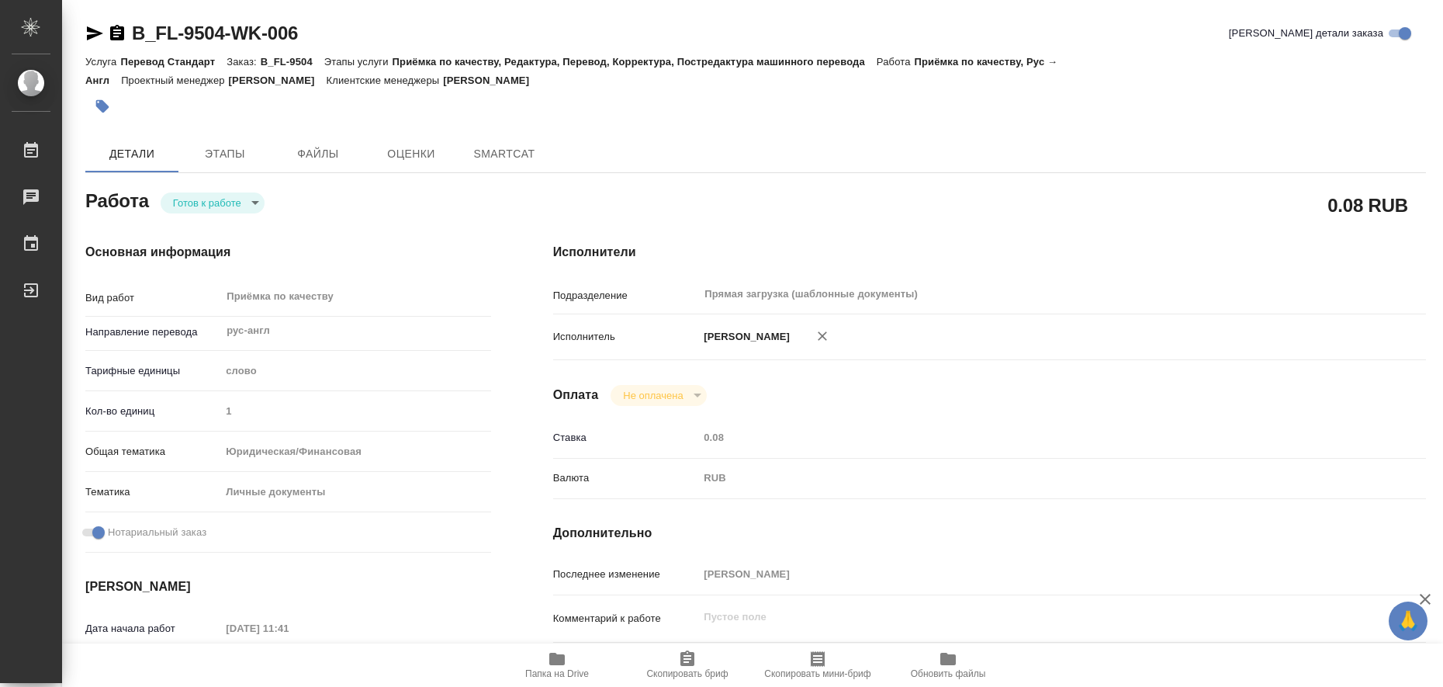
type textarea "x"
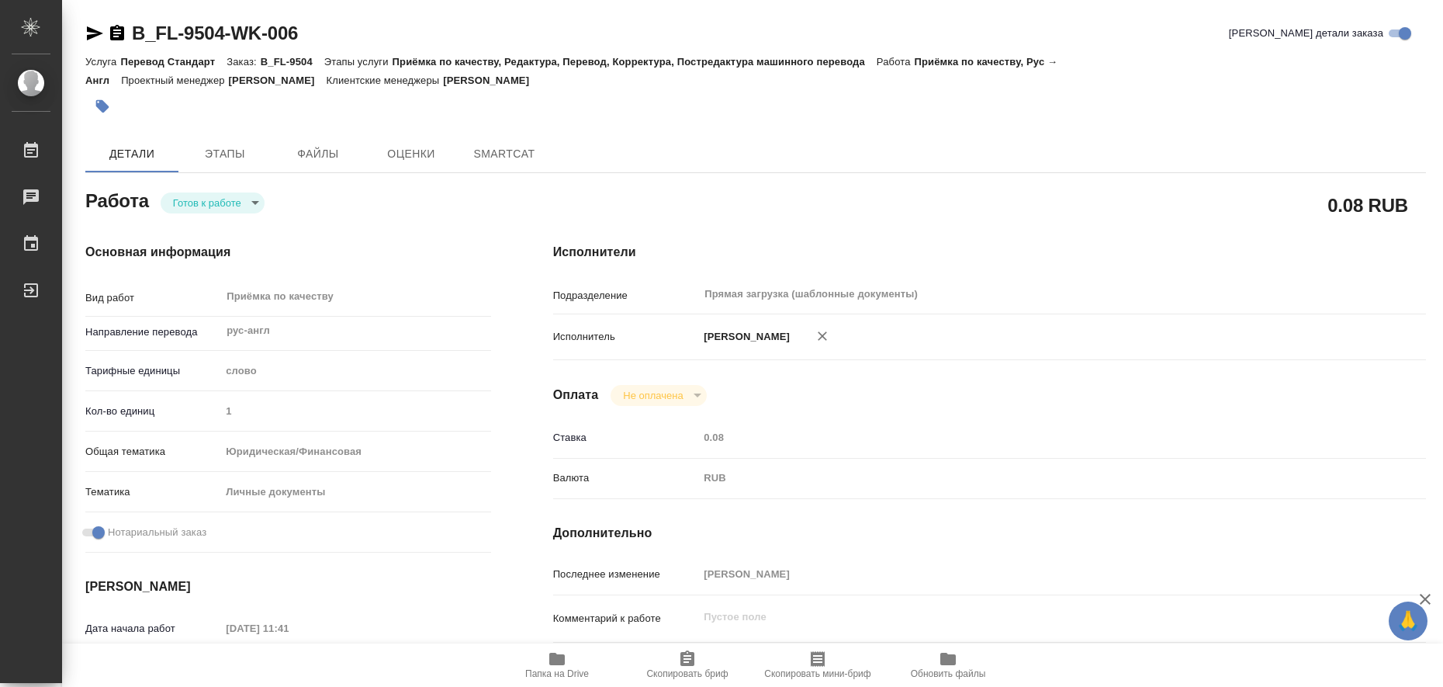
type textarea "x"
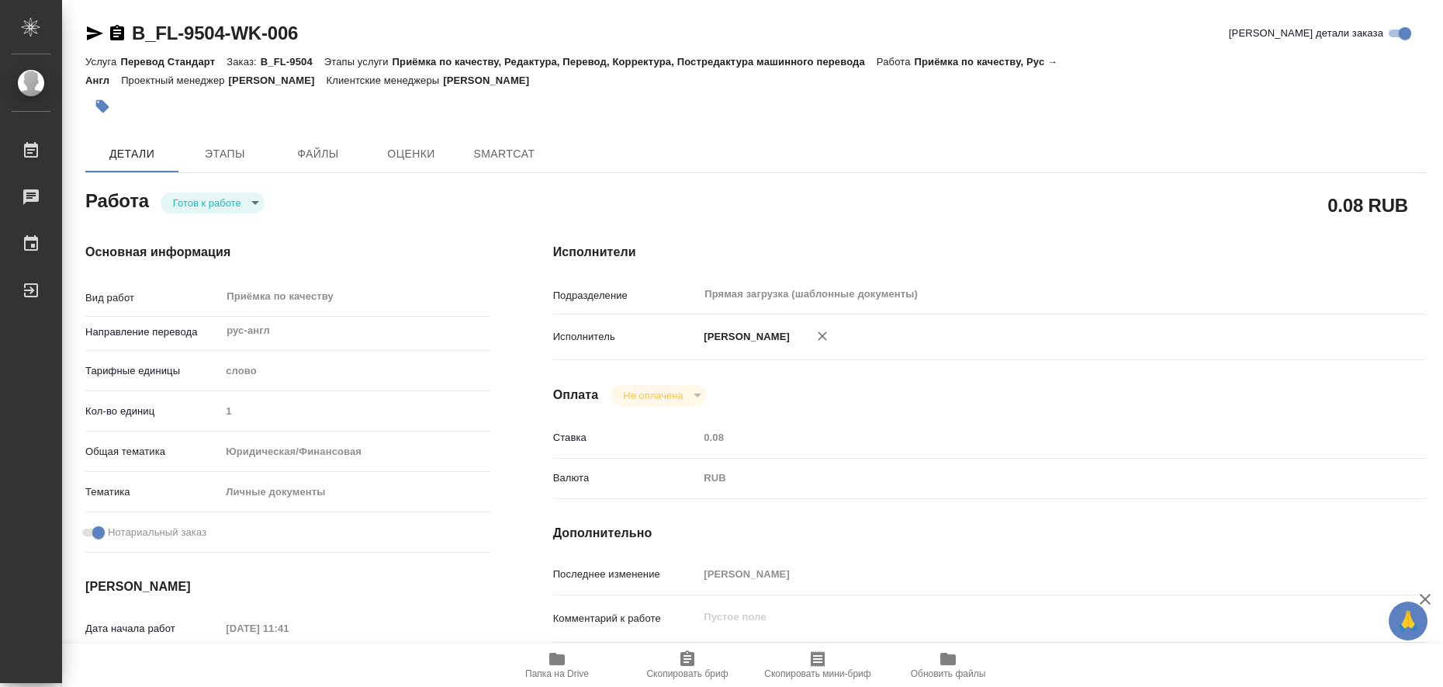
type textarea "x"
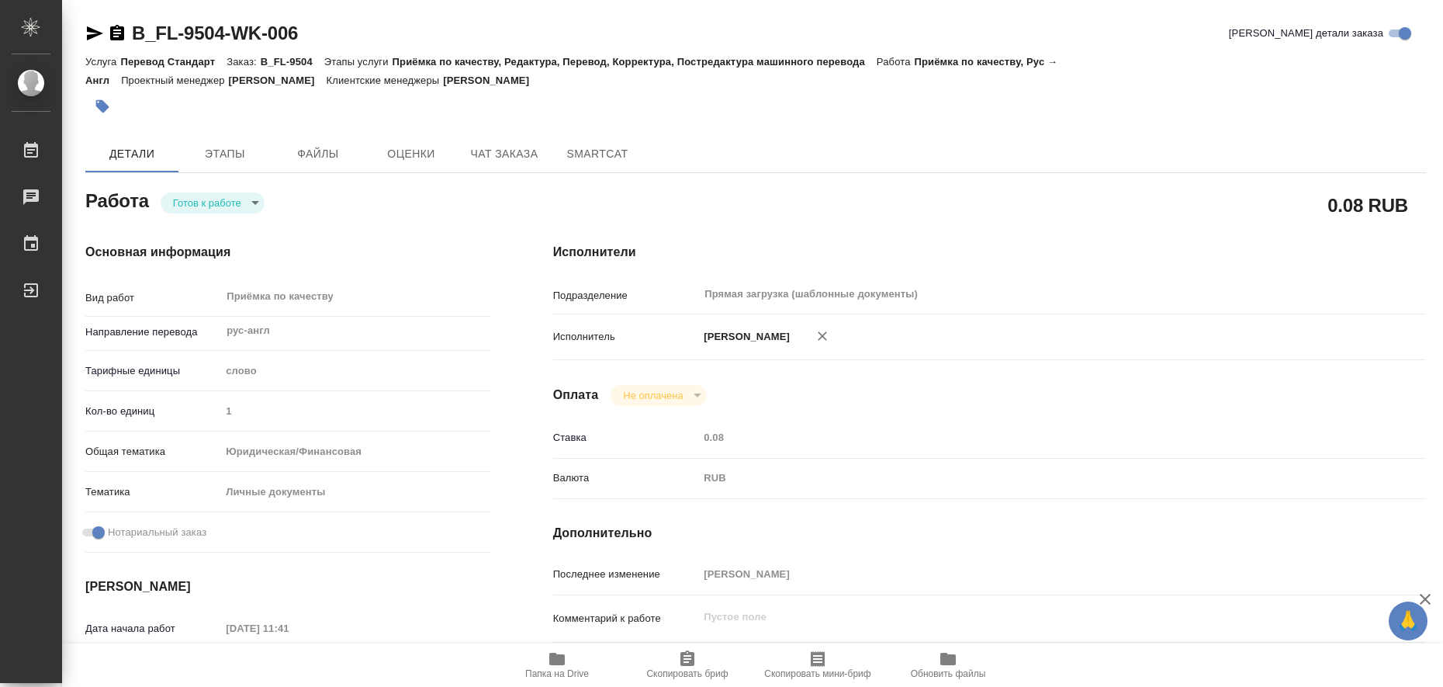
type textarea "x"
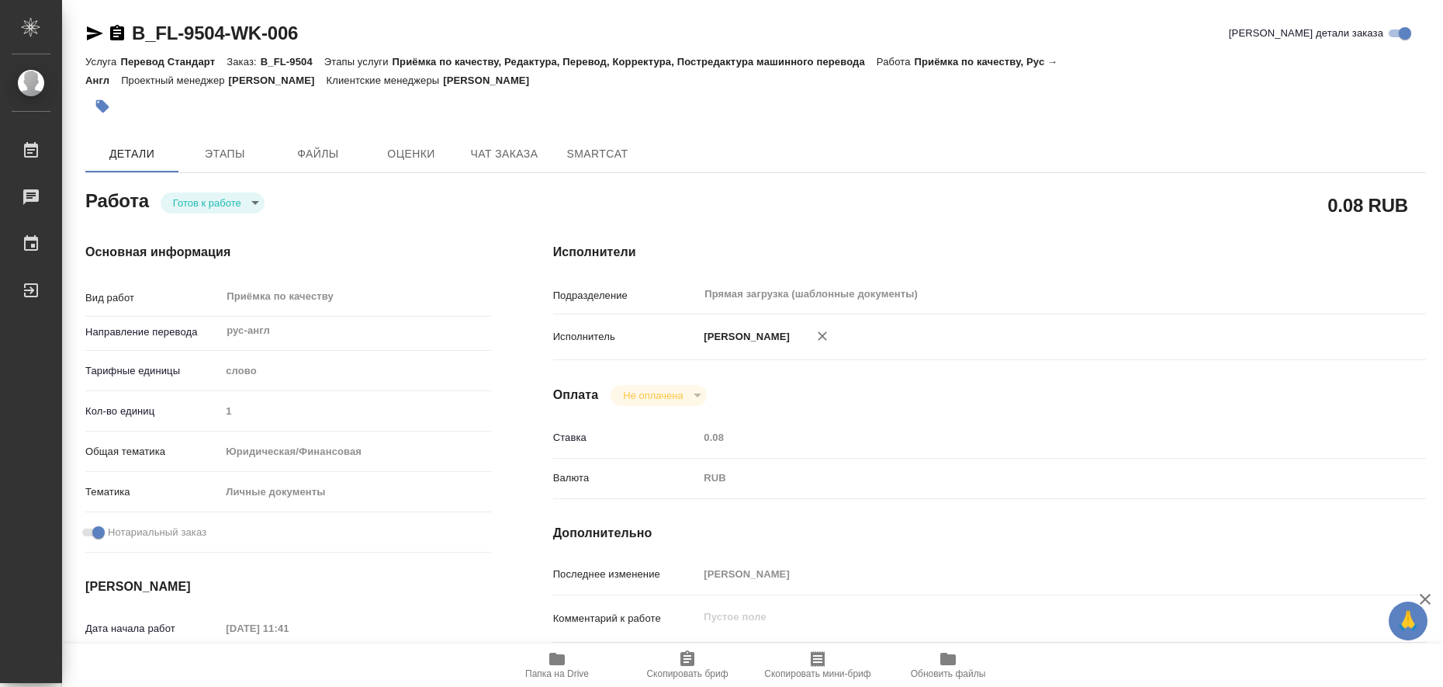
type textarea "x"
